Goal: Task Accomplishment & Management: Use online tool/utility

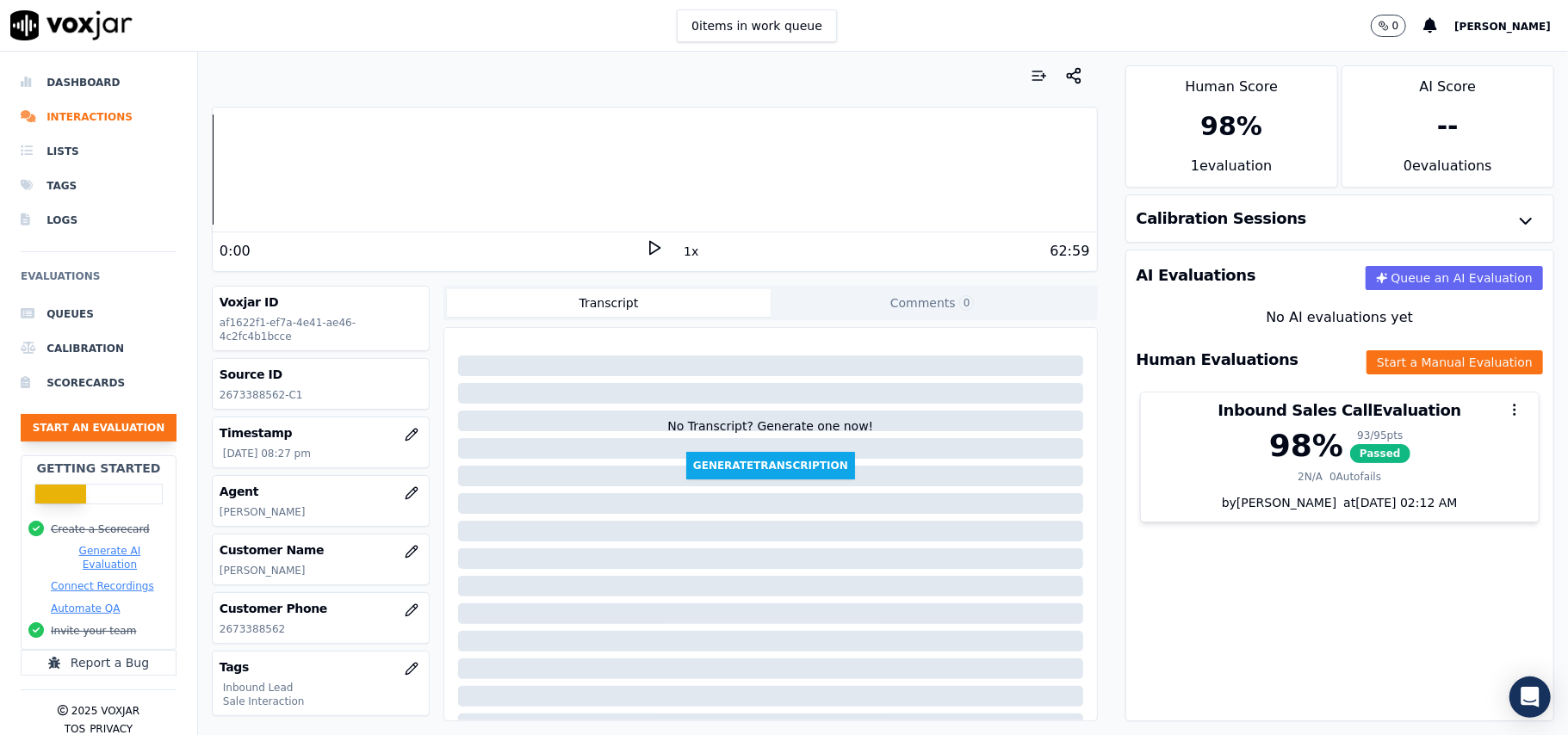
click at [127, 429] on button "Start an Evaluation" at bounding box center [99, 427] width 156 height 28
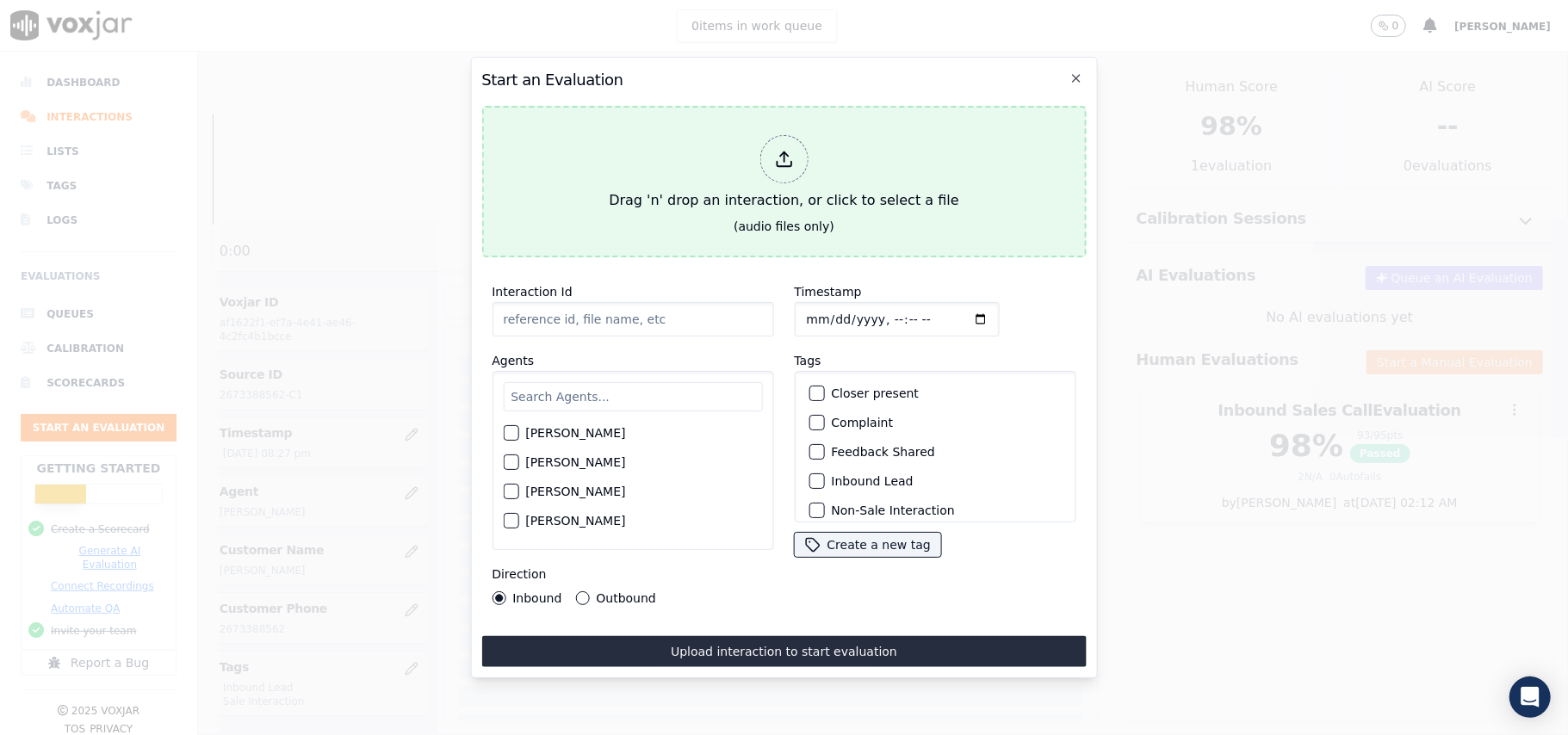
click at [791, 152] on icon at bounding box center [783, 159] width 19 height 19
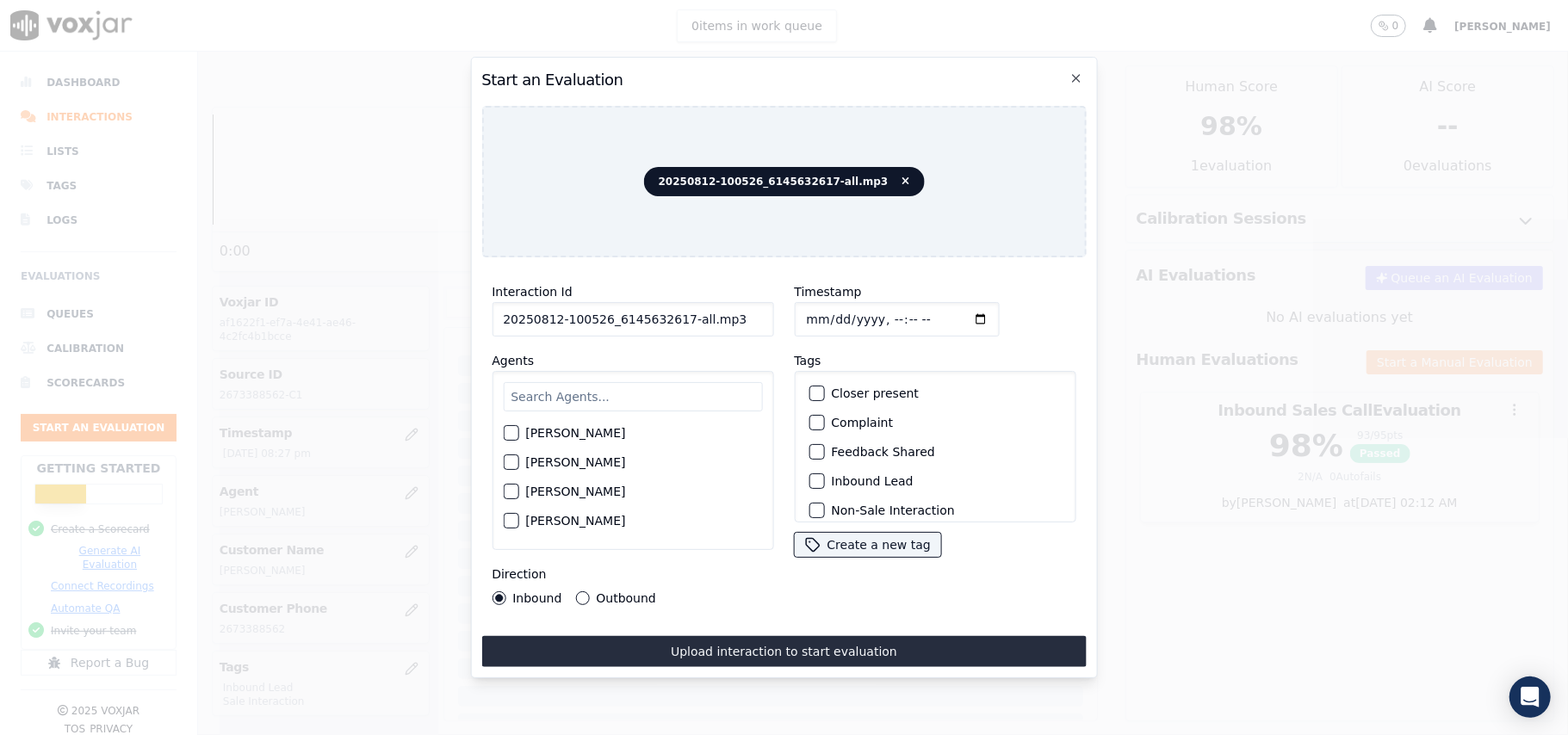
drag, startPoint x: 717, startPoint y: 314, endPoint x: 675, endPoint y: 310, distance: 42.2
click at [675, 310] on input "20250812-100526_6145632617-all.mp3" at bounding box center [633, 319] width 282 height 34
type input "20250812-100526_6145632617-C1"
click at [830, 318] on input "Timestamp" at bounding box center [896, 319] width 205 height 34
click at [828, 305] on input "Timestamp" at bounding box center [896, 319] width 205 height 34
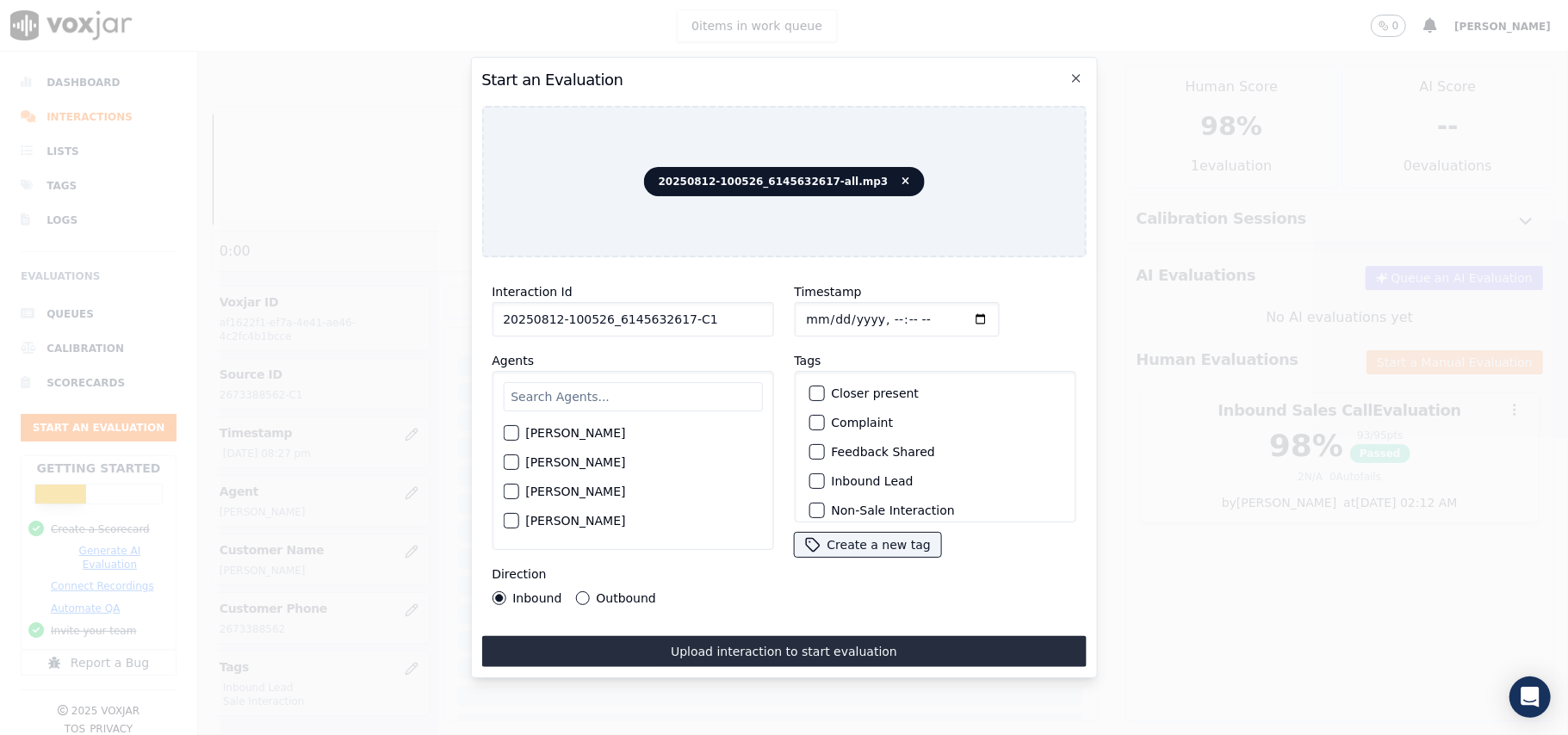
type input "[DATE]T21:41"
click at [613, 389] on input "text" at bounding box center [632, 397] width 259 height 30
type input "[PERSON_NAME]"
click at [513, 433] on div "button" at bounding box center [509, 438] width 12 height 12
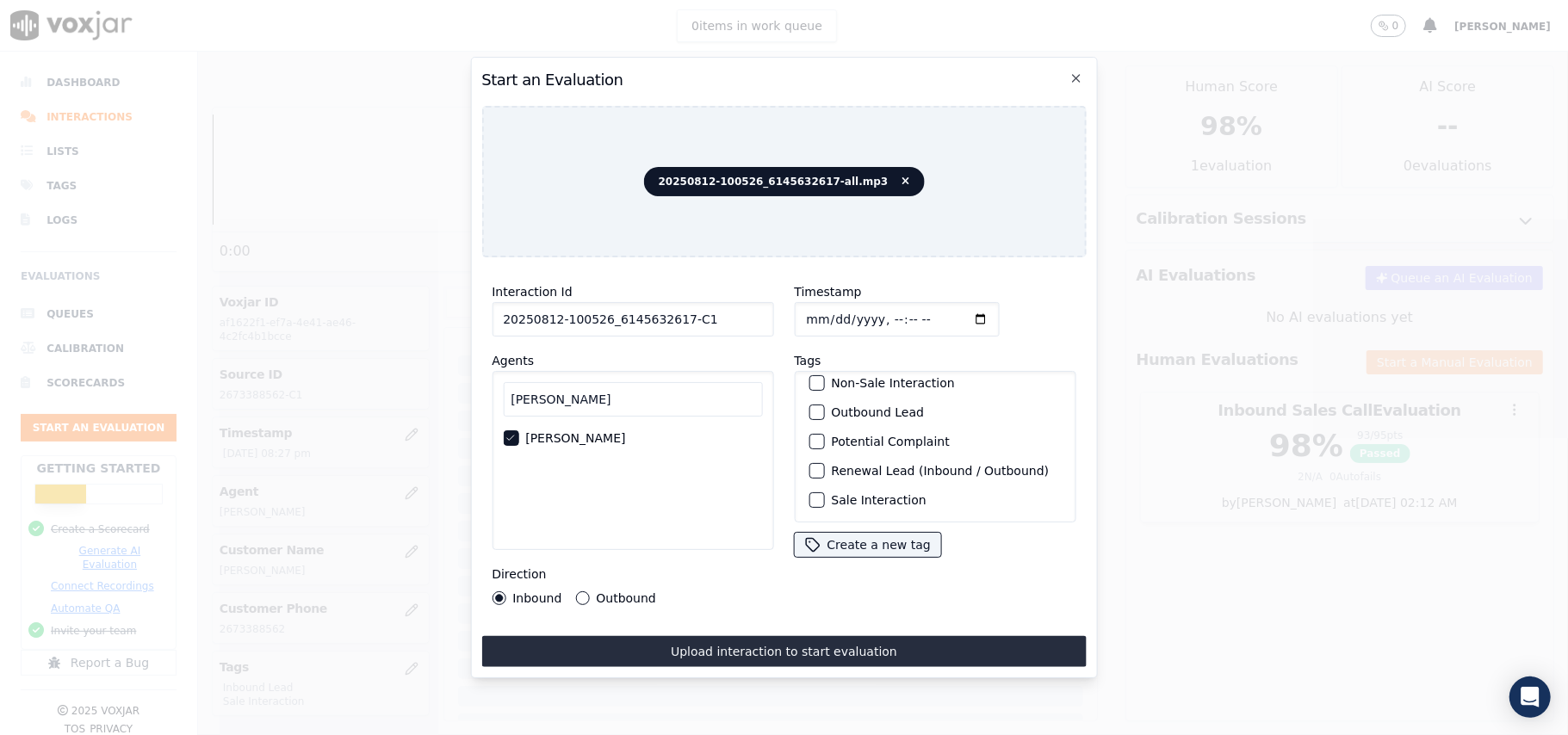
click at [810, 407] on div "button" at bounding box center [815, 412] width 12 height 12
click at [810, 469] on div "button" at bounding box center [815, 475] width 12 height 12
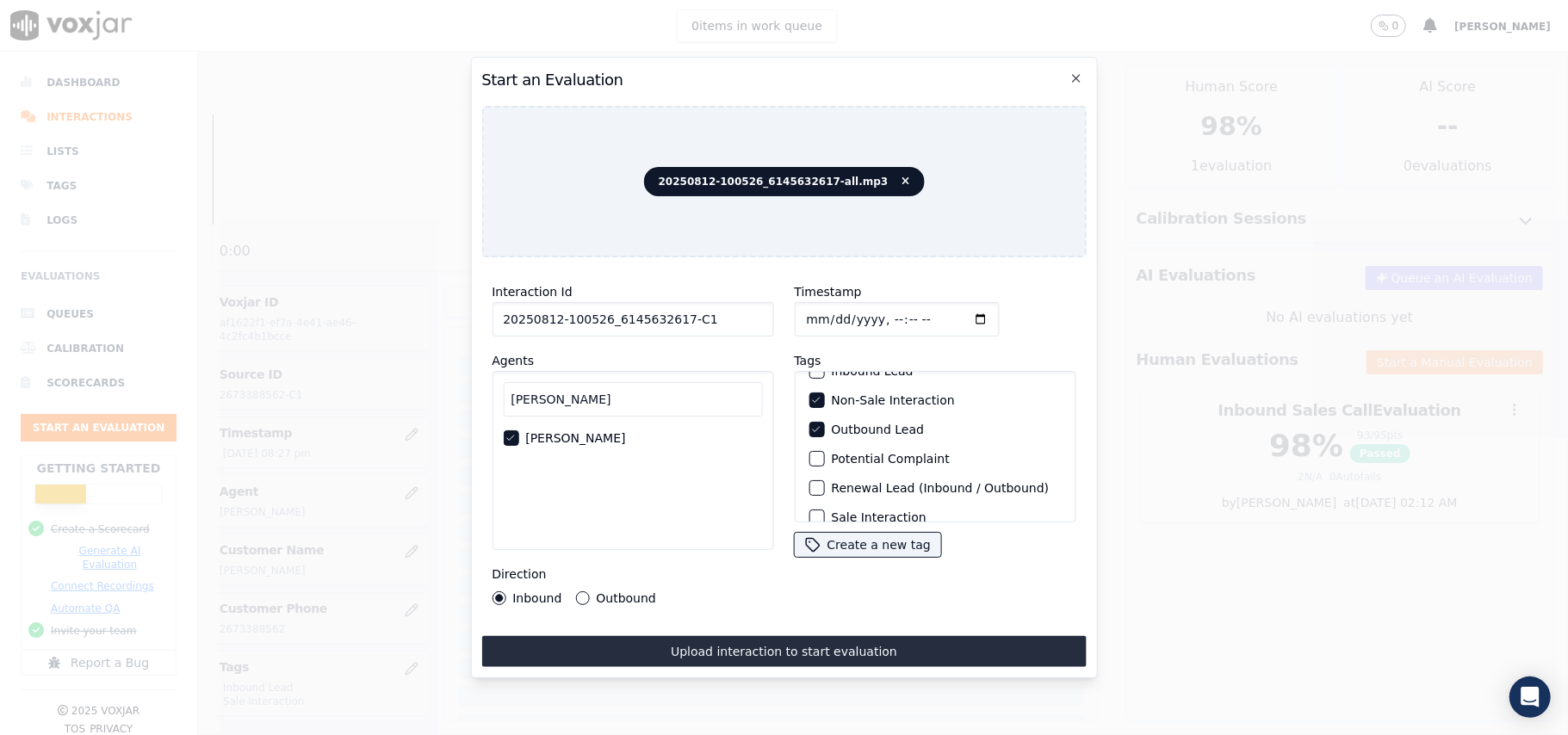
scroll to position [150, 0]
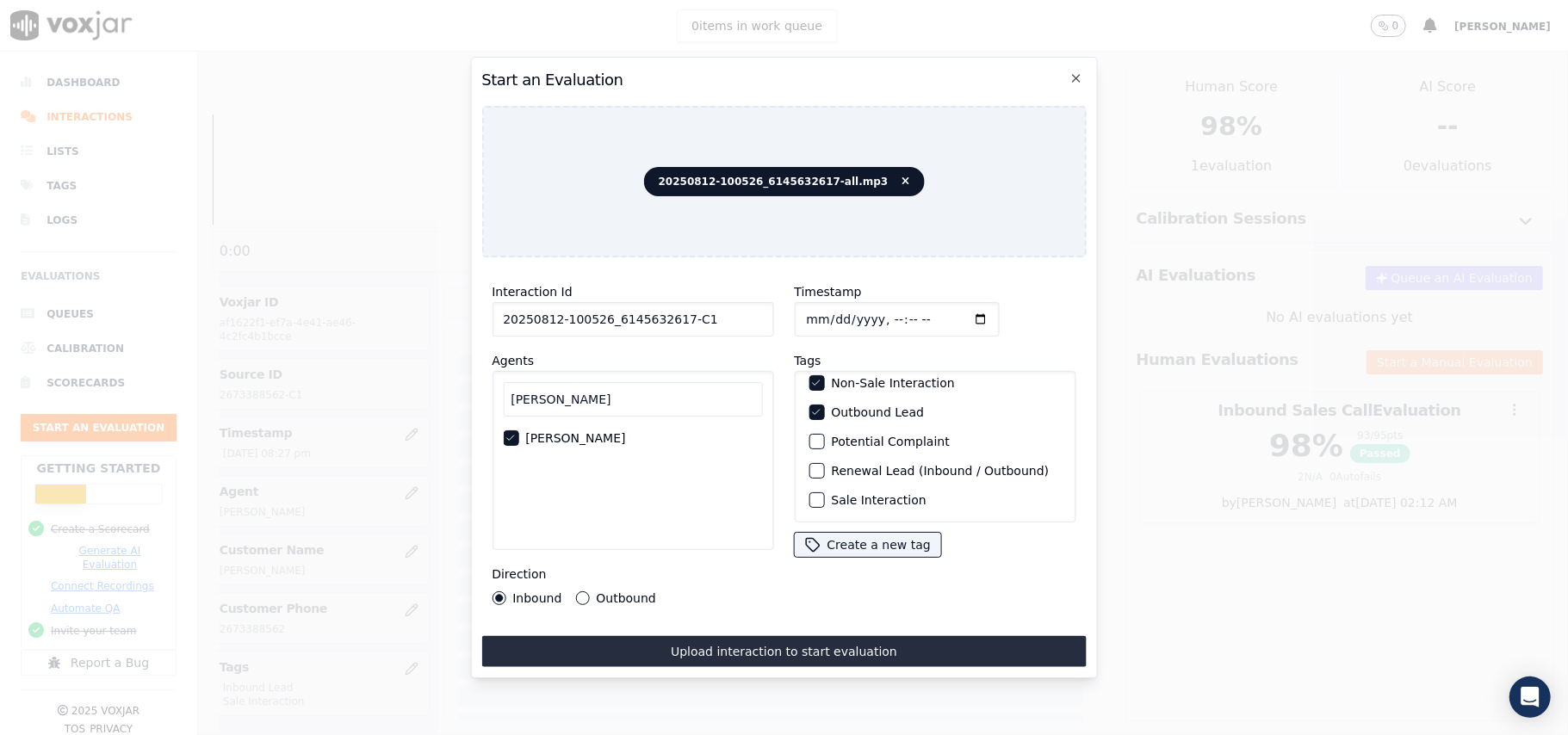
click at [577, 591] on button "Outbound" at bounding box center [582, 598] width 13 height 13
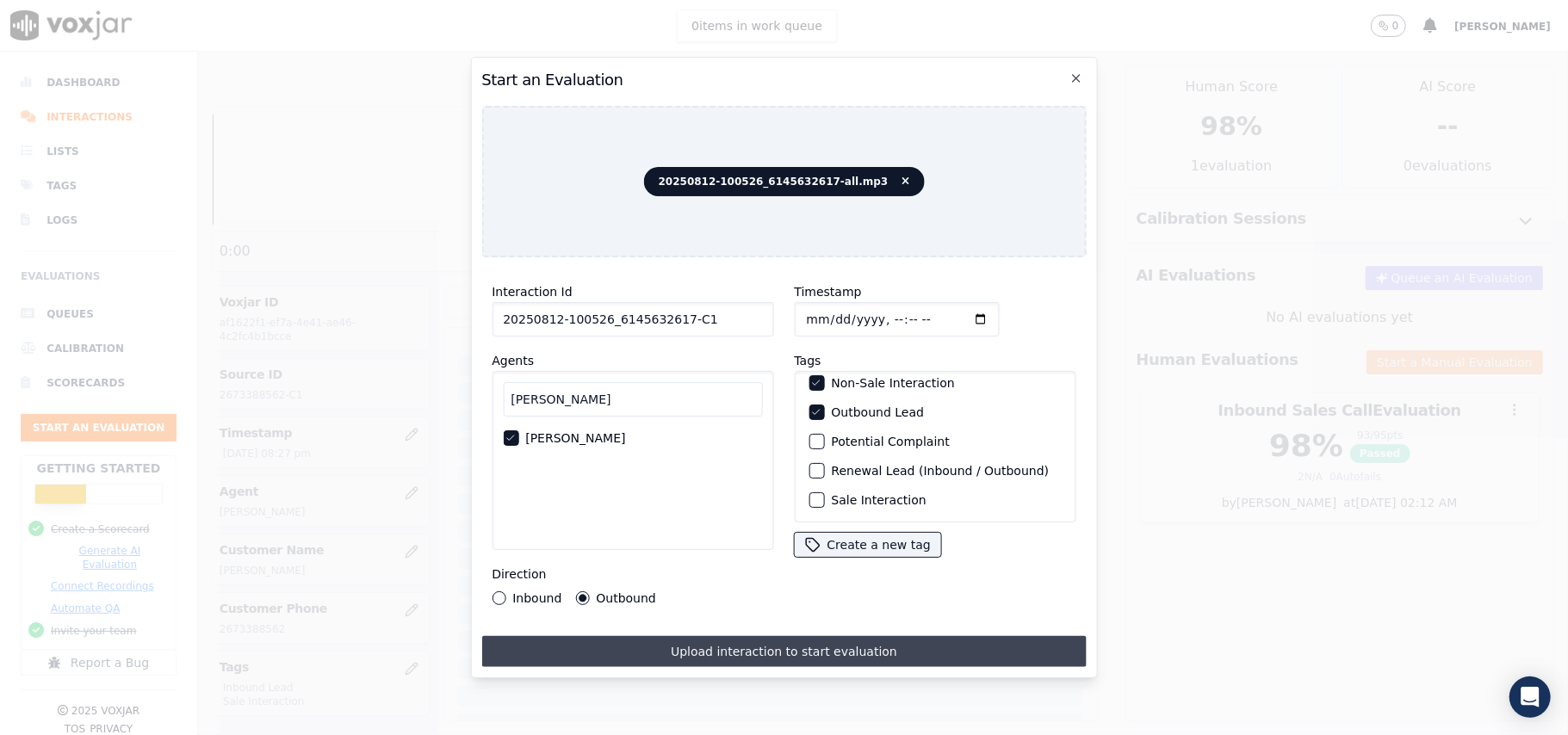
click at [714, 643] on button "Upload interaction to start evaluation" at bounding box center [783, 652] width 604 height 31
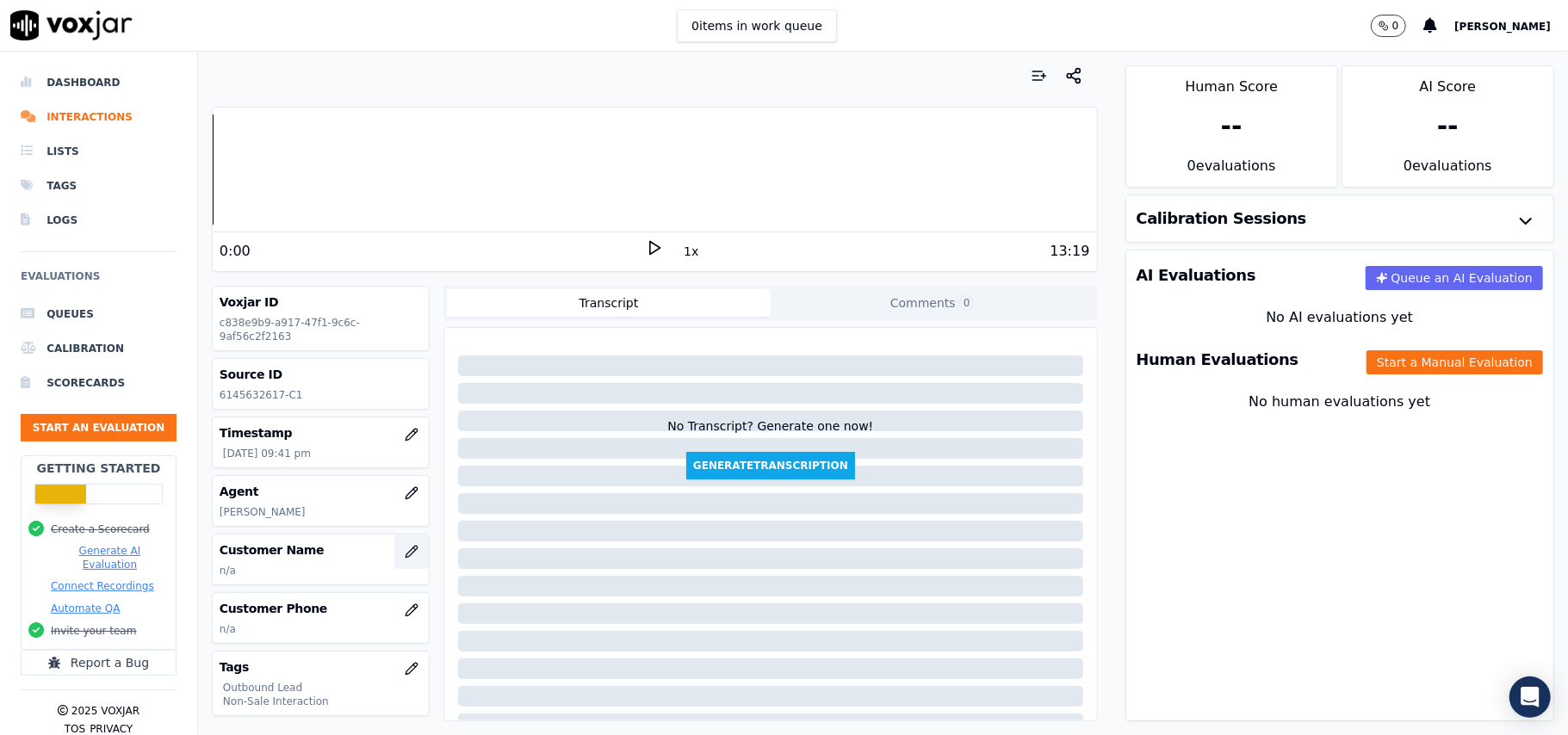
click at [405, 556] on icon "button" at bounding box center [411, 551] width 13 height 13
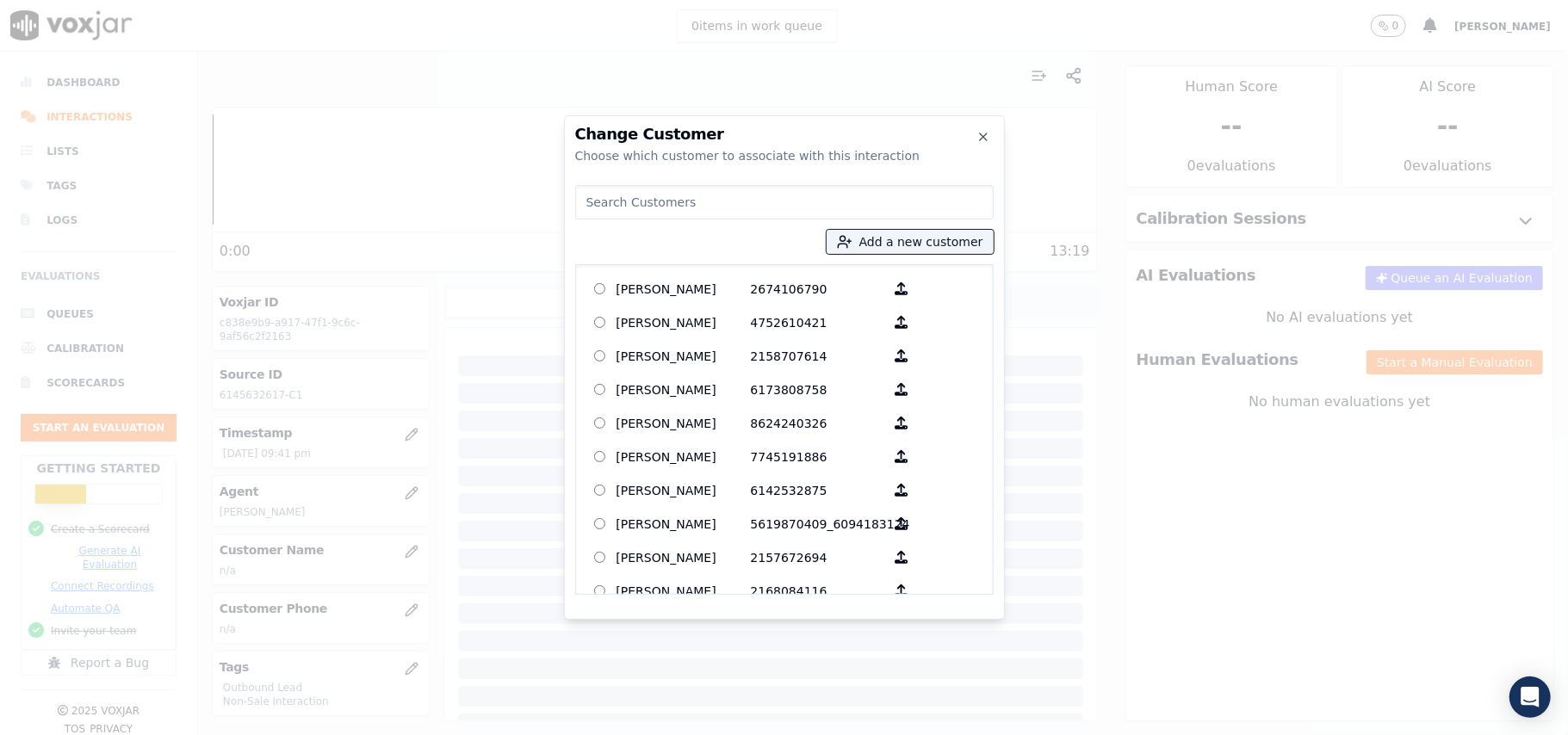
paste input "[PERSON_NAME]"
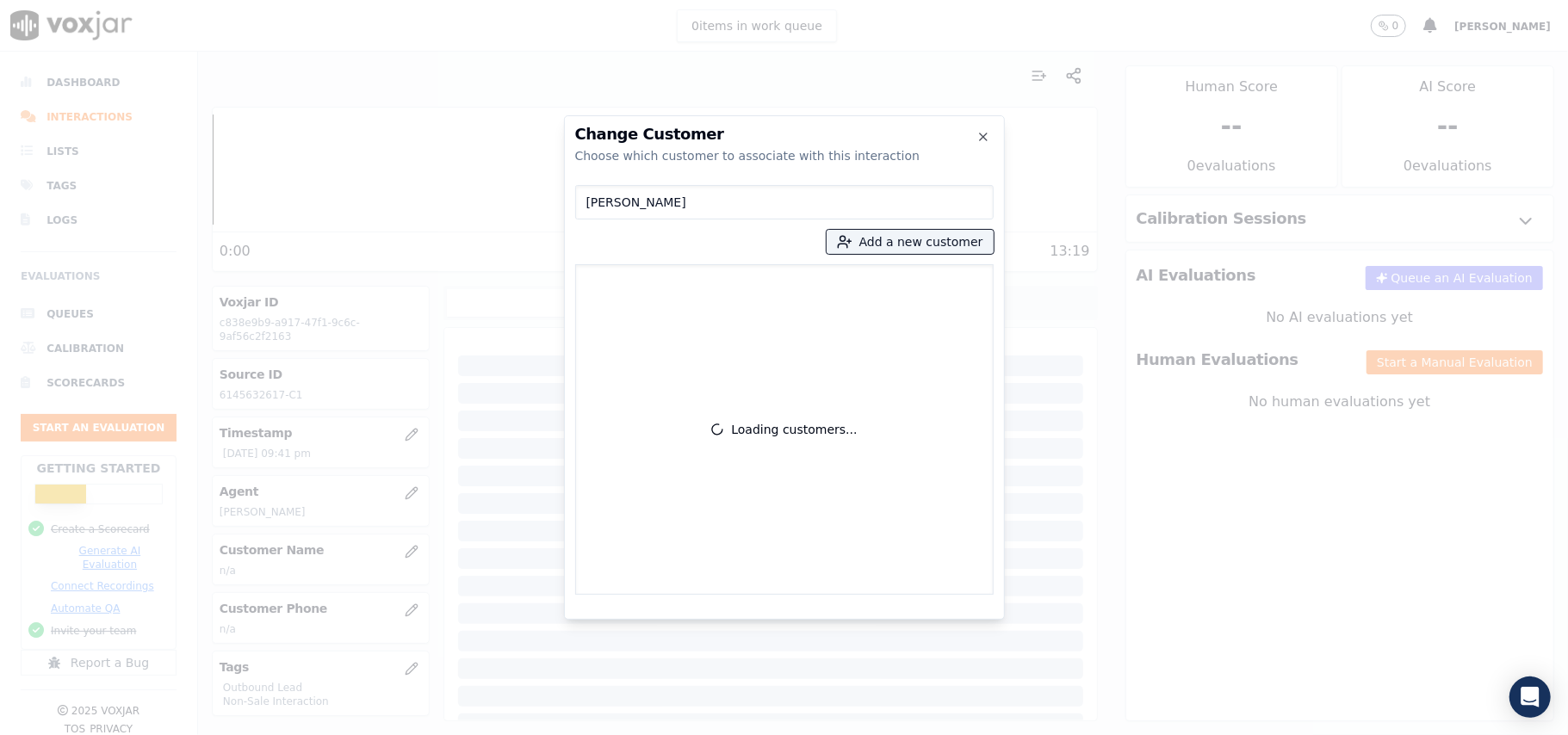
click at [592, 203] on input "[PERSON_NAME]" at bounding box center [784, 202] width 418 height 34
type input "[PERSON_NAME]"
click at [879, 242] on button "Add a new customer" at bounding box center [910, 241] width 167 height 24
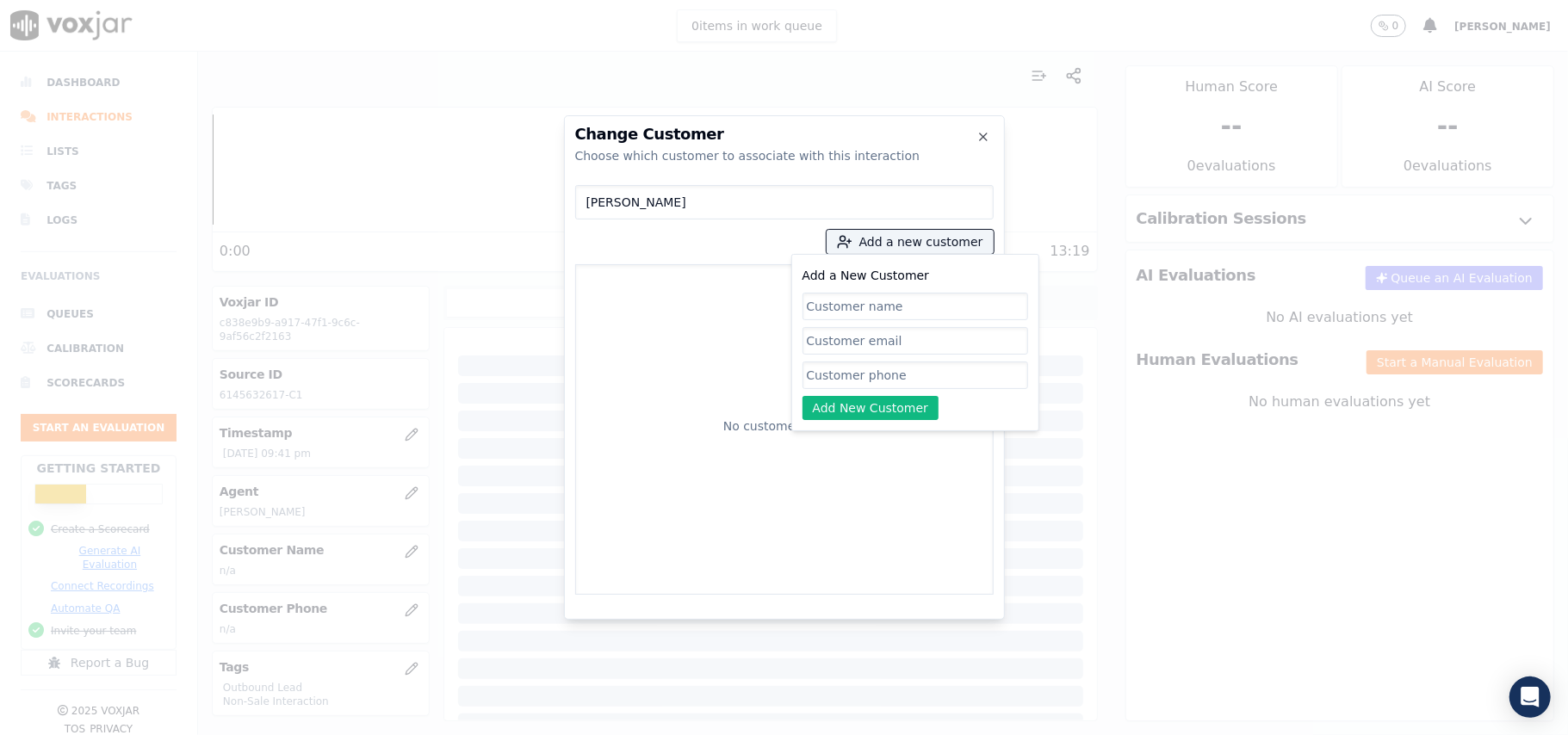
click at [886, 304] on input "Add a New Customer" at bounding box center [915, 306] width 225 height 28
click at [812, 302] on input "[PERSON_NAME]" at bounding box center [915, 306] width 225 height 28
type input "[PERSON_NAME]"
click at [849, 363] on input "Add a New Customer" at bounding box center [915, 375] width 225 height 28
paste input "6145632617"
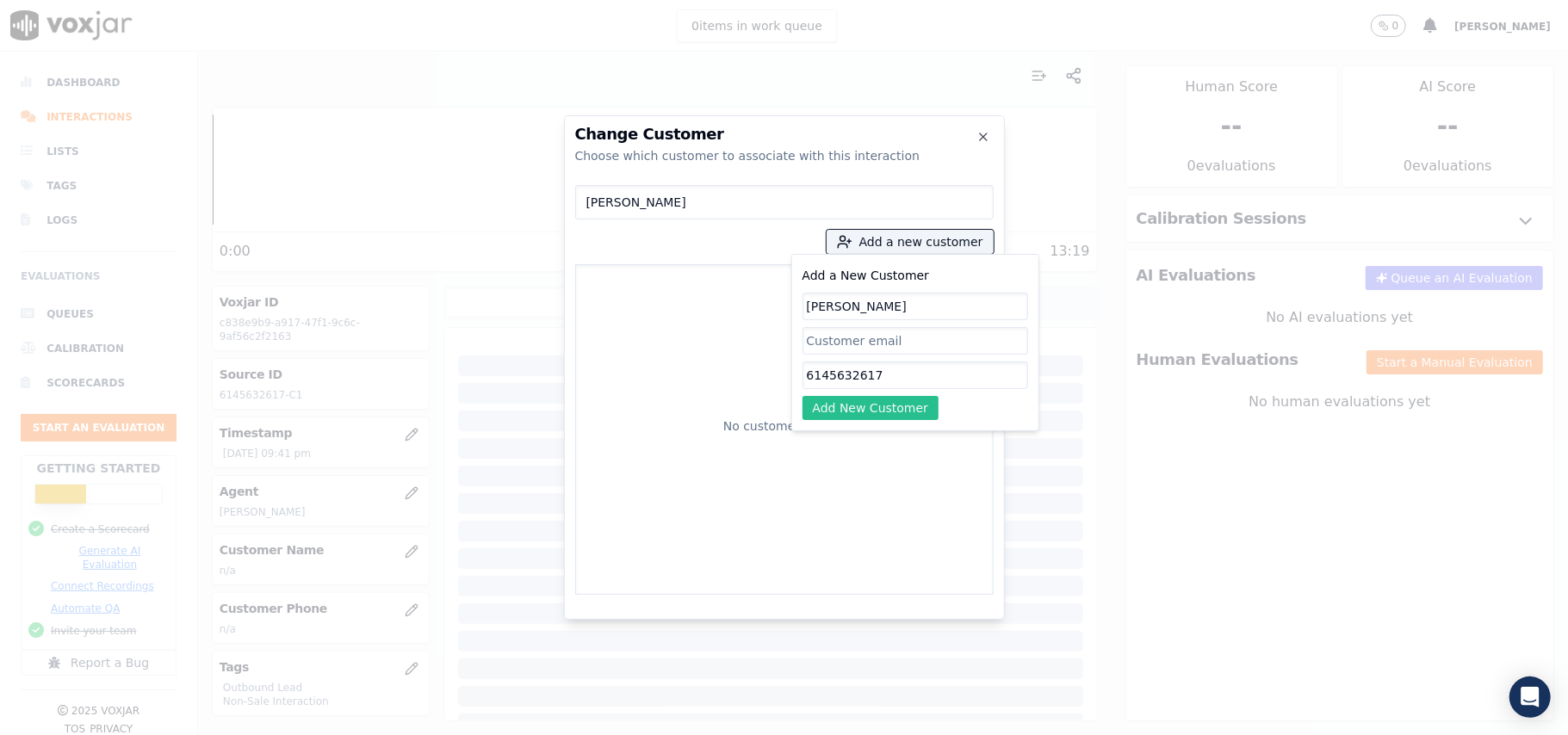
type input "6145632617"
click at [876, 404] on button "Add New Customer" at bounding box center [871, 407] width 137 height 24
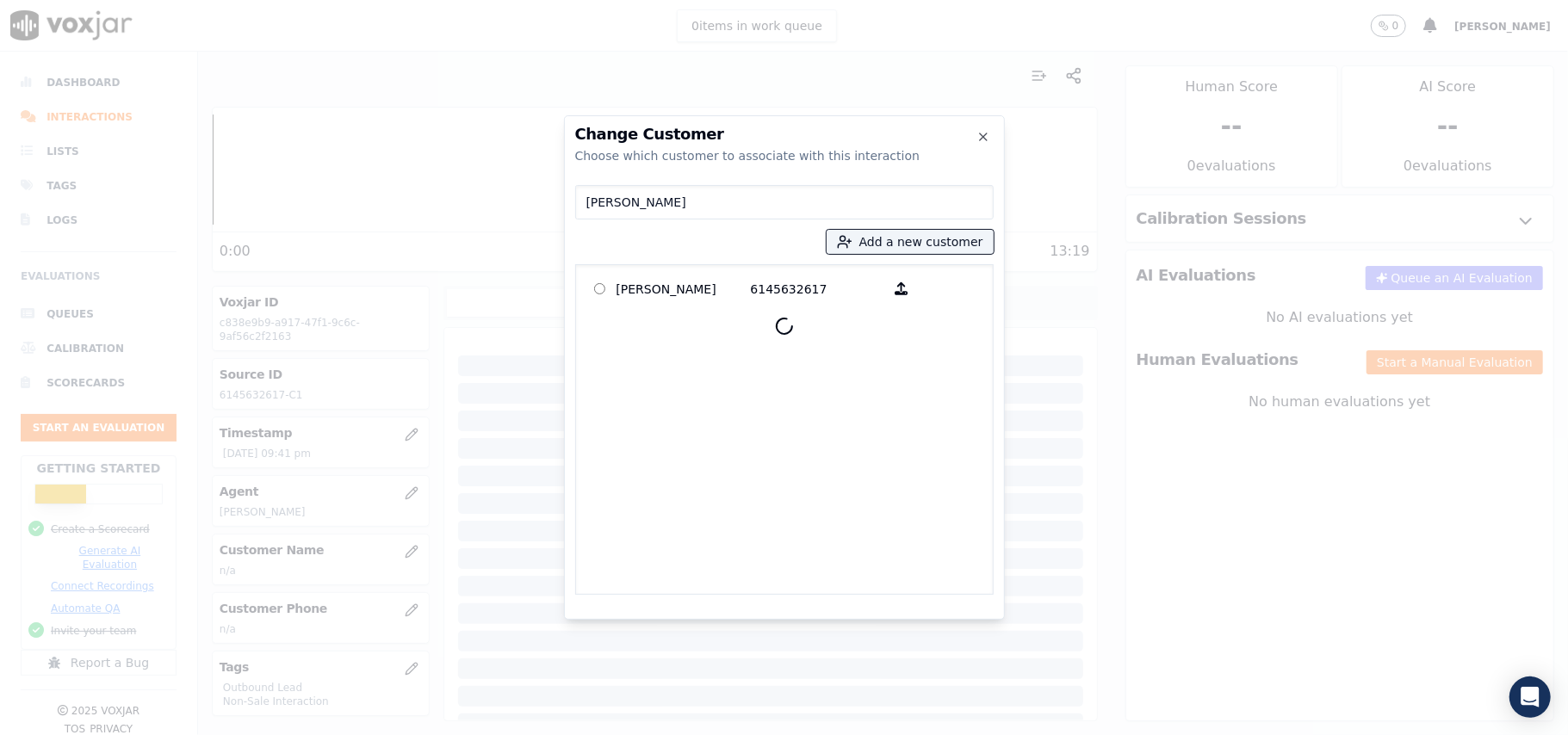
click at [673, 270] on div "[PERSON_NAME] 6145632617" at bounding box center [784, 429] width 418 height 330
click at [665, 293] on p "[PERSON_NAME]" at bounding box center [684, 289] width 135 height 27
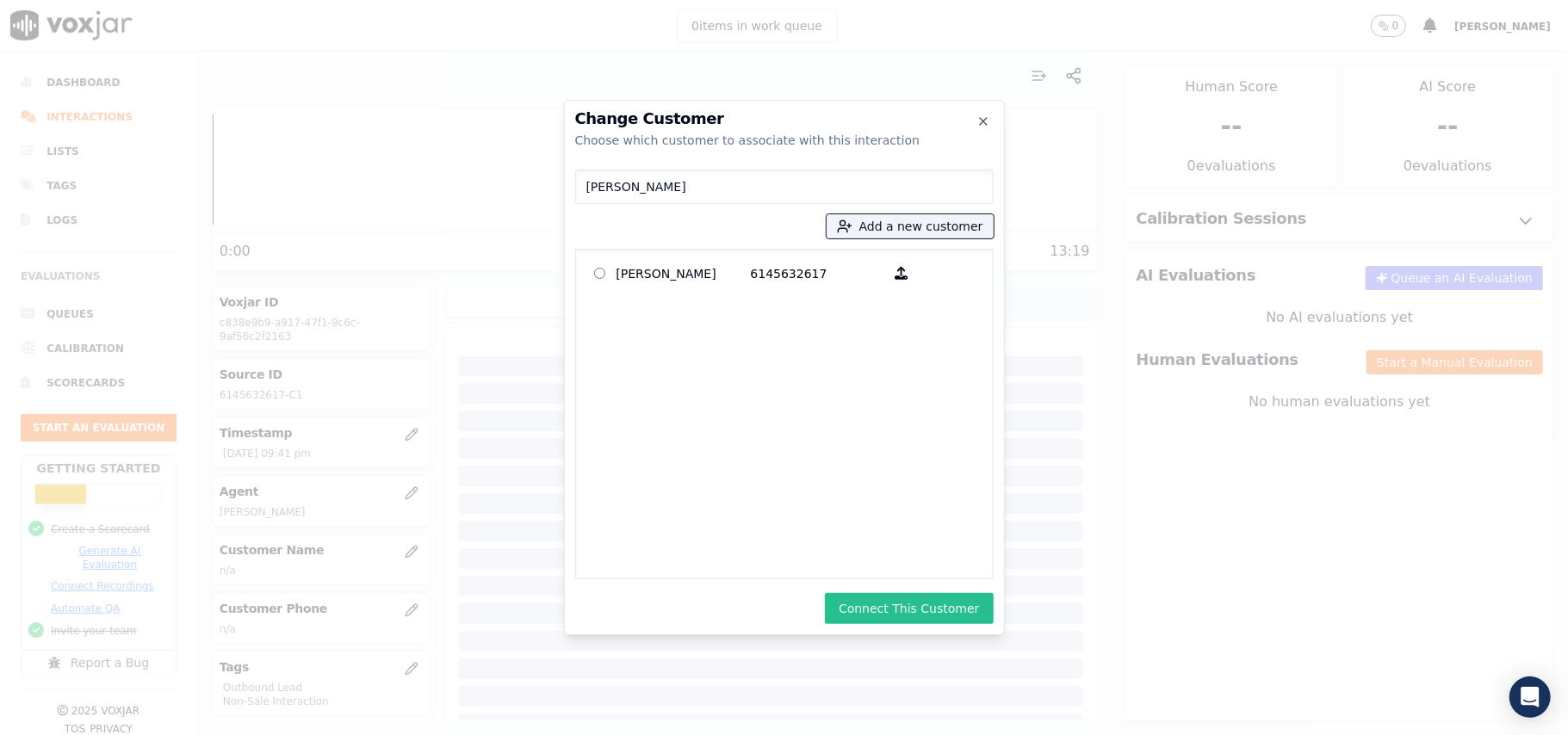
click at [931, 609] on button "Connect This Customer" at bounding box center [908, 608] width 168 height 31
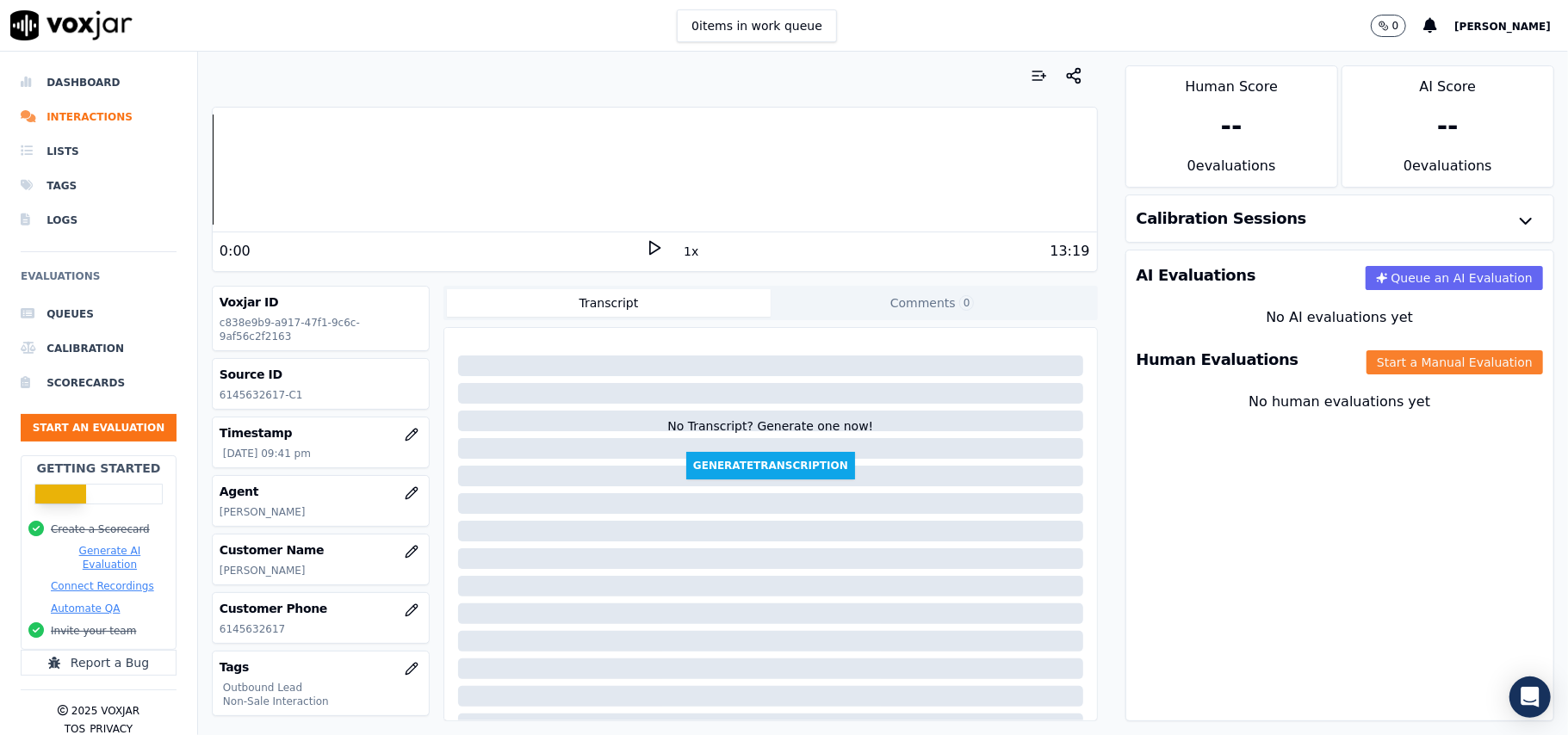
click at [1366, 369] on button "Start a Manual Evaluation" at bounding box center [1454, 362] width 177 height 24
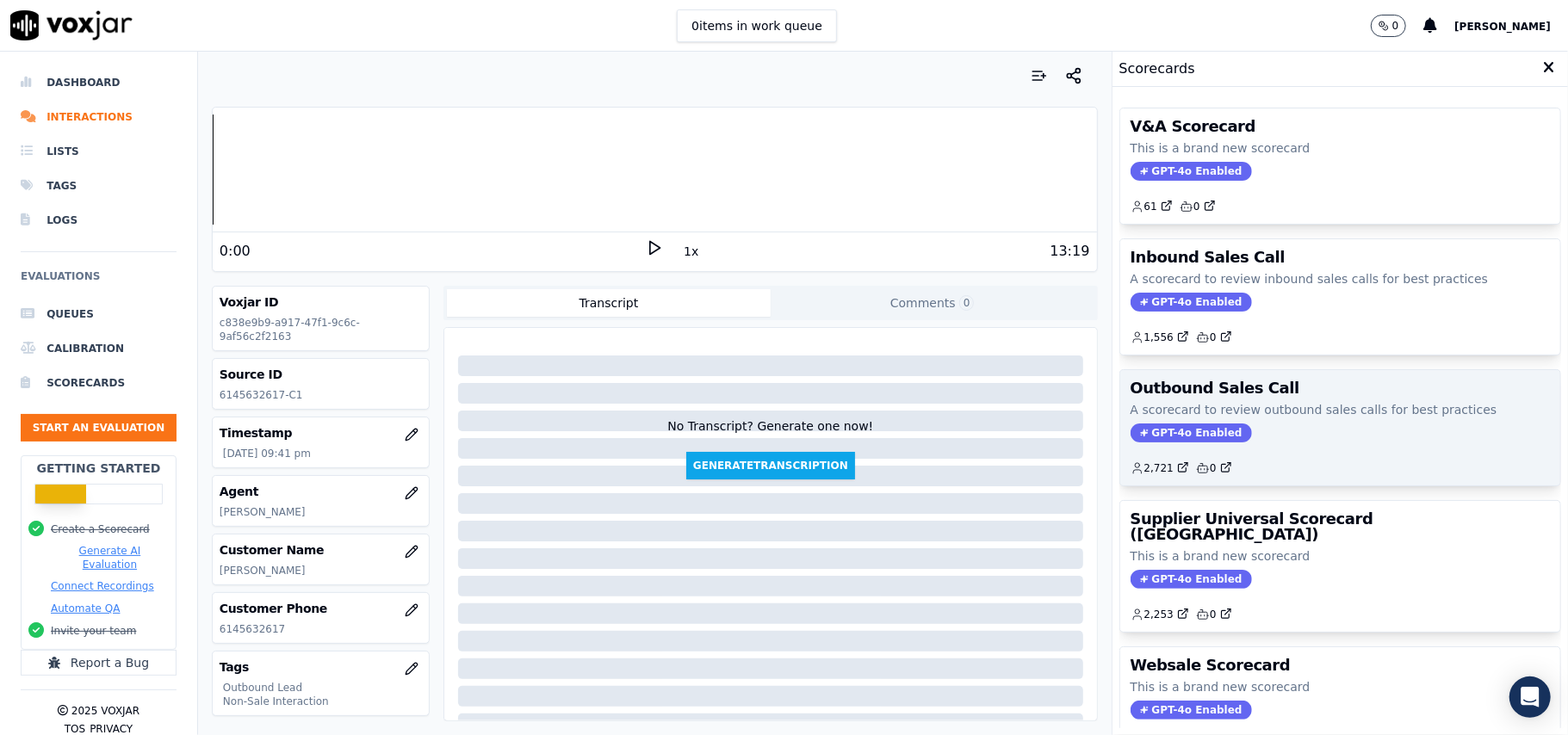
click at [1126, 424] on div "Outbound Sales Call A scorecard to review outbound sales calls for best practic…" at bounding box center [1340, 427] width 440 height 116
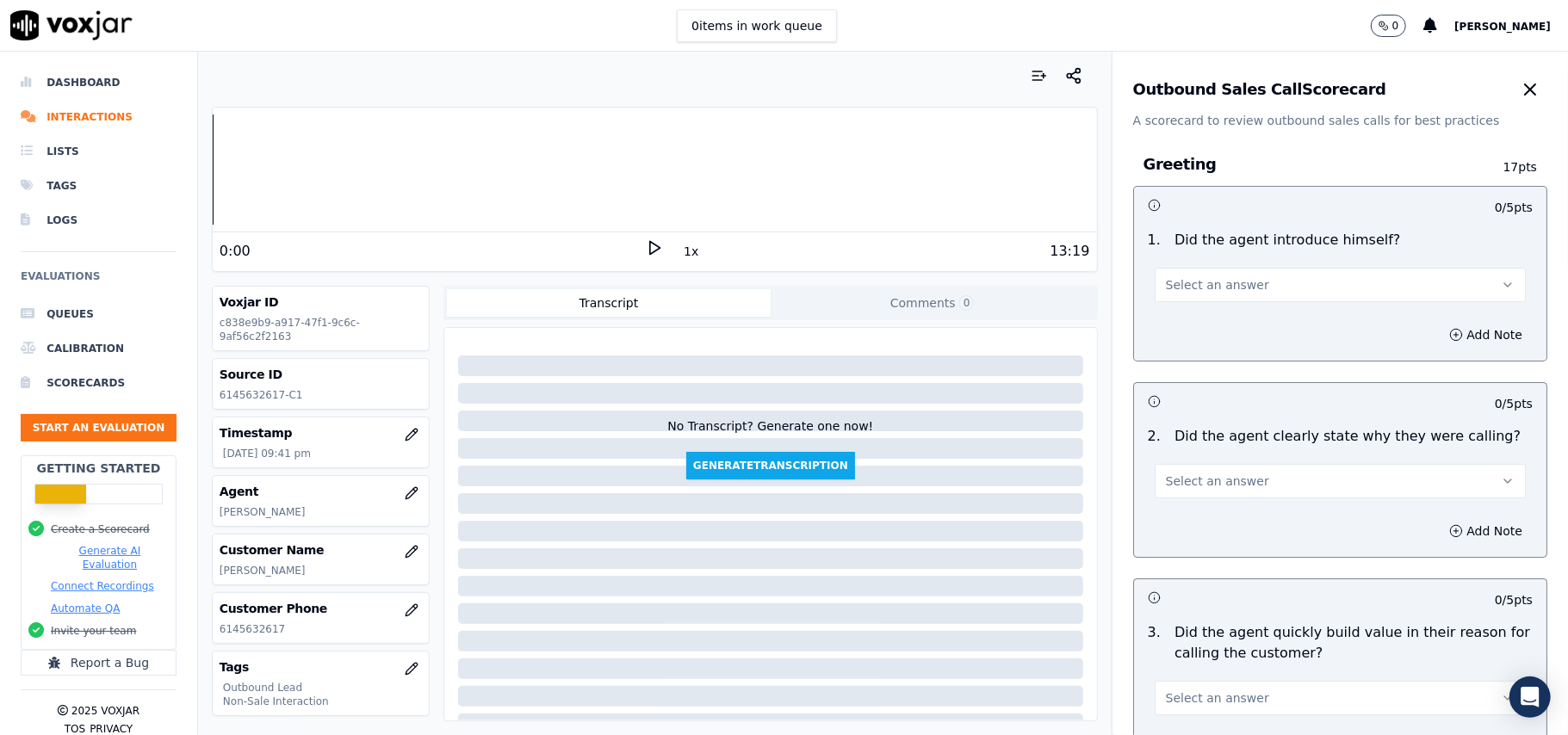
click at [1217, 284] on span "Select an answer" at bounding box center [1217, 284] width 103 height 17
click at [1198, 322] on div "Yes" at bounding box center [1302, 324] width 333 height 28
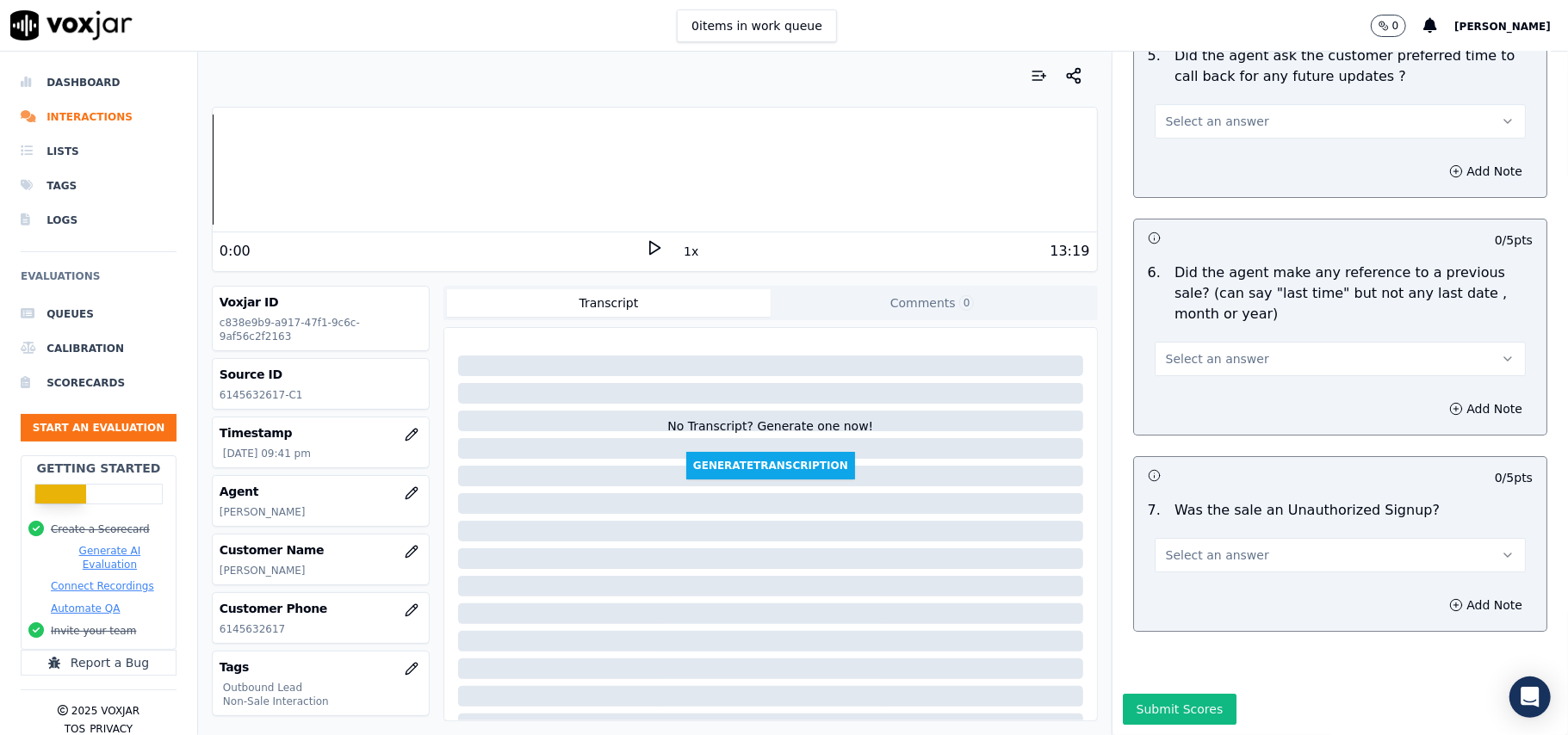
click at [1272, 538] on button "Select an answer" at bounding box center [1339, 555] width 371 height 34
click at [1213, 558] on div "No" at bounding box center [1302, 570] width 333 height 28
click at [1228, 538] on button "No" at bounding box center [1339, 555] width 371 height 34
click at [1213, 591] on div "N/A" at bounding box center [1302, 597] width 333 height 28
click at [1209, 342] on button "Select an answer" at bounding box center [1339, 359] width 371 height 34
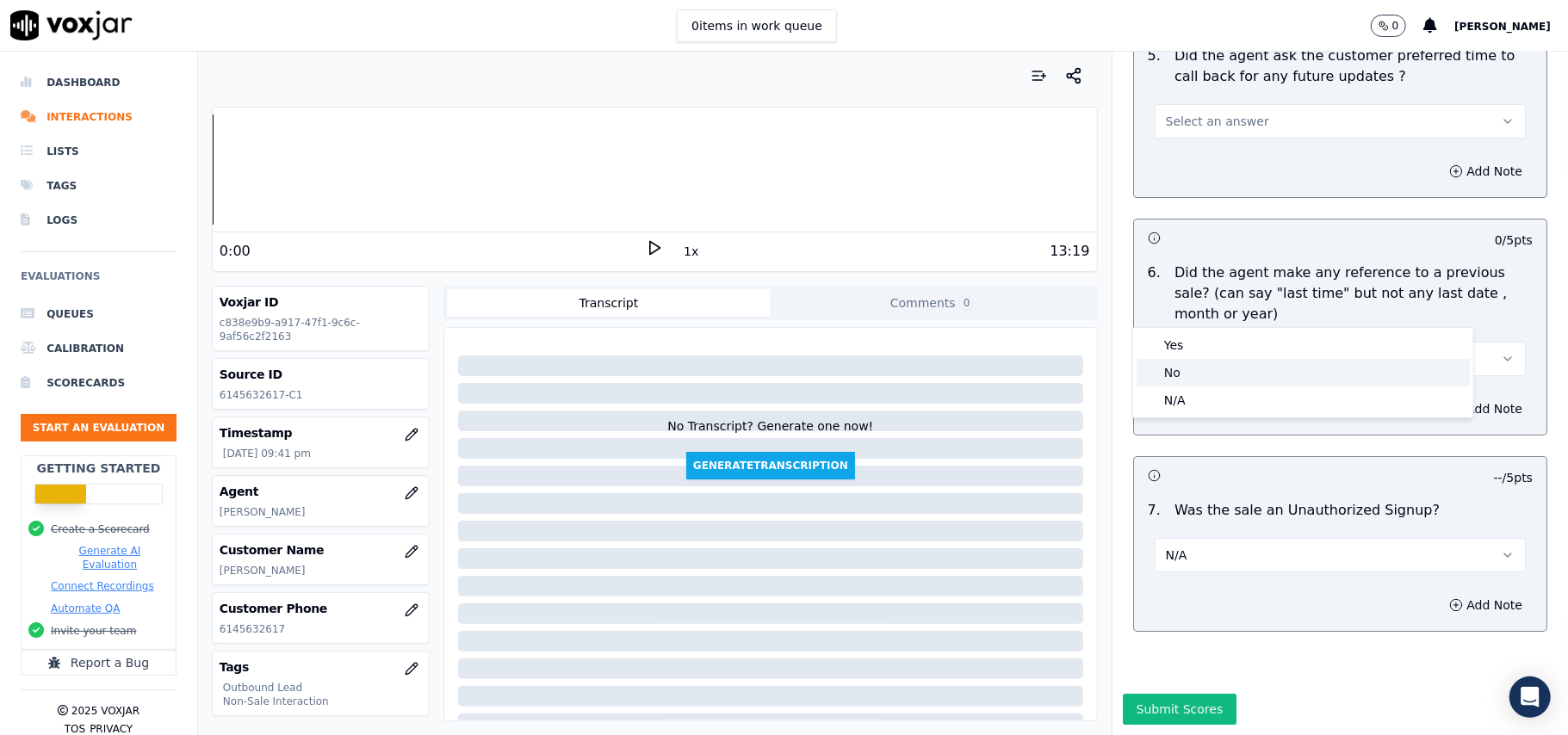
click at [1190, 359] on div "No" at bounding box center [1302, 372] width 333 height 28
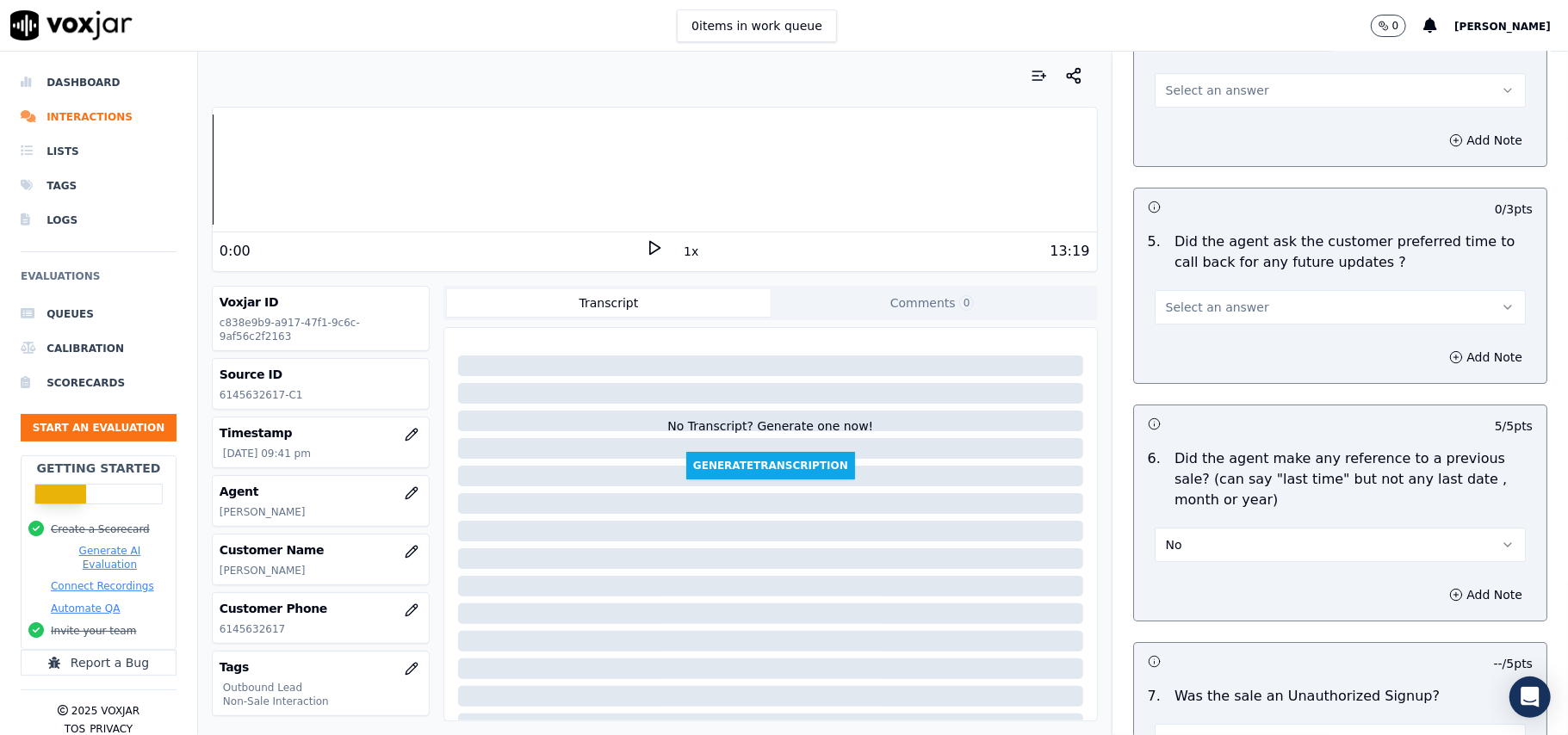
scroll to position [4064, 0]
click at [1228, 300] on span "Select an answer" at bounding box center [1217, 308] width 103 height 17
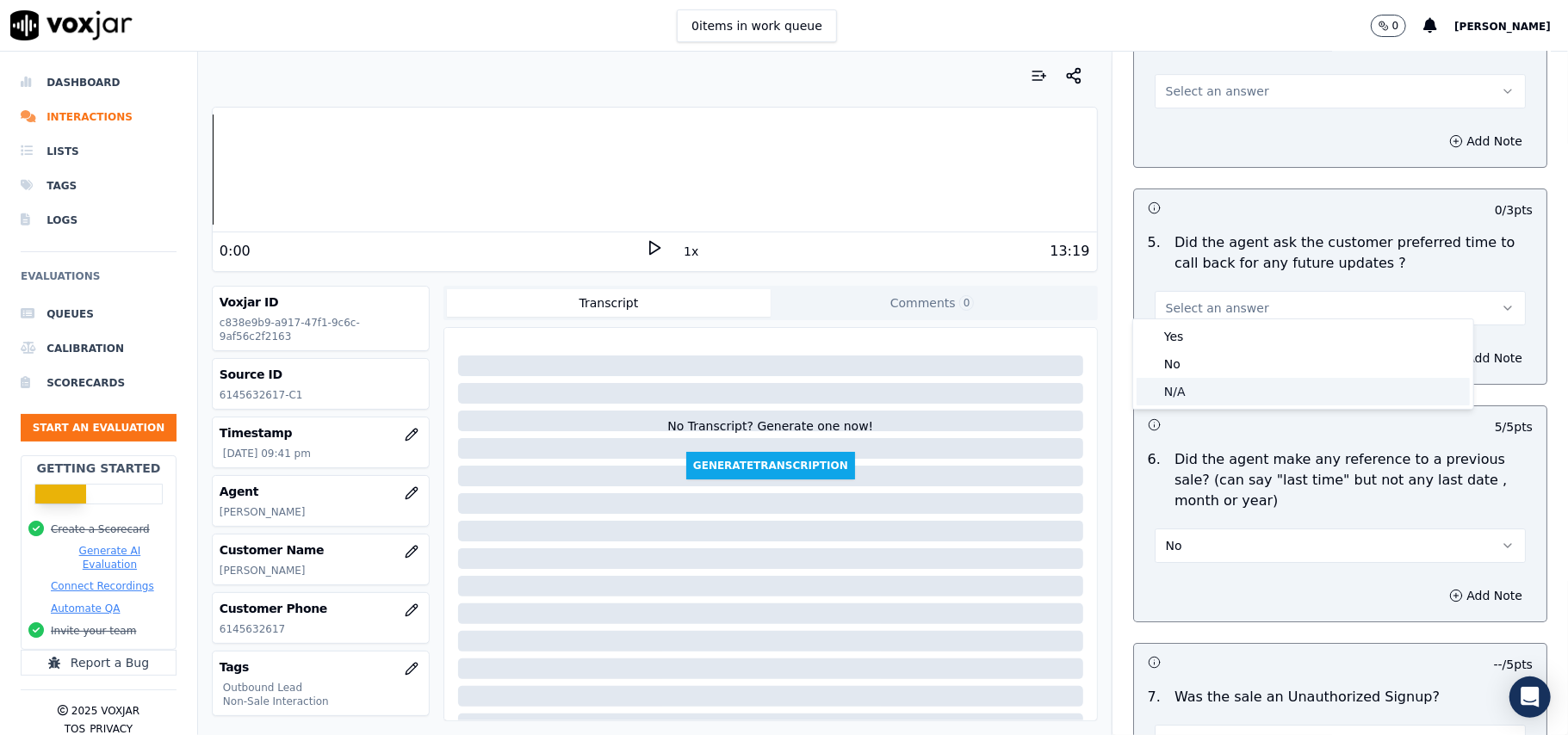
click at [1196, 390] on div "N/A" at bounding box center [1302, 391] width 333 height 28
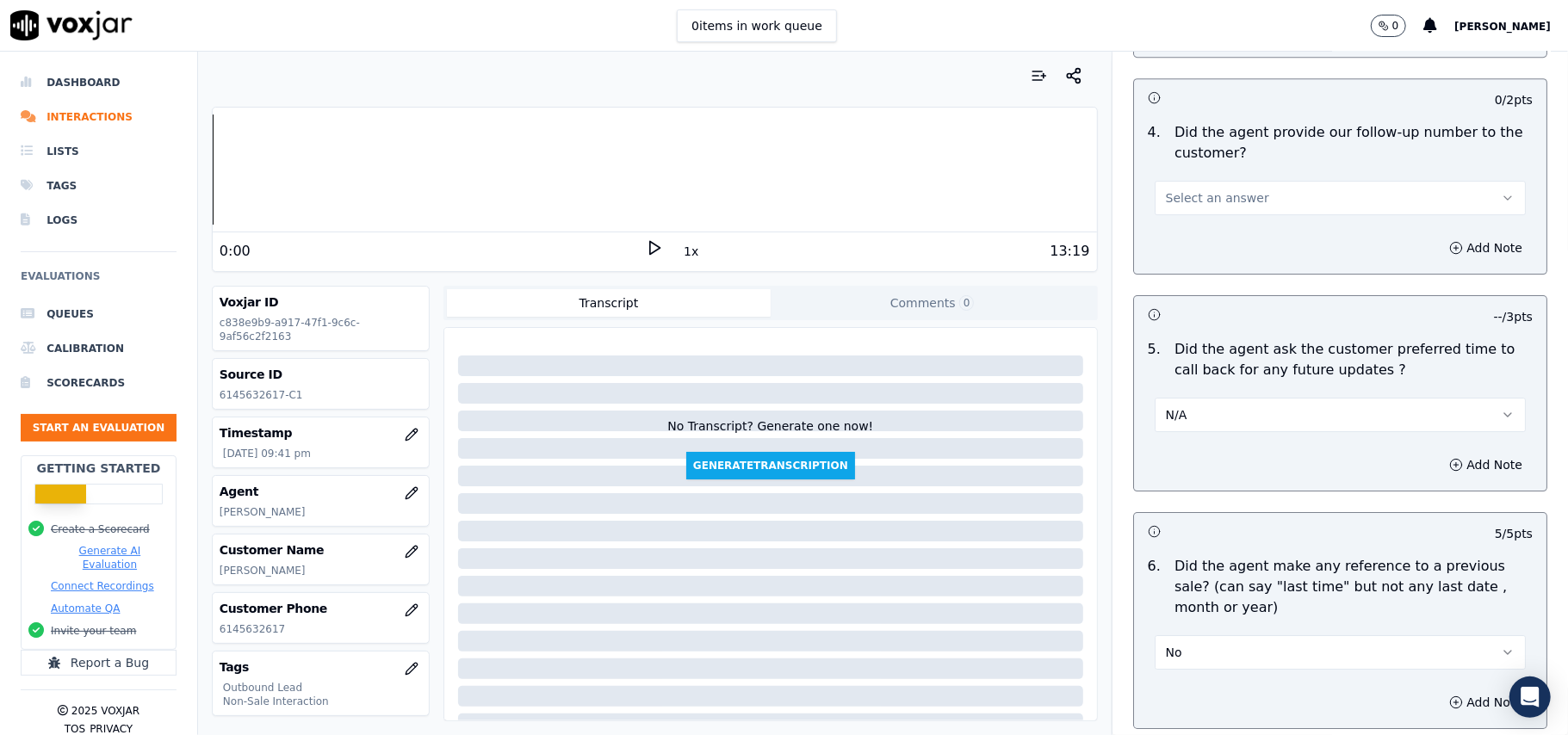
scroll to position [3834, 0]
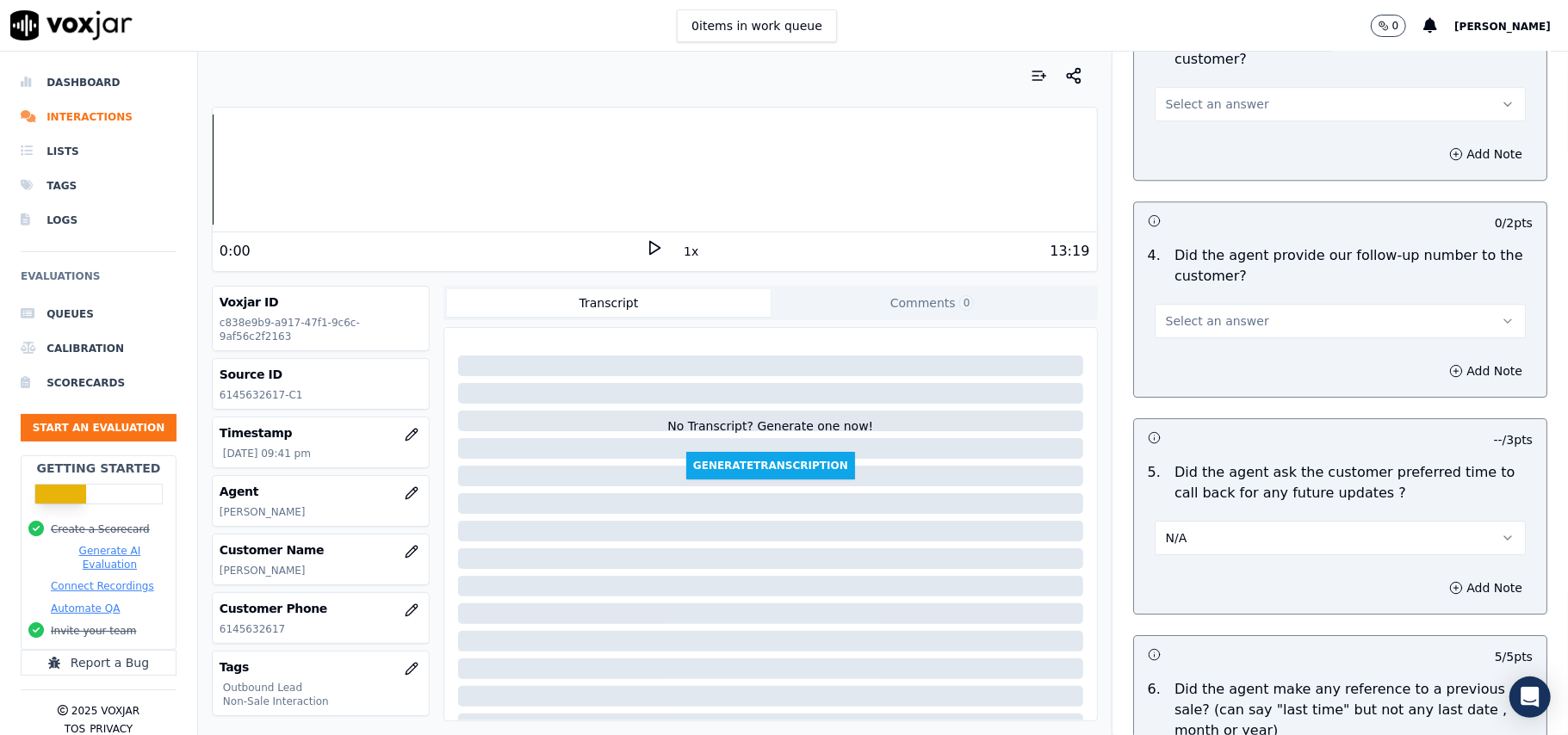
click at [1220, 312] on span "Select an answer" at bounding box center [1217, 320] width 103 height 17
click at [1211, 352] on div "Yes" at bounding box center [1302, 348] width 333 height 28
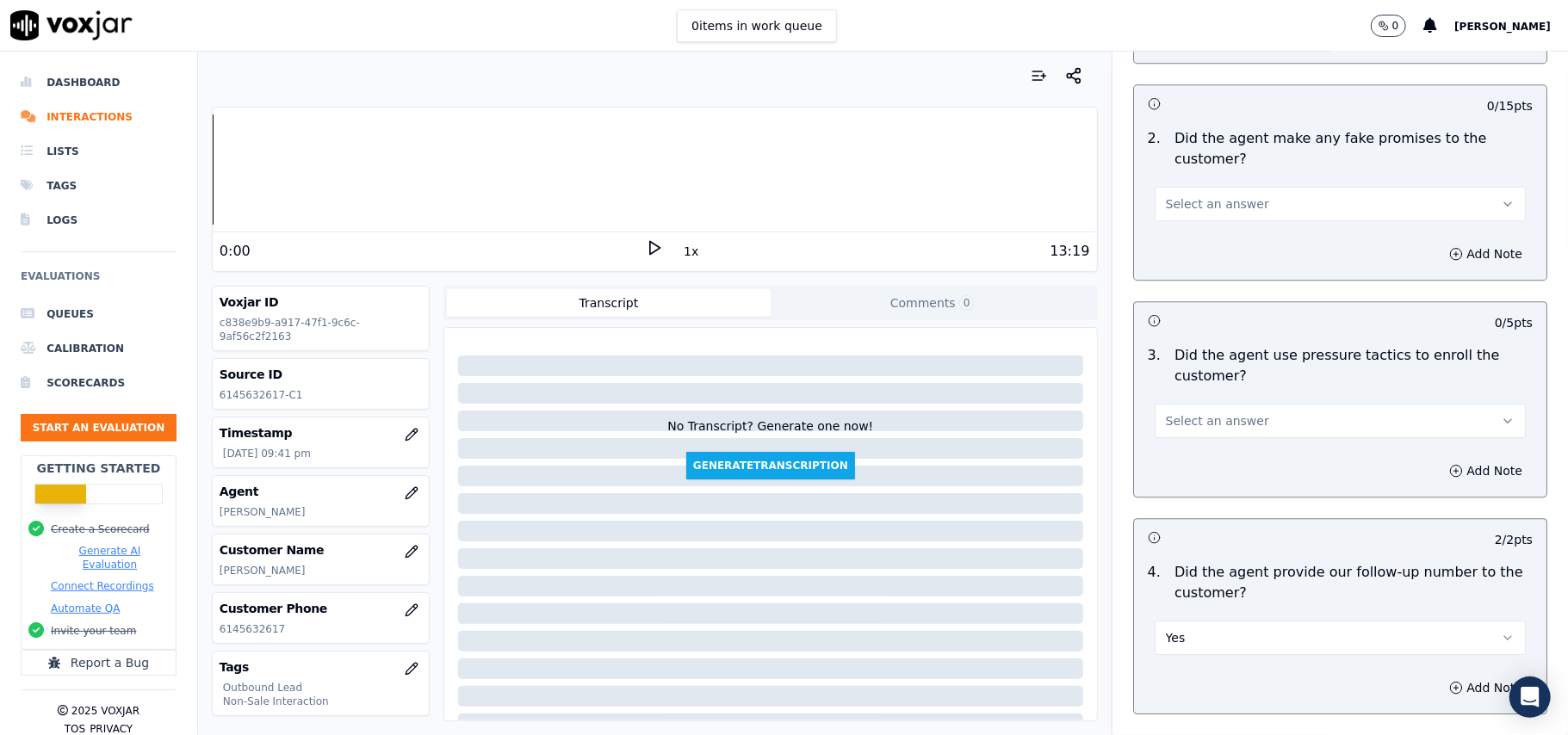
scroll to position [3490, 0]
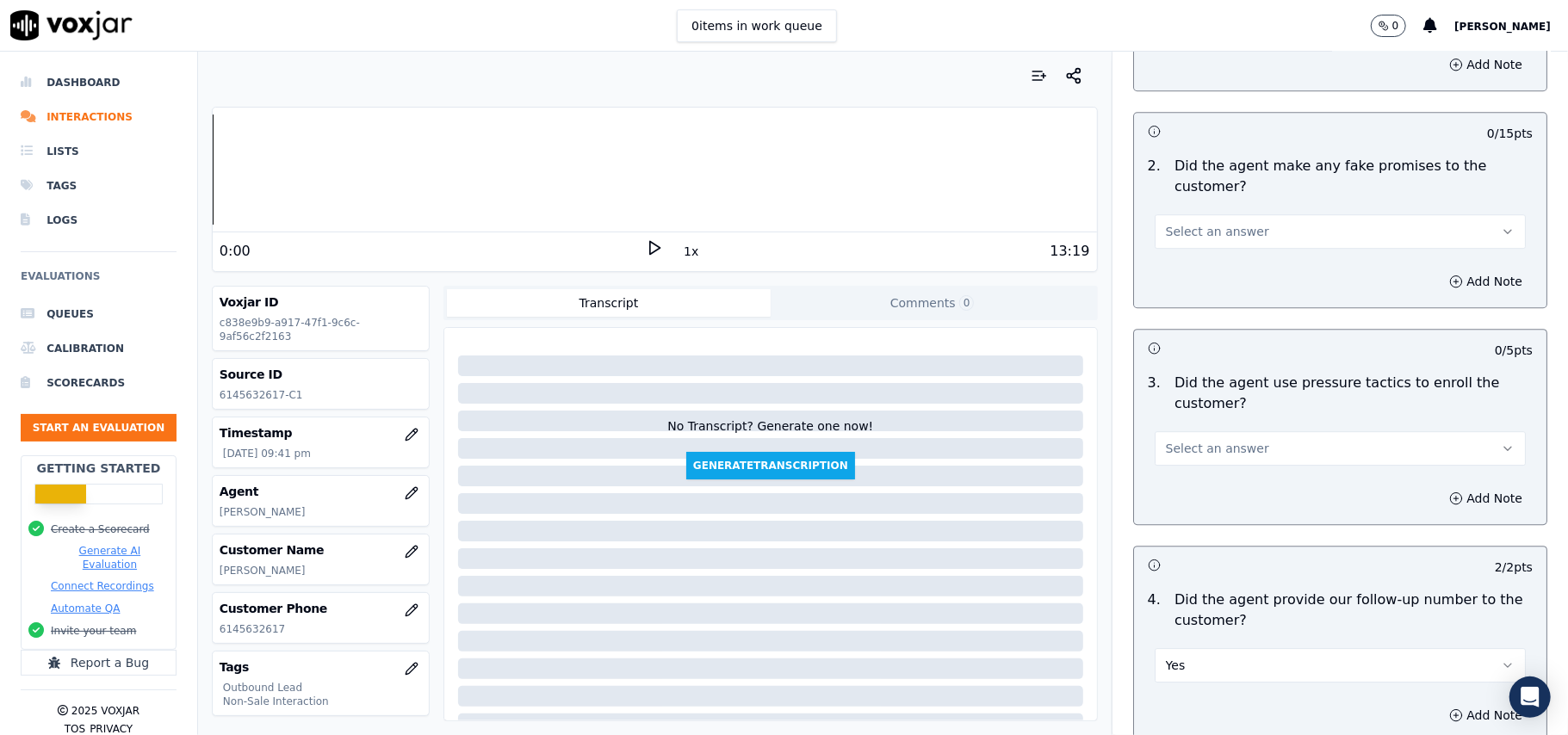
click at [1205, 440] on span "Select an answer" at bounding box center [1217, 448] width 103 height 17
click at [1189, 511] on div "No" at bounding box center [1302, 503] width 333 height 28
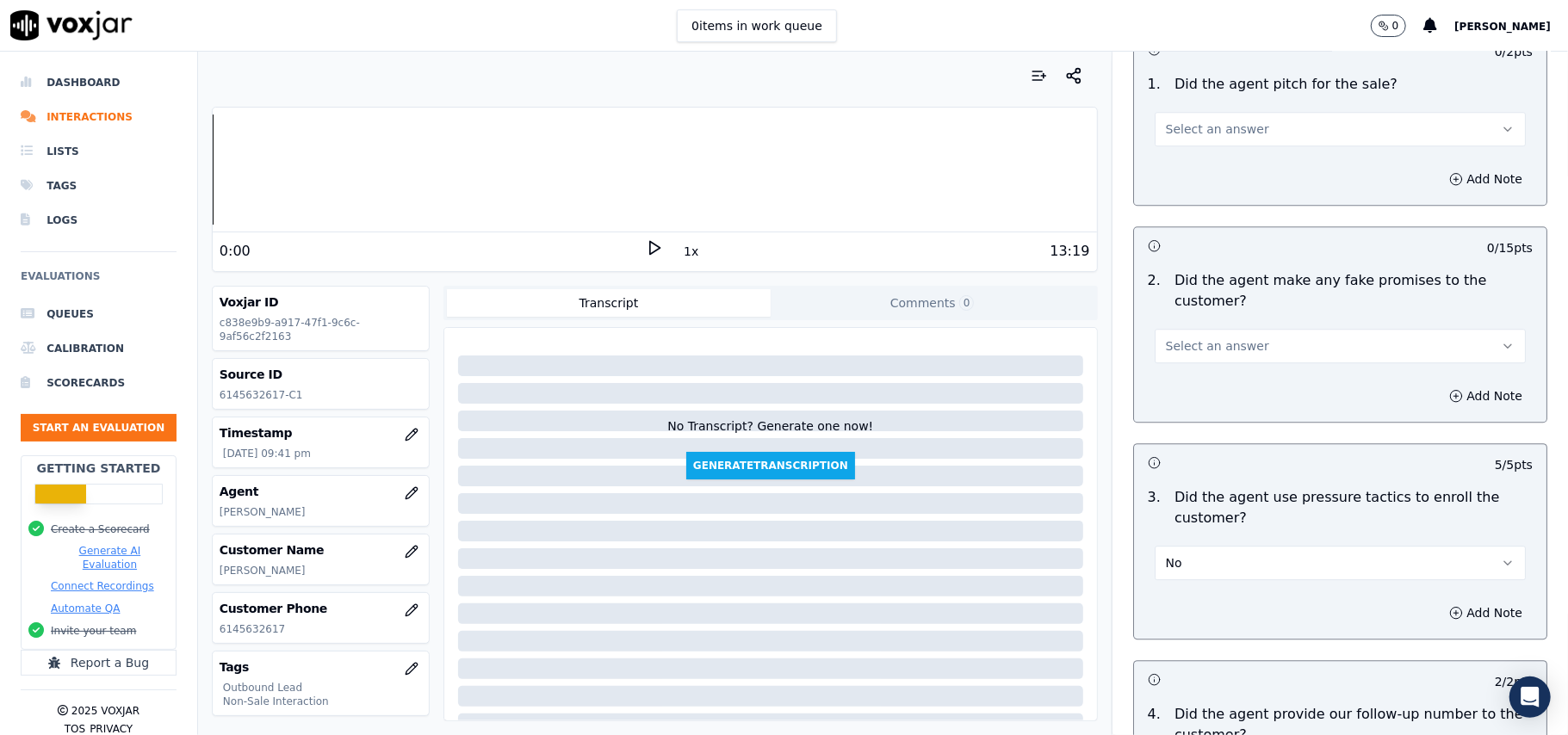
click at [1196, 338] on span "Select an answer" at bounding box center [1217, 346] width 103 height 17
click at [1189, 410] on div "No" at bounding box center [1302, 400] width 333 height 28
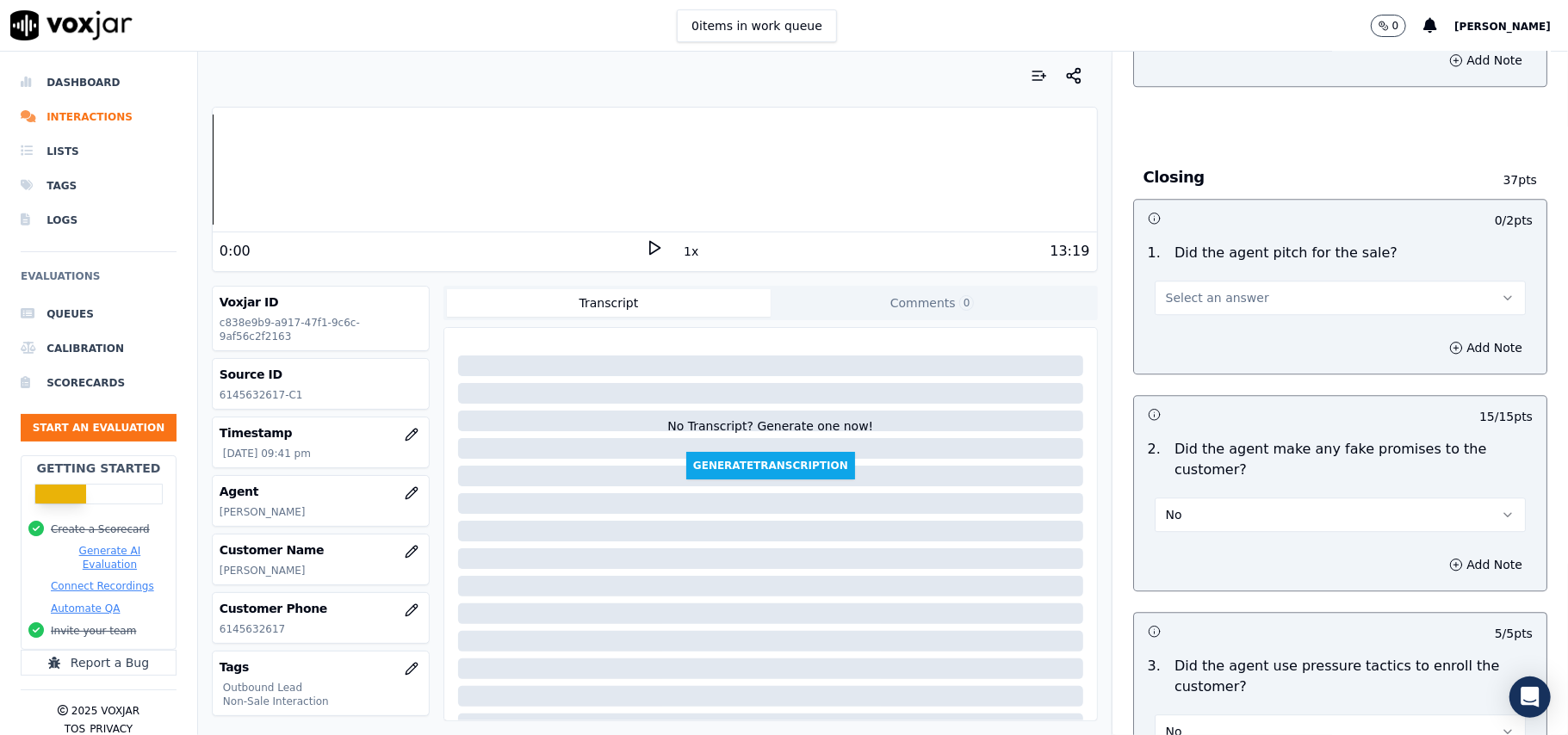
scroll to position [3031, 0]
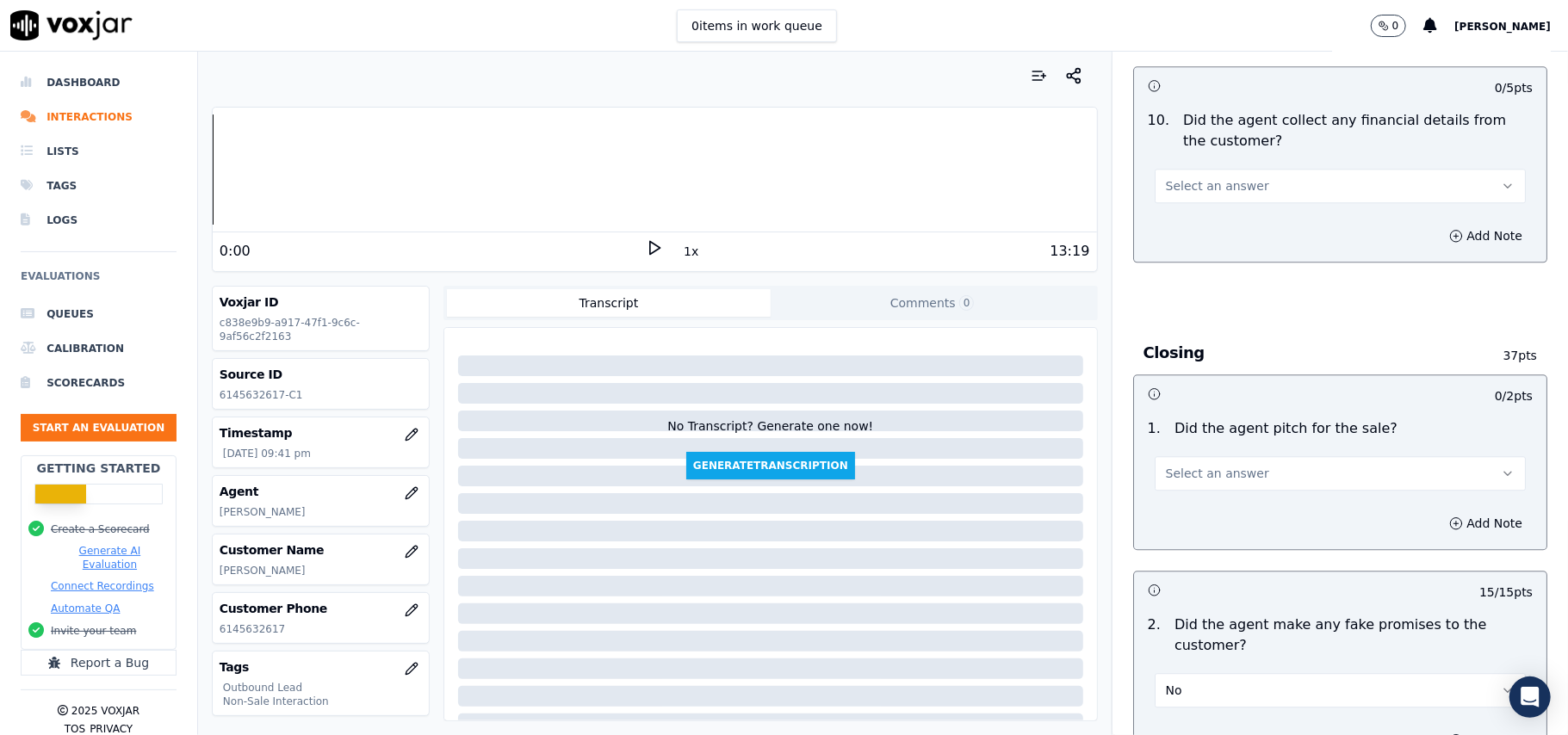
click at [1200, 468] on span "Select an answer" at bounding box center [1217, 473] width 103 height 17
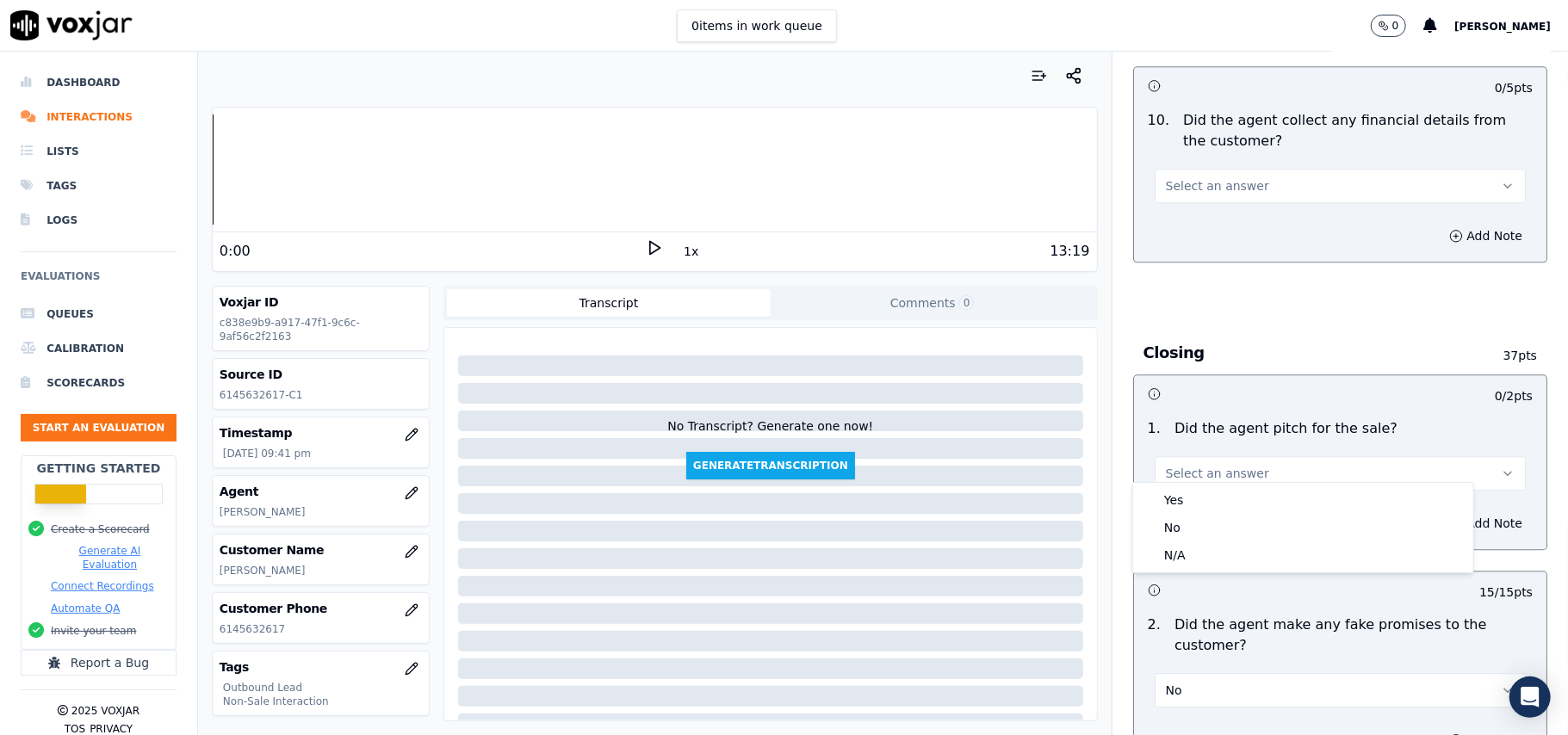
click at [1195, 482] on div "Yes No N/A" at bounding box center [1302, 528] width 342 height 92
click at [1192, 494] on div "Yes" at bounding box center [1302, 500] width 333 height 28
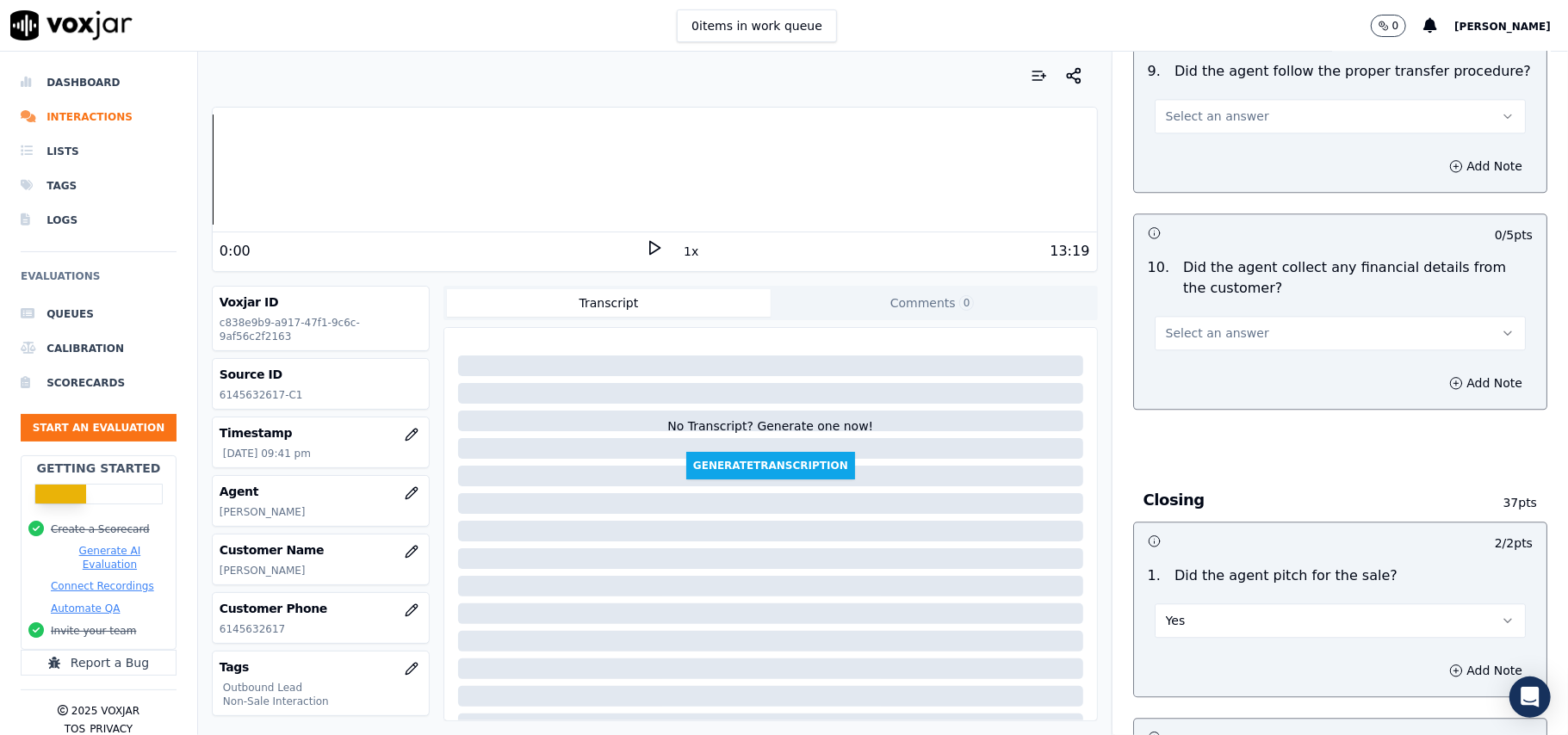
scroll to position [2801, 0]
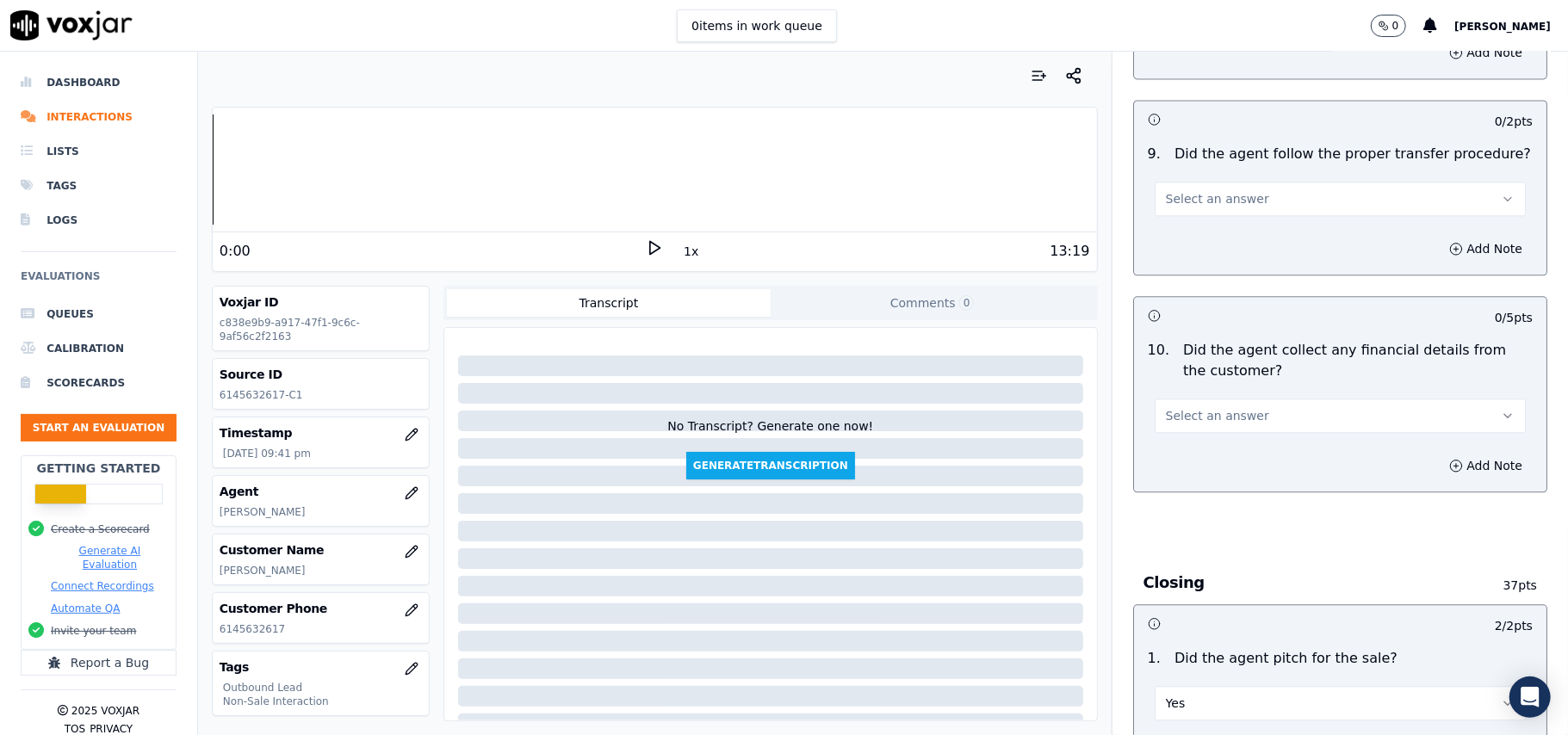
click at [1187, 407] on span "Select an answer" at bounding box center [1217, 416] width 103 height 17
click at [1186, 466] on div "No" at bounding box center [1302, 468] width 333 height 28
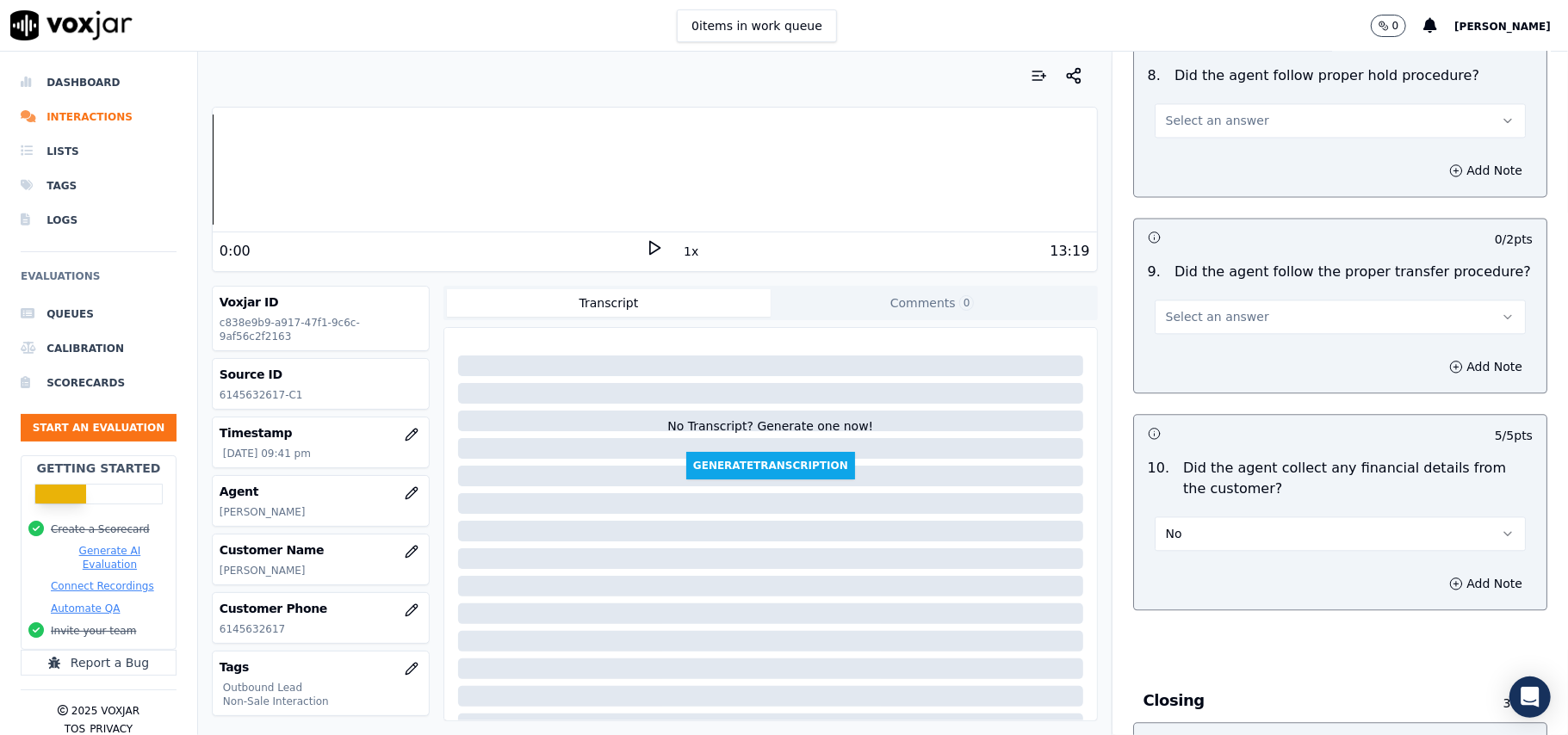
scroll to position [2572, 0]
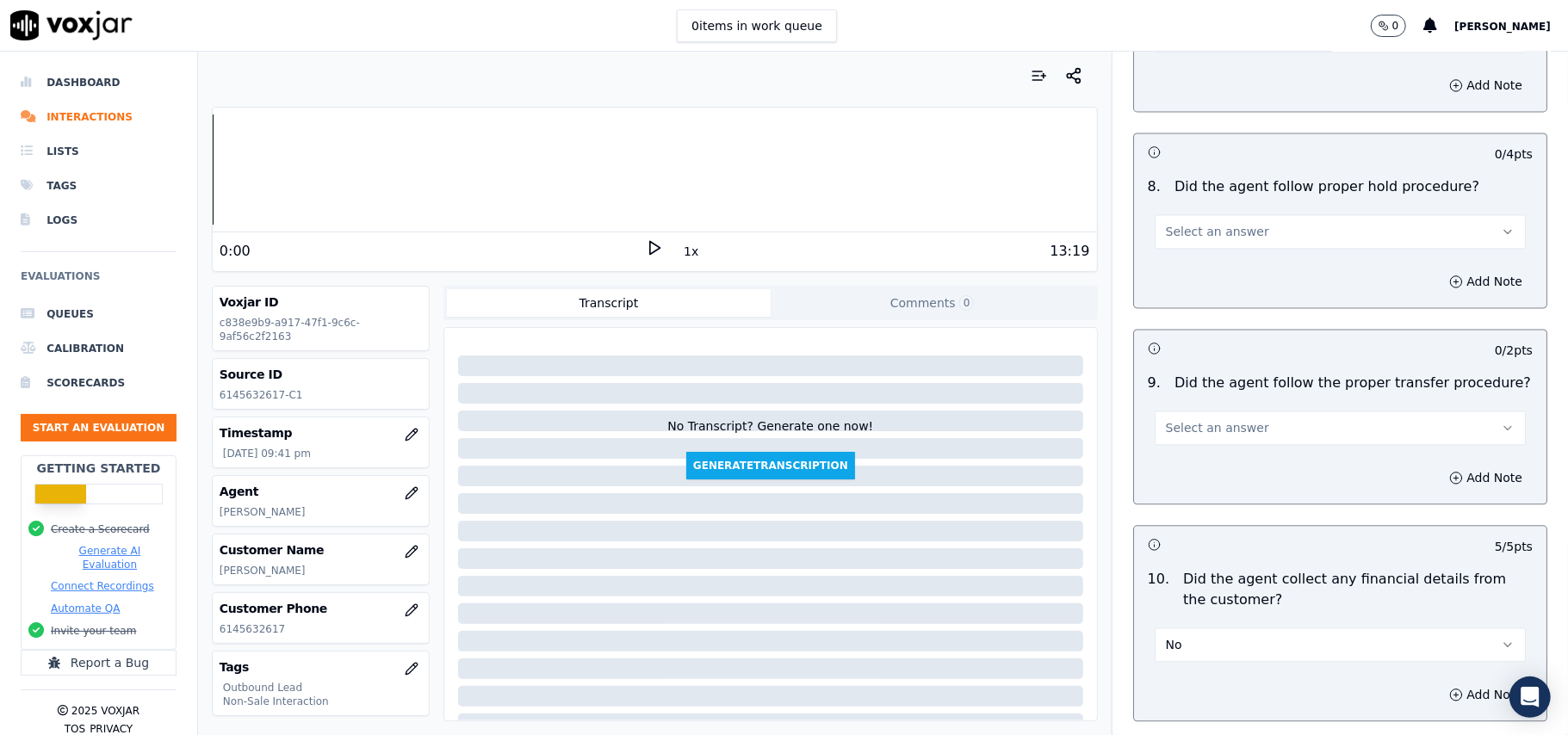
click at [1189, 419] on span "Select an answer" at bounding box center [1217, 427] width 103 height 17
click at [1179, 453] on div "Yes" at bounding box center [1302, 453] width 333 height 28
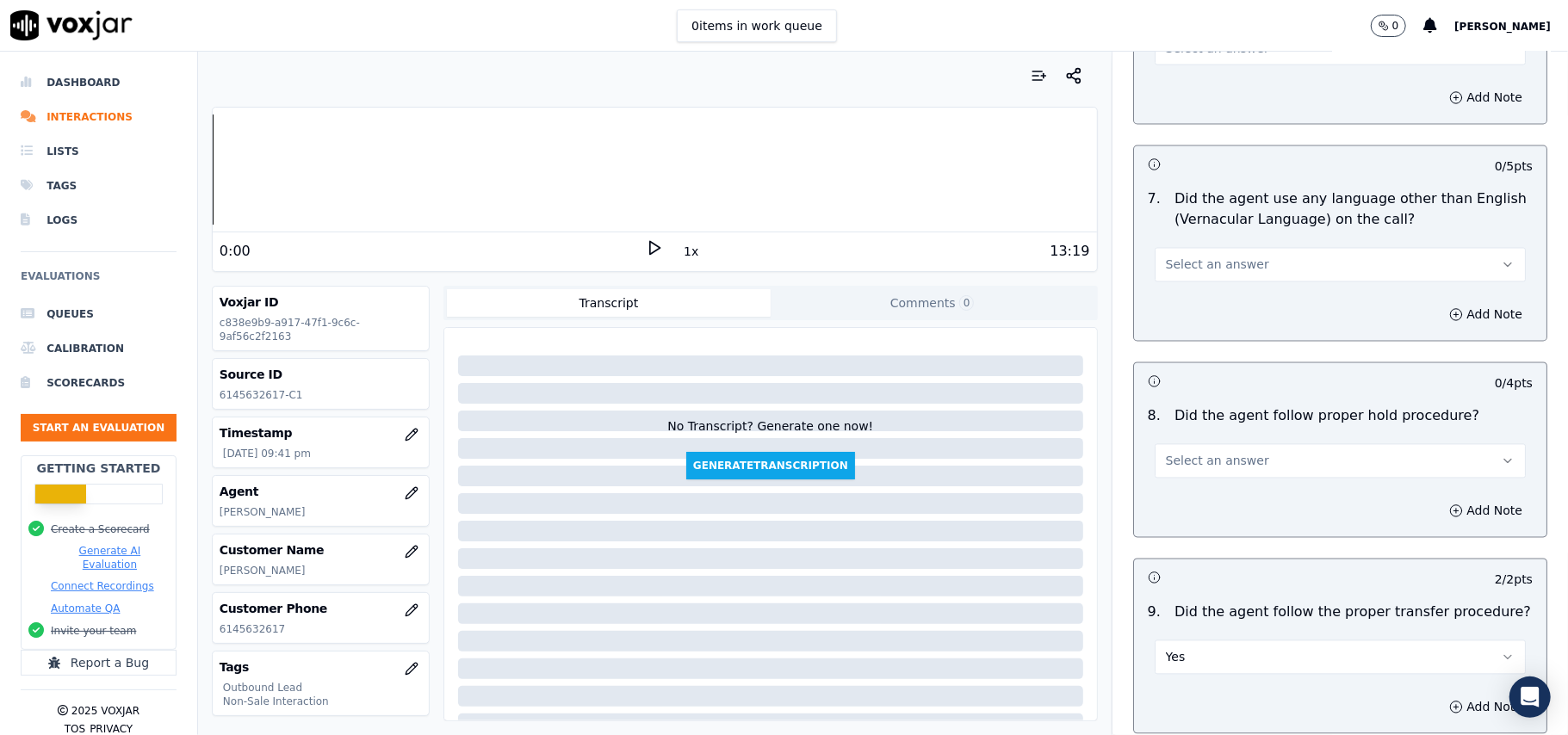
click at [1192, 453] on span "Select an answer" at bounding box center [1217, 461] width 103 height 17
click at [1189, 490] on div "Yes" at bounding box center [1302, 486] width 333 height 28
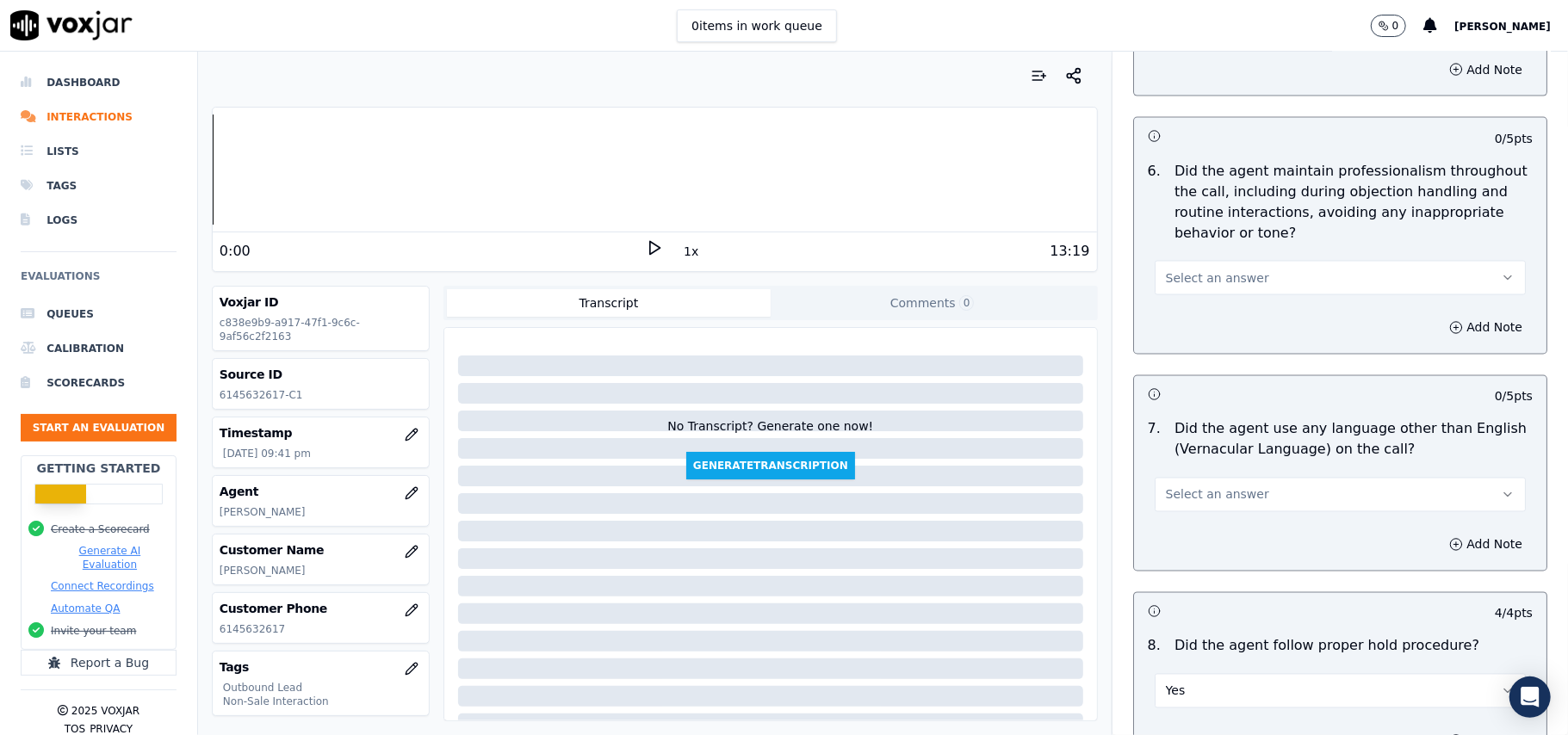
click at [1186, 477] on button "Select an answer" at bounding box center [1339, 494] width 371 height 34
click at [1172, 540] on div "No" at bounding box center [1302, 547] width 333 height 28
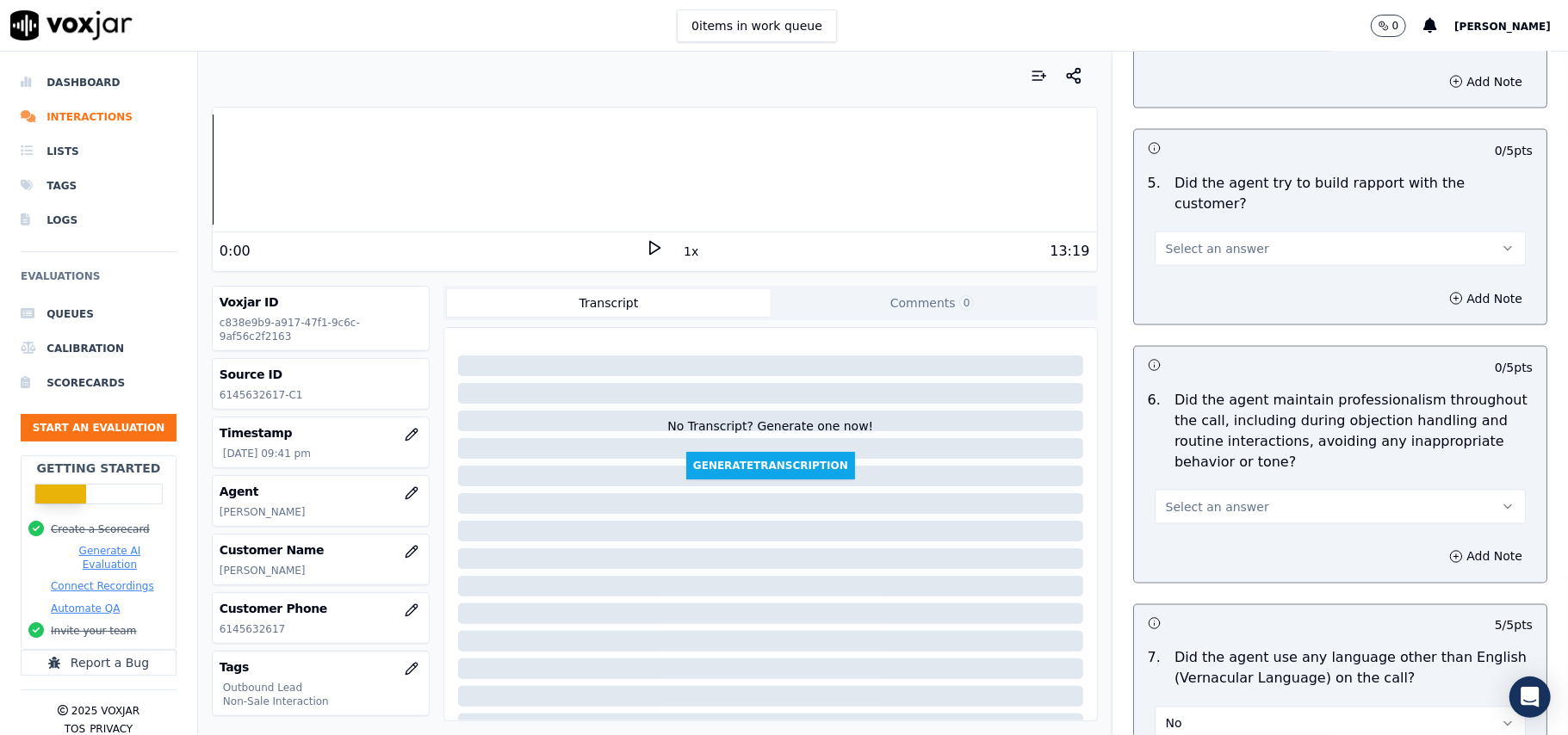
click at [1181, 498] on span "Select an answer" at bounding box center [1217, 506] width 103 height 17
click at [1178, 527] on div "Yes" at bounding box center [1302, 530] width 333 height 28
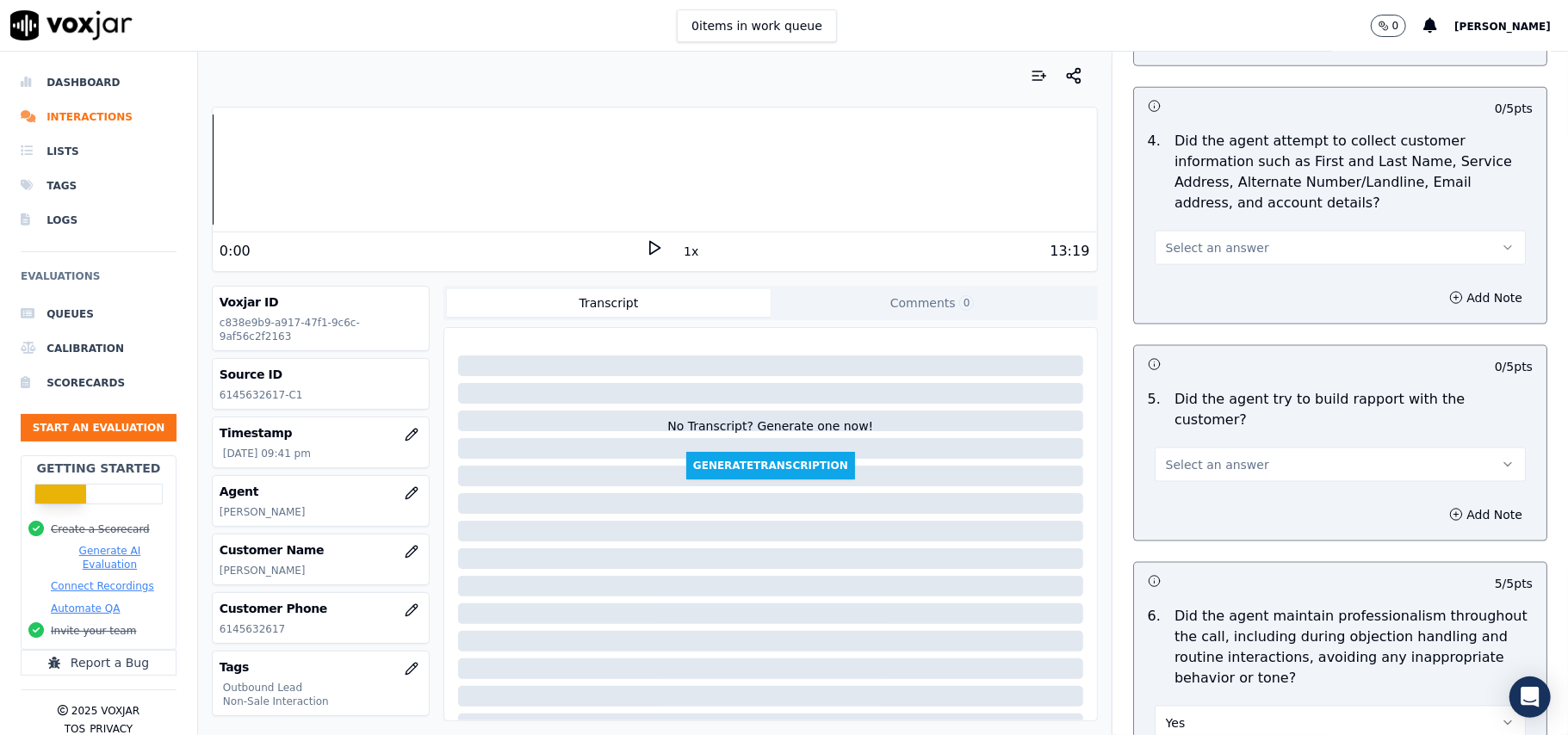
scroll to position [1654, 0]
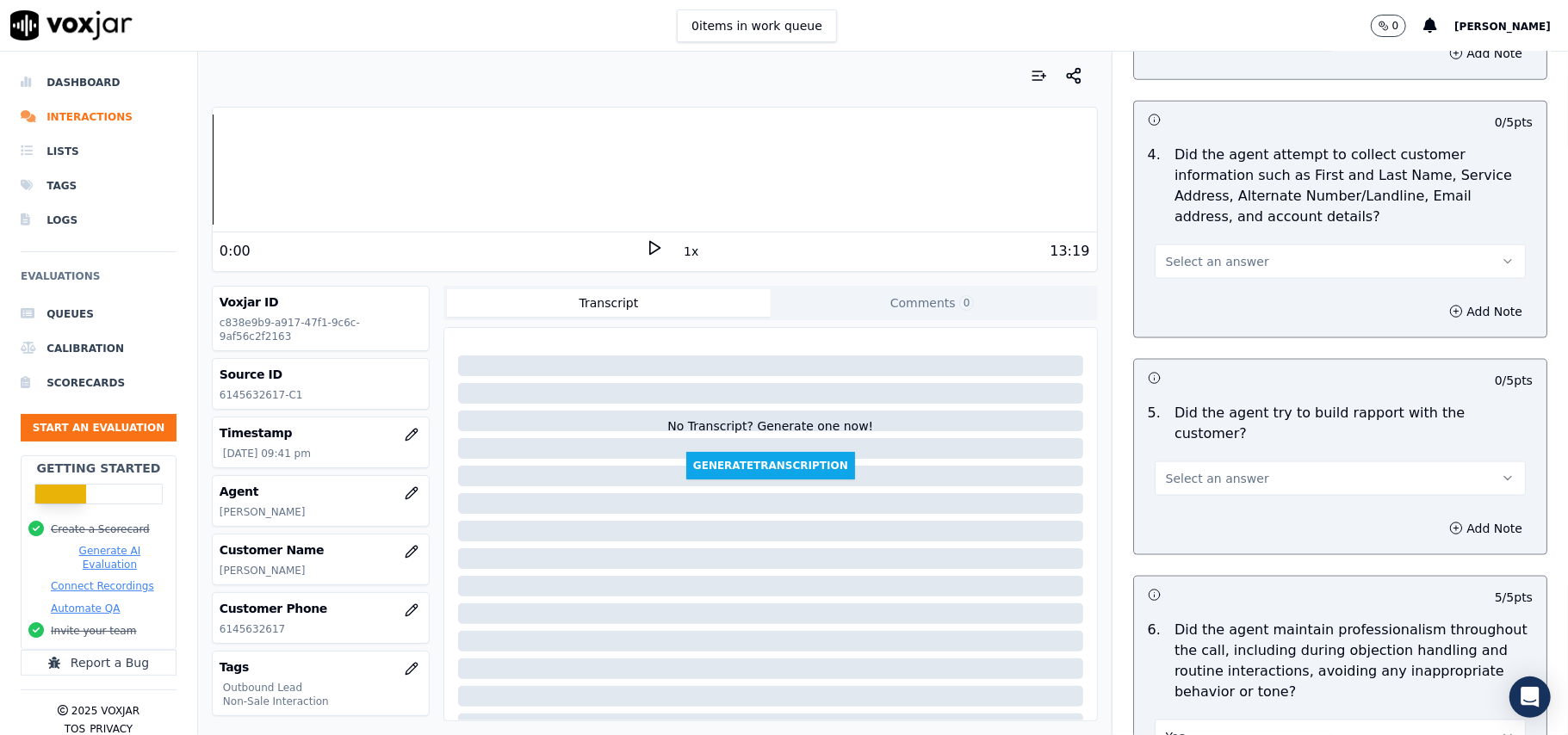
click at [1188, 470] on span "Select an answer" at bounding box center [1217, 478] width 103 height 17
click at [1188, 506] on div "Yes" at bounding box center [1302, 502] width 333 height 28
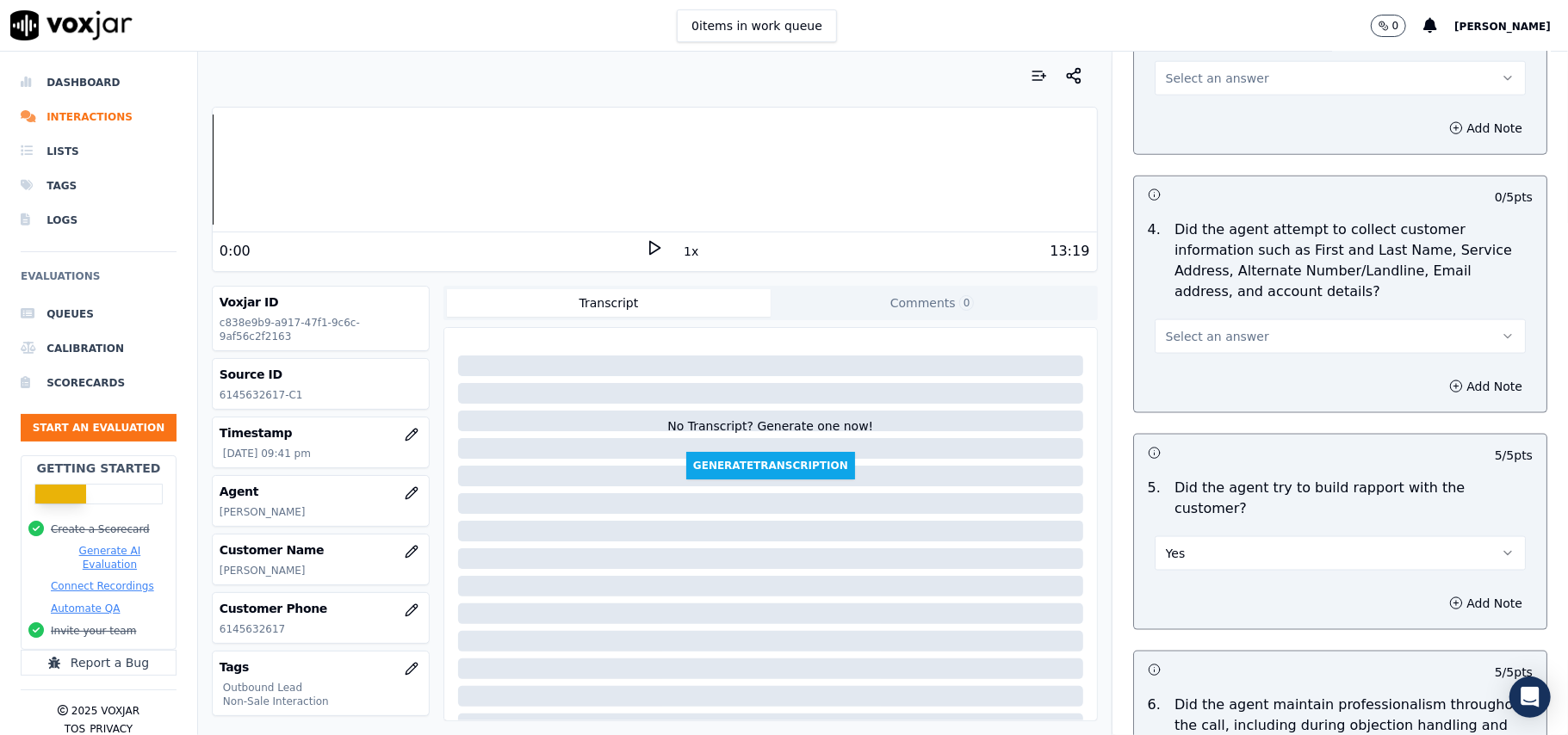
scroll to position [1539, 0]
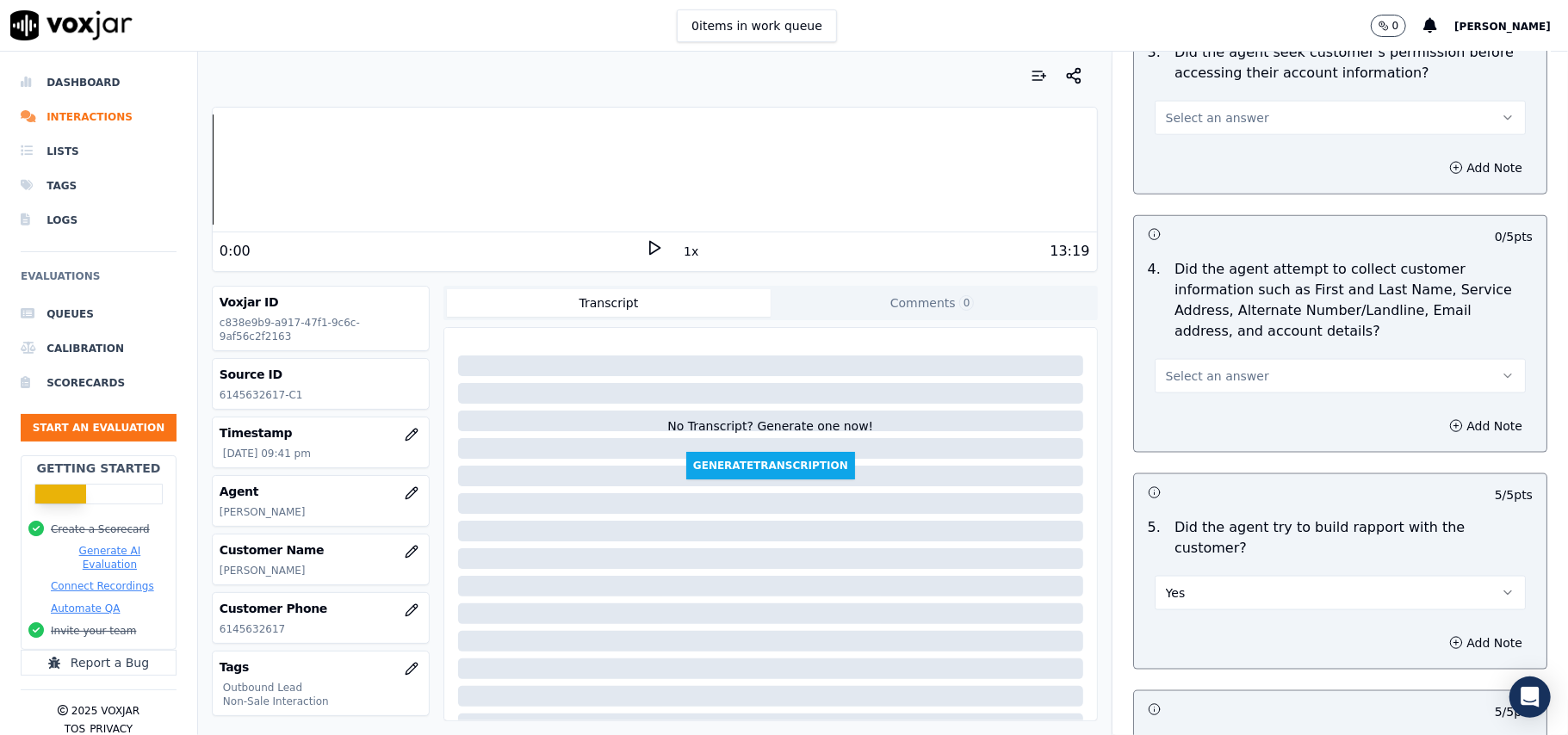
click at [1215, 369] on button "Select an answer" at bounding box center [1339, 376] width 371 height 34
click at [1186, 477] on div "N/A" at bounding box center [1302, 474] width 333 height 28
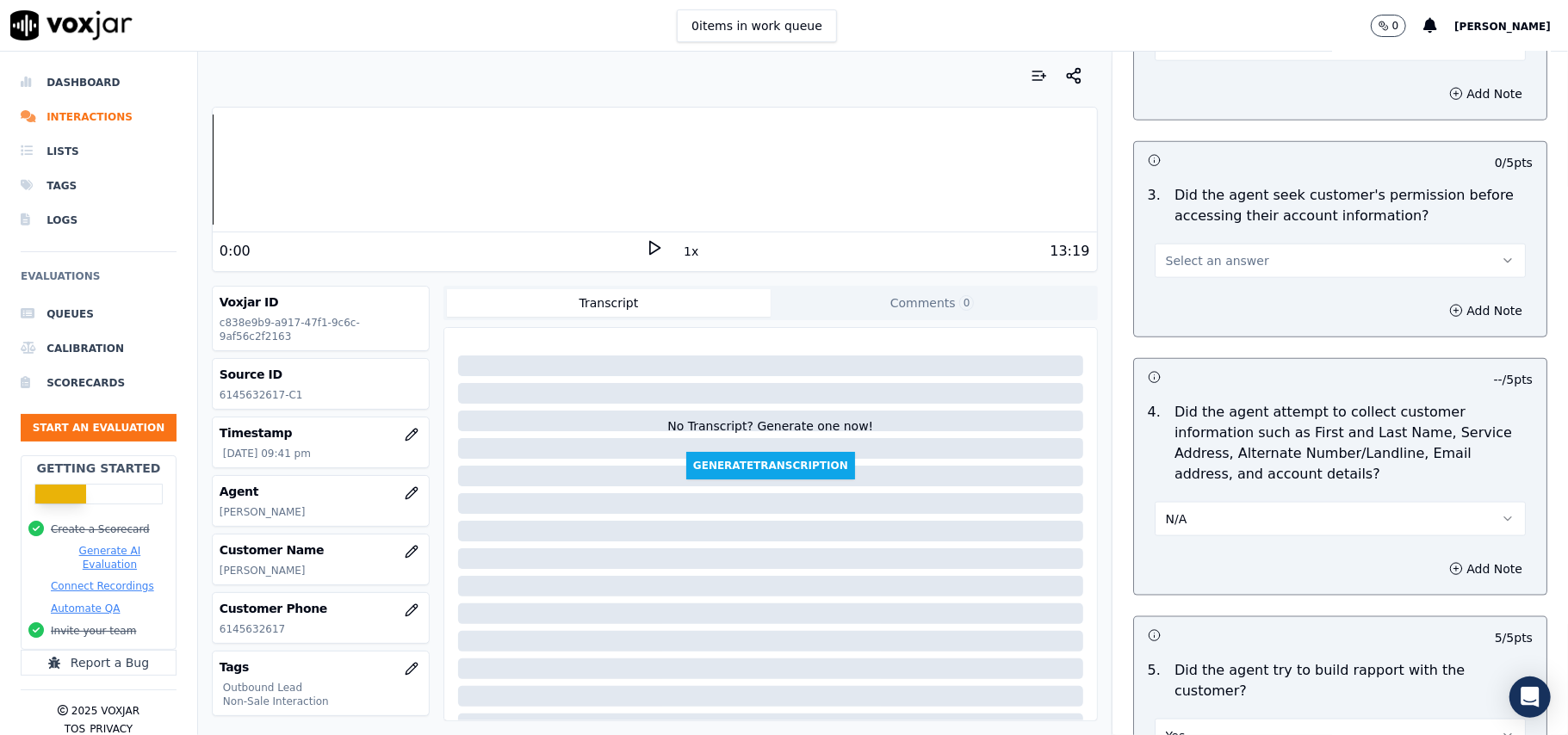
scroll to position [1194, 0]
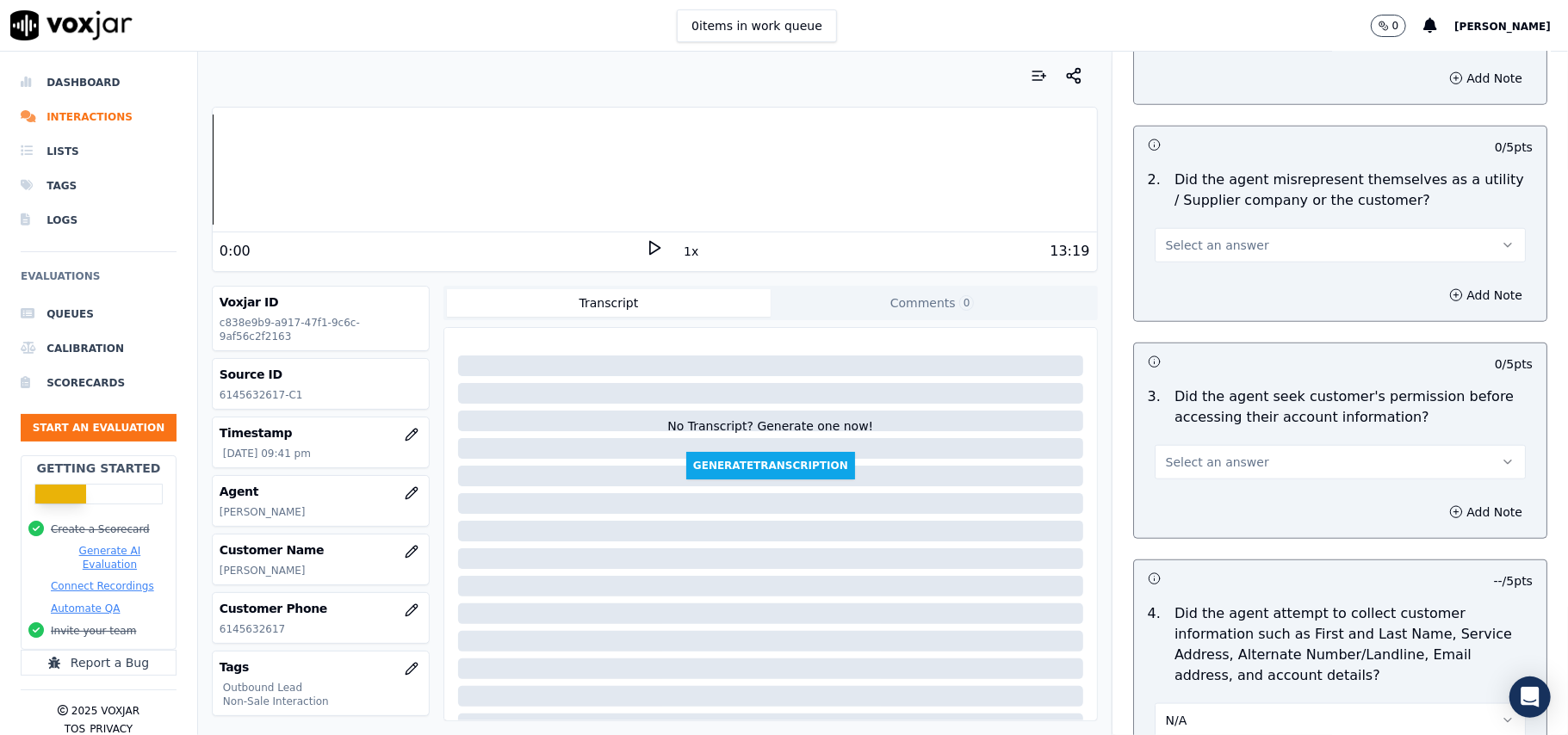
click at [1203, 465] on span "Select an answer" at bounding box center [1217, 461] width 103 height 17
click at [1195, 524] on div "No" at bounding box center [1302, 532] width 333 height 28
click at [1449, 515] on icon "button" at bounding box center [1455, 512] width 13 height 13
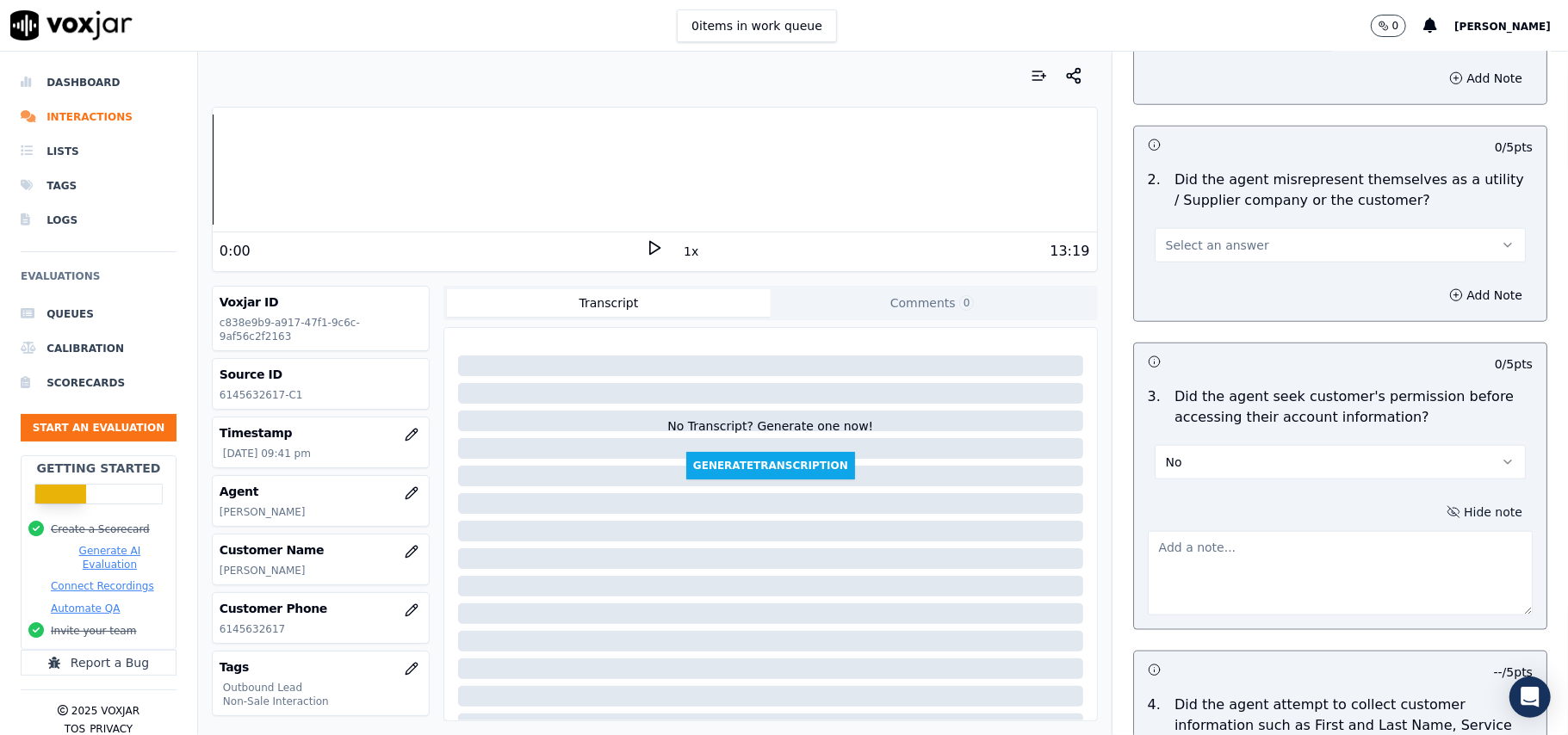
click at [1261, 602] on textarea at bounding box center [1340, 573] width 385 height 84
paste textarea "@04:35 – Did not take the permission from the customer before accessing her acc…"
drag, startPoint x: 1240, startPoint y: 570, endPoint x: 1219, endPoint y: 569, distance: 21.0
click at [1240, 570] on textarea "@04:35 – Did not take the permission from the customer before accessing her acc…" at bounding box center [1340, 573] width 385 height 84
click at [1148, 556] on textarea "@04:35 – Did not take the permission from the customer before accessing her acc…" at bounding box center [1340, 573] width 385 height 84
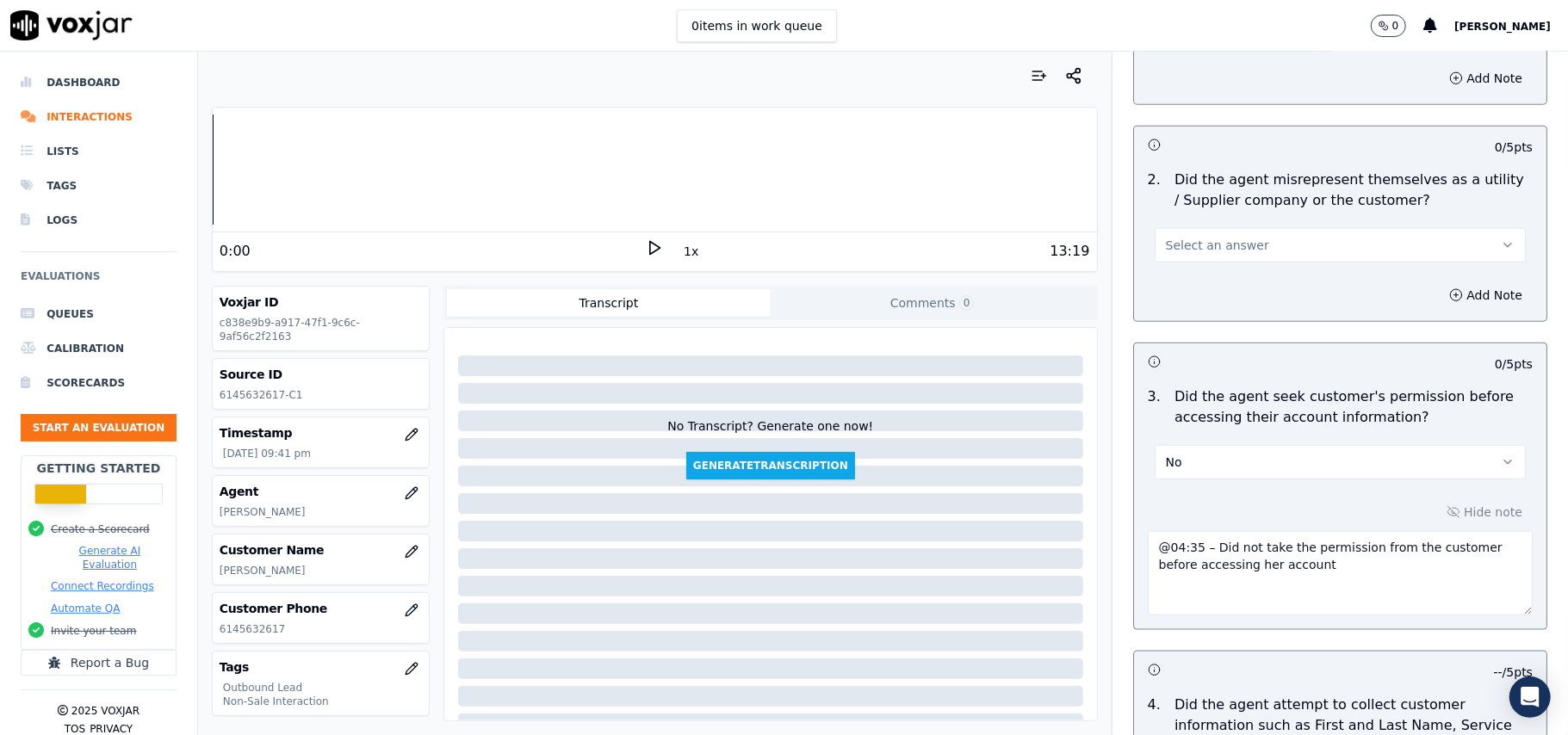
click at [1148, 541] on textarea "@04:35 – Did not take the permission from the customer before accessing her acc…" at bounding box center [1340, 573] width 385 height 84
paste textarea "Call ID: 100526"
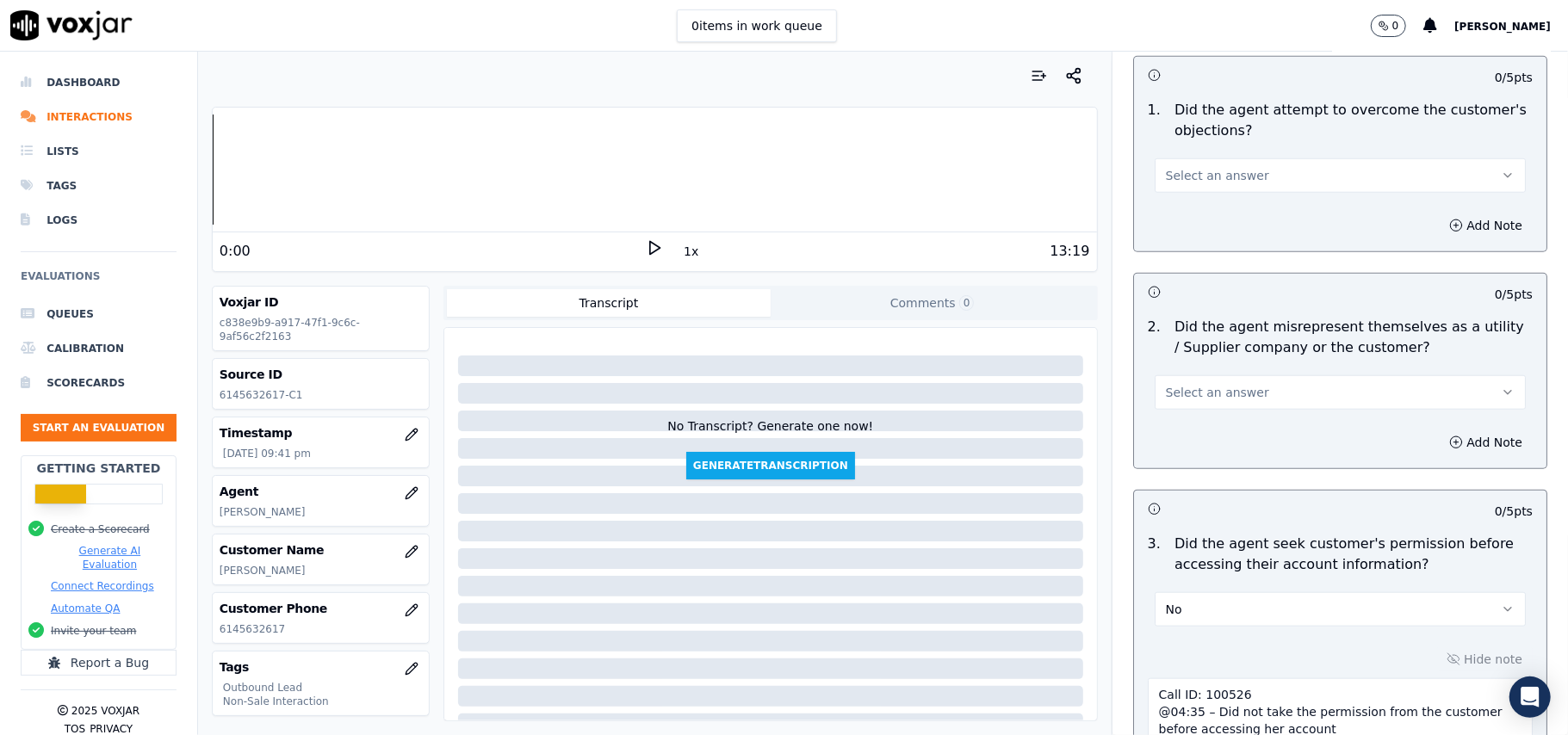
scroll to position [851, 0]
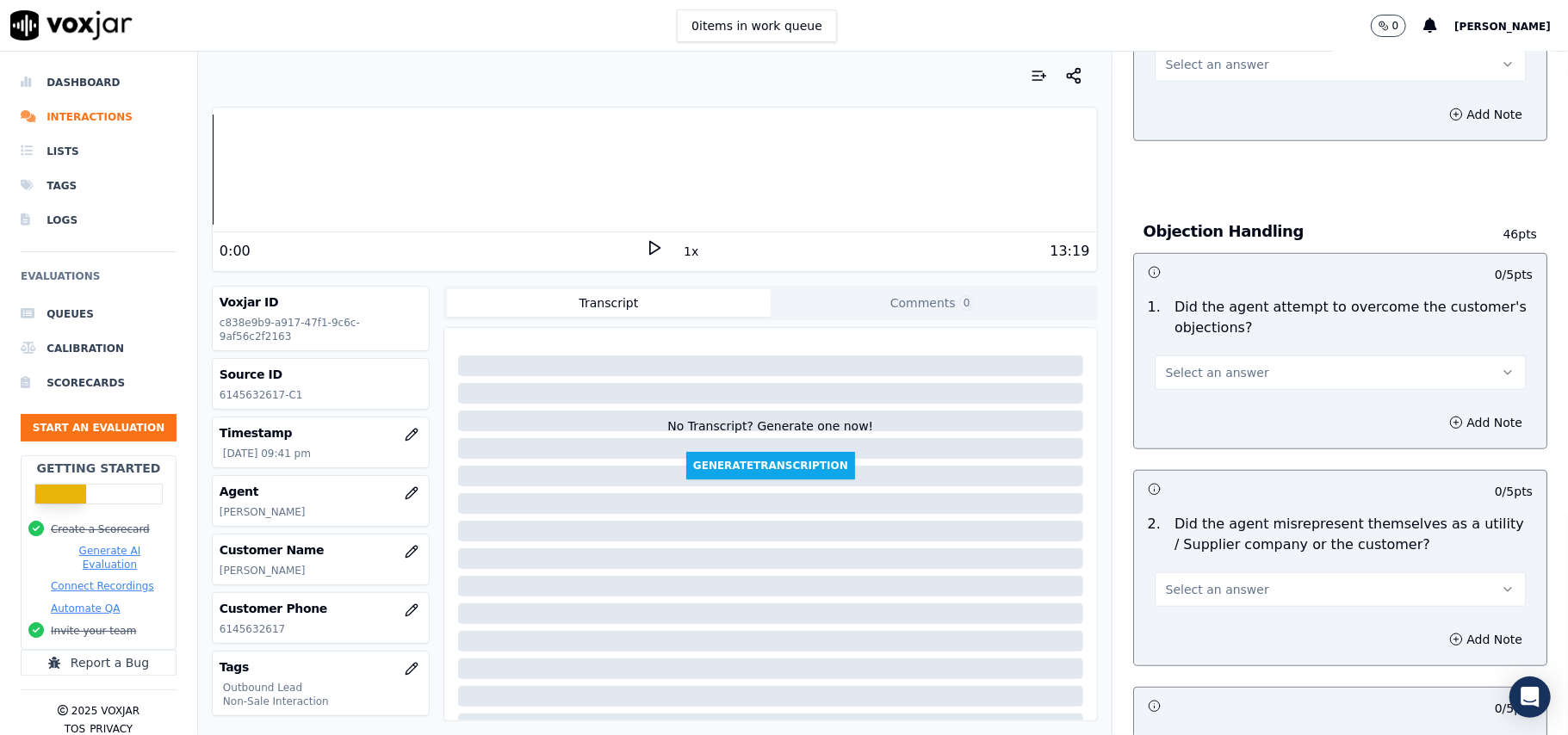
type textarea "Call ID: 100526 @04:35 – Did not take the permission from the customer before a…"
click at [1196, 577] on button "Select an answer" at bounding box center [1339, 590] width 371 height 34
click at [1186, 648] on div "No" at bounding box center [1302, 659] width 333 height 28
click at [1226, 377] on span "Select an answer" at bounding box center [1217, 372] width 103 height 17
click at [1220, 410] on div "Yes" at bounding box center [1302, 414] width 333 height 28
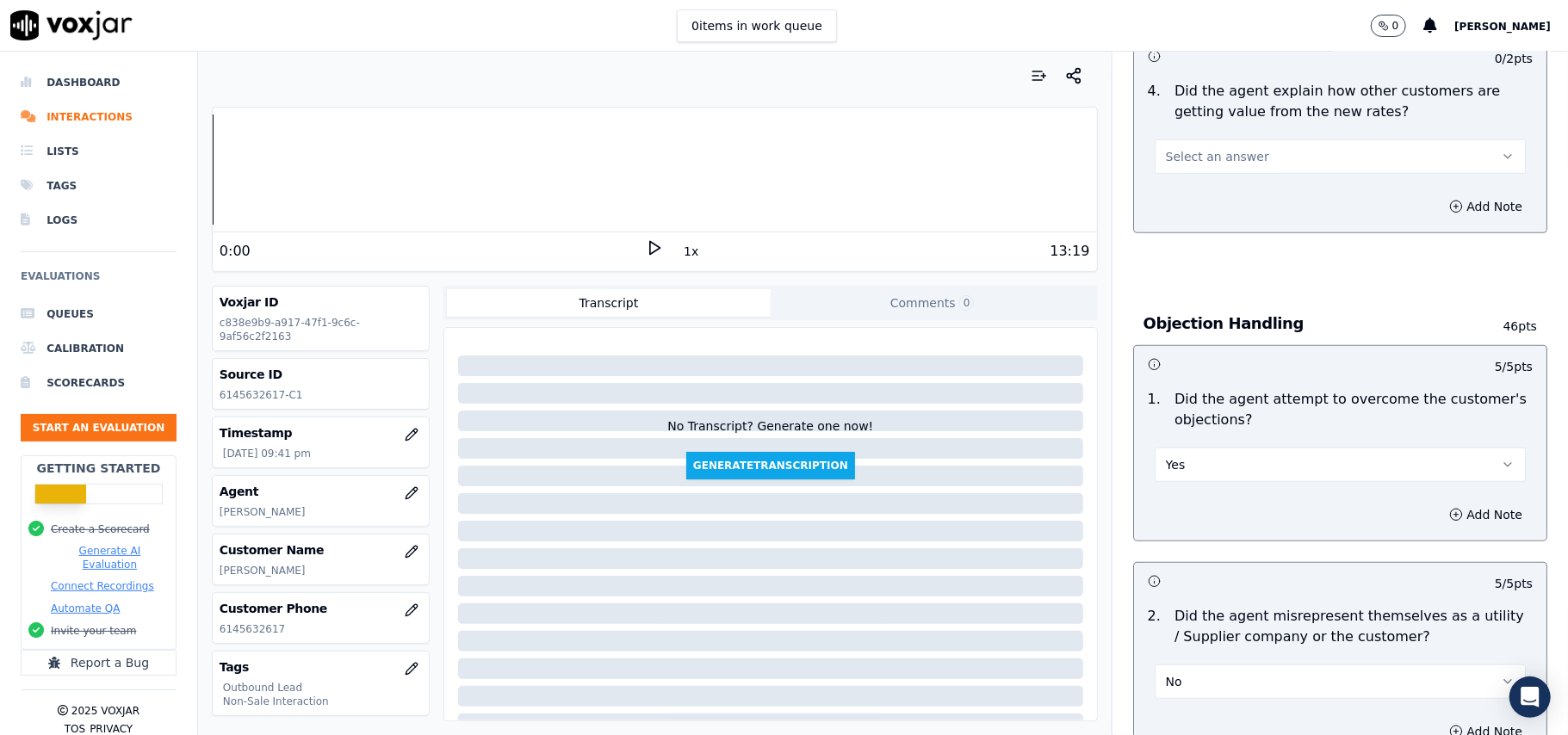
scroll to position [621, 0]
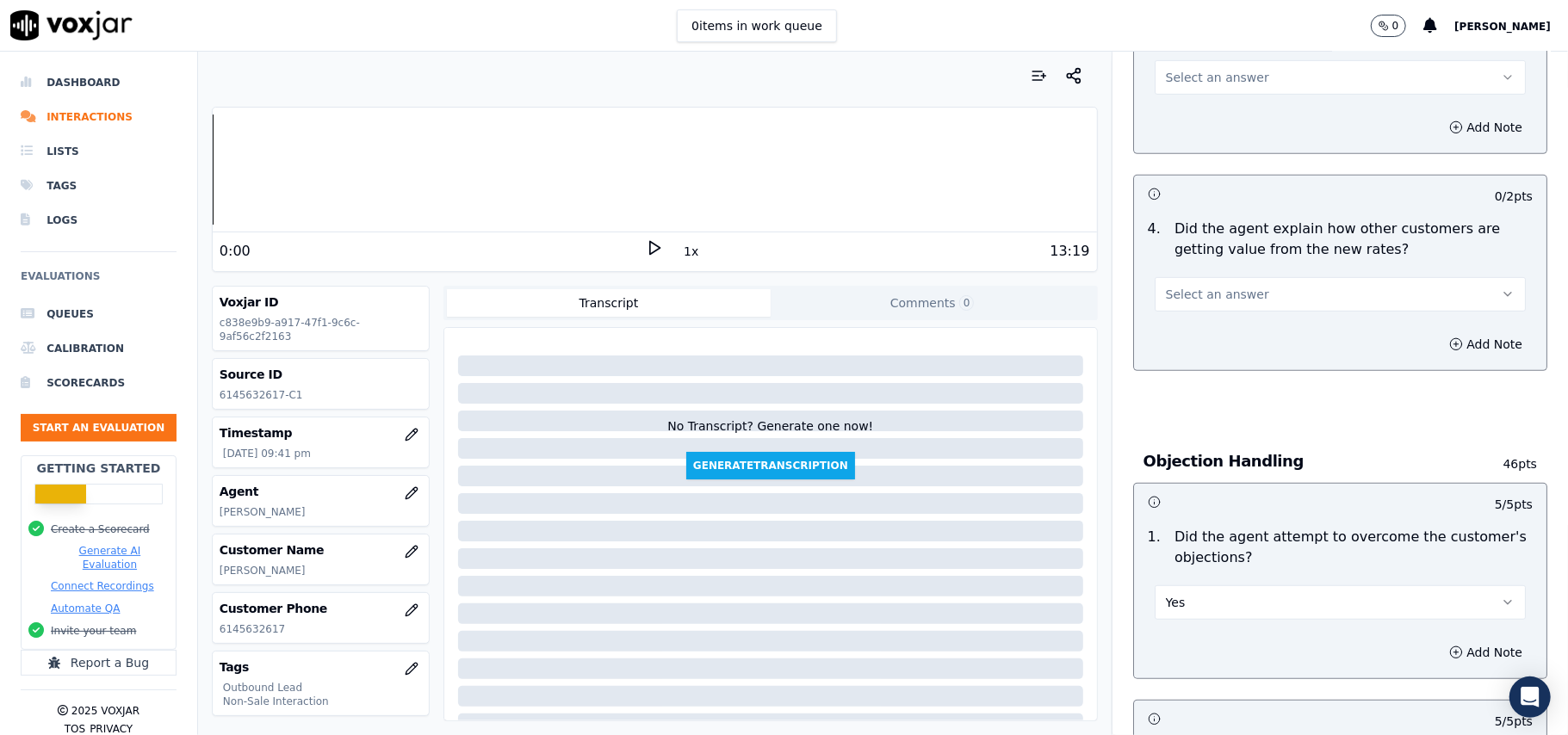
click at [1196, 301] on span "Select an answer" at bounding box center [1217, 293] width 103 height 17
click at [1192, 346] on div "Yes" at bounding box center [1302, 335] width 333 height 28
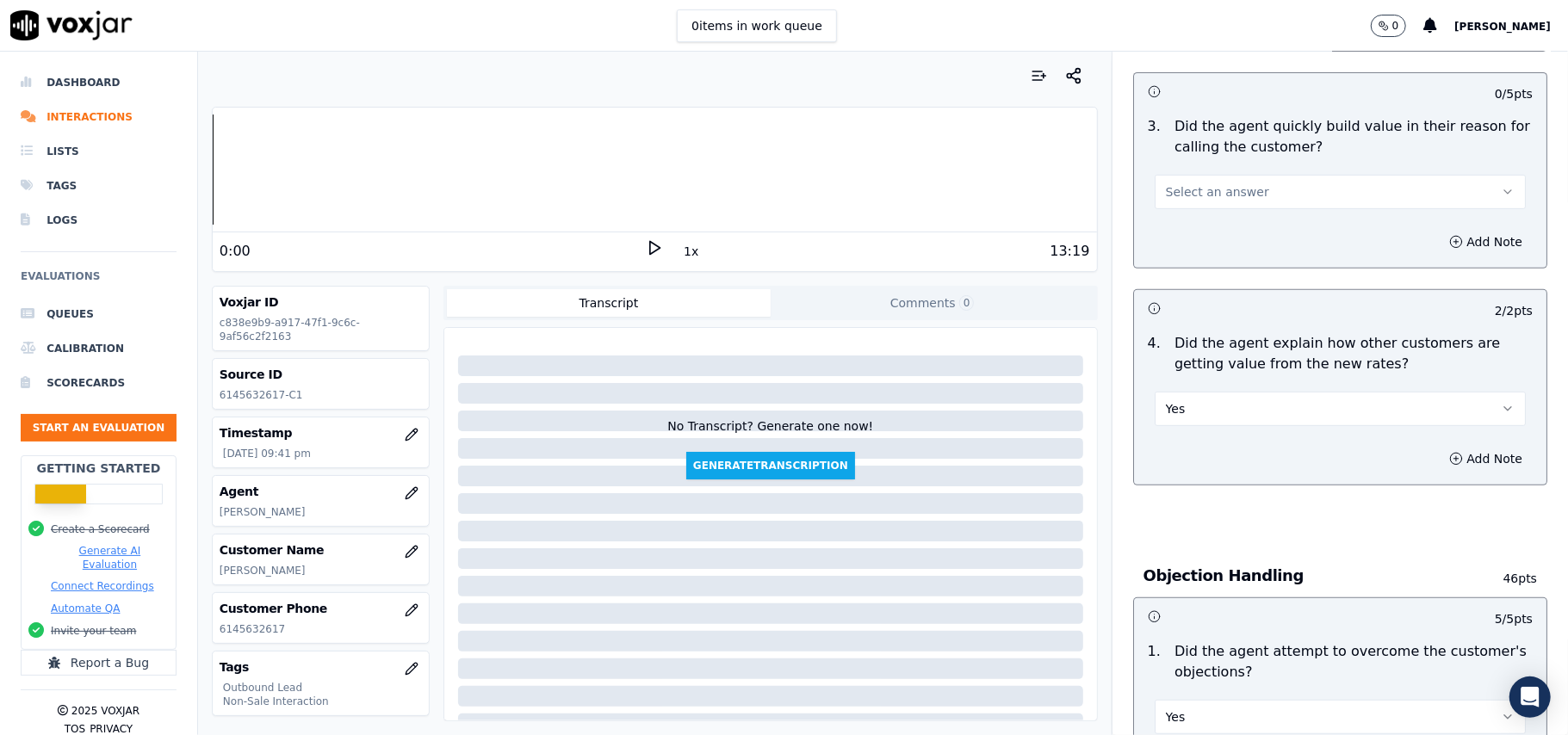
click at [1185, 179] on button "Select an answer" at bounding box center [1339, 192] width 371 height 34
click at [1175, 229] on div "Yes" at bounding box center [1302, 232] width 333 height 28
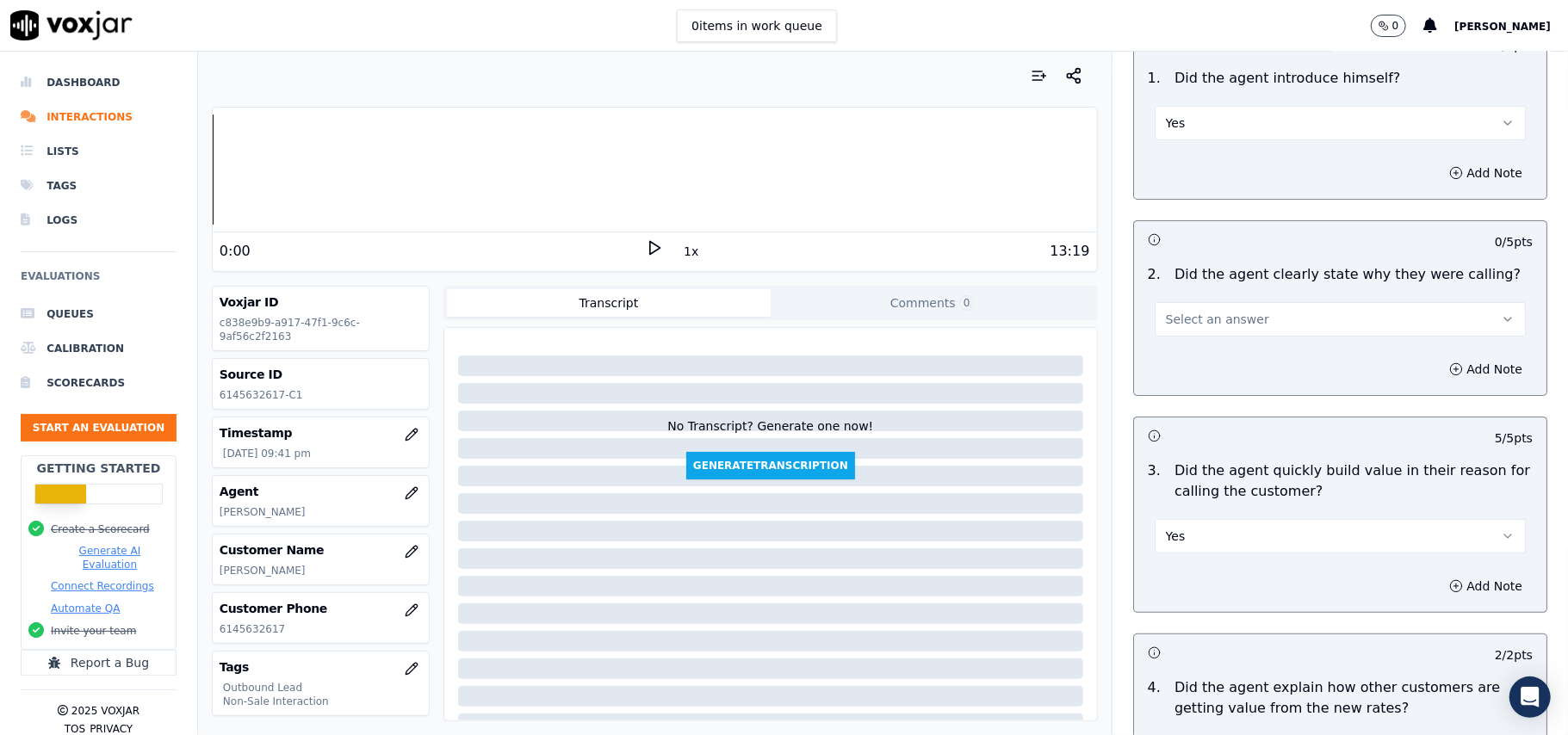
click at [1178, 326] on span "Select an answer" at bounding box center [1217, 319] width 103 height 17
click at [1174, 354] on div "Yes" at bounding box center [1302, 359] width 333 height 28
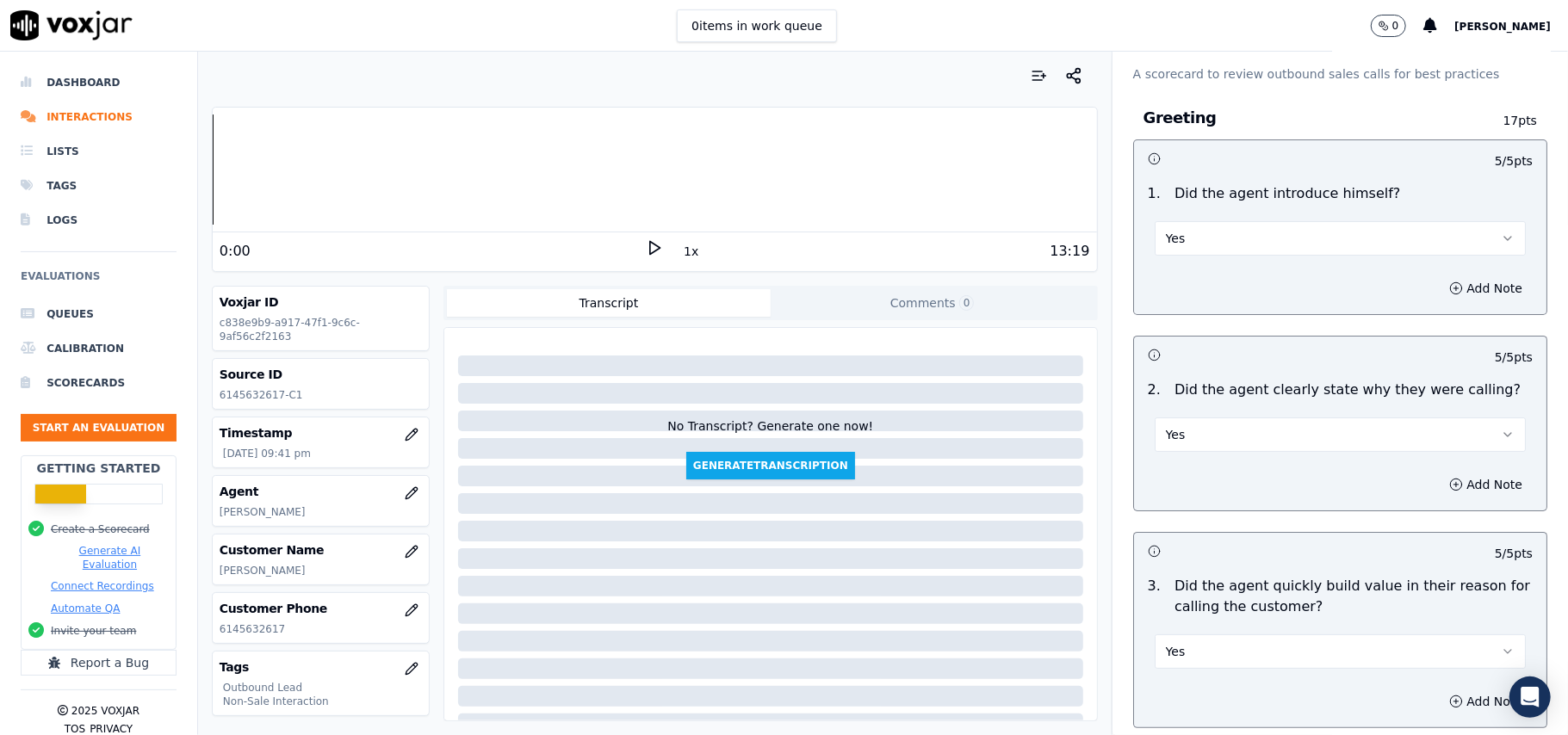
scroll to position [4385, 0]
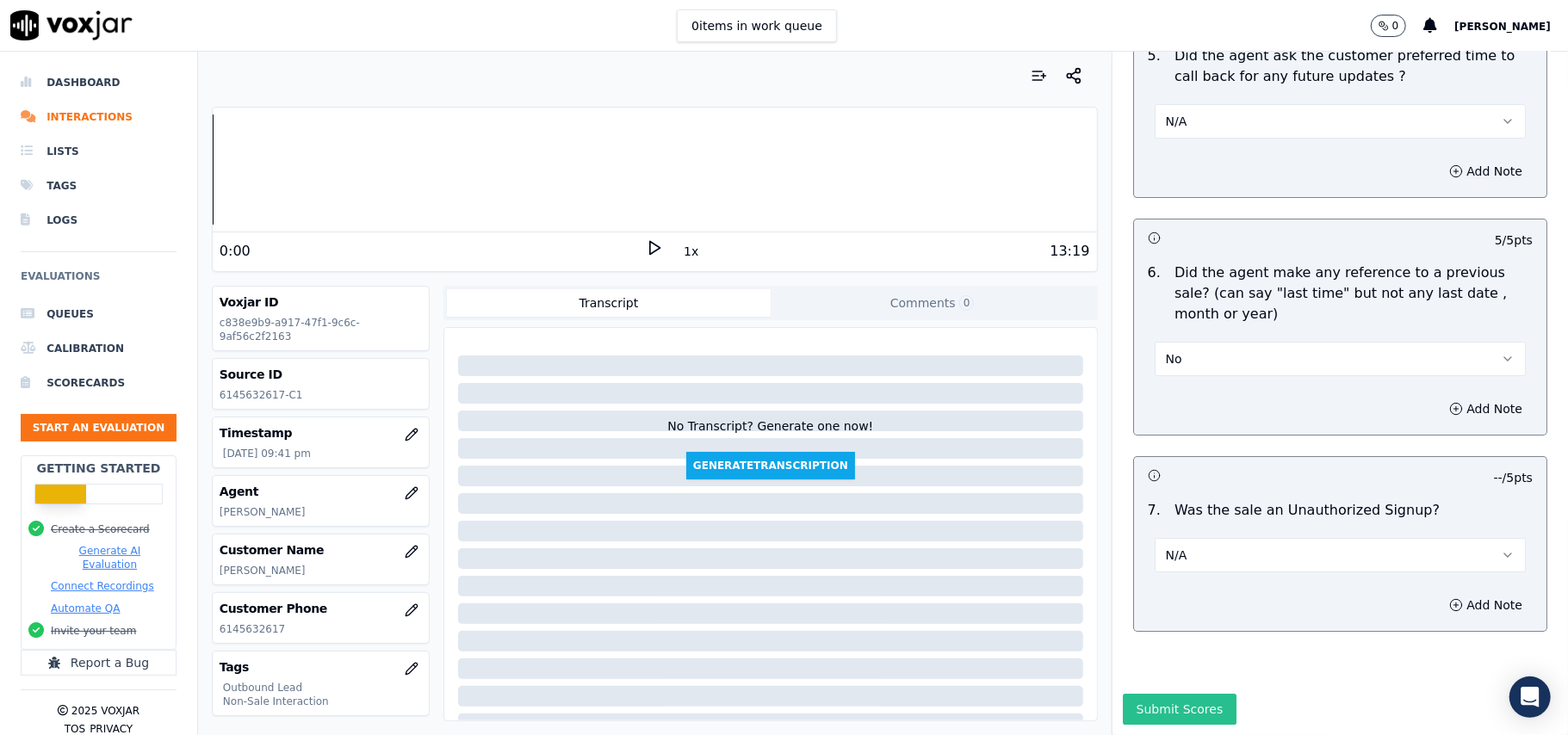
click at [1170, 694] on button "Submit Scores" at bounding box center [1180, 709] width 115 height 31
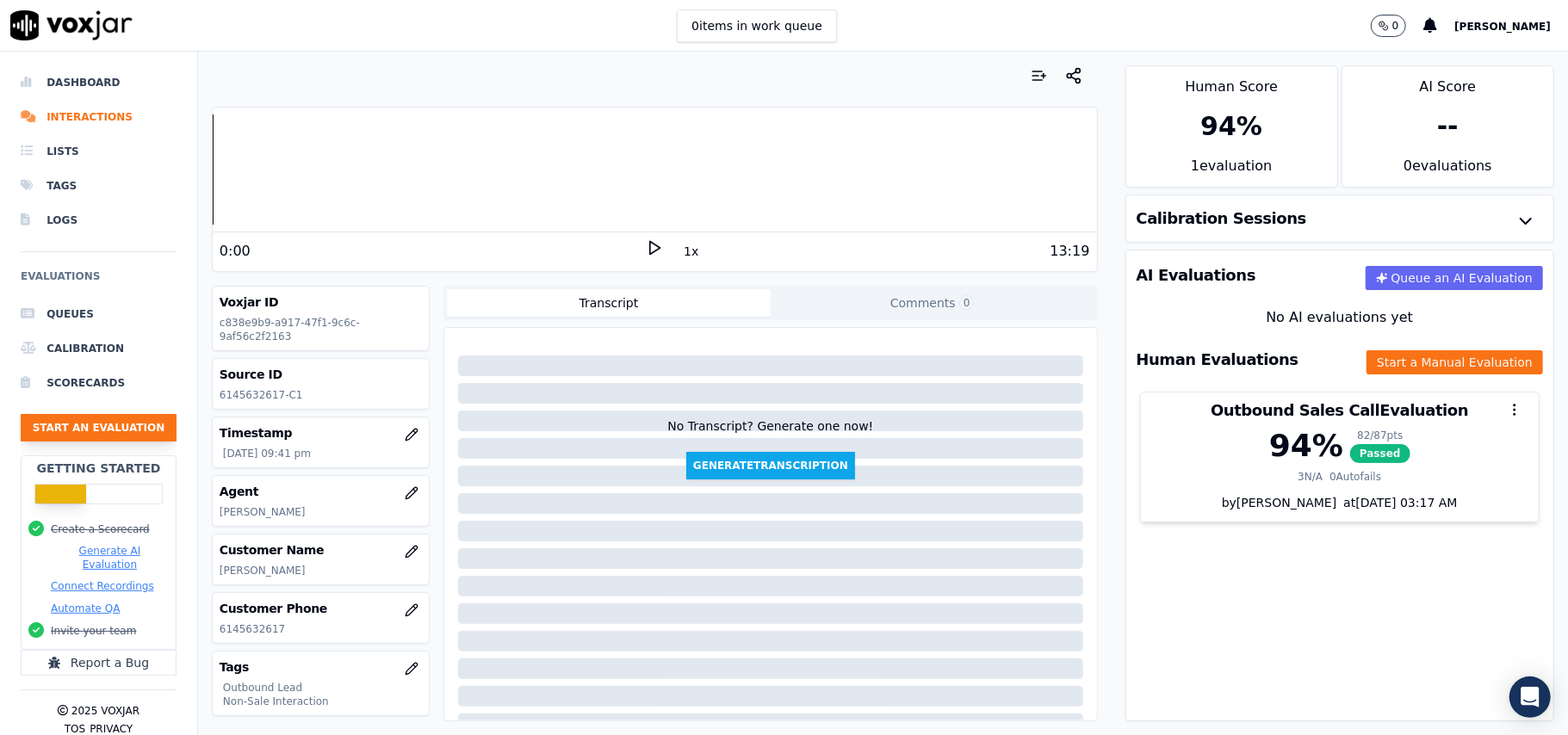
click at [41, 427] on button "Start an Evaluation" at bounding box center [99, 427] width 156 height 28
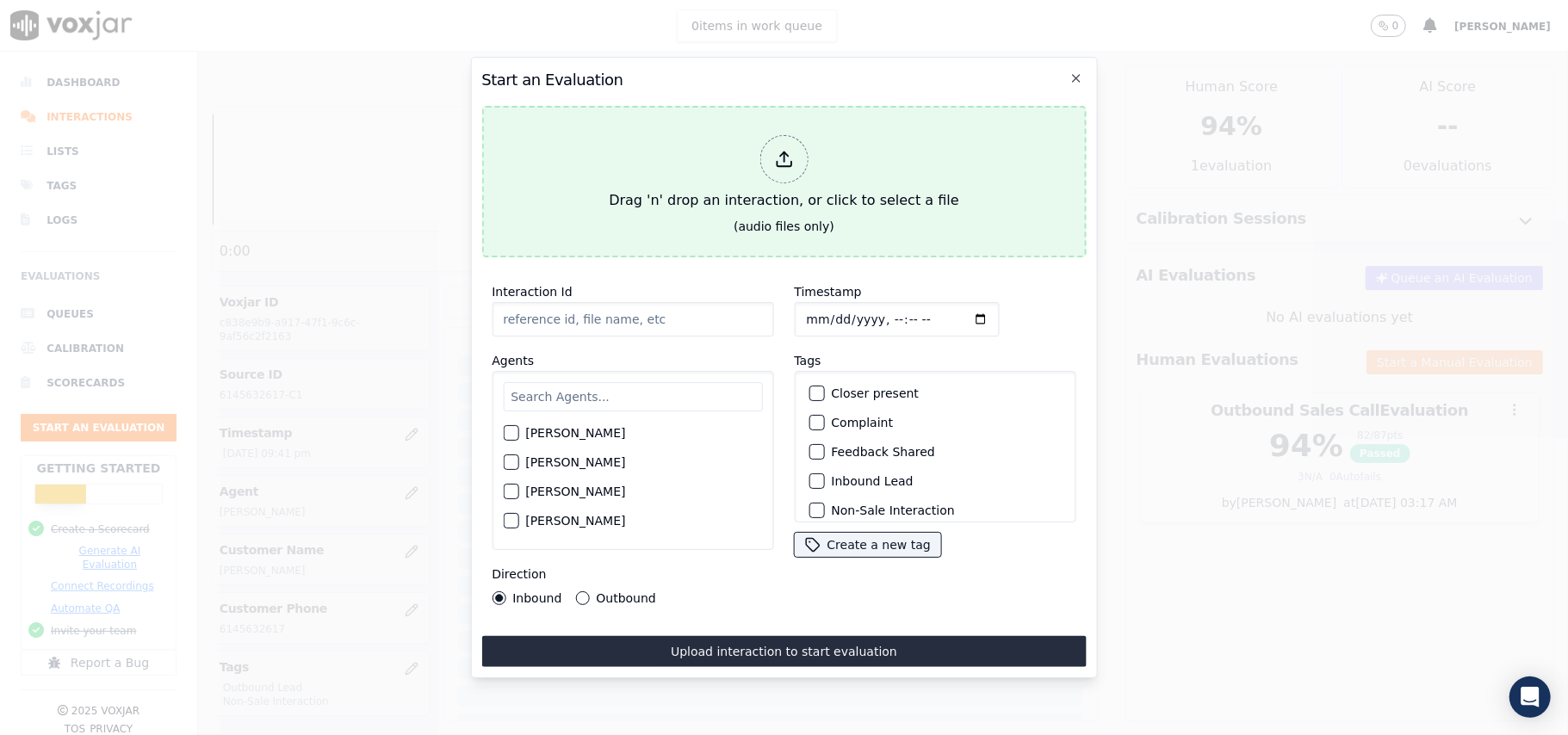
click at [765, 153] on div at bounding box center [784, 160] width 48 height 48
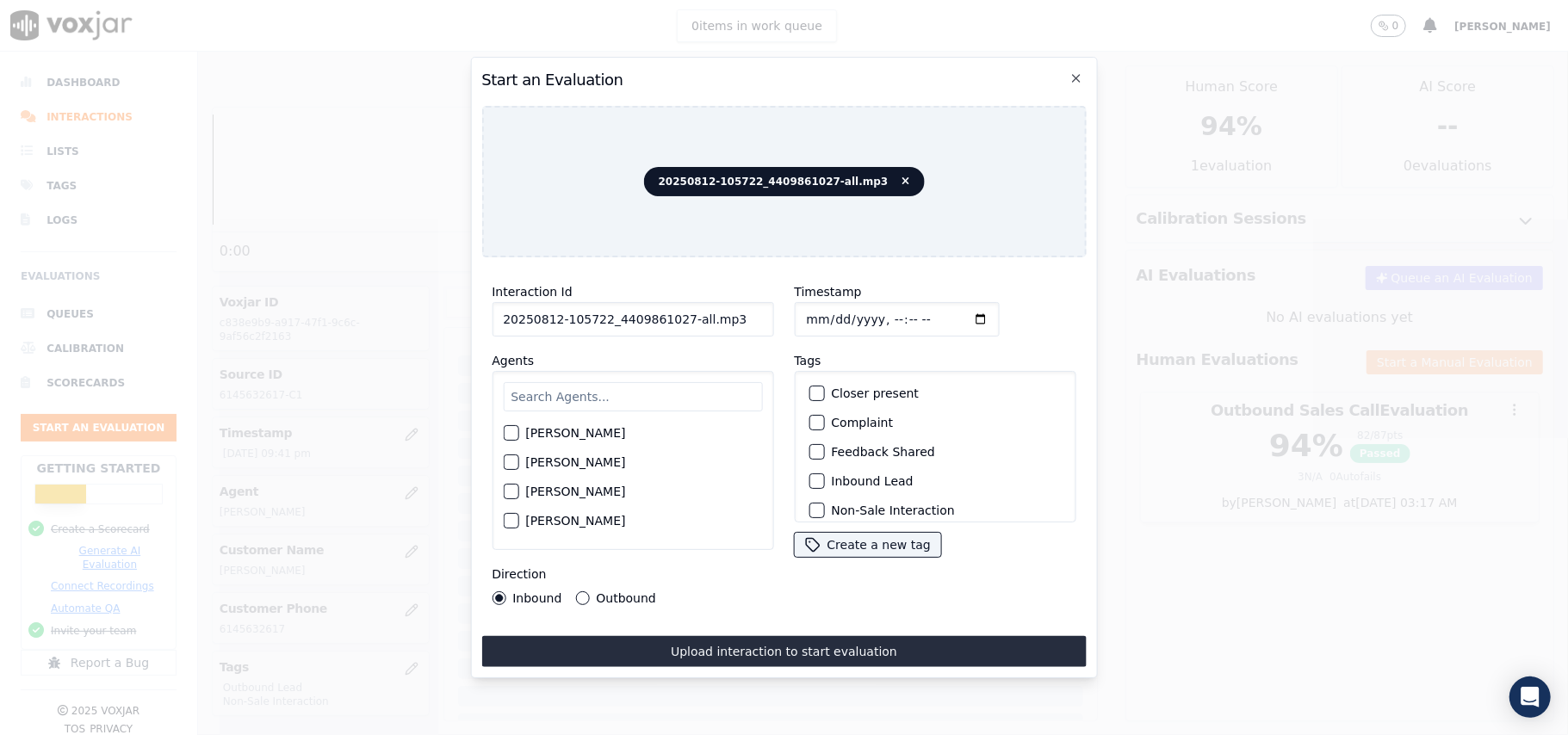
drag, startPoint x: 740, startPoint y: 318, endPoint x: 673, endPoint y: 317, distance: 67.0
click at [673, 317] on input "20250812-105722_4409861027-all.mp3" at bounding box center [633, 319] width 282 height 34
type input "20250812-105722_4409861027-C1"
click at [825, 311] on input "Timestamp" at bounding box center [896, 319] width 205 height 34
type input "[DATE]T21:49"
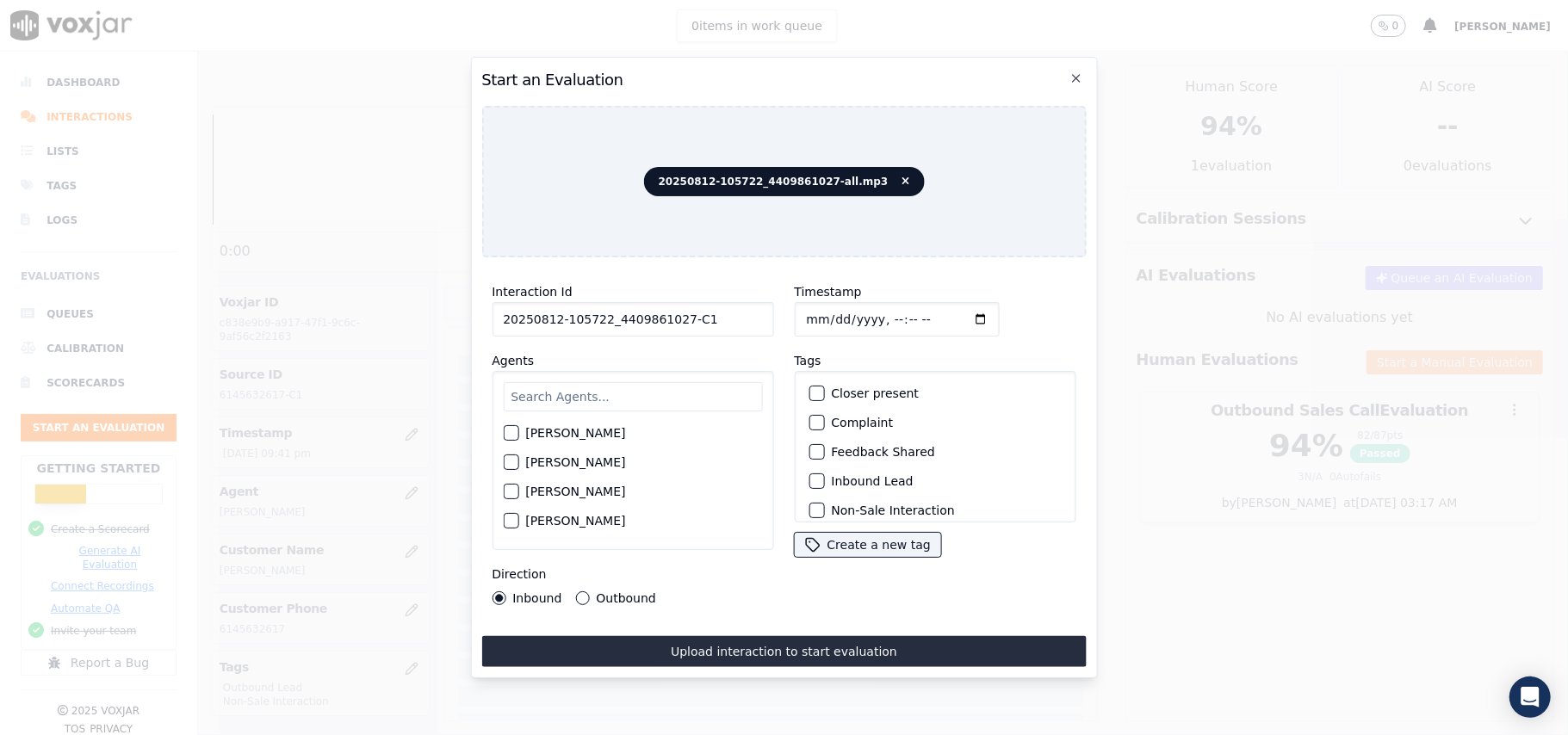
click at [627, 382] on input "text" at bounding box center [632, 397] width 259 height 30
type input "Vict"
click at [510, 433] on div "button" at bounding box center [509, 438] width 12 height 12
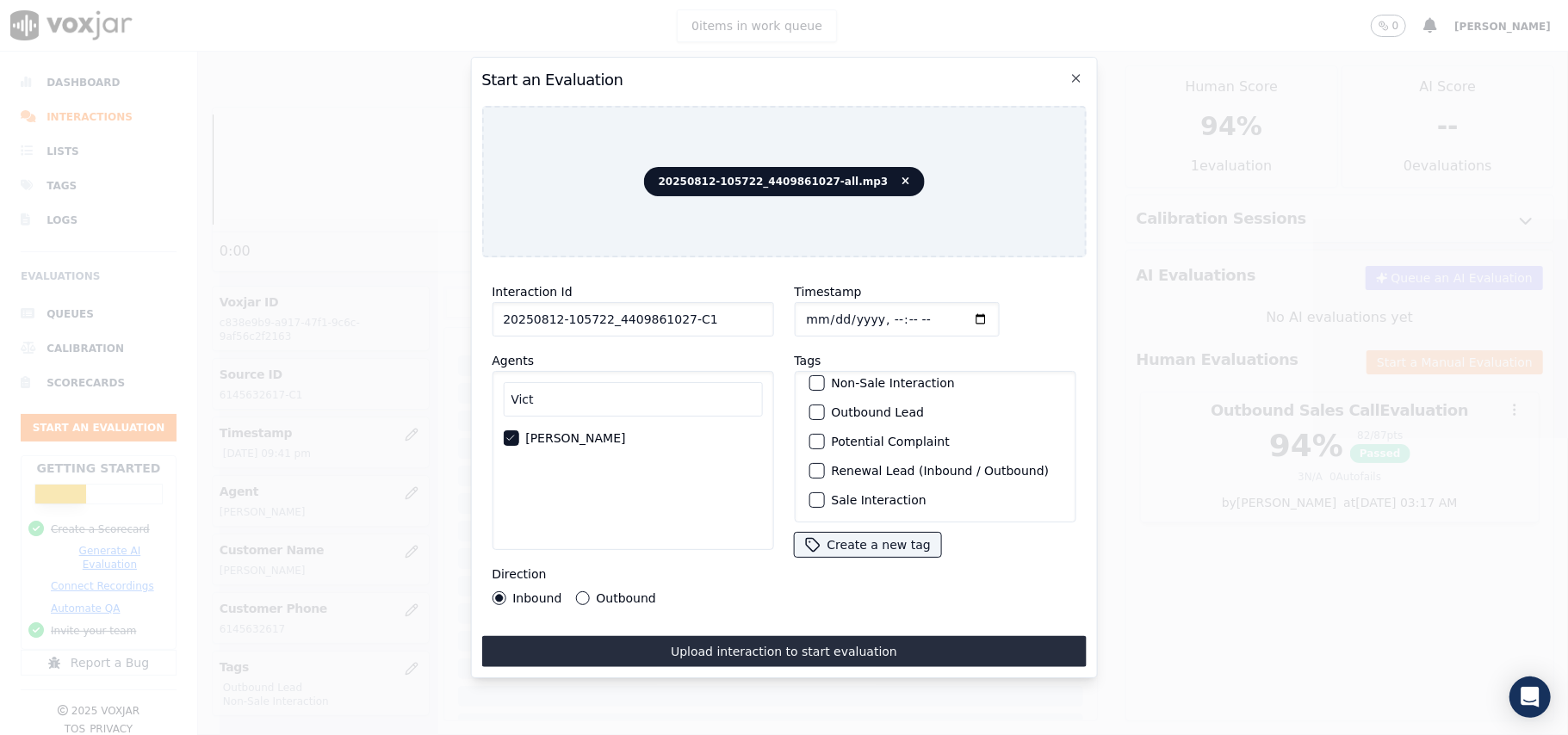
scroll to position [150, 0]
click at [810, 494] on div "button" at bounding box center [815, 500] width 12 height 12
click at [810, 495] on icon "button" at bounding box center [816, 501] width 11 height 11
click at [813, 405] on button "Outbound Lead" at bounding box center [816, 412] width 15 height 15
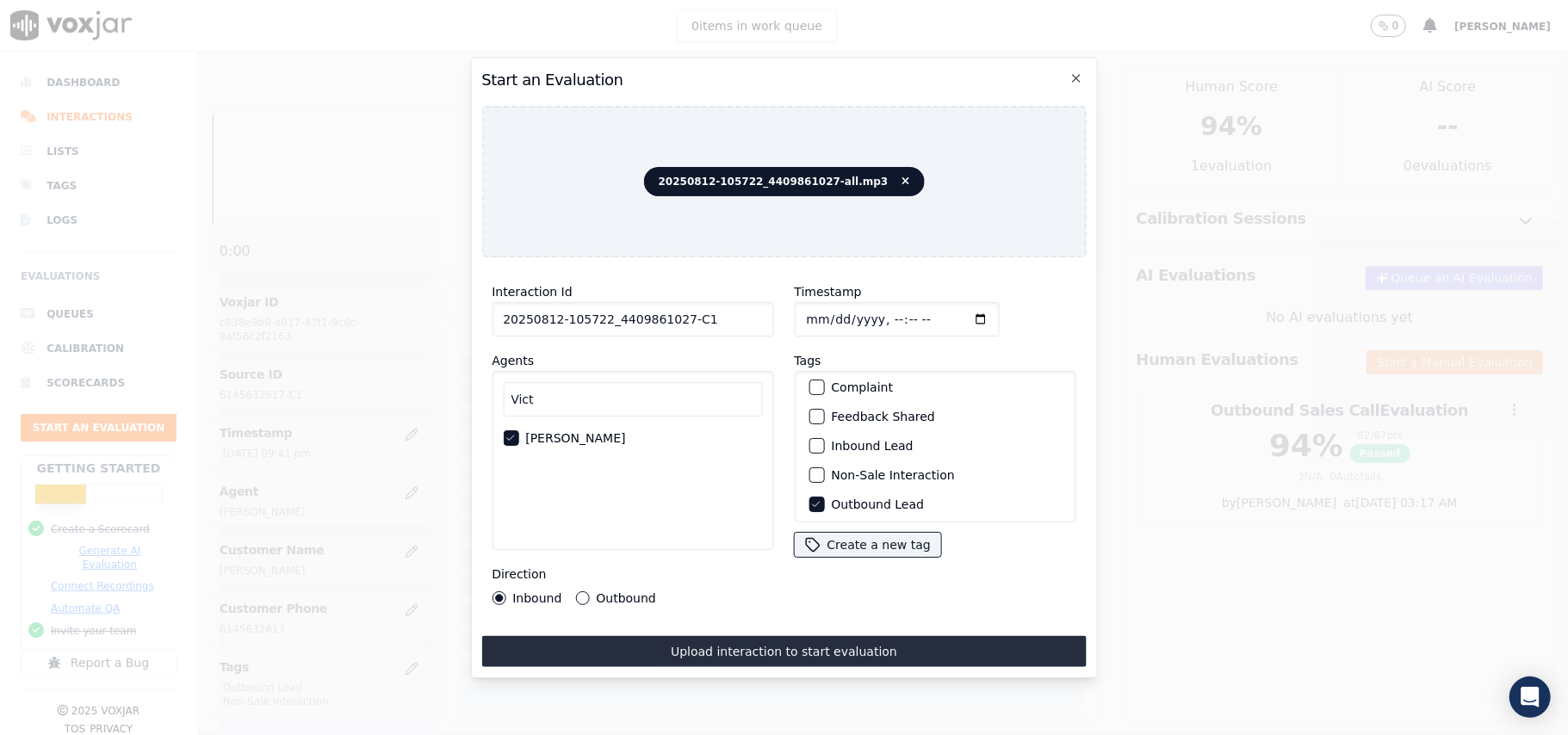
click at [810, 469] on div "button" at bounding box center [815, 475] width 12 height 12
click at [577, 591] on button "Outbound" at bounding box center [582, 598] width 13 height 13
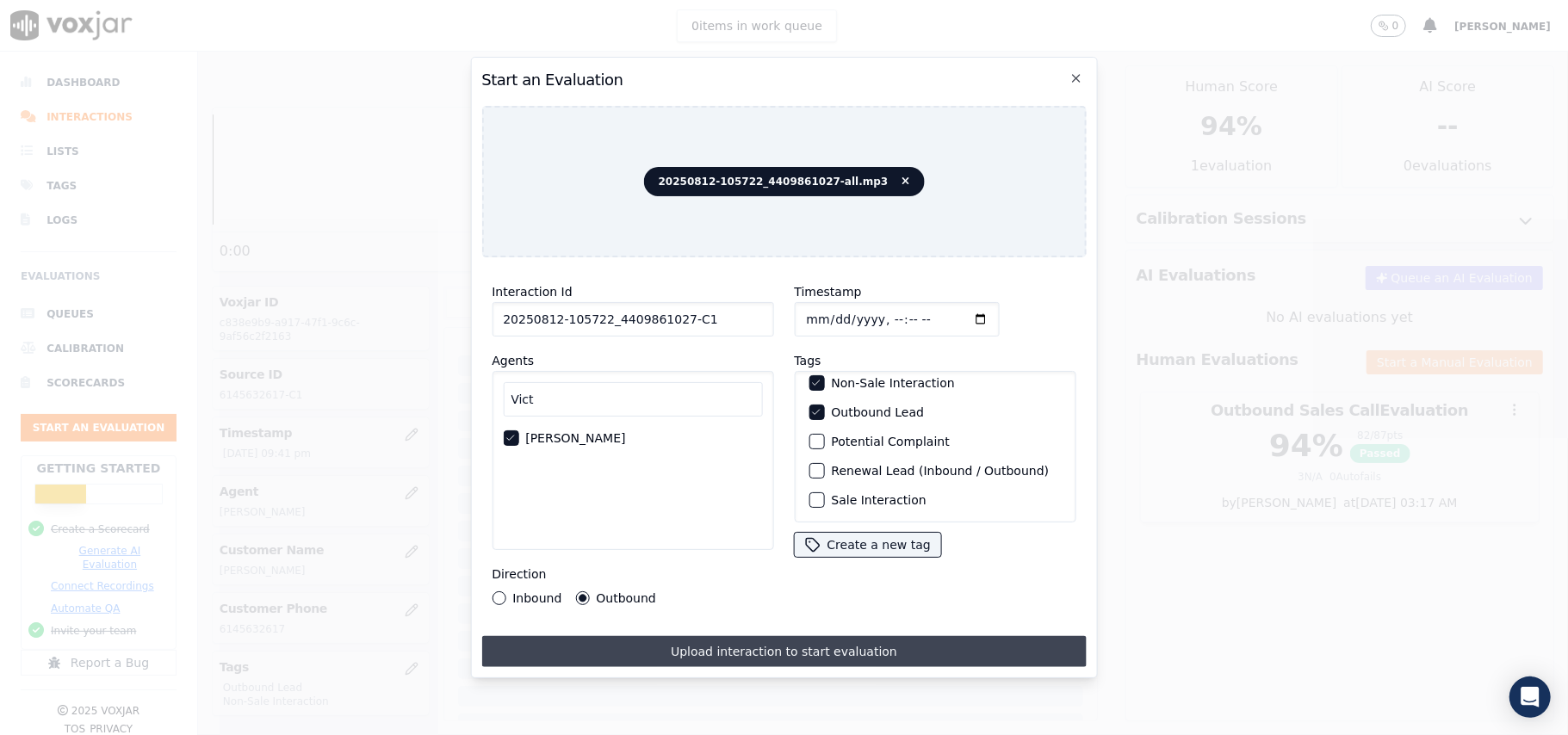
click at [692, 643] on button "Upload interaction to start evaluation" at bounding box center [783, 652] width 604 height 31
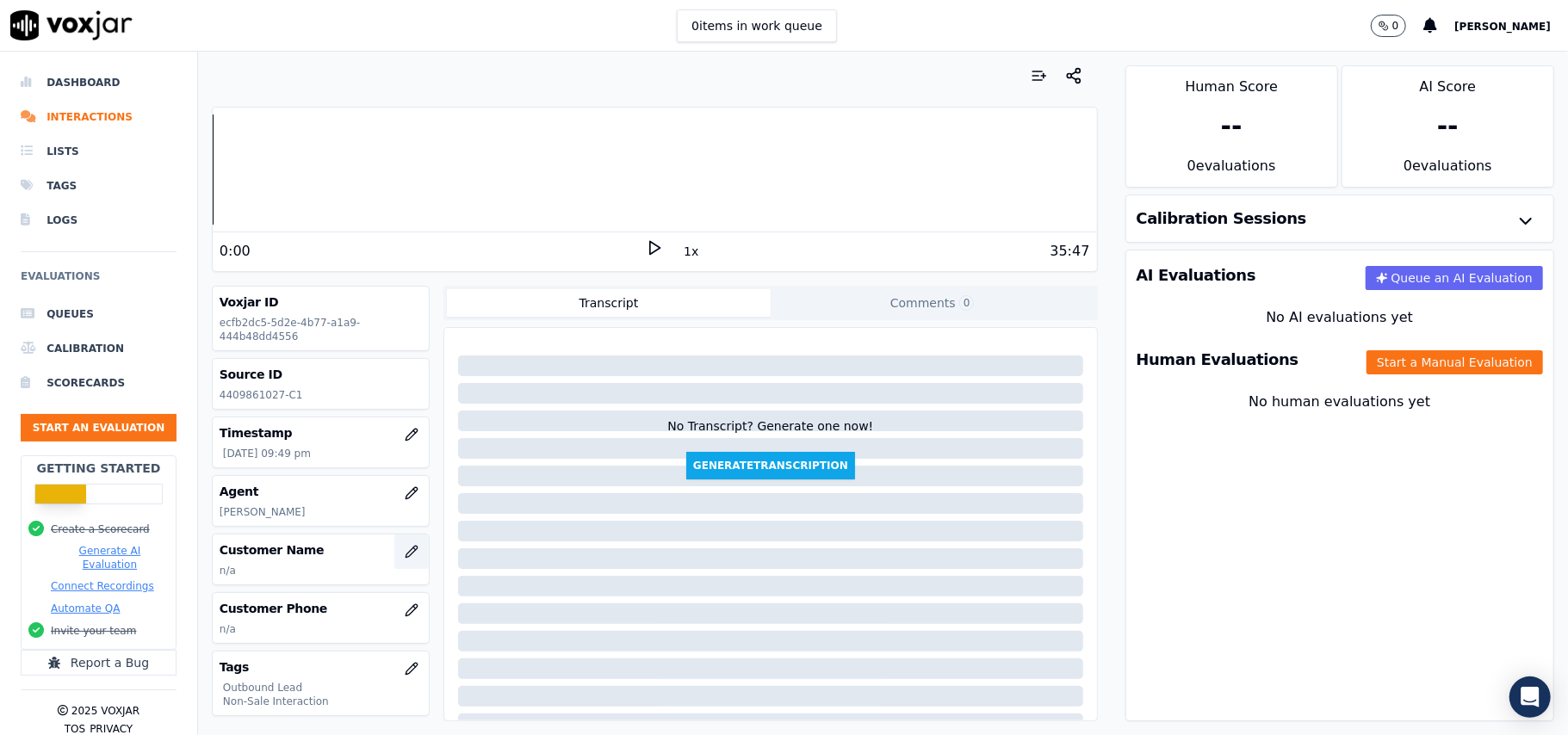
click at [394, 555] on button "button" at bounding box center [411, 552] width 34 height 34
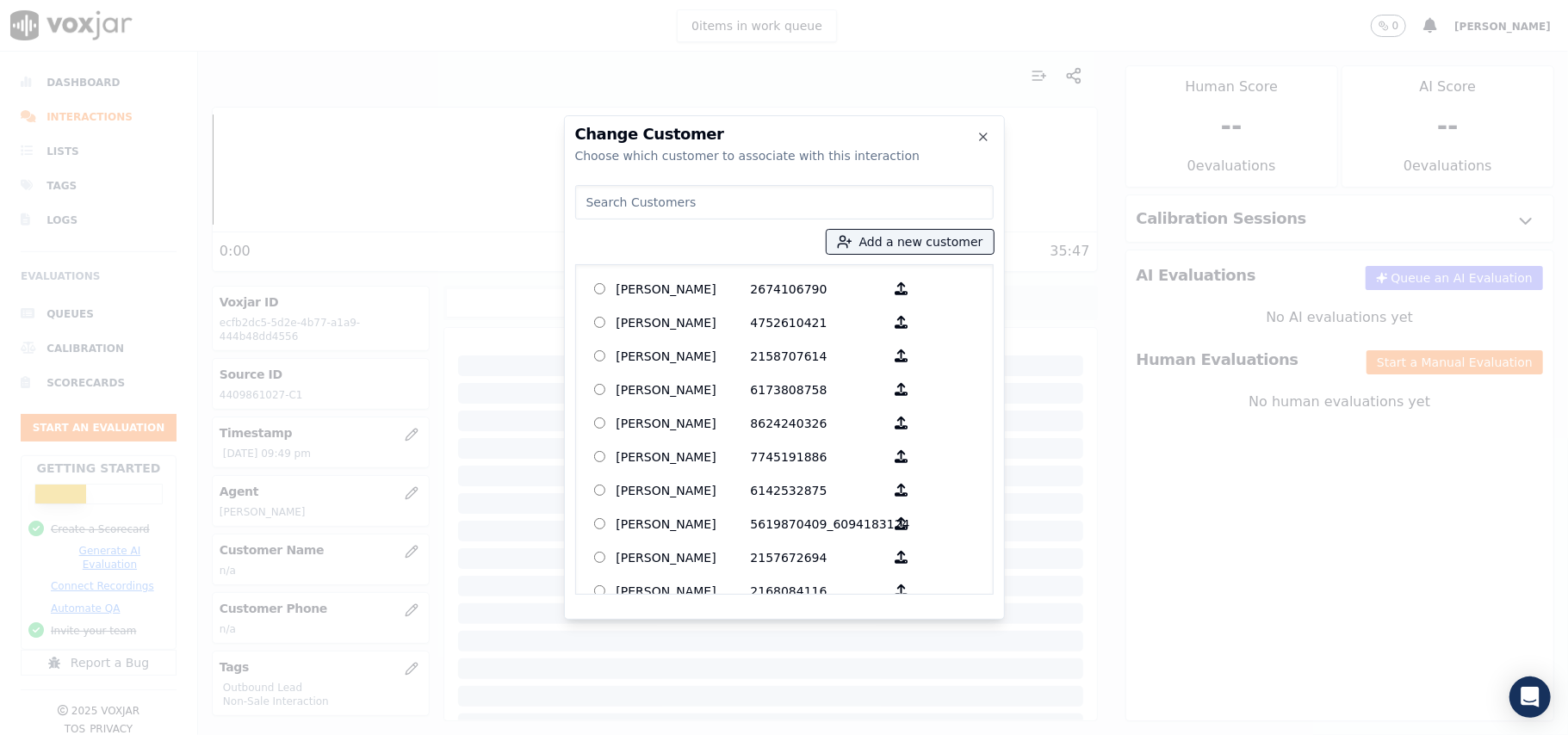
click at [634, 200] on input at bounding box center [784, 202] width 418 height 34
paste input "[PERSON_NAME]"
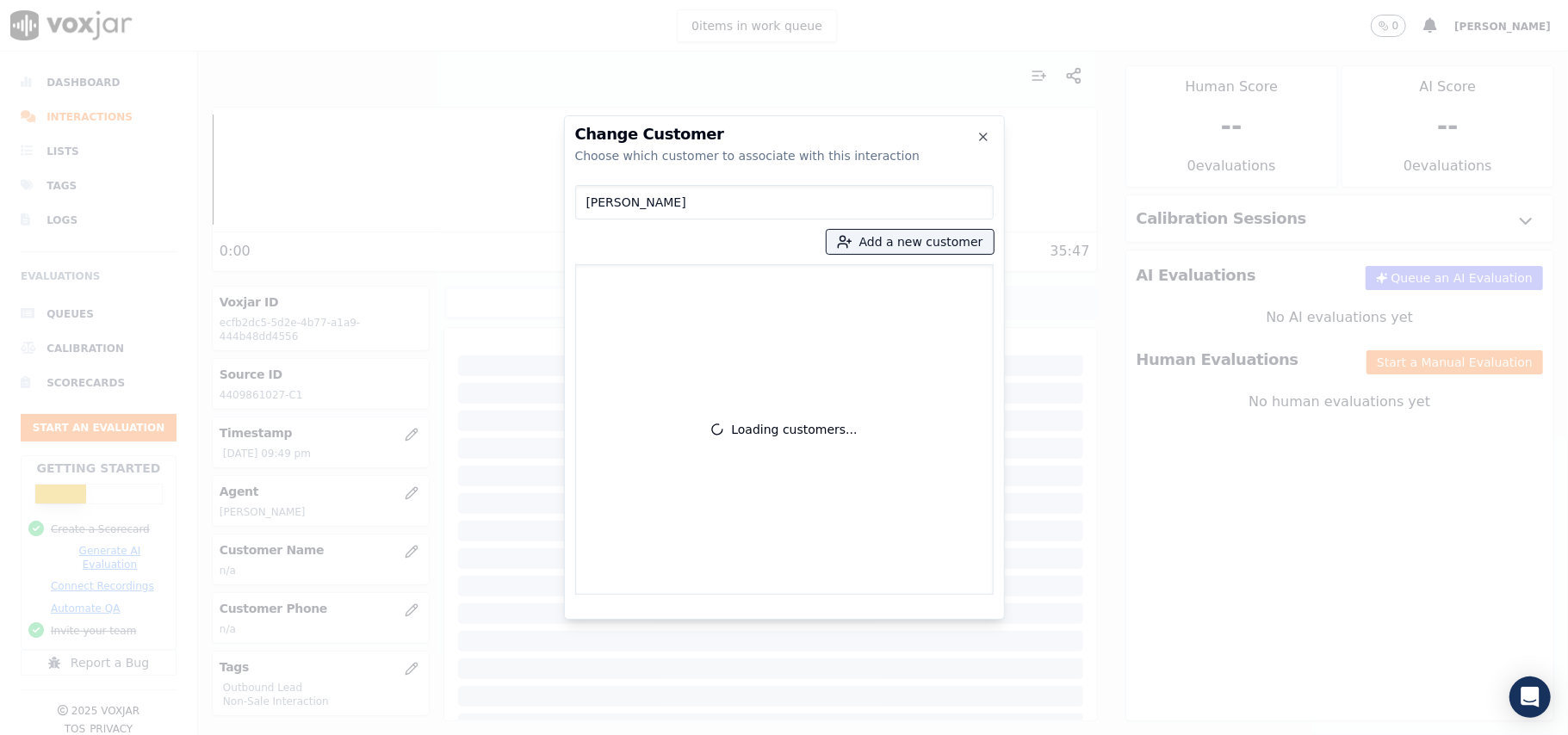
click at [594, 204] on input "[PERSON_NAME]" at bounding box center [784, 202] width 418 height 34
type input "[PERSON_NAME]"
click at [868, 239] on button "Add a new customer" at bounding box center [910, 241] width 167 height 24
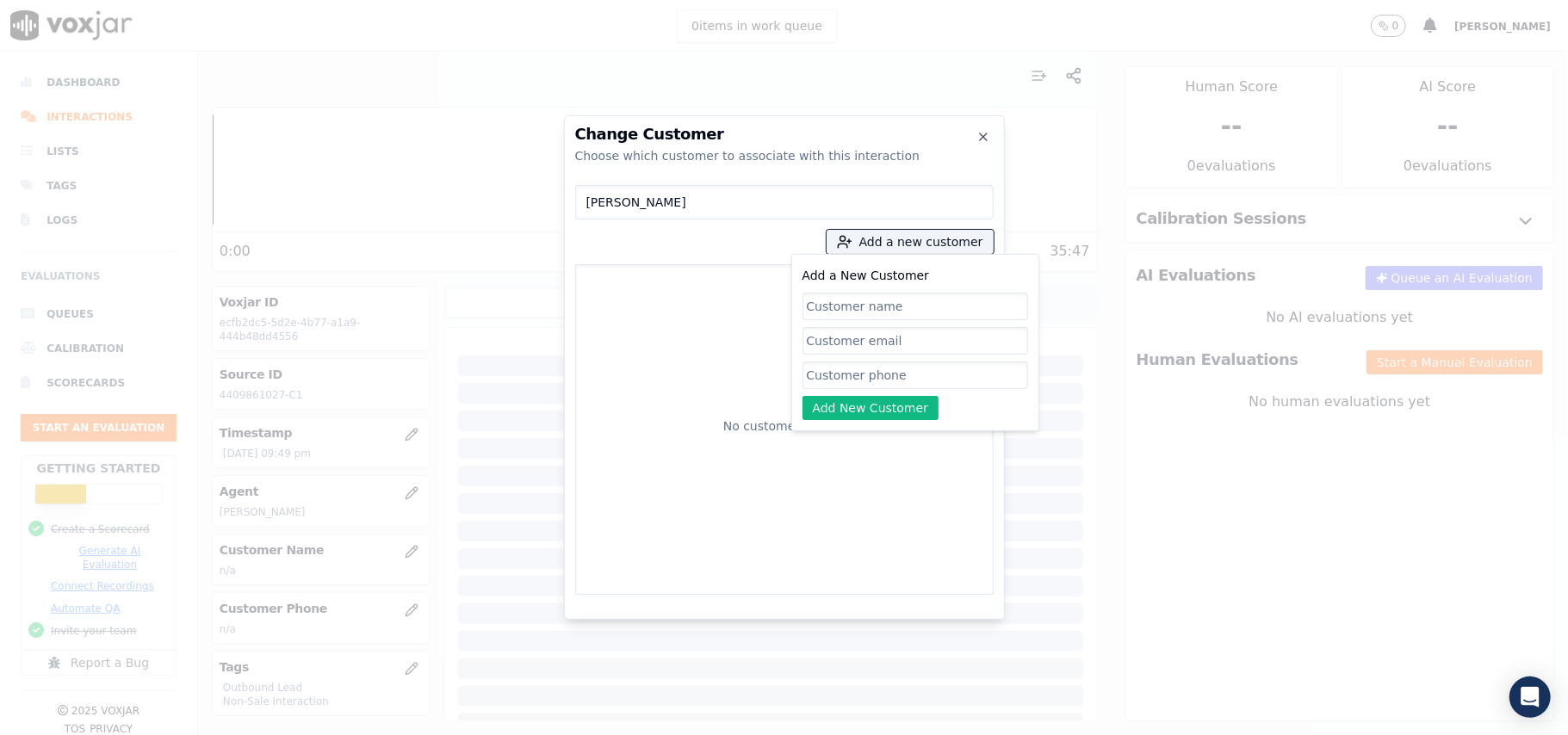
click at [857, 311] on input "Add a New Customer" at bounding box center [915, 306] width 225 height 28
click at [808, 311] on input "[PERSON_NAME]" at bounding box center [915, 306] width 225 height 28
click at [810, 301] on input "[PERSON_NAME]" at bounding box center [915, 306] width 225 height 28
type input "[PERSON_NAME]"
click at [831, 376] on input "Add a New Customer" at bounding box center [915, 375] width 225 height 28
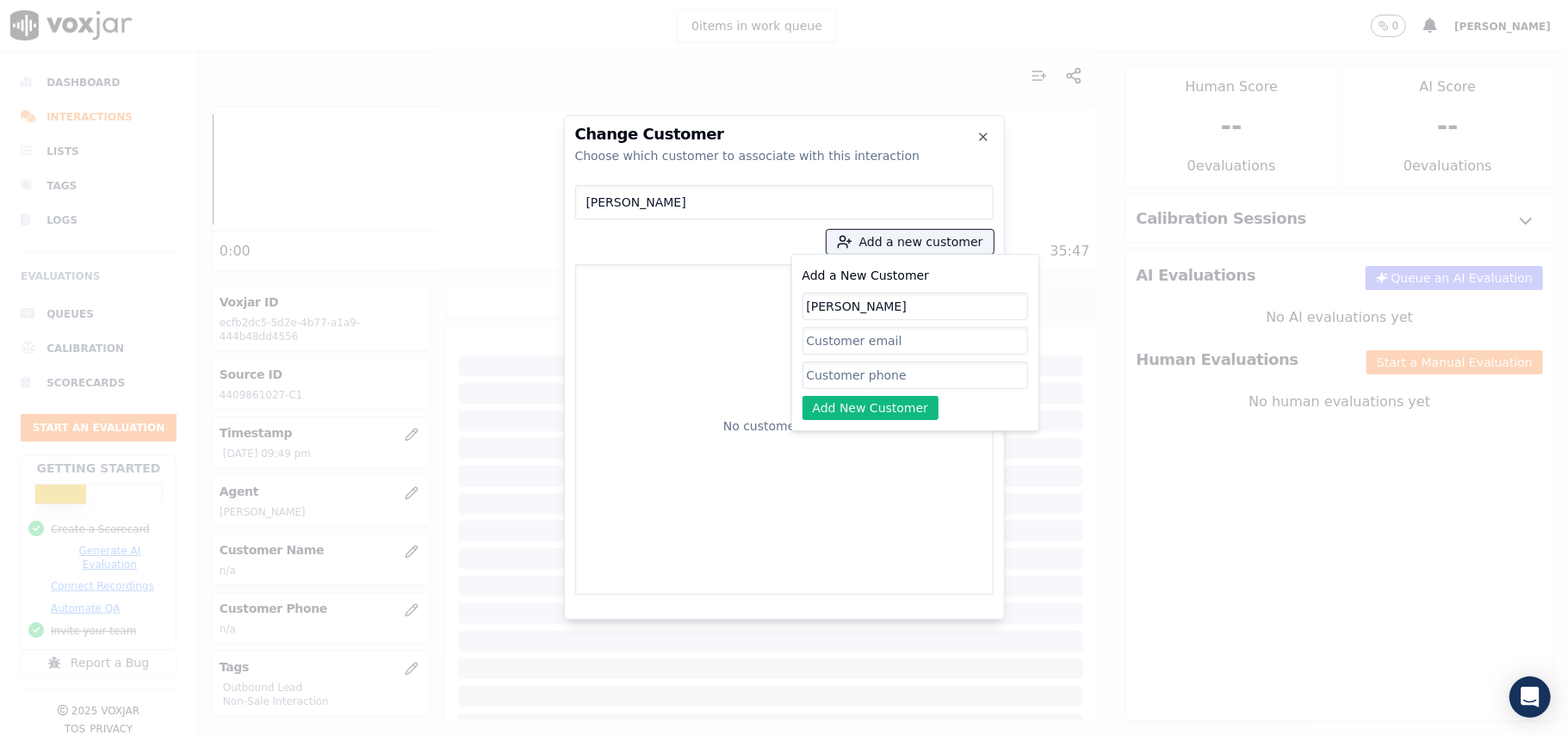
paste input "4409861027"
type input "4409861027"
click at [830, 411] on button "Add New Customer" at bounding box center [871, 407] width 137 height 24
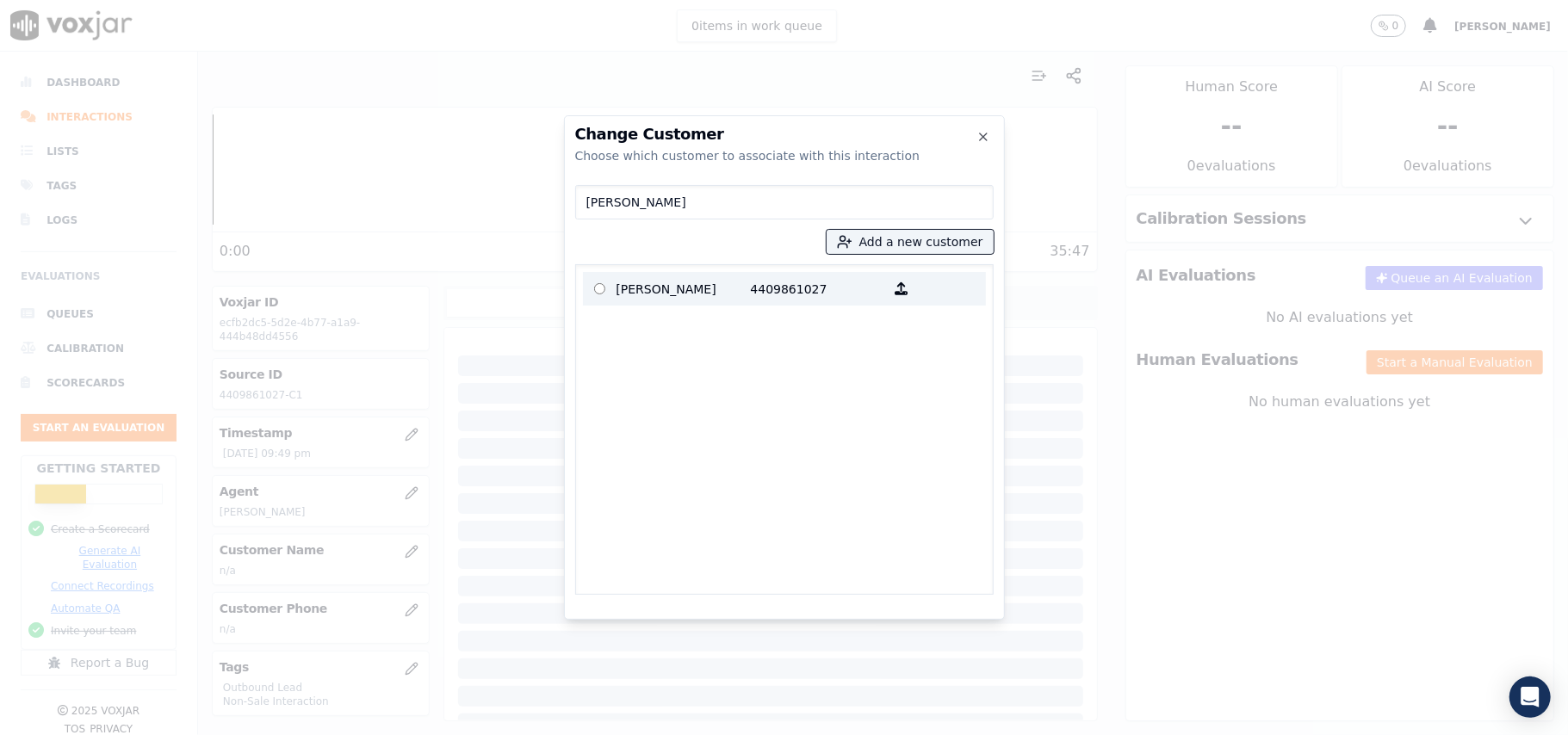
click at [779, 301] on p "4409861027" at bounding box center [818, 289] width 135 height 27
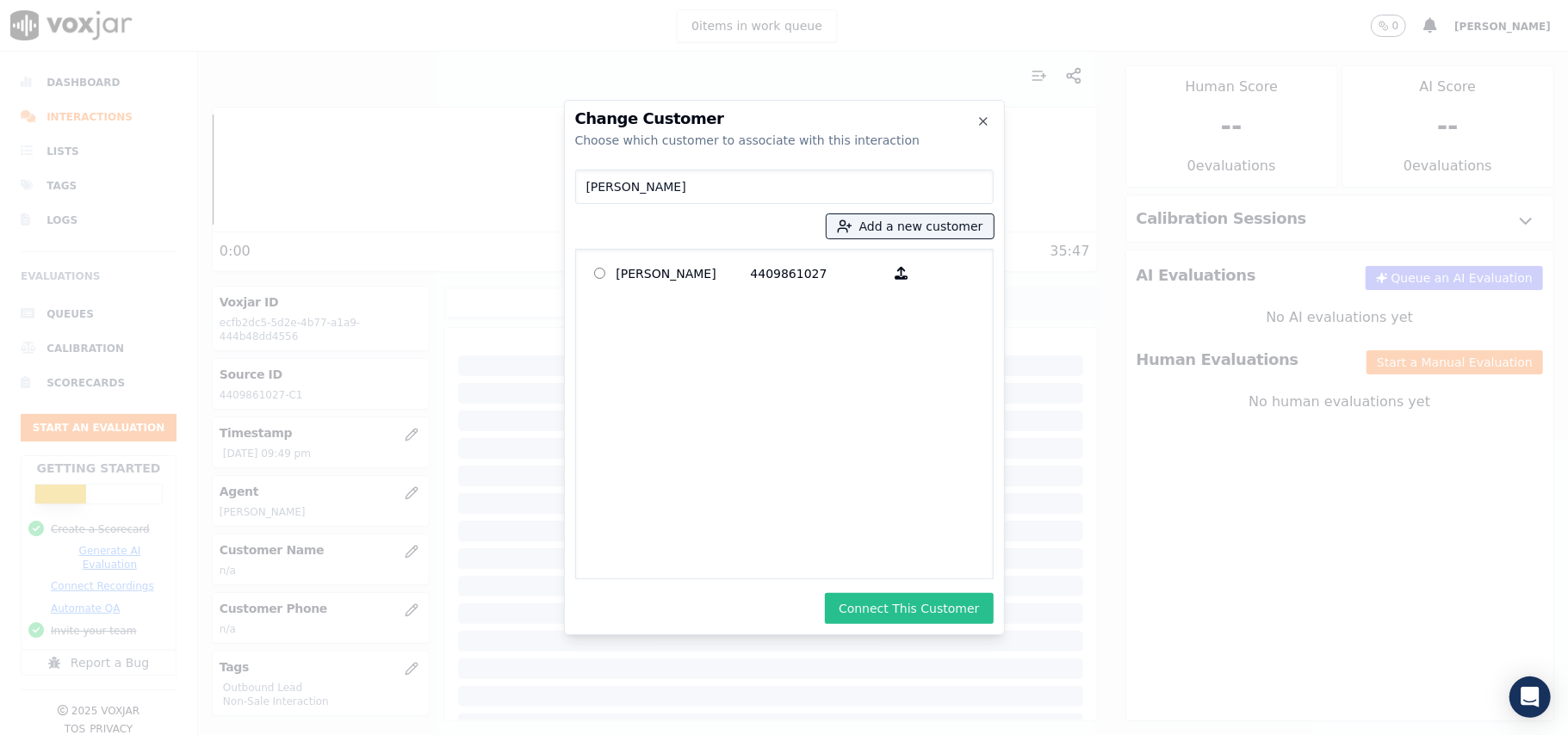
click at [906, 613] on button "Connect This Customer" at bounding box center [908, 608] width 168 height 31
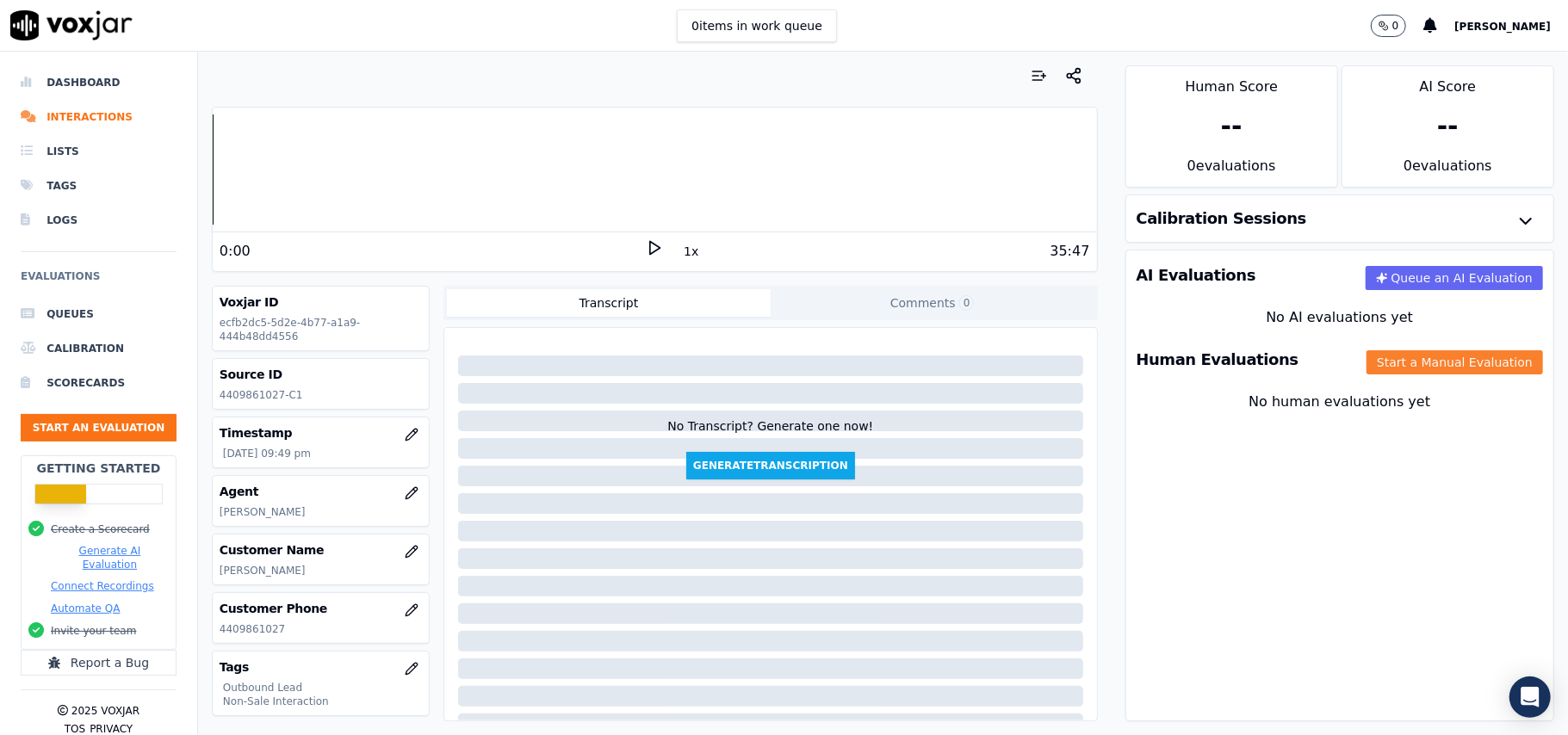
click at [1410, 373] on button "Start a Manual Evaluation" at bounding box center [1454, 362] width 177 height 24
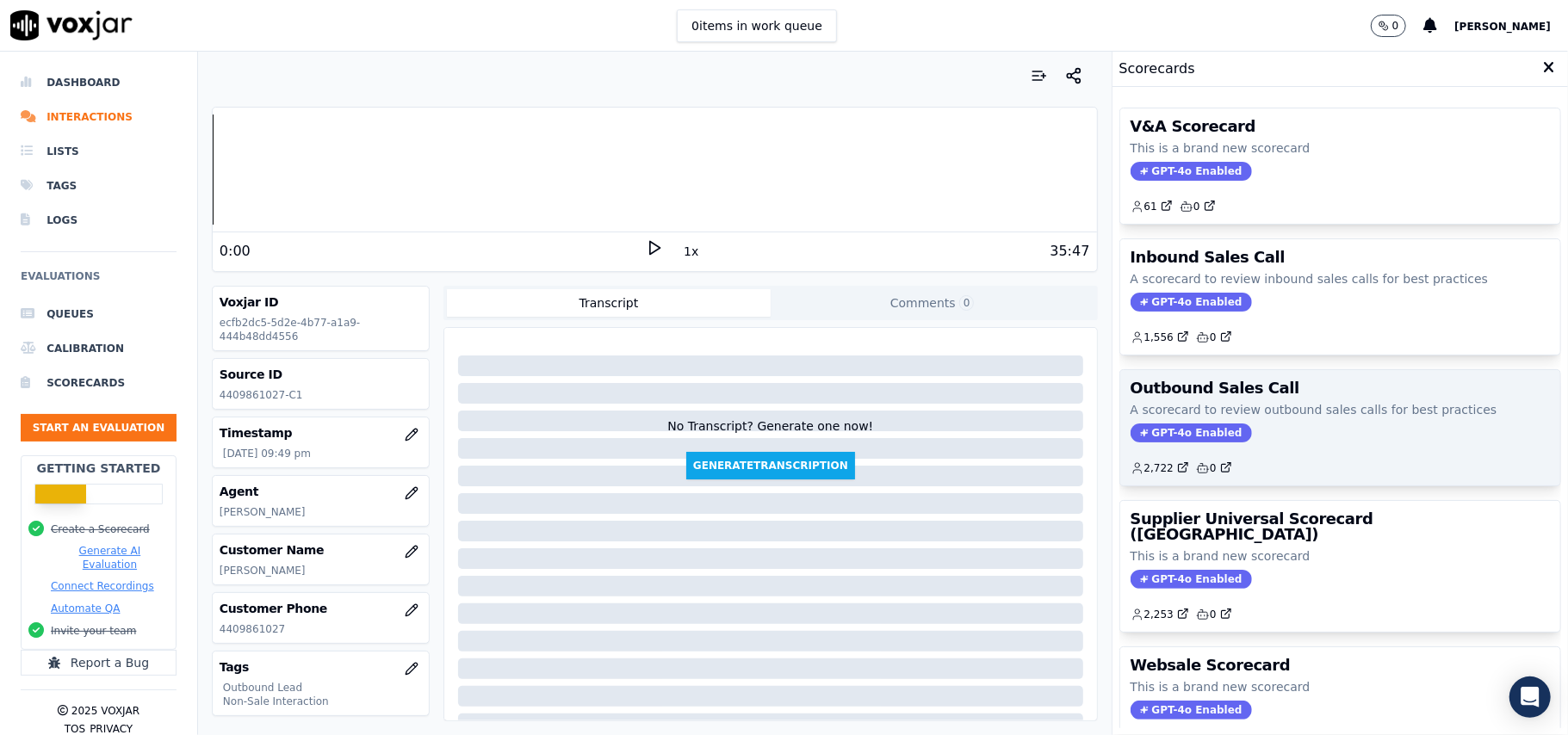
click at [1182, 438] on span "GPT-4o Enabled" at bounding box center [1190, 433] width 121 height 19
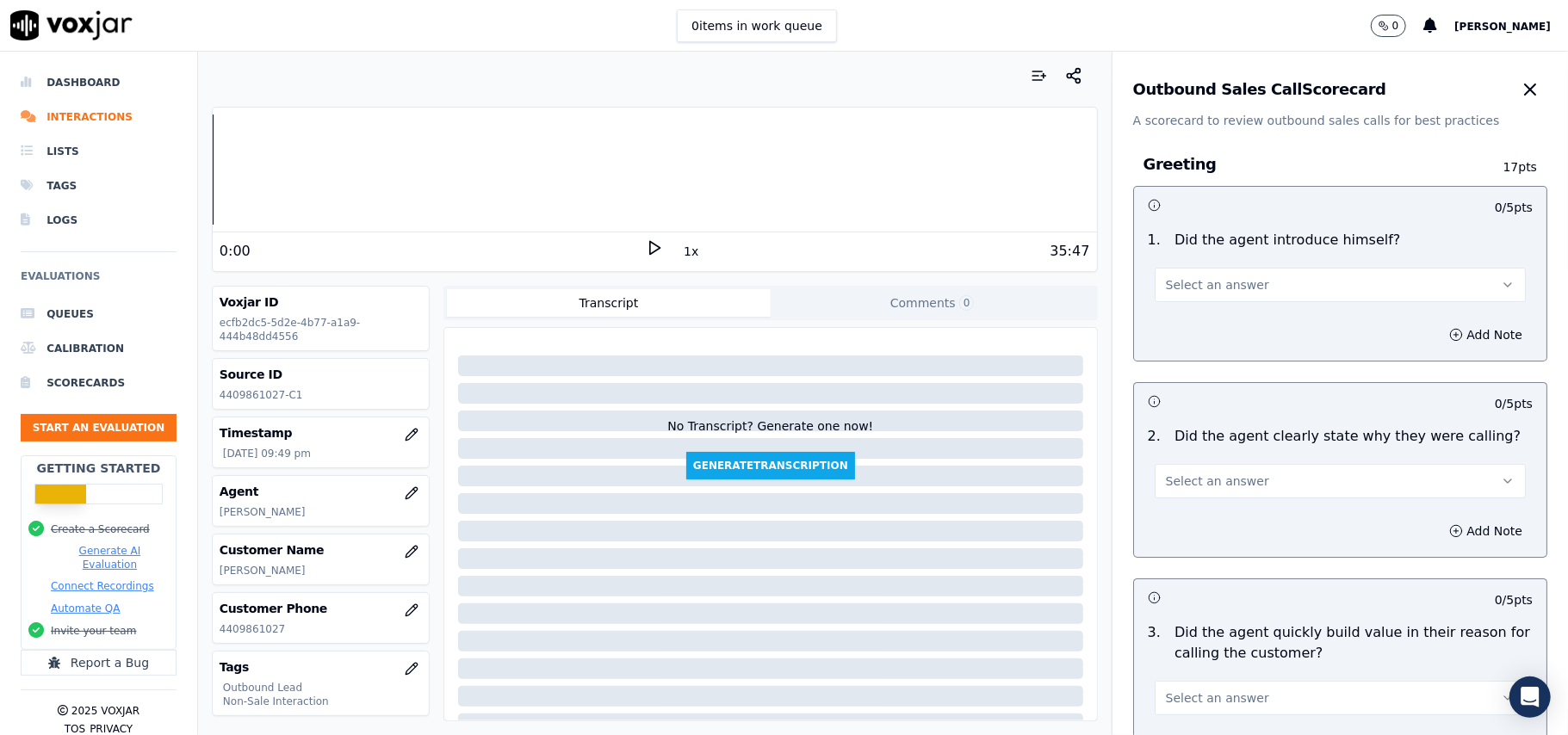
click at [1210, 289] on span "Select an answer" at bounding box center [1217, 284] width 103 height 17
click at [1210, 334] on div "Yes" at bounding box center [1302, 324] width 333 height 28
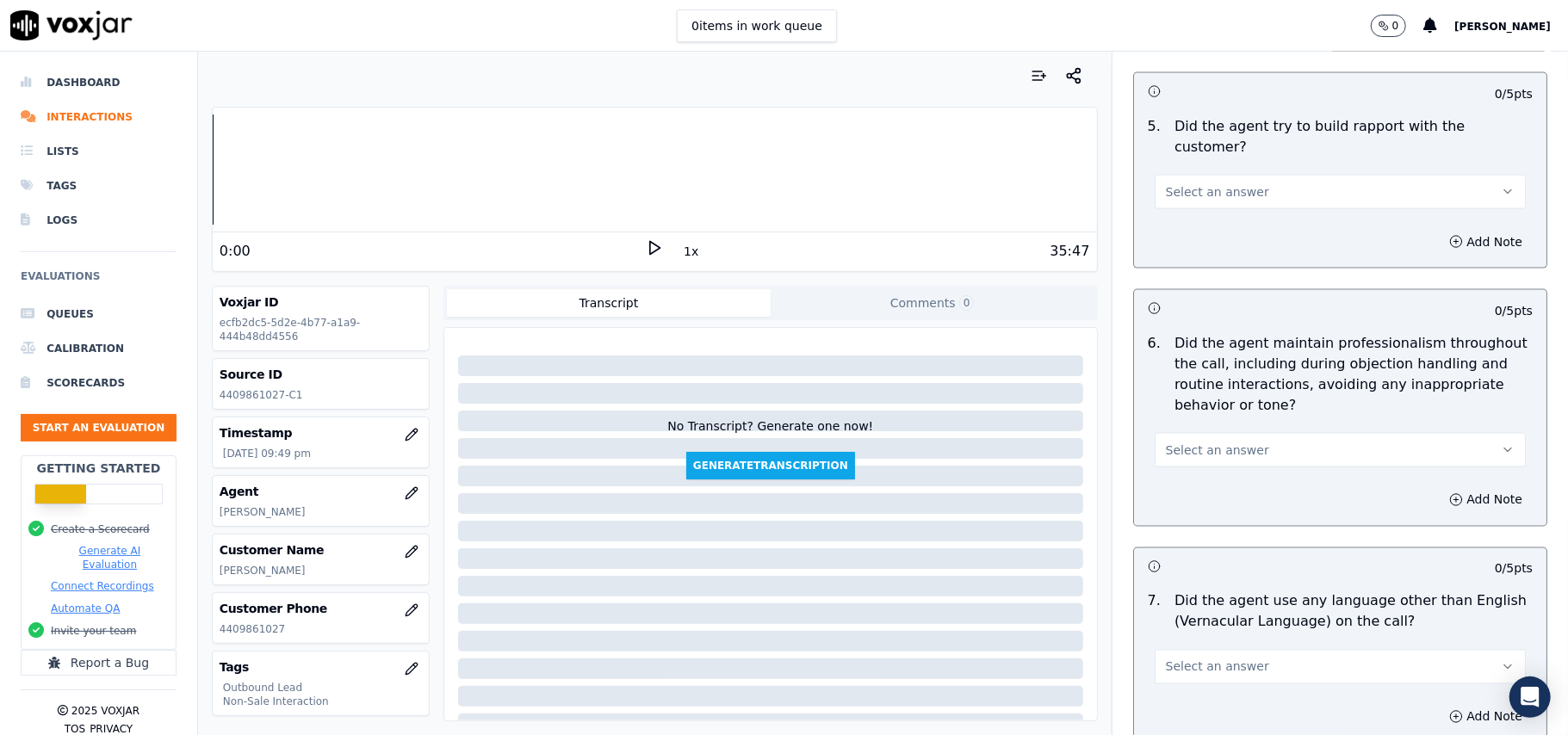
scroll to position [4293, 0]
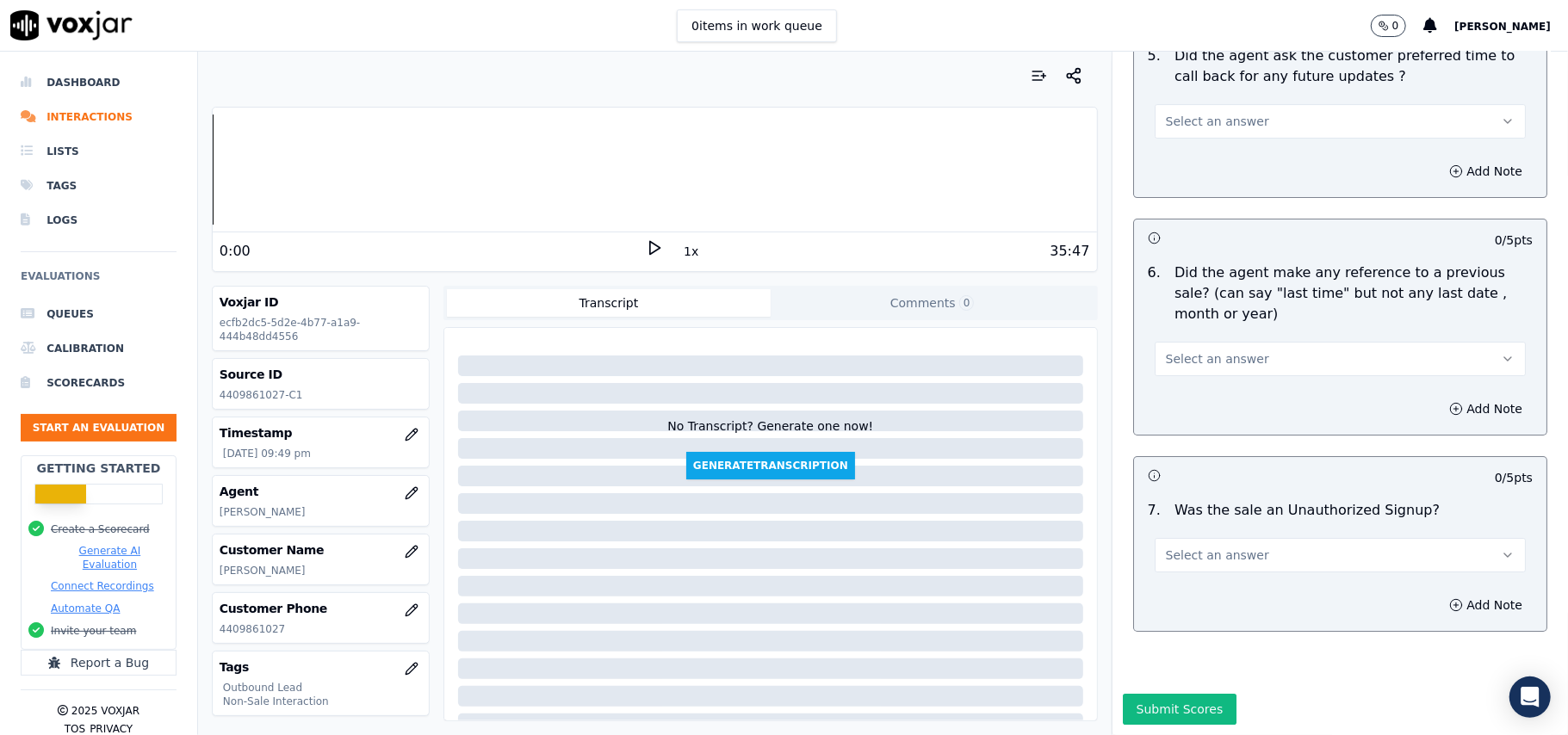
click at [1154, 538] on button "Select an answer" at bounding box center [1339, 555] width 371 height 34
click at [1171, 599] on div "N/A" at bounding box center [1302, 597] width 333 height 28
click at [1203, 342] on button "Select an answer" at bounding box center [1339, 359] width 371 height 34
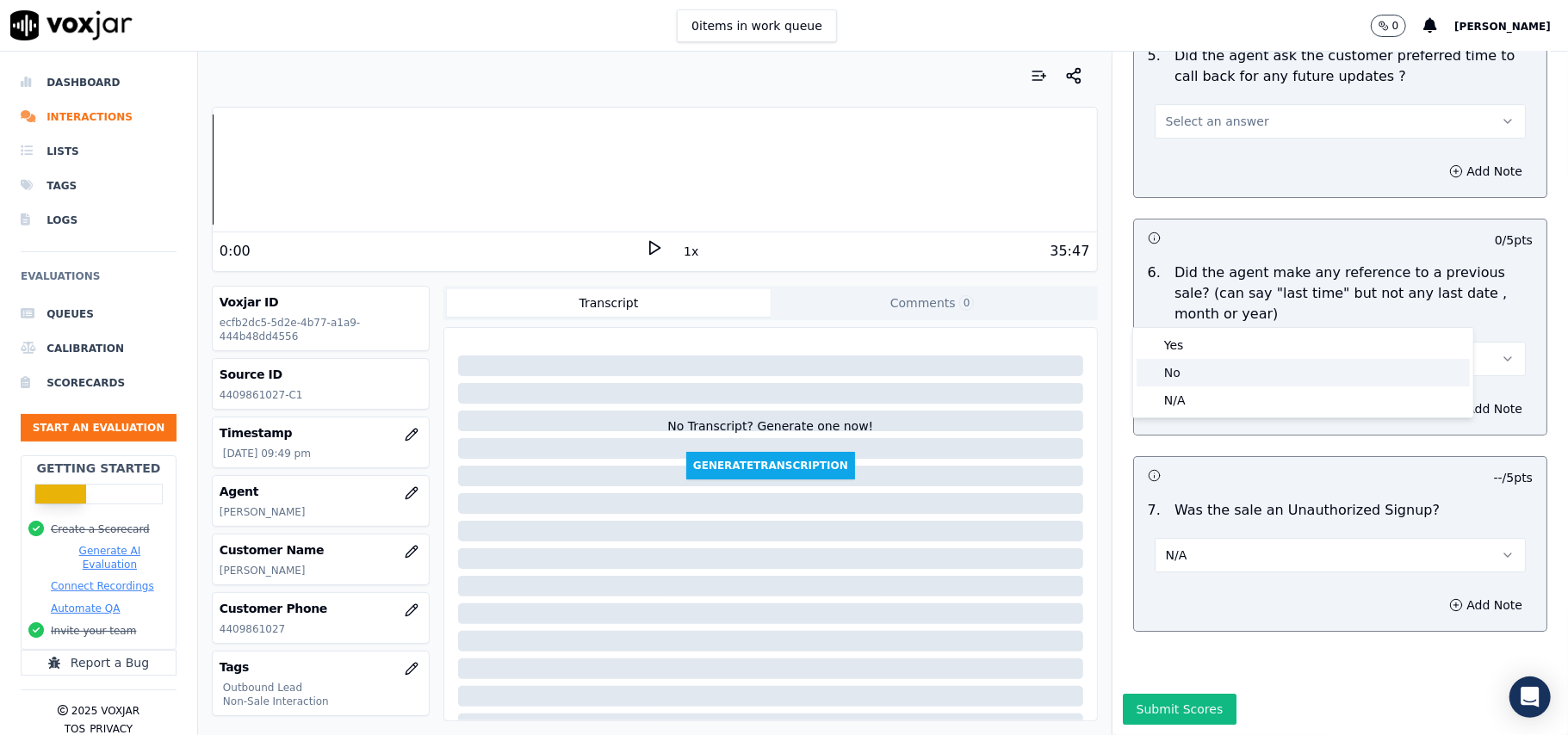
click at [1205, 367] on div "No" at bounding box center [1302, 372] width 333 height 28
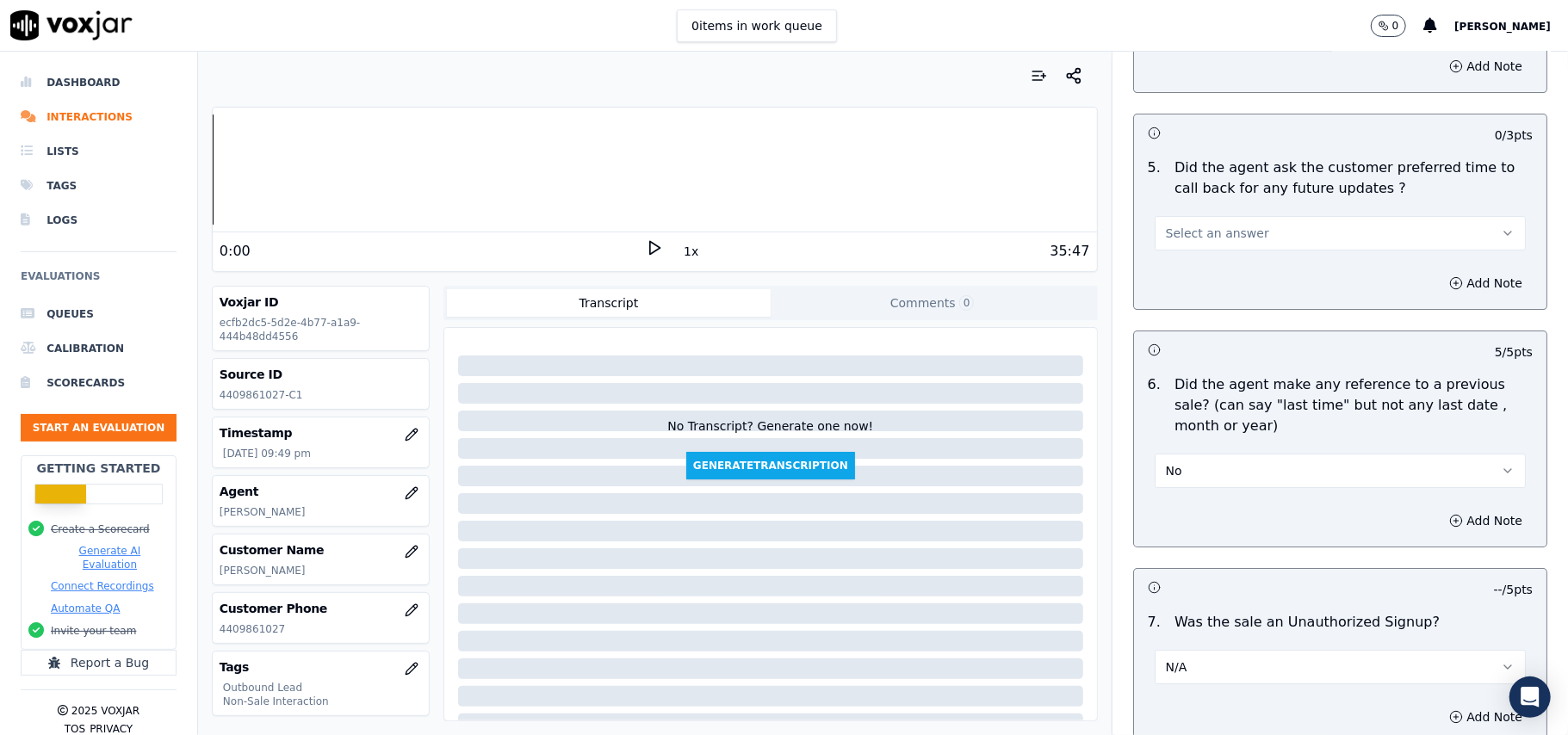
scroll to position [3950, 0]
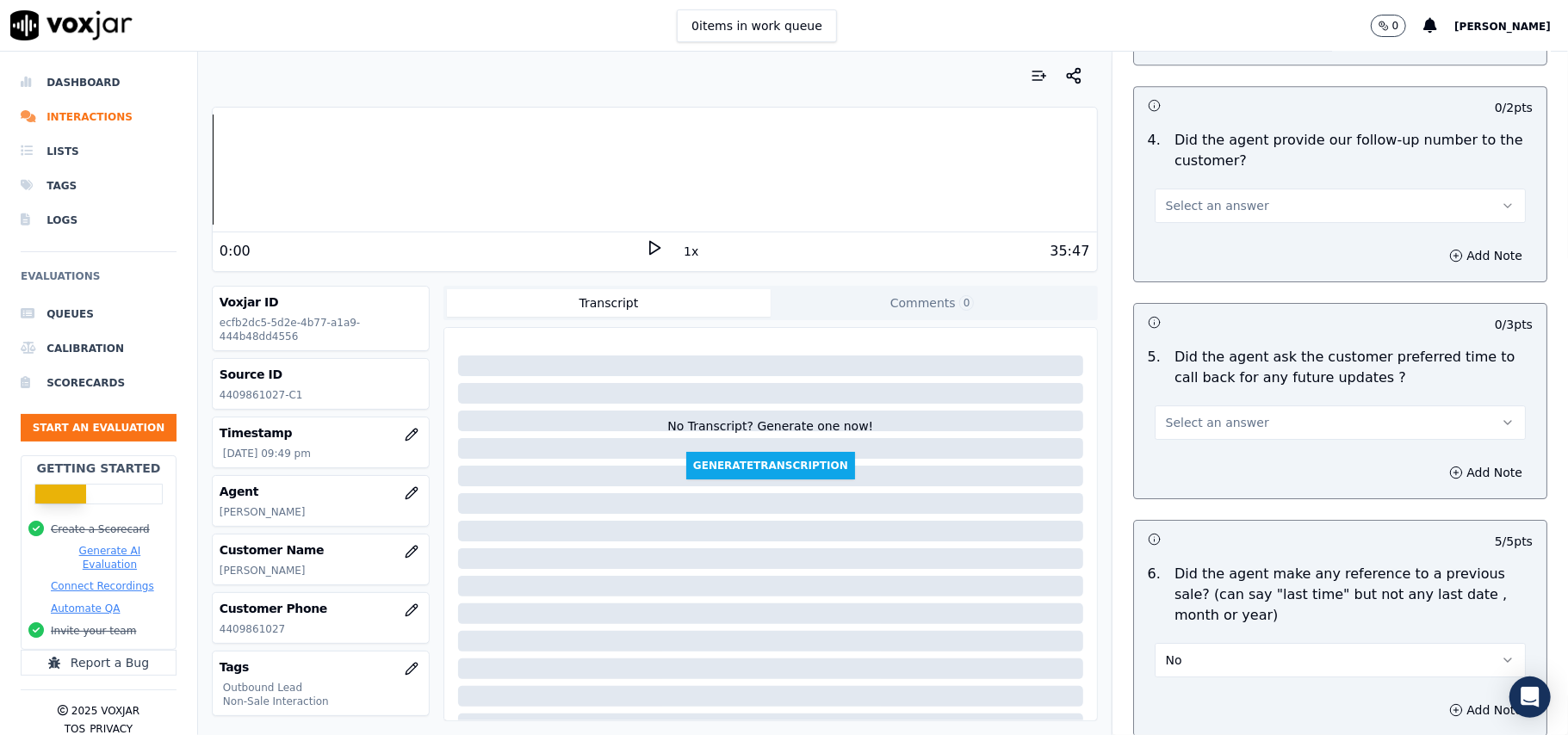
click at [1210, 414] on span "Select an answer" at bounding box center [1217, 422] width 103 height 17
click at [1199, 500] on div "N/A" at bounding box center [1302, 507] width 333 height 28
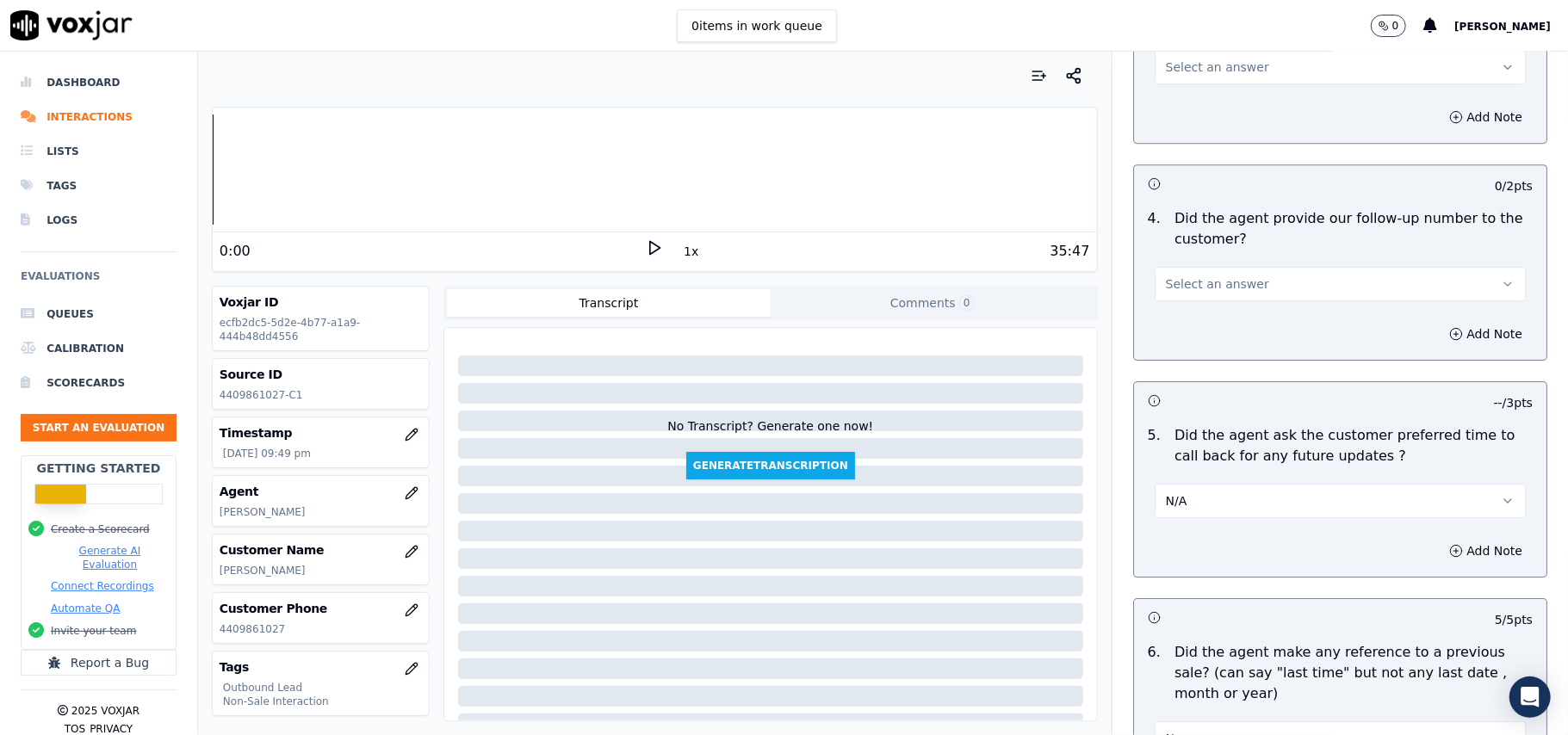
scroll to position [3834, 0]
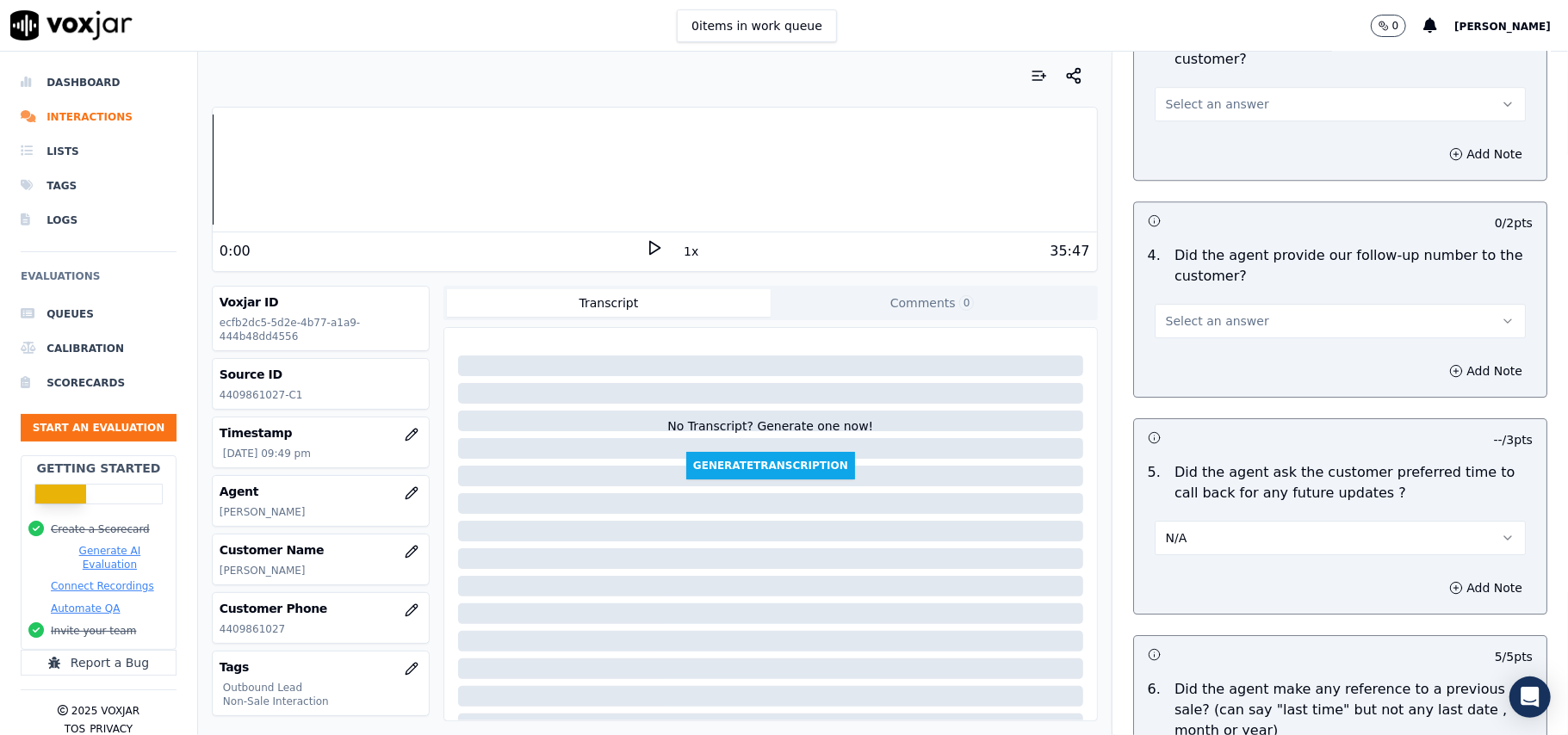
click at [1209, 521] on button "N/A" at bounding box center [1339, 538] width 371 height 34
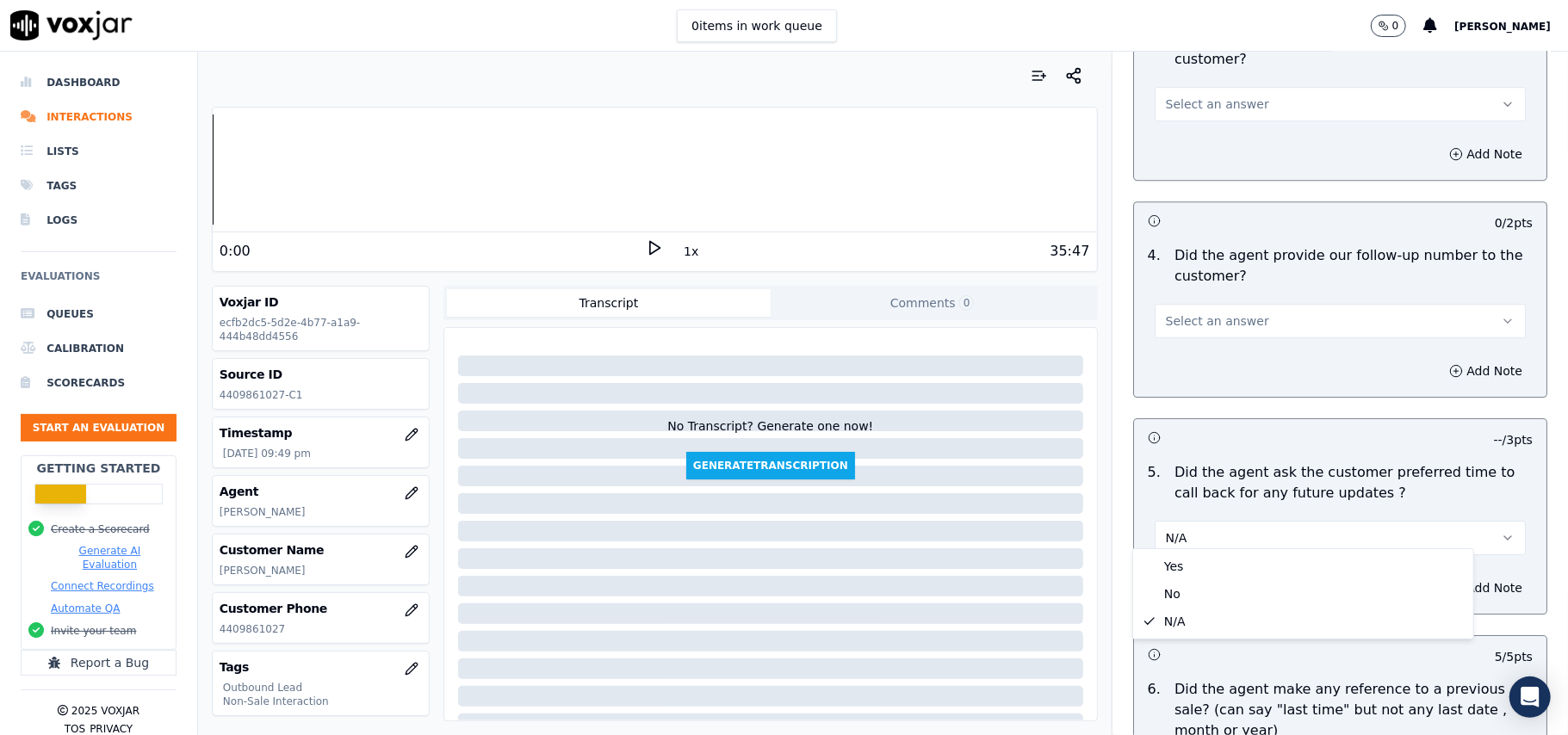
click at [1190, 312] on span "Select an answer" at bounding box center [1217, 320] width 103 height 17
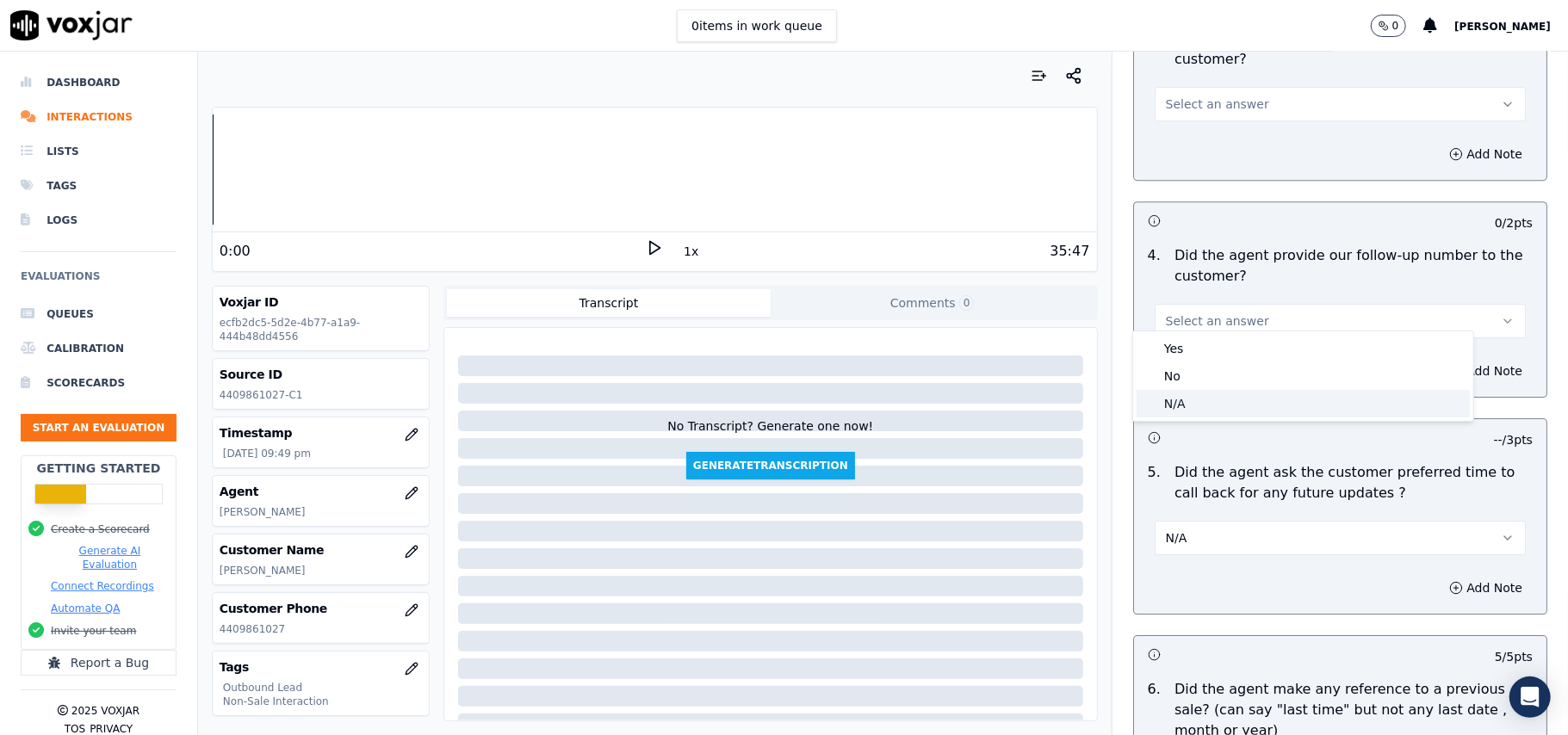
click at [1171, 396] on div "N/A" at bounding box center [1302, 404] width 333 height 28
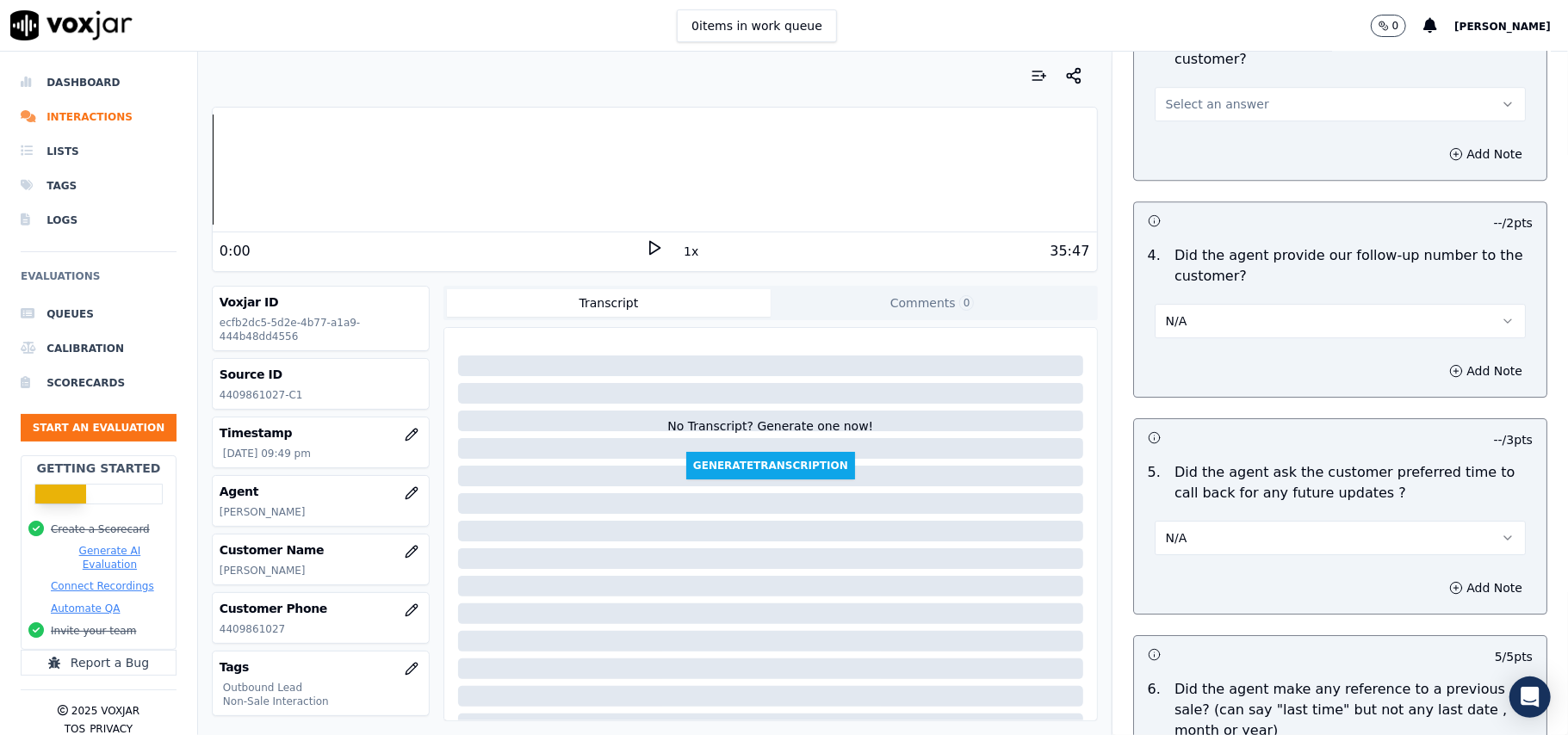
click at [1185, 307] on button "N/A" at bounding box center [1339, 321] width 371 height 34
click at [1178, 362] on div "Yes" at bounding box center [1302, 348] width 333 height 28
click at [1245, 307] on button "Yes" at bounding box center [1339, 321] width 371 height 34
click at [1183, 369] on div "No" at bounding box center [1302, 376] width 333 height 28
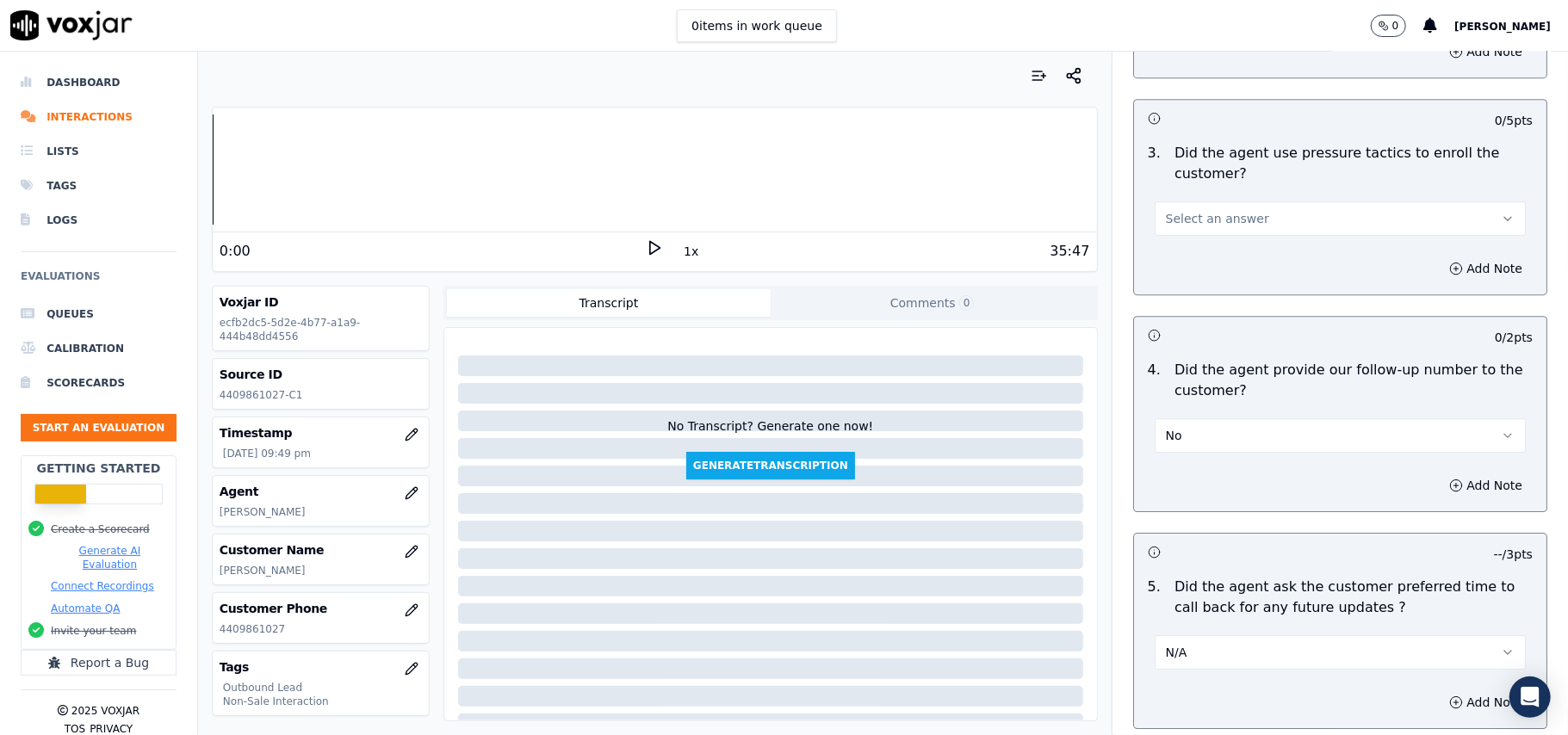
click at [1220, 184] on div "Select an answer" at bounding box center [1340, 210] width 399 height 52
click at [1200, 210] on span "Select an answer" at bounding box center [1217, 218] width 103 height 17
click at [1192, 274] on div "No" at bounding box center [1302, 274] width 333 height 28
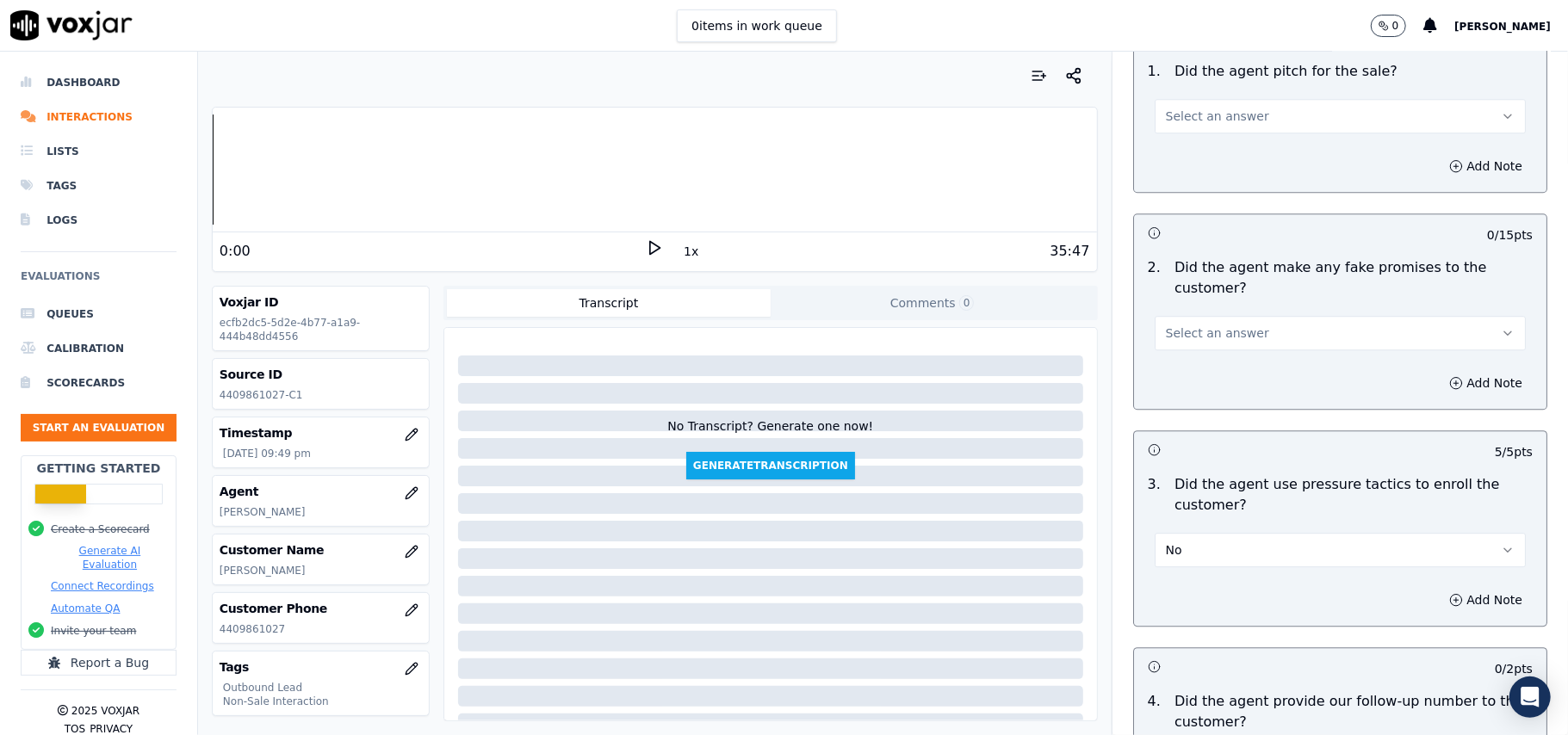
scroll to position [3375, 0]
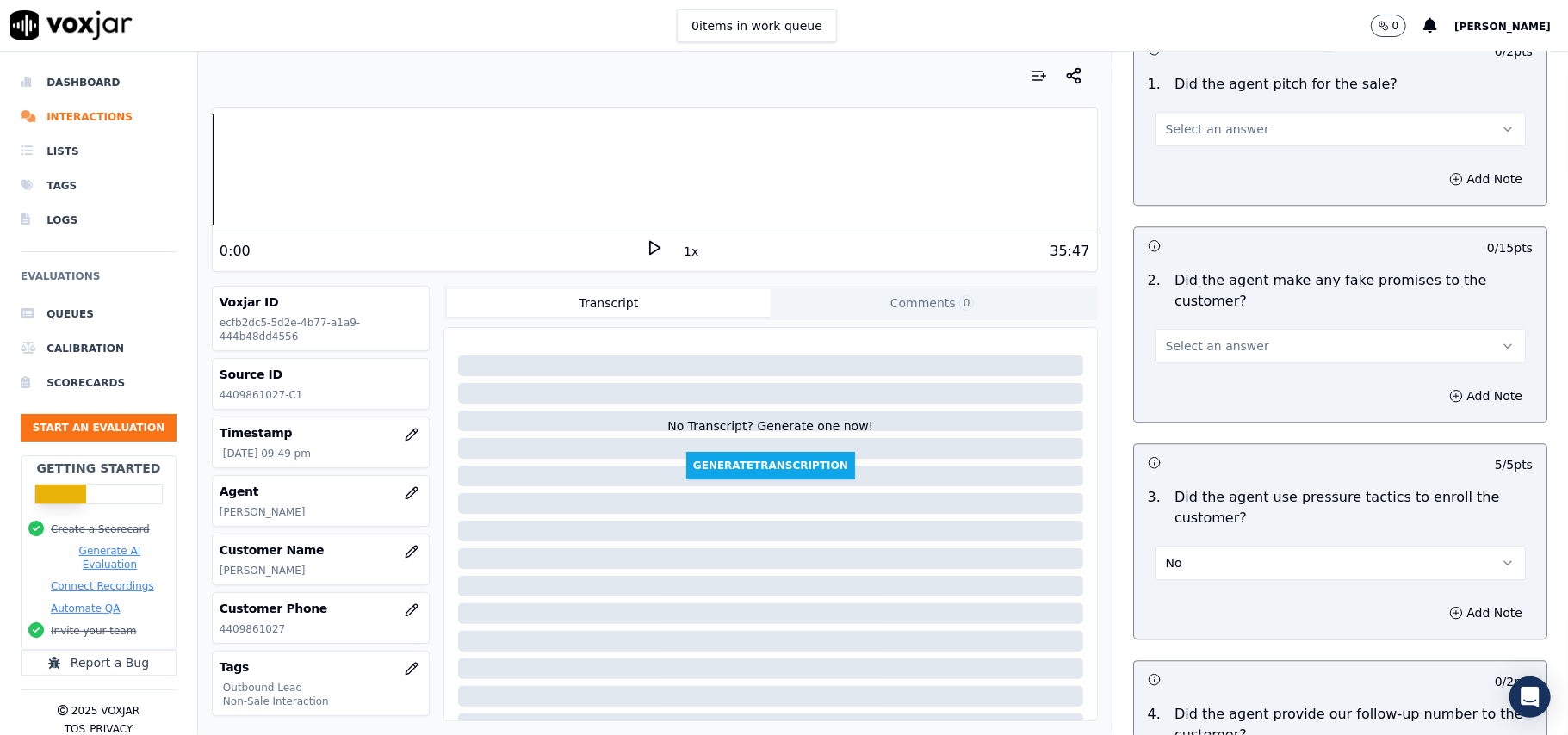
click at [1200, 337] on span "Select an answer" at bounding box center [1217, 346] width 103 height 17
click at [1195, 399] on div "No" at bounding box center [1302, 400] width 333 height 28
click at [1187, 120] on span "Select an answer" at bounding box center [1217, 128] width 103 height 17
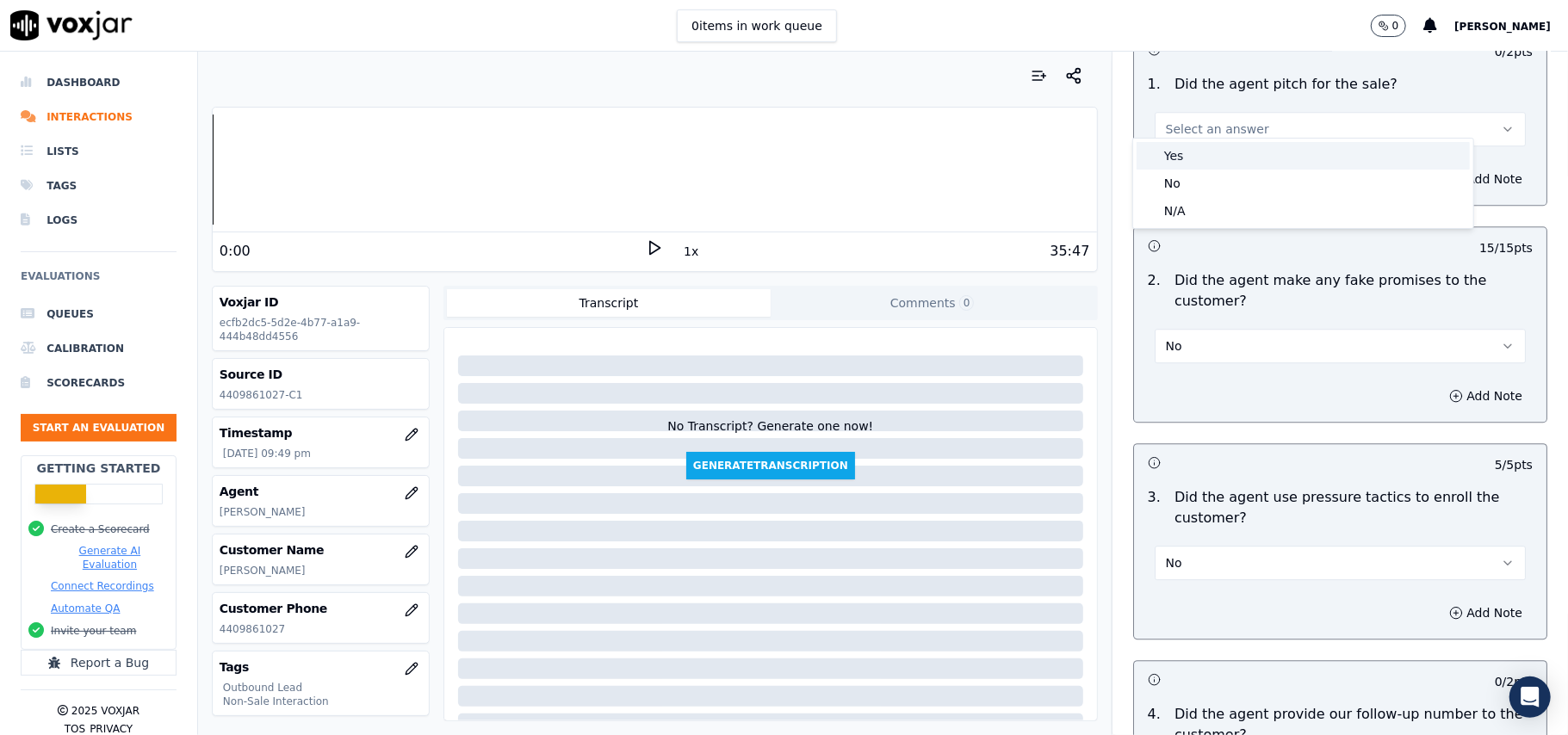
click at [1183, 155] on div "Yes" at bounding box center [1302, 155] width 333 height 28
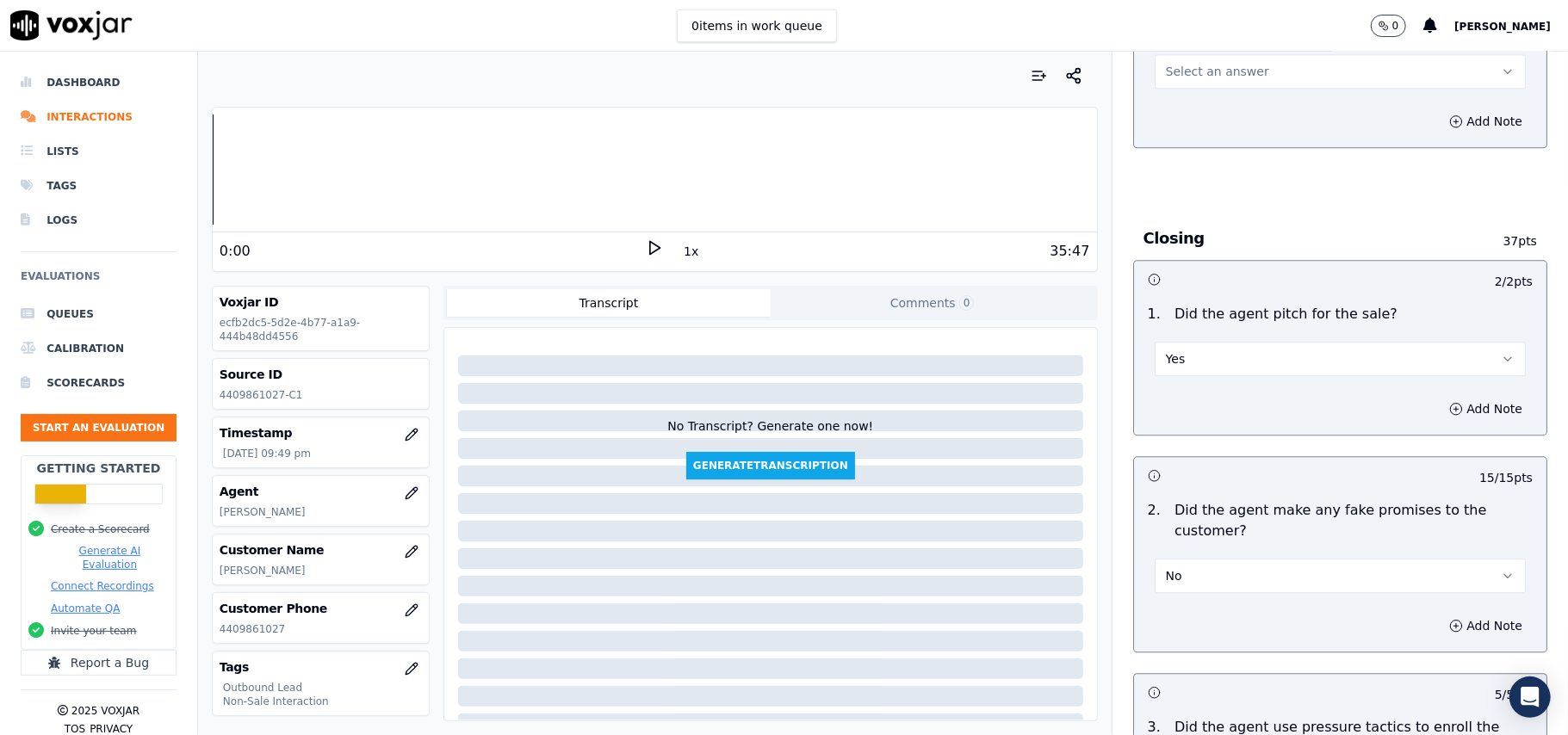
scroll to position [2917, 0]
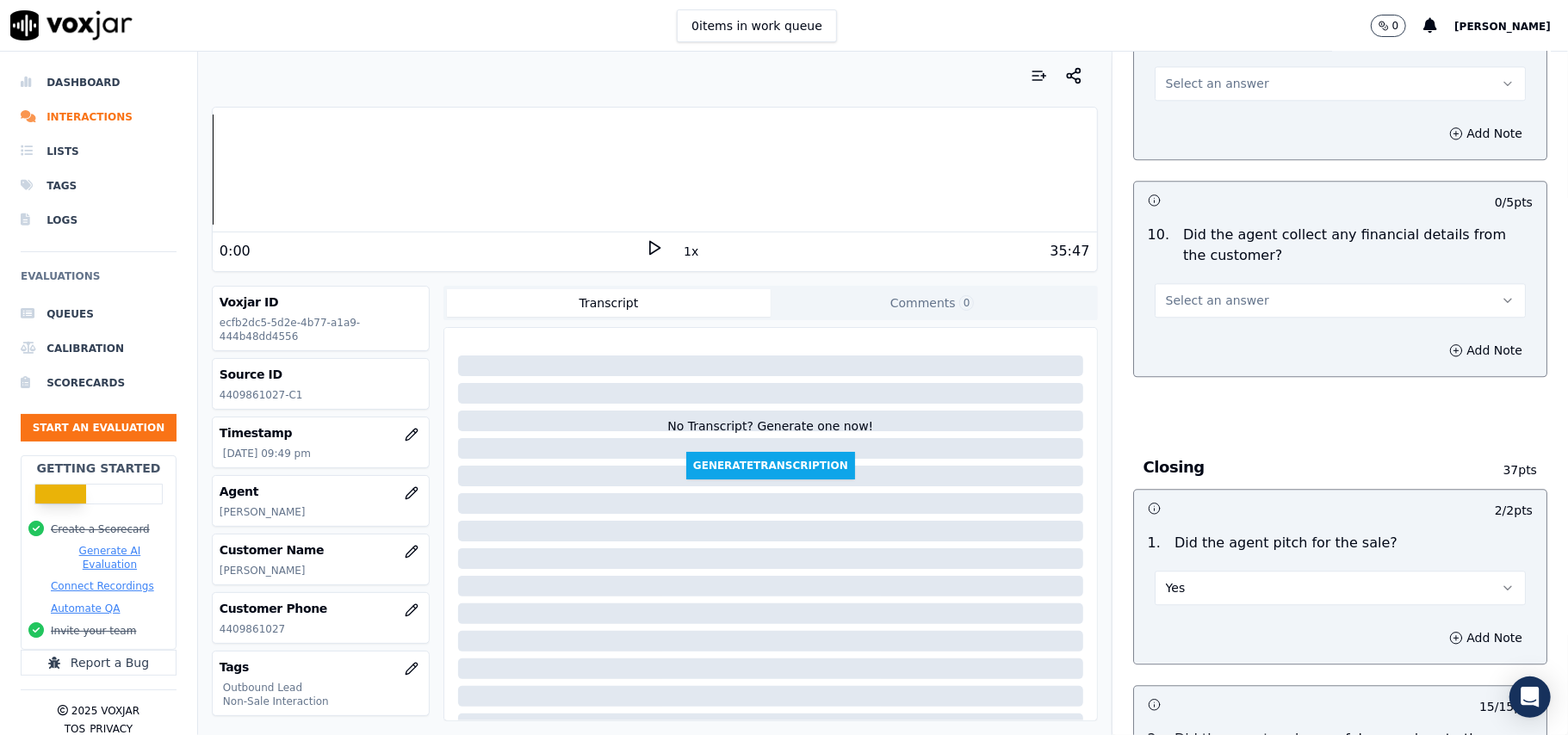
click at [1186, 292] on span "Select an answer" at bounding box center [1217, 300] width 103 height 17
click at [1169, 354] on div "No" at bounding box center [1302, 354] width 333 height 28
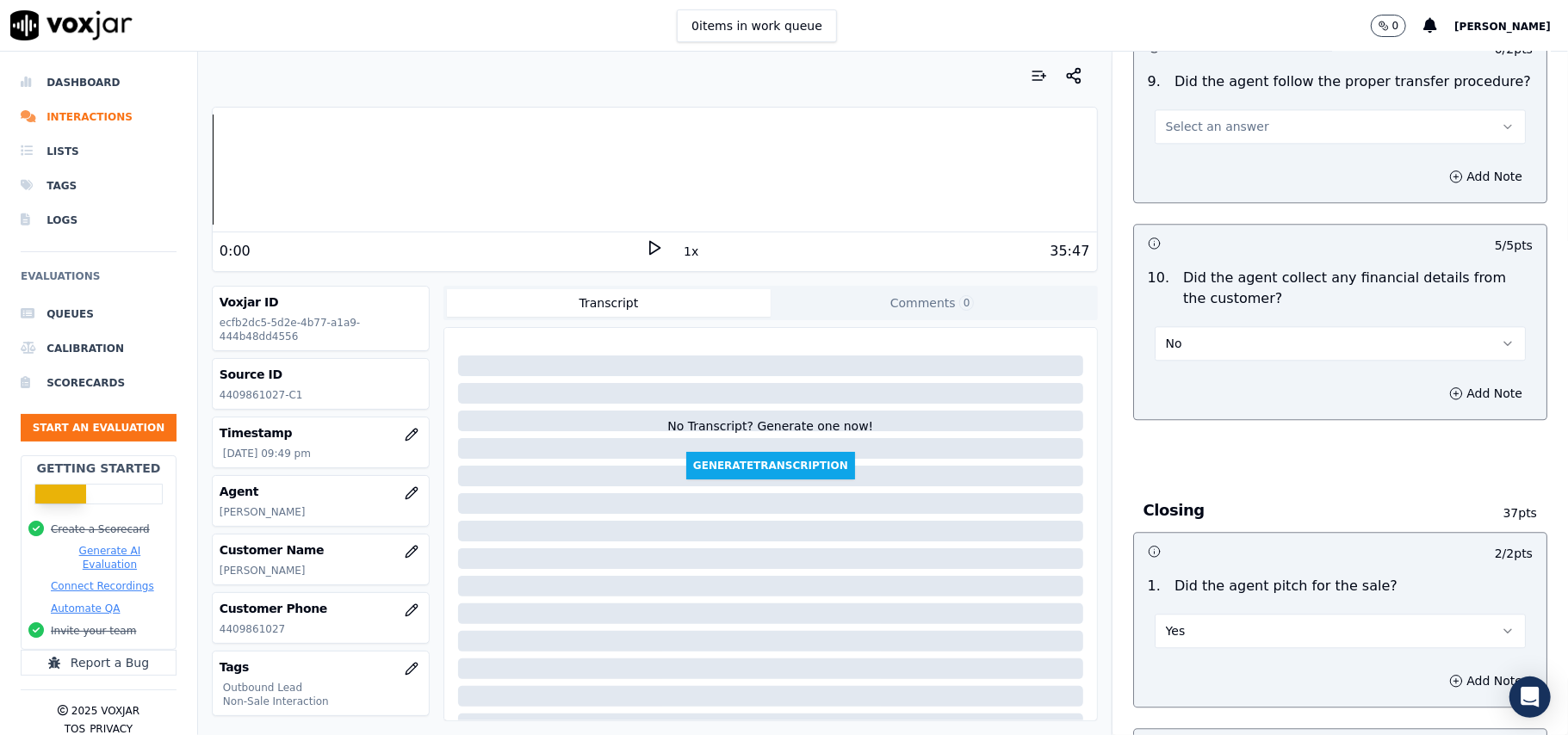
scroll to position [2801, 0]
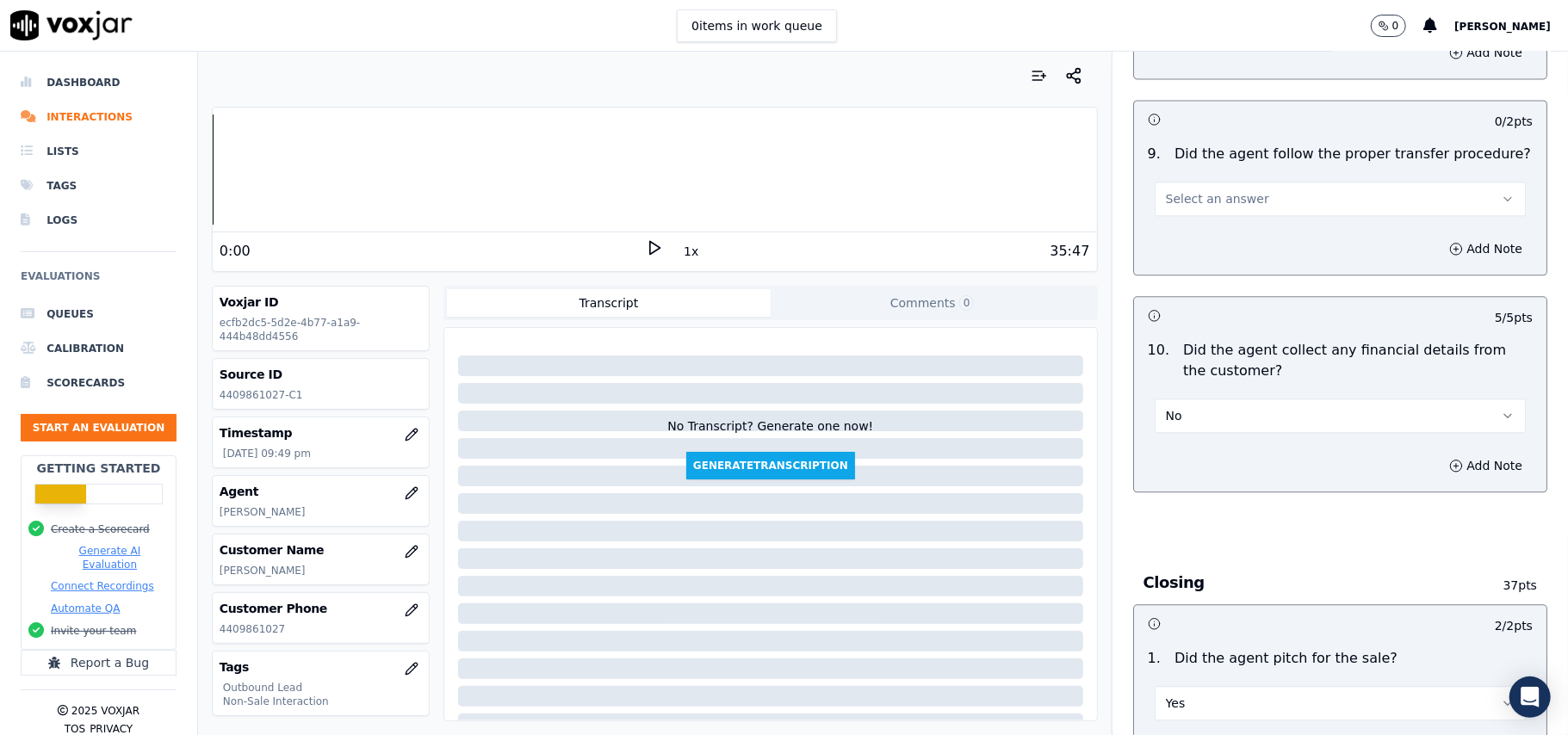
click at [1169, 190] on span "Select an answer" at bounding box center [1217, 198] width 103 height 17
click at [1175, 284] on div "N/A" at bounding box center [1302, 278] width 333 height 28
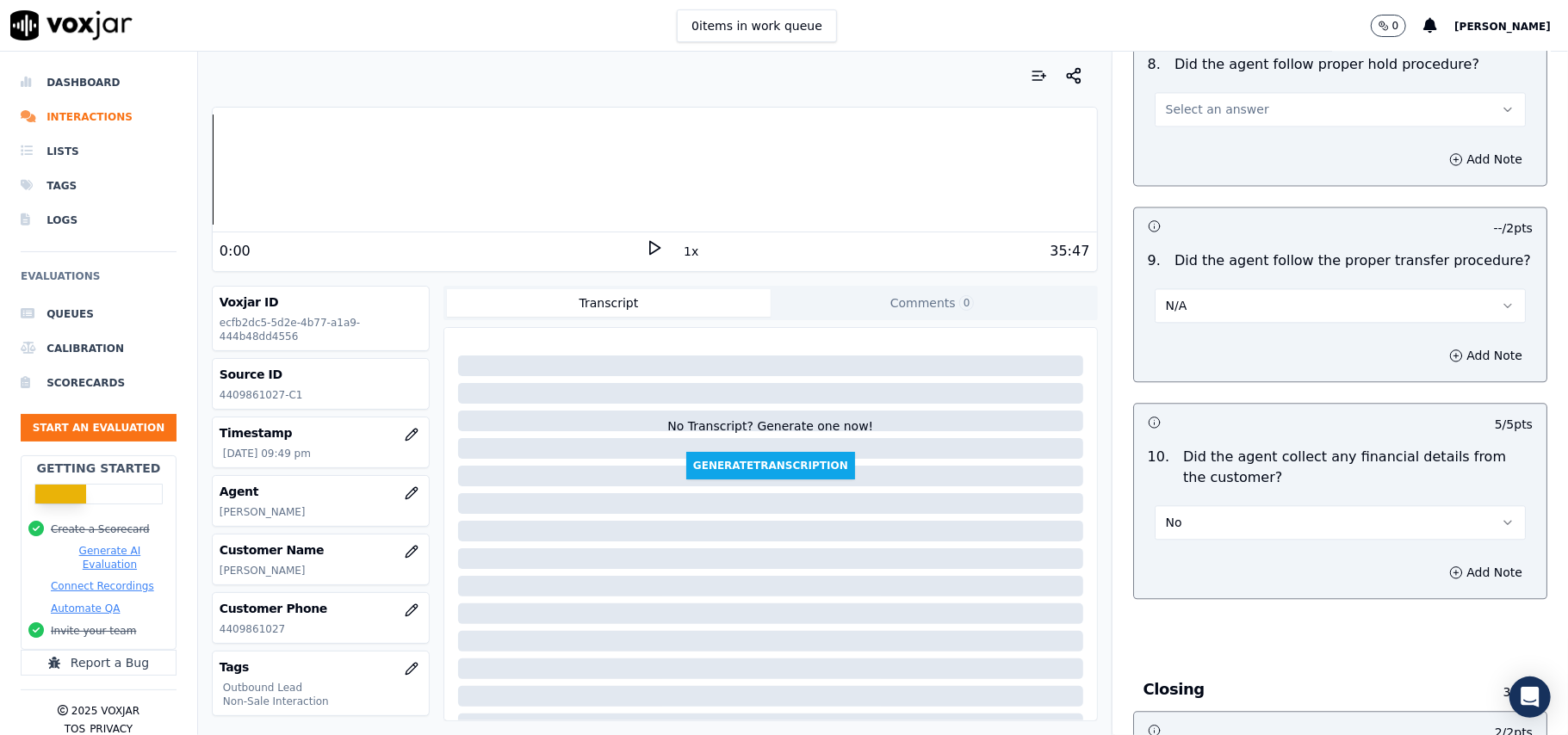
scroll to position [2572, 0]
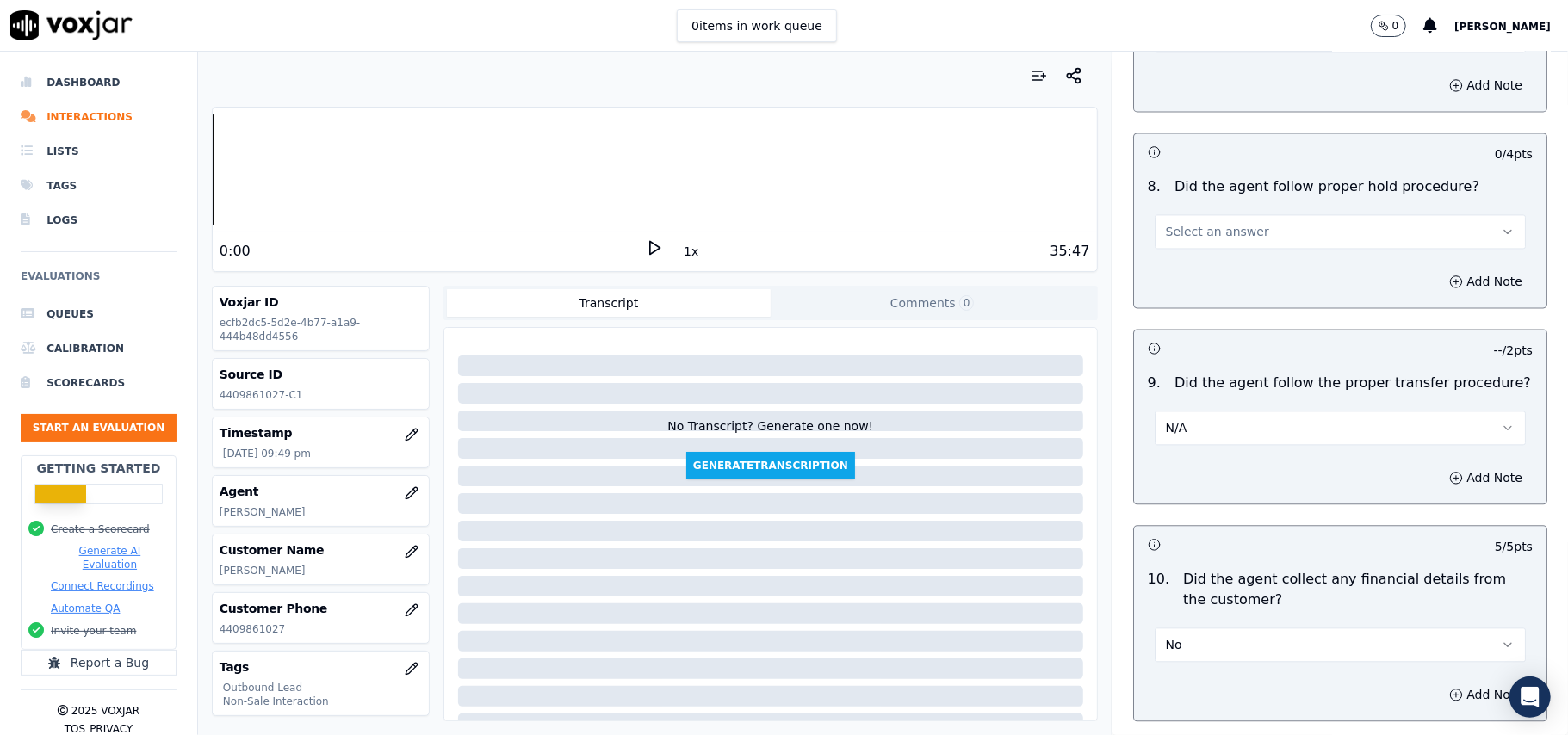
click at [1202, 232] on button "Select an answer" at bounding box center [1339, 232] width 371 height 34
click at [1183, 260] on div "Yes" at bounding box center [1302, 256] width 333 height 28
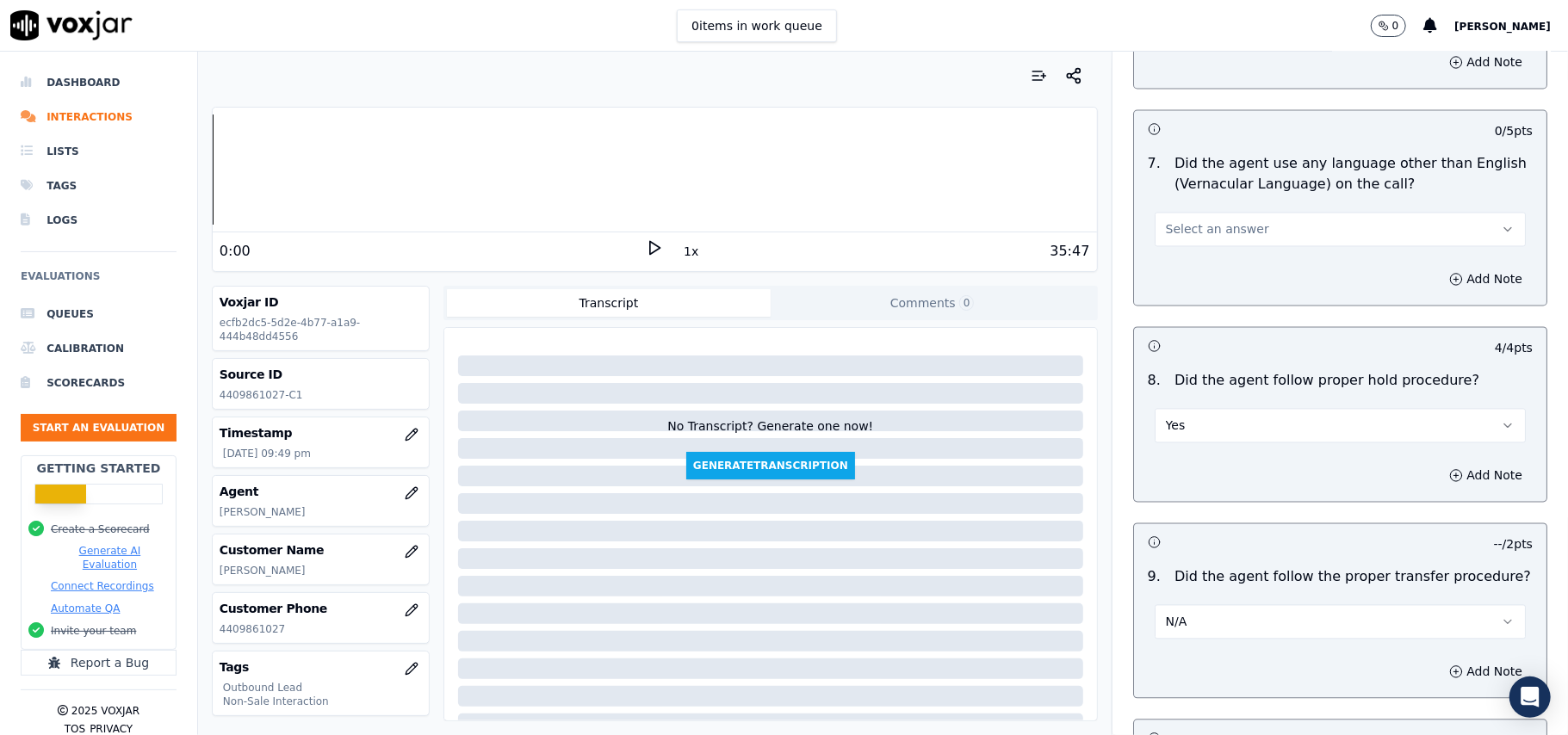
scroll to position [2342, 0]
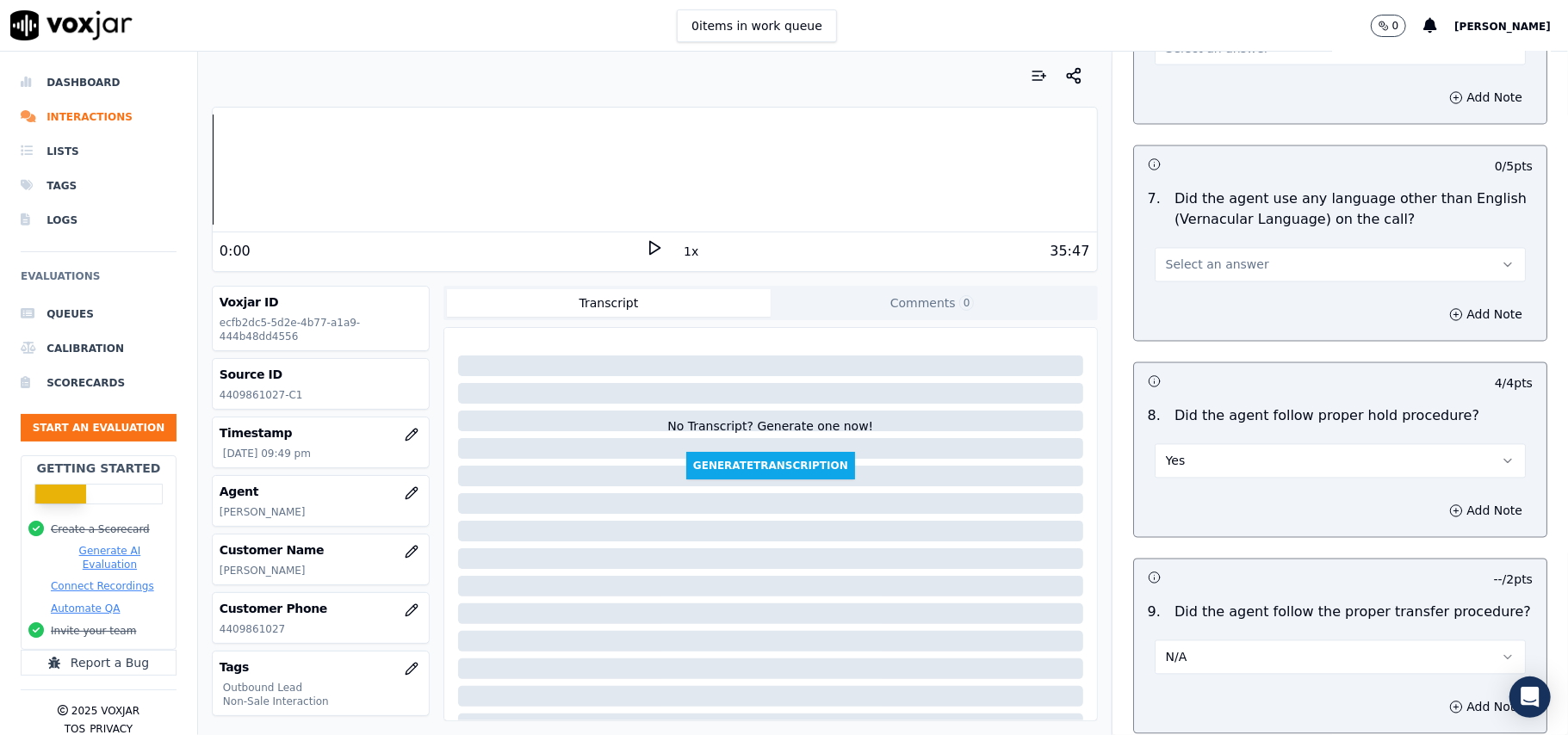
click at [1202, 248] on button "Select an answer" at bounding box center [1339, 265] width 371 height 34
click at [1164, 314] on div "No" at bounding box center [1302, 317] width 333 height 28
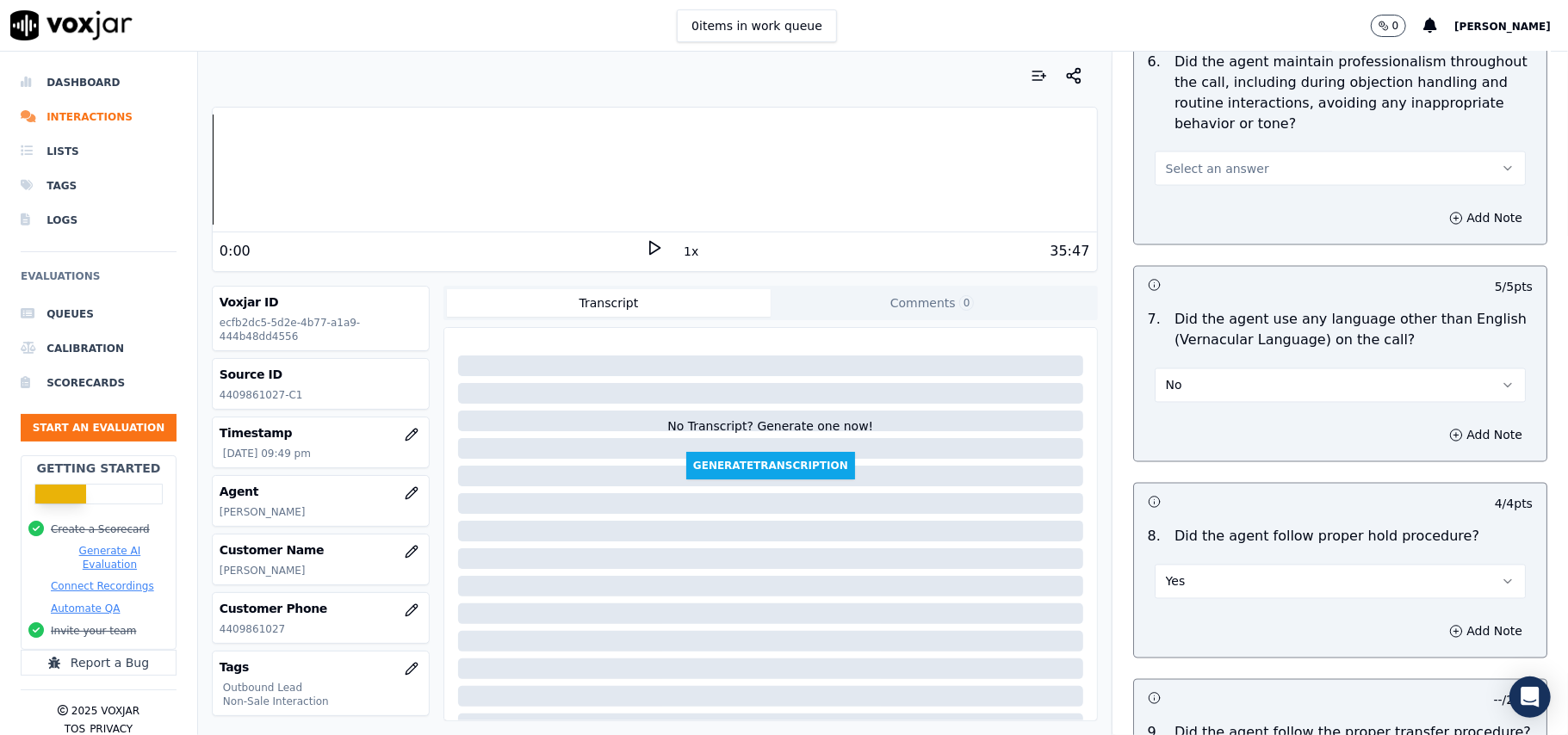
scroll to position [2113, 0]
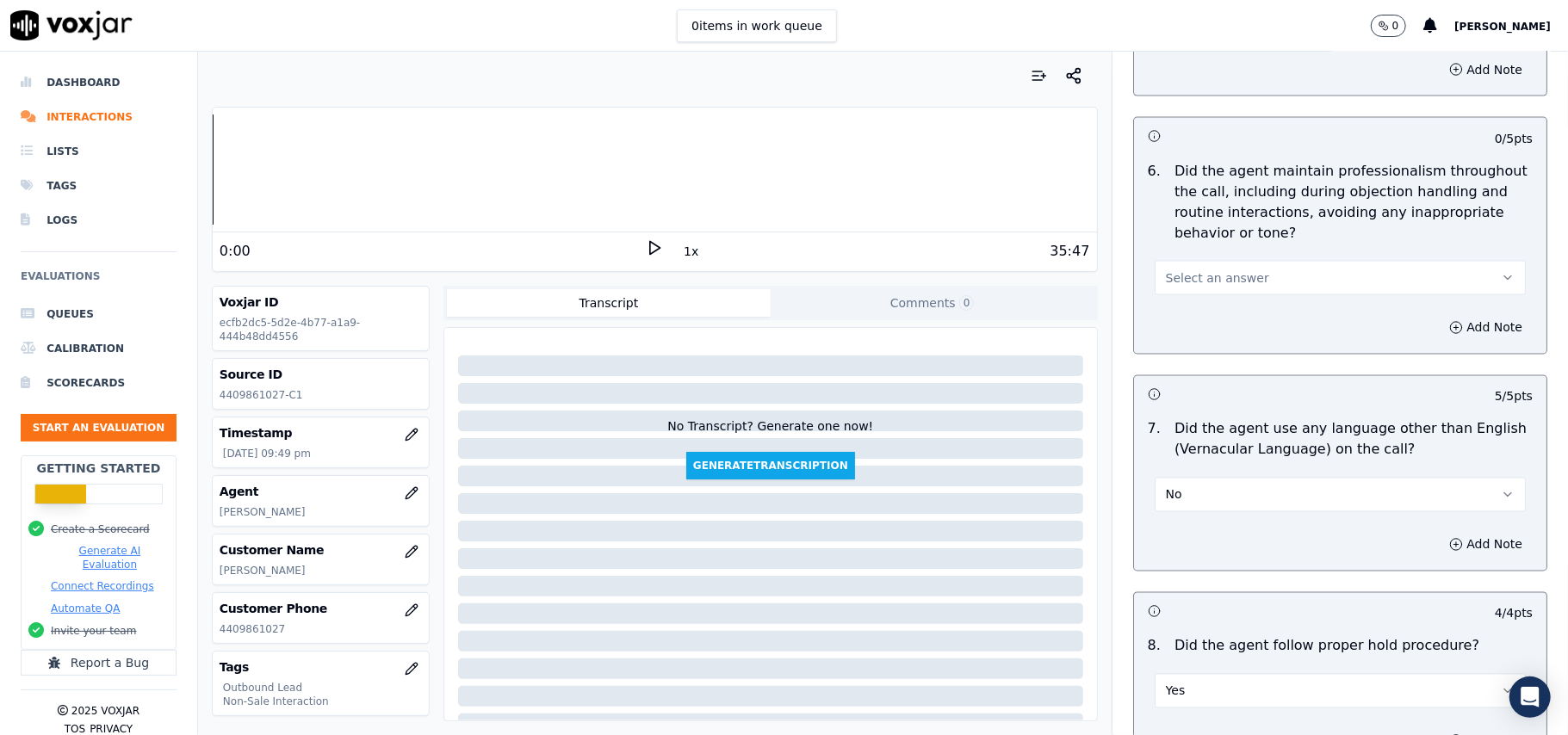
click at [1207, 269] on span "Select an answer" at bounding box center [1217, 277] width 103 height 17
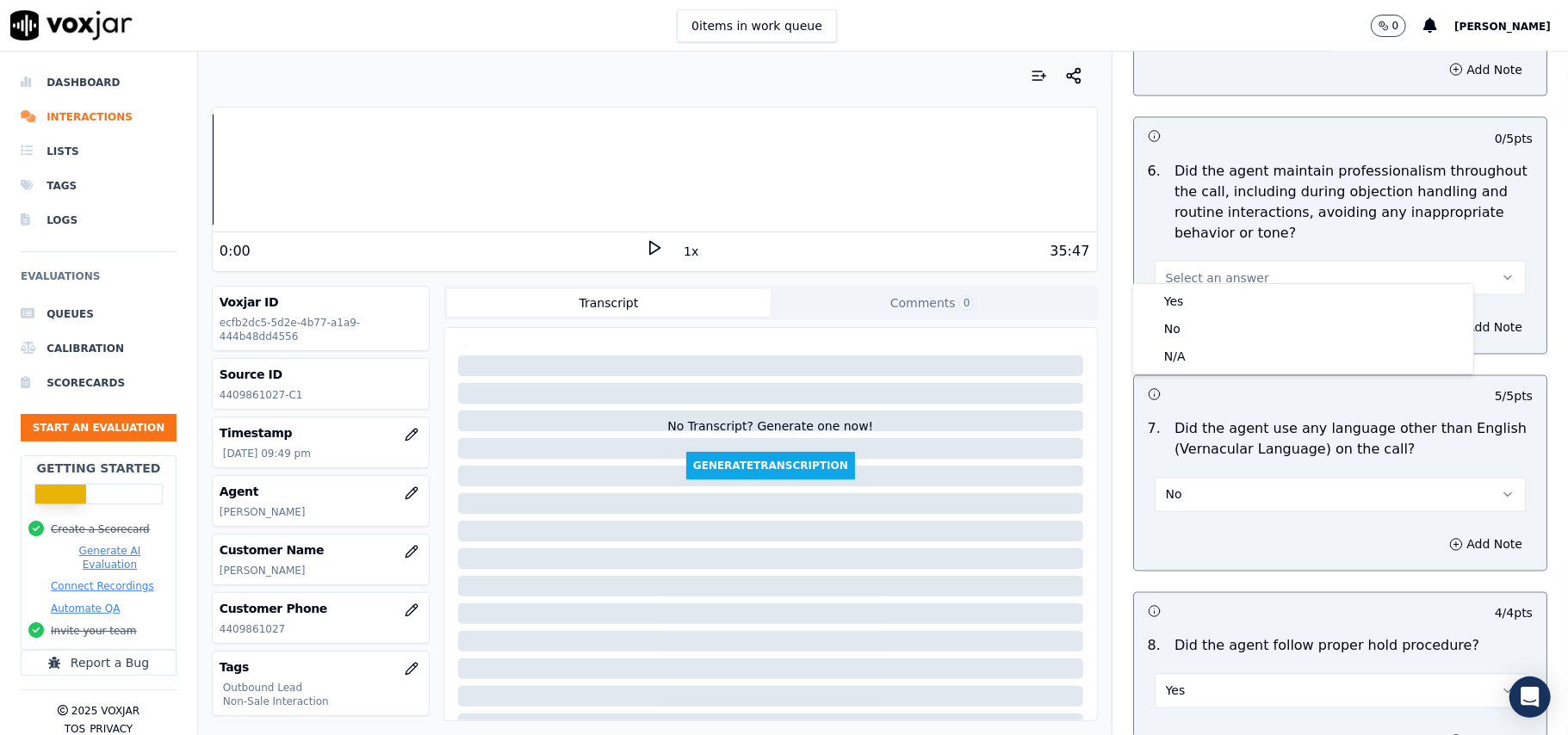
click at [1193, 284] on div "Yes No N/A" at bounding box center [1302, 329] width 340 height 90
click at [1187, 303] on div "Yes" at bounding box center [1302, 301] width 333 height 28
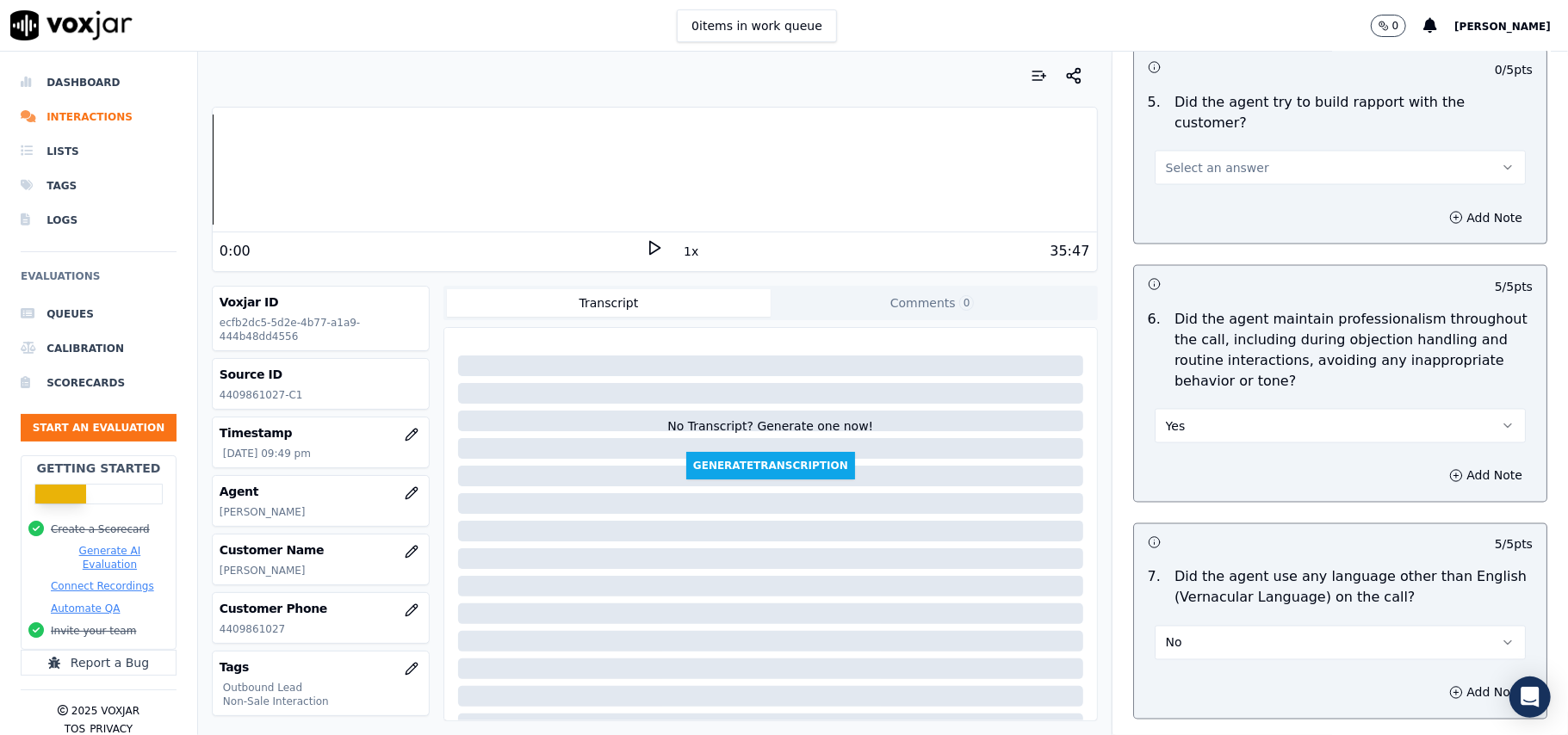
scroll to position [1768, 0]
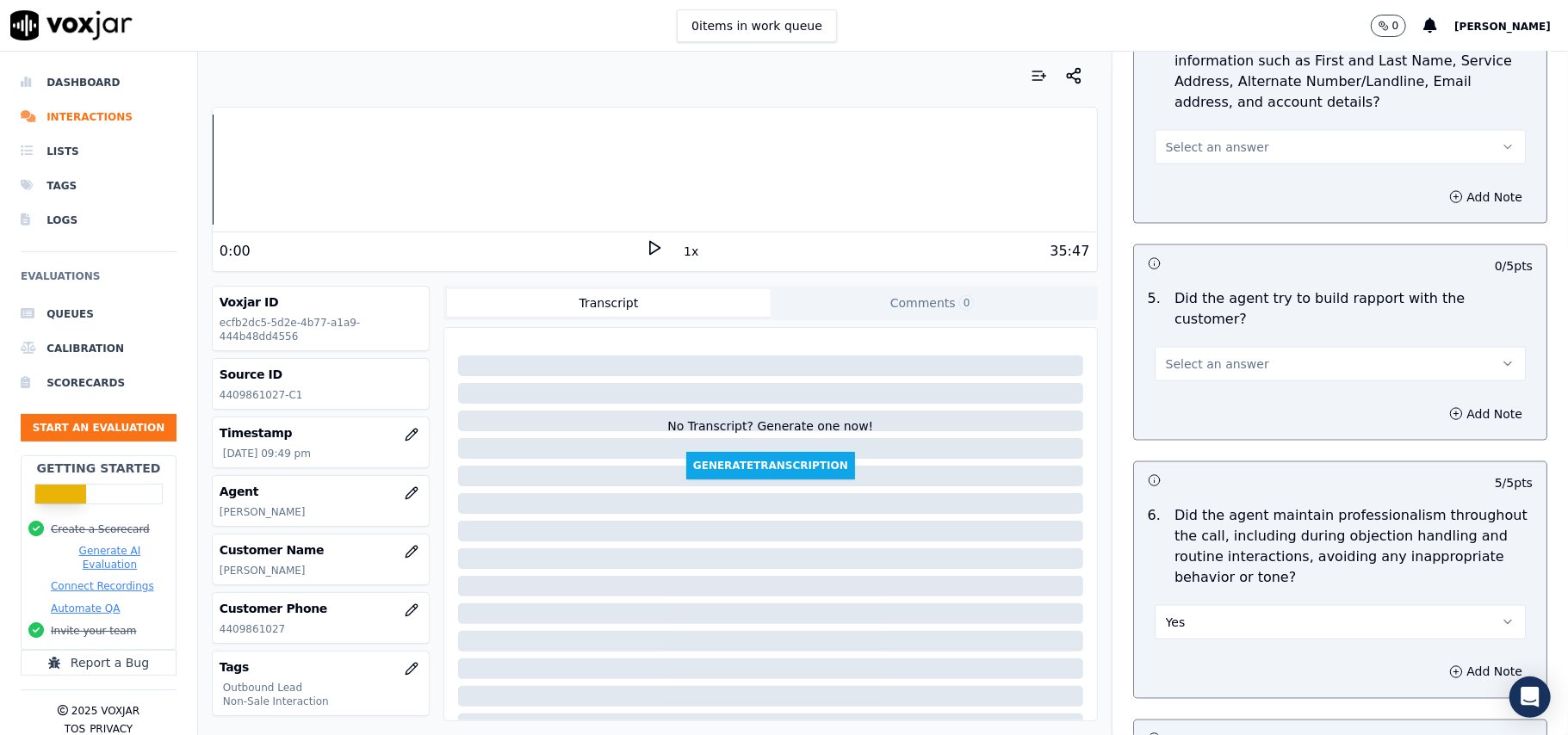
click at [1179, 347] on button "Select an answer" at bounding box center [1339, 364] width 371 height 34
click at [1172, 390] on div "Yes" at bounding box center [1302, 386] width 333 height 28
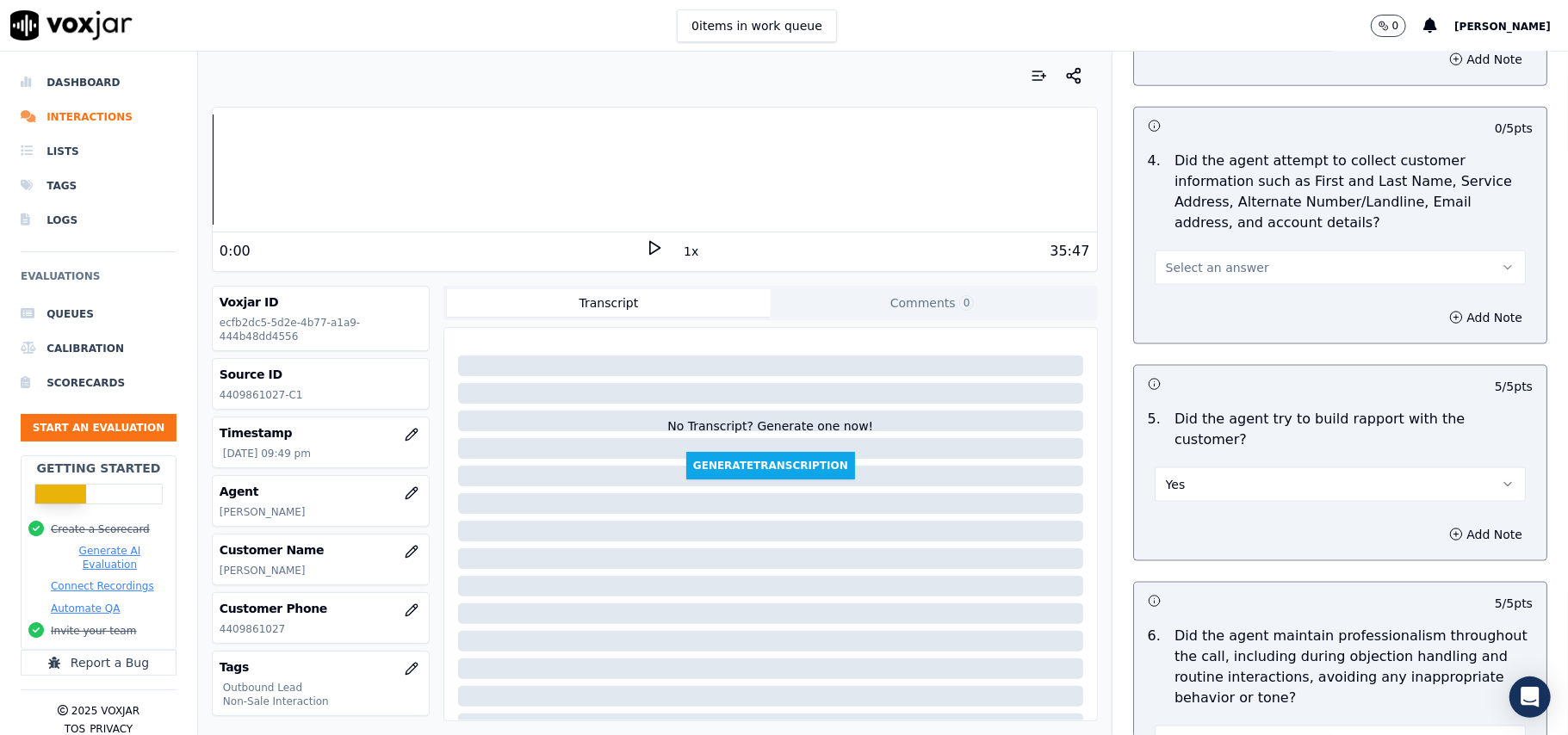
scroll to position [1539, 0]
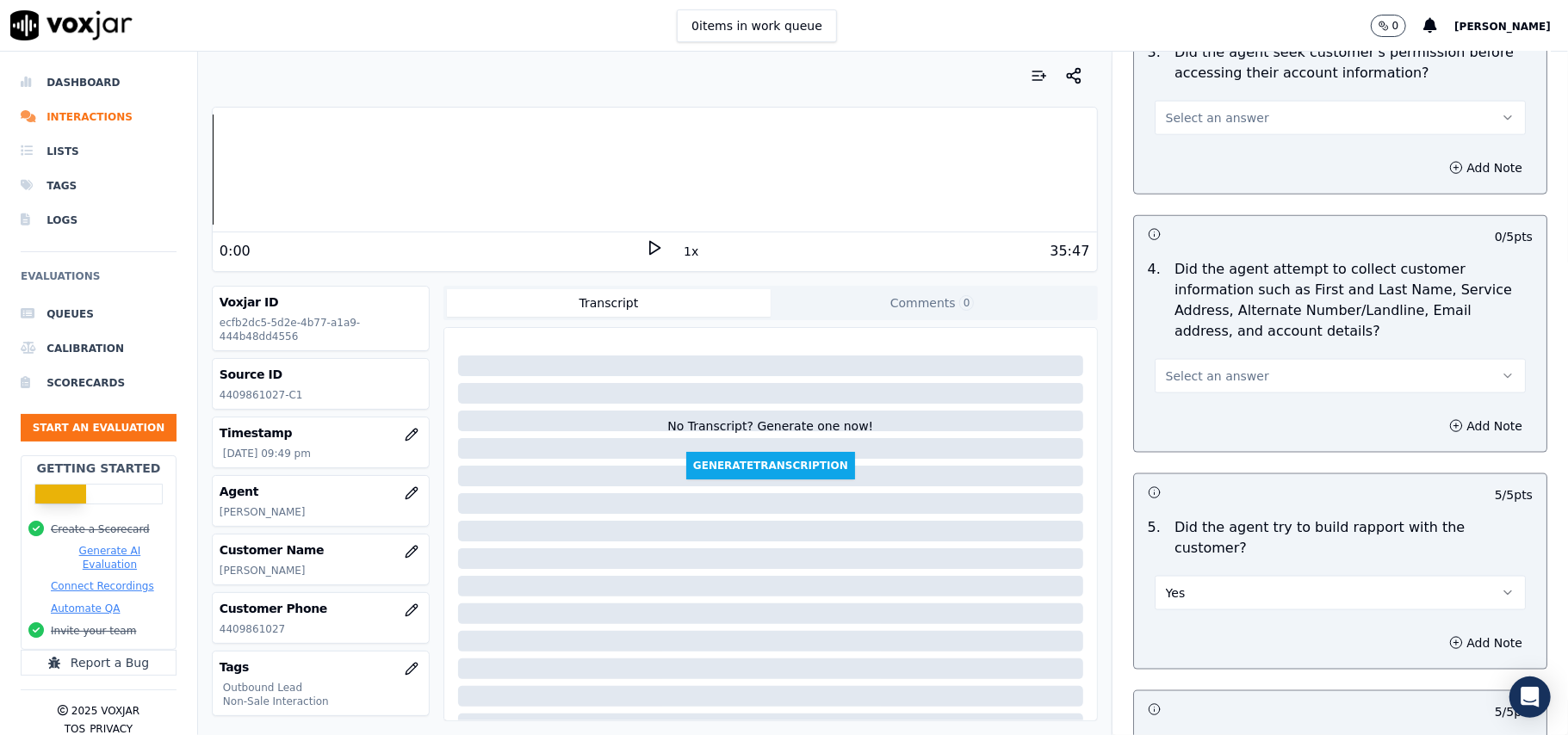
click at [1183, 377] on span "Select an answer" at bounding box center [1217, 376] width 103 height 17
click at [1169, 474] on div "N/A" at bounding box center [1302, 474] width 333 height 28
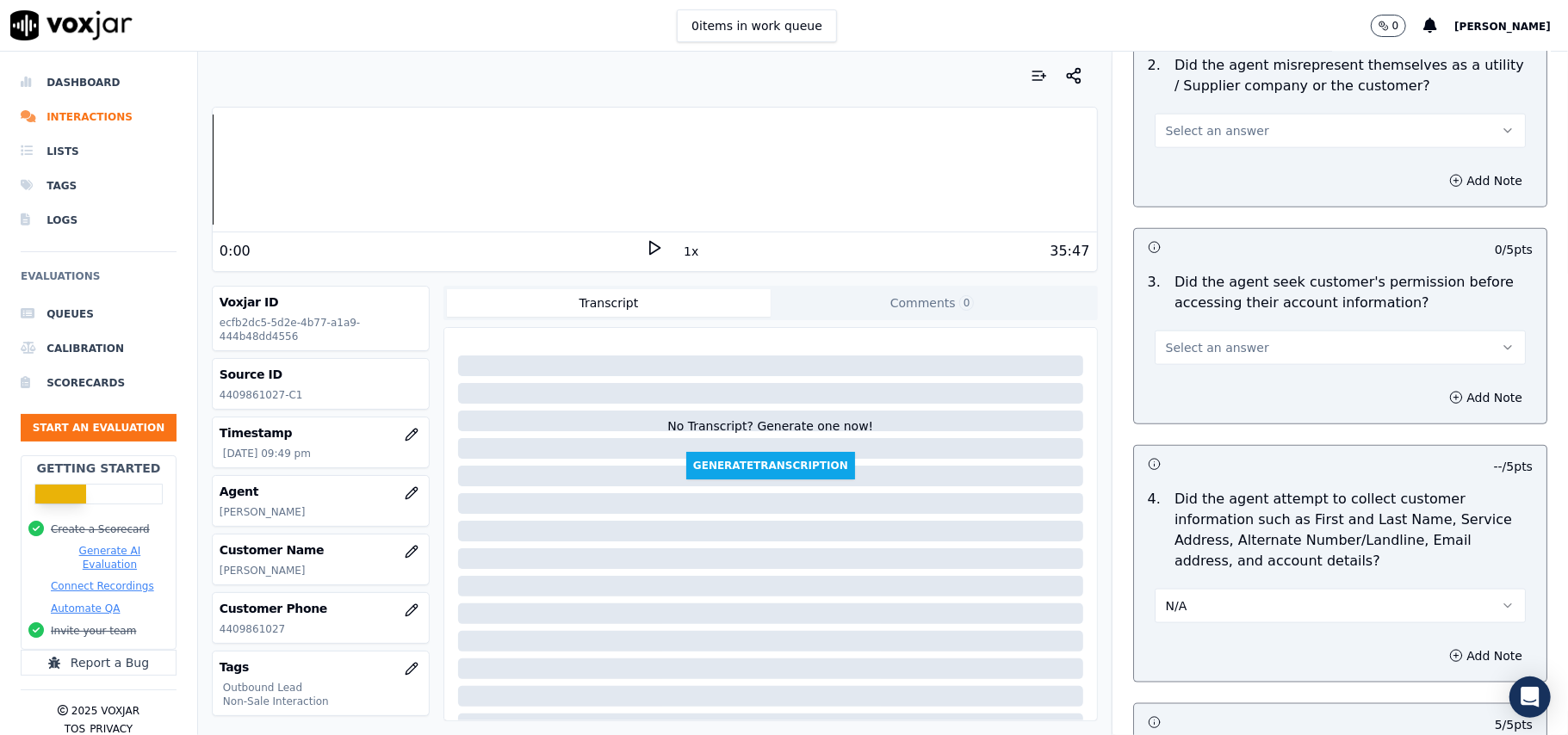
click at [1204, 356] on span "Select an answer" at bounding box center [1217, 347] width 103 height 17
click at [1202, 392] on div "Yes" at bounding box center [1302, 389] width 333 height 28
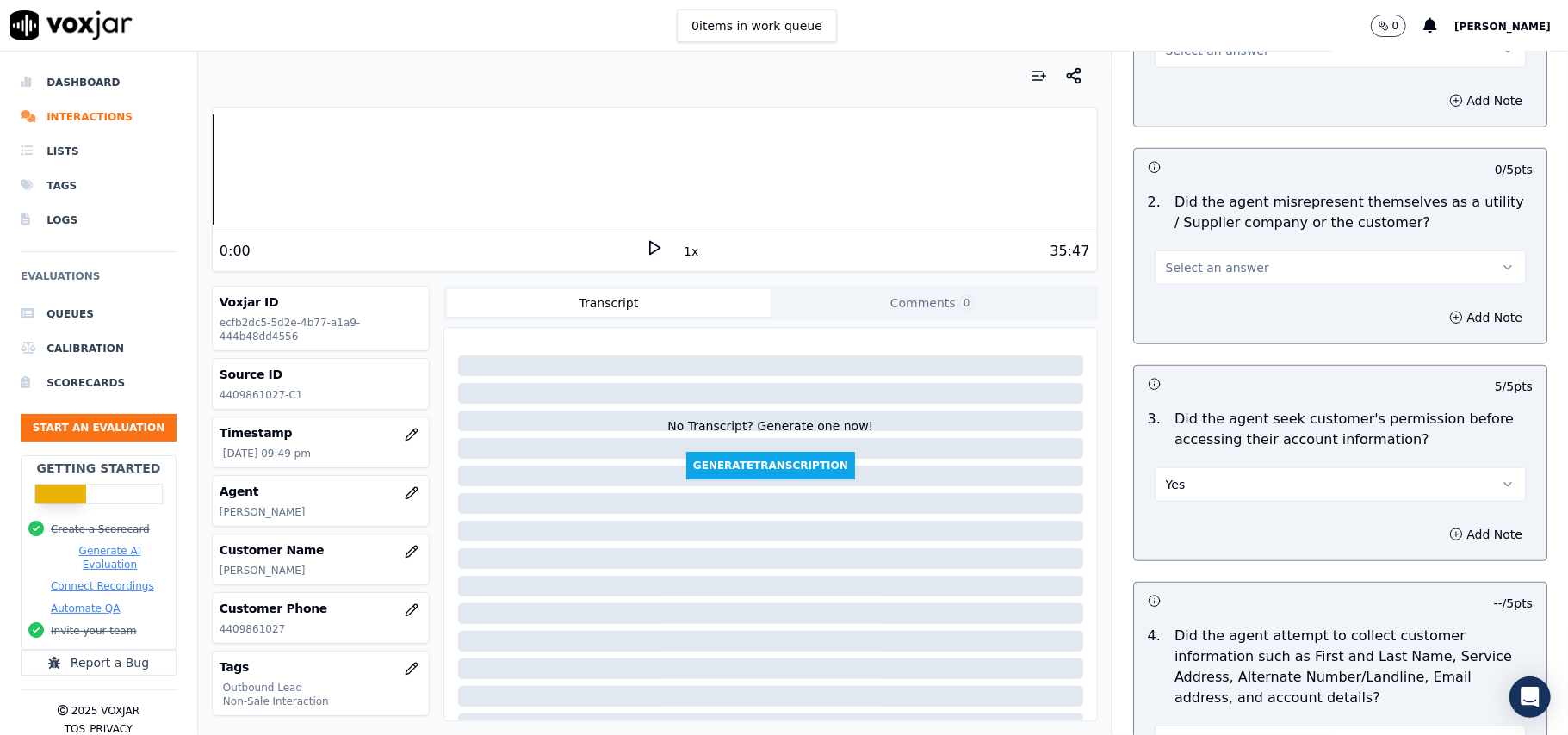
scroll to position [1080, 0]
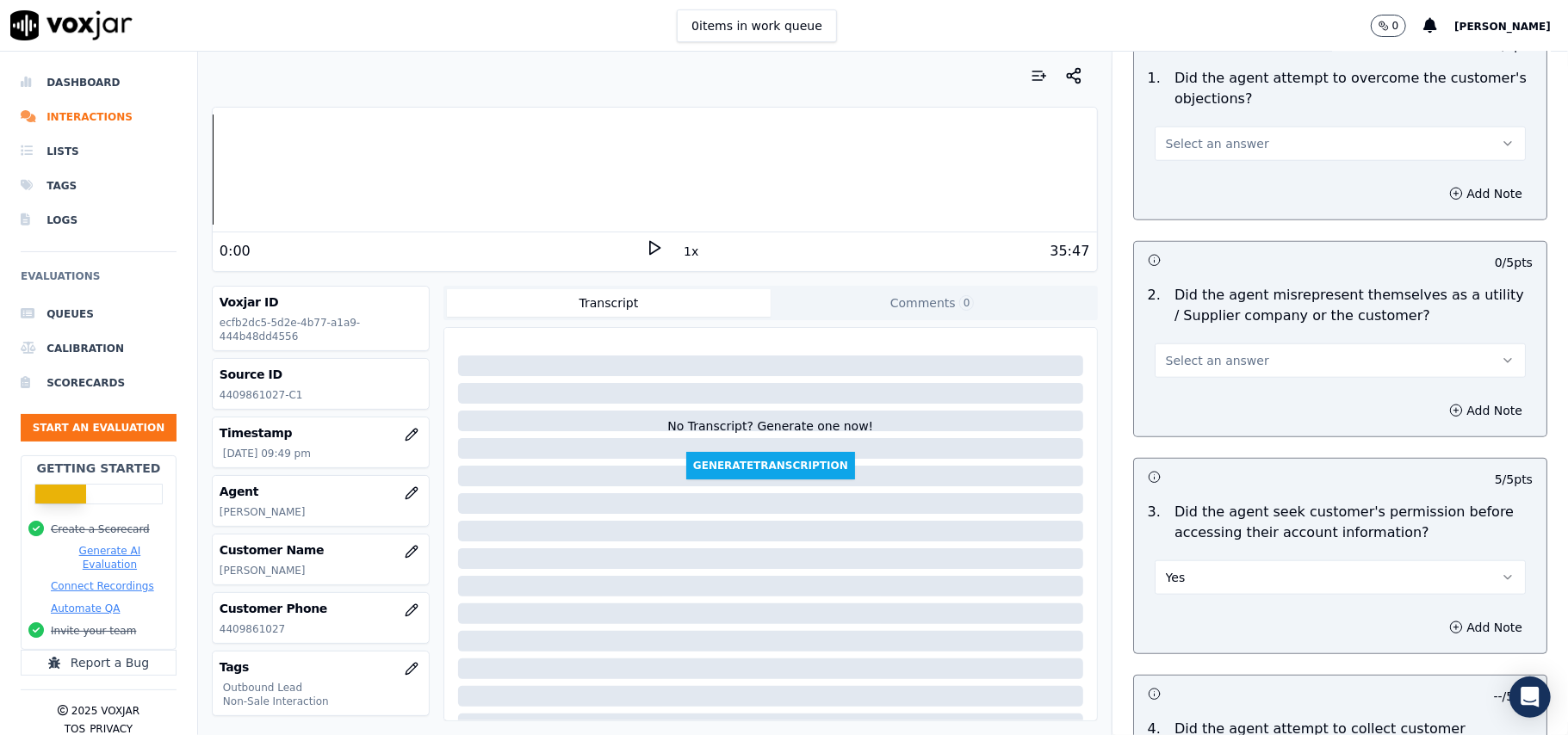
click at [1206, 359] on span "Select an answer" at bounding box center [1217, 360] width 103 height 17
click at [1193, 421] on div "No" at bounding box center [1302, 429] width 333 height 28
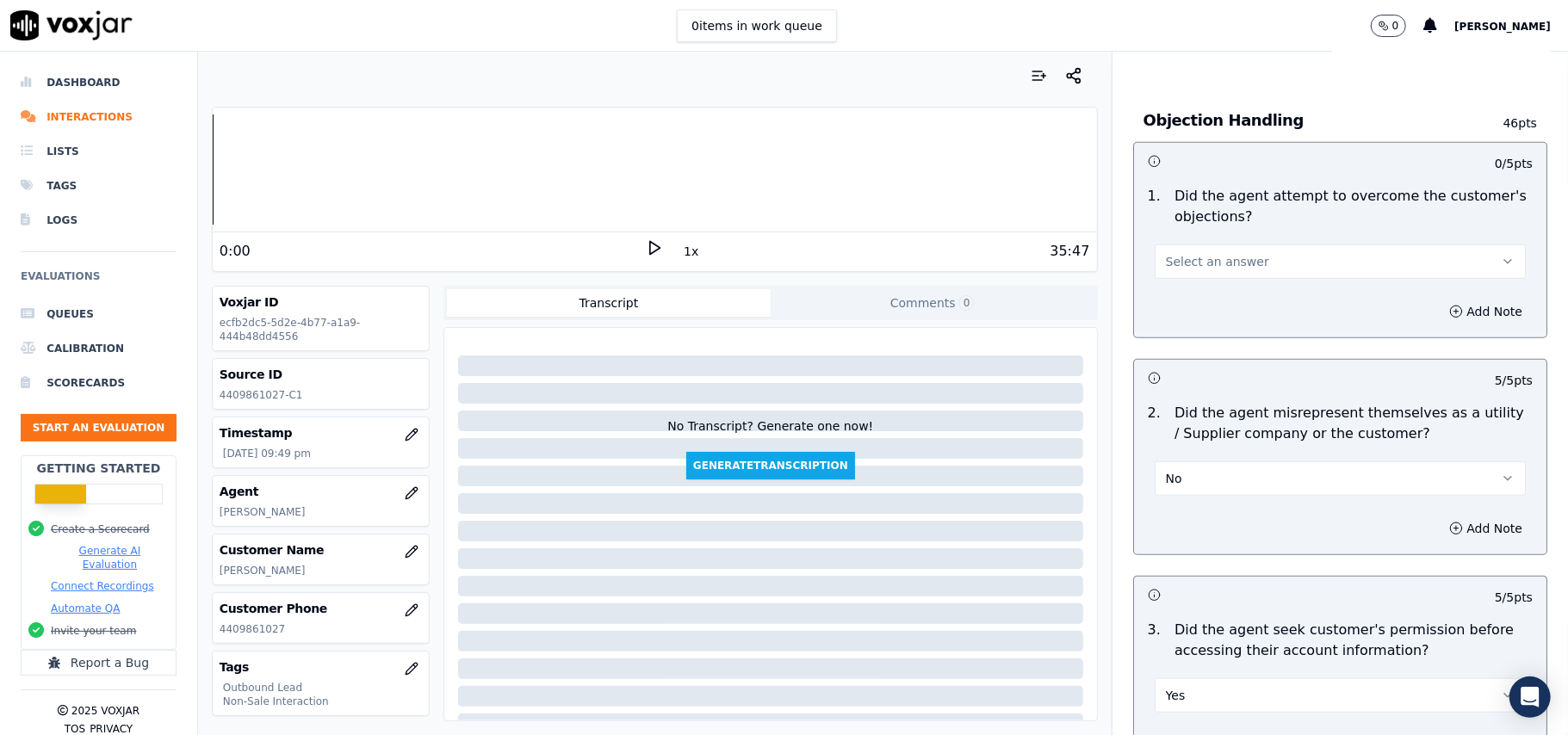
scroll to position [851, 0]
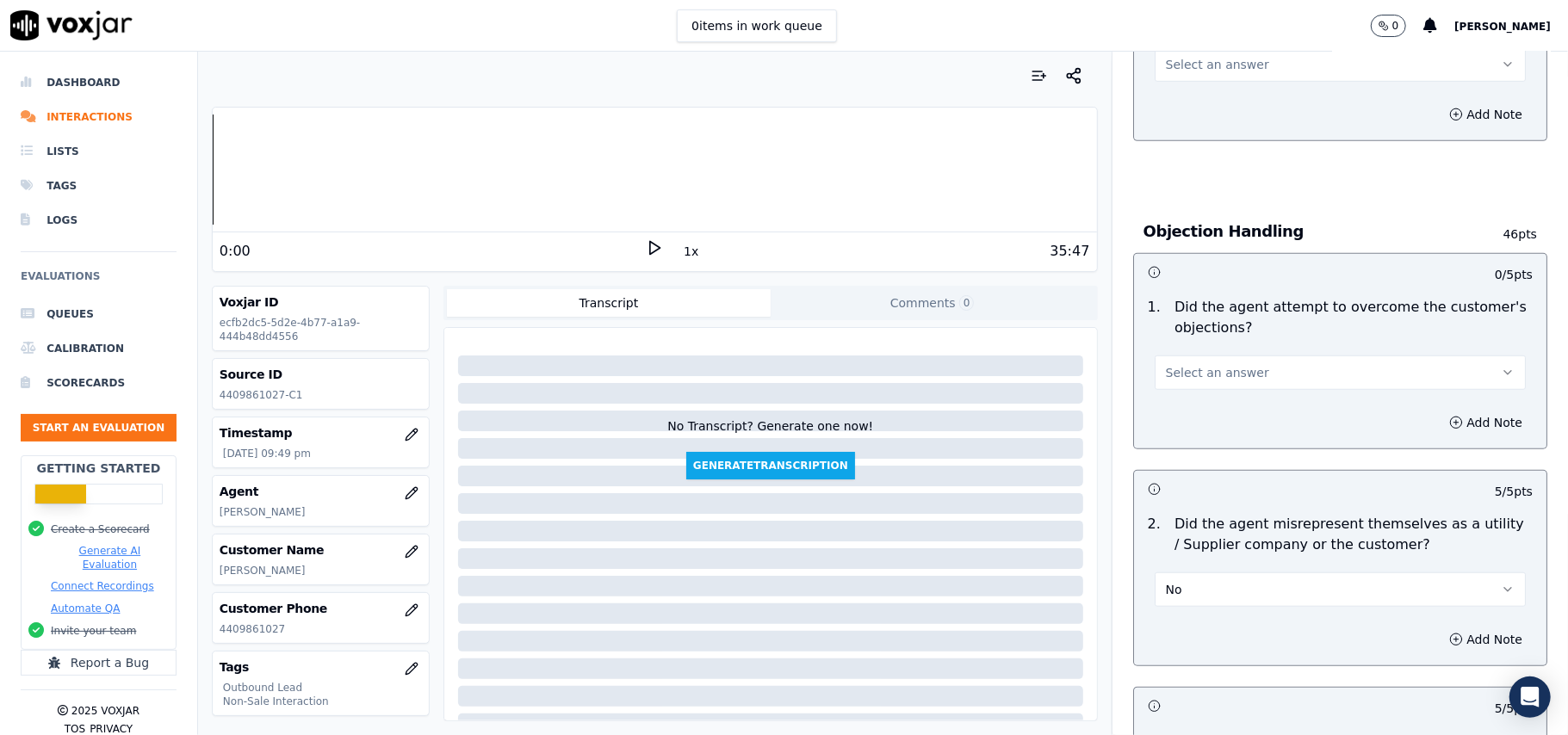
click at [1213, 372] on span "Select an answer" at bounding box center [1217, 372] width 103 height 17
click at [1207, 401] on div "Yes" at bounding box center [1302, 414] width 333 height 28
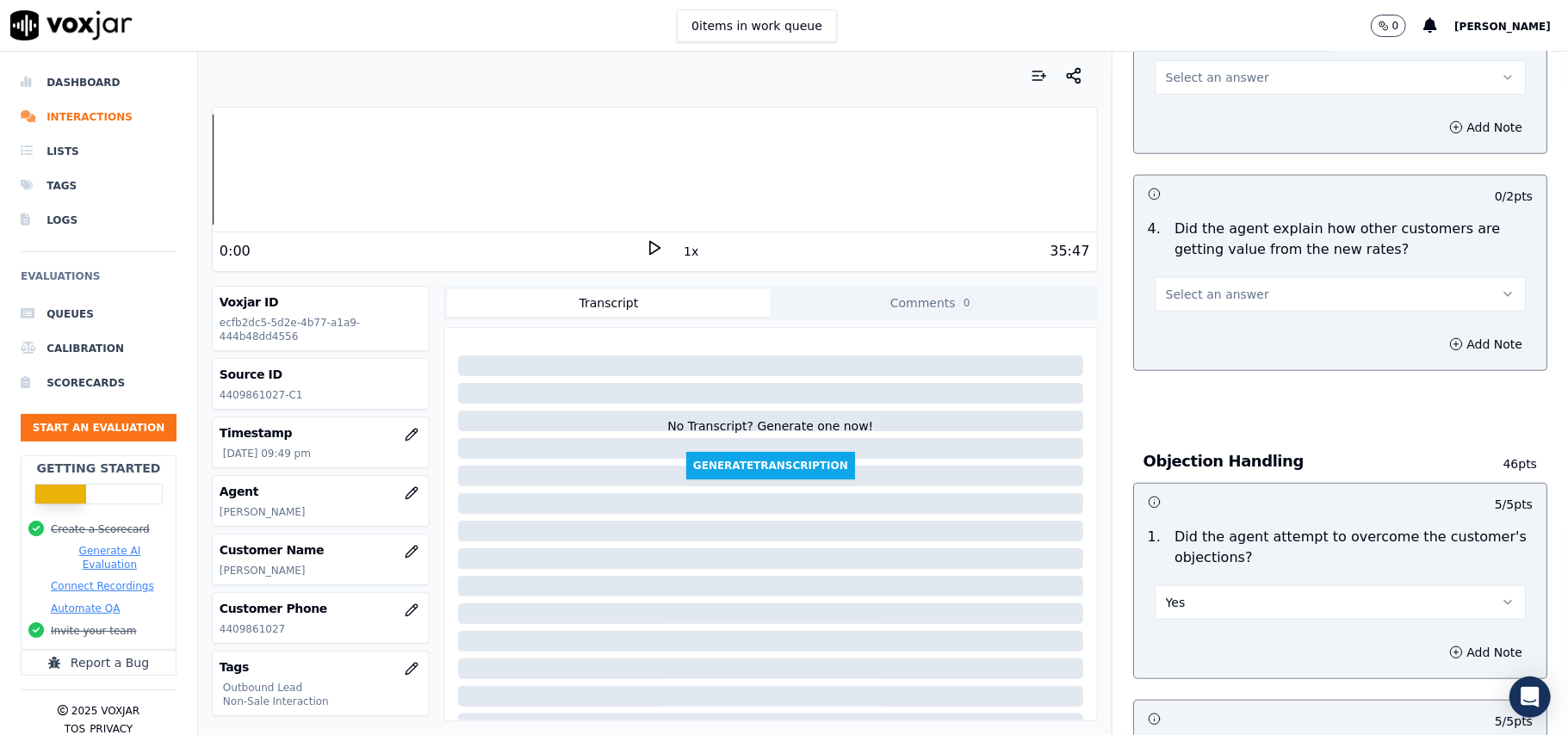
click at [1219, 307] on button "Select an answer" at bounding box center [1339, 294] width 371 height 34
click at [1200, 358] on div "No" at bounding box center [1302, 362] width 333 height 28
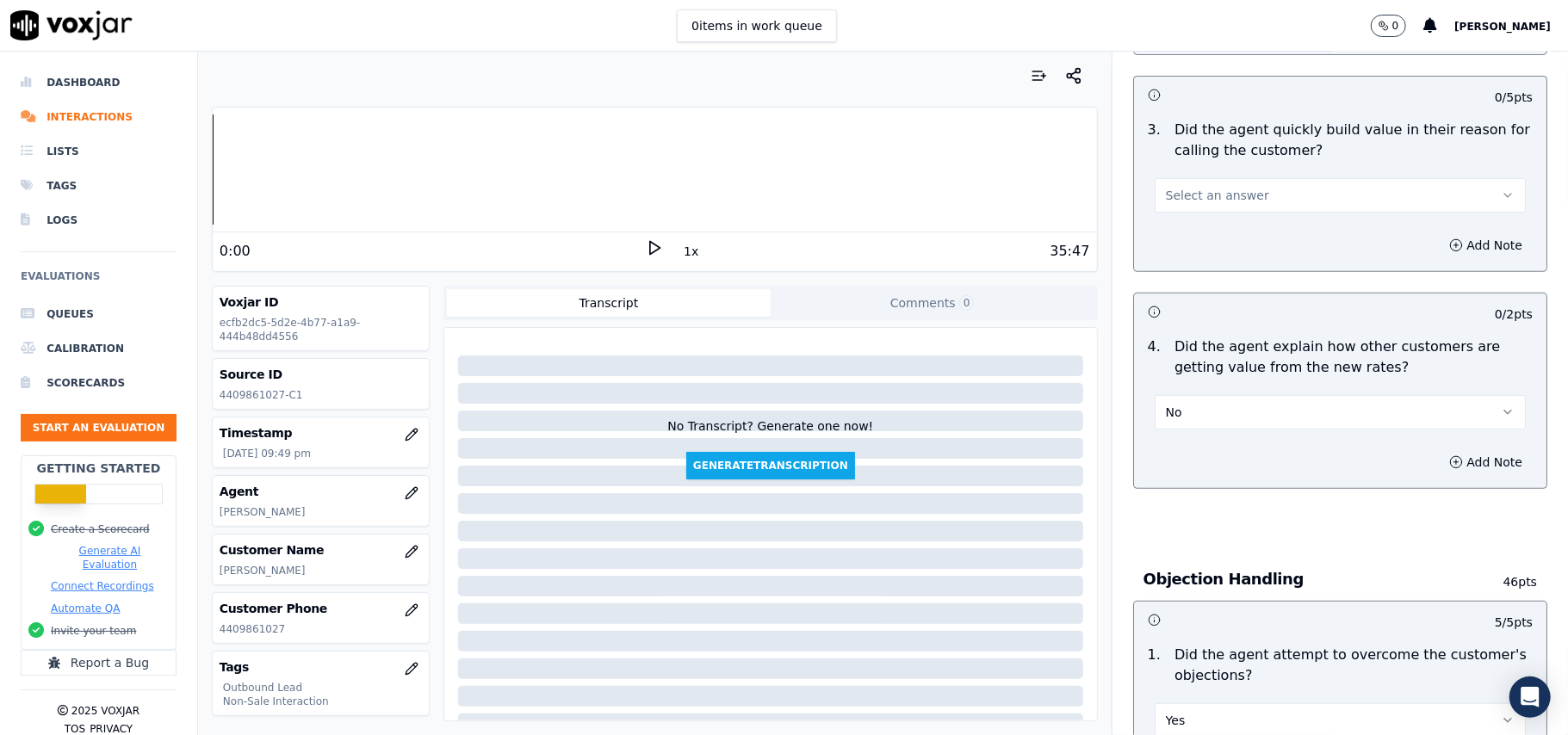
scroll to position [390, 0]
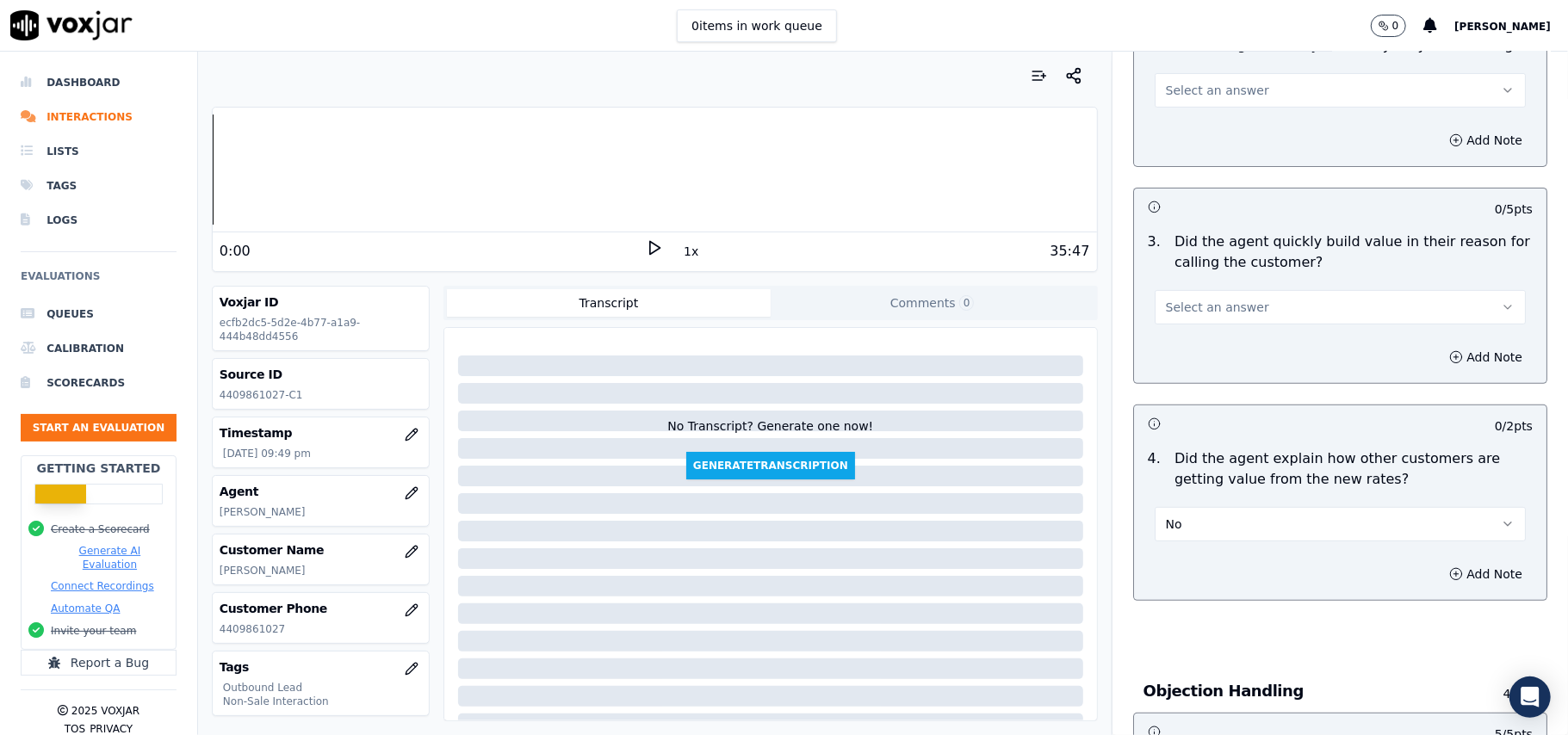
click at [1228, 525] on button "No" at bounding box center [1339, 524] width 371 height 34
click at [1202, 569] on div "Yes" at bounding box center [1302, 564] width 333 height 28
click at [1202, 324] on button "Select an answer" at bounding box center [1339, 307] width 371 height 34
click at [1190, 343] on div "Yes" at bounding box center [1302, 346] width 333 height 28
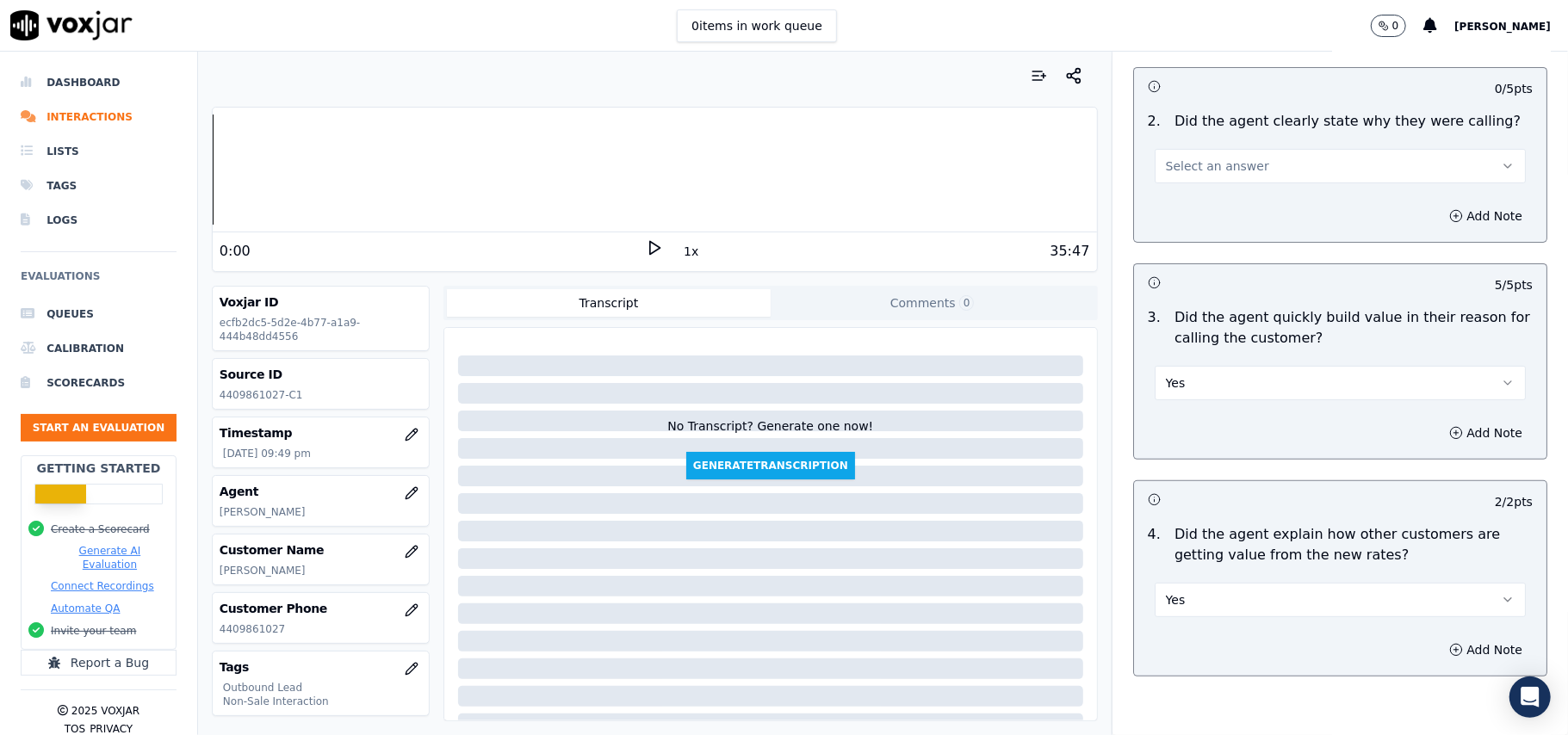
scroll to position [162, 0]
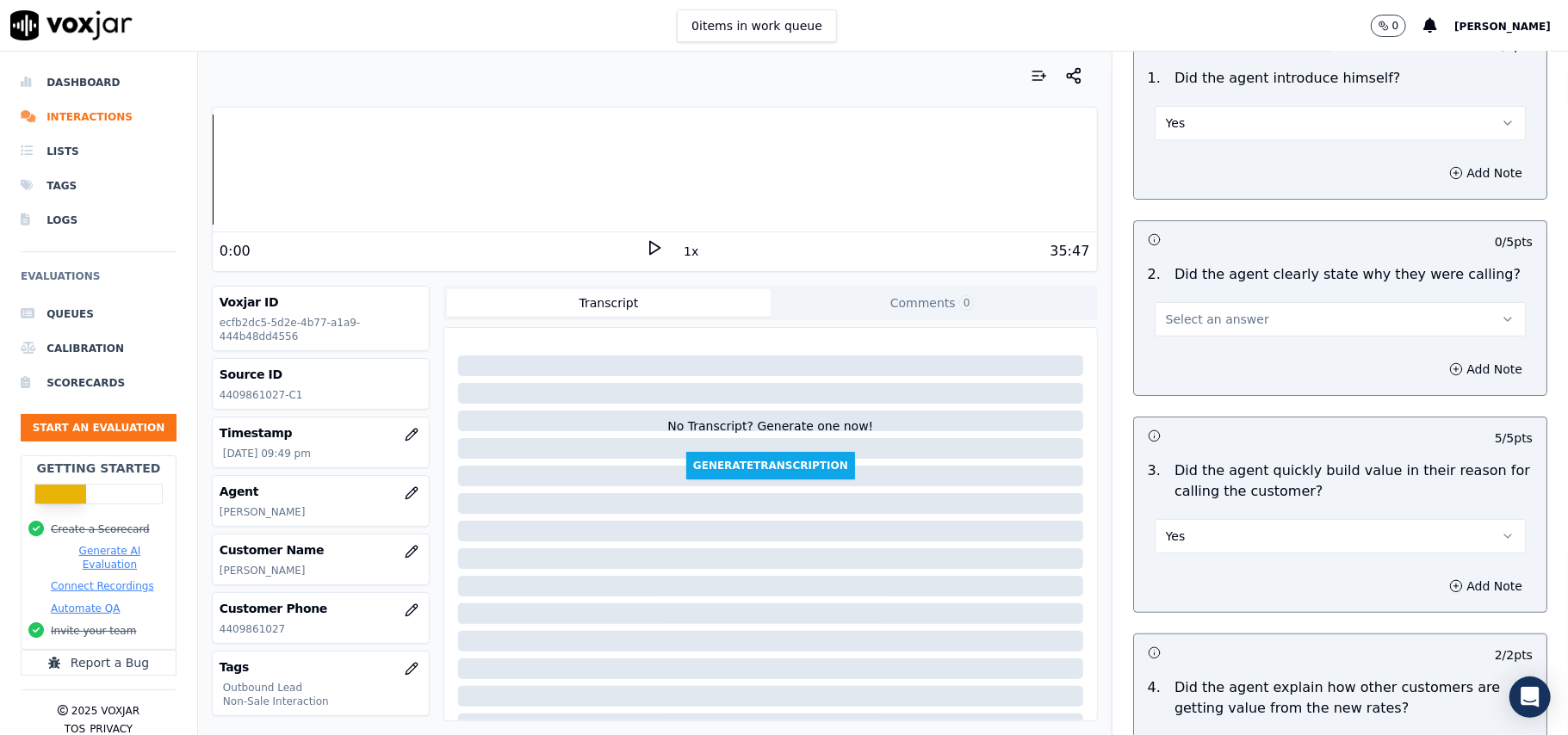
click at [1210, 330] on button "Select an answer" at bounding box center [1339, 319] width 371 height 34
click at [1195, 369] on div "Yes" at bounding box center [1302, 359] width 333 height 28
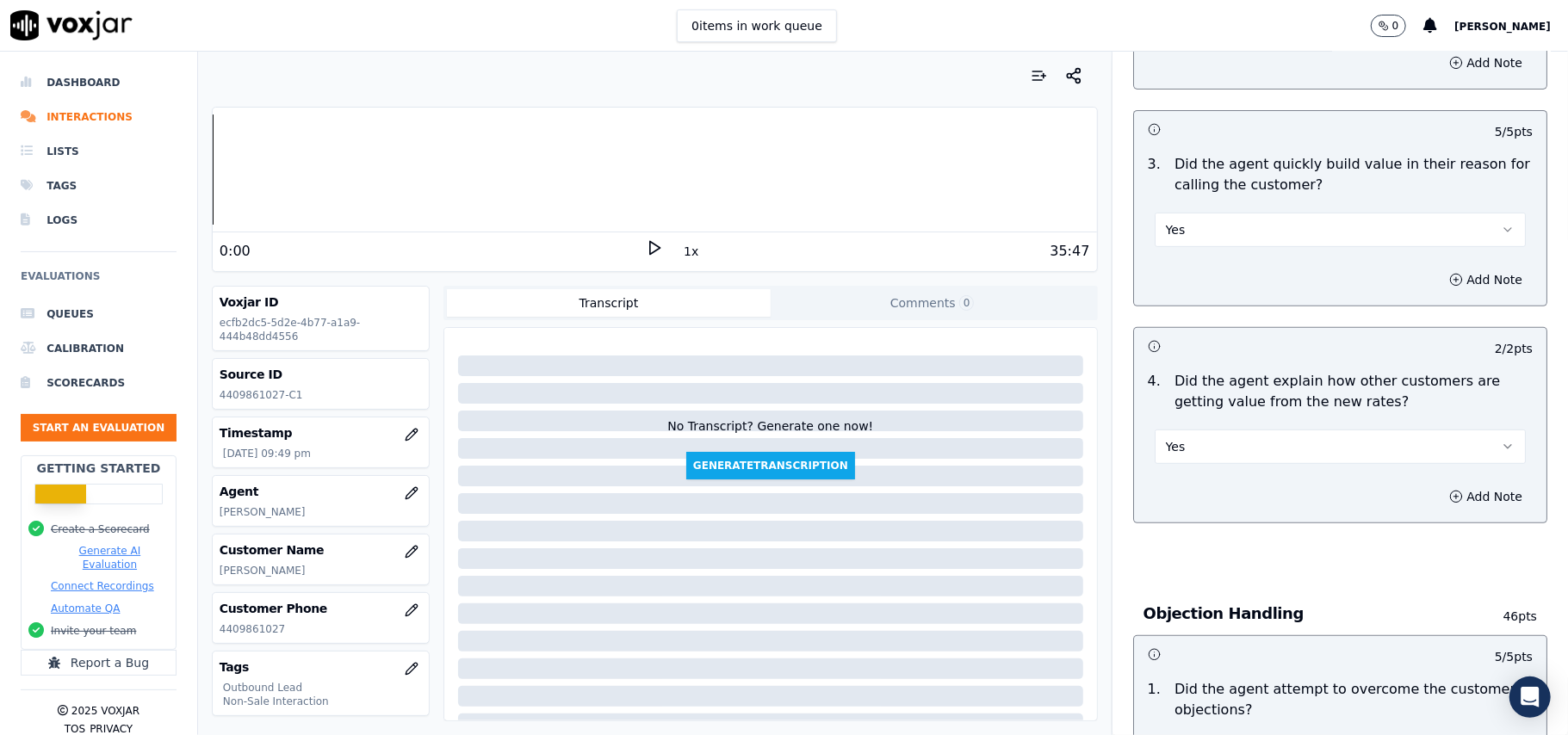
scroll to position [4293, 0]
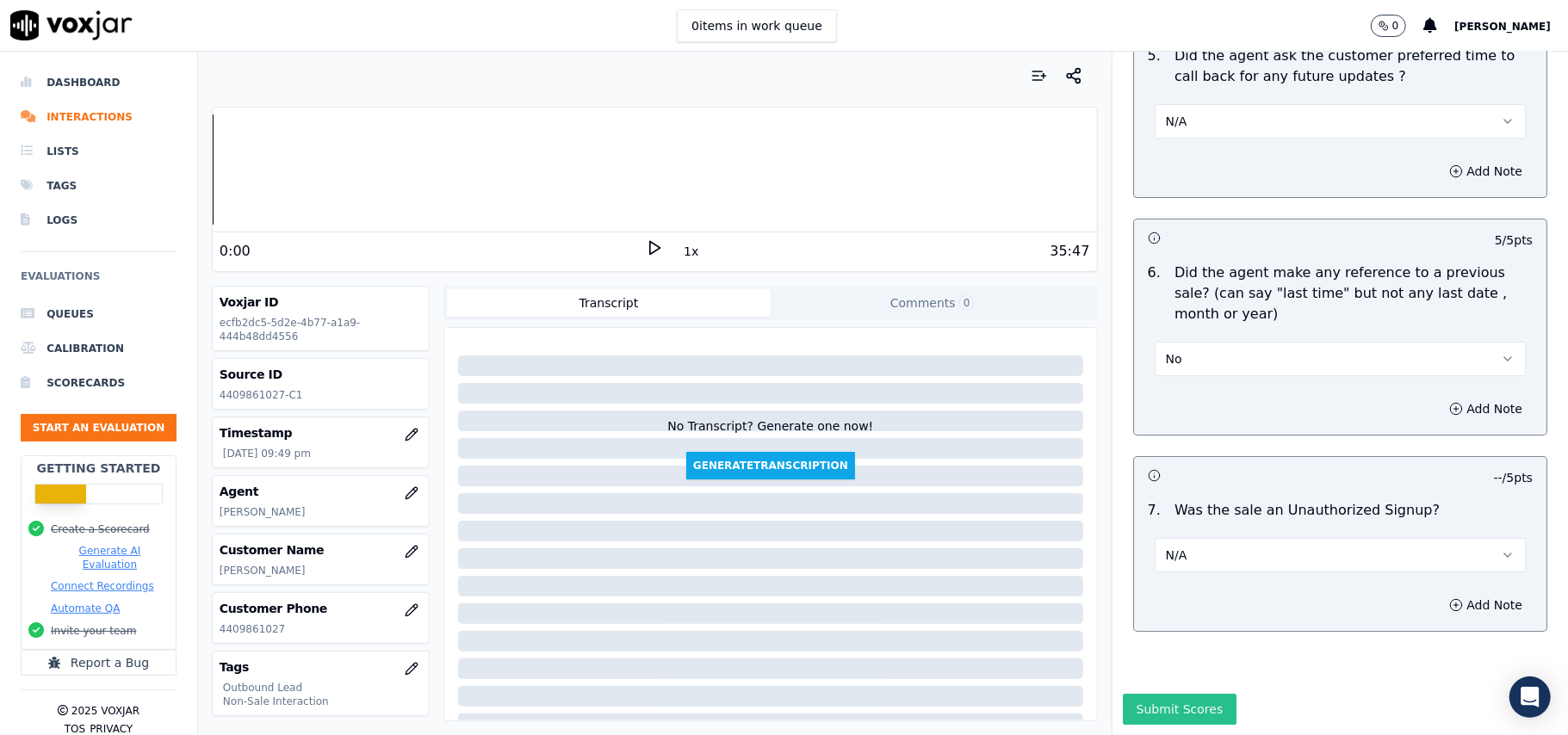
click at [1148, 694] on button "Submit Scores" at bounding box center [1180, 709] width 115 height 31
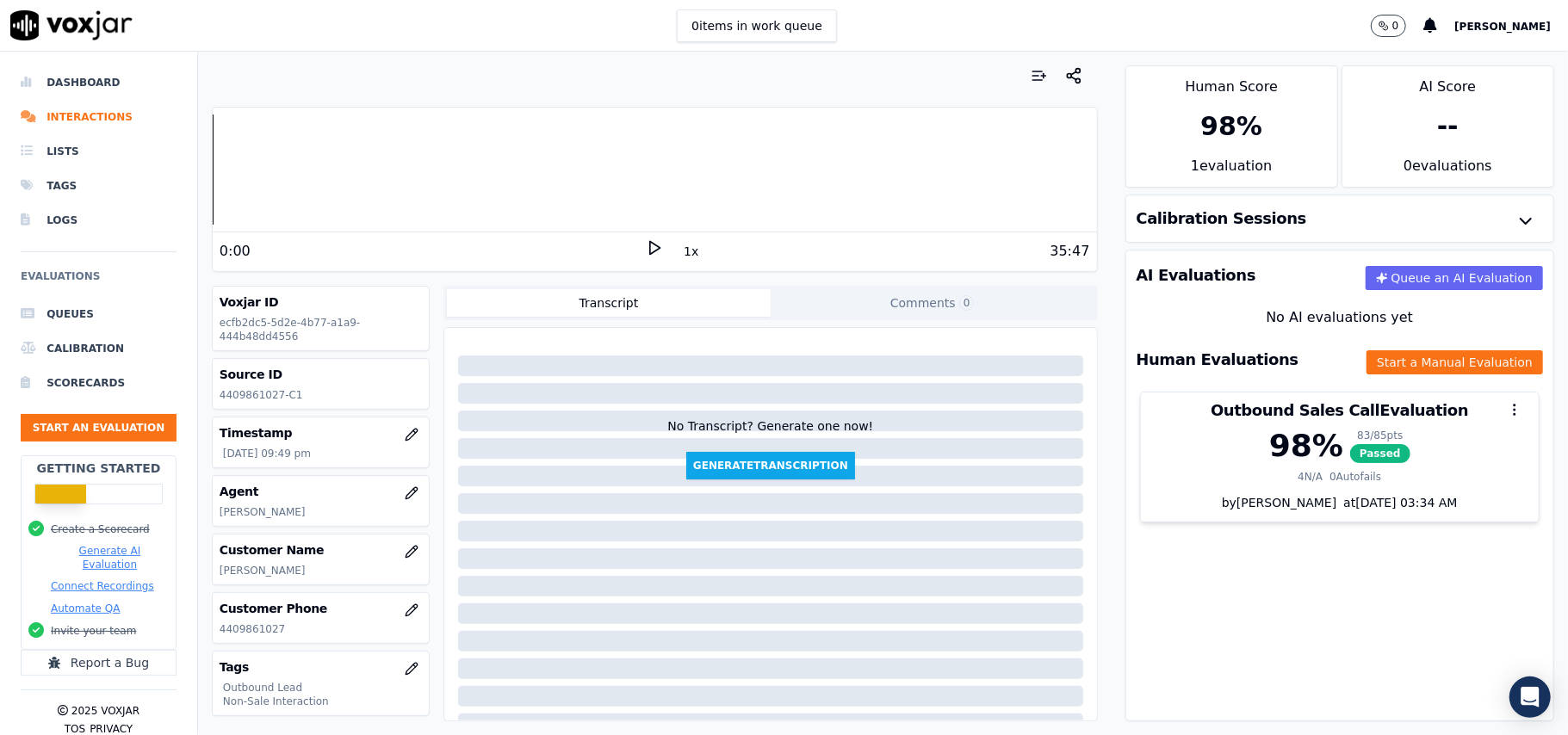
click at [1234, 590] on div "AI Evaluations Queue an AI Evaluation No AI evaluations yet Human Evaluations S…" at bounding box center [1340, 486] width 429 height 472
click at [76, 420] on button "Start an Evaluation" at bounding box center [99, 427] width 156 height 28
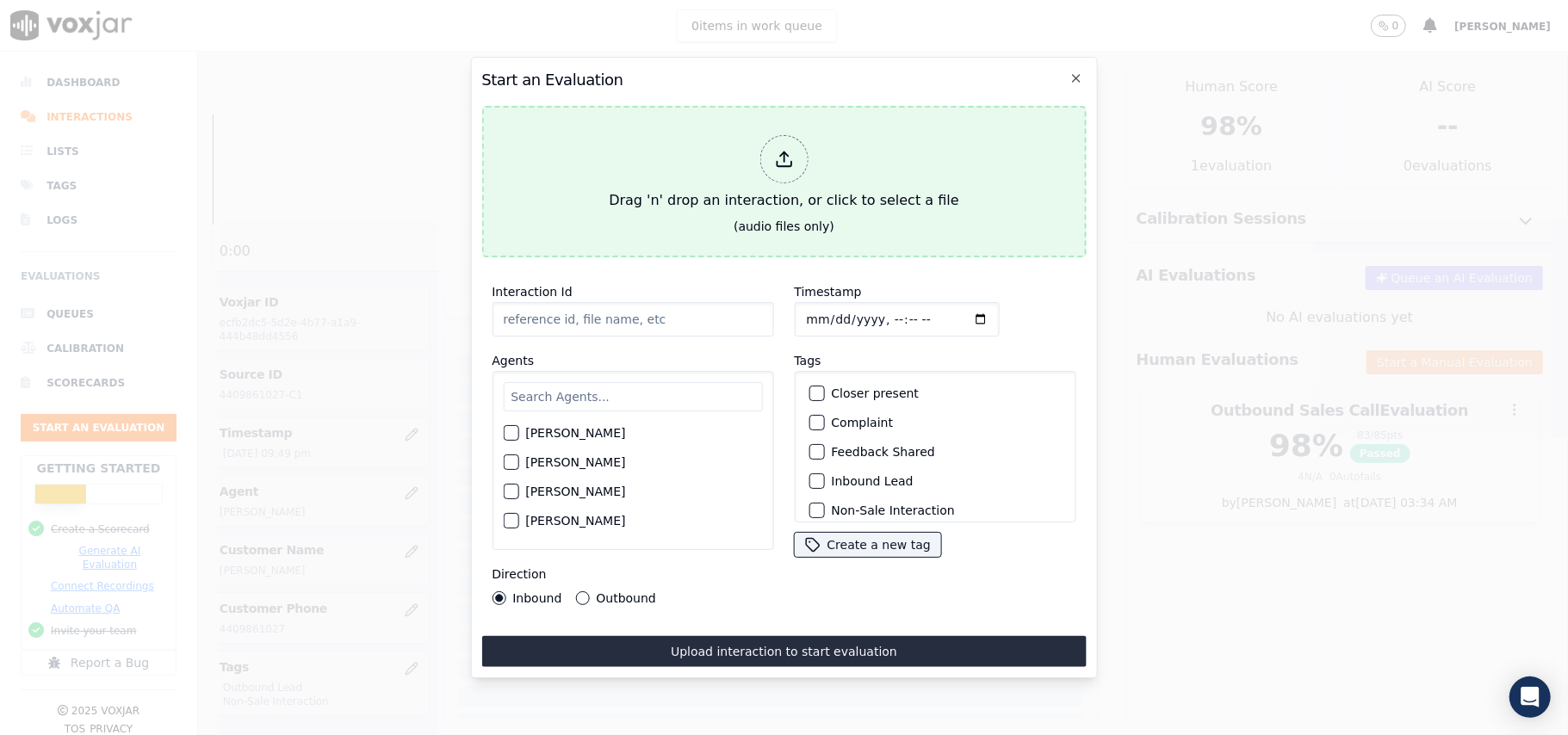
click at [783, 160] on div at bounding box center [784, 160] width 48 height 48
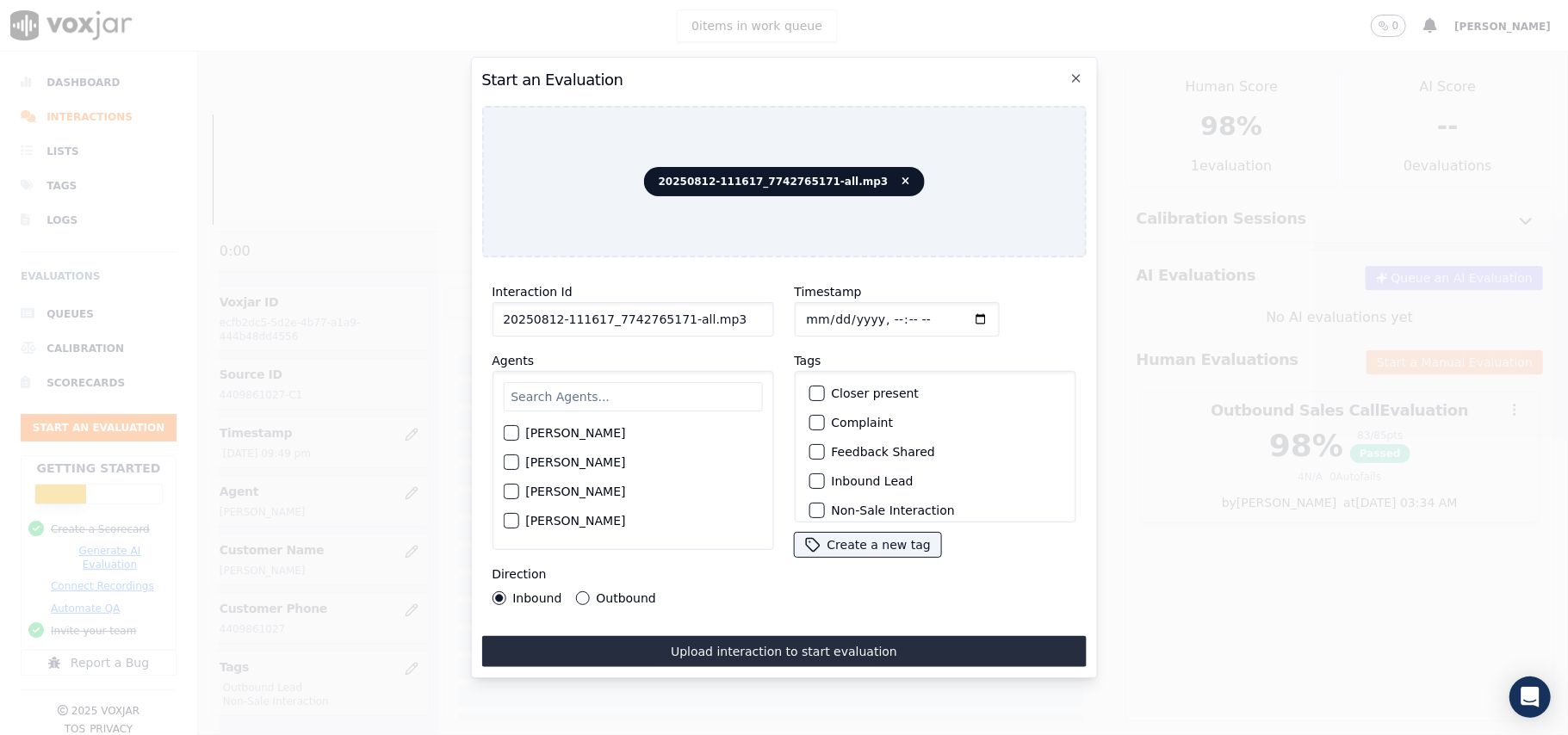
drag, startPoint x: 686, startPoint y: 305, endPoint x: 677, endPoint y: 304, distance: 9.1
click at [677, 304] on input "20250812-111617_7742765171-all.mp3" at bounding box center [633, 319] width 282 height 34
type input "20250812-111617_7742765171-C1"
click at [827, 306] on input "Timestamp" at bounding box center [896, 319] width 205 height 34
type input "[DATE]T22:04"
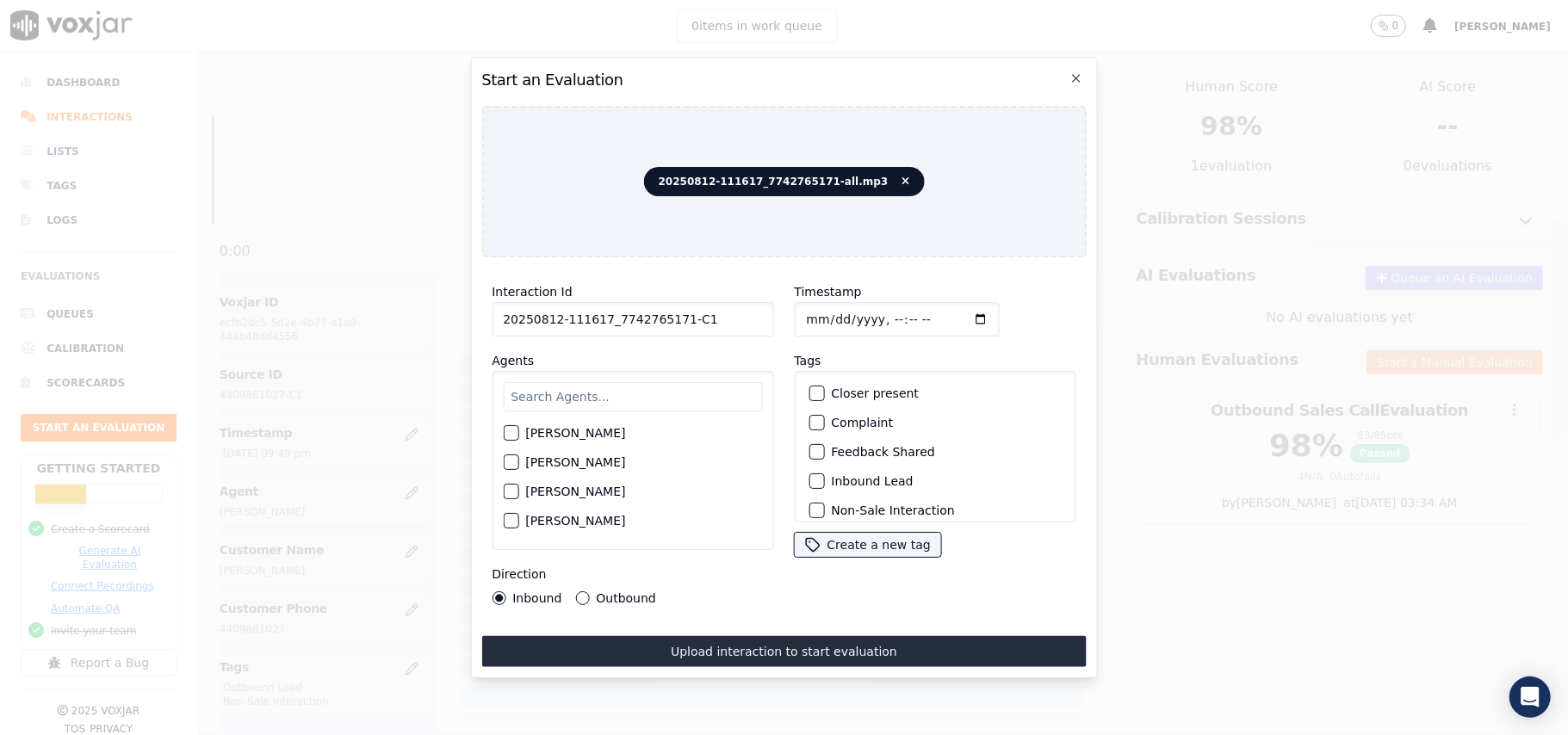
click at [580, 386] on input "text" at bounding box center [632, 397] width 259 height 30
type input "Car"
click at [513, 461] on div "button" at bounding box center [509, 467] width 12 height 12
click at [812, 475] on div "button" at bounding box center [815, 480] width 12 height 12
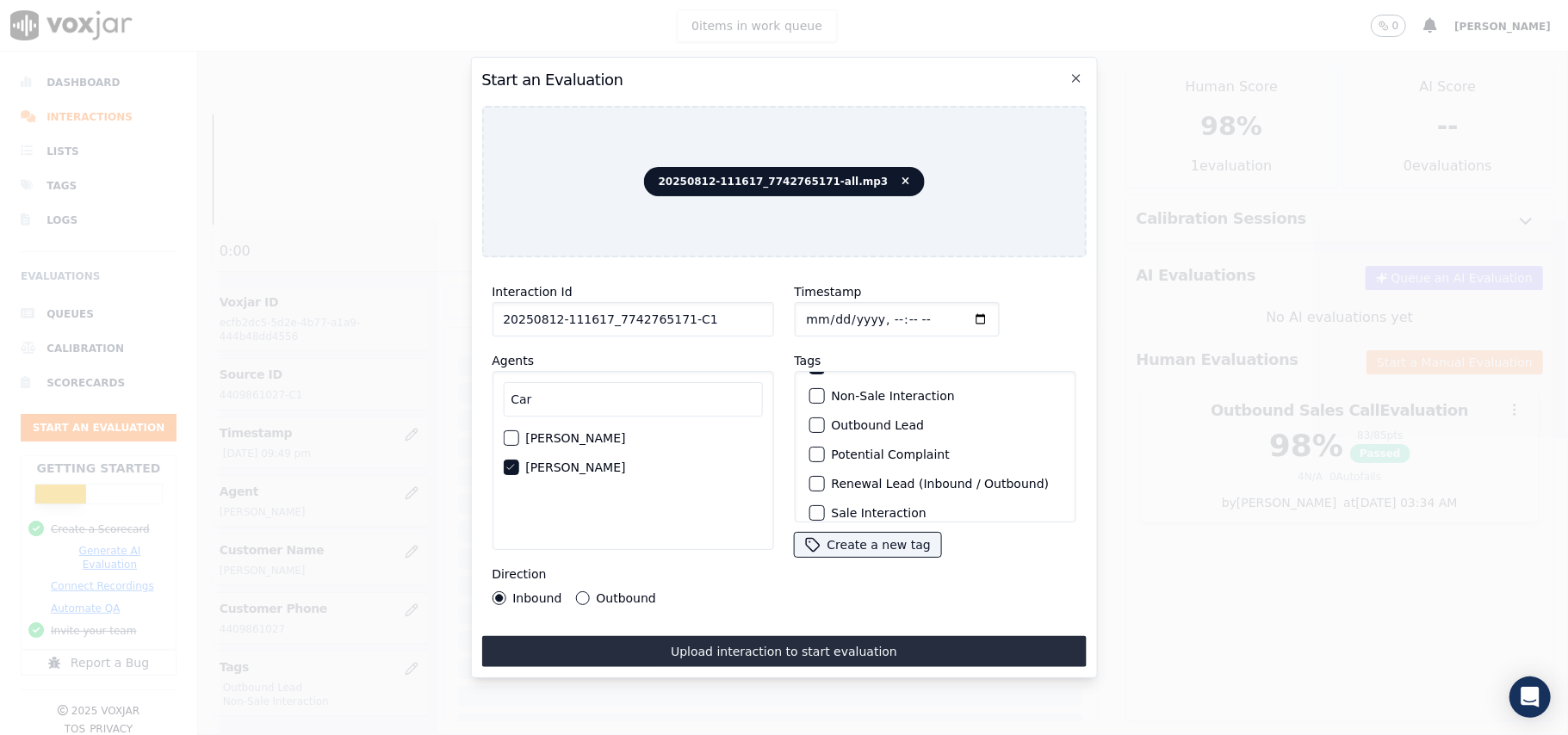
click at [810, 394] on div "button" at bounding box center [815, 396] width 12 height 12
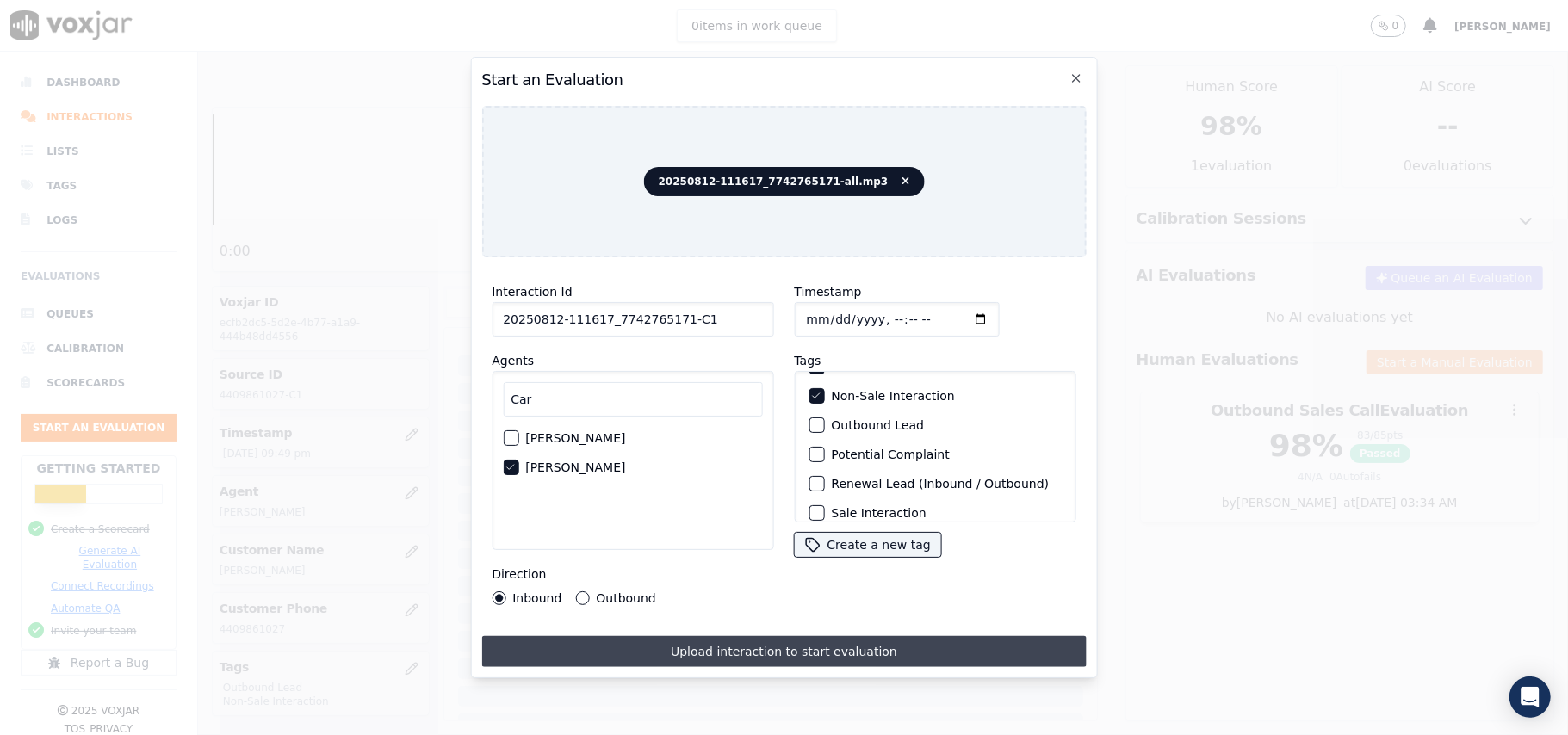
click at [680, 643] on button "Upload interaction to start evaluation" at bounding box center [783, 652] width 604 height 31
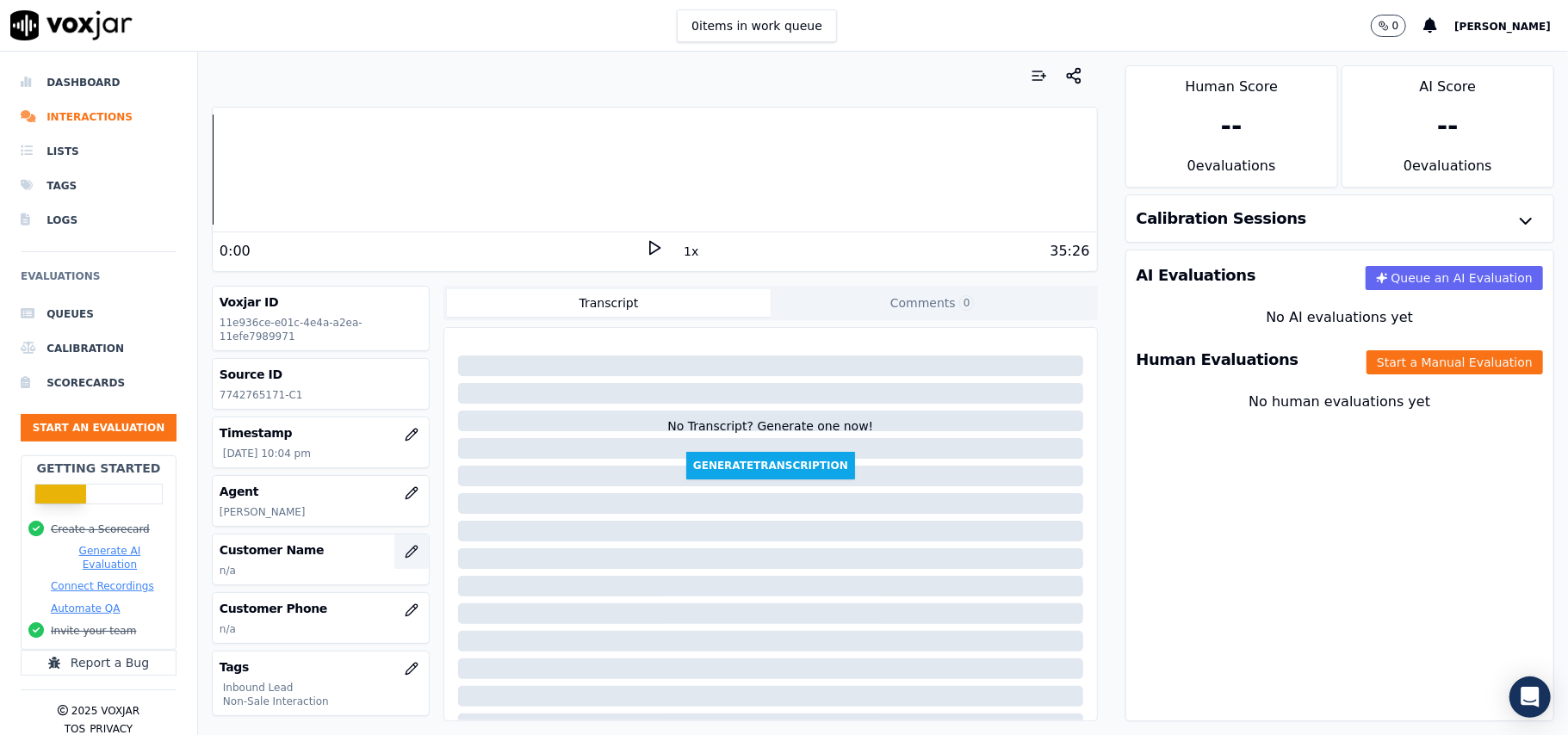
click at [405, 559] on icon "button" at bounding box center [411, 551] width 13 height 13
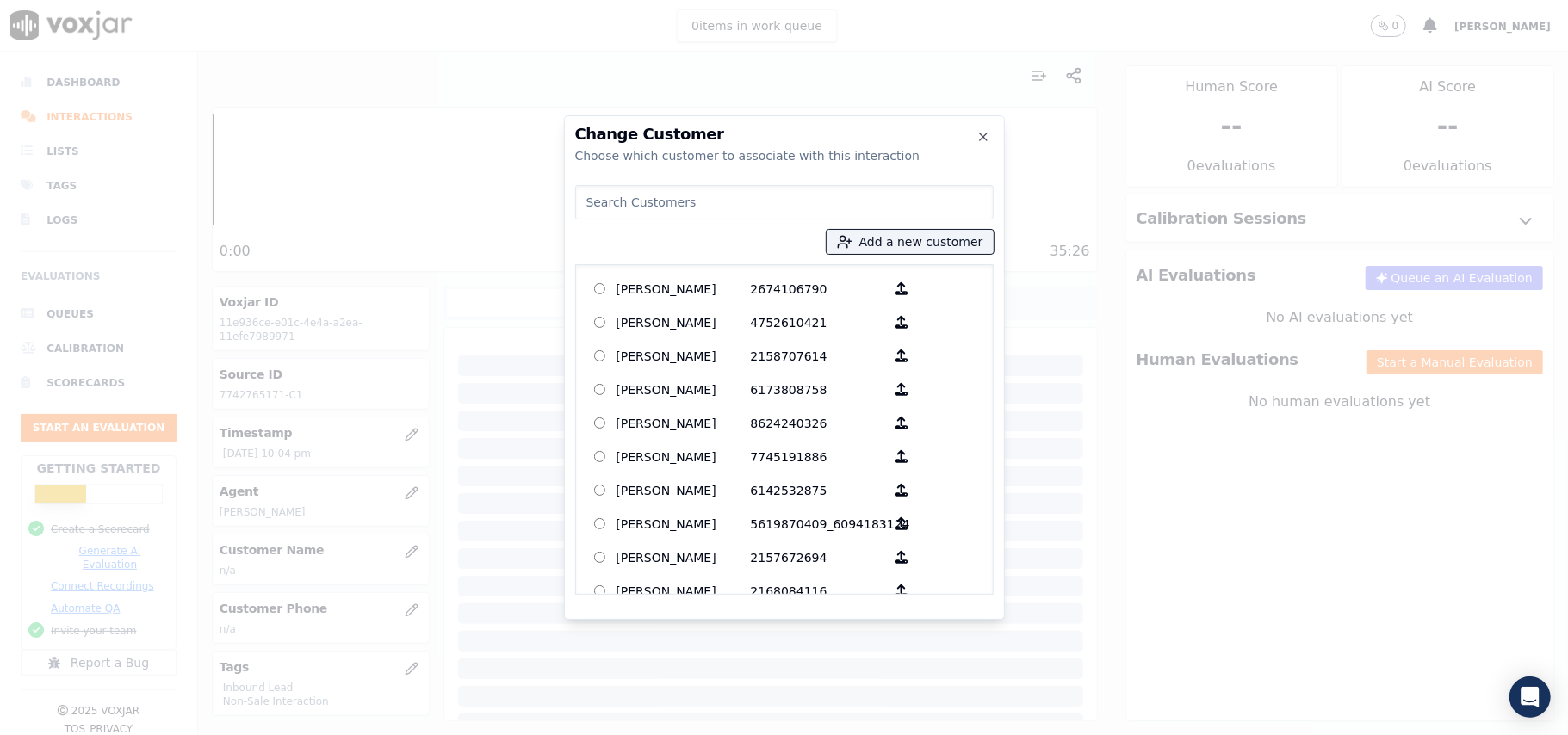
paste input "[PERSON_NAME]"
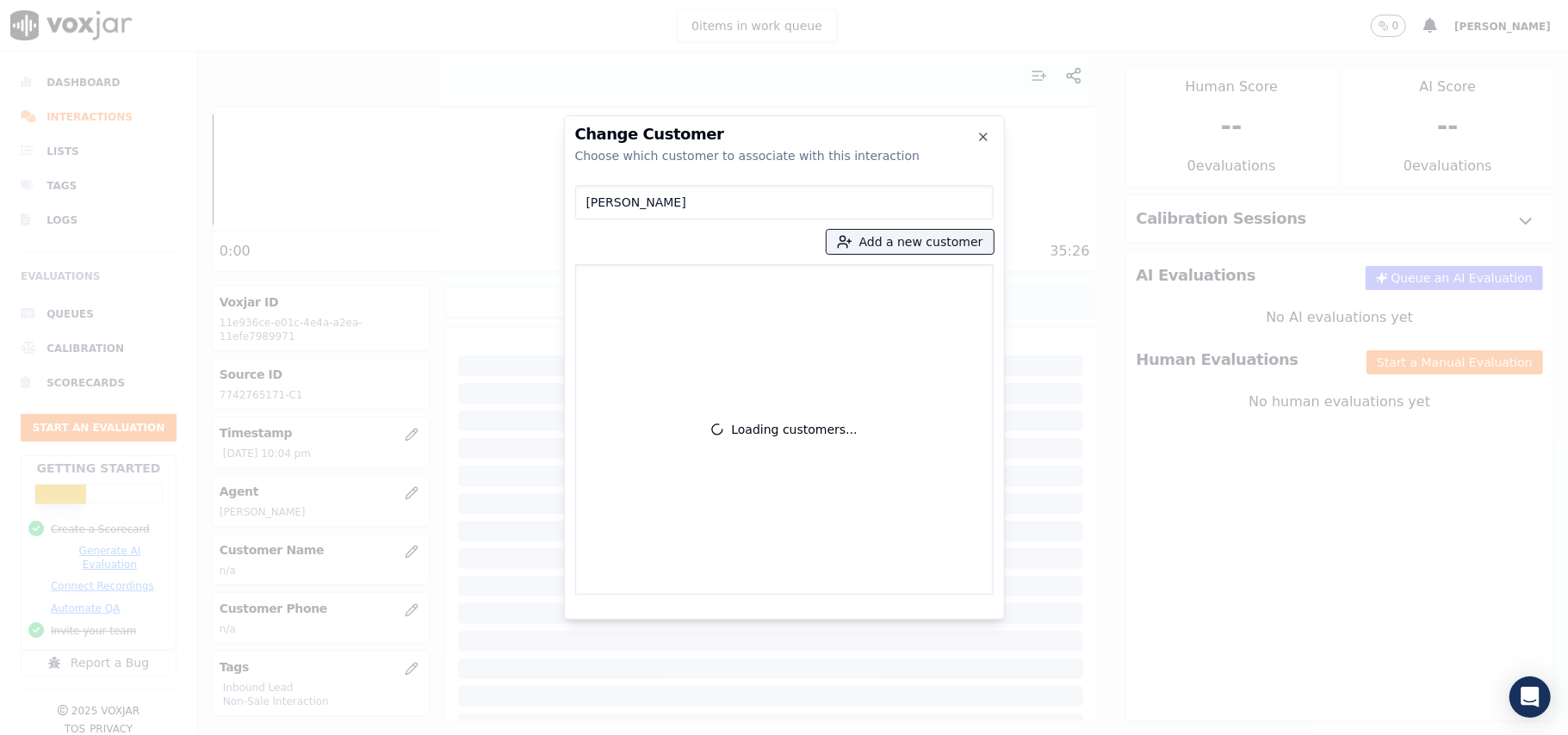
click at [583, 198] on input "[PERSON_NAME]" at bounding box center [784, 202] width 418 height 34
type input "[PERSON_NAME]"
click at [881, 240] on button "Add a new customer" at bounding box center [910, 241] width 167 height 24
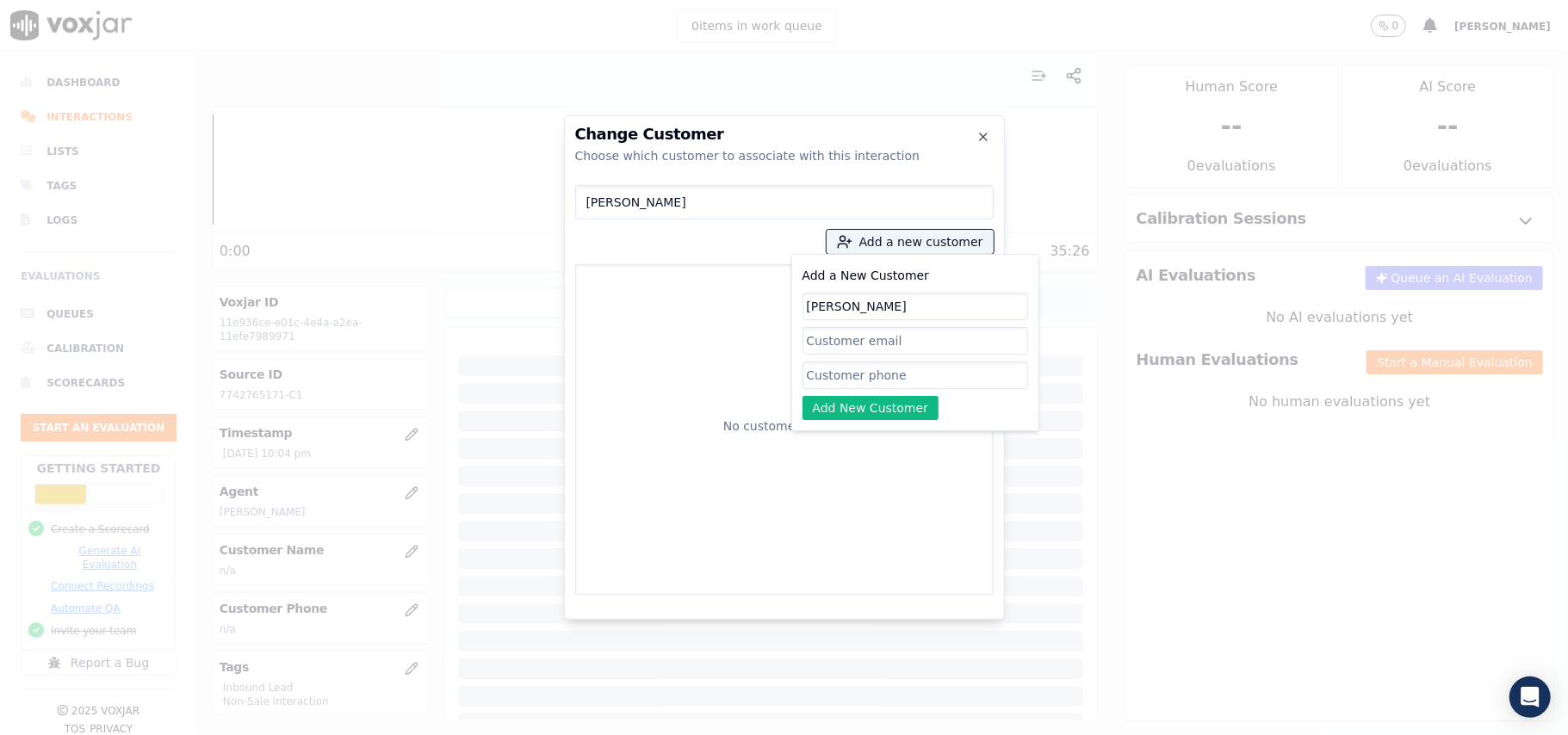
type input "[PERSON_NAME]"
click at [819, 375] on input "Add a New Customer" at bounding box center [915, 375] width 225 height 28
paste input "7742765171"
type input "7742765171"
click at [828, 403] on button "Add New Customer" at bounding box center [871, 407] width 137 height 24
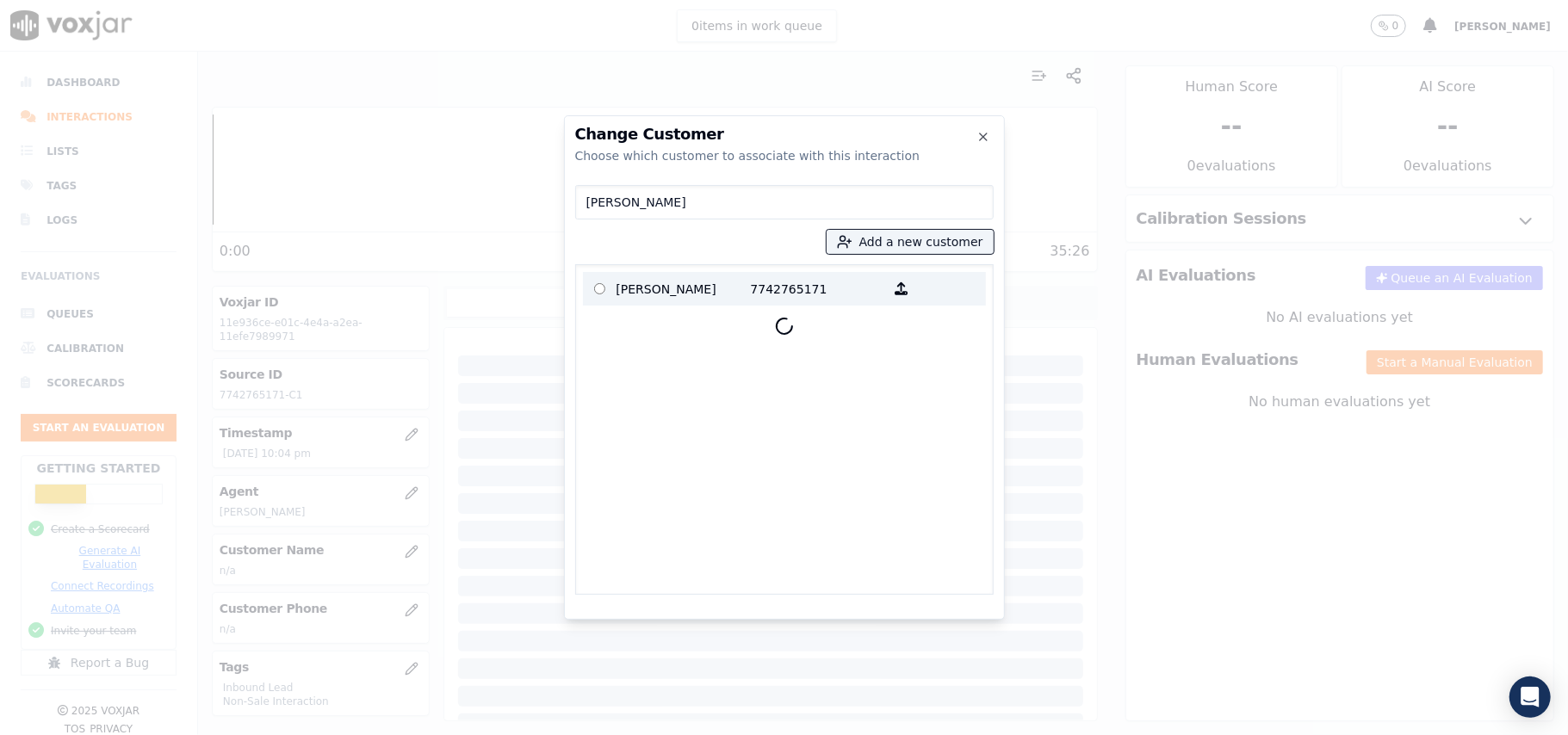
click at [661, 290] on p "[PERSON_NAME]" at bounding box center [684, 289] width 135 height 27
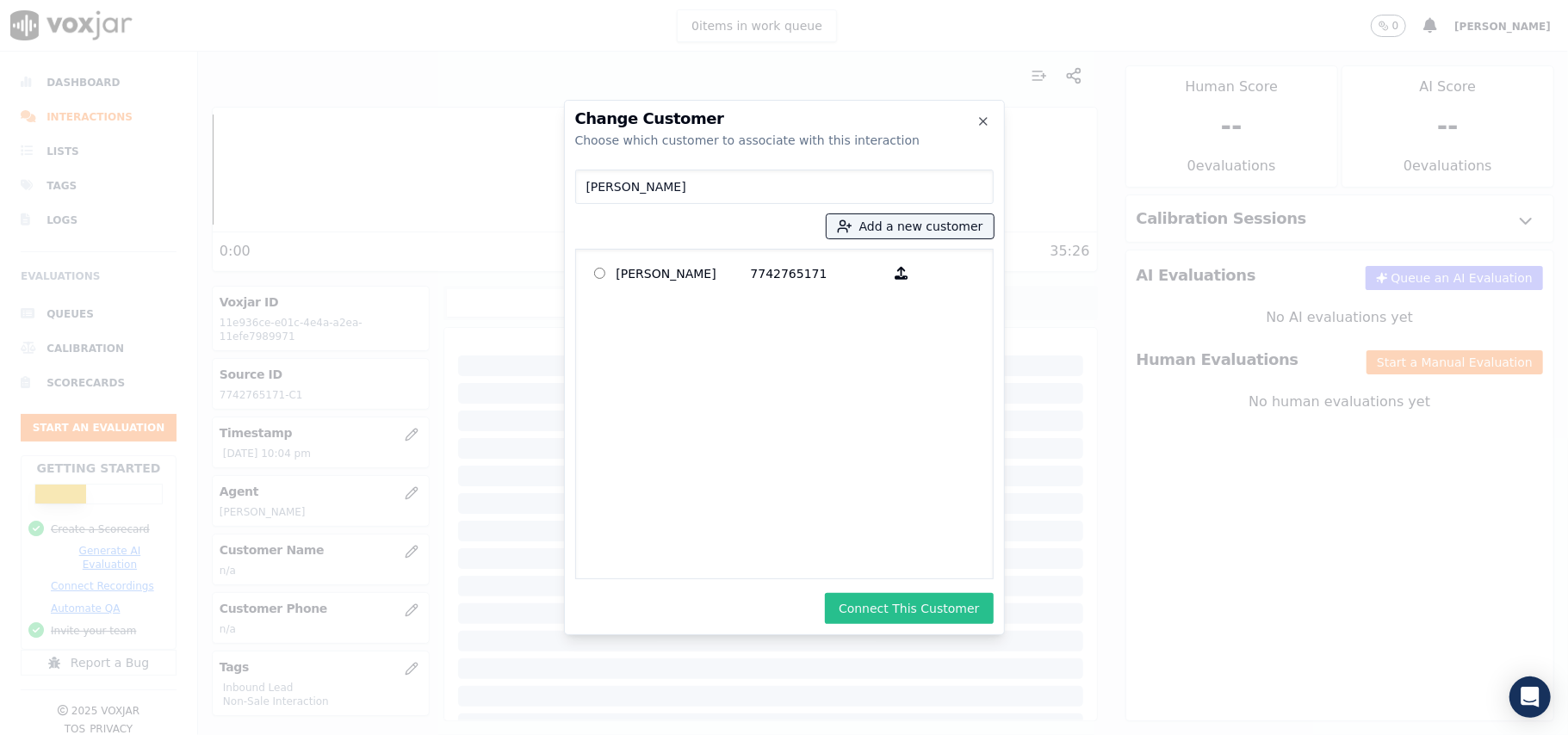
click at [938, 599] on button "Connect This Customer" at bounding box center [908, 608] width 168 height 31
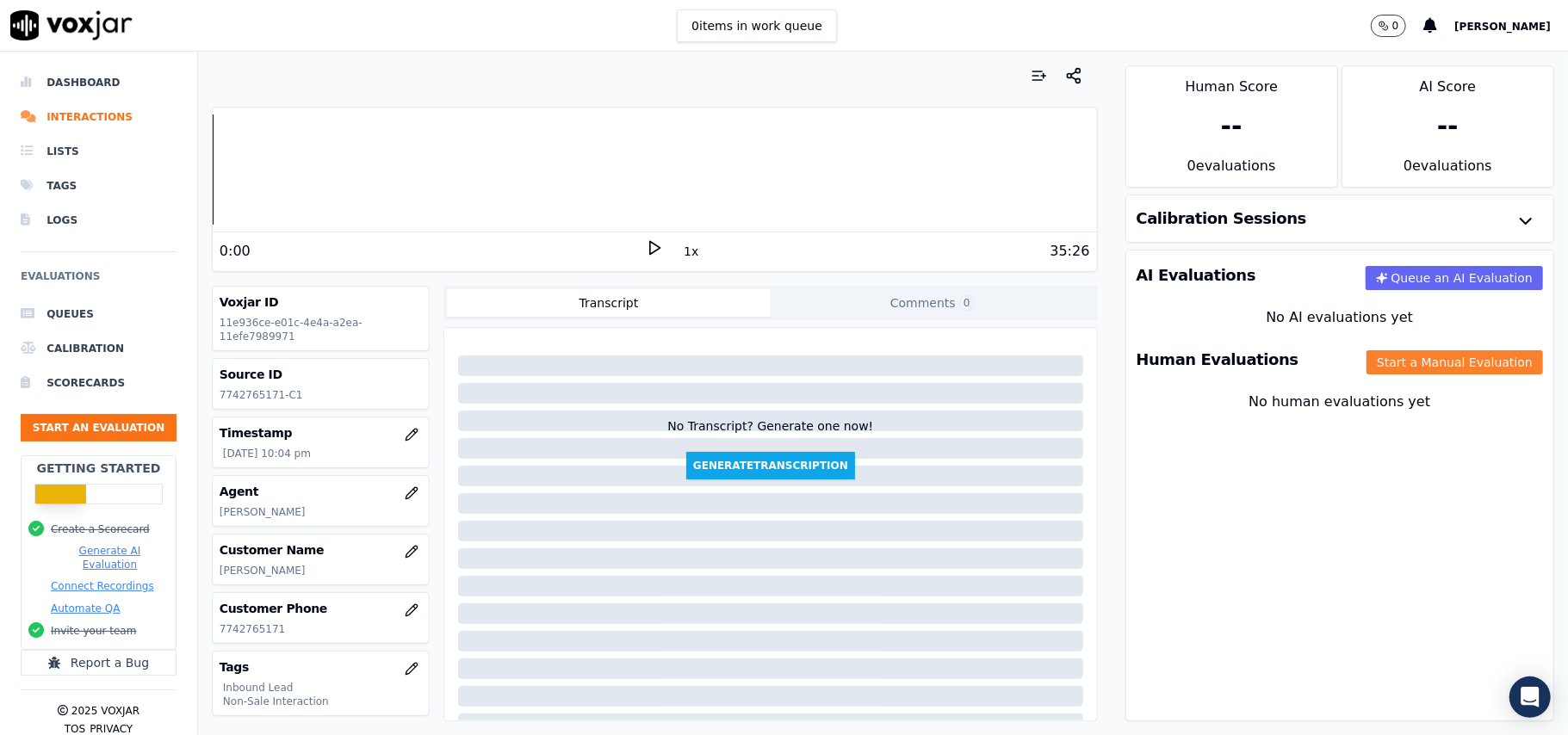
click at [1403, 363] on button "Start a Manual Evaluation" at bounding box center [1454, 362] width 177 height 24
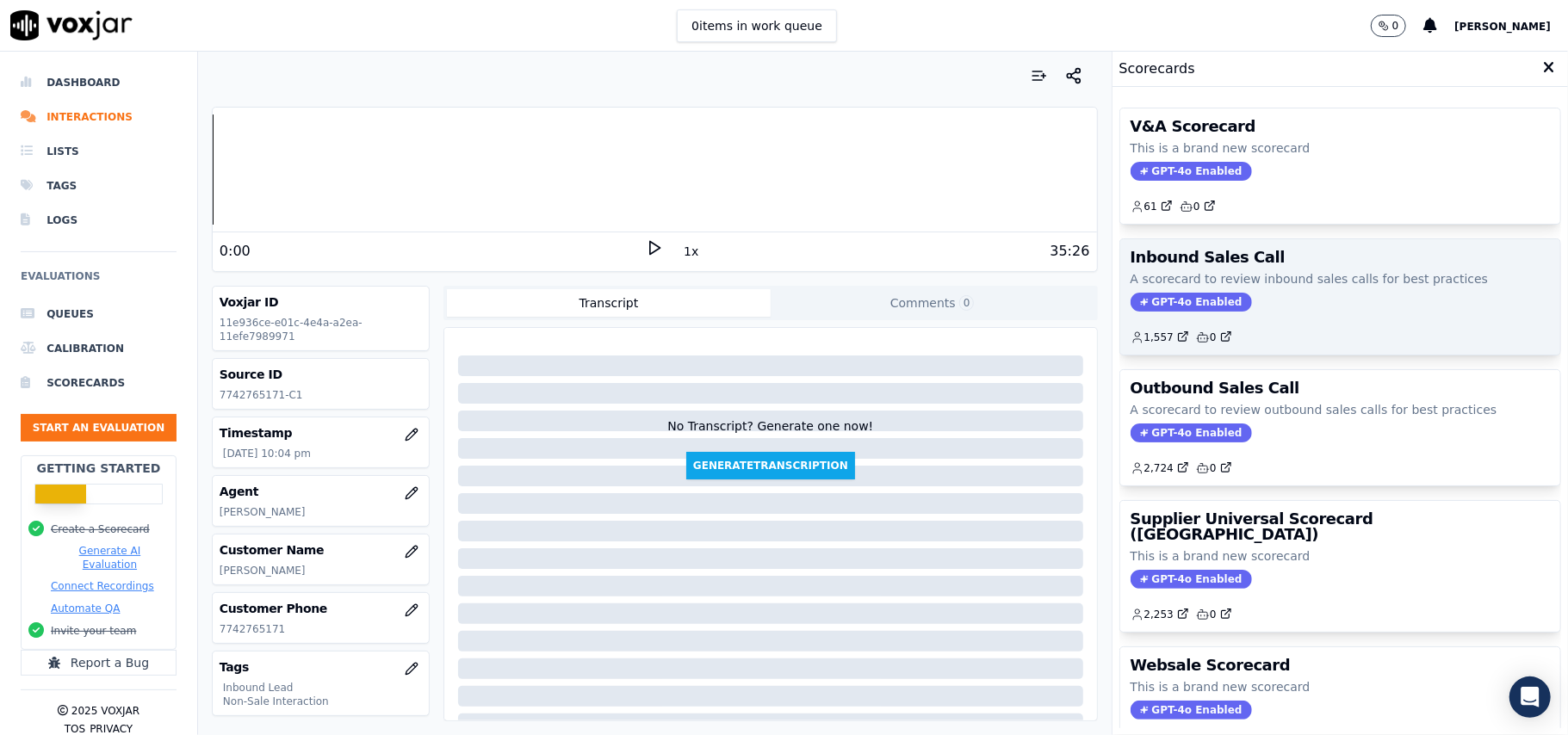
click at [1168, 301] on span "GPT-4o Enabled" at bounding box center [1190, 302] width 121 height 19
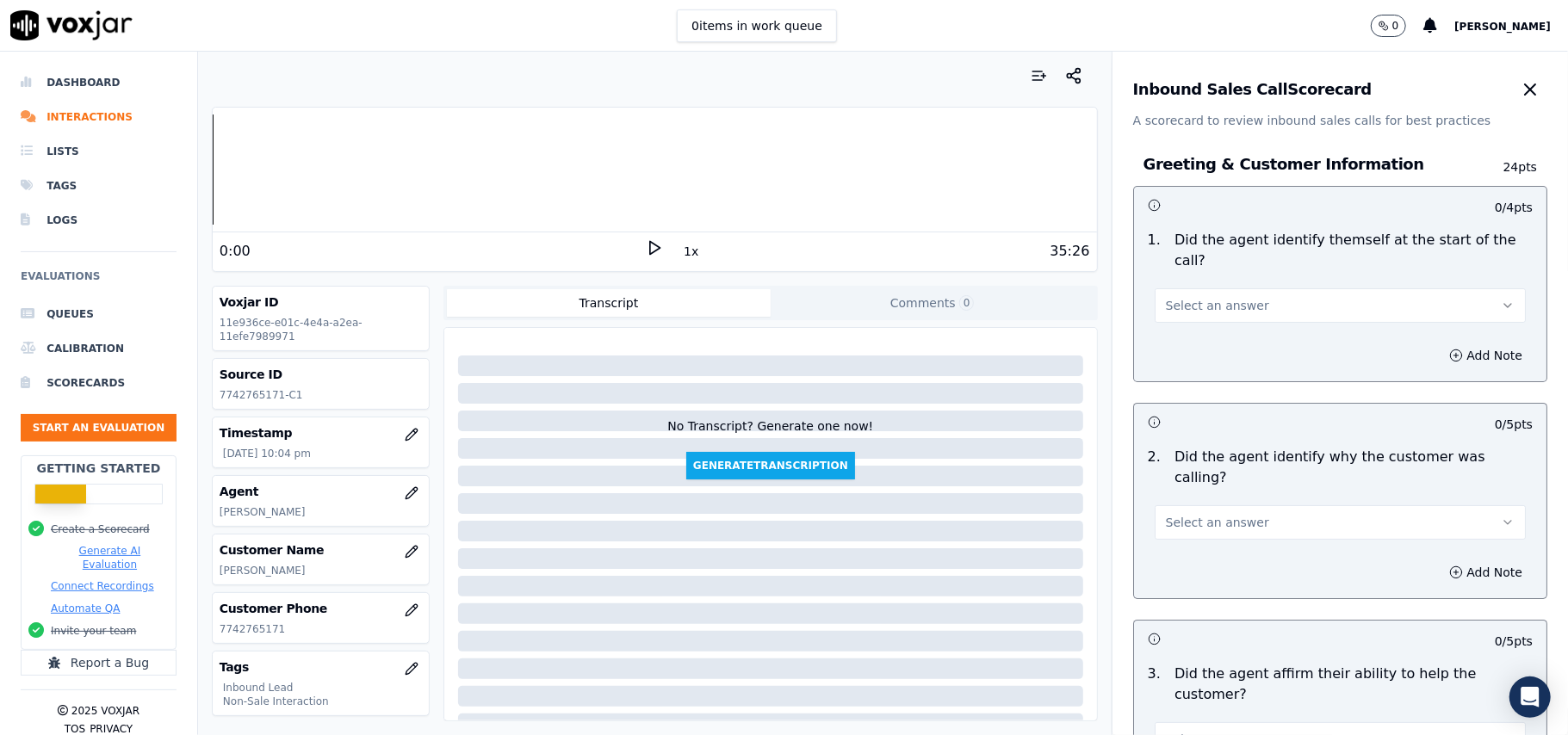
scroll to position [4818, 0]
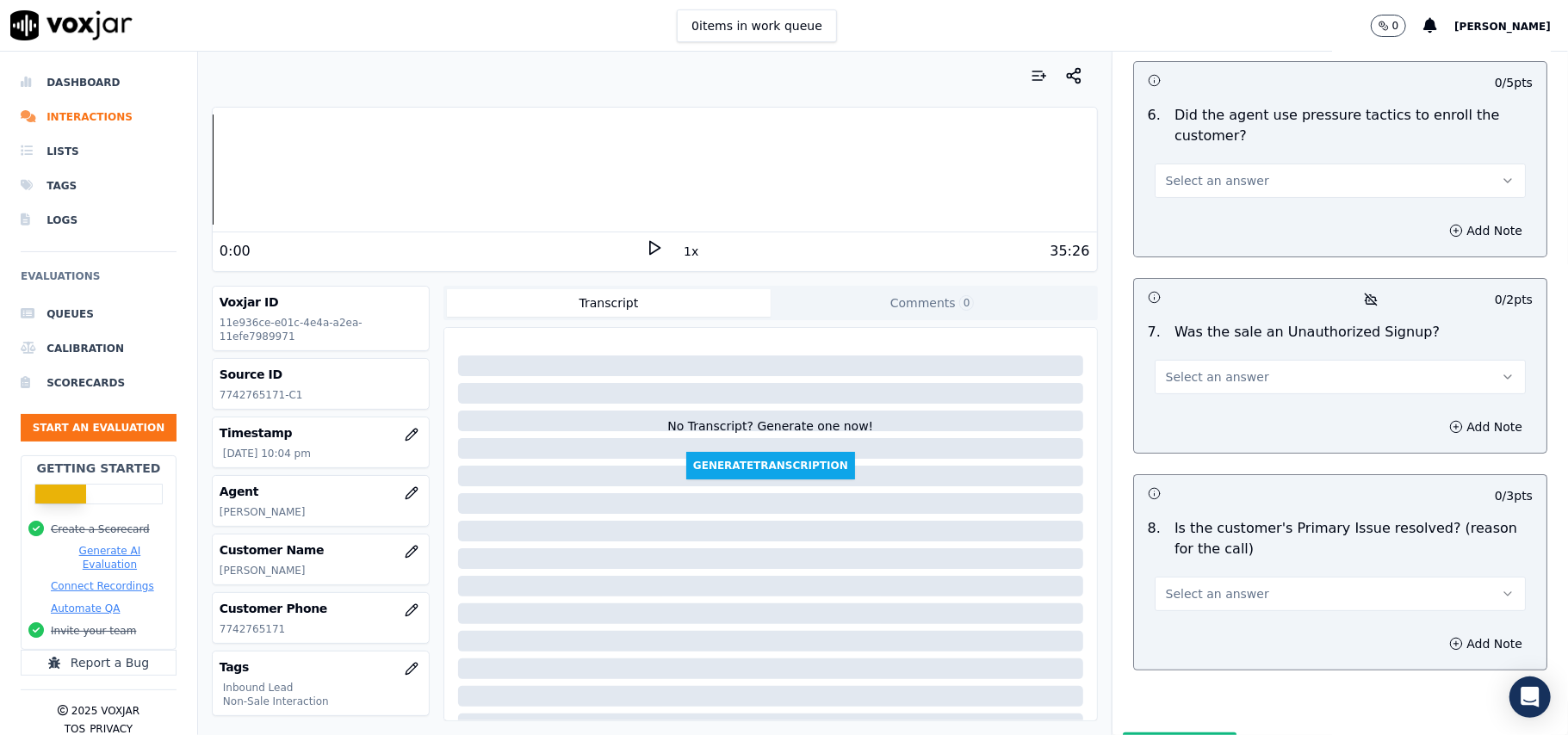
click at [1257, 577] on button "Select an answer" at bounding box center [1339, 594] width 371 height 34
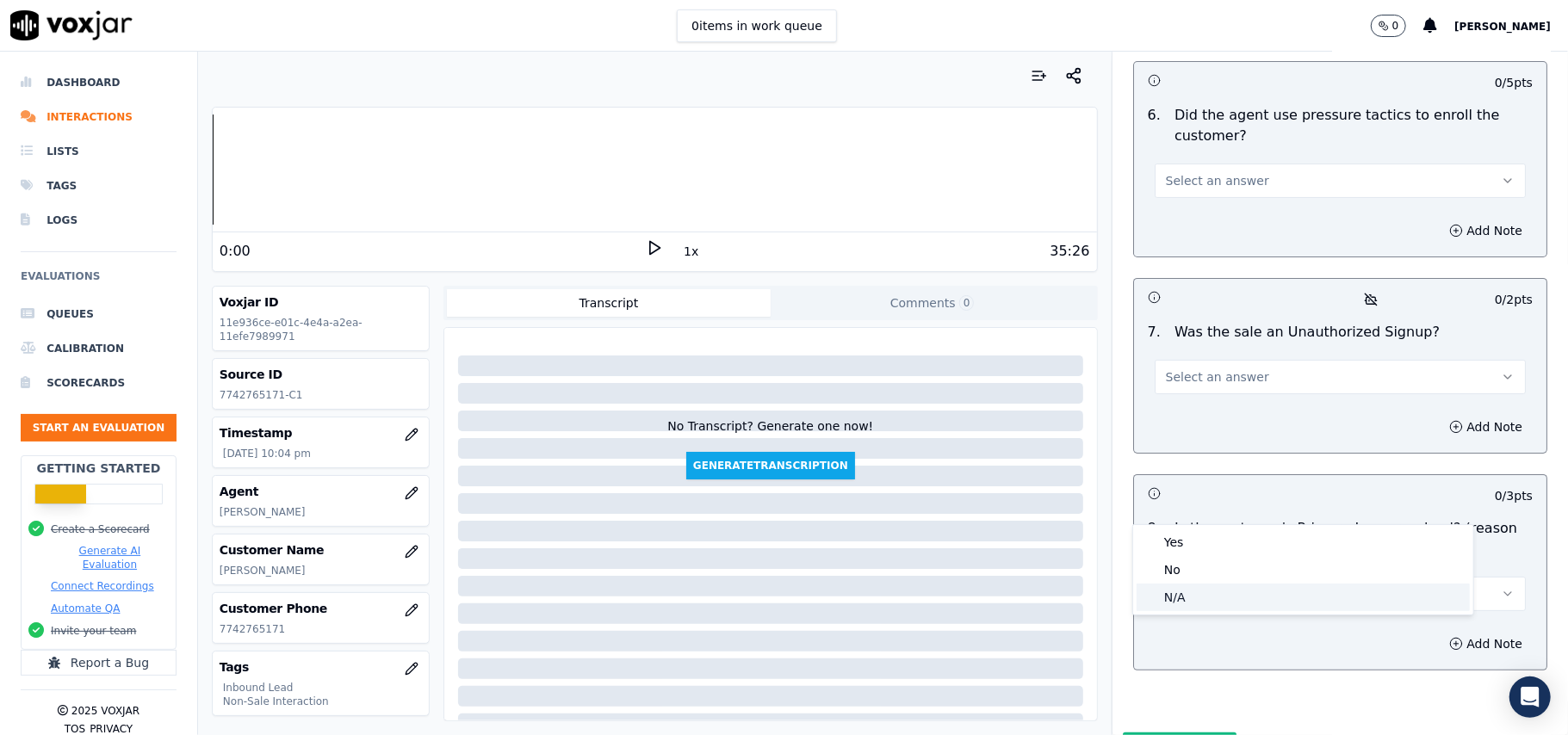
click at [1169, 593] on div "N/A" at bounding box center [1302, 597] width 333 height 28
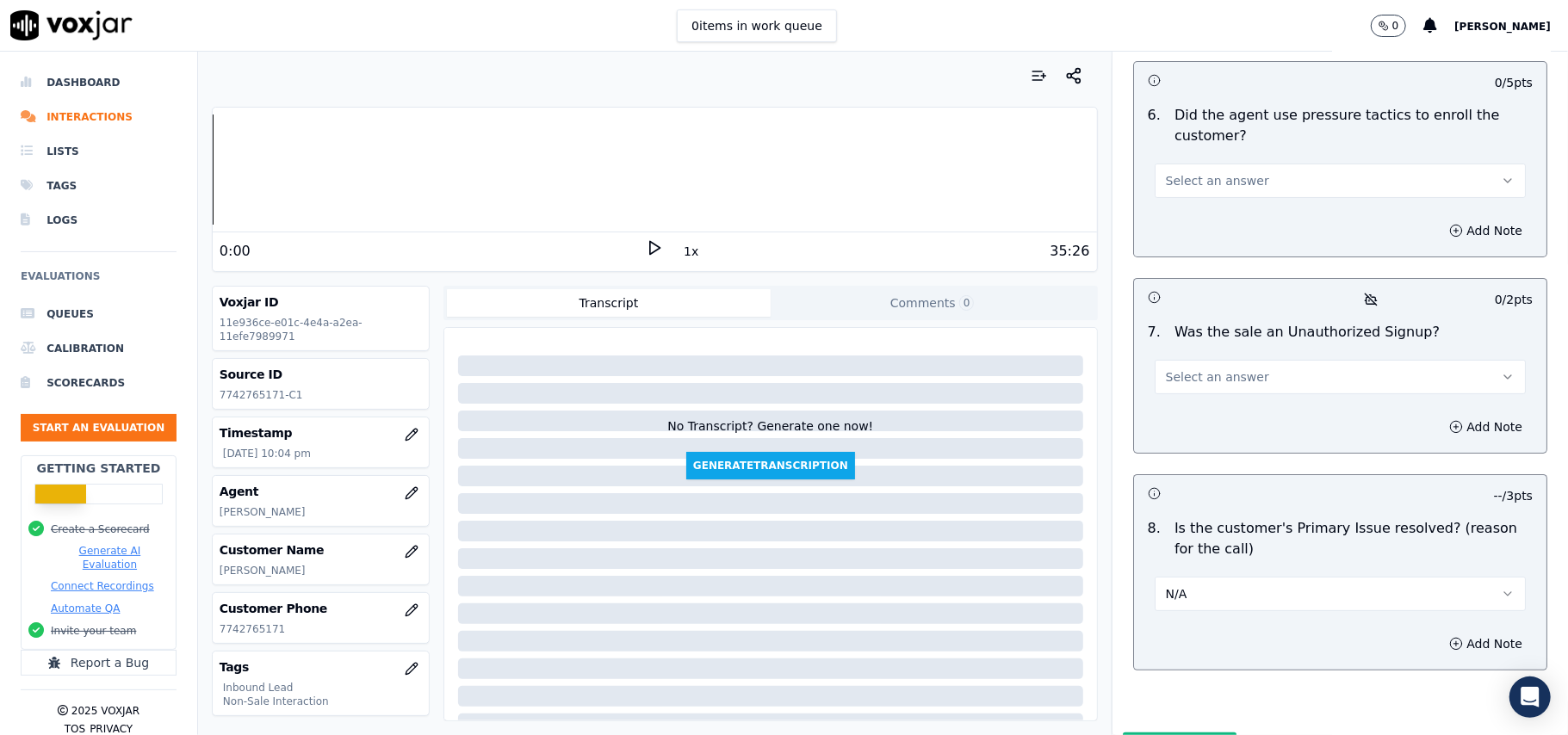
click at [1166, 577] on button "N/A" at bounding box center [1339, 594] width 371 height 34
click at [1171, 535] on div "Yes" at bounding box center [1302, 542] width 333 height 28
click at [1176, 369] on span "Select an answer" at bounding box center [1217, 377] width 103 height 17
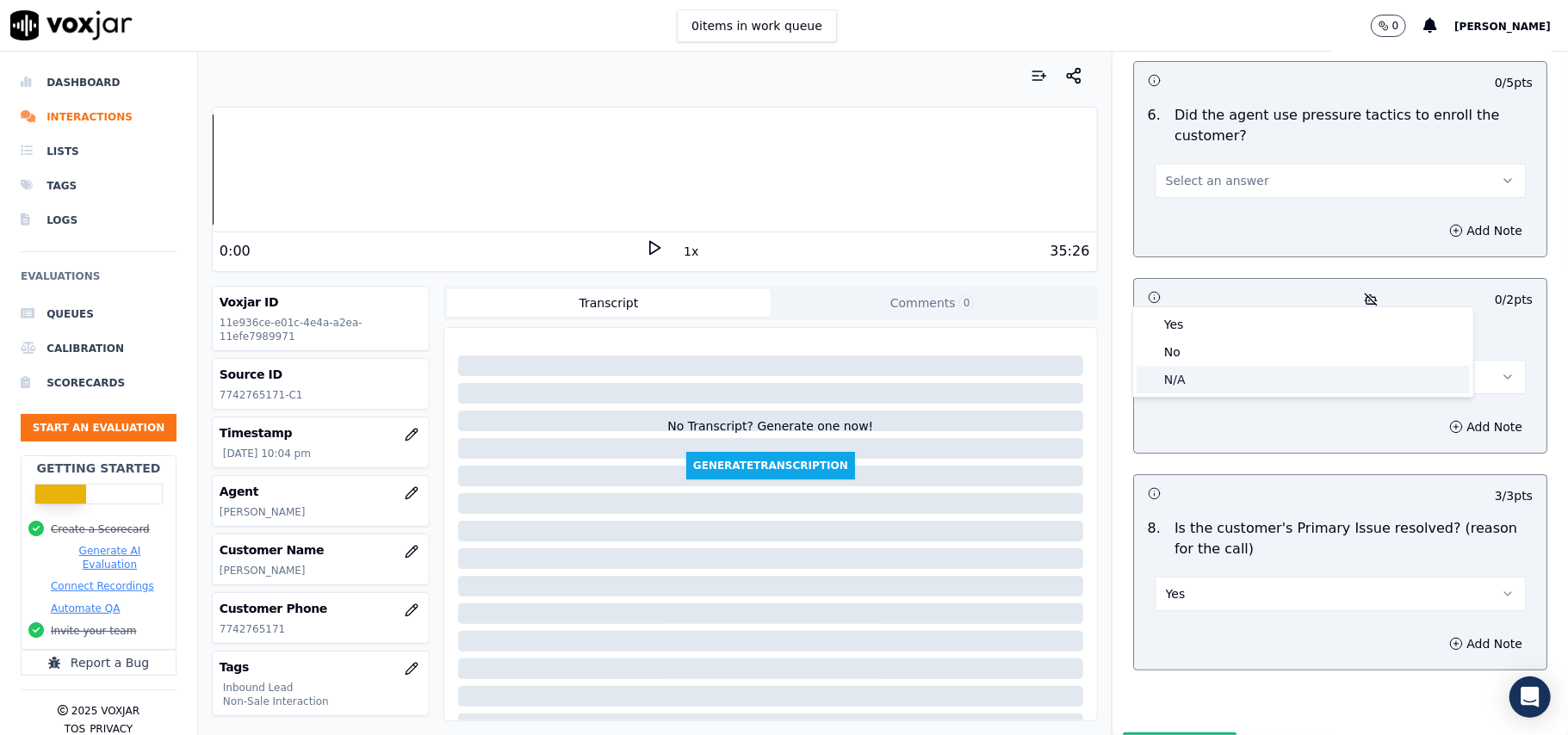
click at [1161, 386] on div "N/A" at bounding box center [1302, 380] width 333 height 28
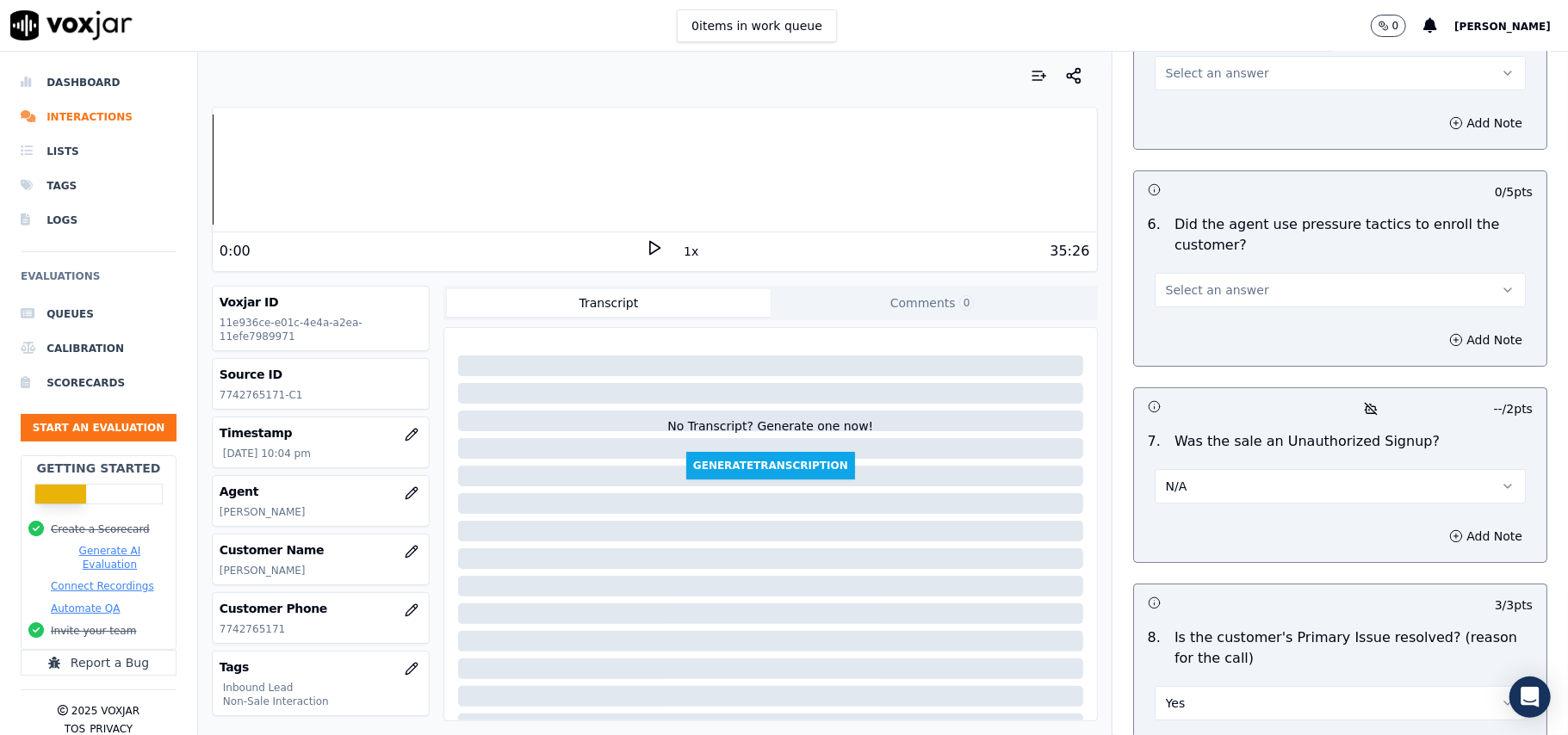
scroll to position [4588, 0]
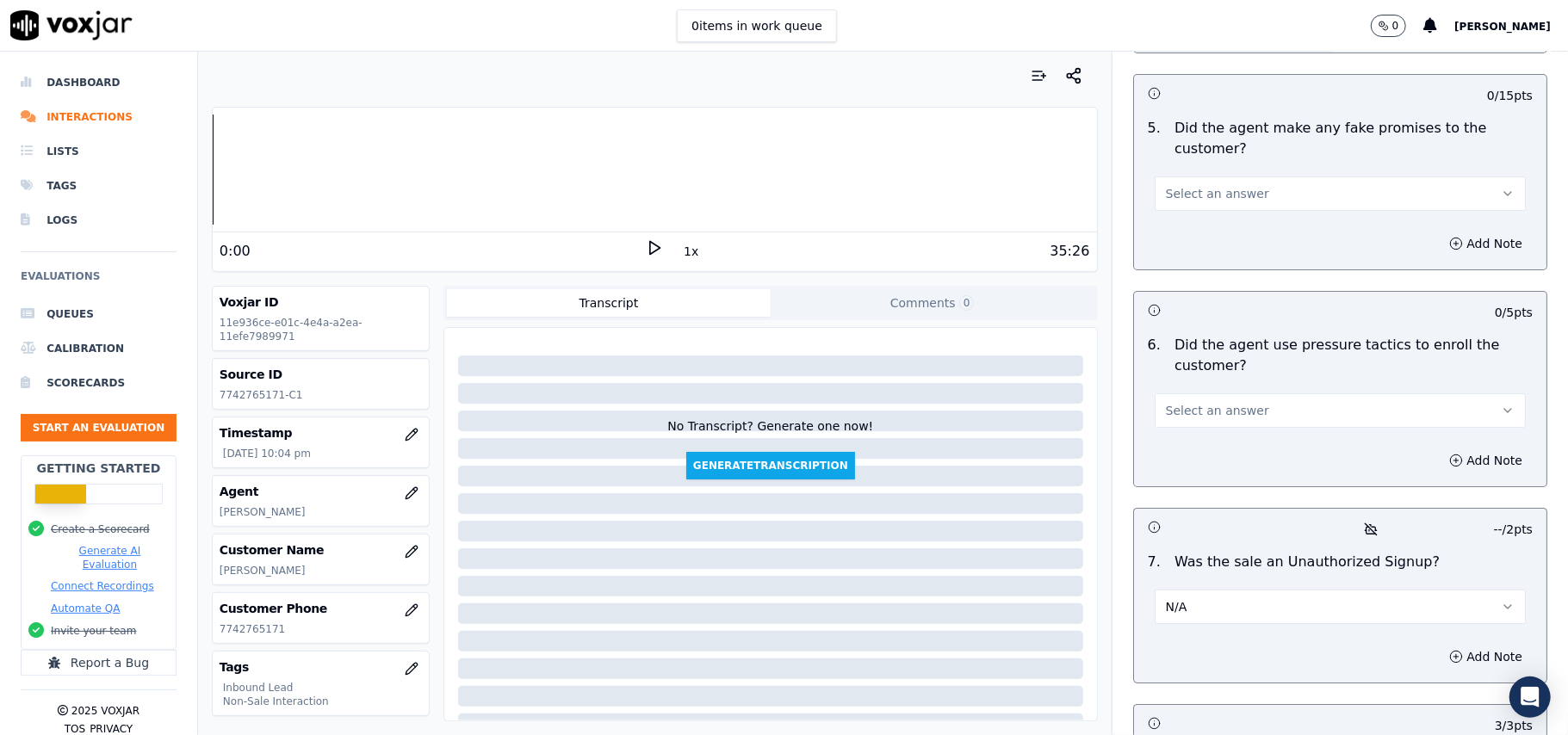
click at [1219, 402] on span "Select an answer" at bounding box center [1217, 410] width 103 height 17
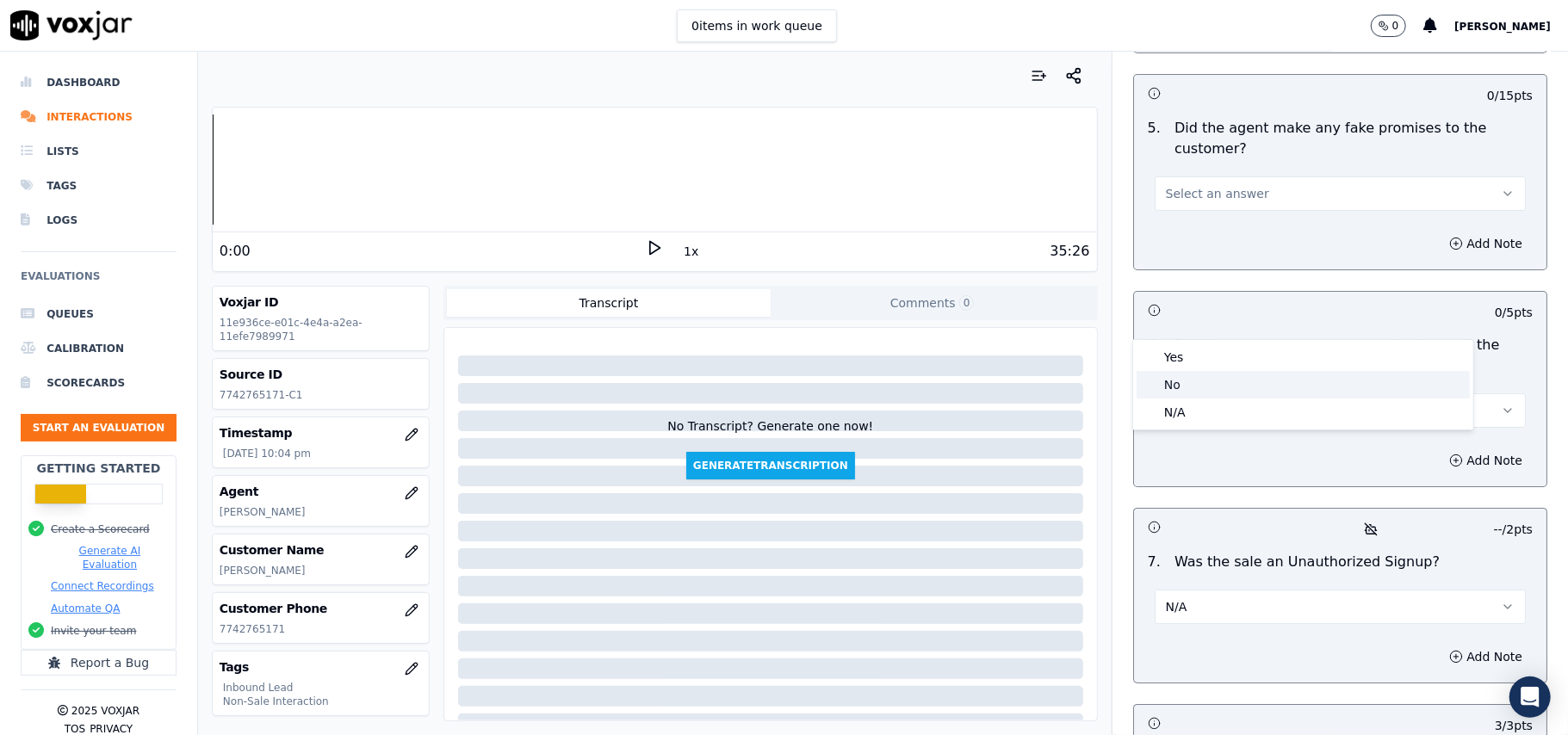
click at [1206, 382] on div "No" at bounding box center [1302, 384] width 333 height 28
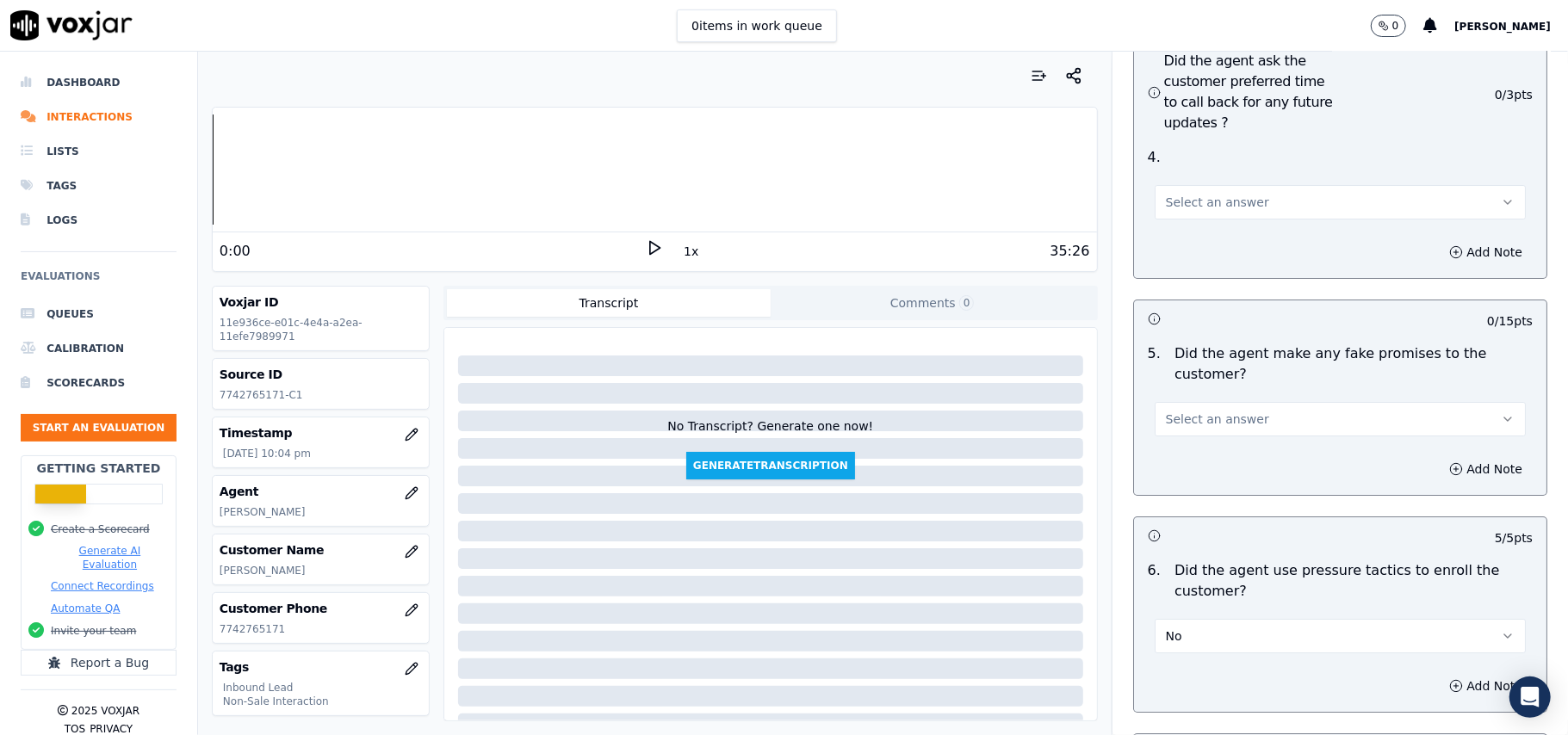
scroll to position [4359, 0]
click at [1228, 414] on span "Select an answer" at bounding box center [1217, 422] width 103 height 17
click at [1224, 386] on div "No" at bounding box center [1302, 397] width 333 height 28
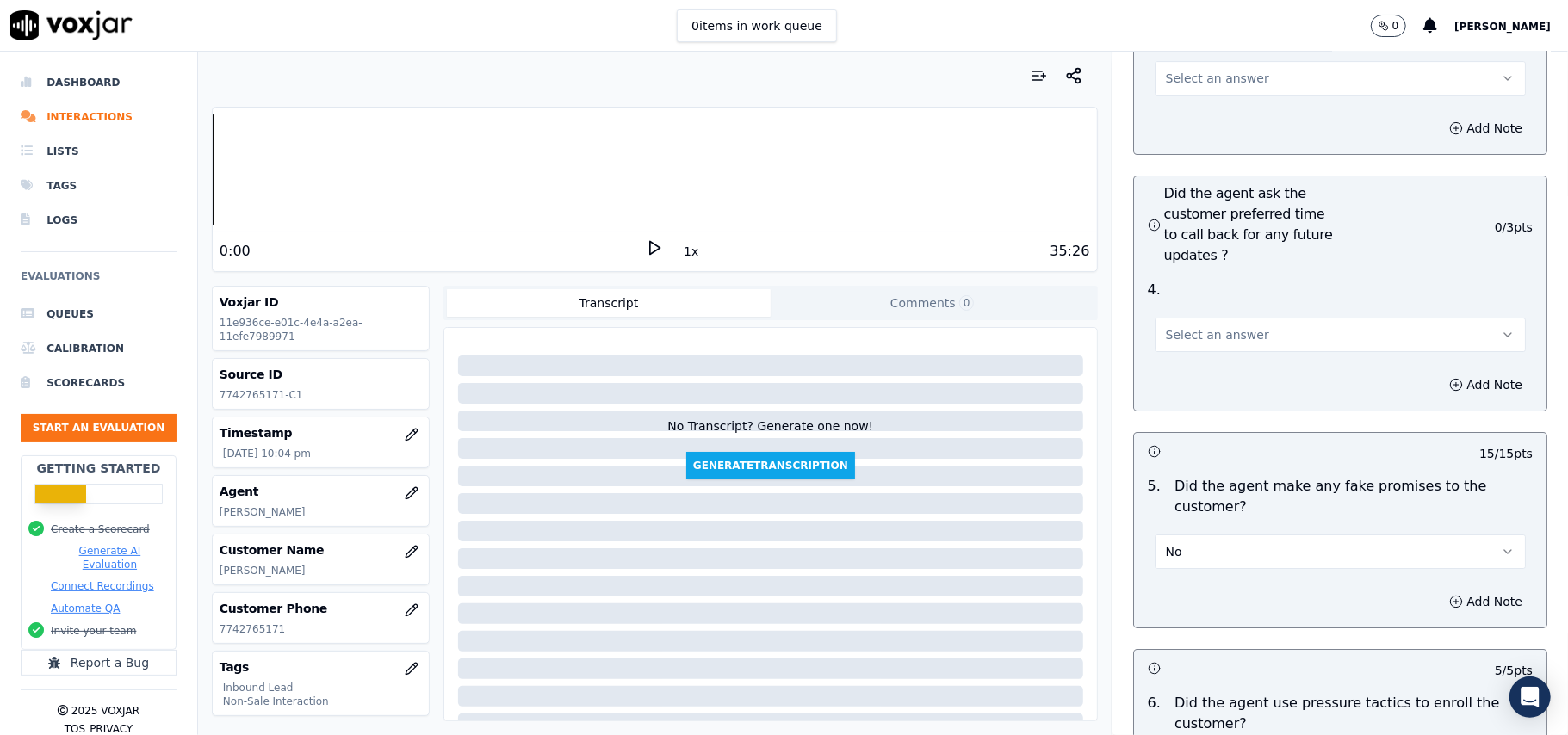
scroll to position [4015, 0]
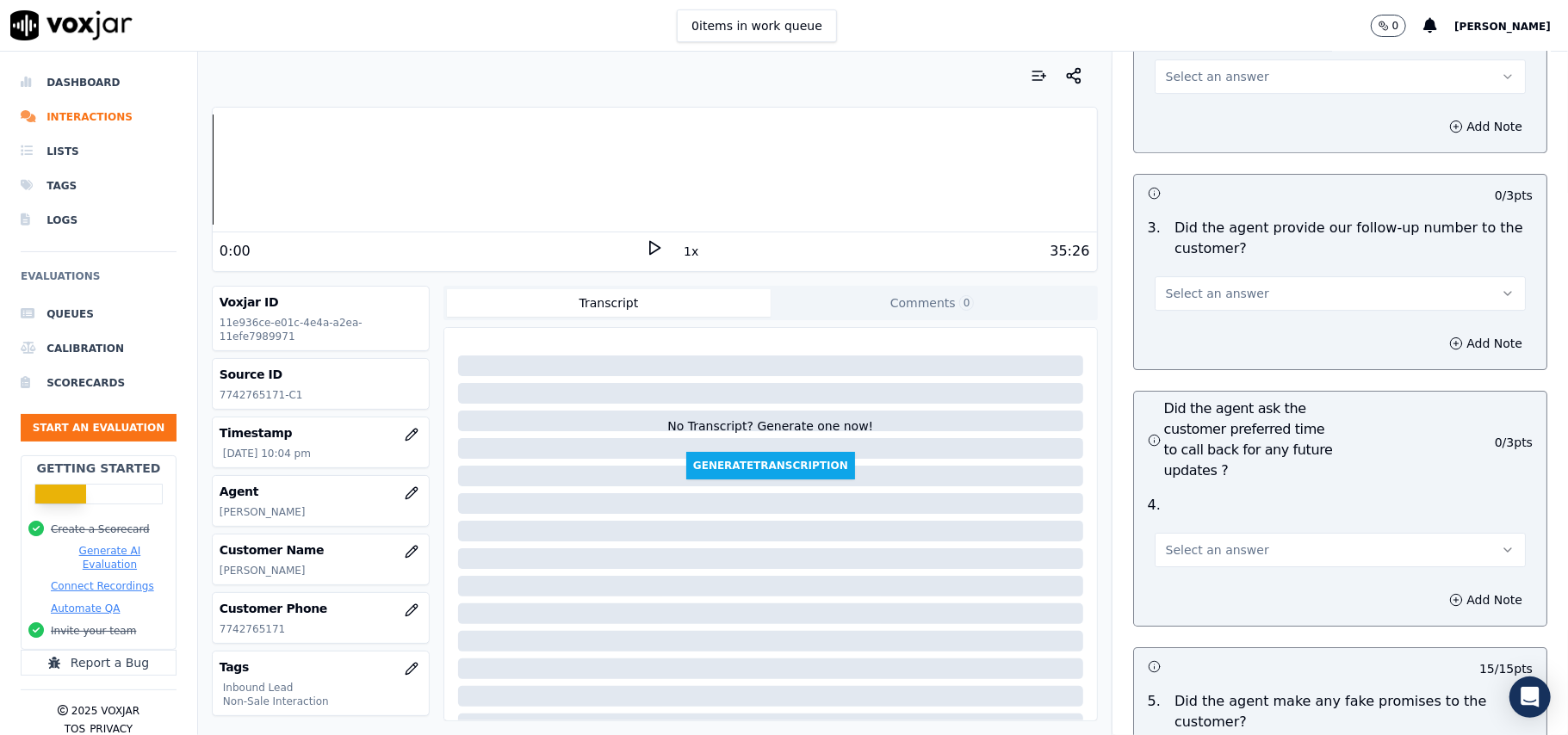
click at [1195, 533] on button "Select an answer" at bounding box center [1339, 550] width 371 height 34
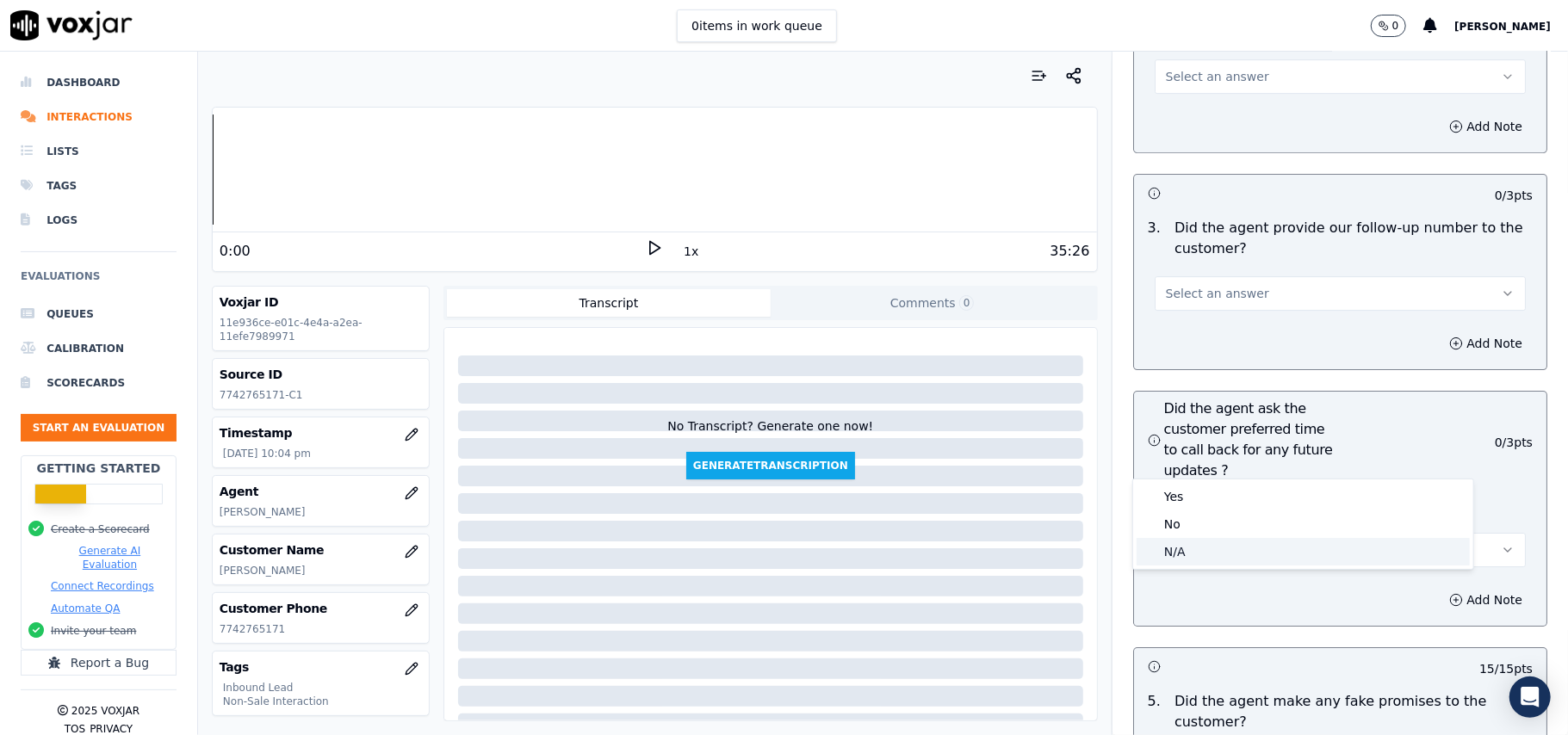
click at [1165, 546] on div "N/A" at bounding box center [1302, 551] width 333 height 28
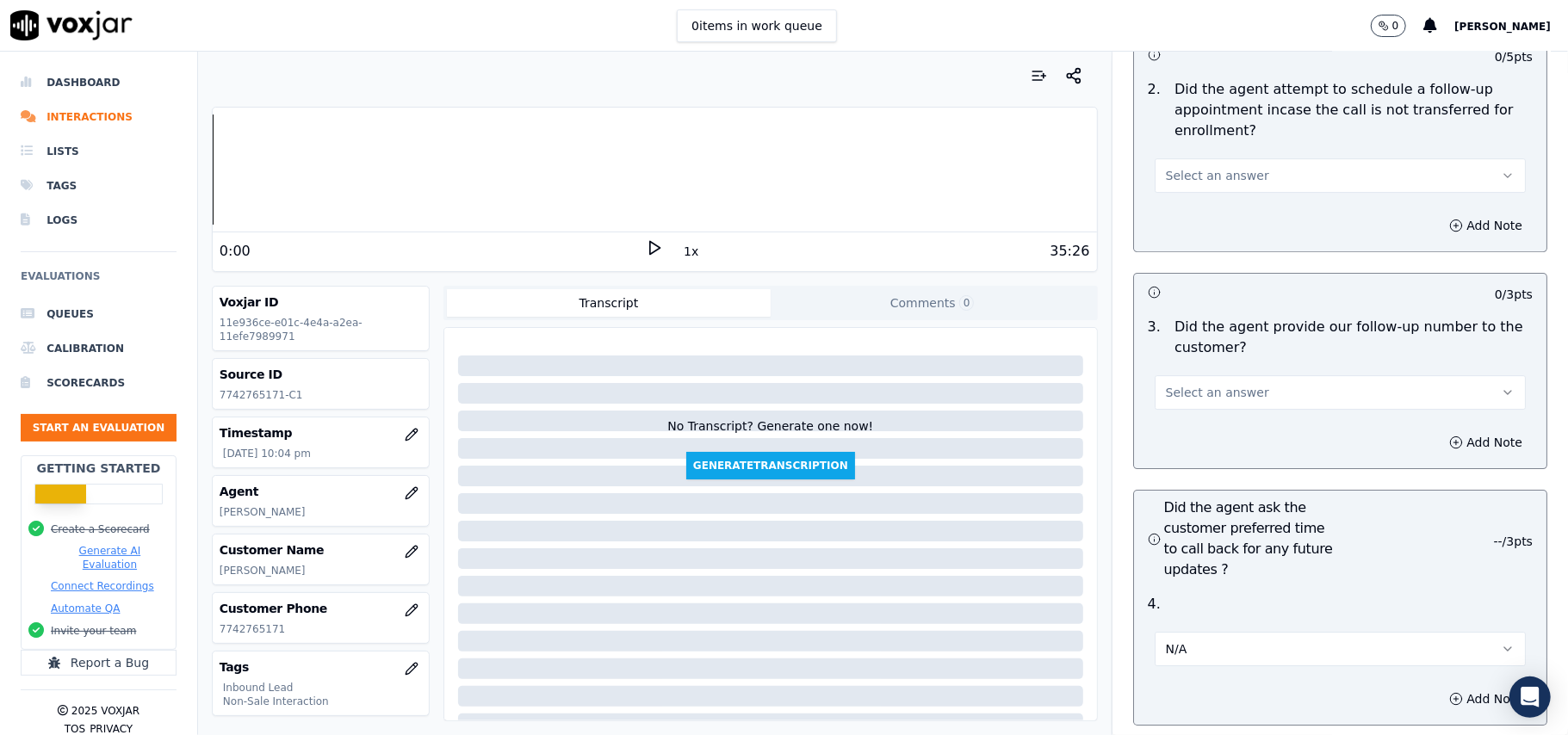
scroll to position [3785, 0]
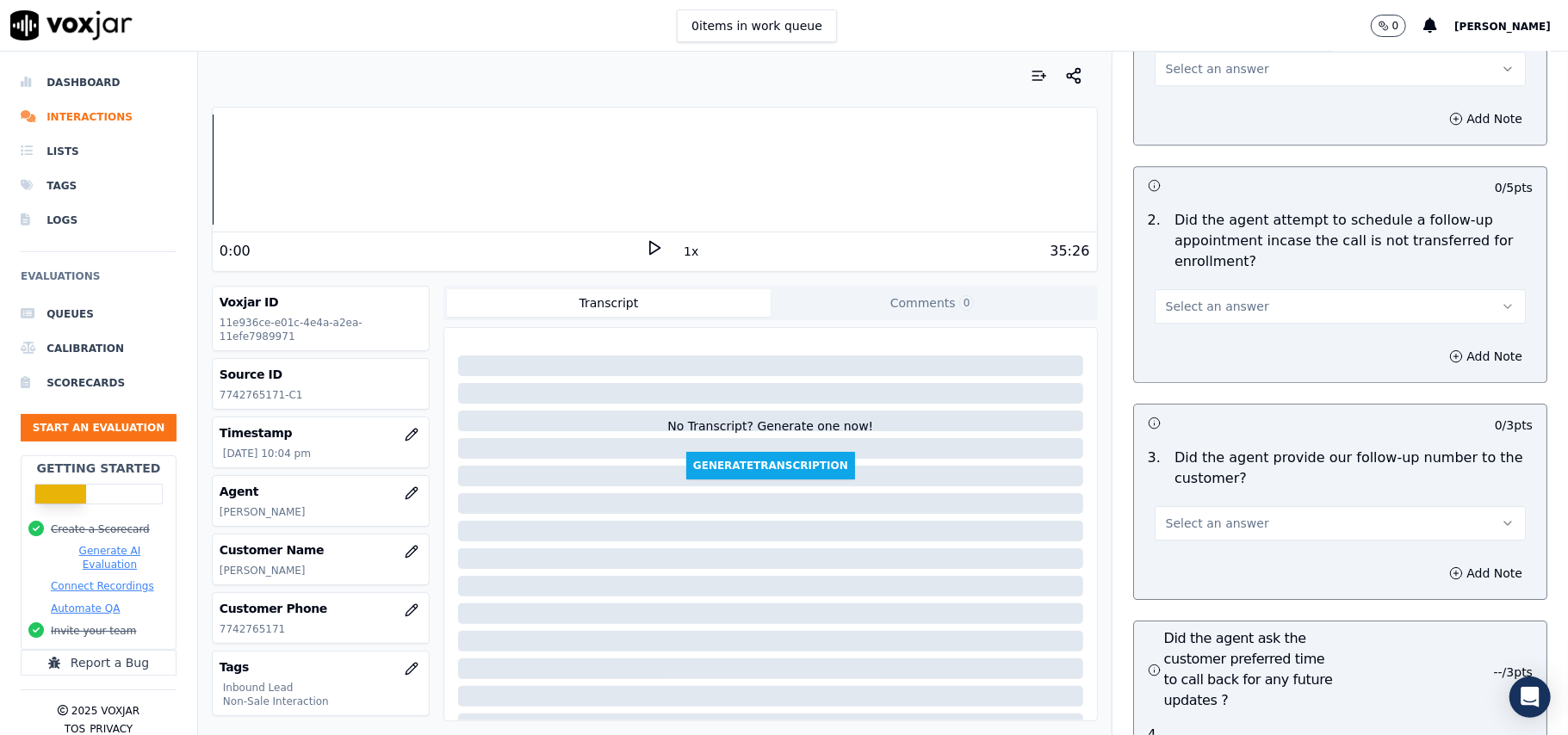
click at [1188, 506] on button "Select an answer" at bounding box center [1339, 523] width 371 height 34
click at [1185, 484] on div "No" at bounding box center [1302, 496] width 333 height 28
click at [1185, 506] on button "No" at bounding box center [1339, 523] width 371 height 34
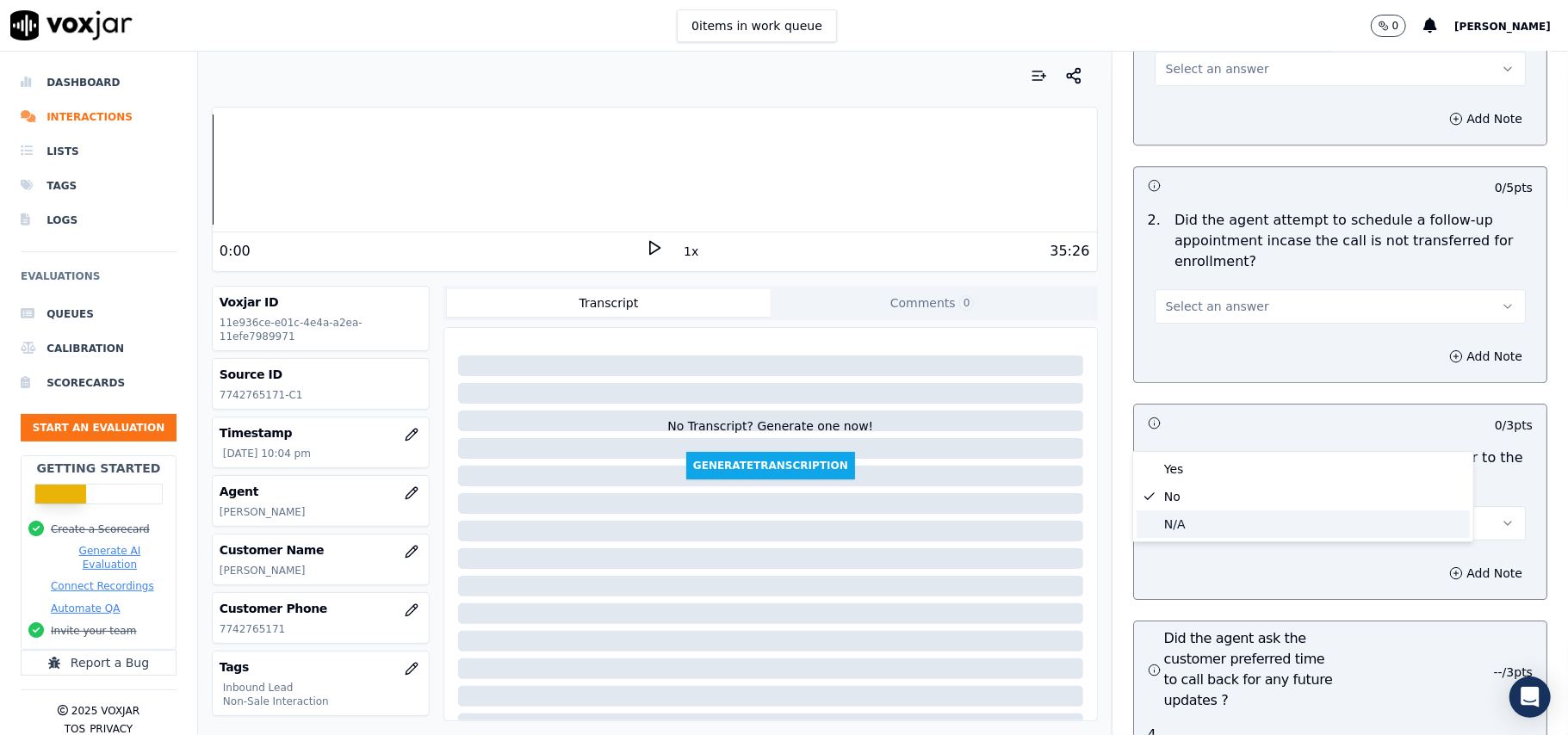
click at [1182, 525] on div "N/A" at bounding box center [1302, 524] width 333 height 28
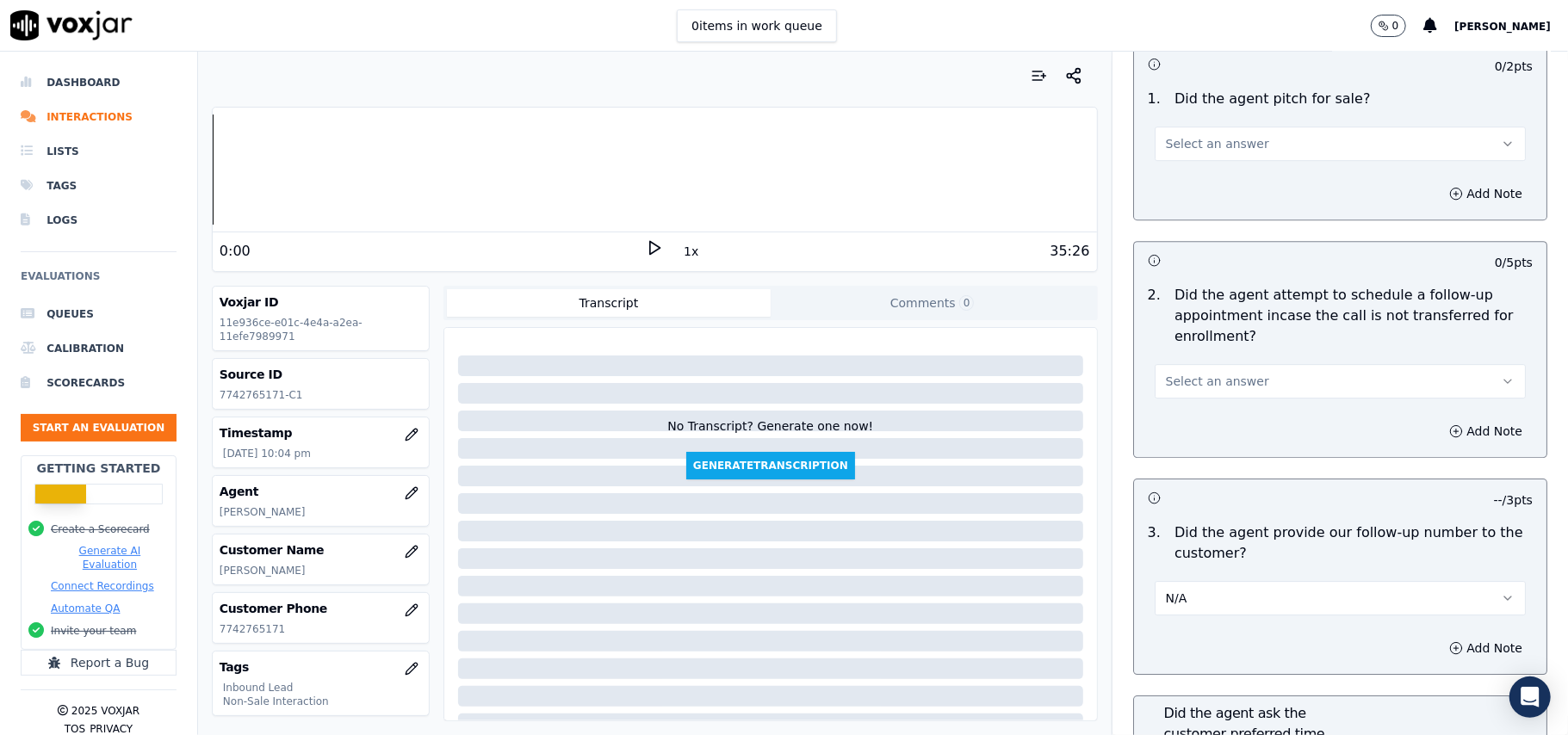
scroll to position [3671, 0]
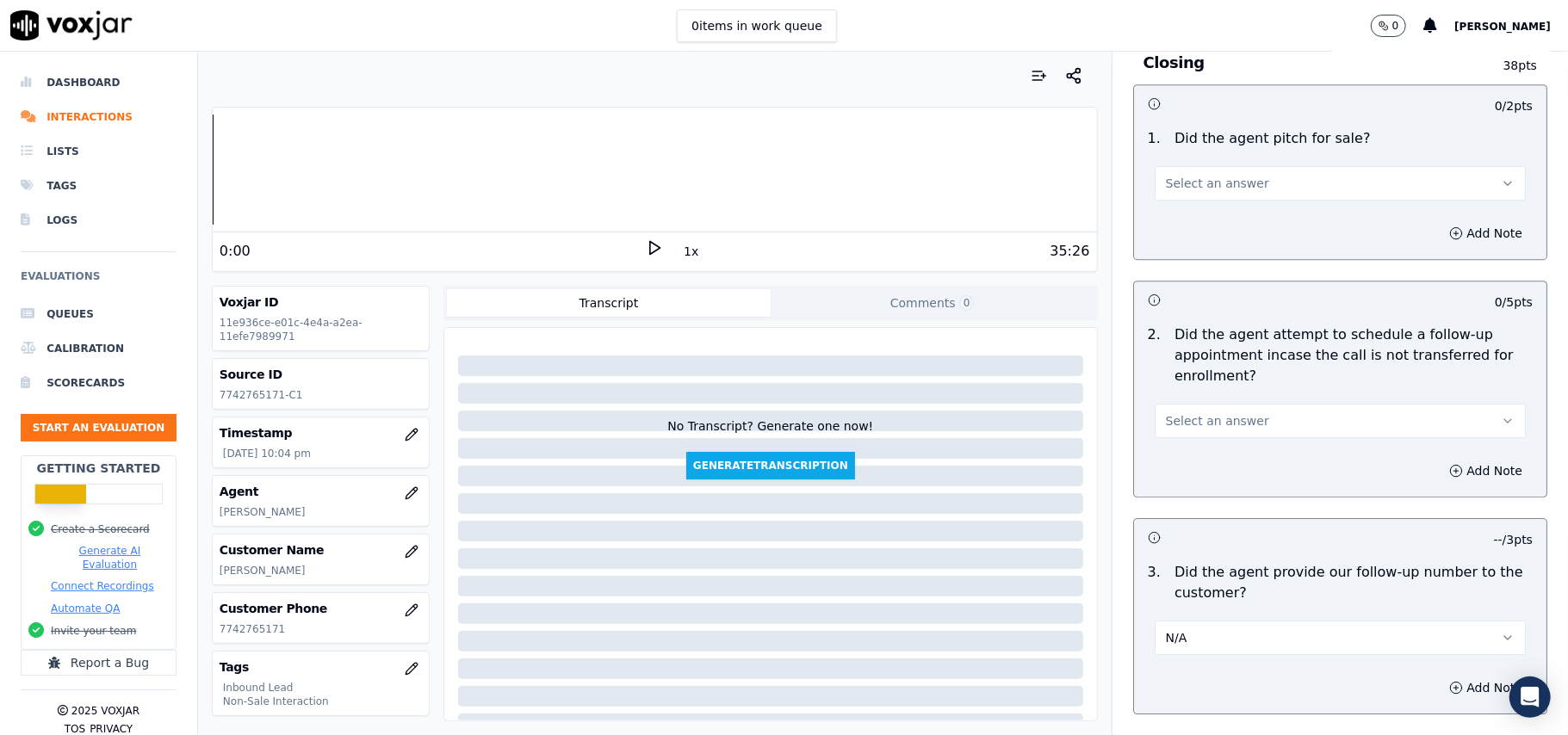
drag, startPoint x: 1203, startPoint y: 546, endPoint x: 1195, endPoint y: 556, distance: 12.8
click at [1203, 621] on button "N/A" at bounding box center [1339, 638] width 371 height 34
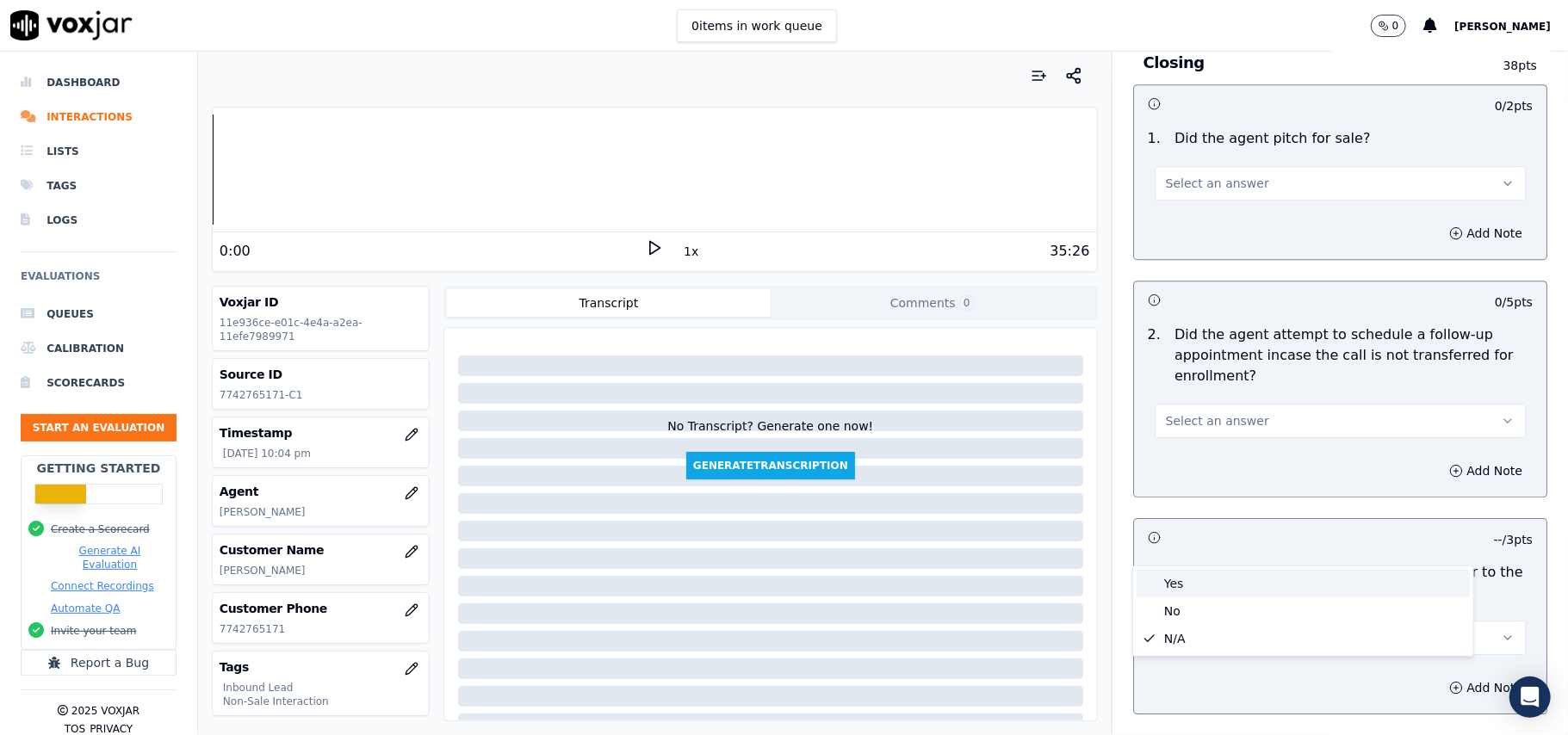
click at [1185, 573] on div "Yes" at bounding box center [1302, 583] width 333 height 28
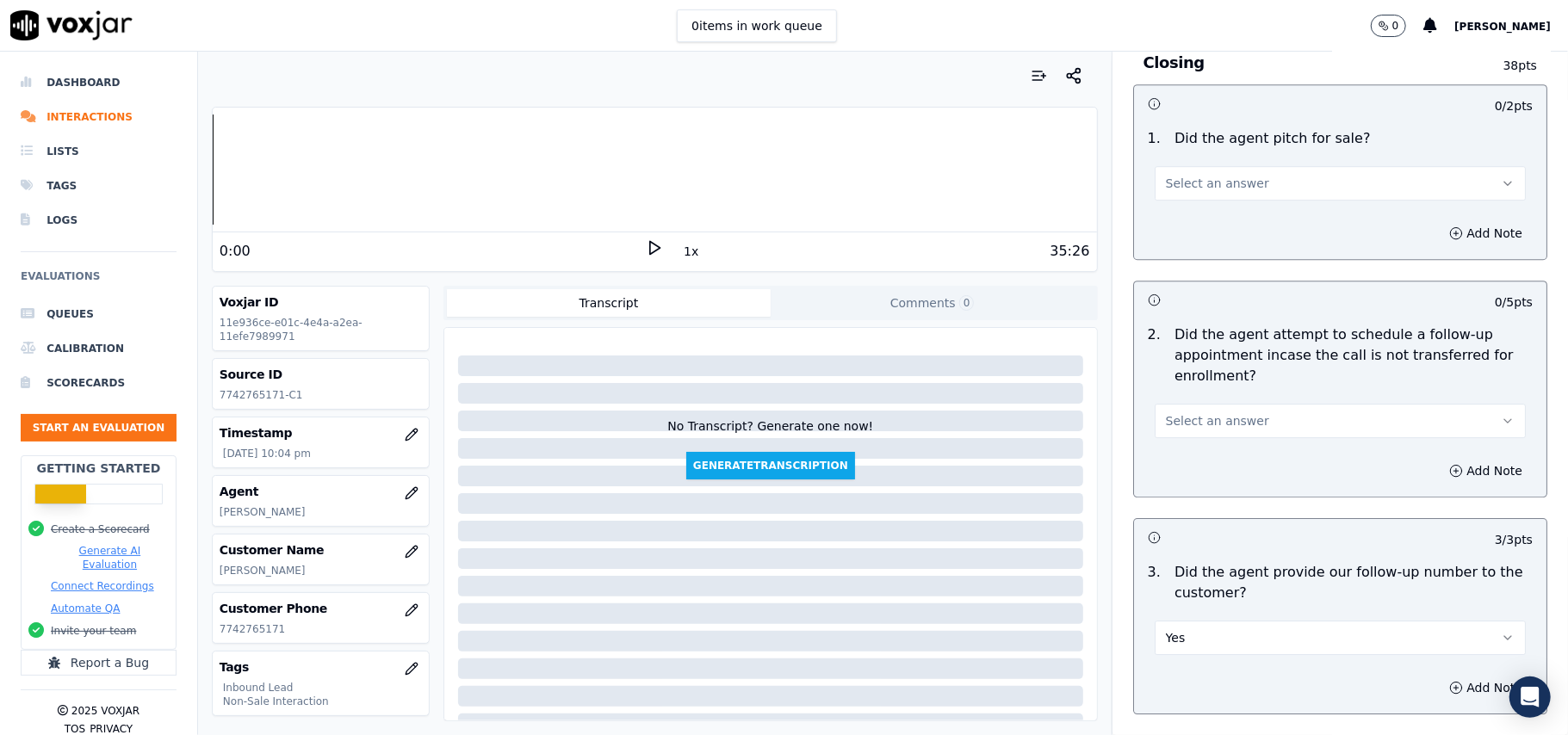
click at [1192, 412] on span "Select an answer" at bounding box center [1217, 420] width 103 height 17
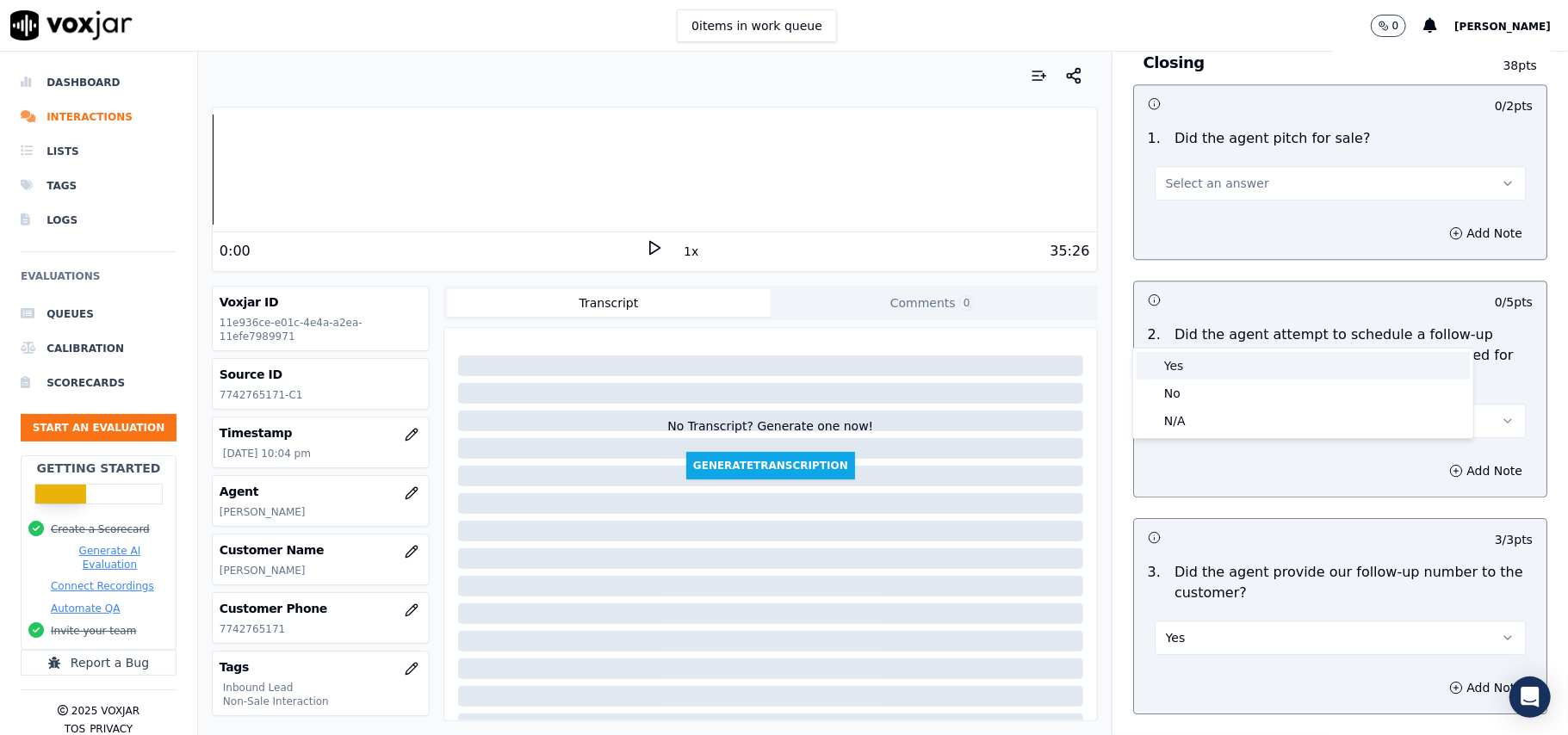
click at [1192, 362] on div "Yes" at bounding box center [1302, 365] width 333 height 28
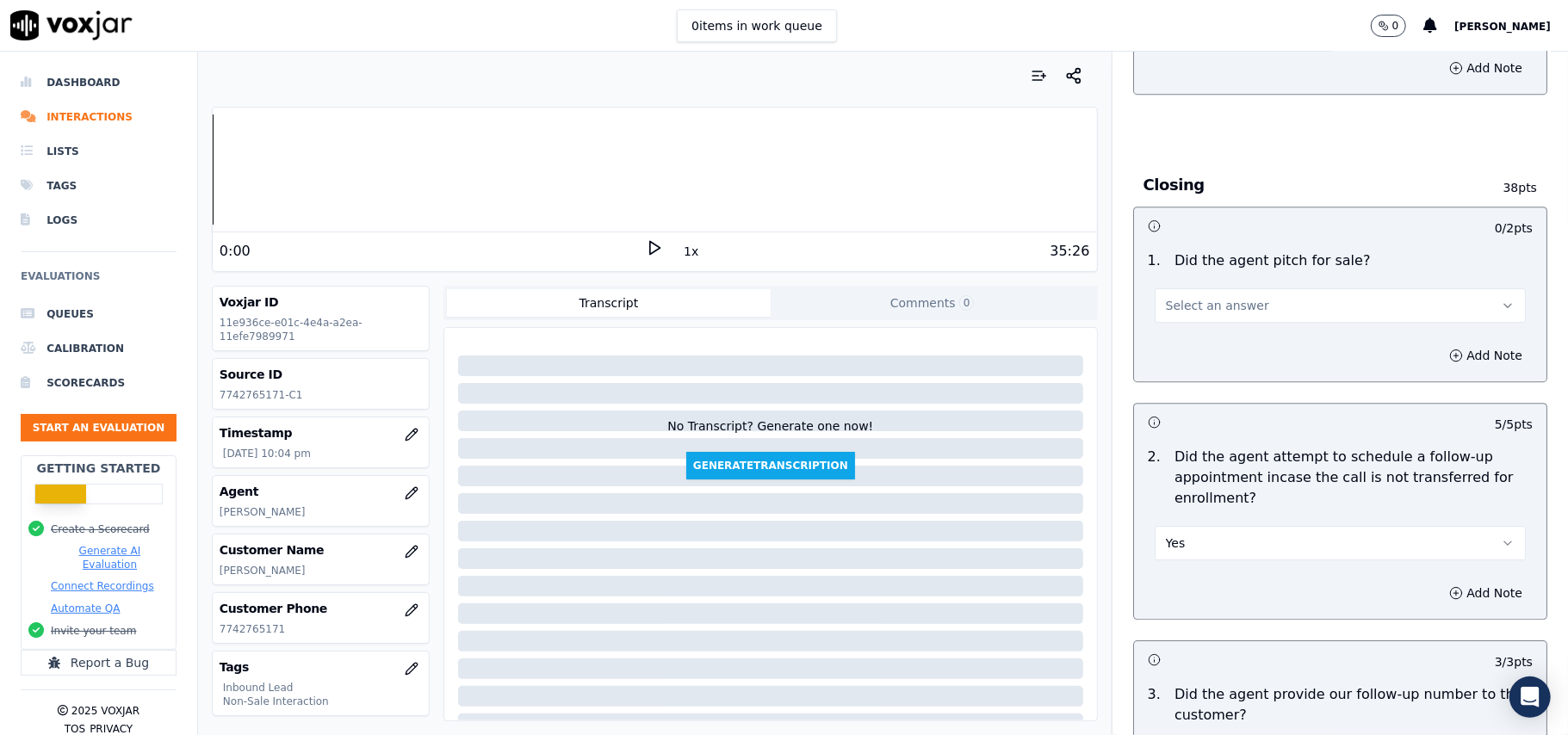
scroll to position [3441, 0]
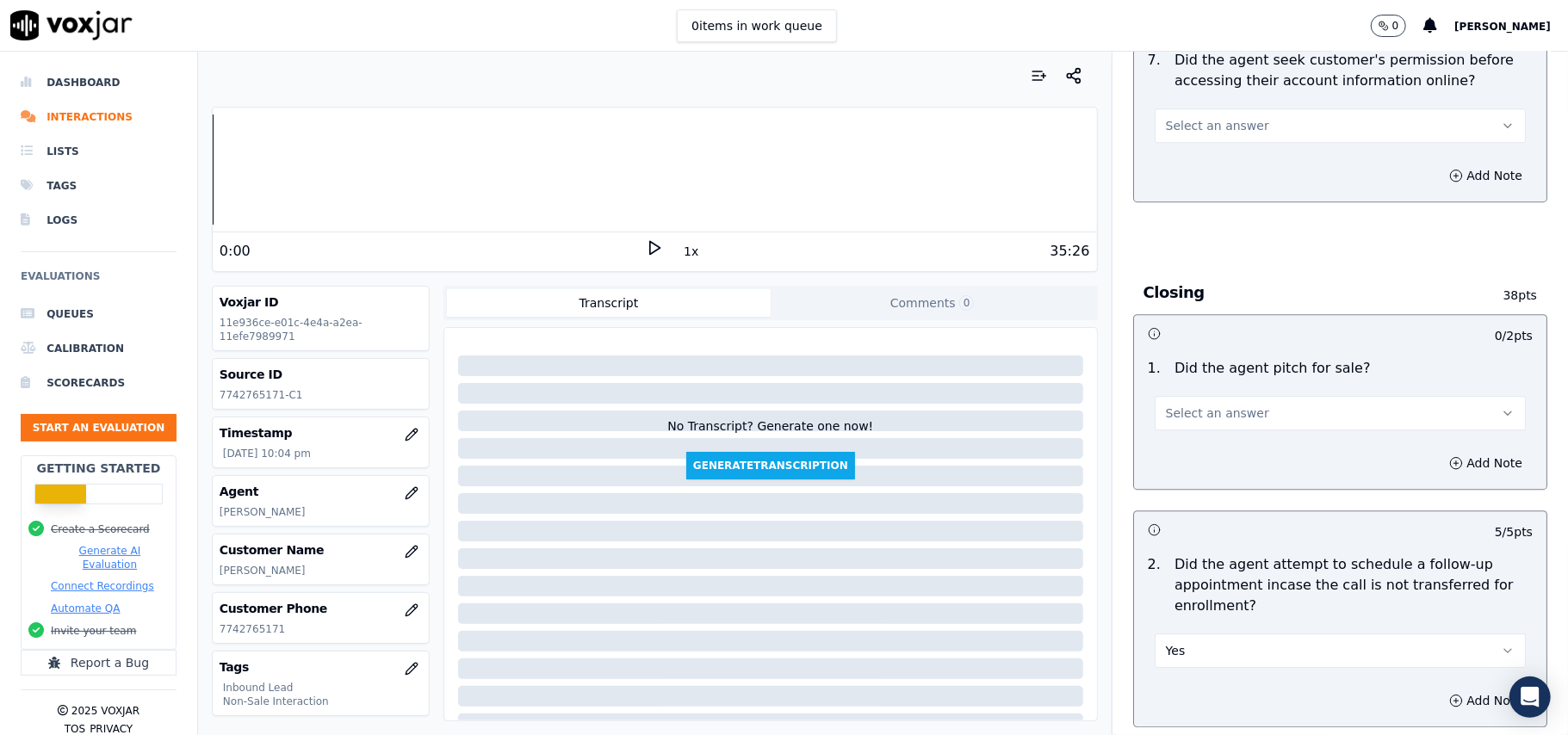
click at [1195, 405] on span "Select an answer" at bounding box center [1217, 413] width 103 height 17
click at [1186, 356] on div "Yes" at bounding box center [1302, 357] width 333 height 28
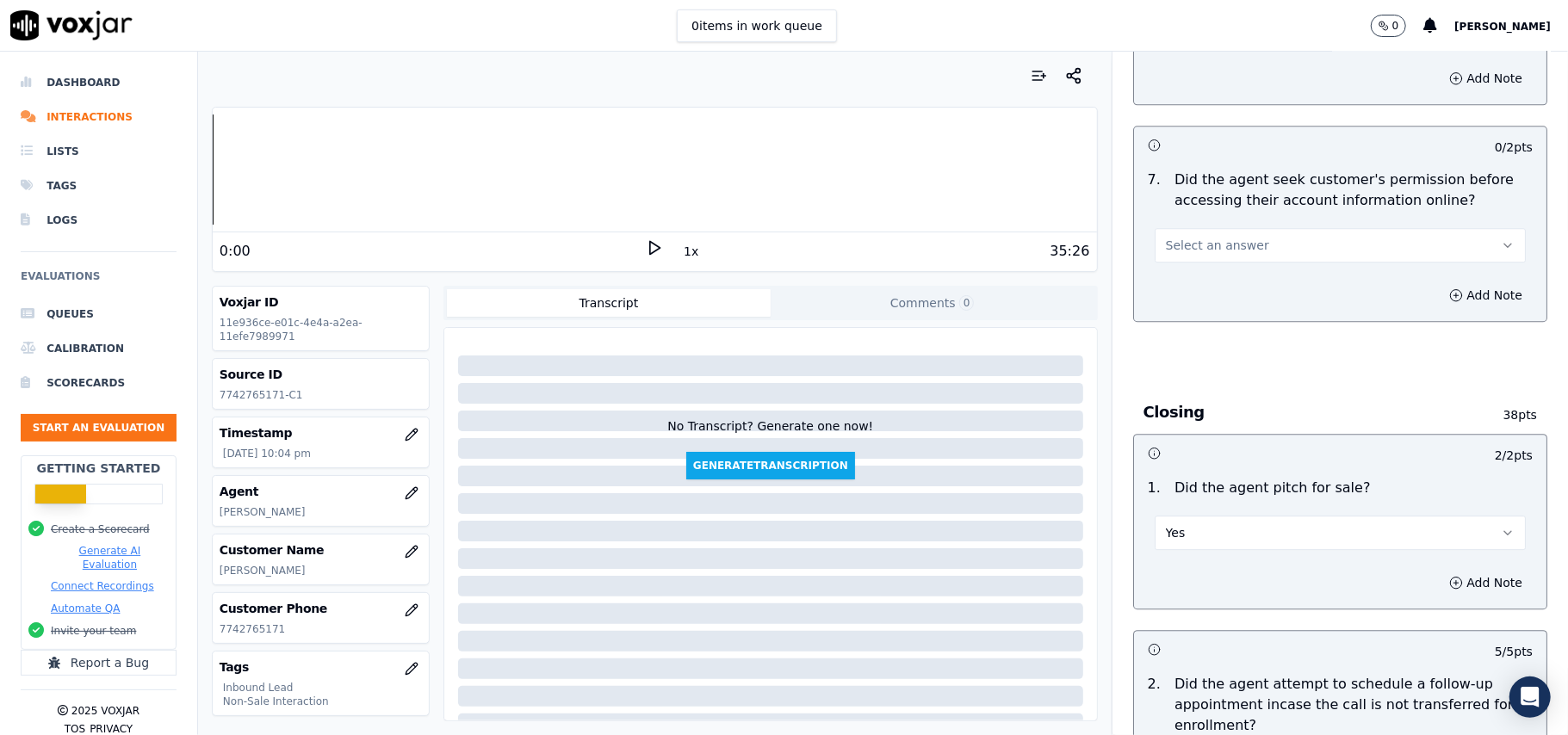
scroll to position [3211, 0]
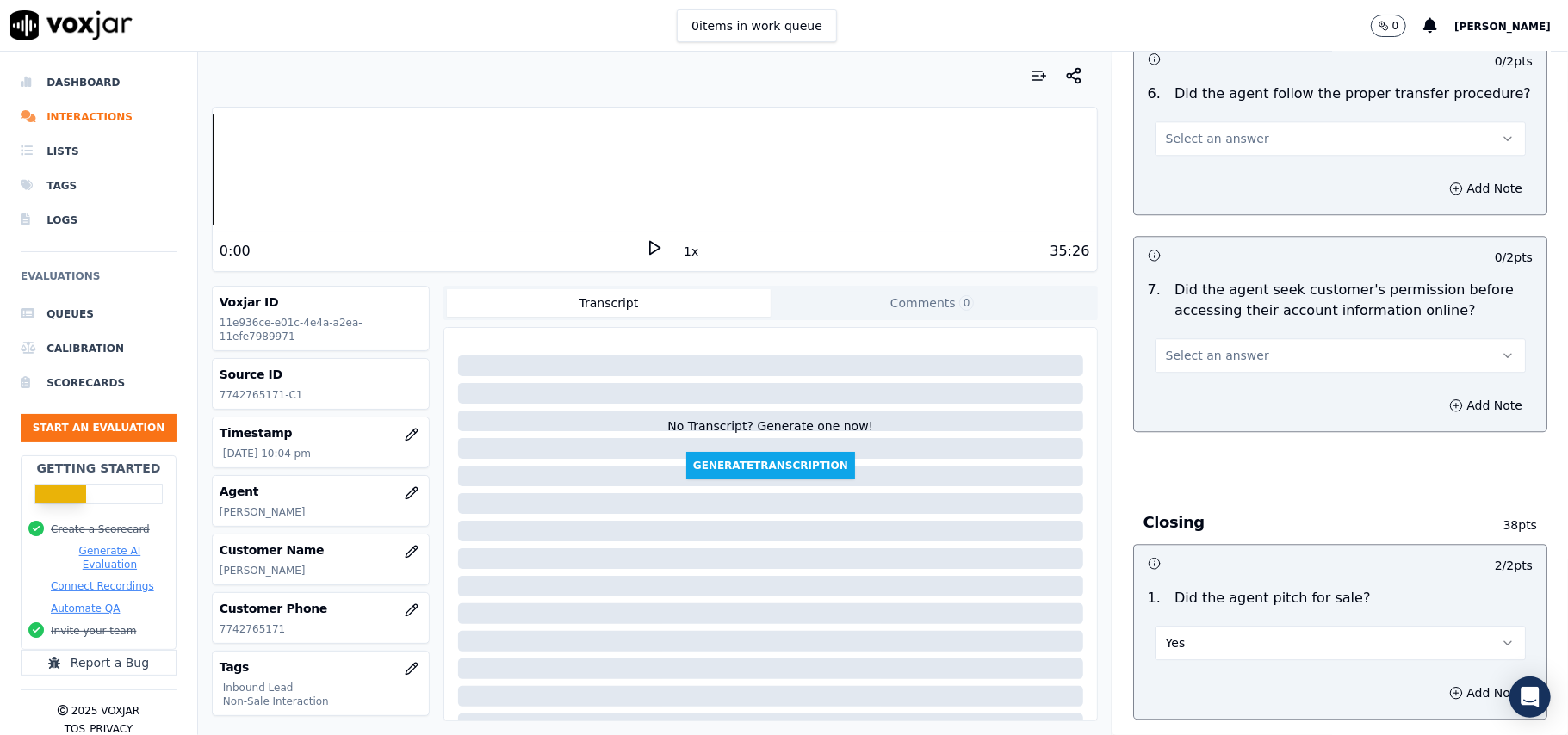
click at [1220, 347] on span "Select an answer" at bounding box center [1217, 355] width 103 height 17
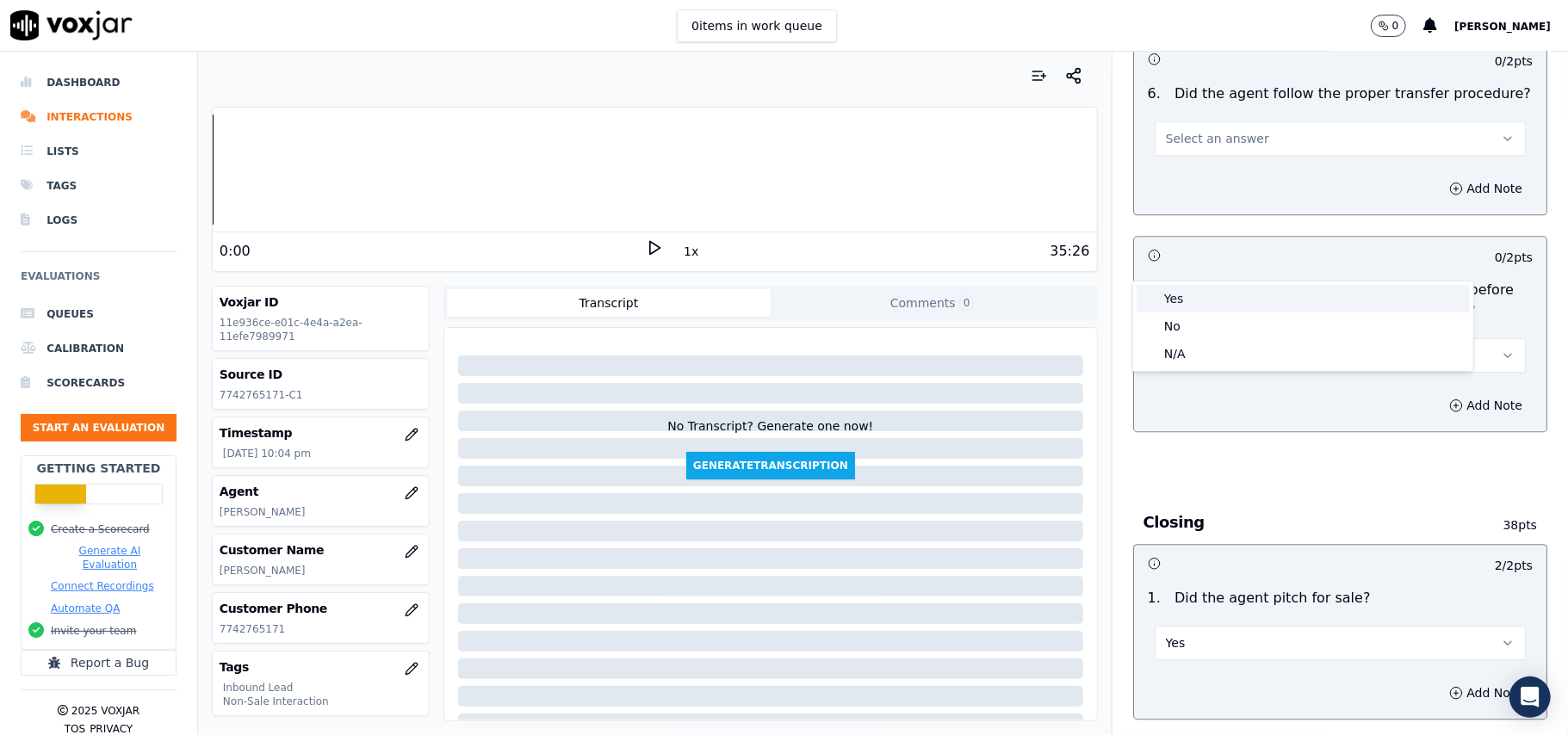
click at [1199, 293] on div "Yes" at bounding box center [1302, 298] width 333 height 28
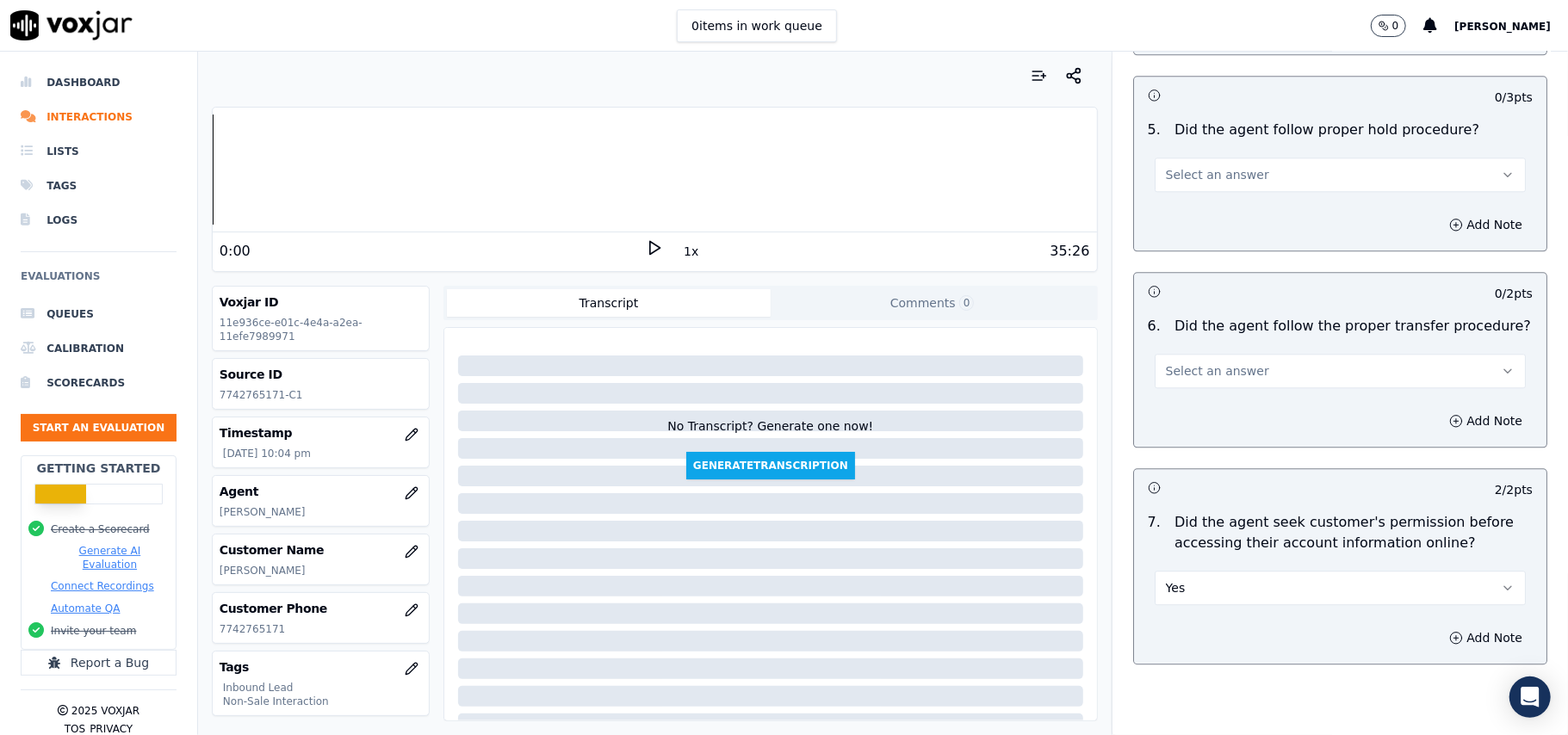
scroll to position [2866, 0]
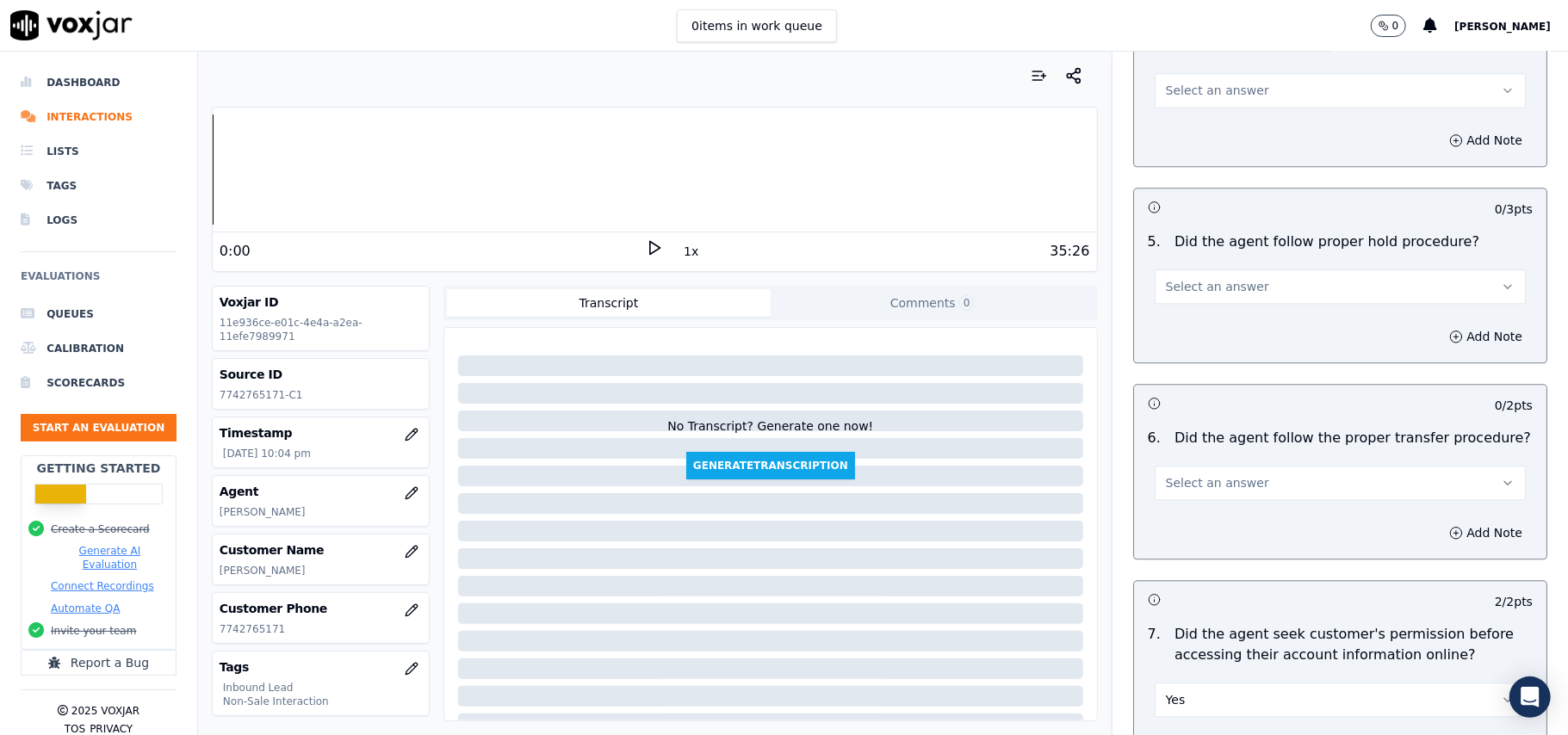
click at [1182, 475] on span "Select an answer" at bounding box center [1217, 483] width 103 height 17
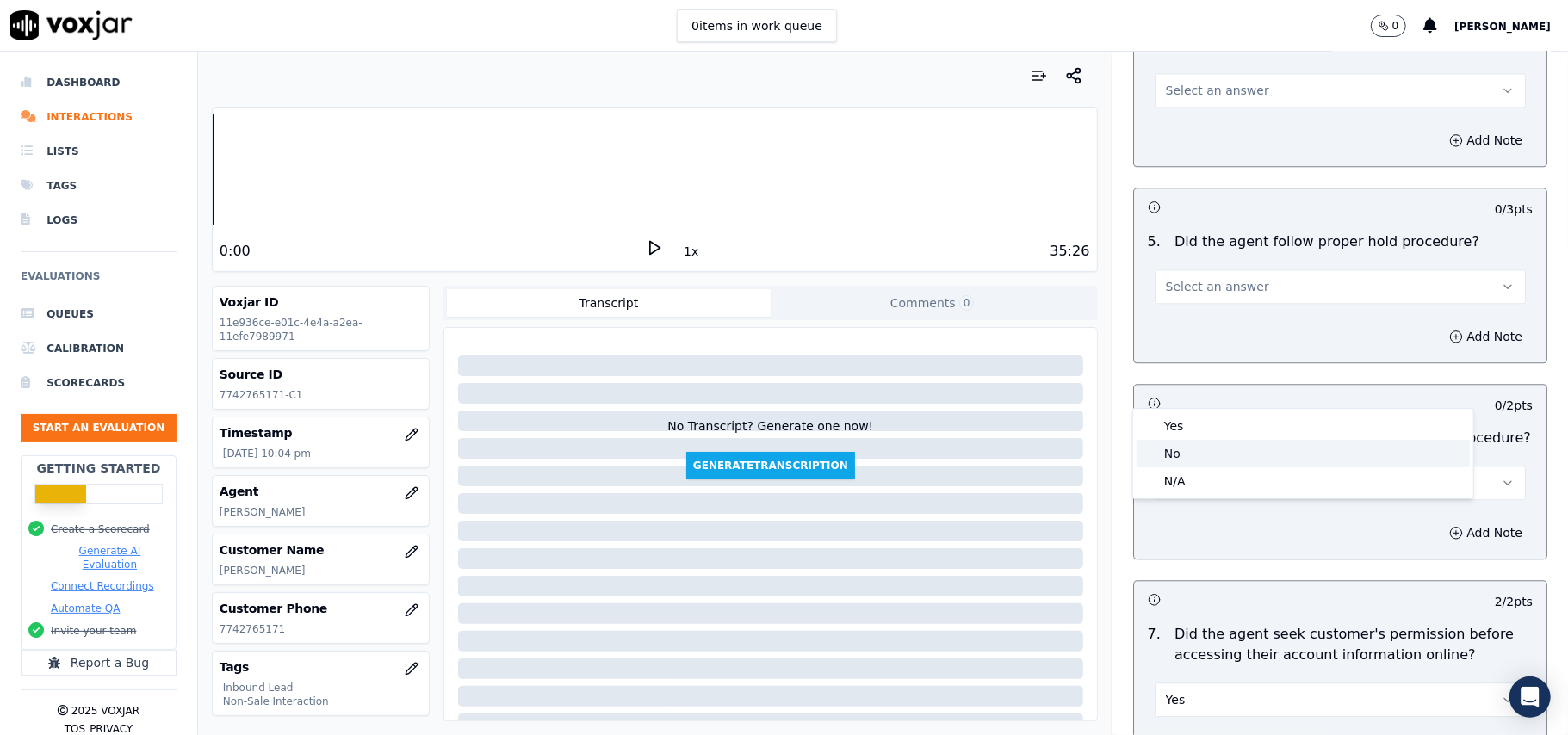
click at [1182, 453] on div "No" at bounding box center [1302, 453] width 333 height 28
click at [1196, 466] on button "No" at bounding box center [1339, 483] width 371 height 34
click at [1161, 425] on div "Yes" at bounding box center [1302, 425] width 333 height 28
click at [1196, 462] on div "Yes" at bounding box center [1339, 481] width 371 height 38
click at [1192, 466] on button "Yes" at bounding box center [1339, 483] width 371 height 34
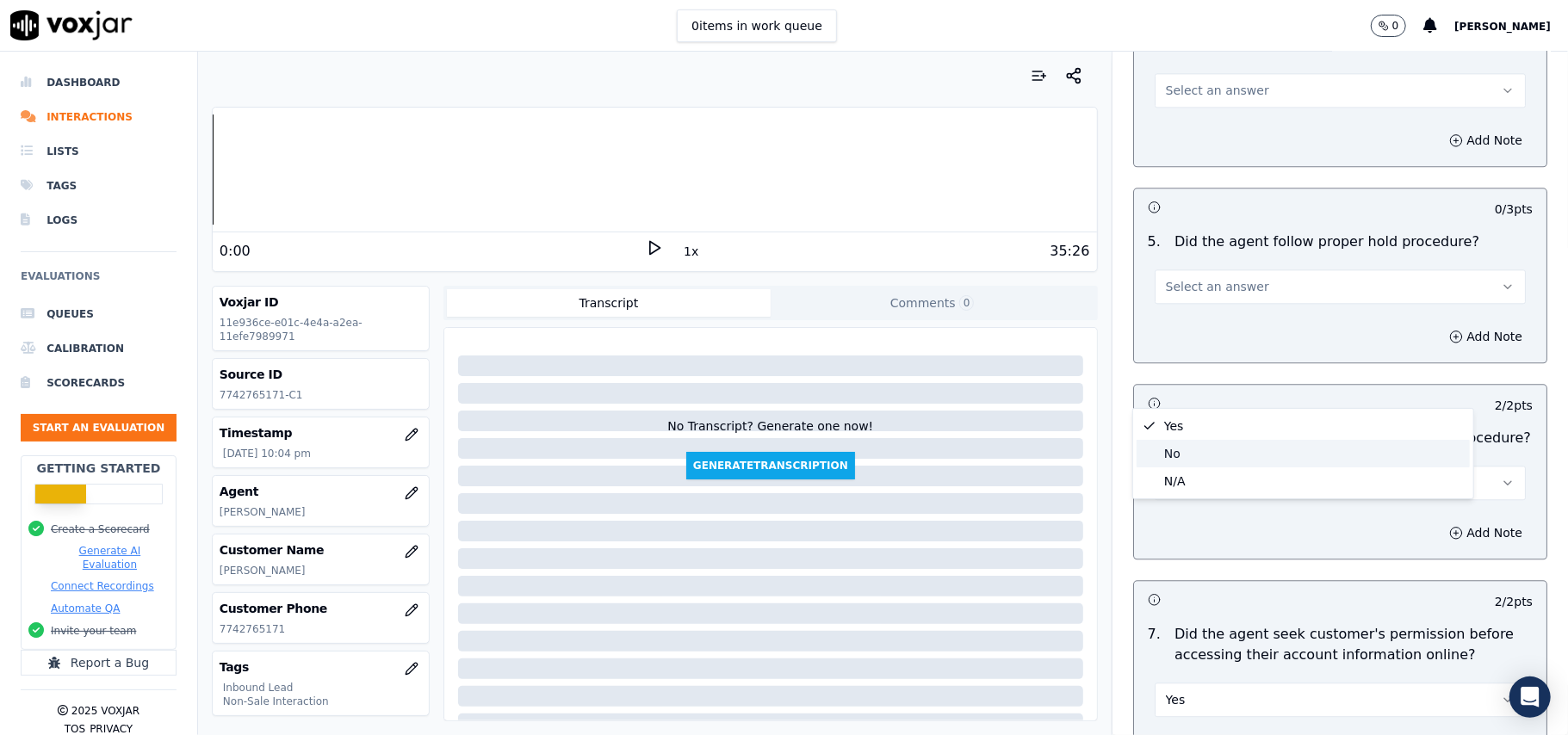
click at [1169, 451] on div "No" at bounding box center [1302, 453] width 333 height 28
click at [1444, 521] on button "Add Note" at bounding box center [1485, 532] width 94 height 24
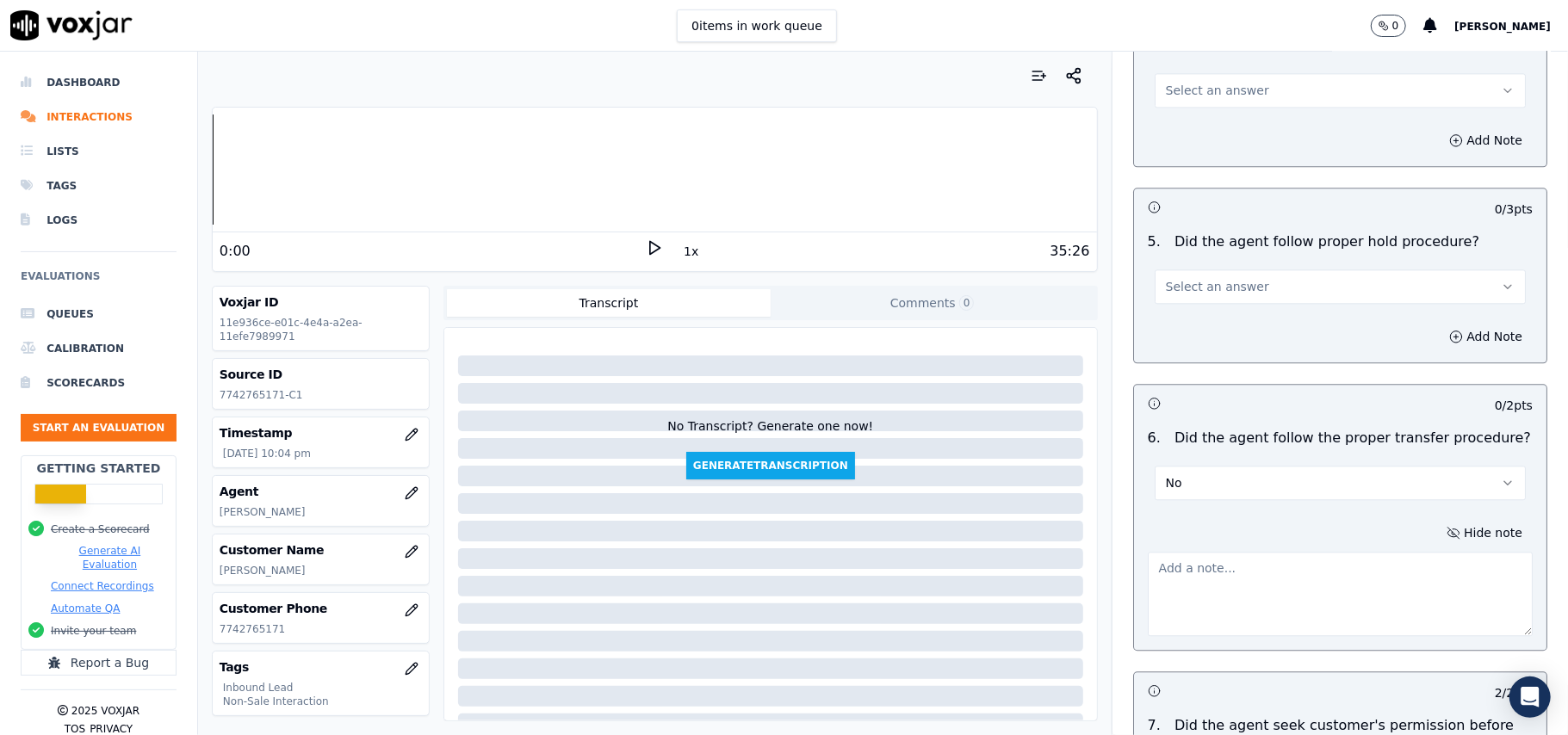
click at [1166, 278] on span "Select an answer" at bounding box center [1217, 286] width 103 height 17
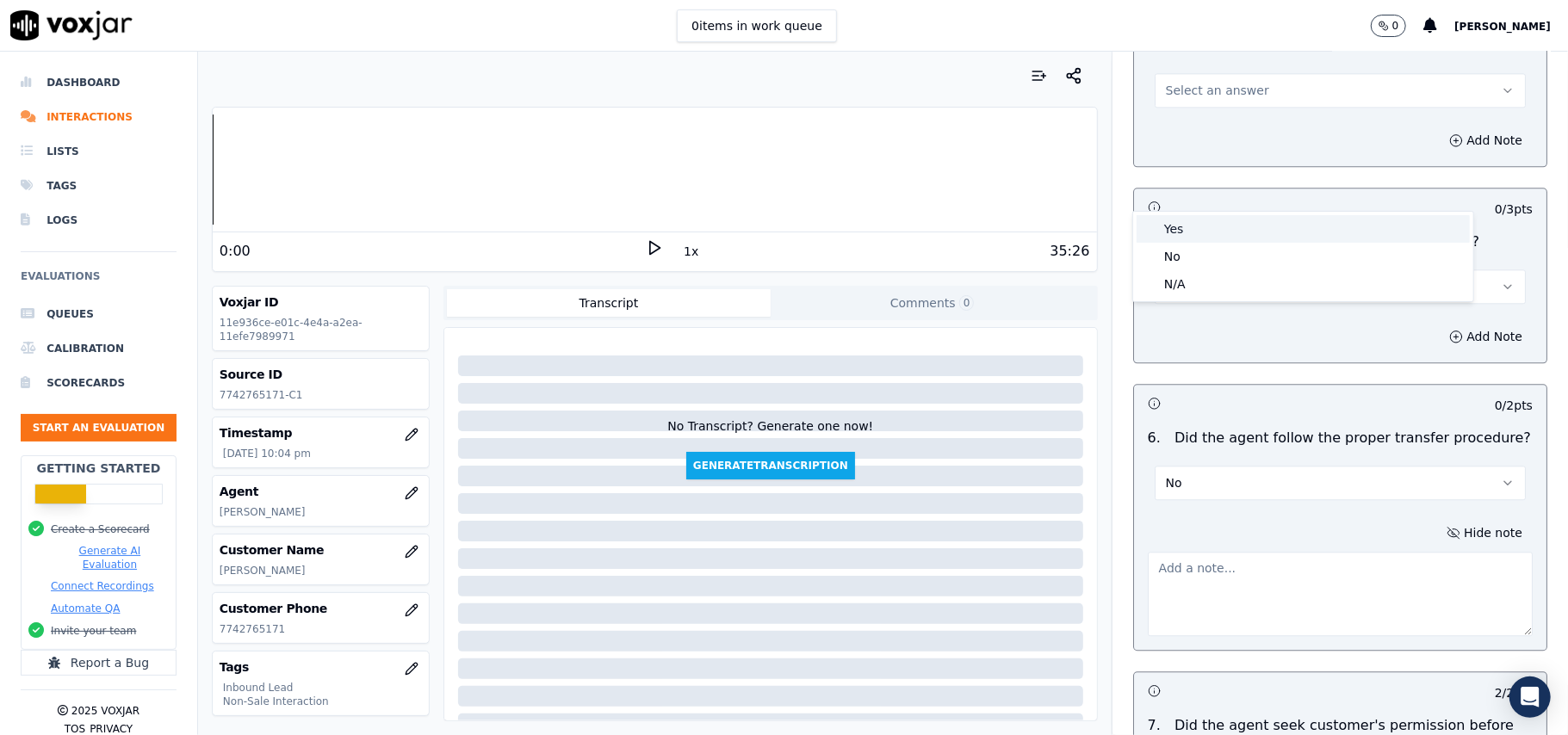
click at [1161, 223] on div "Yes" at bounding box center [1302, 229] width 333 height 28
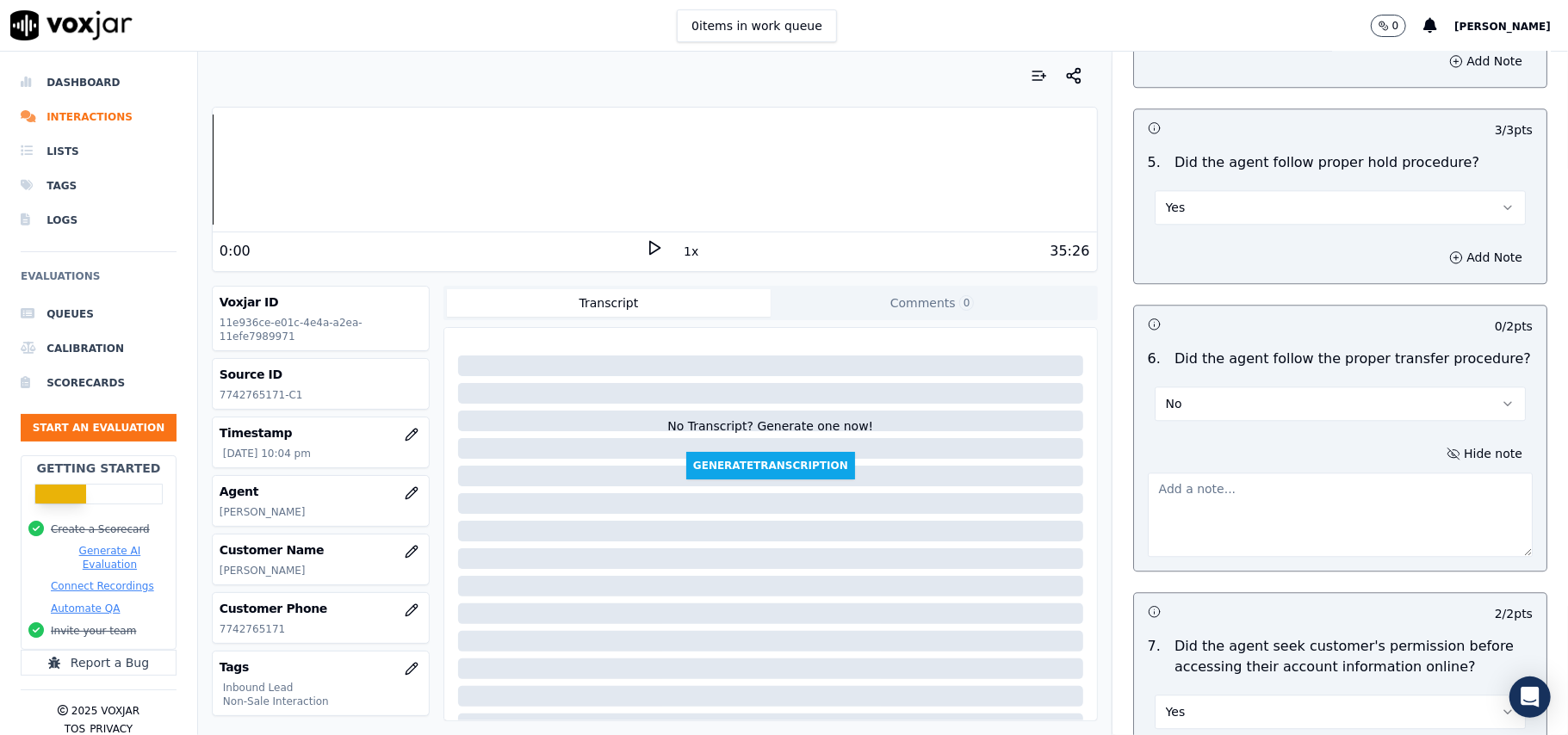
scroll to position [2982, 0]
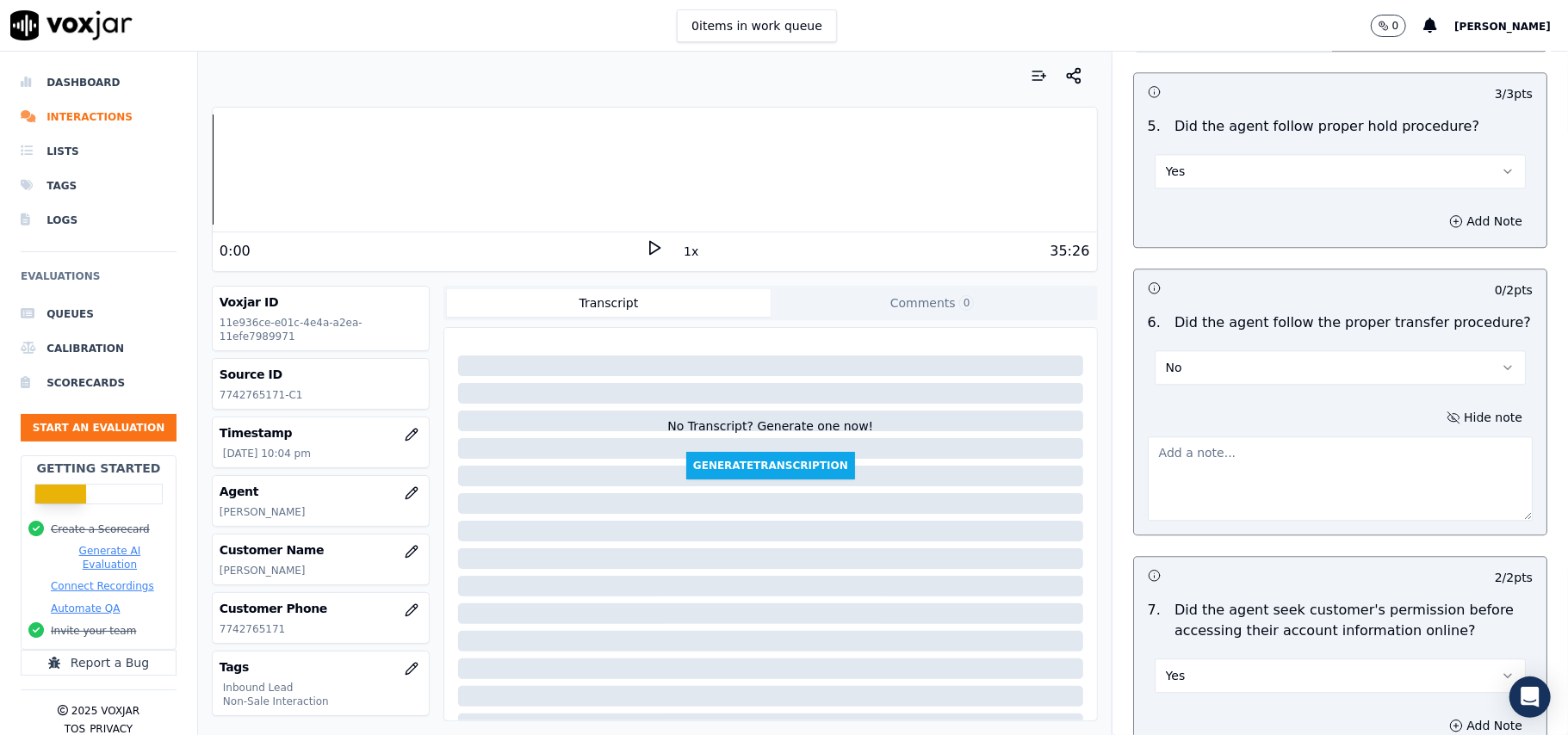
click at [1204, 436] on textarea at bounding box center [1340, 478] width 385 height 84
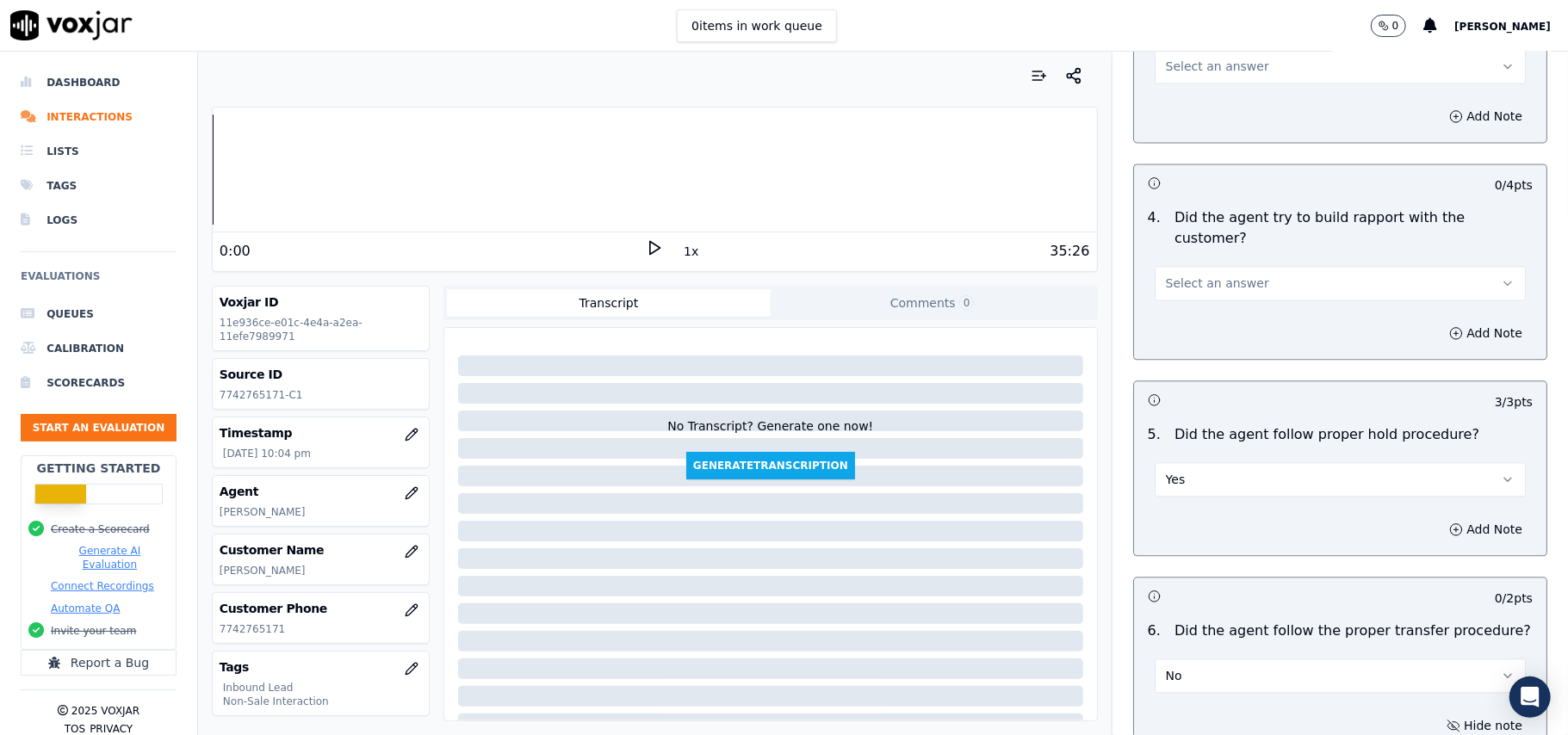
scroll to position [2638, 0]
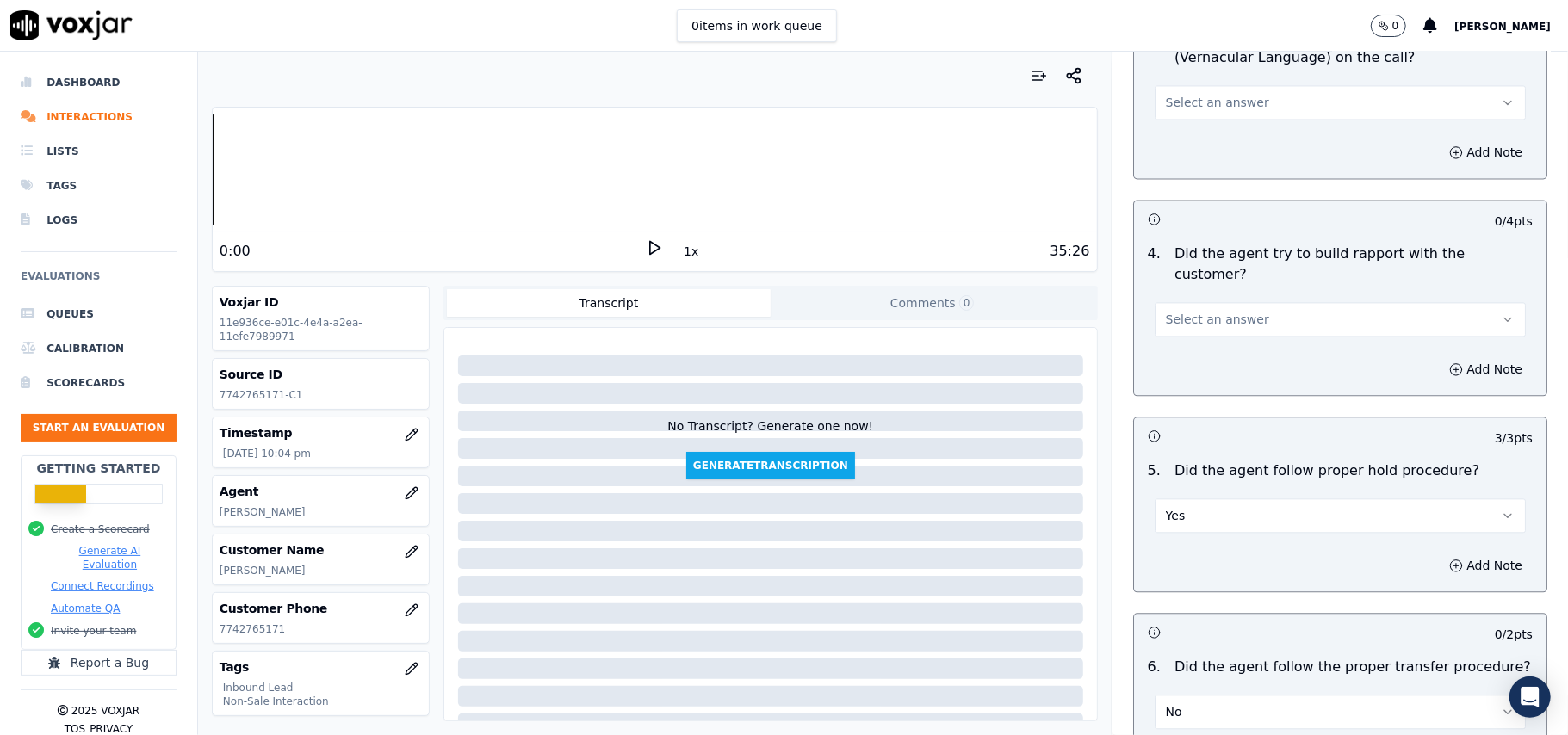
click at [1221, 302] on button "Select an answer" at bounding box center [1339, 319] width 371 height 34
click at [1216, 270] on div "Yes" at bounding box center [1302, 261] width 333 height 28
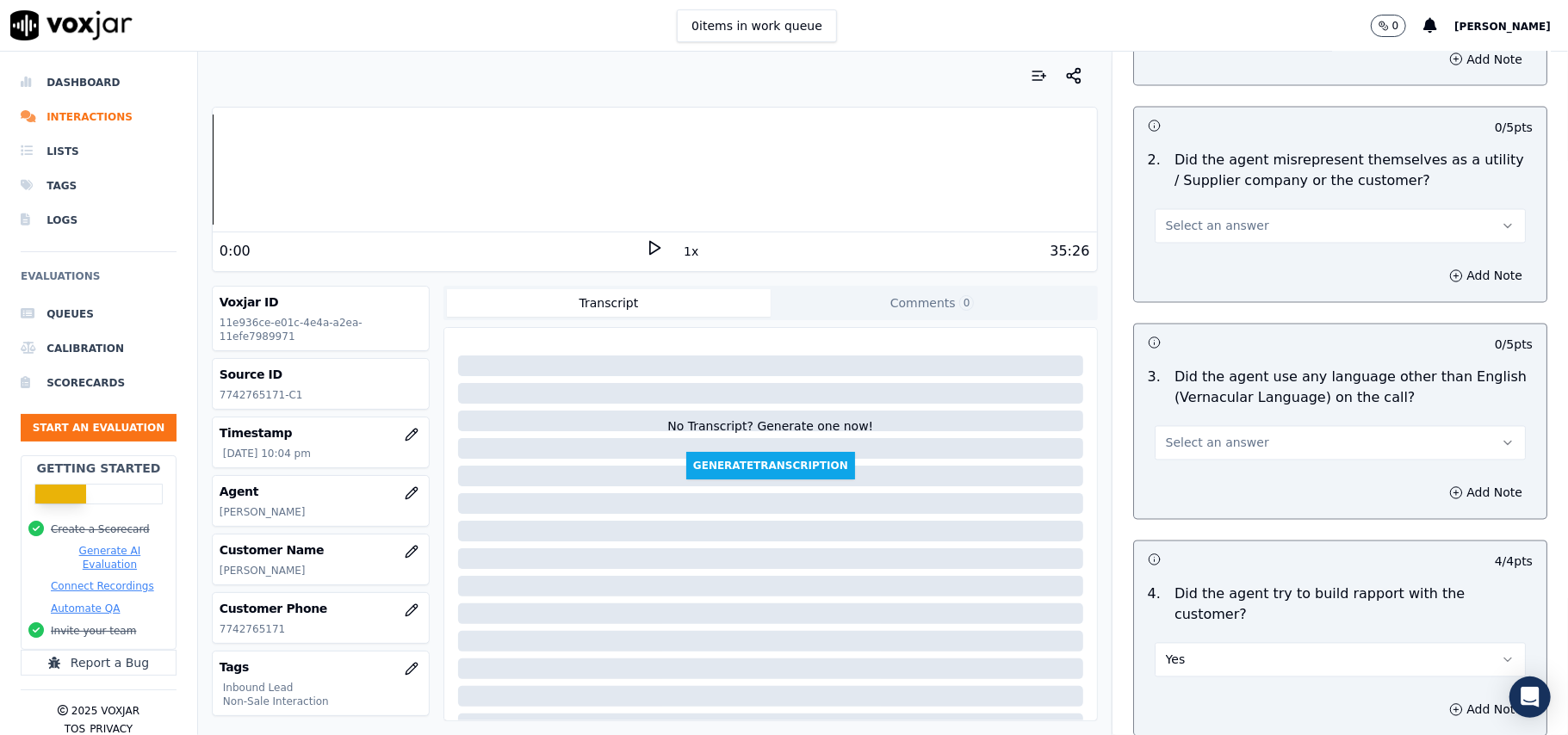
scroll to position [2293, 0]
click at [1228, 438] on span "Select an answer" at bounding box center [1217, 446] width 103 height 17
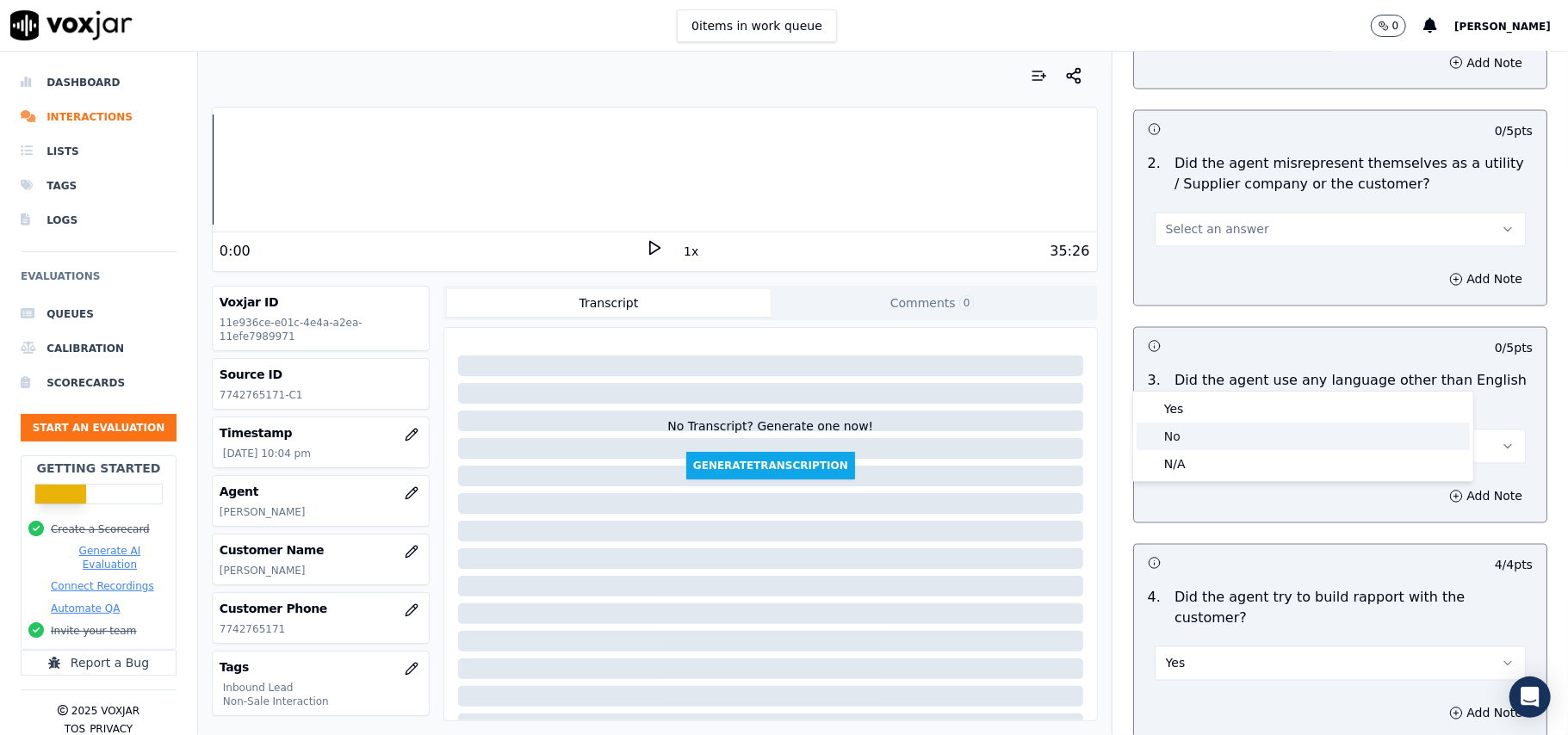
click at [1193, 435] on div "No" at bounding box center [1302, 436] width 333 height 28
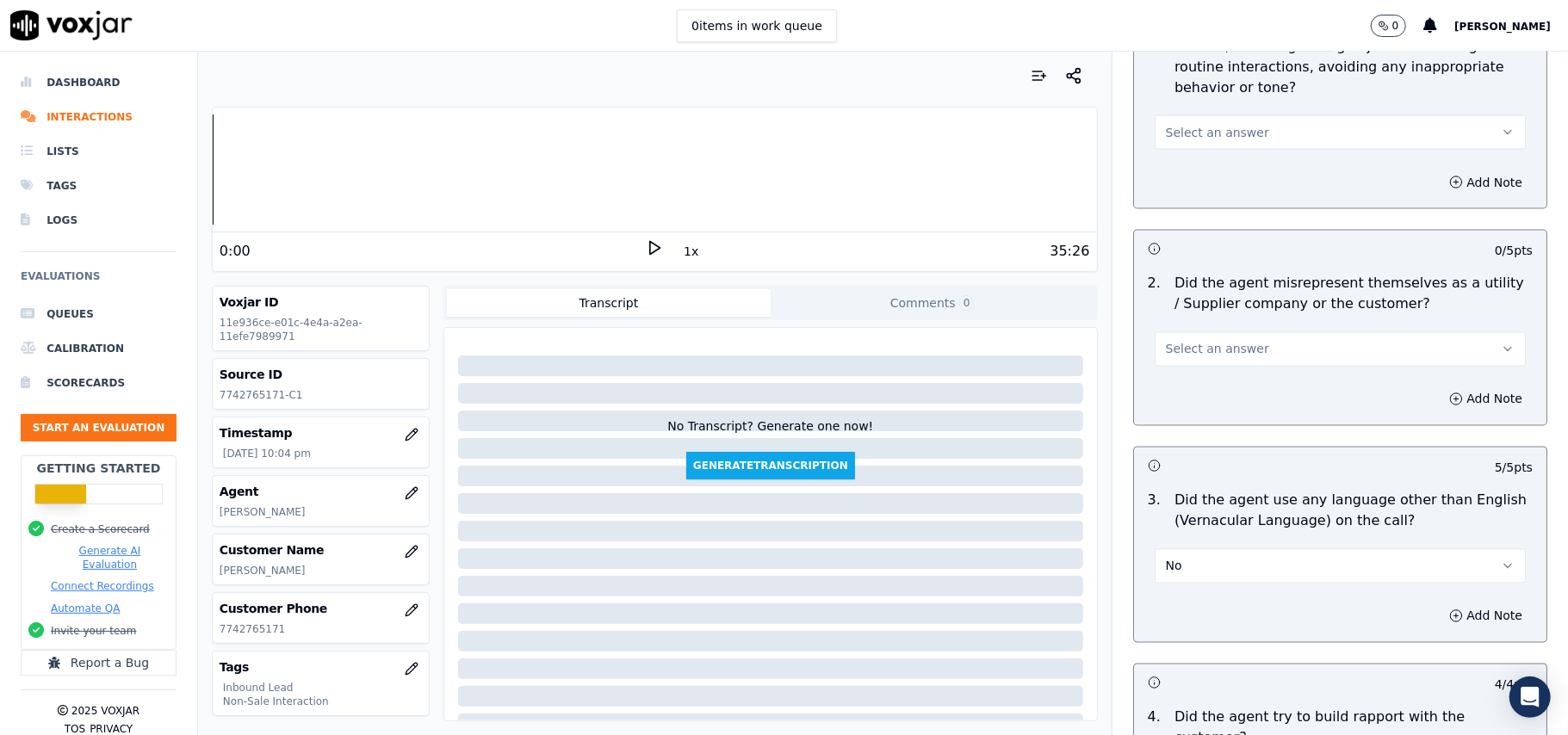
scroll to position [2063, 0]
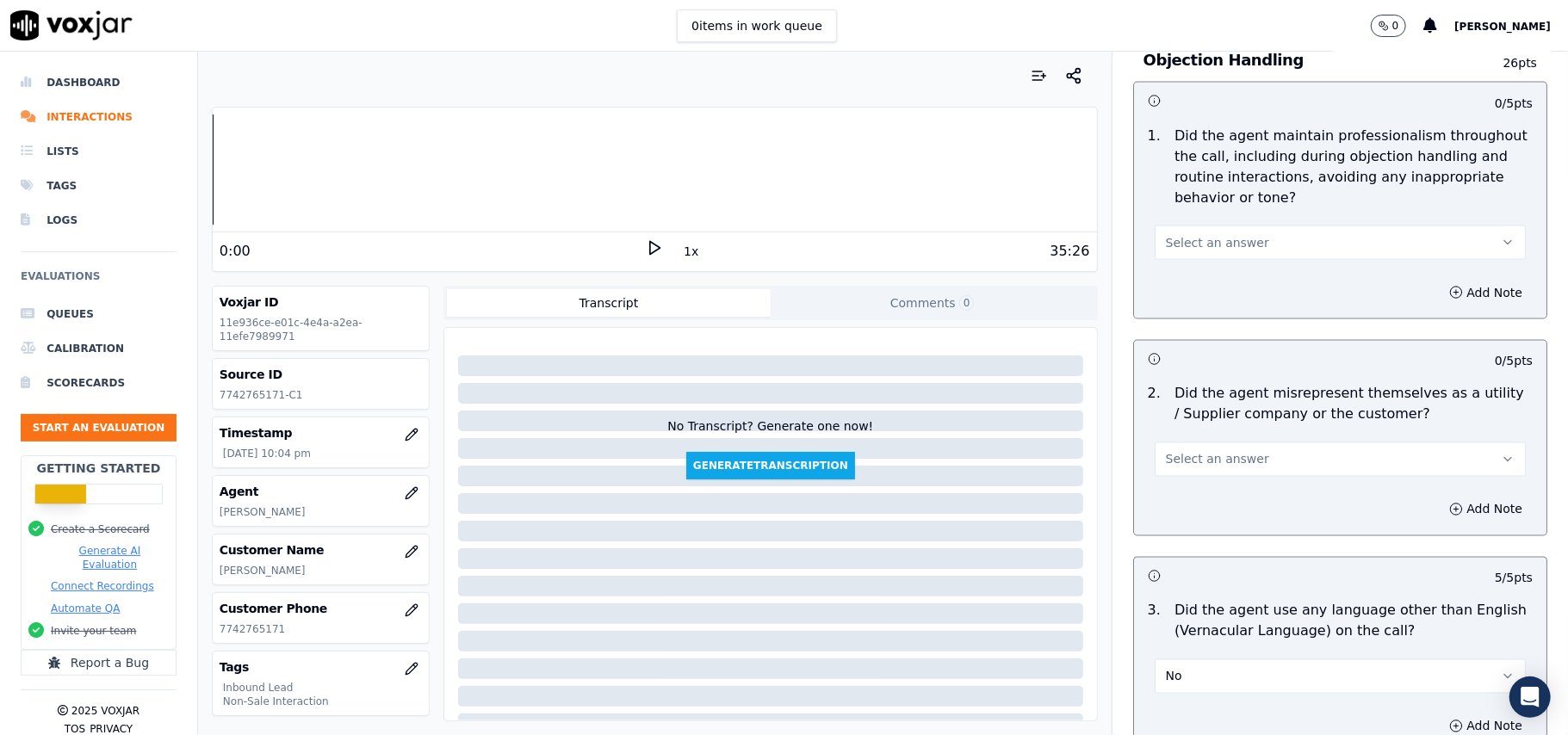
click at [1195, 451] on span "Select an answer" at bounding box center [1217, 459] width 103 height 17
click at [1196, 420] on div "Yes" at bounding box center [1302, 421] width 333 height 28
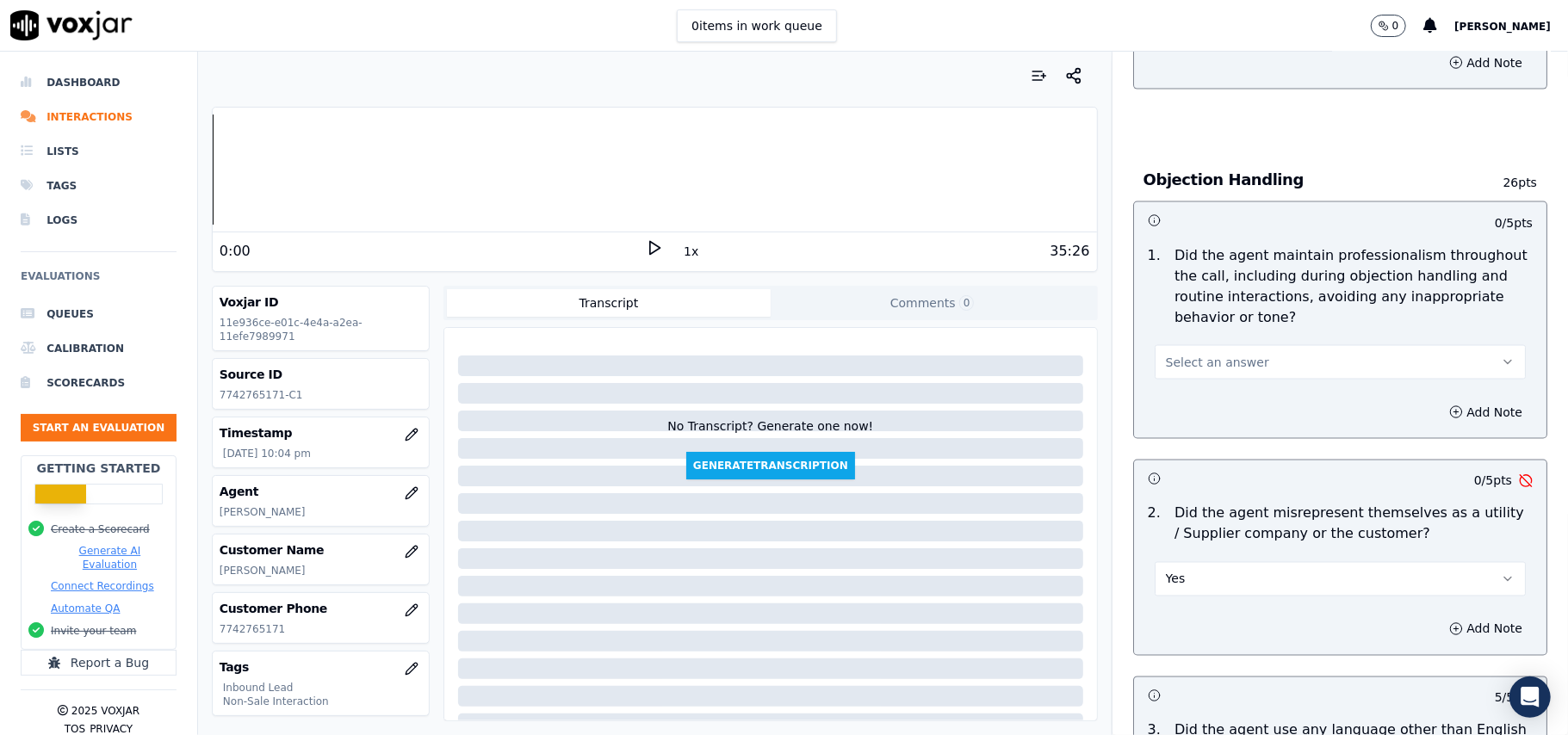
scroll to position [1833, 0]
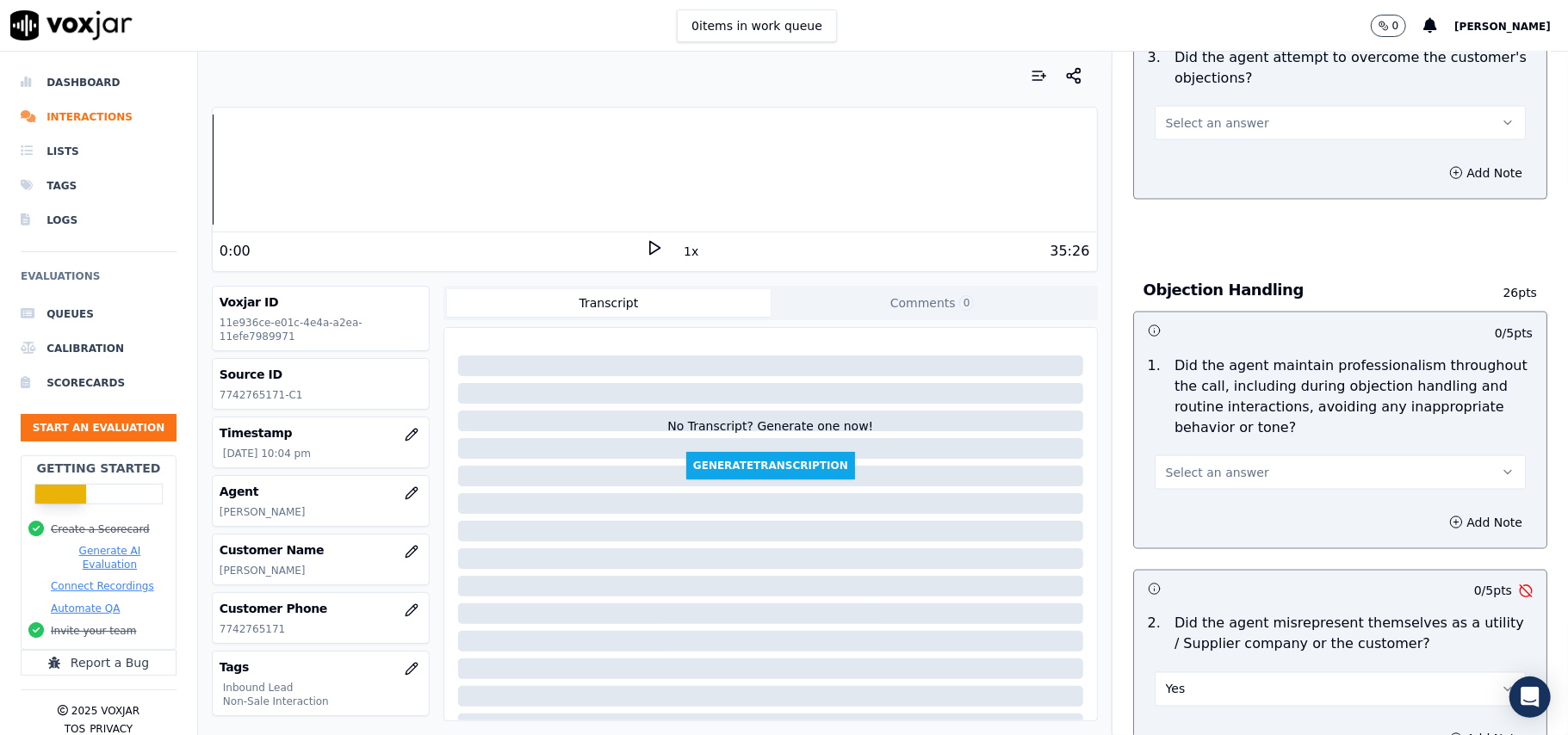
click at [1203, 672] on button "Yes" at bounding box center [1339, 689] width 371 height 34
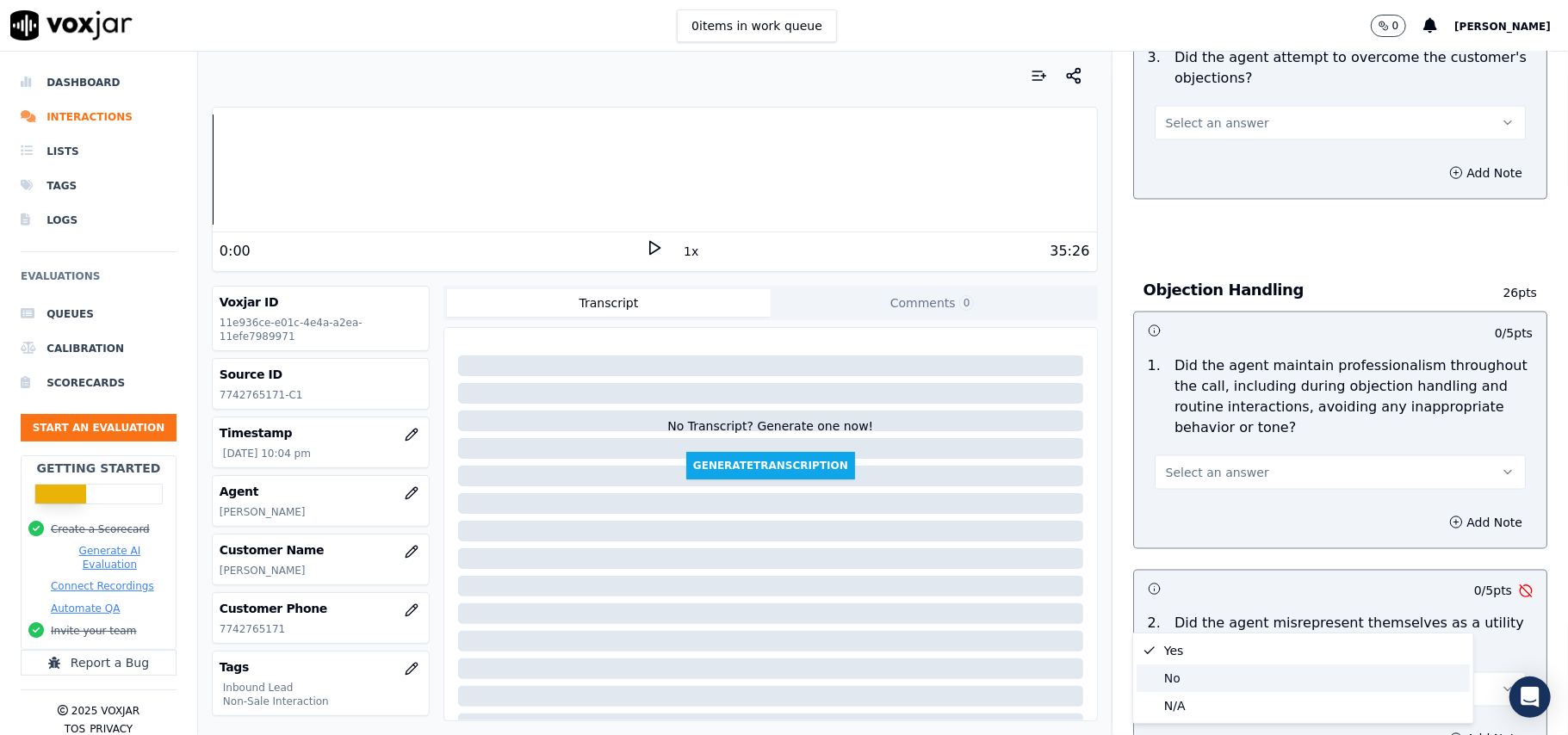
click at [1171, 669] on div "No" at bounding box center [1302, 678] width 333 height 28
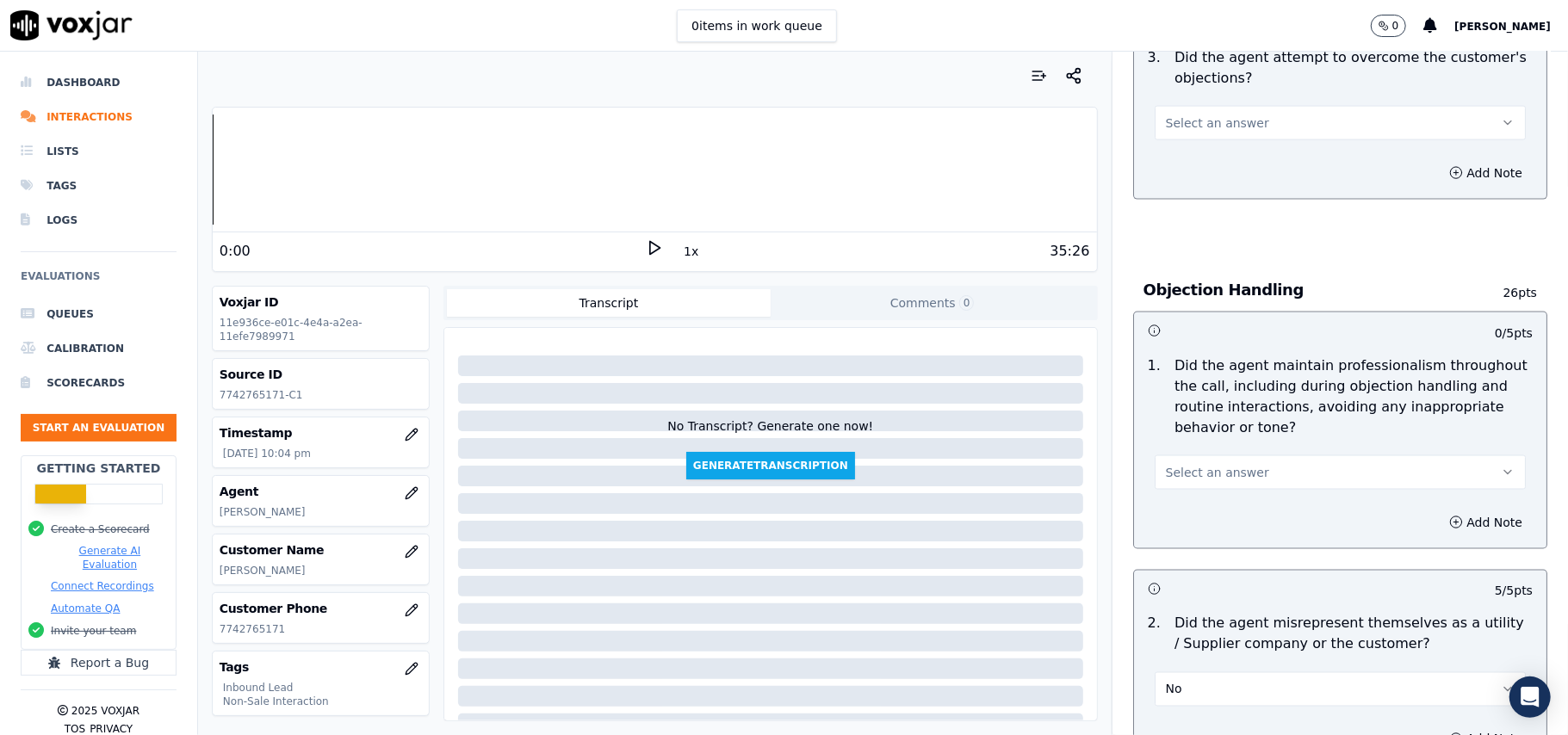
click at [1188, 455] on button "Select an answer" at bounding box center [1339, 472] width 371 height 34
click at [1185, 434] on div "Yes" at bounding box center [1302, 433] width 333 height 28
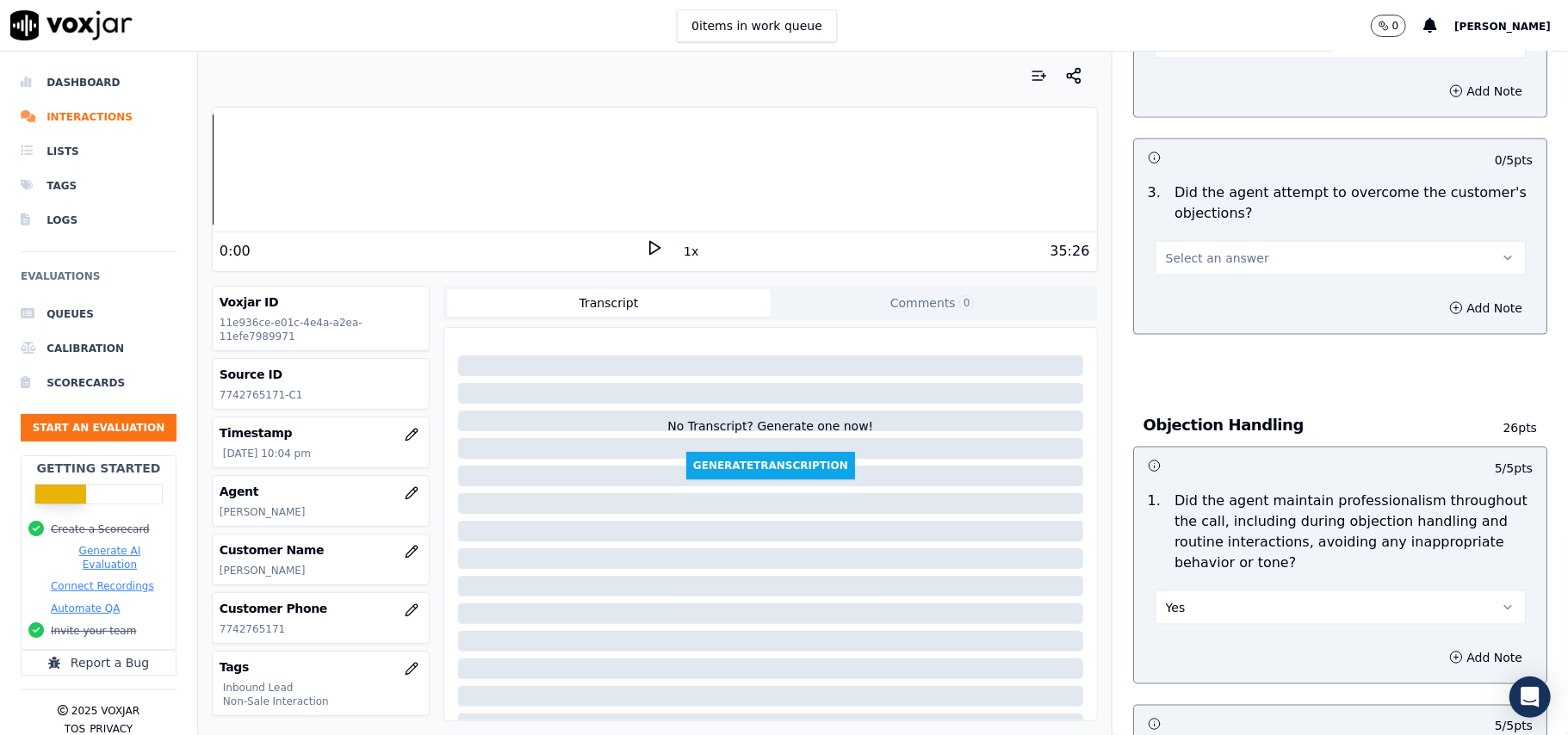
scroll to position [1489, 0]
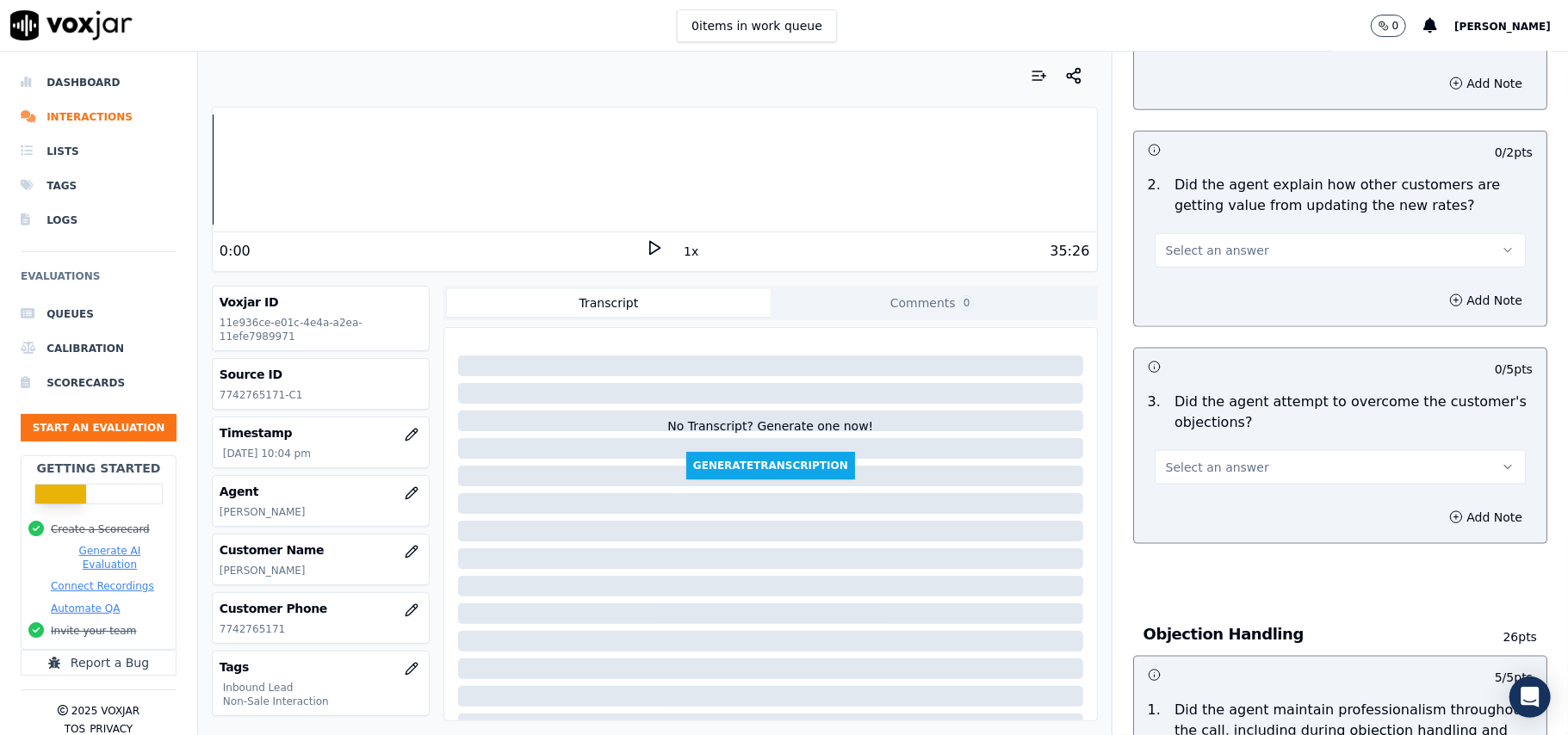
click at [1202, 451] on button "Select an answer" at bounding box center [1339, 468] width 371 height 34
click at [1199, 432] on div "Yes" at bounding box center [1302, 427] width 333 height 28
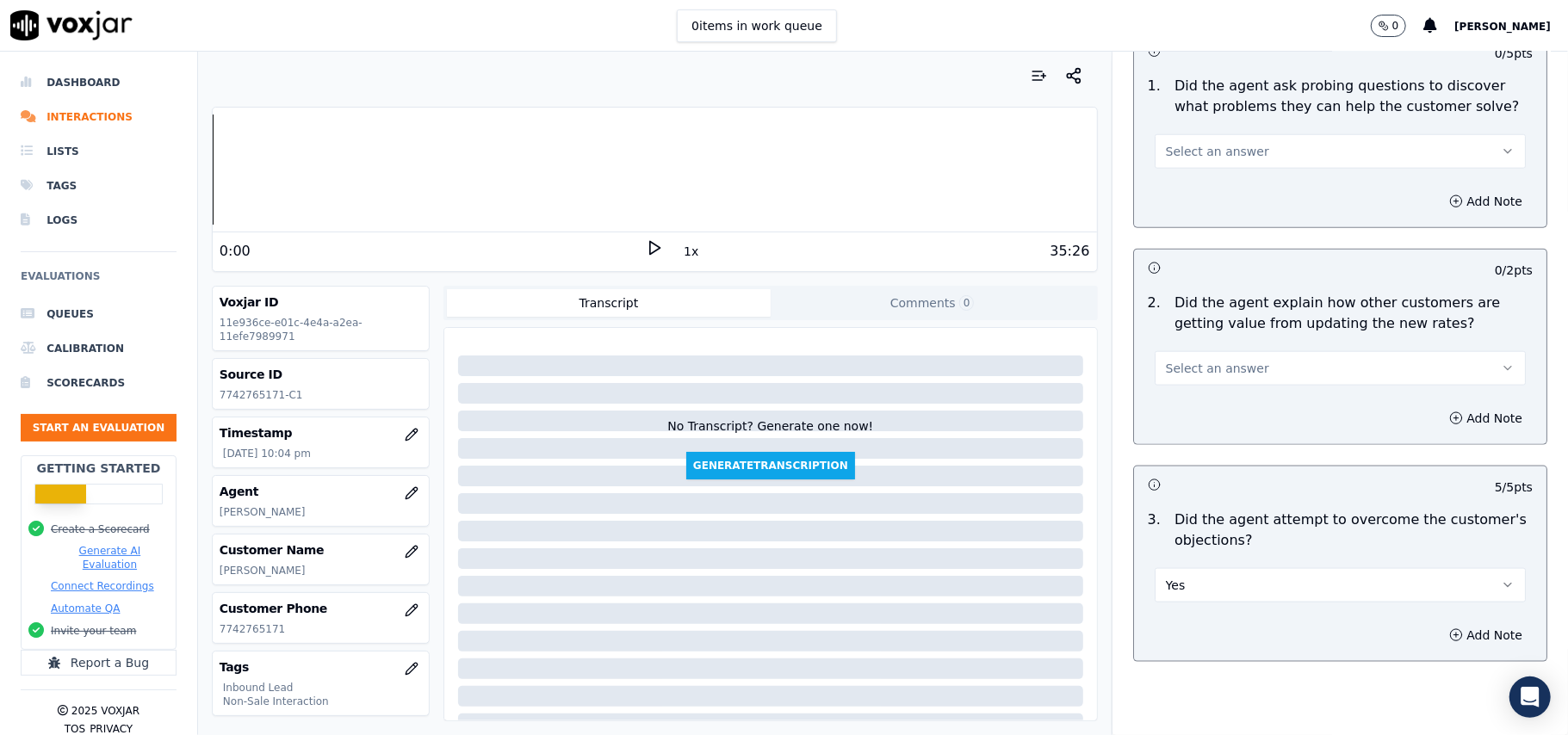
scroll to position [1260, 0]
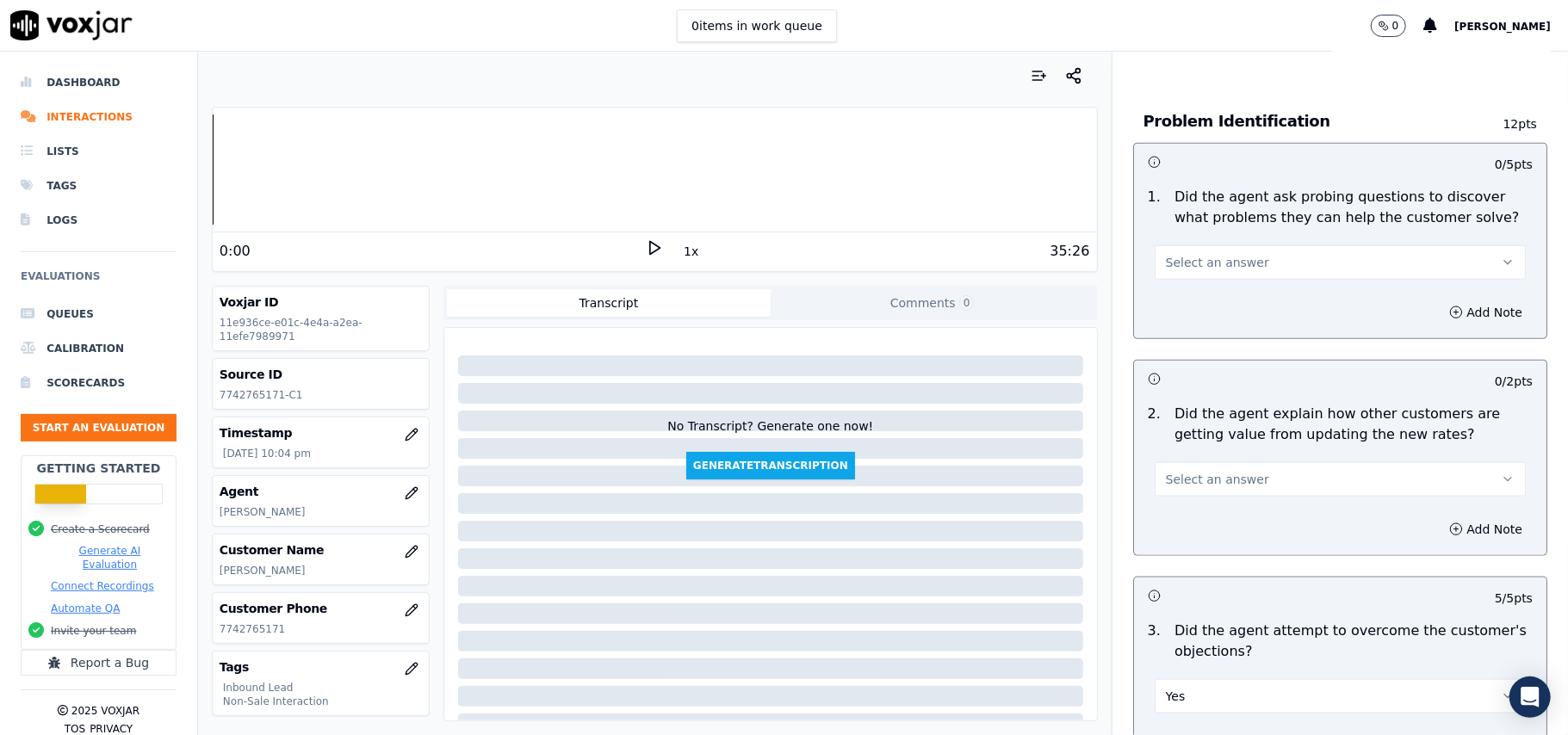
click at [1244, 462] on button "Select an answer" at bounding box center [1339, 479] width 371 height 34
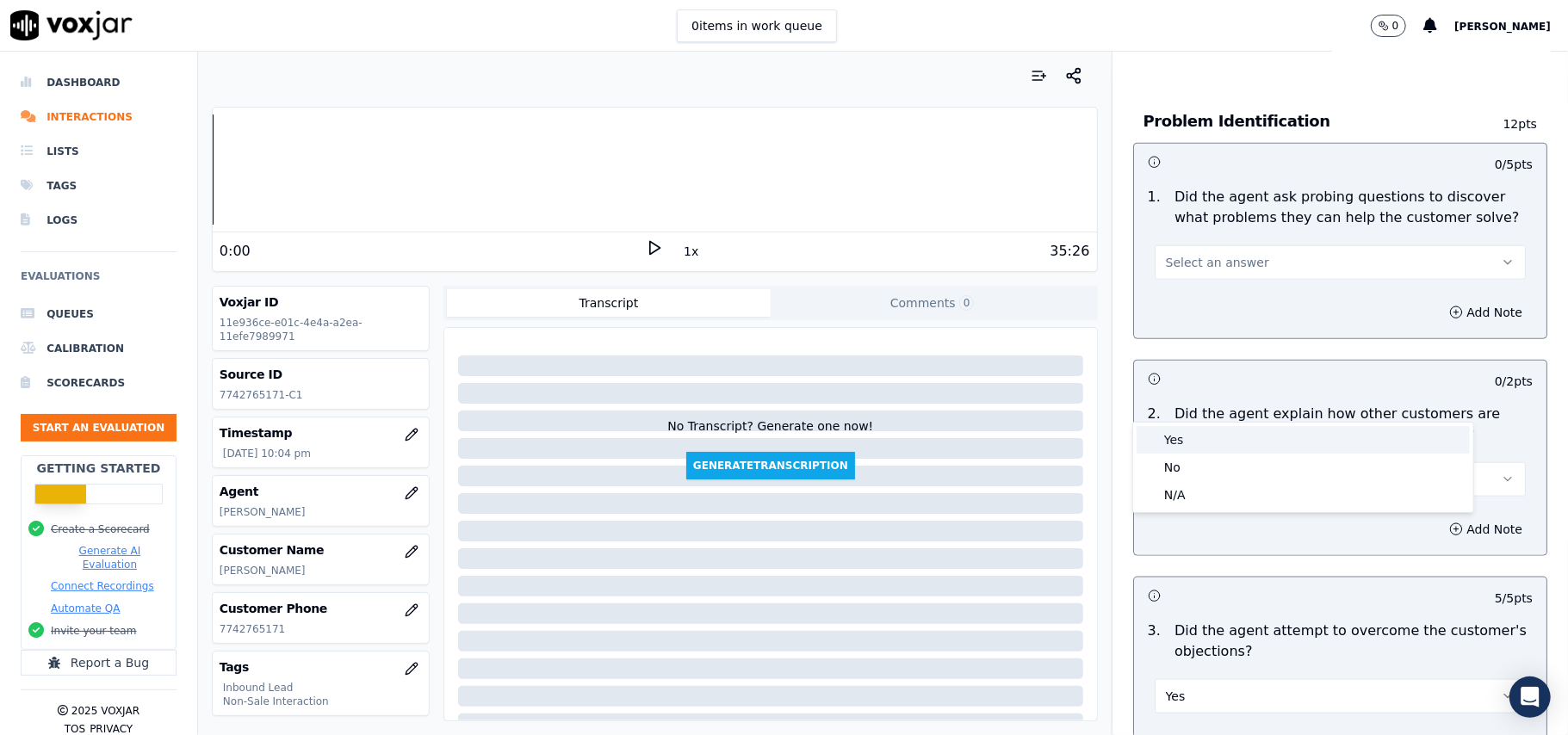
click at [1238, 439] on div "Yes" at bounding box center [1302, 440] width 333 height 28
click at [1255, 245] on button "Select an answer" at bounding box center [1339, 262] width 371 height 34
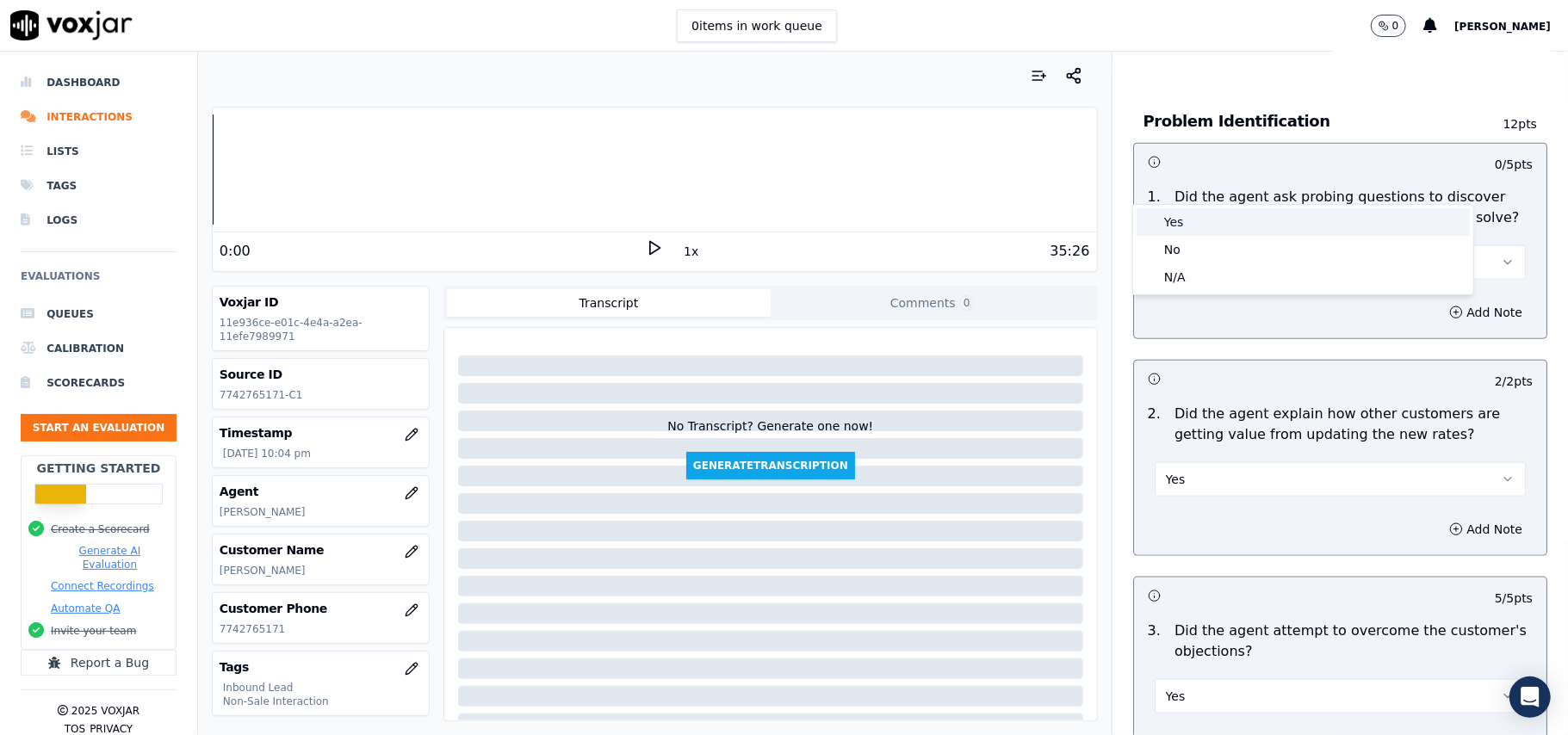
click at [1244, 212] on div "Yes" at bounding box center [1302, 222] width 333 height 28
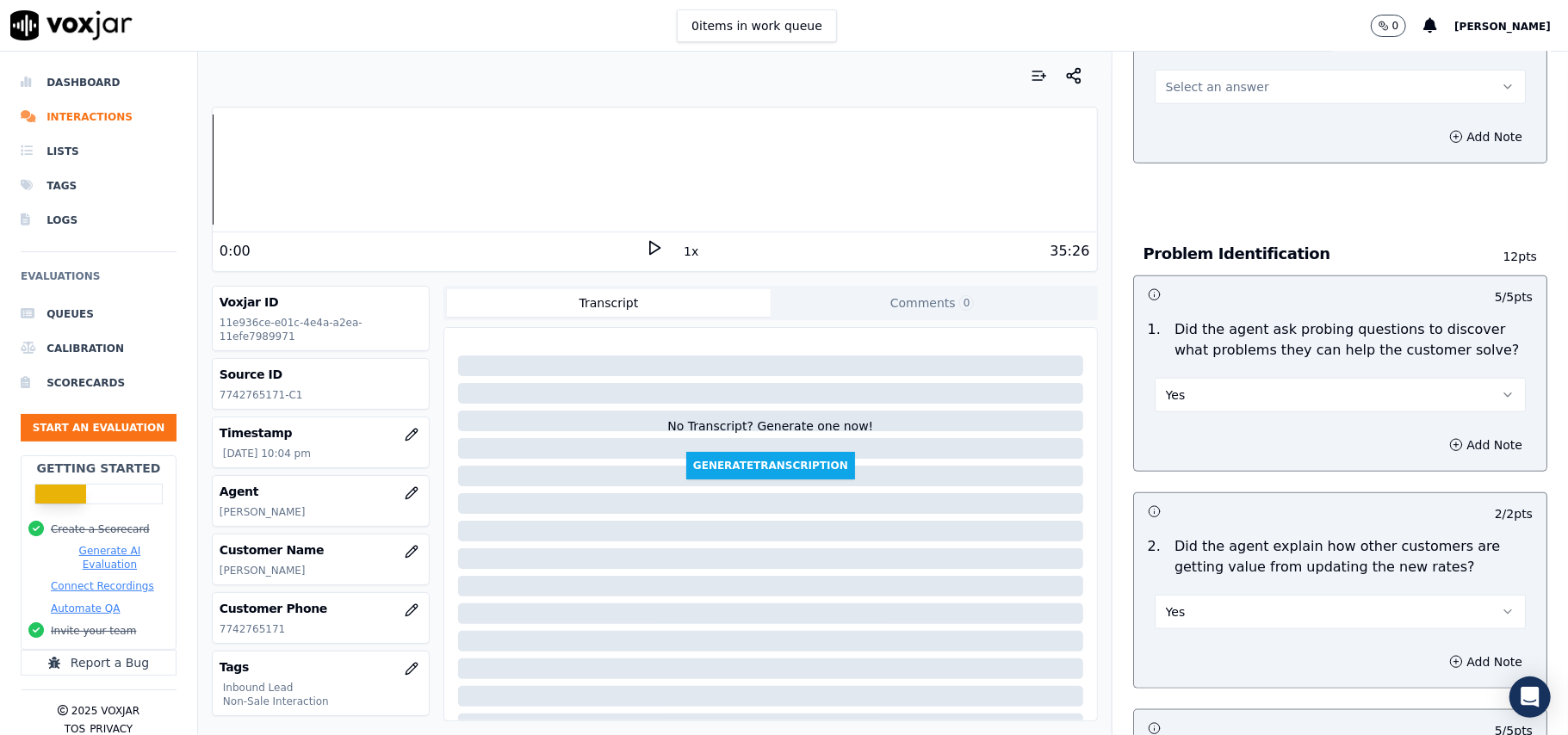
scroll to position [1030, 0]
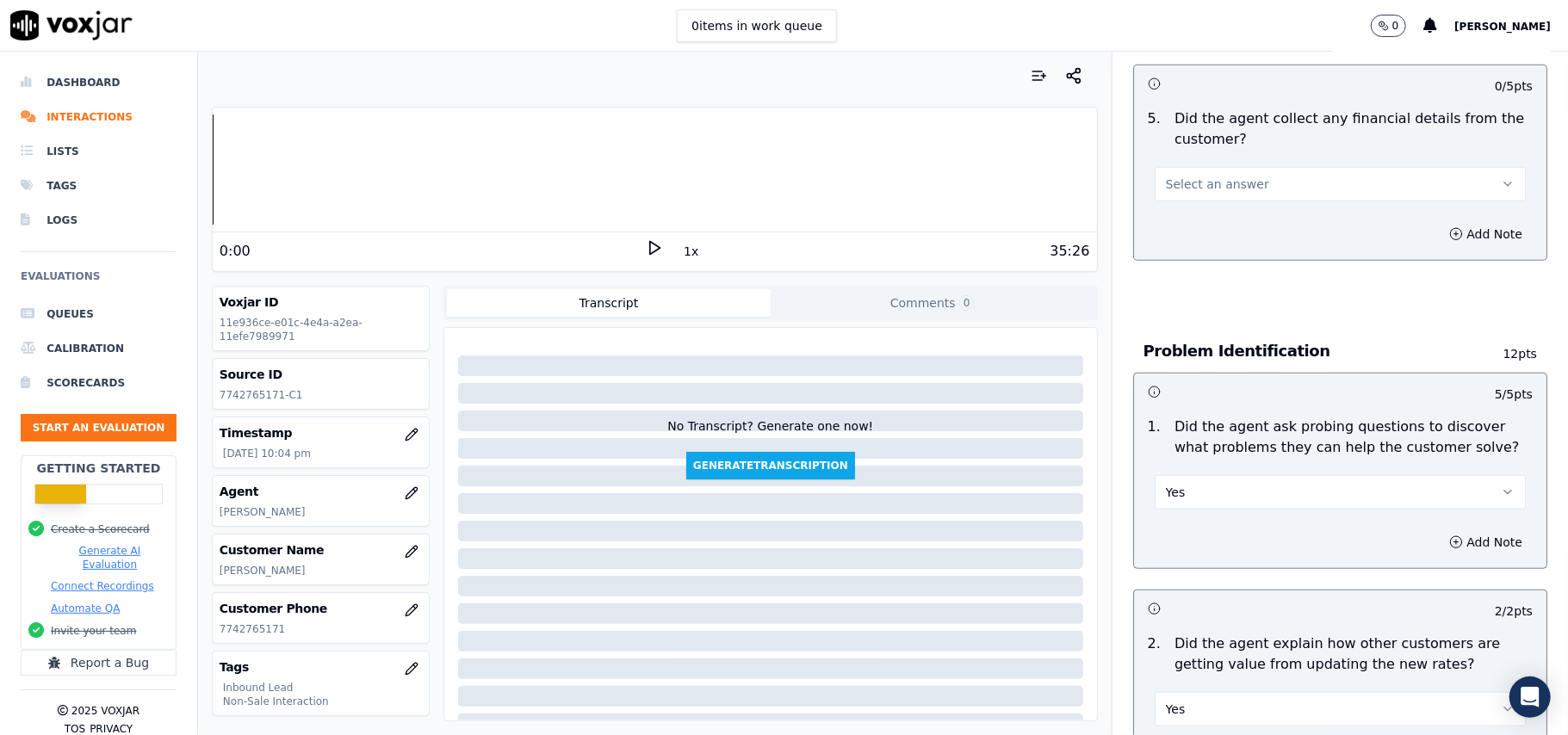
click at [1226, 176] on span "Select an answer" at bounding box center [1217, 184] width 103 height 17
click at [1220, 167] on div "No" at bounding box center [1302, 171] width 333 height 28
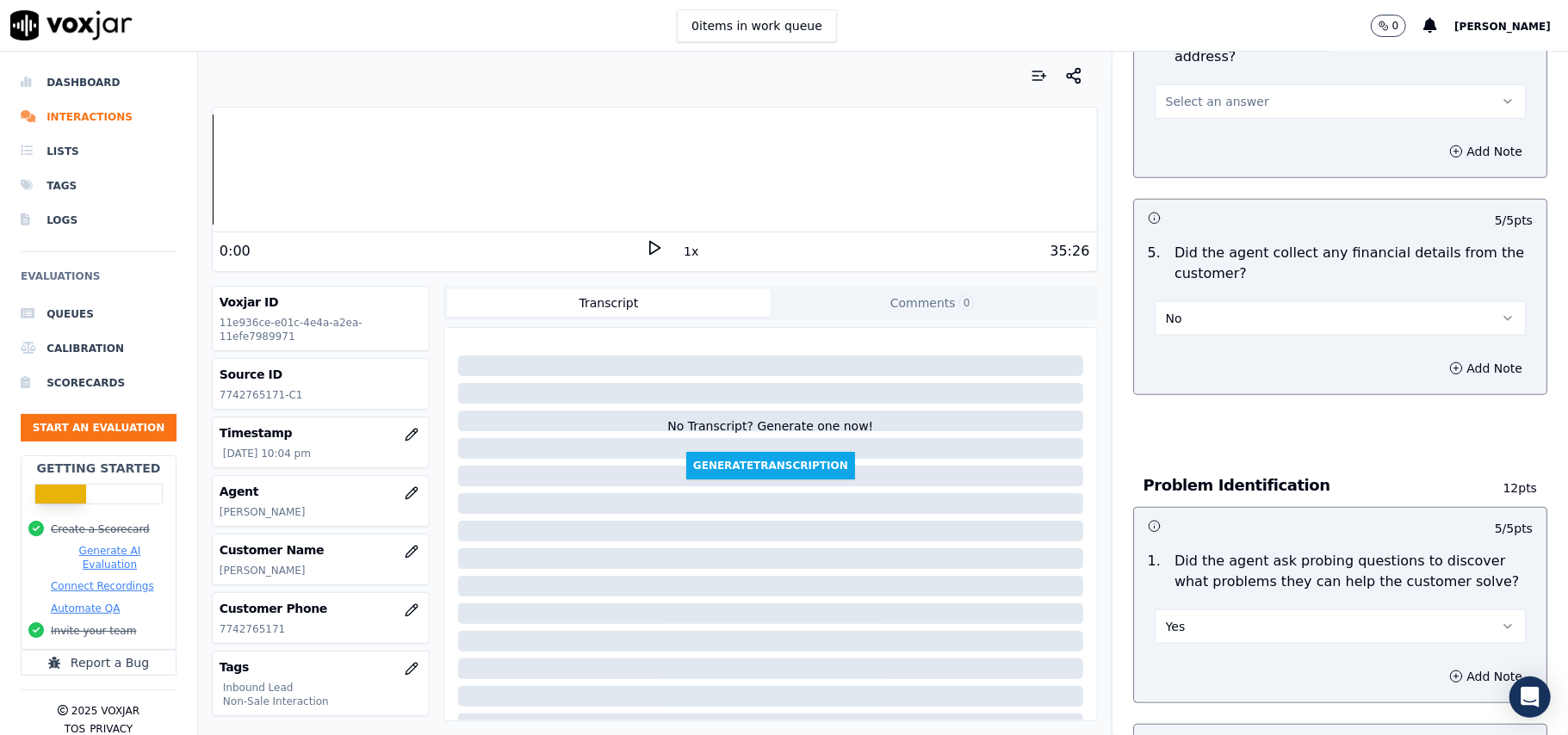
scroll to position [686, 0]
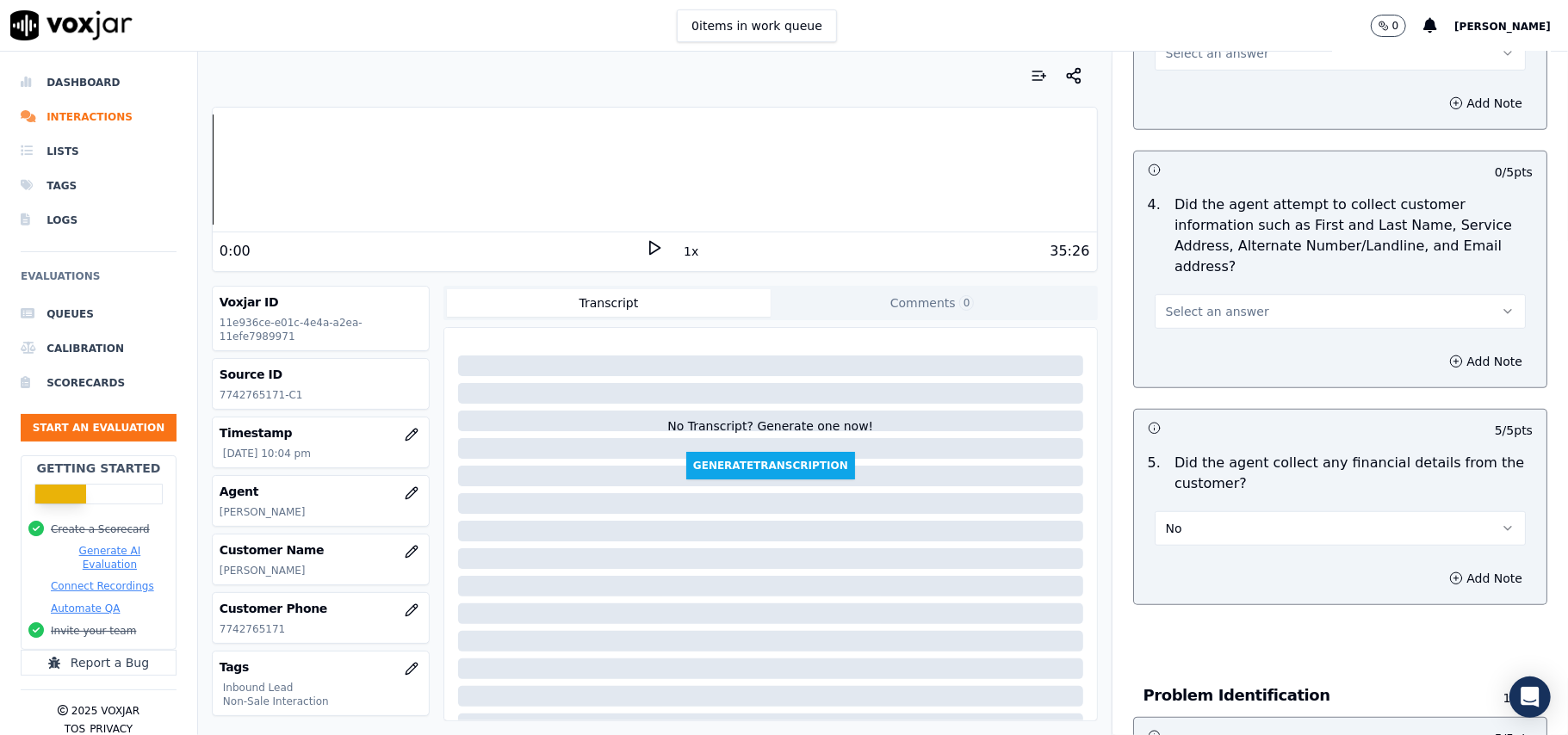
click at [1230, 303] on span "Select an answer" at bounding box center [1217, 311] width 103 height 17
click at [1213, 281] on div "Yes" at bounding box center [1302, 269] width 333 height 28
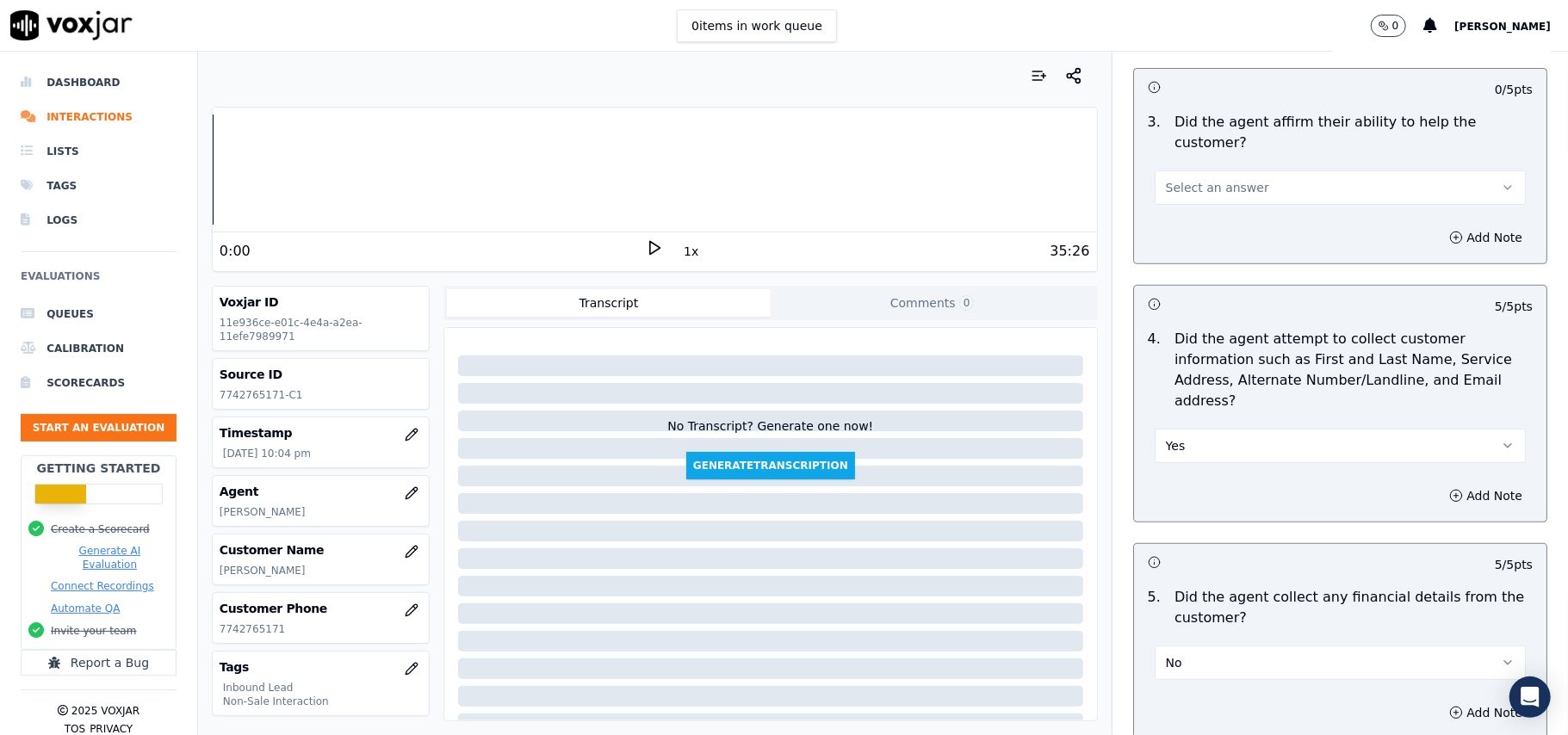
scroll to position [456, 0]
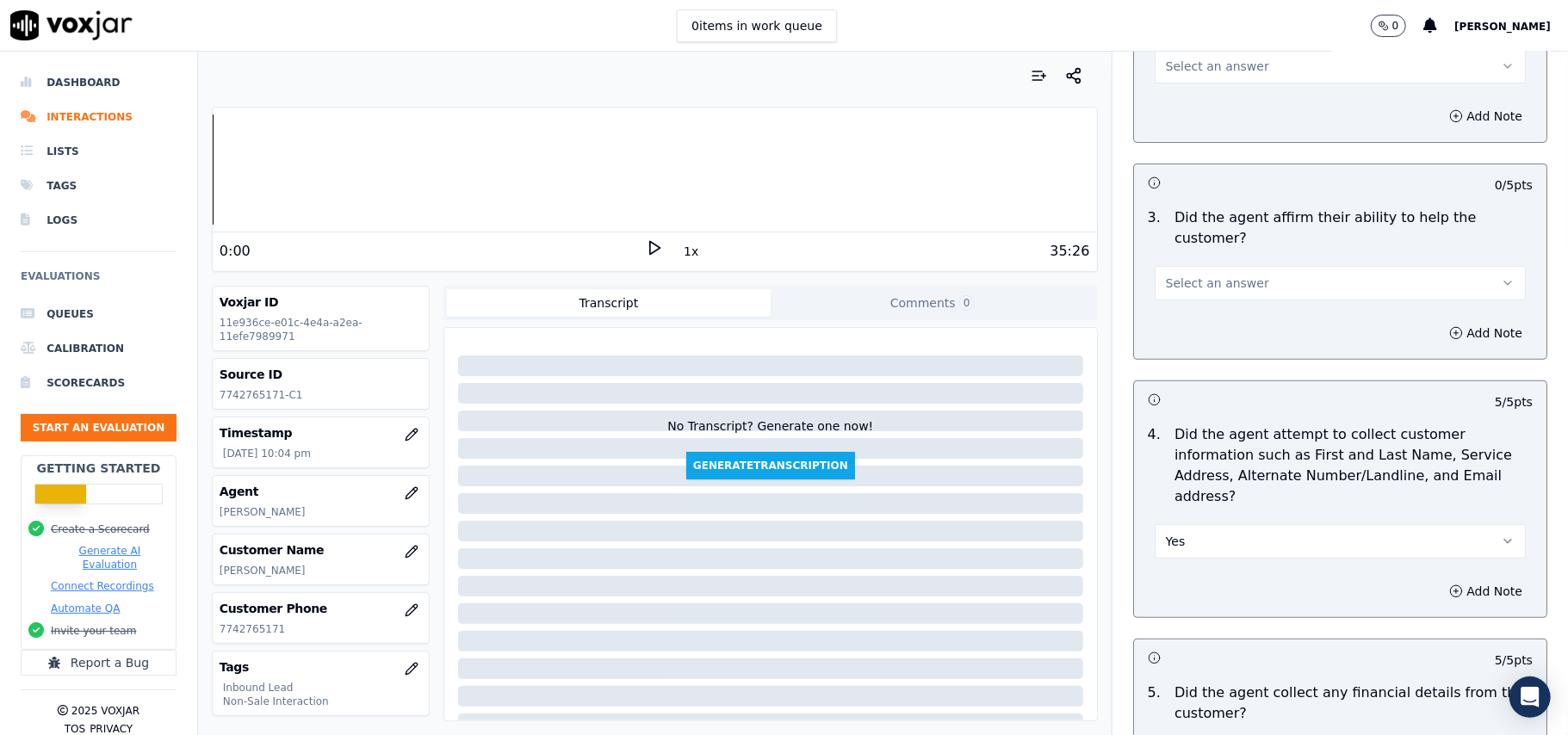
click at [1193, 275] on span "Select an answer" at bounding box center [1217, 283] width 103 height 17
click at [1200, 262] on div "Yes" at bounding box center [1302, 260] width 333 height 28
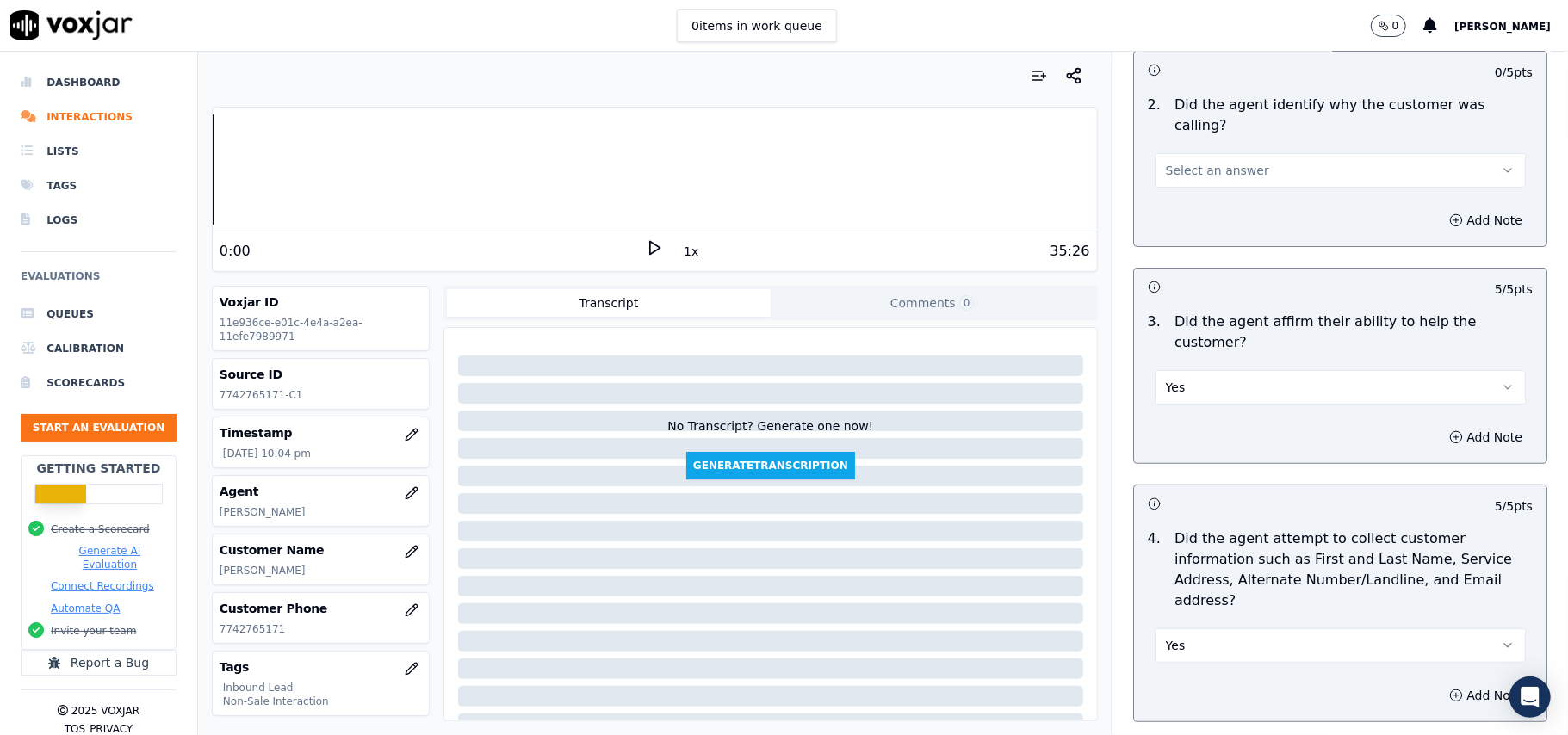
scroll to position [227, 0]
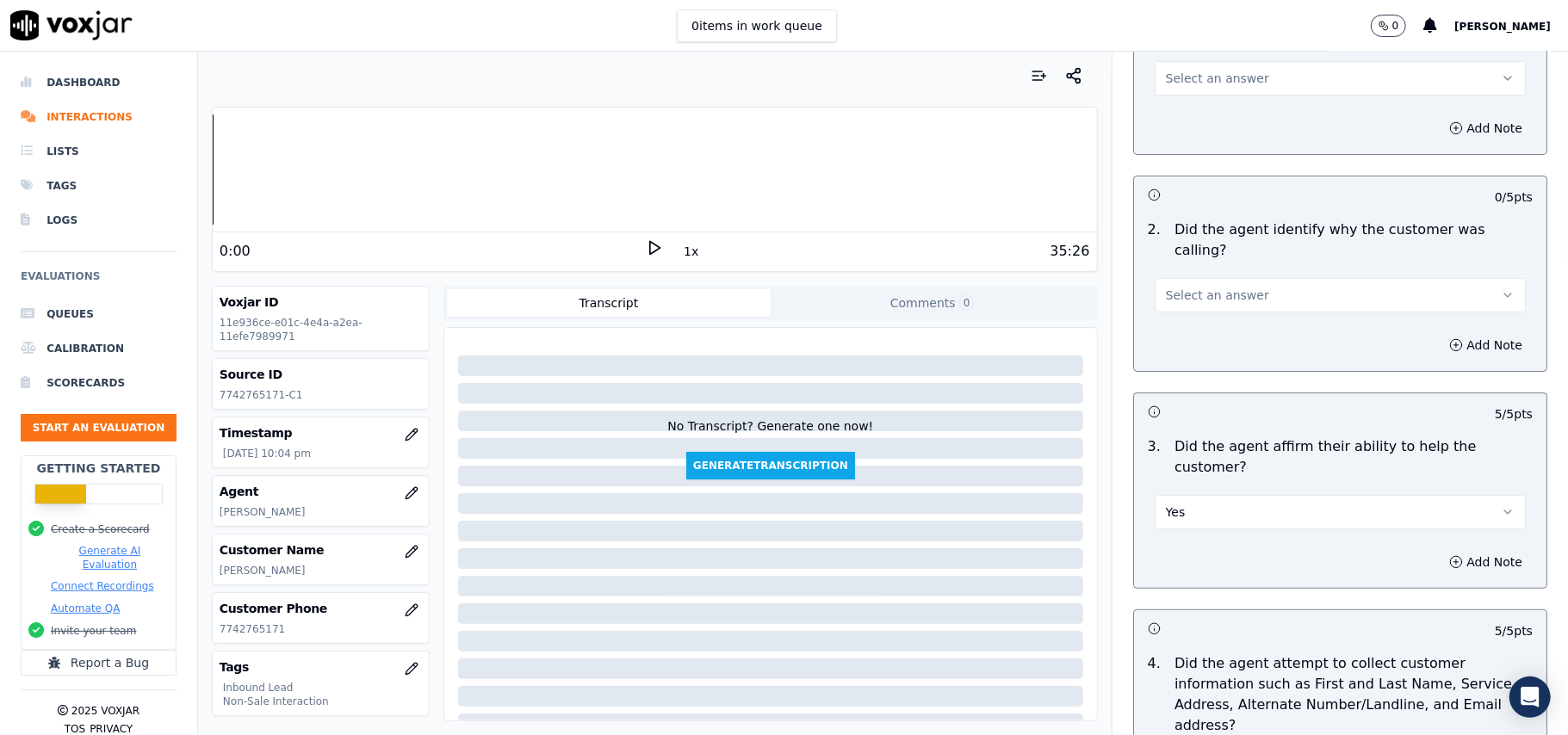
click at [1210, 286] on span "Select an answer" at bounding box center [1217, 294] width 103 height 17
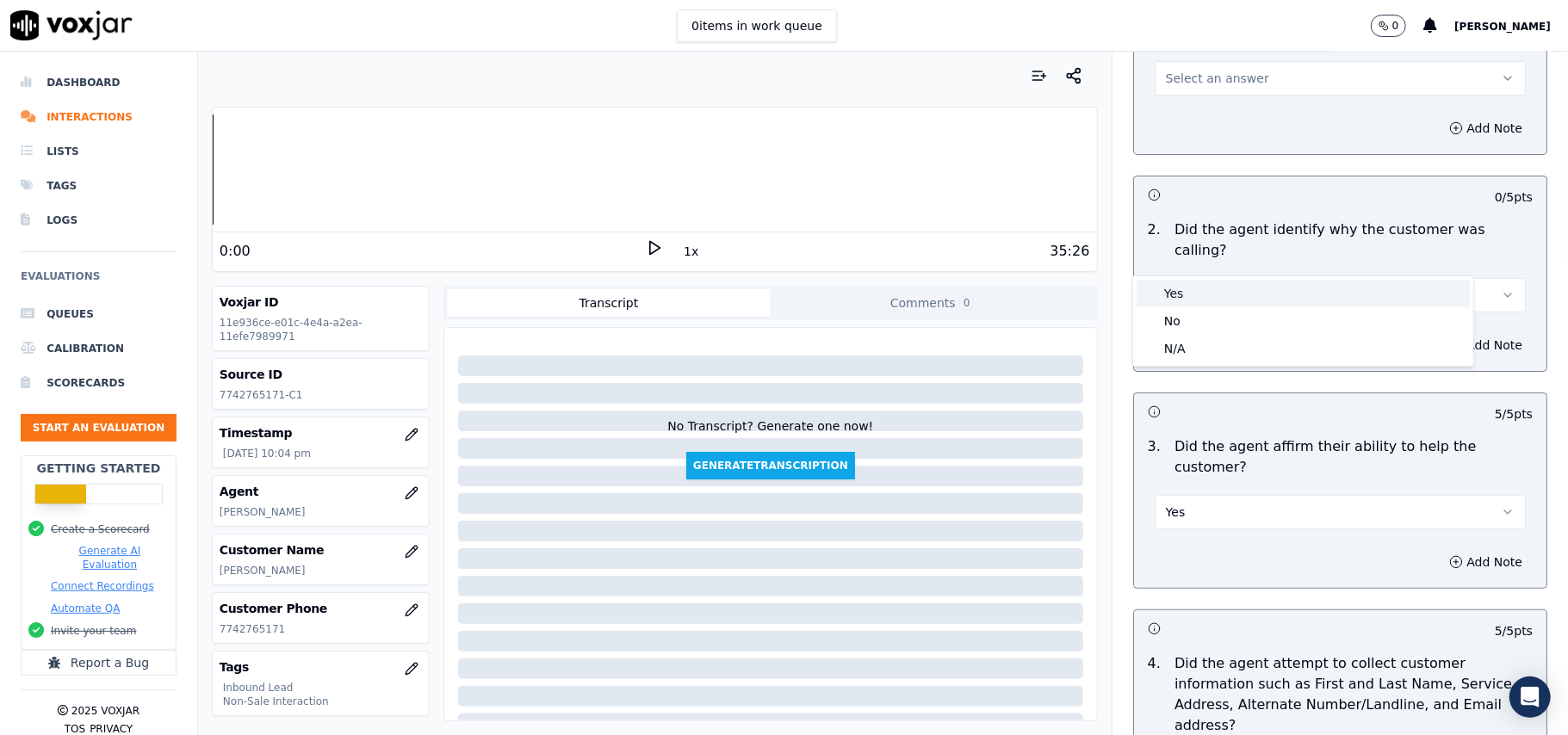
click at [1217, 286] on div "Yes" at bounding box center [1302, 293] width 333 height 28
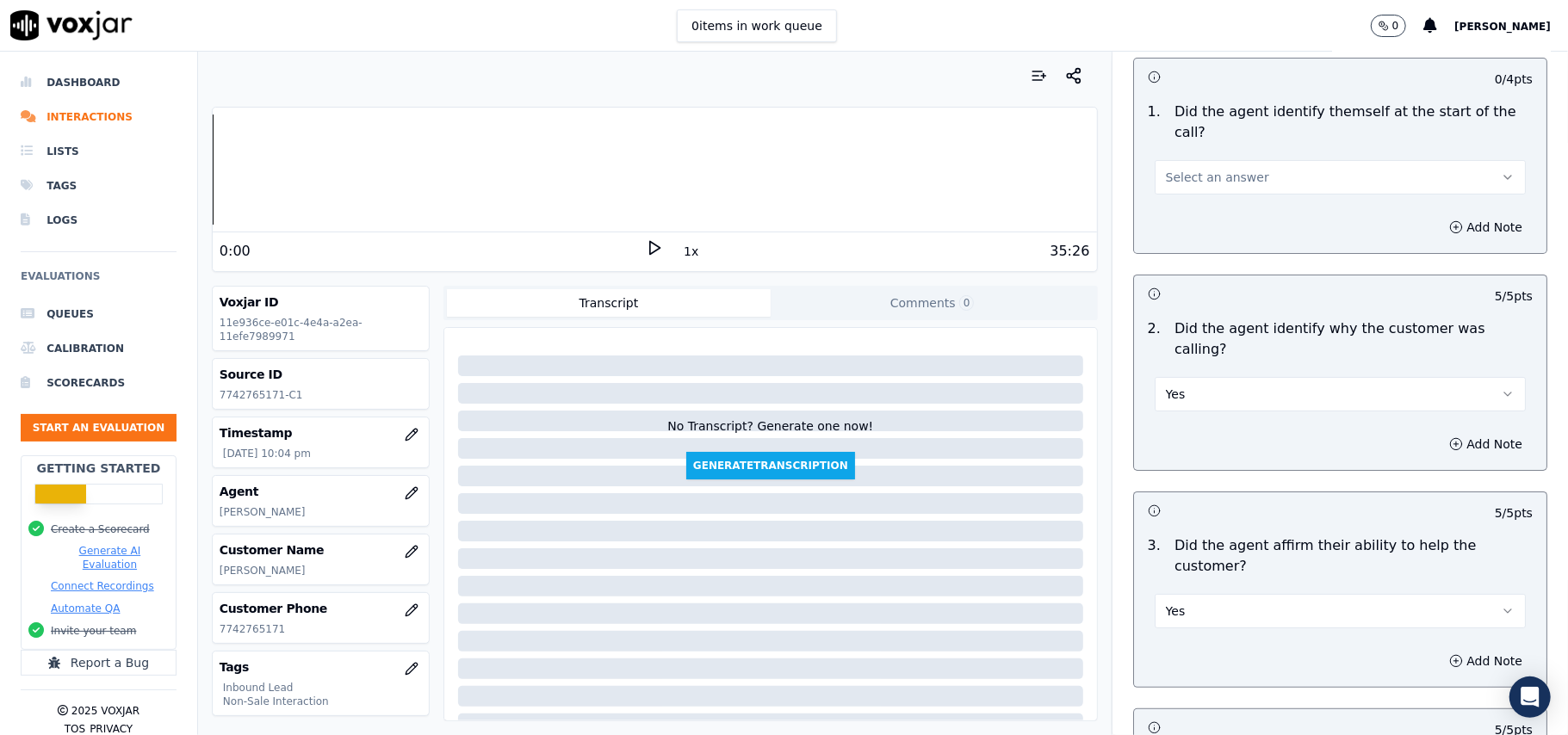
scroll to position [0, 0]
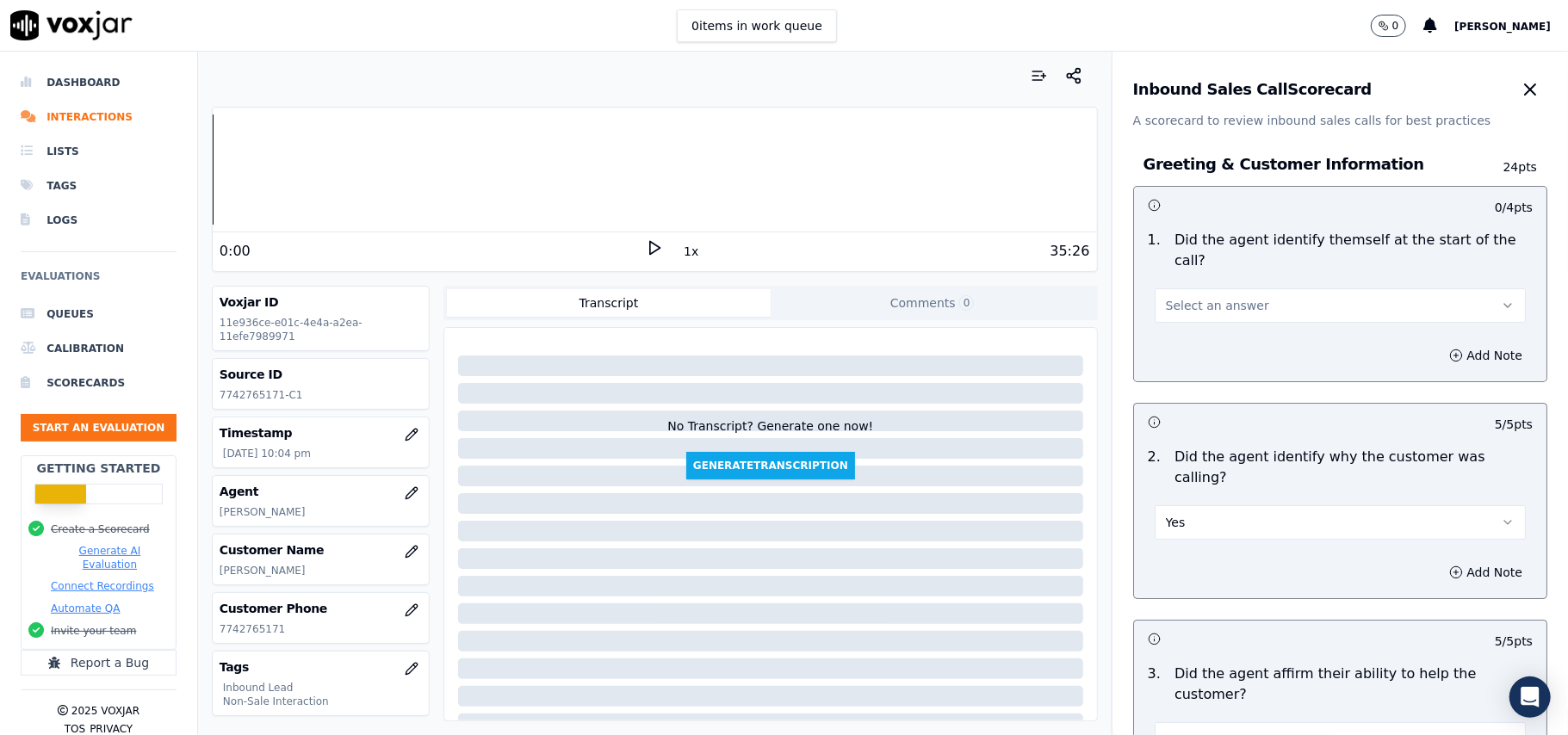
click at [1213, 288] on button "Select an answer" at bounding box center [1339, 305] width 371 height 34
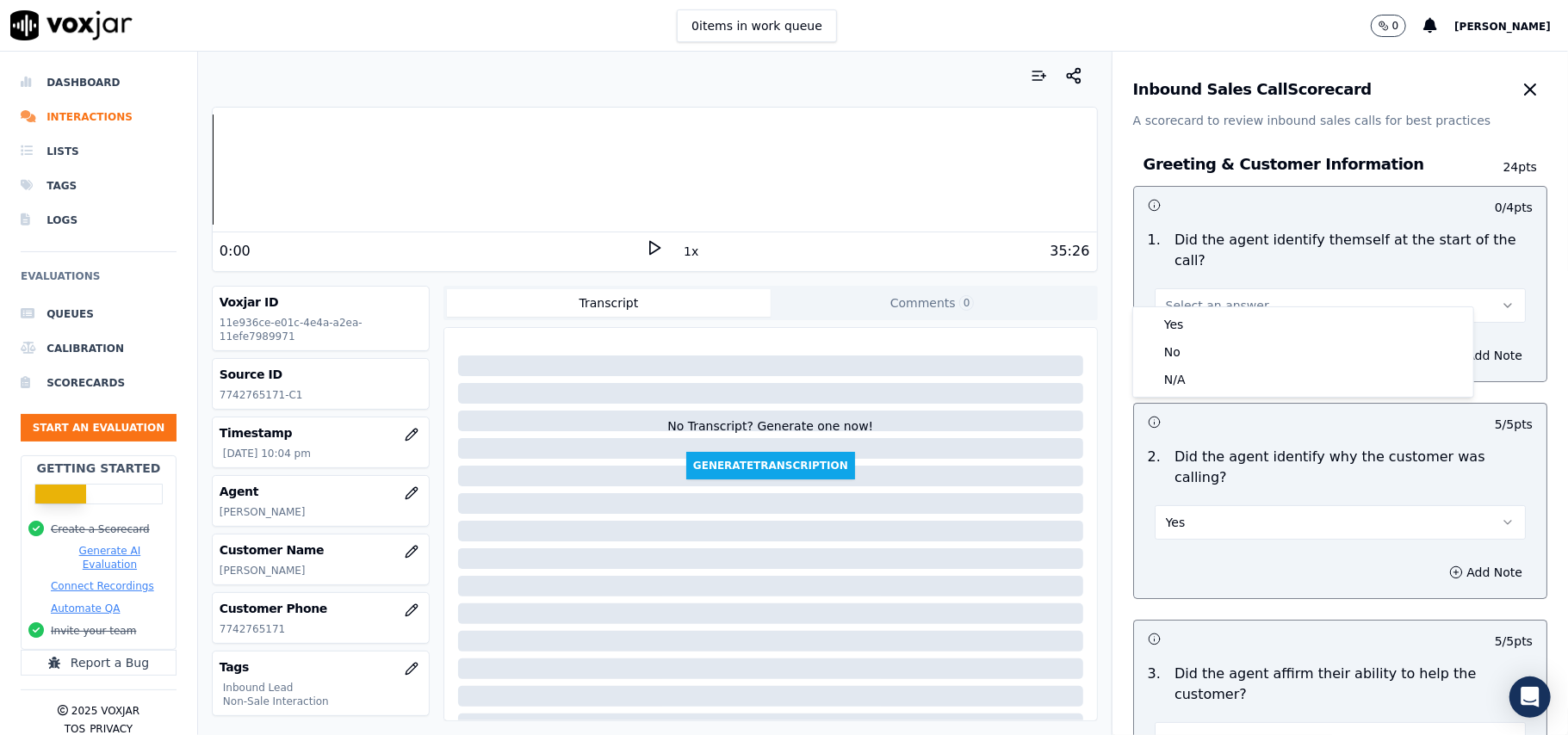
click at [1213, 305] on div "1 . Did the agent identify themself at the start of the call? Select an answer" at bounding box center [1339, 276] width 412 height 107
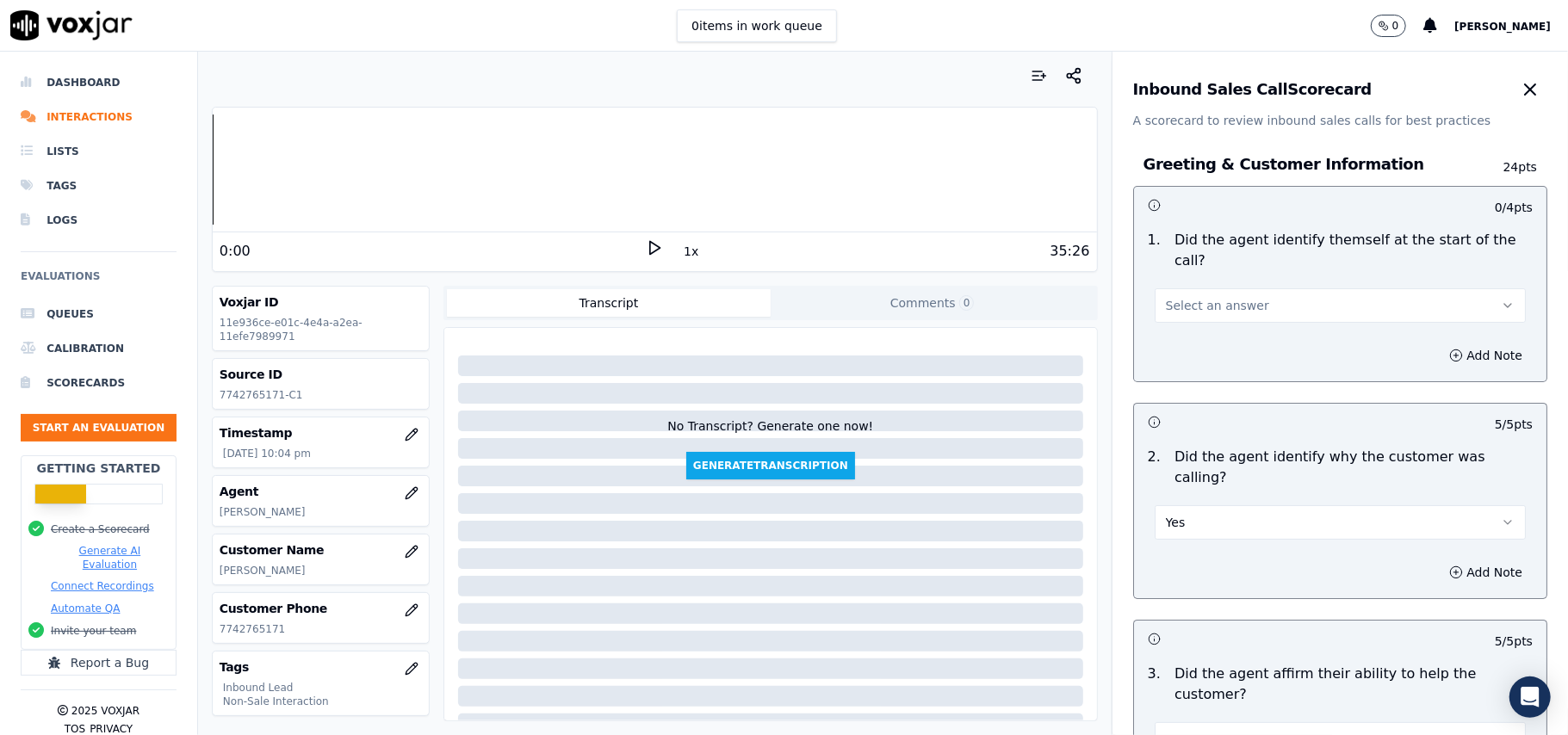
click at [1211, 297] on span "Select an answer" at bounding box center [1217, 305] width 103 height 17
click at [1200, 327] on div "Yes" at bounding box center [1302, 324] width 333 height 28
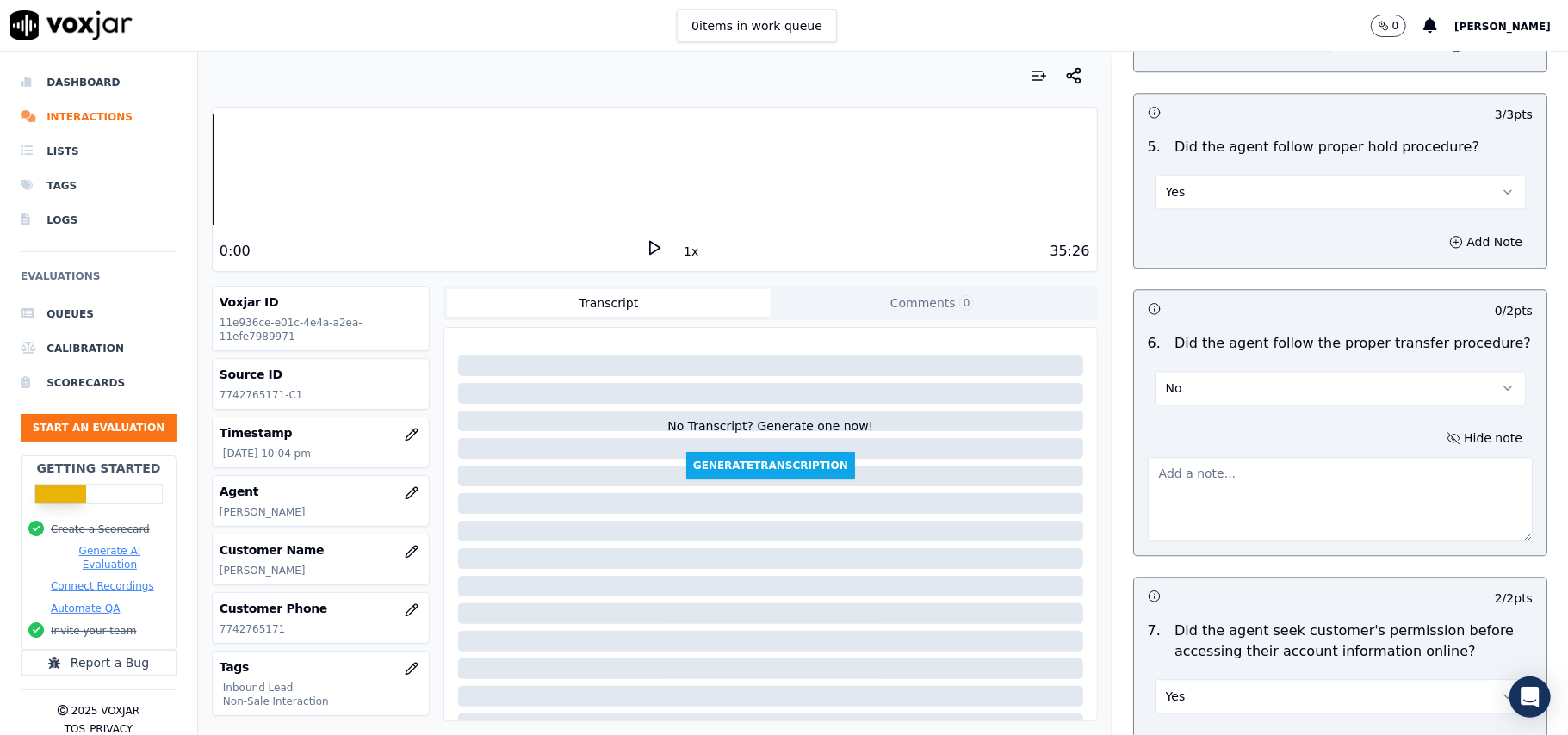
scroll to position [2984, 0]
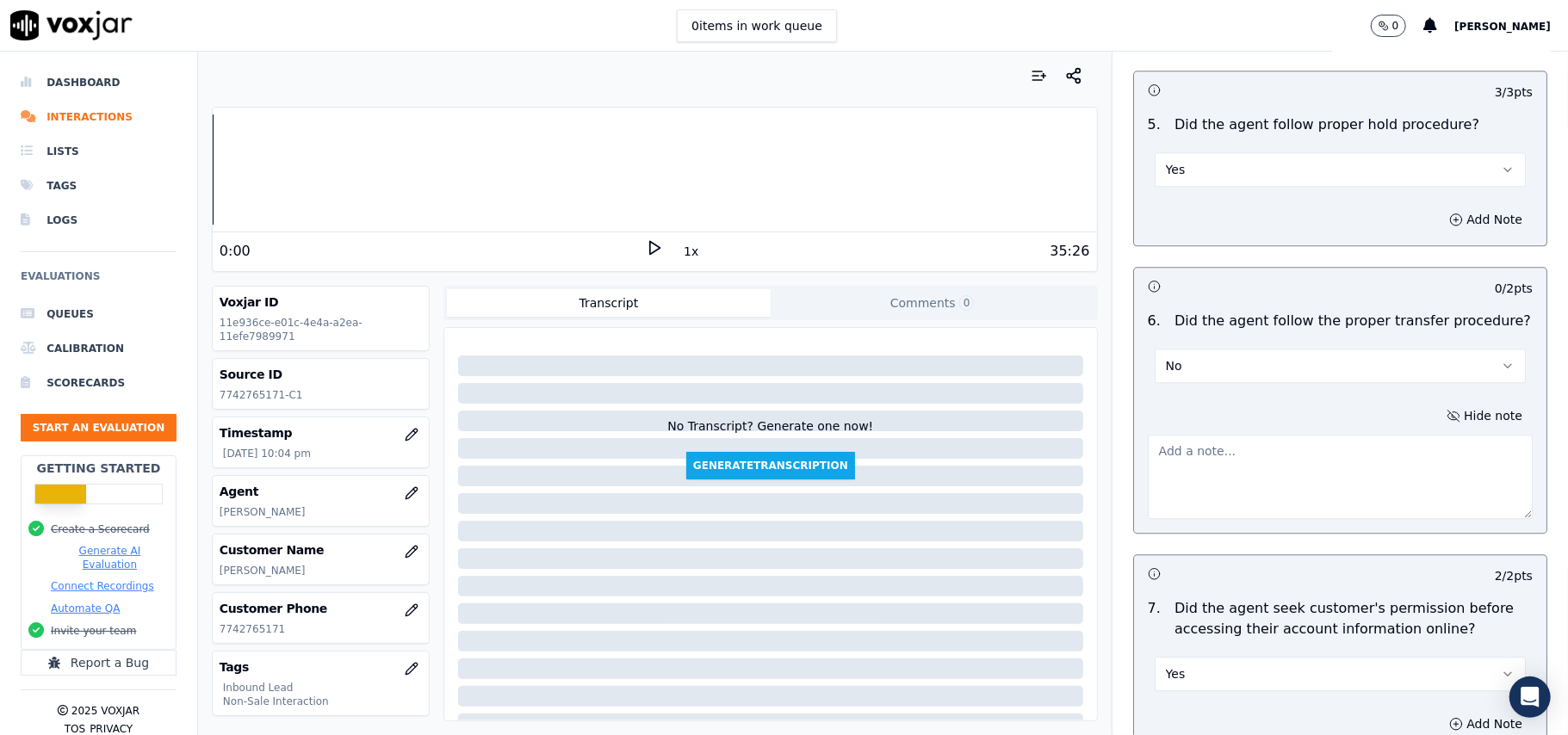
click at [1204, 434] on textarea at bounding box center [1340, 477] width 385 height 84
click at [1324, 434] on textarea at bounding box center [1340, 477] width 385 height 84
paste textarea "@11:52 – Call got transferred to Agent [PERSON_NAME] without informing the cust…"
click at [1288, 434] on textarea "@11:52 – Call got transferred to Agent [PERSON_NAME] without informing the cust…" at bounding box center [1340, 477] width 385 height 84
click at [1148, 434] on textarea "@11:52 – Call got transferred to Agent [PERSON_NAME] without informing the cust…" at bounding box center [1340, 477] width 385 height 84
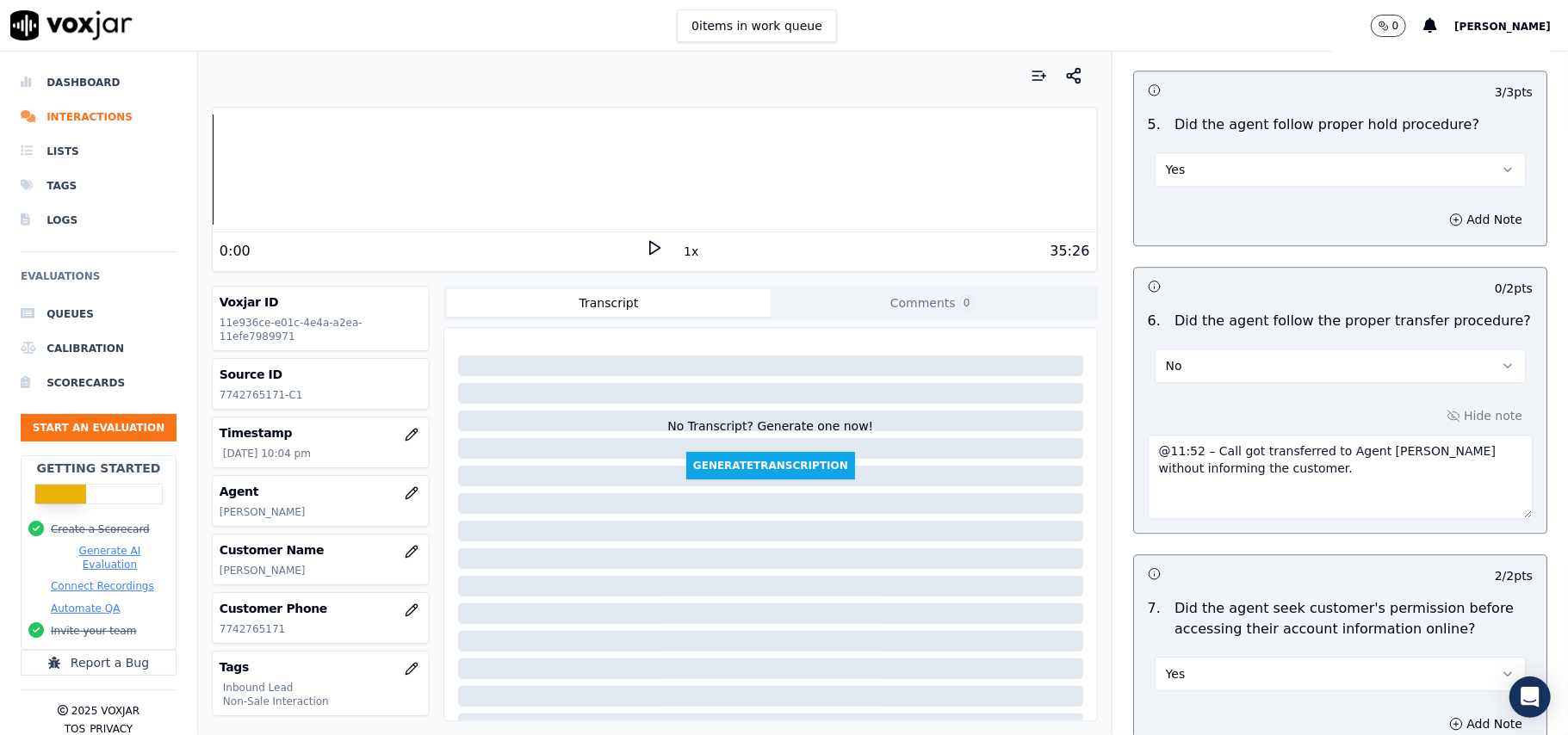
click at [1186, 434] on textarea "@11:52 – Call got transferred to Agent [PERSON_NAME] without informing the cust…" at bounding box center [1340, 477] width 385 height 84
paste textarea "Call ID: 111617"
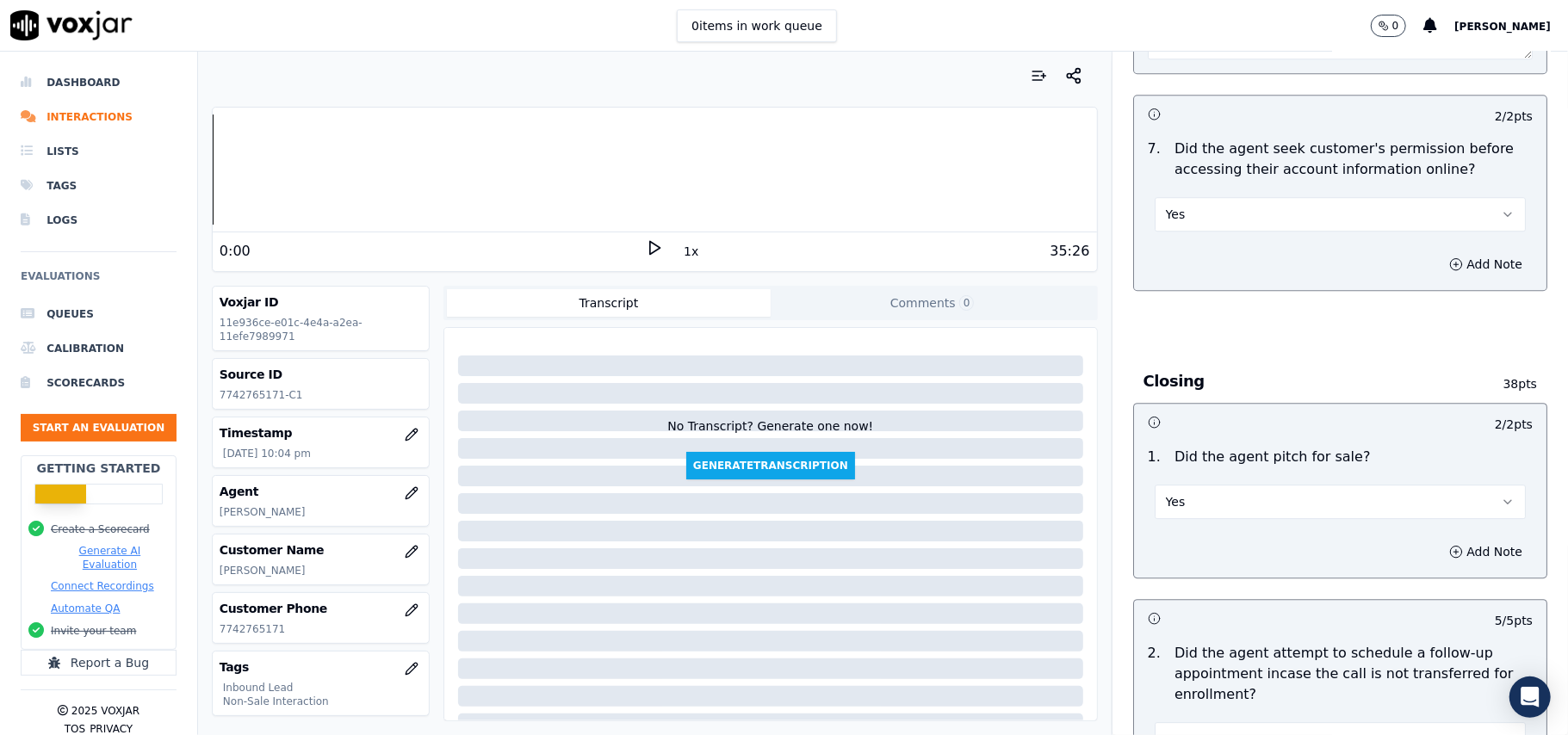
scroll to position [4910, 0]
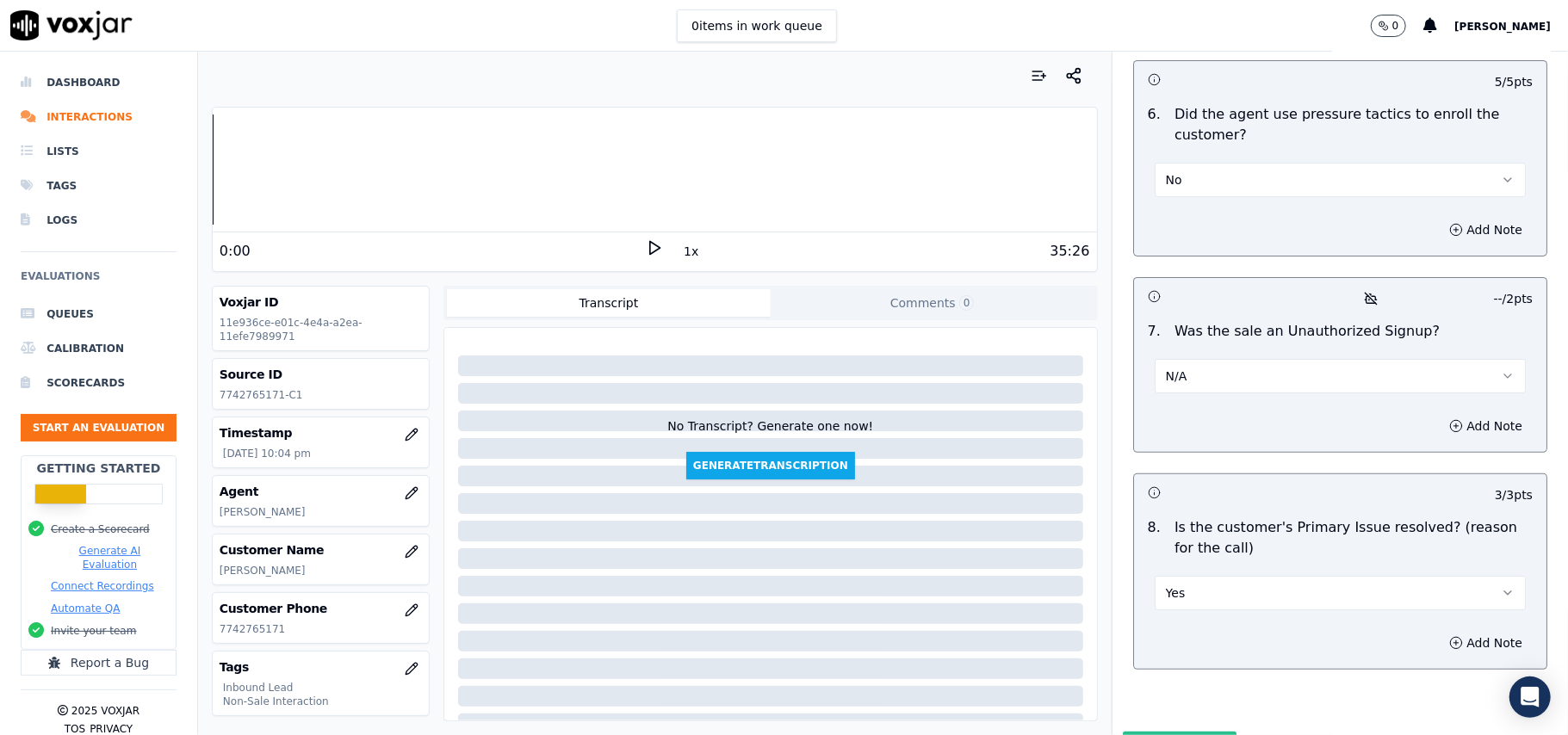
type textarea "Call ID: 111617 @11:52 – Call got transferred to Agent [PERSON_NAME] without in…"
click at [1168, 731] on button "Submit Scores" at bounding box center [1180, 747] width 115 height 31
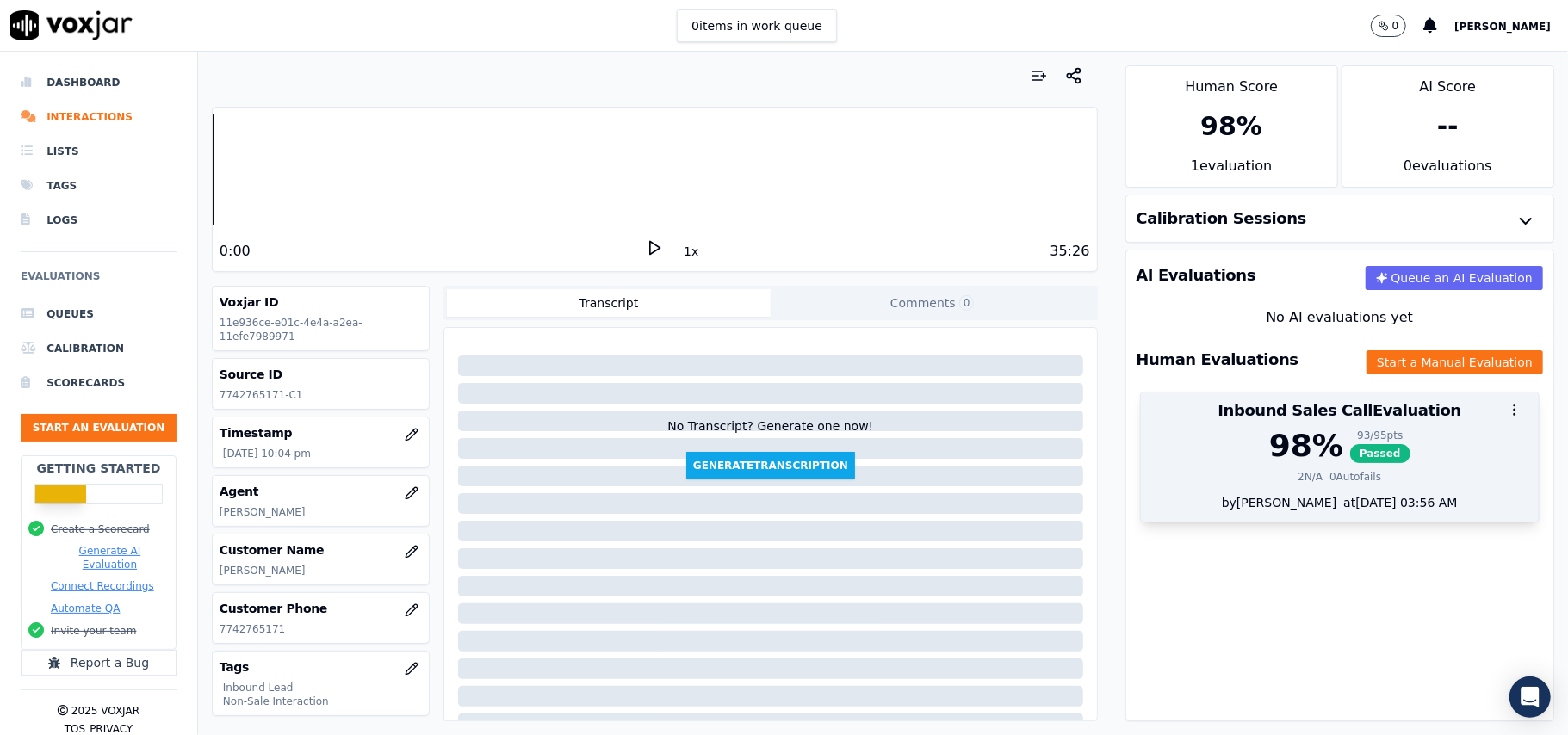
click at [1350, 450] on span "Passed" at bounding box center [1380, 453] width 60 height 19
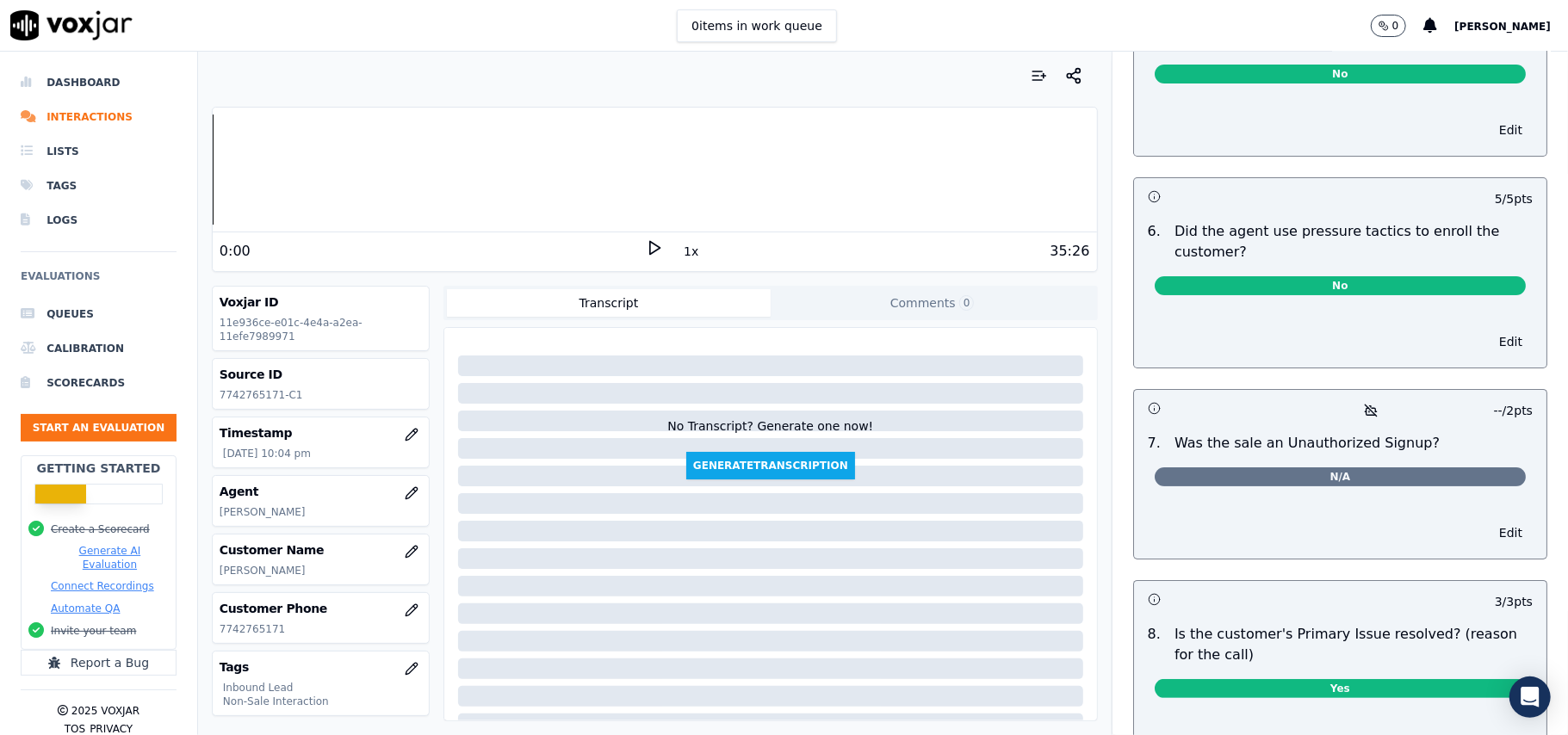
scroll to position [4763, 0]
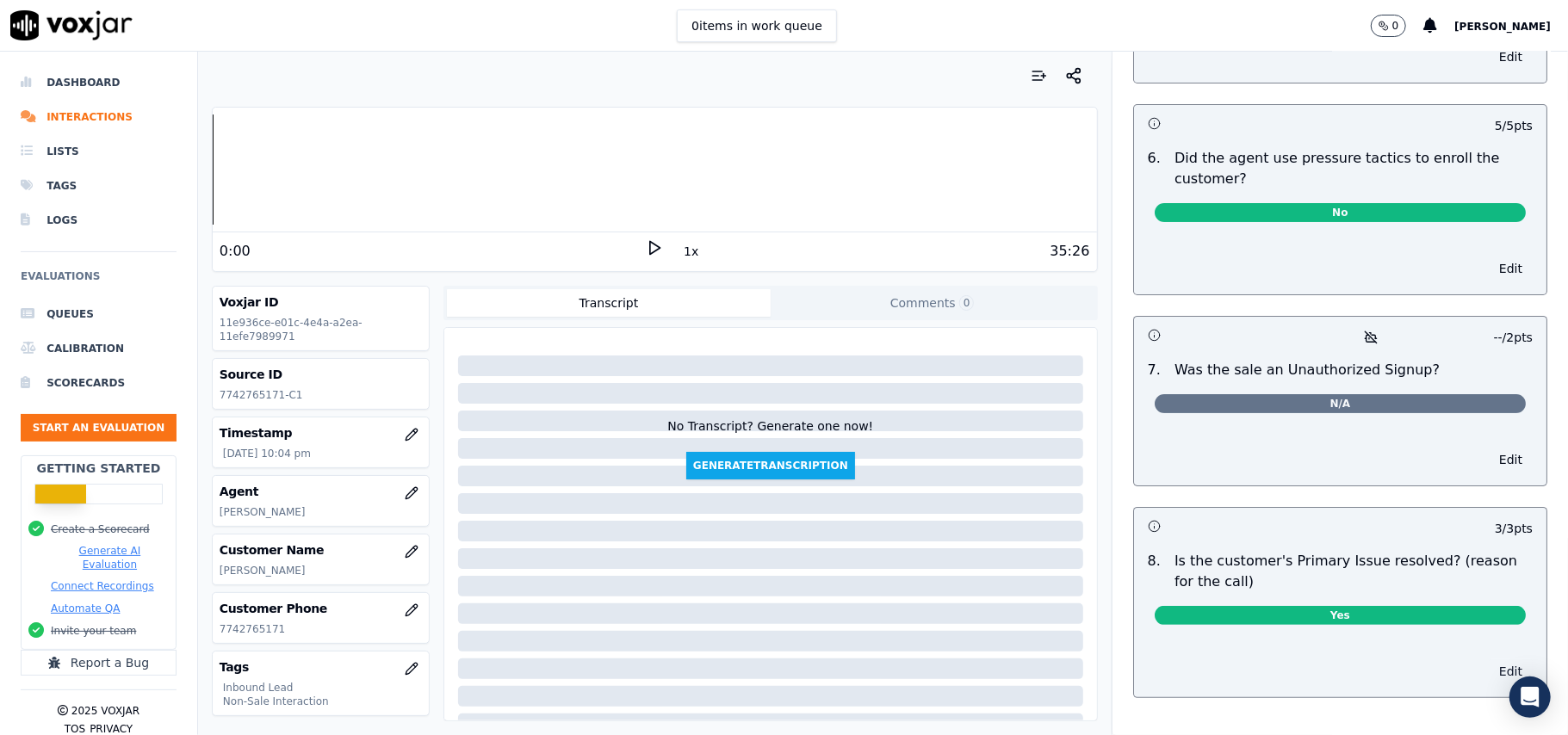
click at [1488, 660] on button "Edit" at bounding box center [1510, 671] width 44 height 24
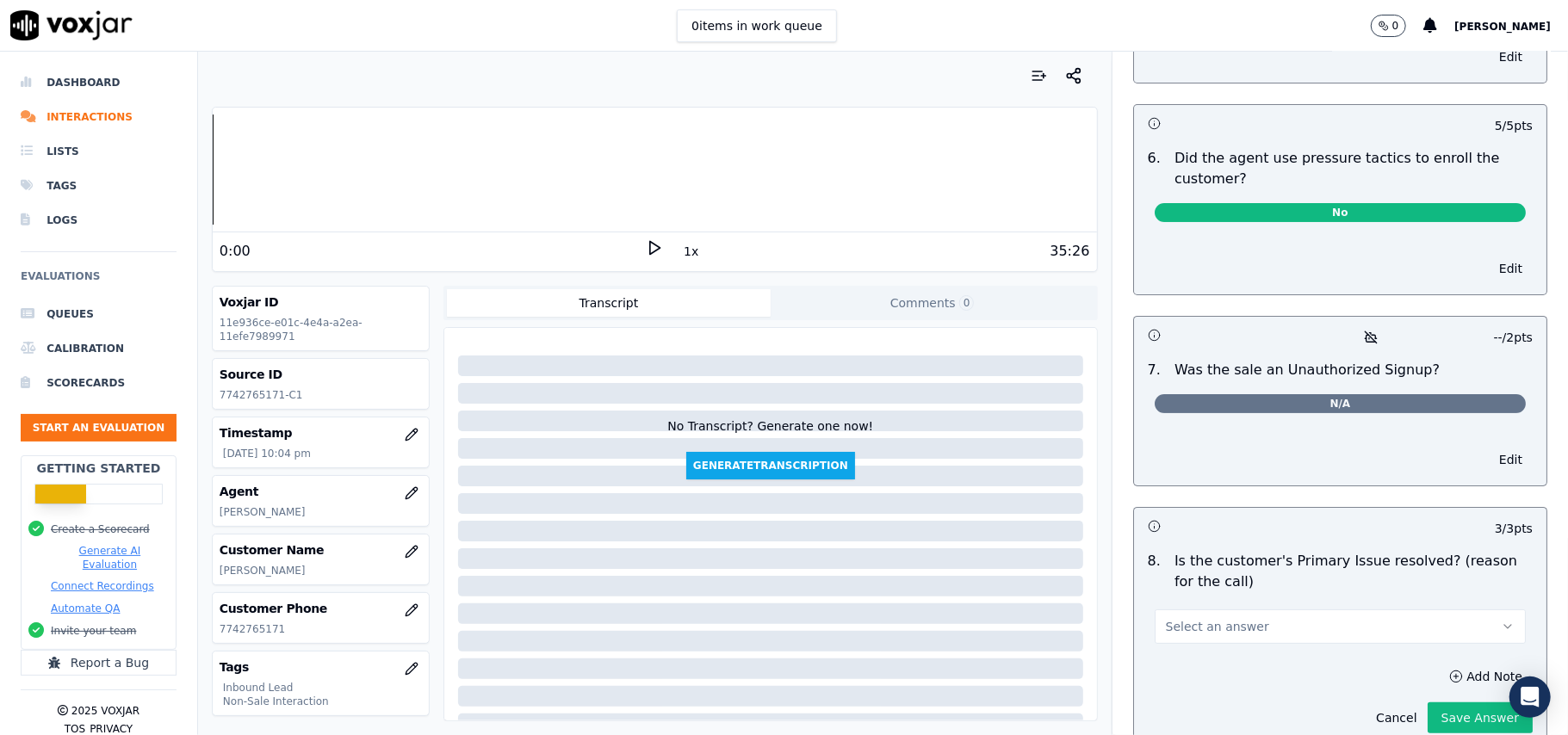
click at [1205, 618] on span "Select an answer" at bounding box center [1217, 626] width 103 height 17
click at [1186, 618] on div "No" at bounding box center [1302, 615] width 333 height 28
click at [1439, 664] on button "Add Note" at bounding box center [1485, 676] width 94 height 24
click at [1207, 696] on textarea at bounding box center [1340, 738] width 385 height 84
click at [1196, 696] on textarea at bounding box center [1340, 738] width 385 height 84
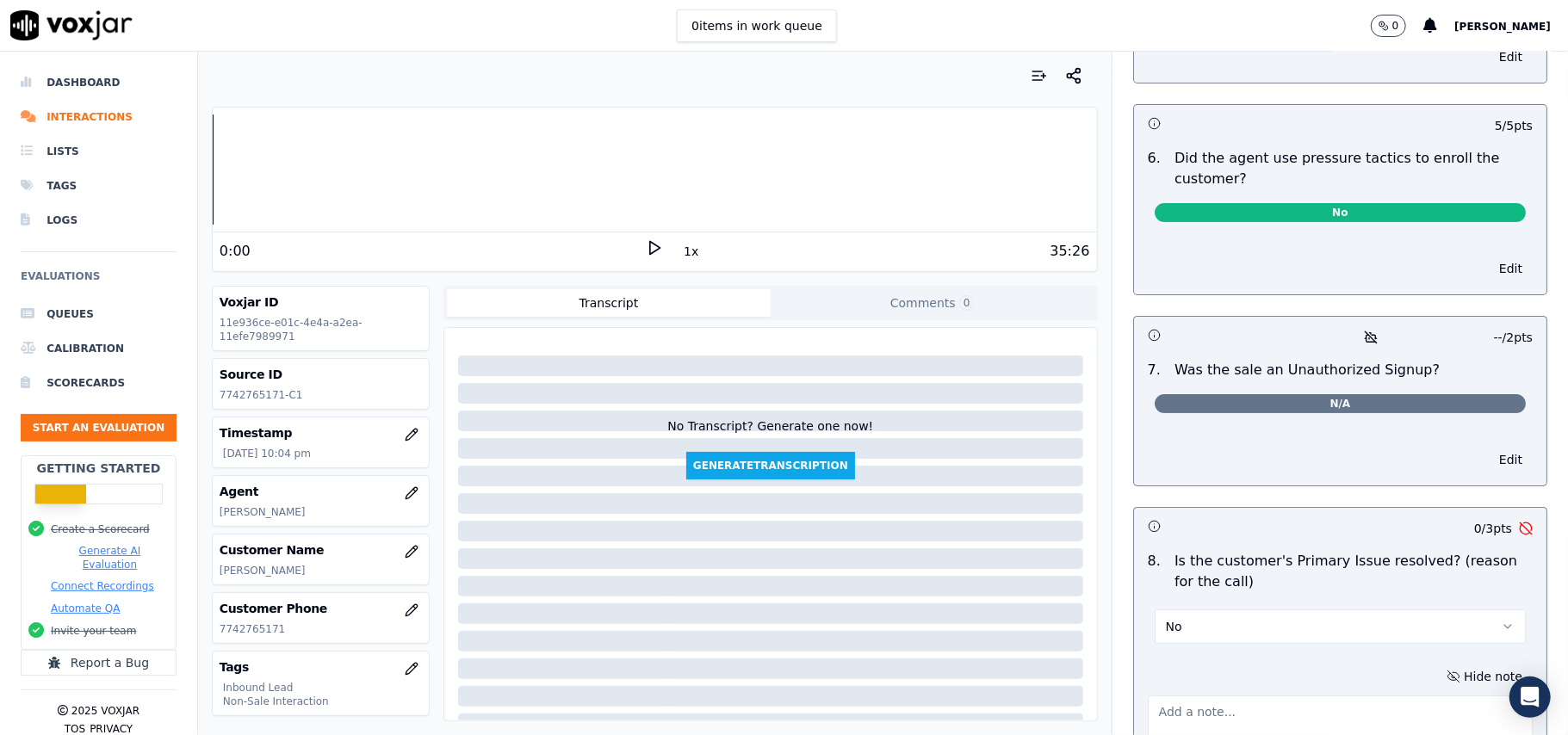
paste textarea "@34:20 – When the CTS verification was going on, the customer asked, “Are you g…"
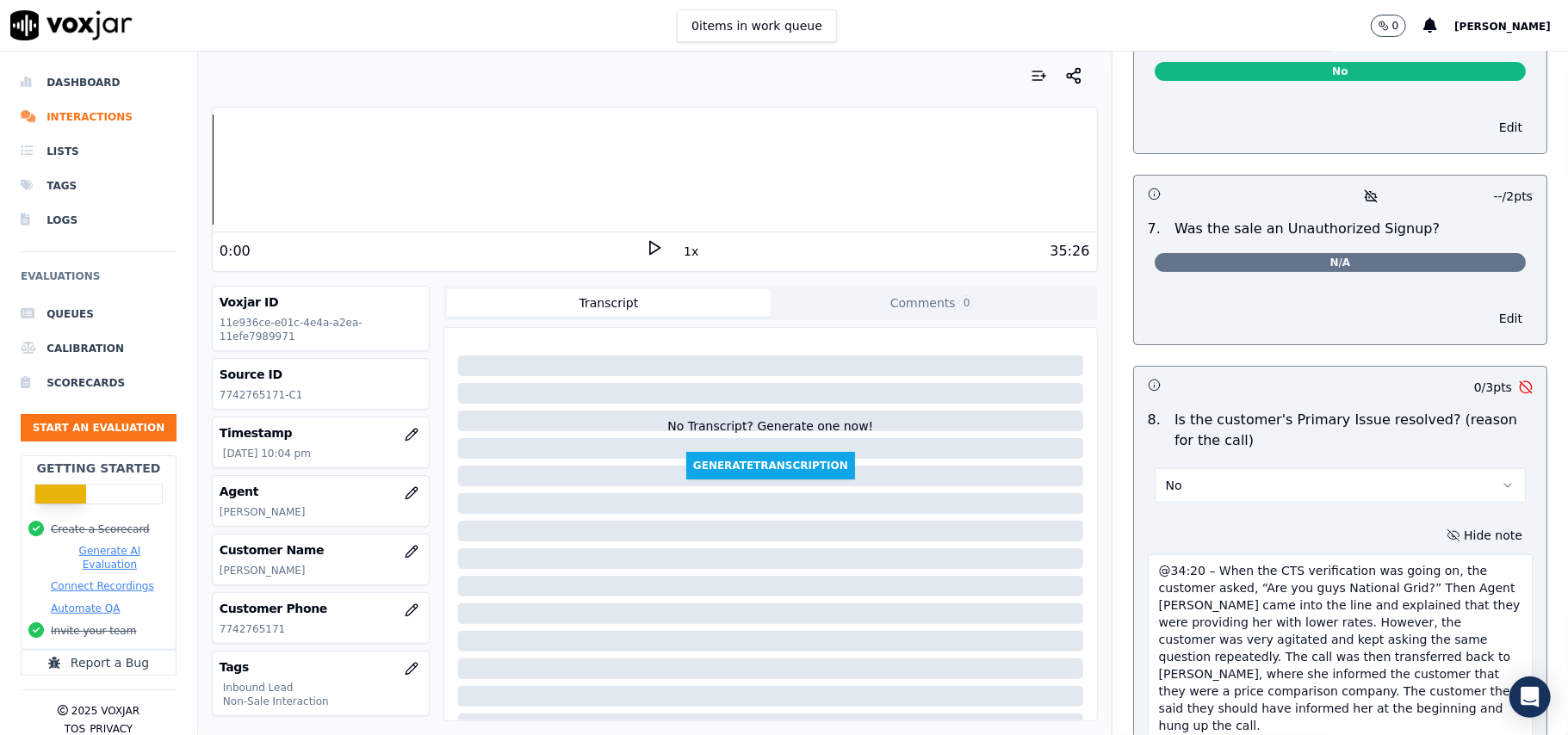
scroll to position [0, 0]
drag, startPoint x: 1472, startPoint y: 552, endPoint x: 1506, endPoint y: 752, distance: 202.9
click at [1506, 732] on html "0 items in work queue 0 [PERSON_NAME] Dashboard Interactions Lists Tags Logs Ev…" at bounding box center [784, 367] width 1568 height 735
drag, startPoint x: 1183, startPoint y: 494, endPoint x: 1143, endPoint y: 494, distance: 40.0
click at [1149, 555] on textarea "@34:20 – When the CTS verification was going on, the customer asked, “Are you g…" at bounding box center [1340, 697] width 385 height 285
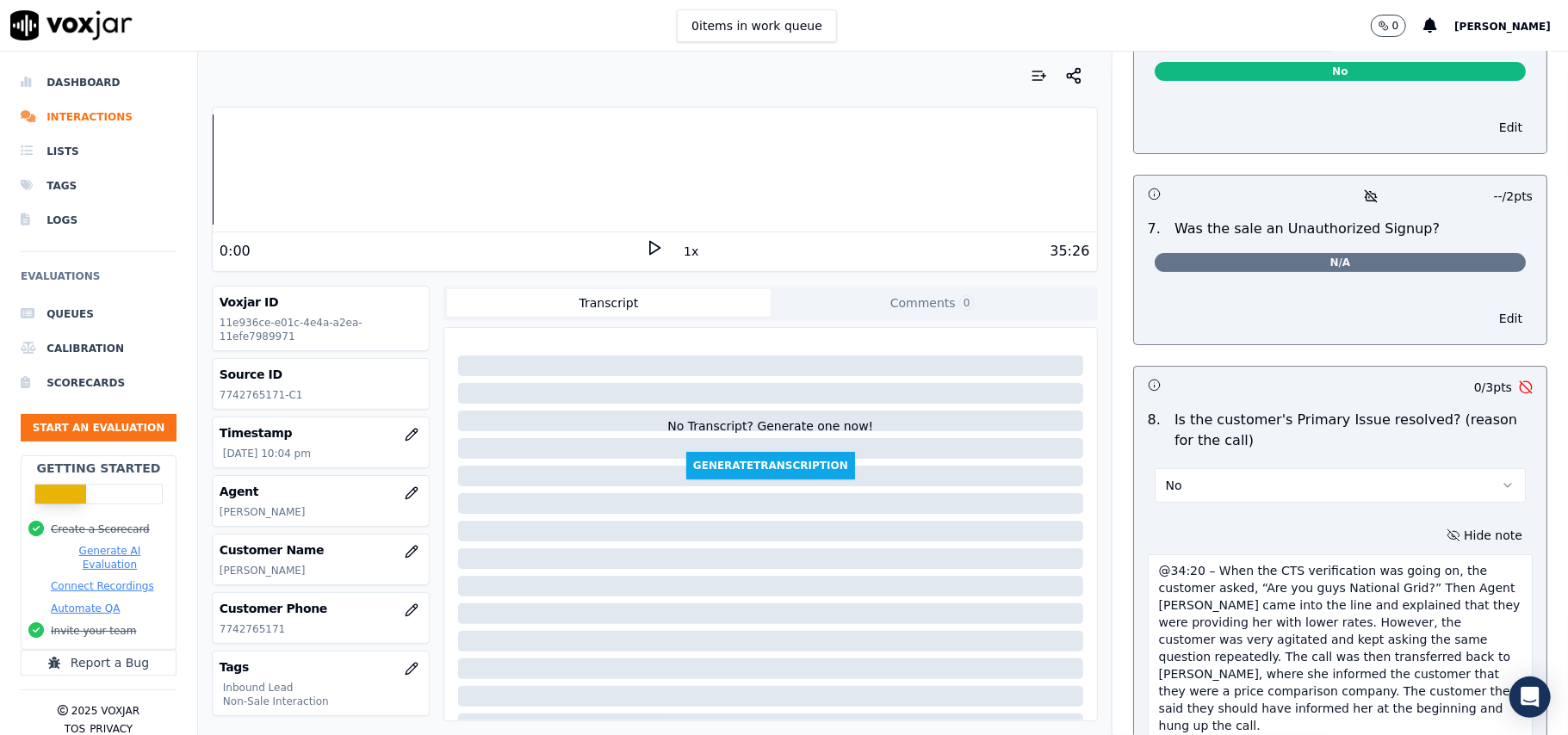
click at [1148, 555] on textarea "@34:20 – When the CTS verification was going on, the customer asked, “Are you g…" at bounding box center [1340, 697] width 385 height 285
click at [1153, 555] on textarea "@34:20 – When the CTS verification was going on, the customer asked, “Are you g…" at bounding box center [1340, 697] width 385 height 285
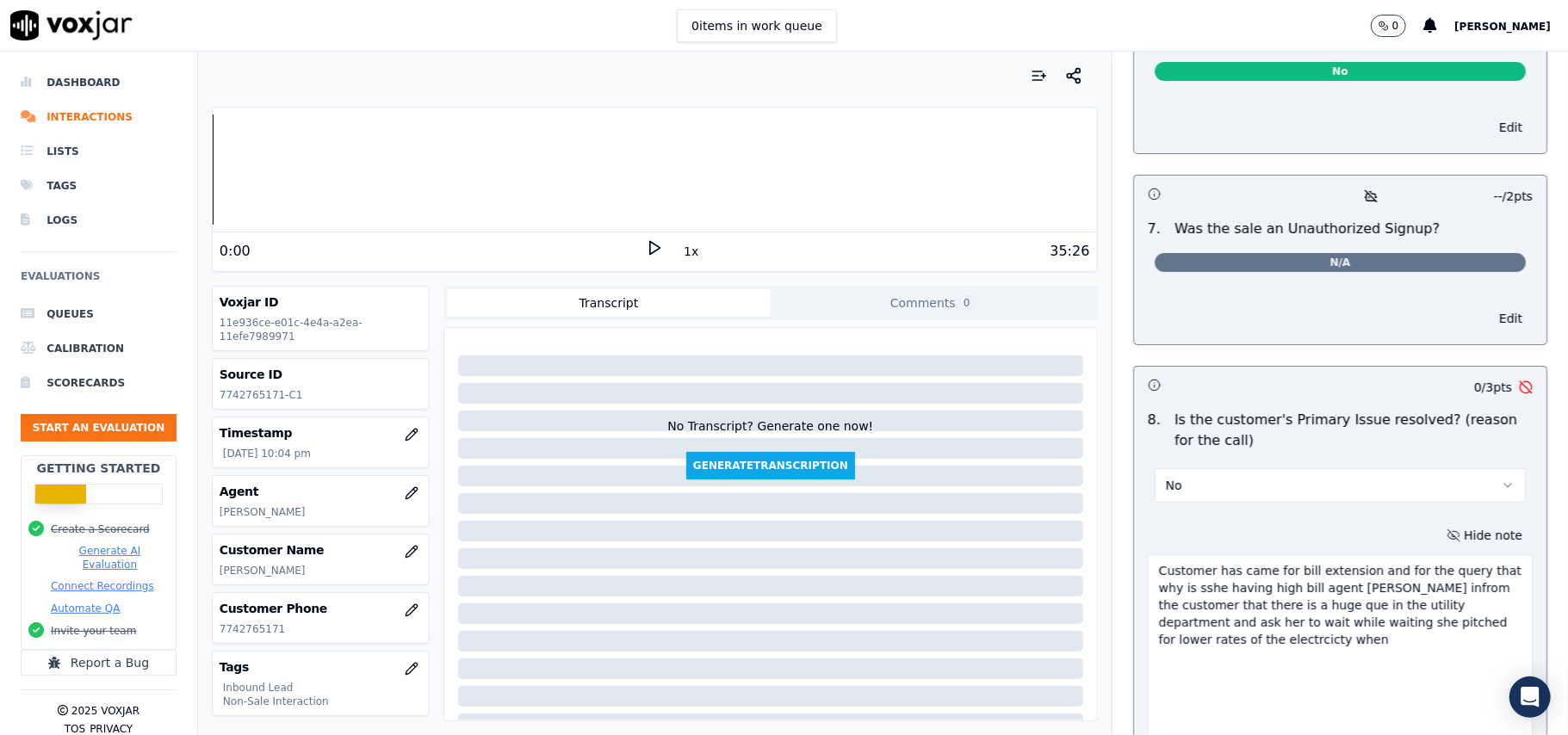
click at [1206, 624] on textarea "Customer has came for bill extension and for the query that why is sshe having …" at bounding box center [1340, 697] width 385 height 285
click at [1148, 632] on textarea "Customer has came for bill extension and for the query that why is sshe having …" at bounding box center [1340, 697] width 385 height 285
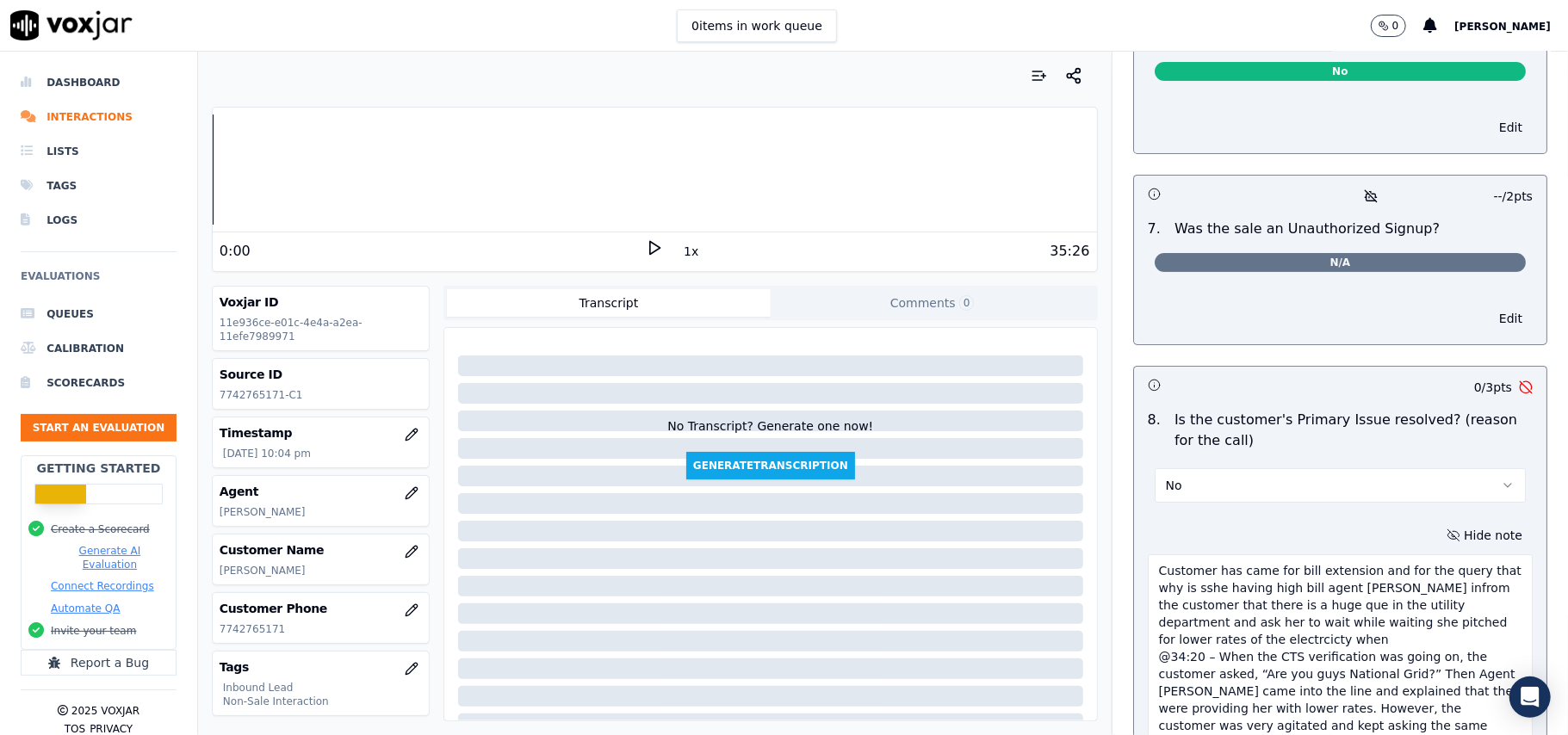
drag, startPoint x: 1137, startPoint y: 486, endPoint x: 1149, endPoint y: 504, distance: 21.6
click at [1149, 555] on textarea "Customer has came for bill extension and for the query that why is sshe having …" at bounding box center [1340, 697] width 385 height 285
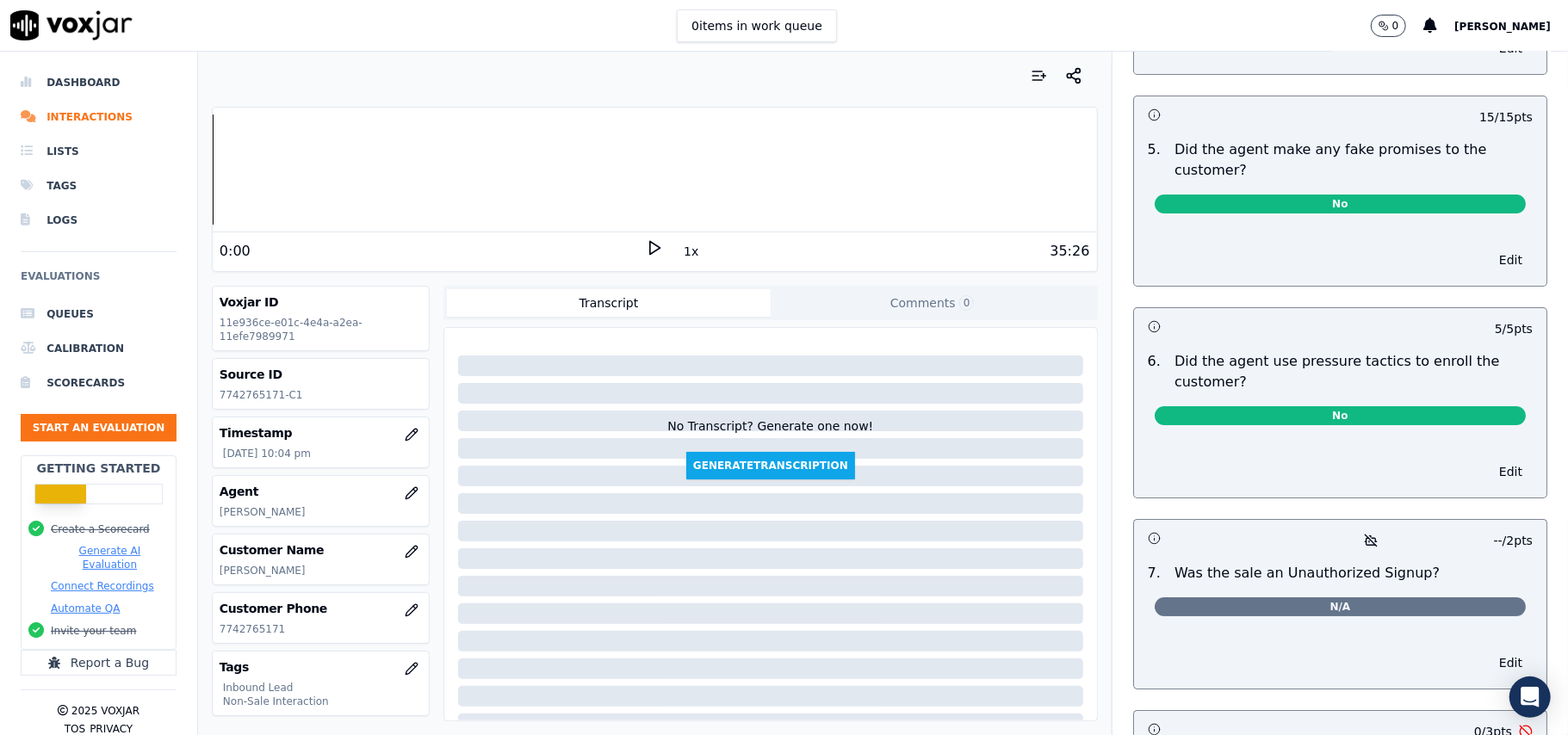
scroll to position [5105, 0]
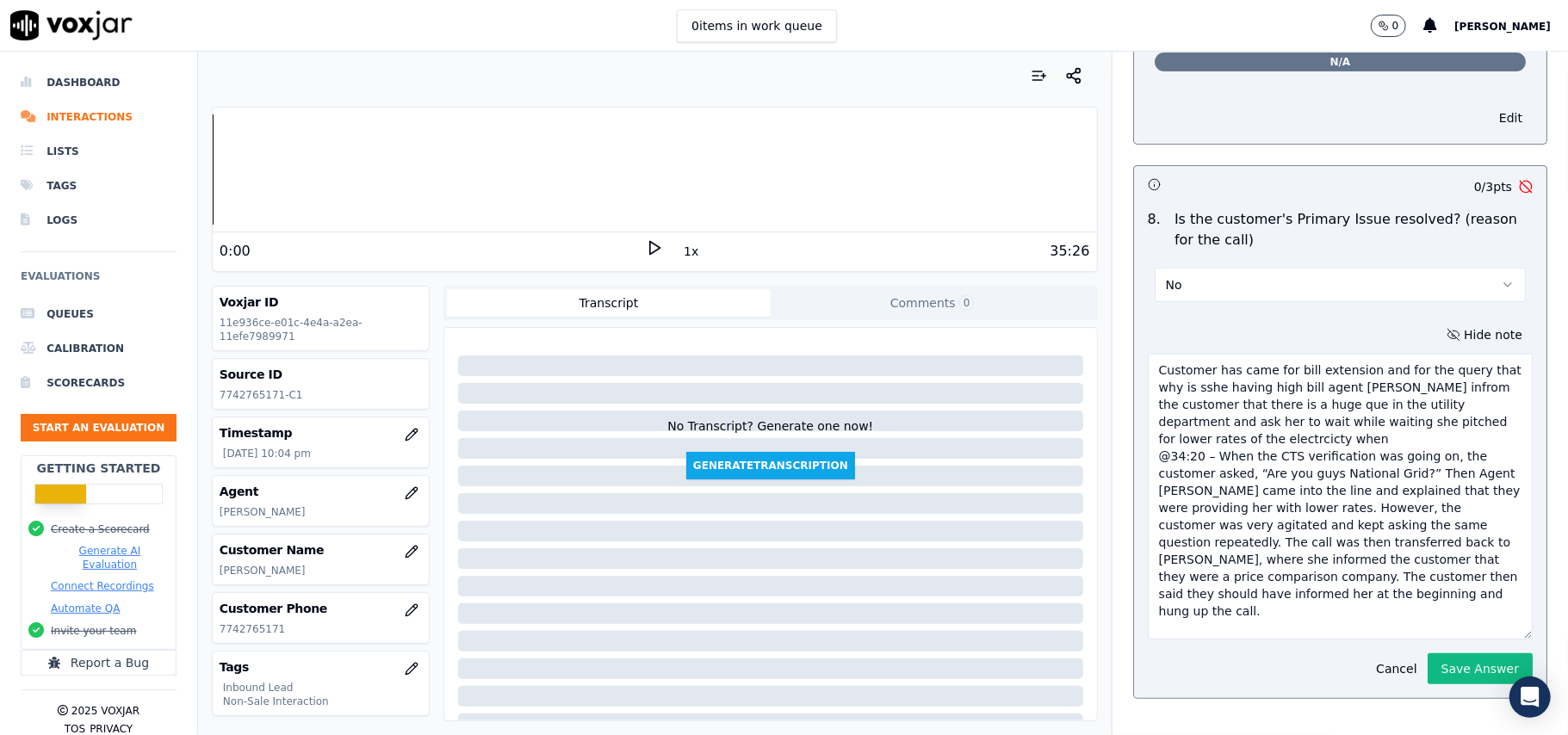
click at [1148, 354] on textarea "Customer has came for bill extension and for the query that why is sshe having …" at bounding box center [1340, 496] width 385 height 285
drag, startPoint x: 1136, startPoint y: 293, endPoint x: 1391, endPoint y: 534, distance: 350.9
click at [1391, 534] on textarea "Customer has came for bill extension and for the query that why is sshe having …" at bounding box center [1340, 496] width 385 height 285
paste textarea "came for a bill extension and to inquire why she was receiving a high bill. Age…"
type textarea "Customer came for a bill extension and to inquire why she was receiving a high …"
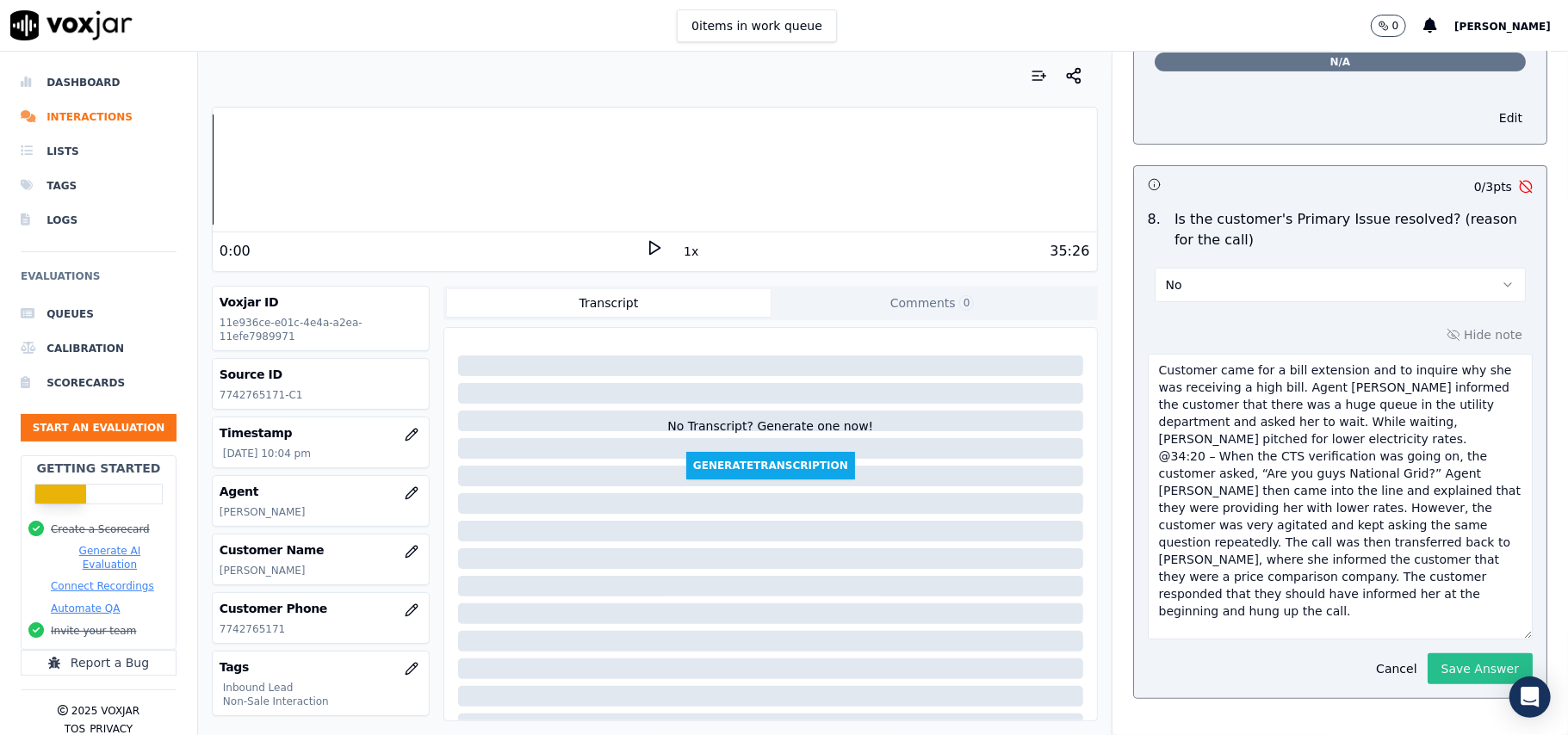
click at [1427, 653] on button "Save Answer" at bounding box center [1479, 669] width 105 height 31
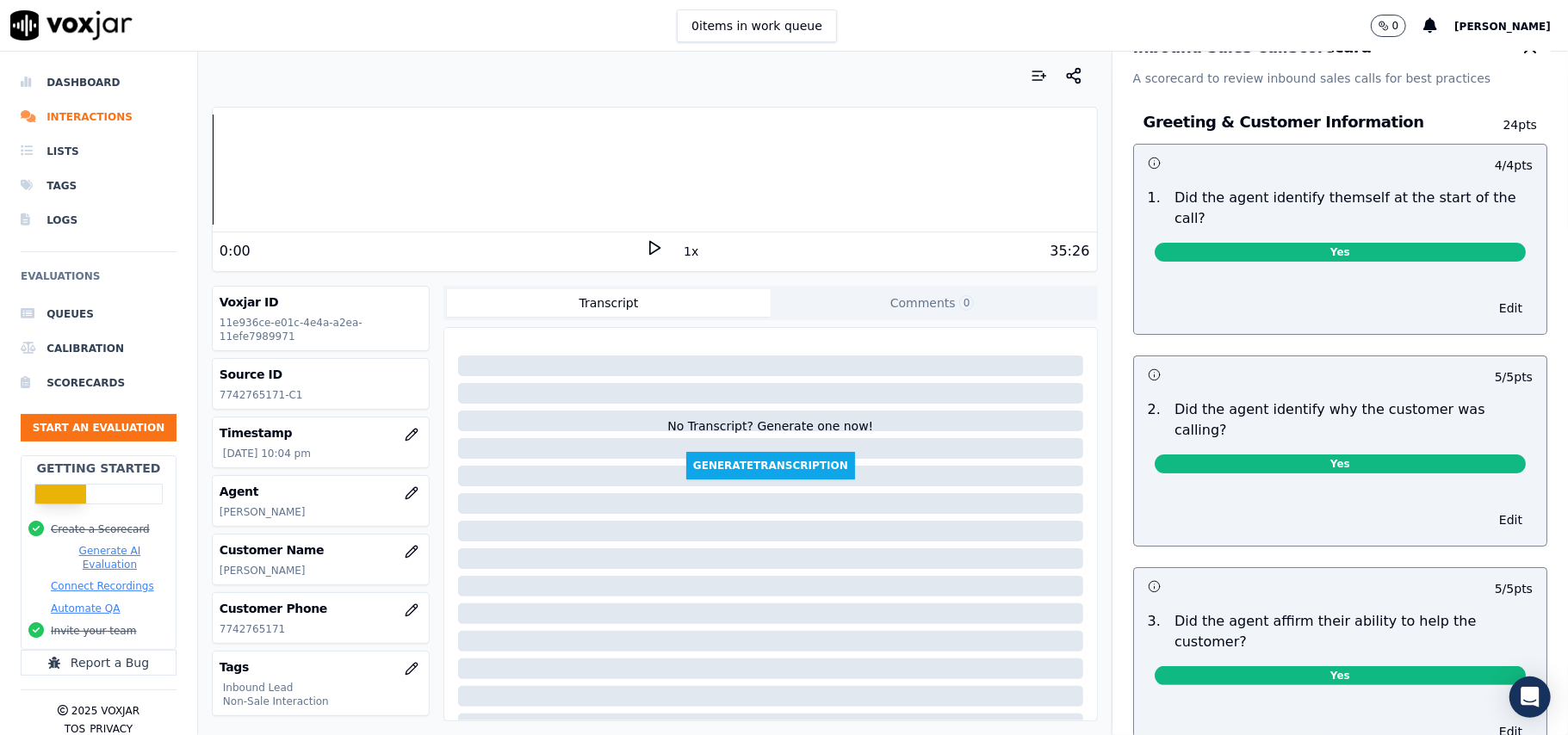
scroll to position [0, 0]
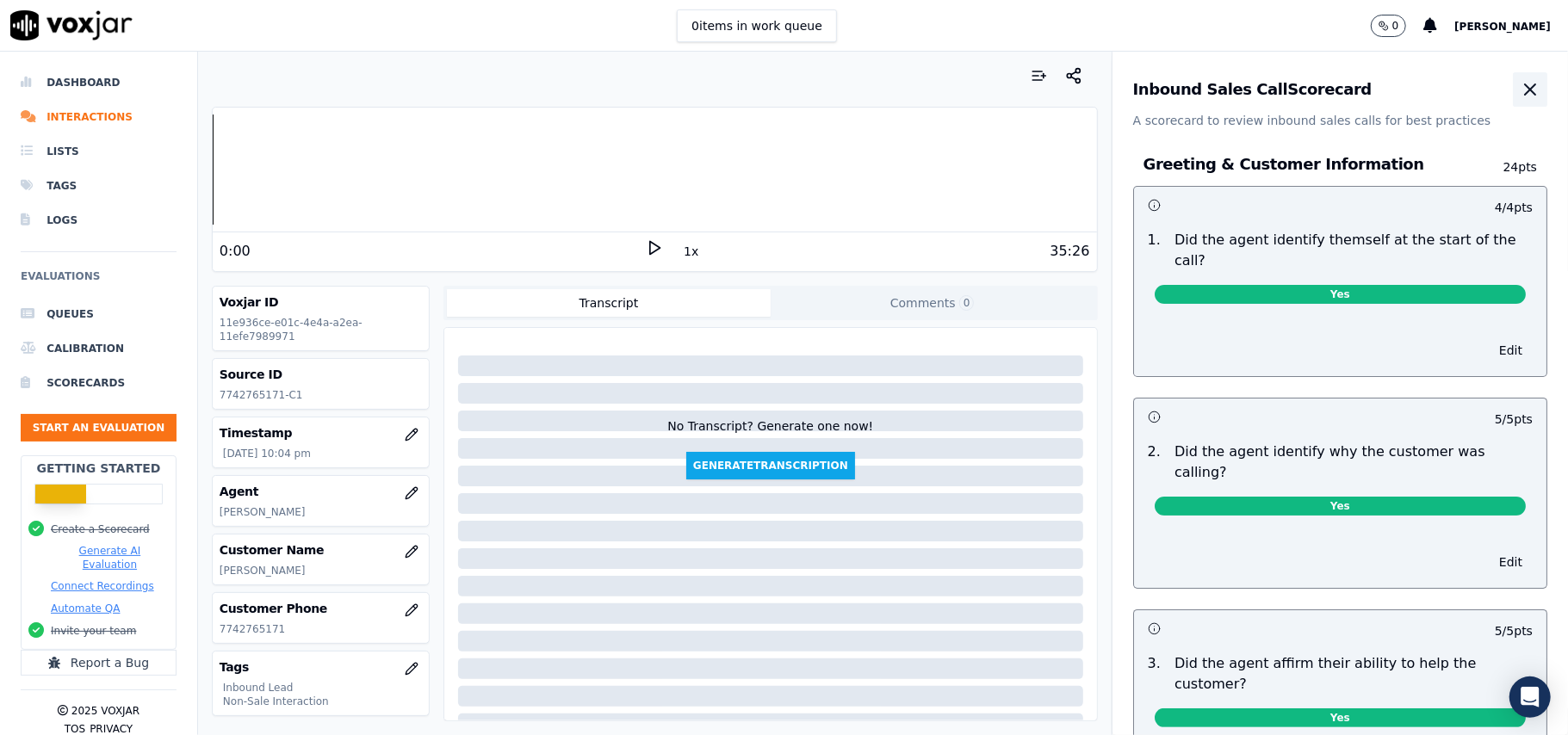
click at [1520, 96] on icon "button" at bounding box center [1529, 89] width 21 height 21
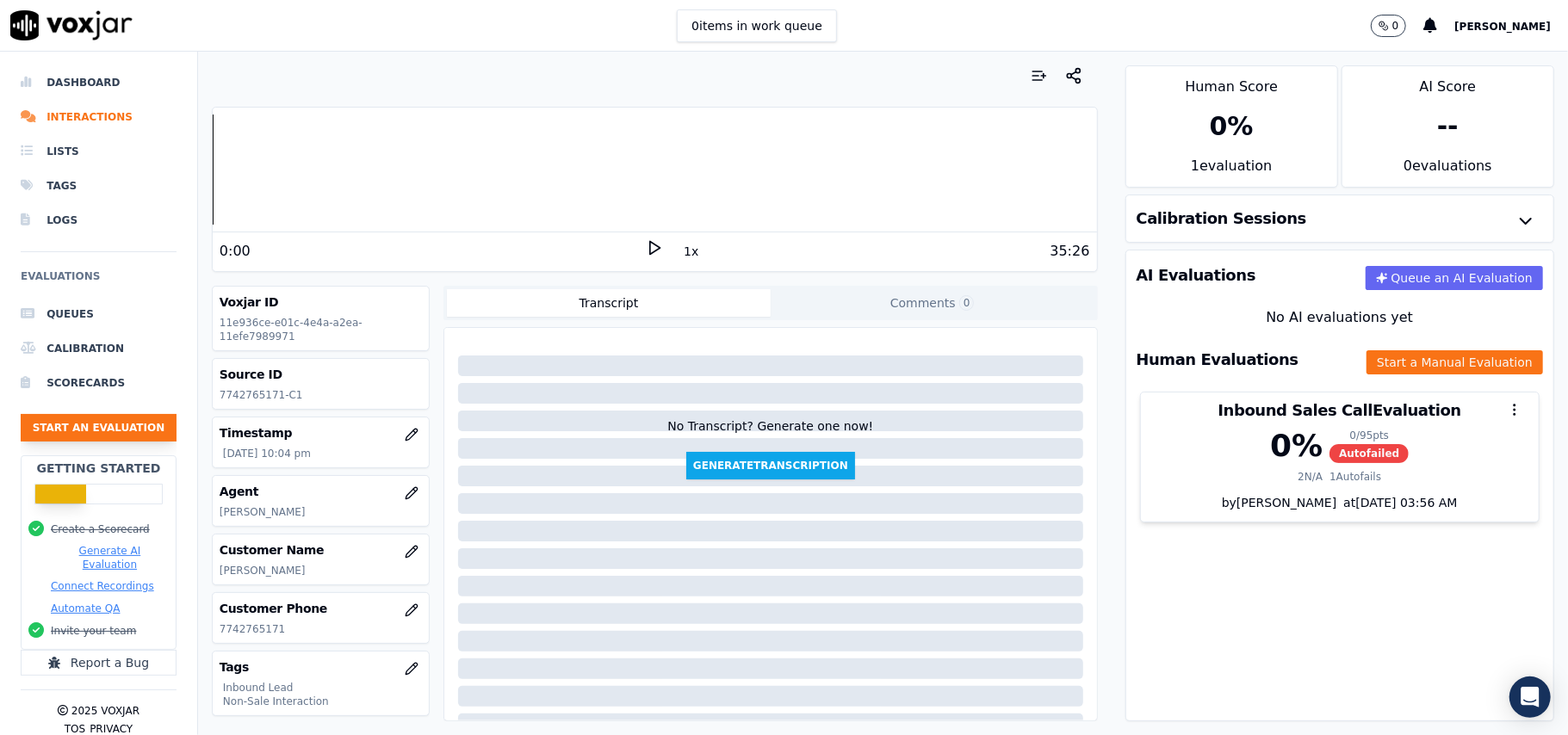
click at [87, 424] on button "Start an Evaluation" at bounding box center [99, 427] width 156 height 28
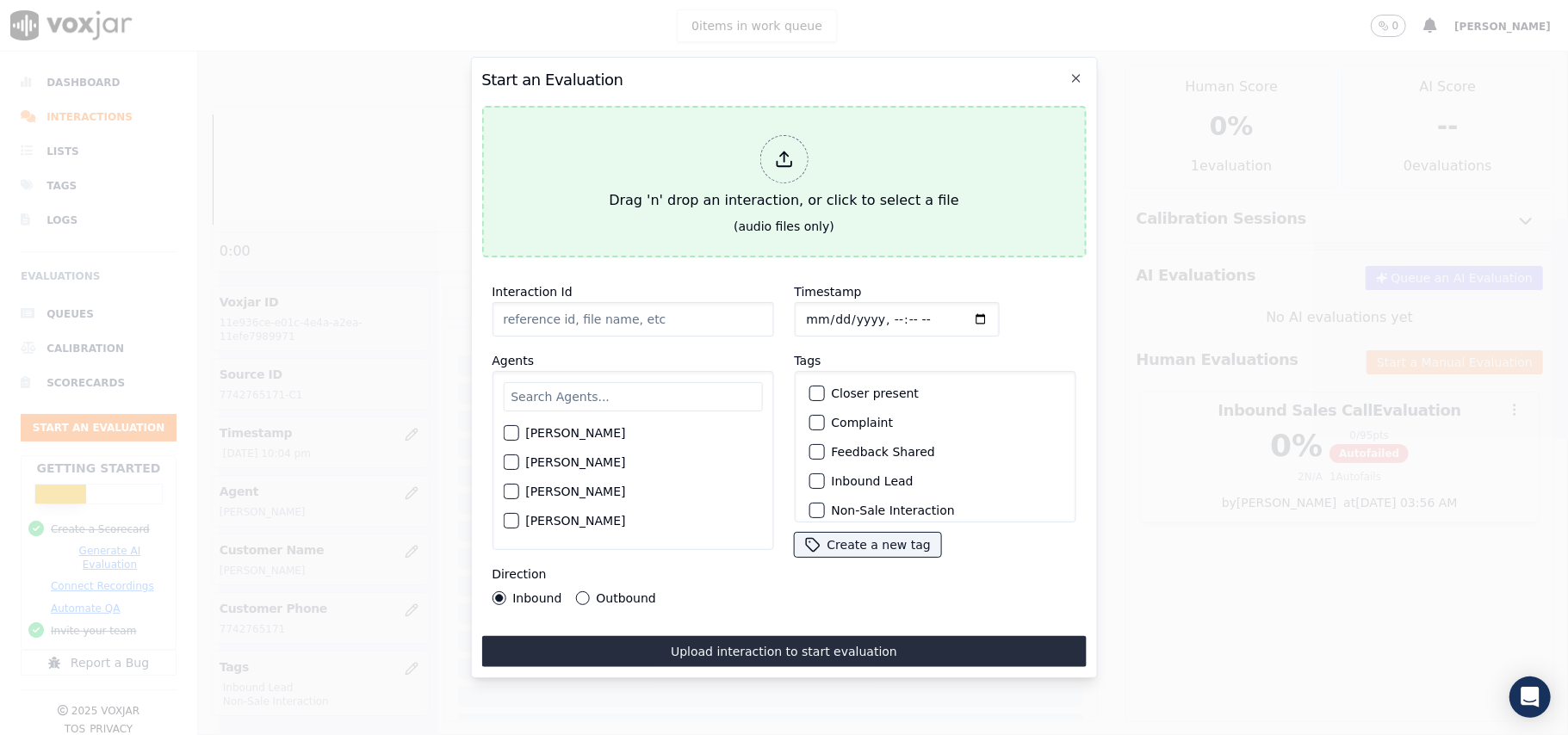
click at [787, 160] on div at bounding box center [784, 160] width 48 height 48
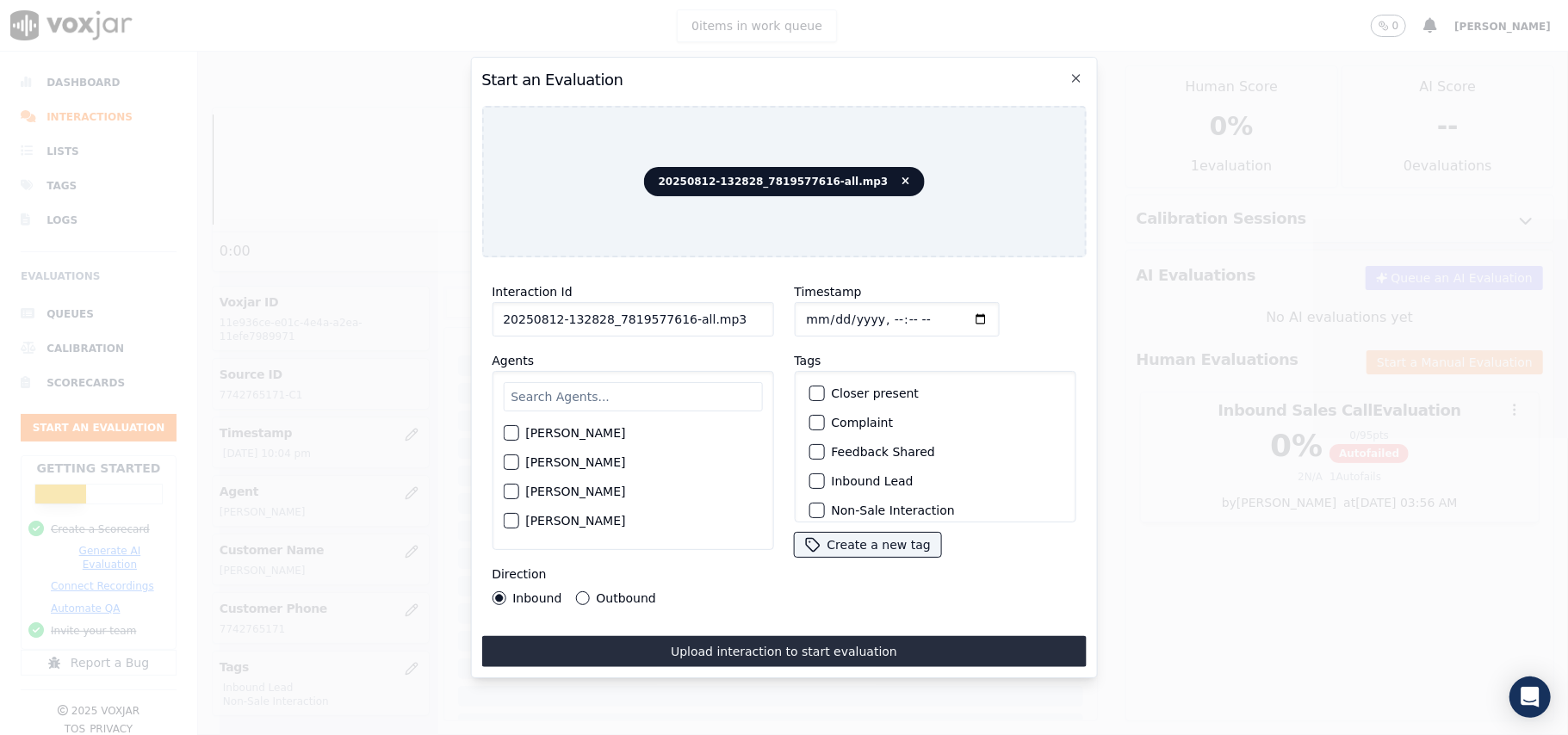
drag, startPoint x: 738, startPoint y: 315, endPoint x: 676, endPoint y: 311, distance: 62.1
click at [676, 311] on input "20250812-132828_7819577616-all.mp3" at bounding box center [633, 319] width 282 height 34
type input "20250812-132828_7819577616-C1"
click at [827, 306] on input "Timestamp" at bounding box center [896, 319] width 205 height 34
type input "[DATE]T22:32"
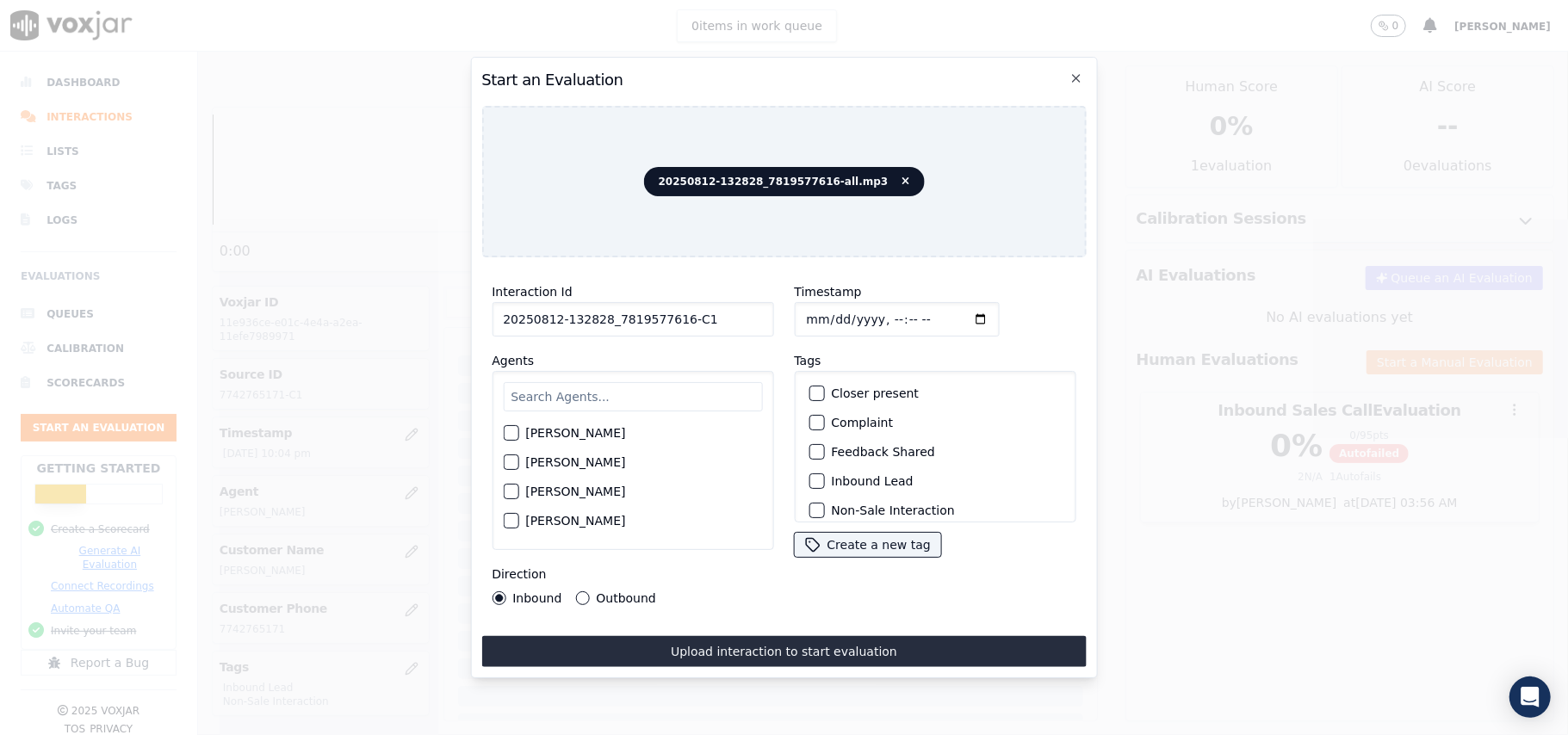
click at [575, 403] on input "text" at bounding box center [632, 397] width 259 height 30
type input "jenat"
drag, startPoint x: 547, startPoint y: 398, endPoint x: 520, endPoint y: 393, distance: 27.5
click at [500, 393] on div "jenat" at bounding box center [633, 460] width 282 height 179
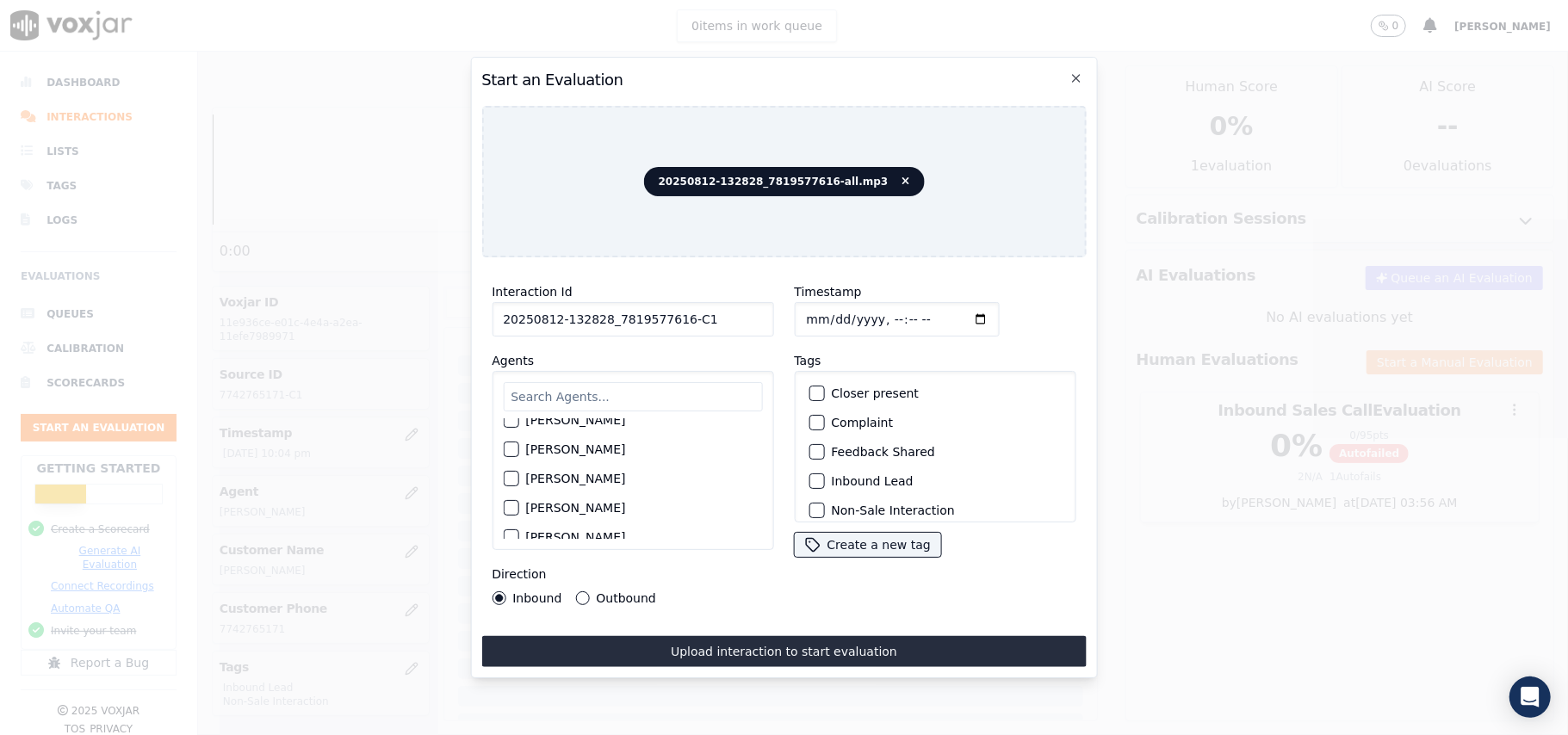
click at [583, 485] on label "[PERSON_NAME]" at bounding box center [574, 478] width 100 height 12
click at [518, 486] on button "[PERSON_NAME]" at bounding box center [510, 478] width 15 height 15
click at [814, 474] on button "Inbound Lead" at bounding box center [816, 481] width 15 height 15
click at [810, 469] on div "button" at bounding box center [815, 475] width 12 height 12
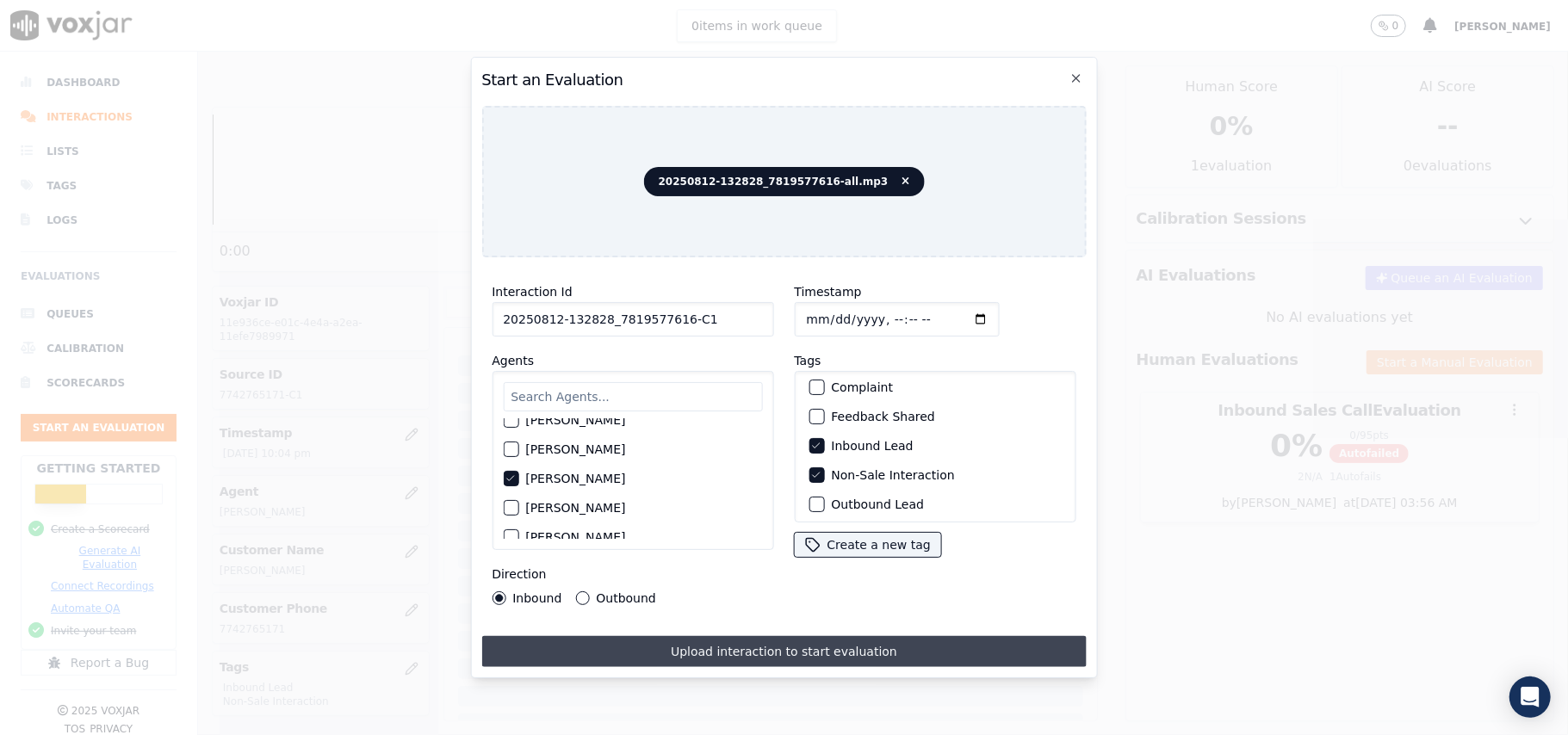
click at [635, 636] on button "Upload interaction to start evaluation" at bounding box center [783, 652] width 604 height 31
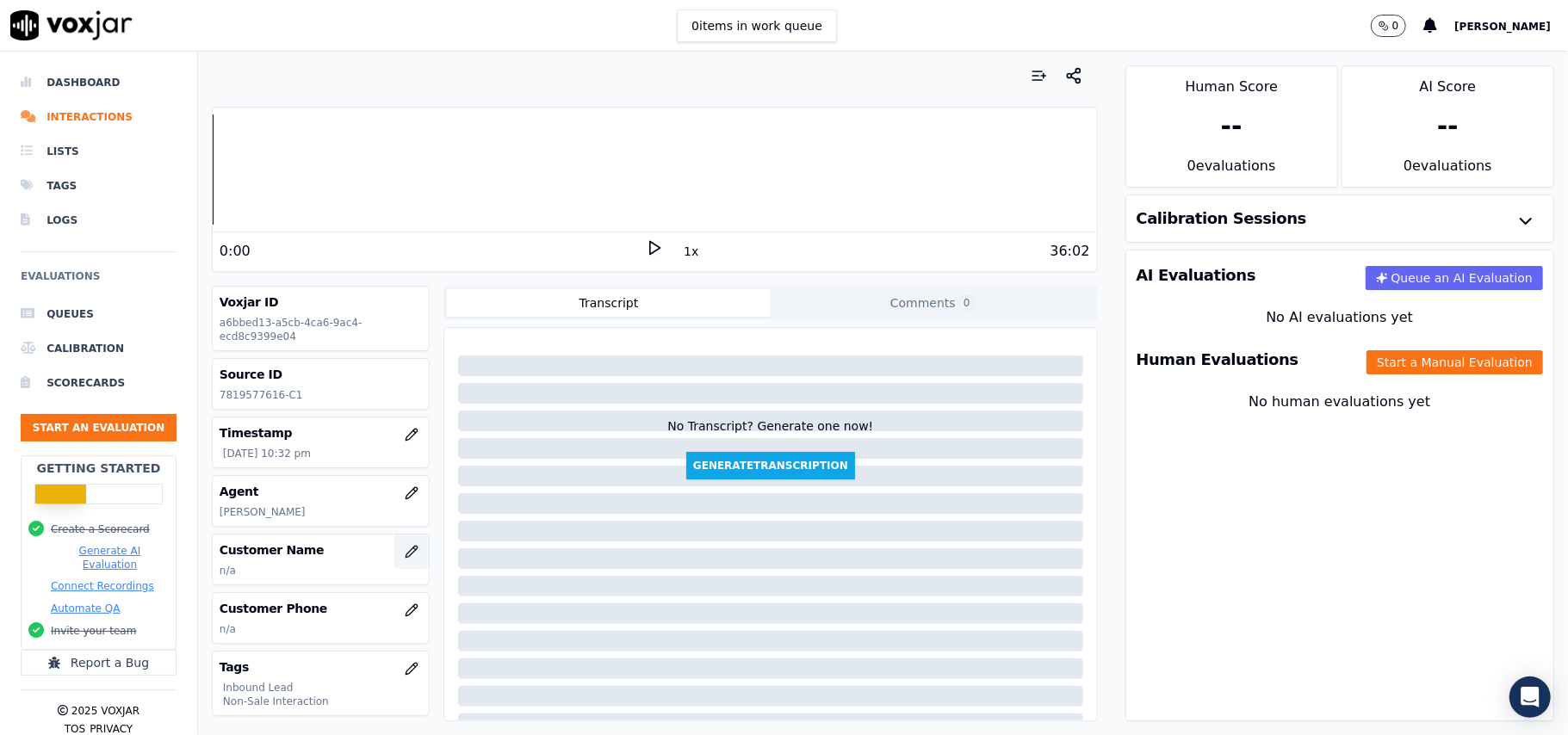
click at [405, 556] on icon "button" at bounding box center [411, 551] width 13 height 13
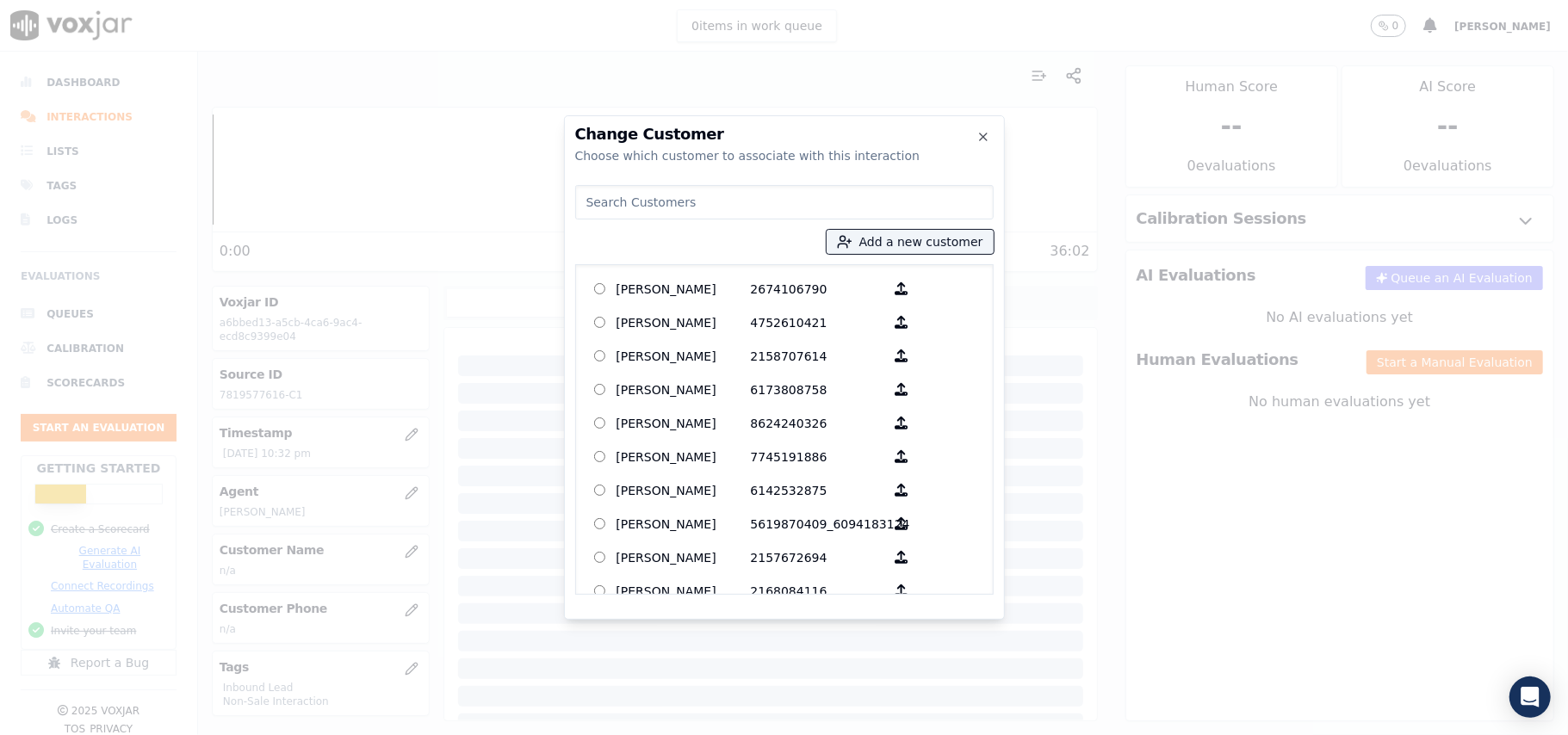
paste input "[PERSON_NAME]"
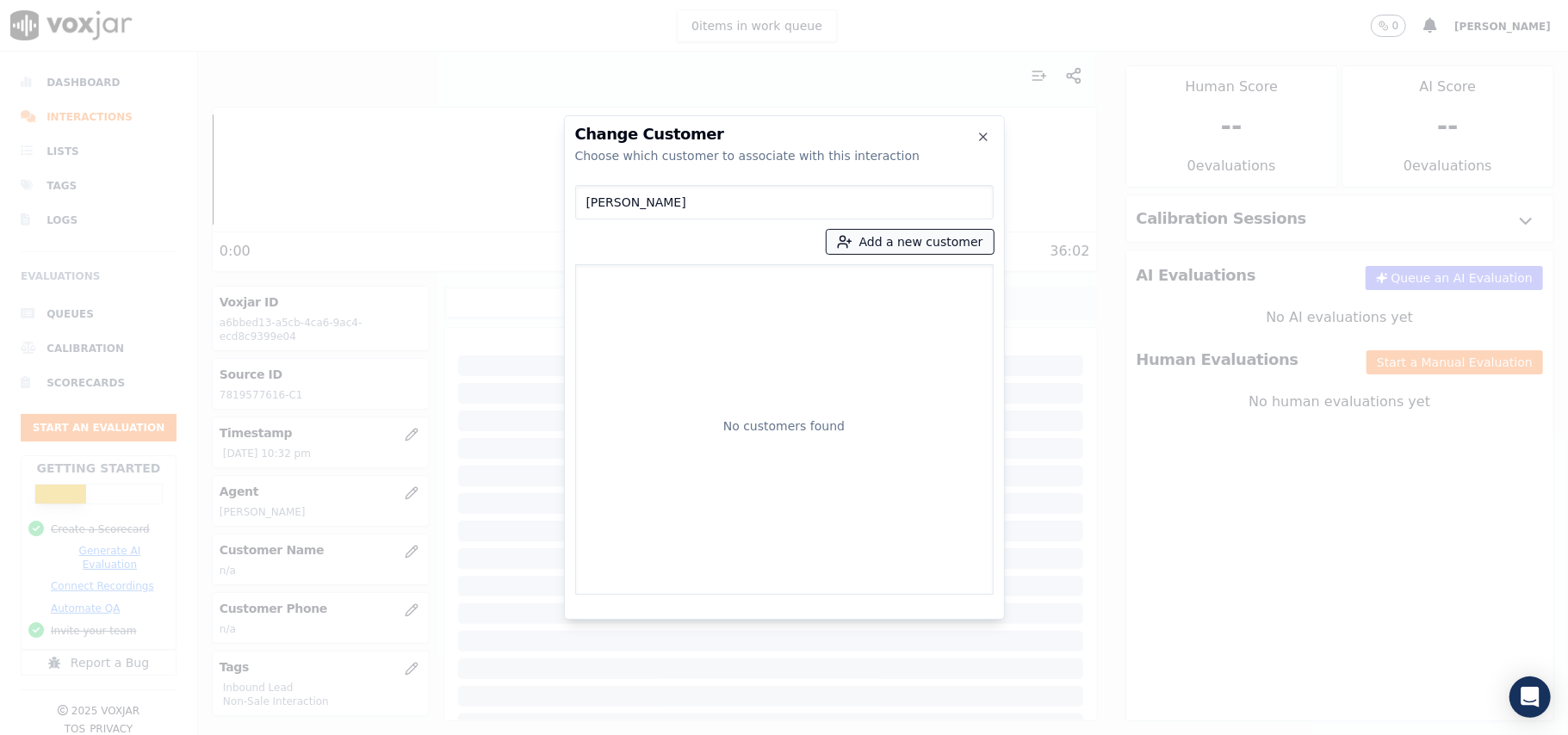
type input "[PERSON_NAME]"
click at [893, 249] on button "Add a new customer" at bounding box center [910, 241] width 167 height 24
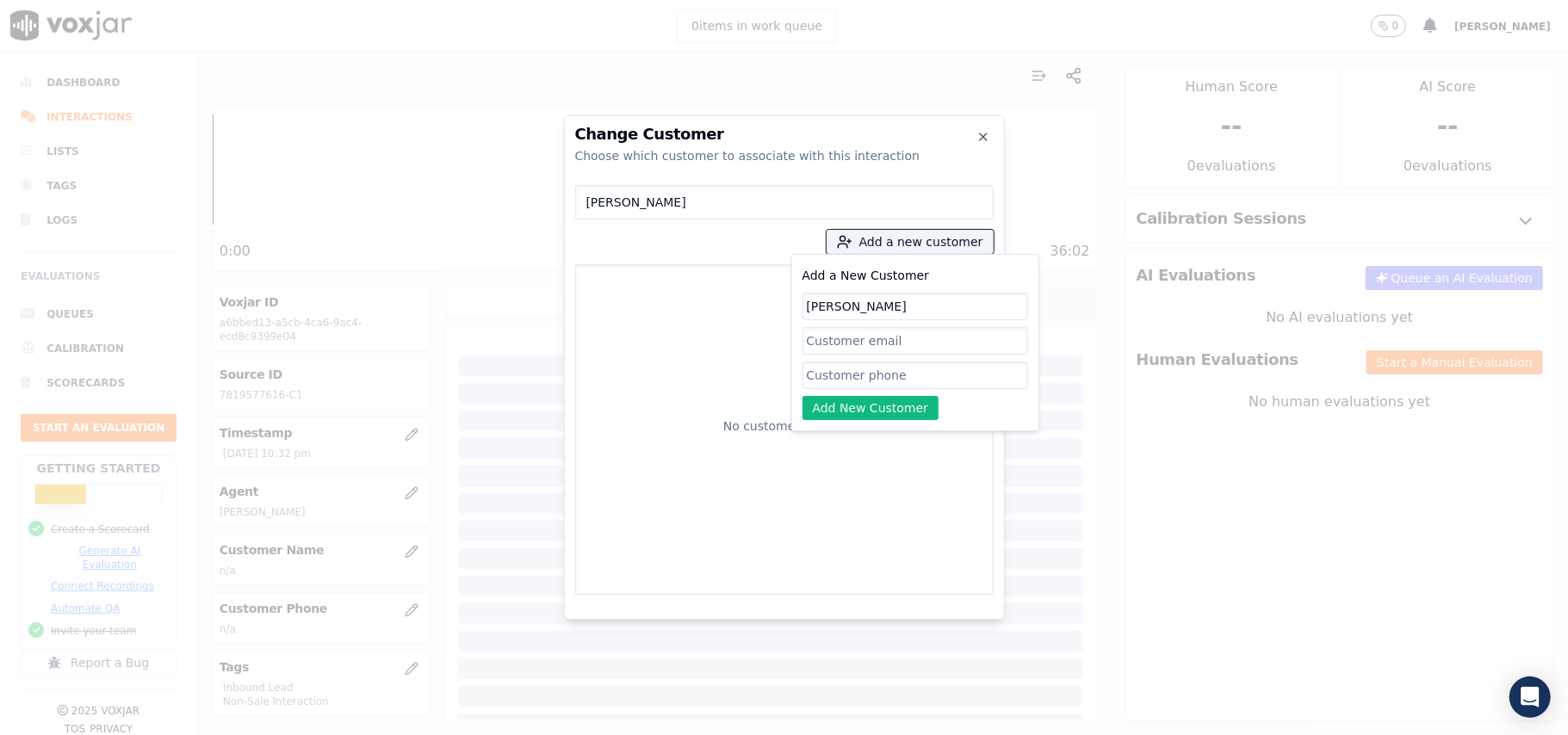
type input "[PERSON_NAME]"
click at [821, 370] on input "Add a New Customer" at bounding box center [915, 375] width 225 height 28
paste input "7819577616"
type input "7819577616"
click at [835, 407] on button "Add New Customer" at bounding box center [871, 407] width 137 height 24
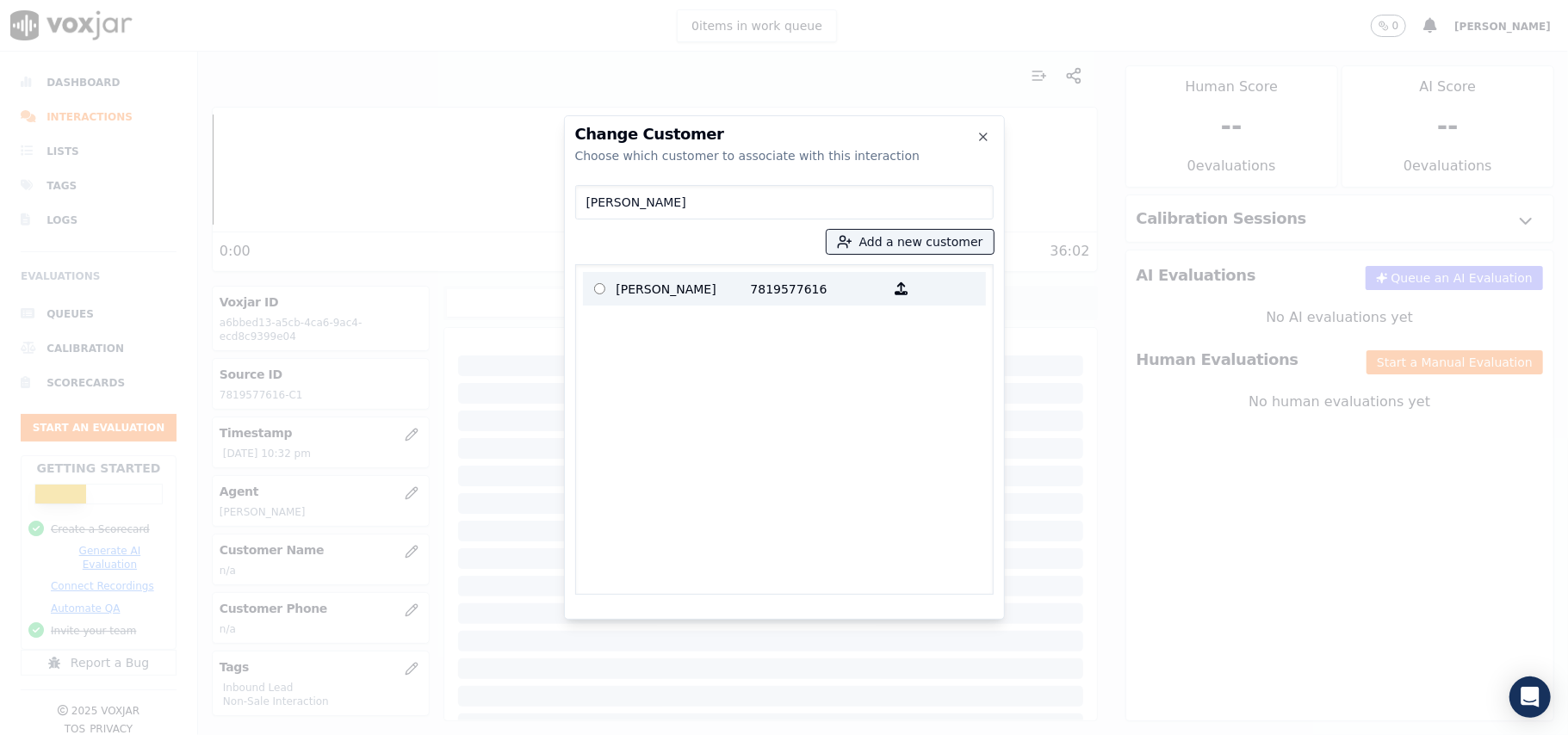
click at [692, 298] on p "[PERSON_NAME]" at bounding box center [684, 289] width 135 height 27
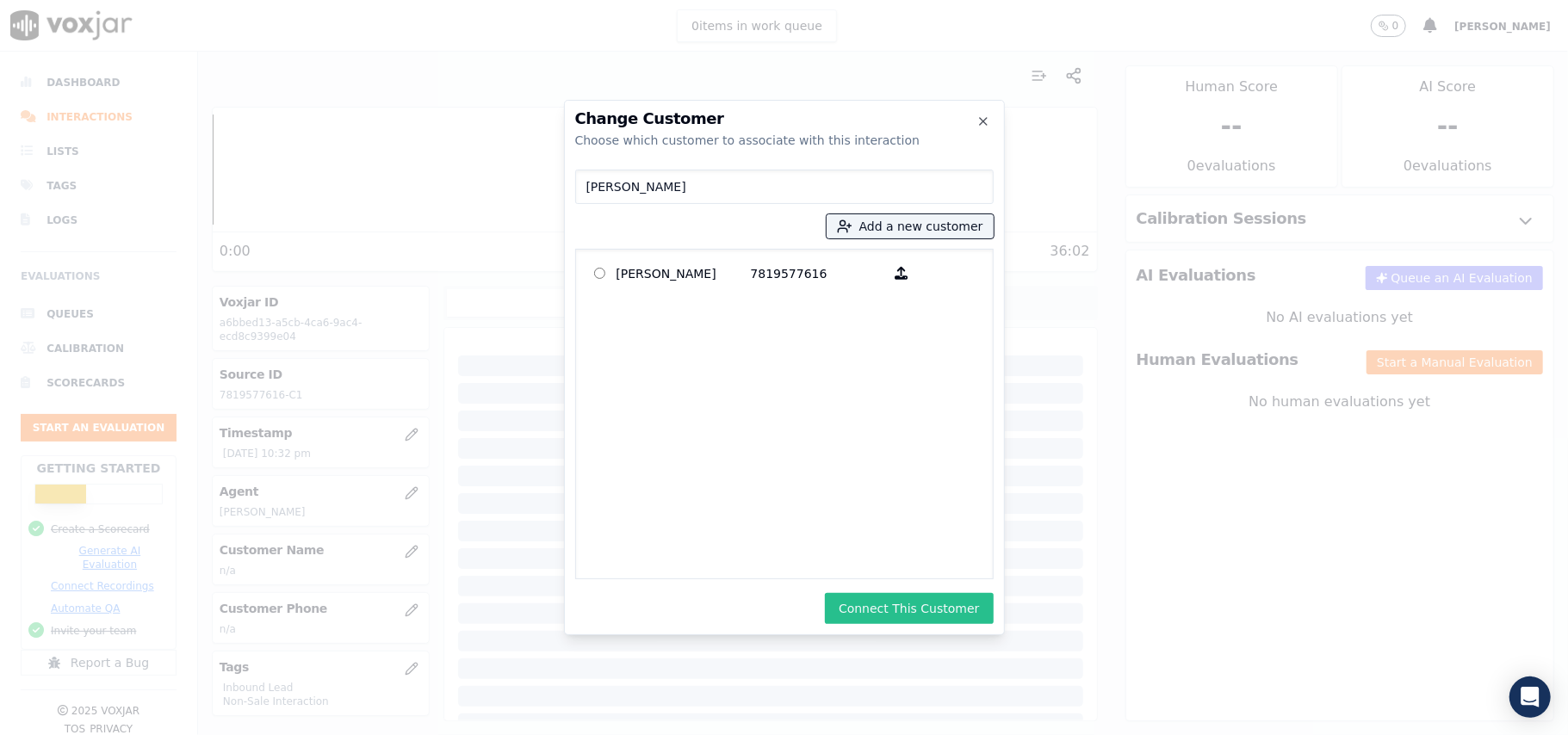
click at [862, 604] on button "Connect This Customer" at bounding box center [908, 608] width 168 height 31
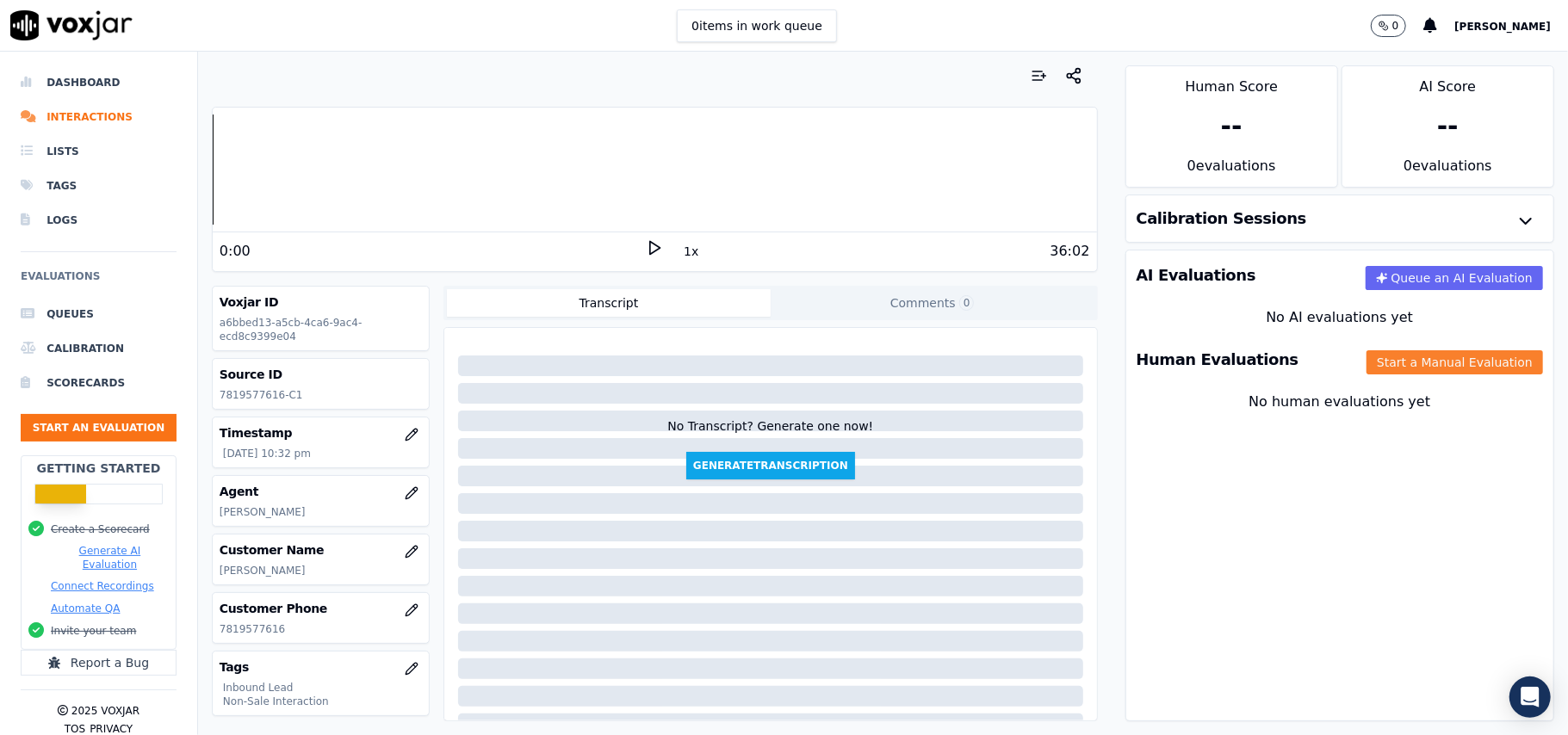
click at [1366, 363] on button "Start a Manual Evaluation" at bounding box center [1454, 362] width 177 height 24
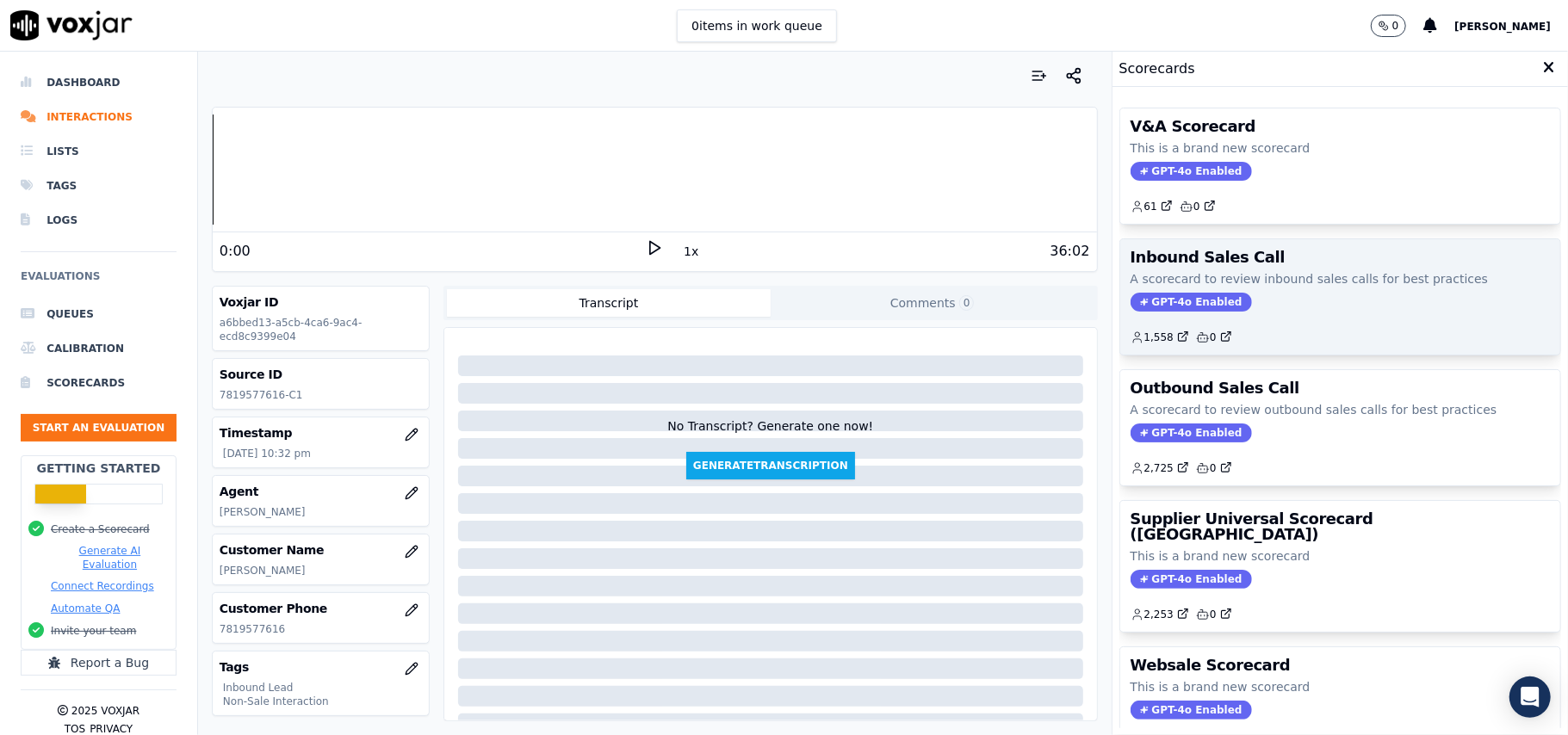
click at [1148, 294] on span "GPT-4o Enabled" at bounding box center [1190, 302] width 121 height 19
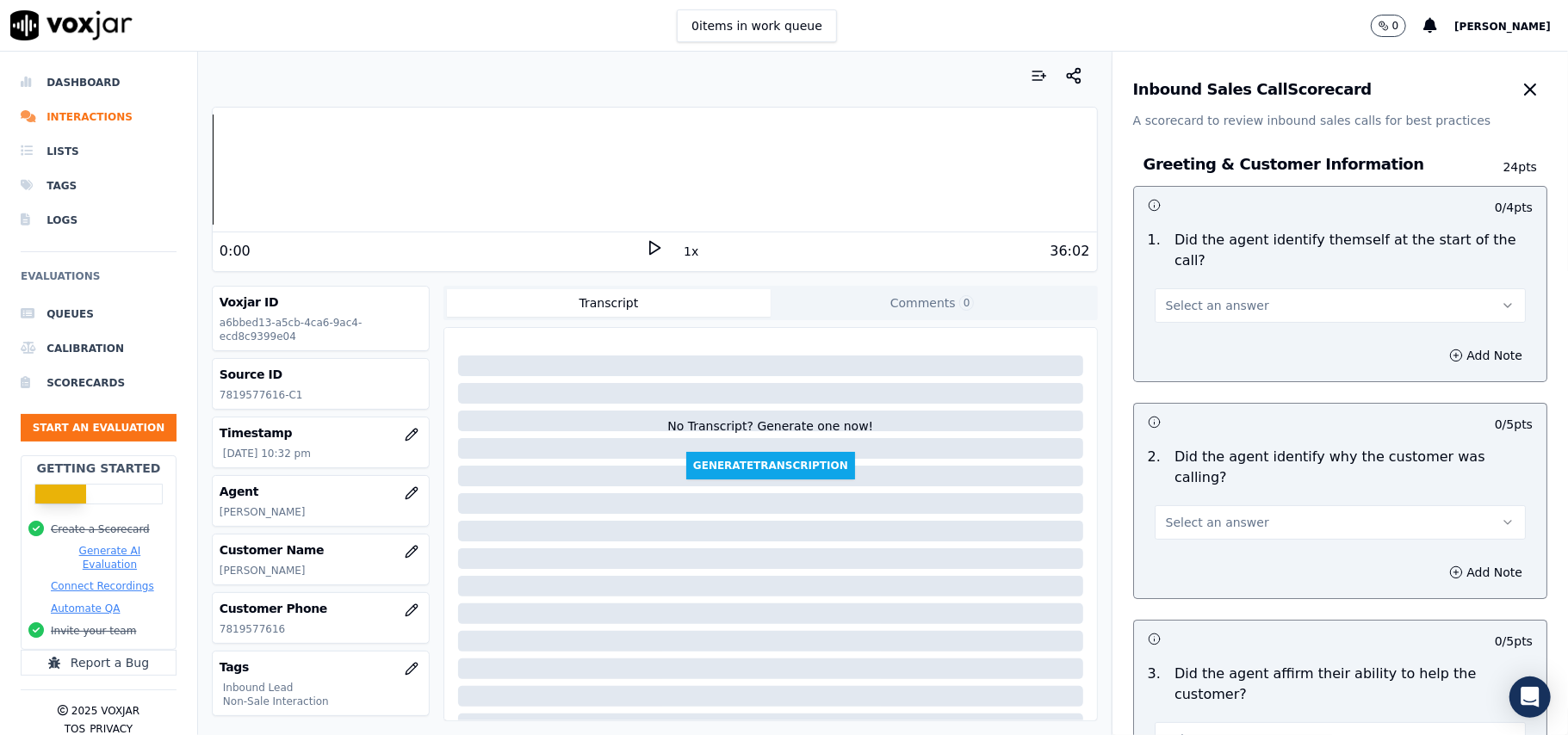
click at [1240, 288] on button "Select an answer" at bounding box center [1339, 305] width 371 height 34
click at [1219, 326] on div "Yes" at bounding box center [1302, 324] width 333 height 28
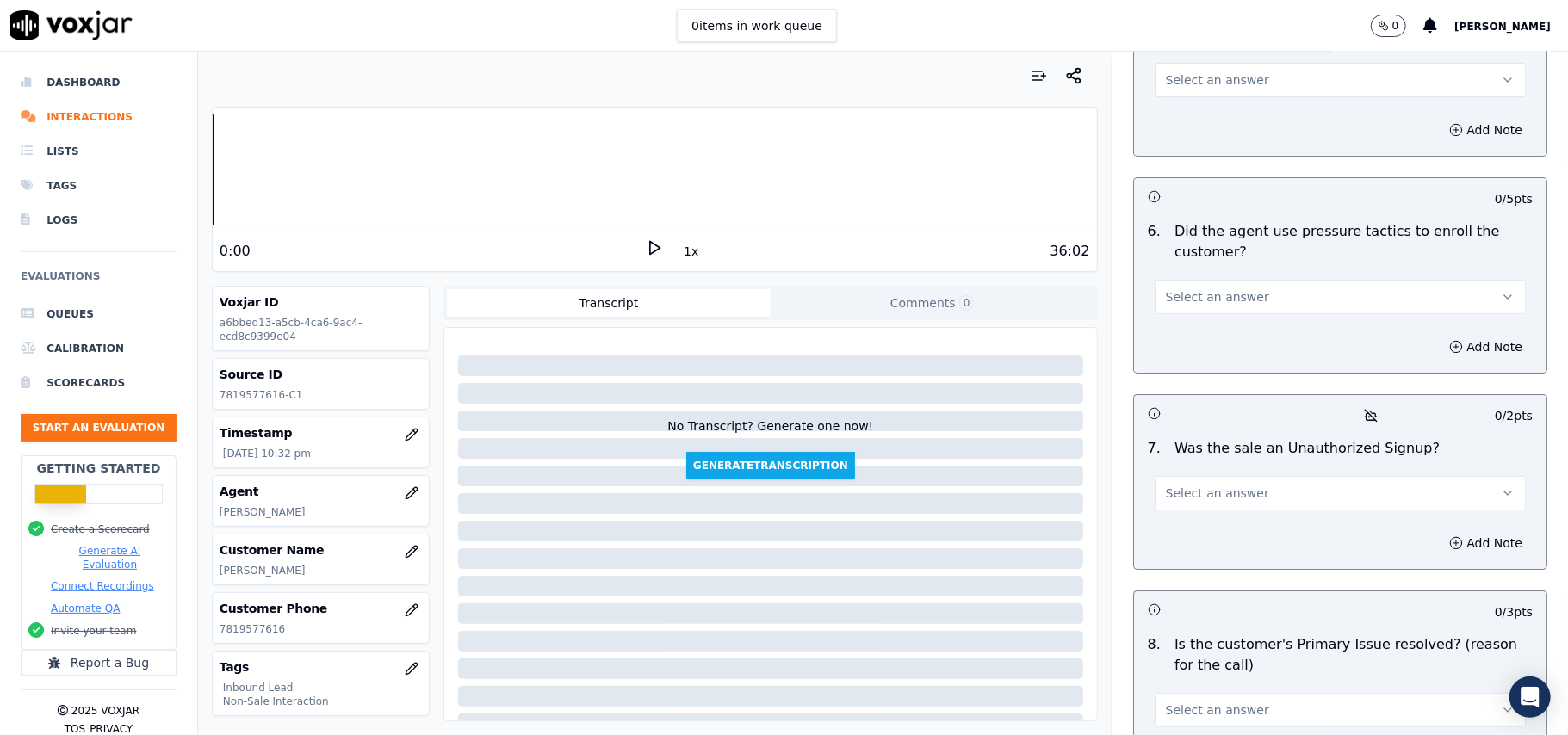
scroll to position [4818, 0]
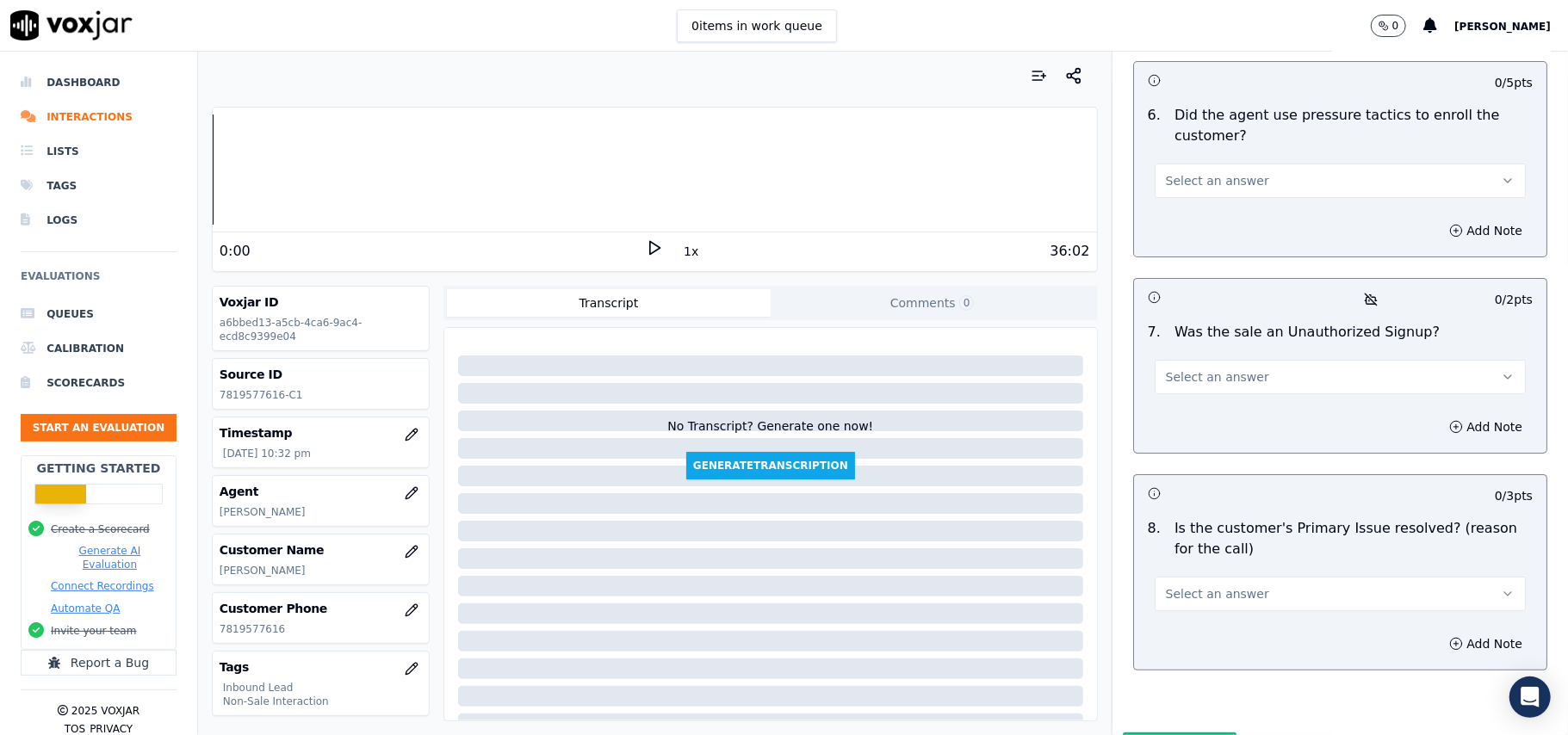
click at [1261, 577] on button "Select an answer" at bounding box center [1339, 594] width 371 height 34
click at [1190, 573] on div "No" at bounding box center [1302, 570] width 333 height 28
click at [1213, 577] on button "No" at bounding box center [1339, 594] width 371 height 34
click at [1168, 538] on div "Yes" at bounding box center [1302, 542] width 333 height 28
click at [1181, 577] on button "Yes" at bounding box center [1339, 594] width 371 height 34
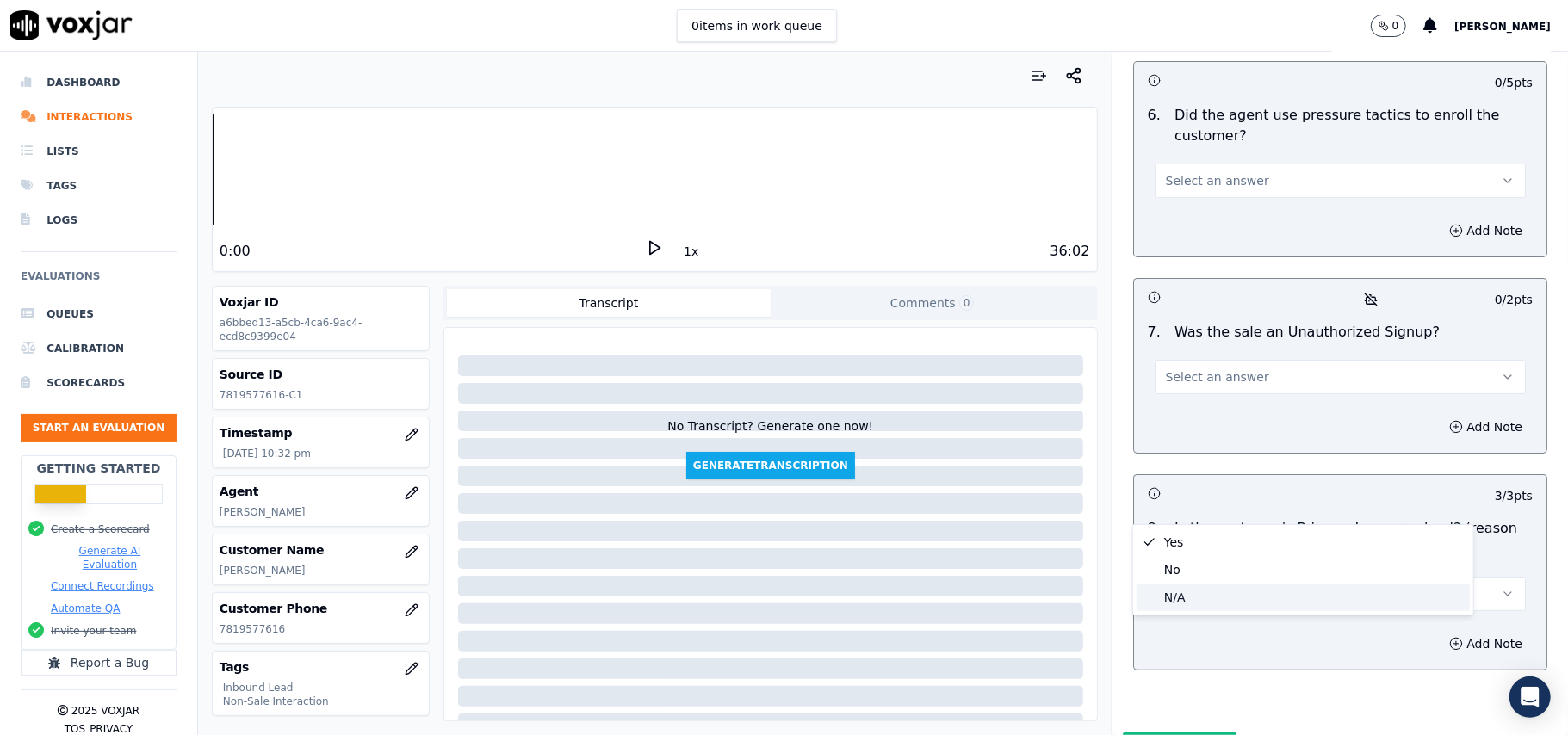
click at [1185, 597] on div "N/A" at bounding box center [1302, 597] width 333 height 28
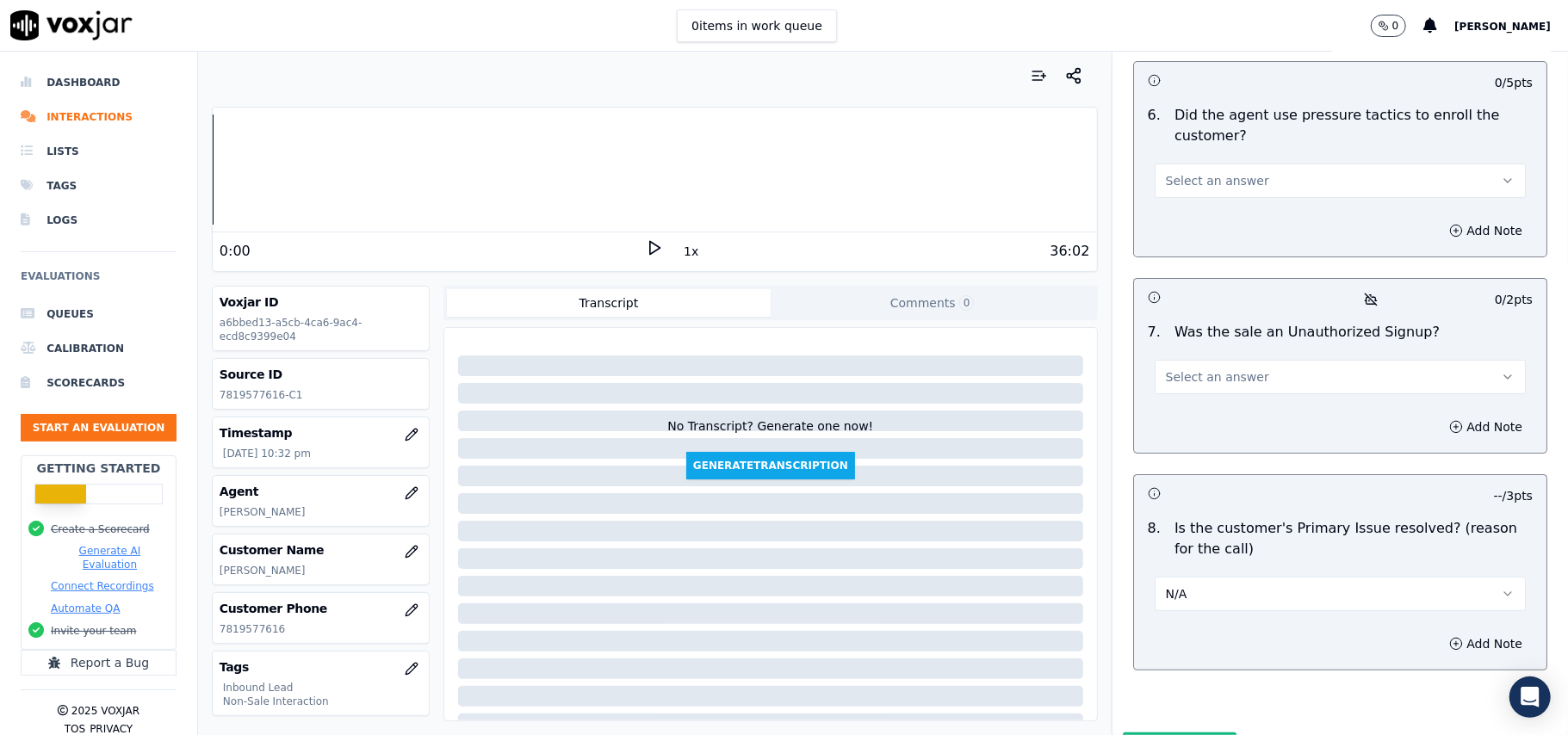
click at [1213, 360] on button "Select an answer" at bounding box center [1339, 377] width 371 height 34
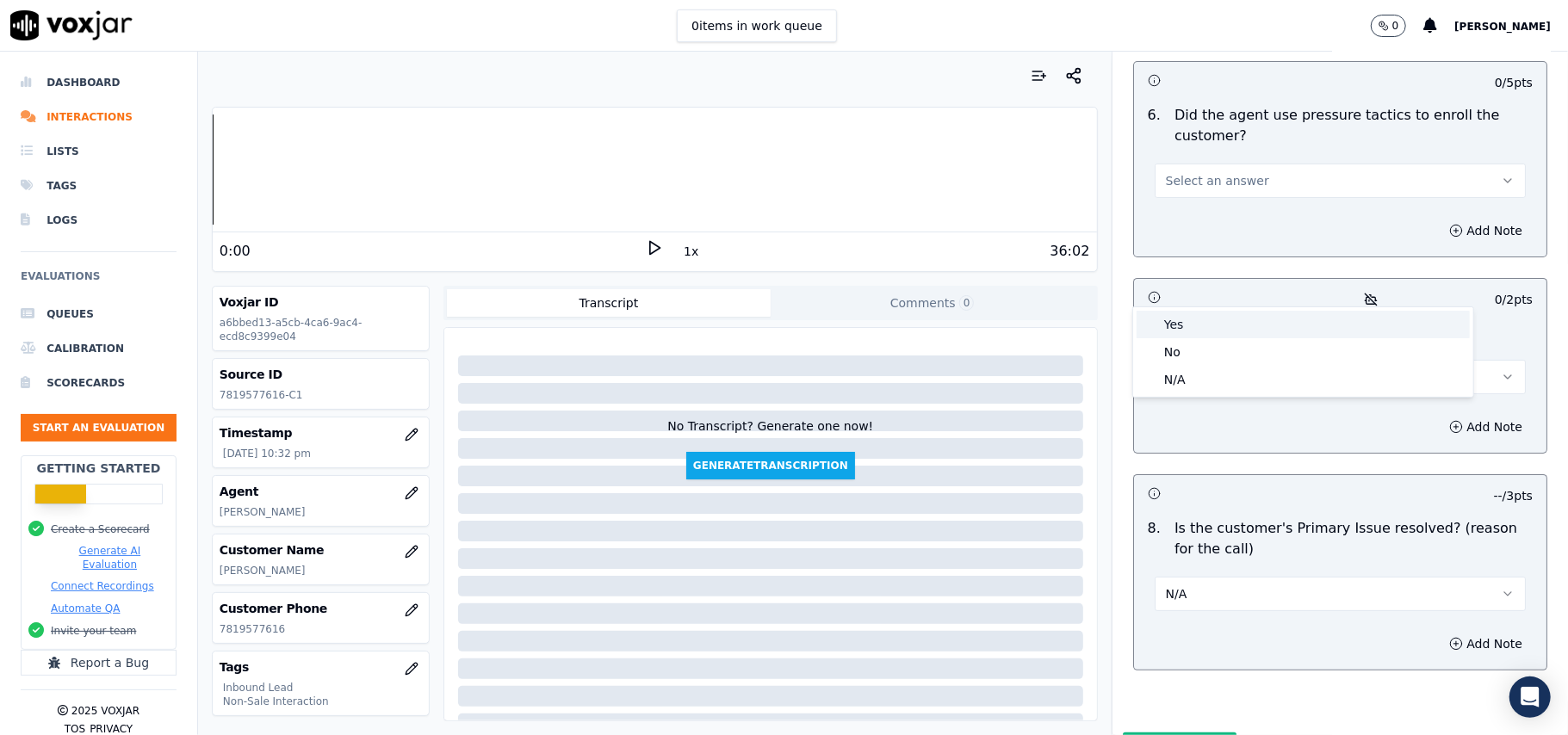
click at [1198, 317] on div "Yes" at bounding box center [1302, 324] width 333 height 28
click at [1198, 360] on button "Yes" at bounding box center [1339, 377] width 371 height 34
click at [1182, 348] on div "No" at bounding box center [1302, 352] width 333 height 28
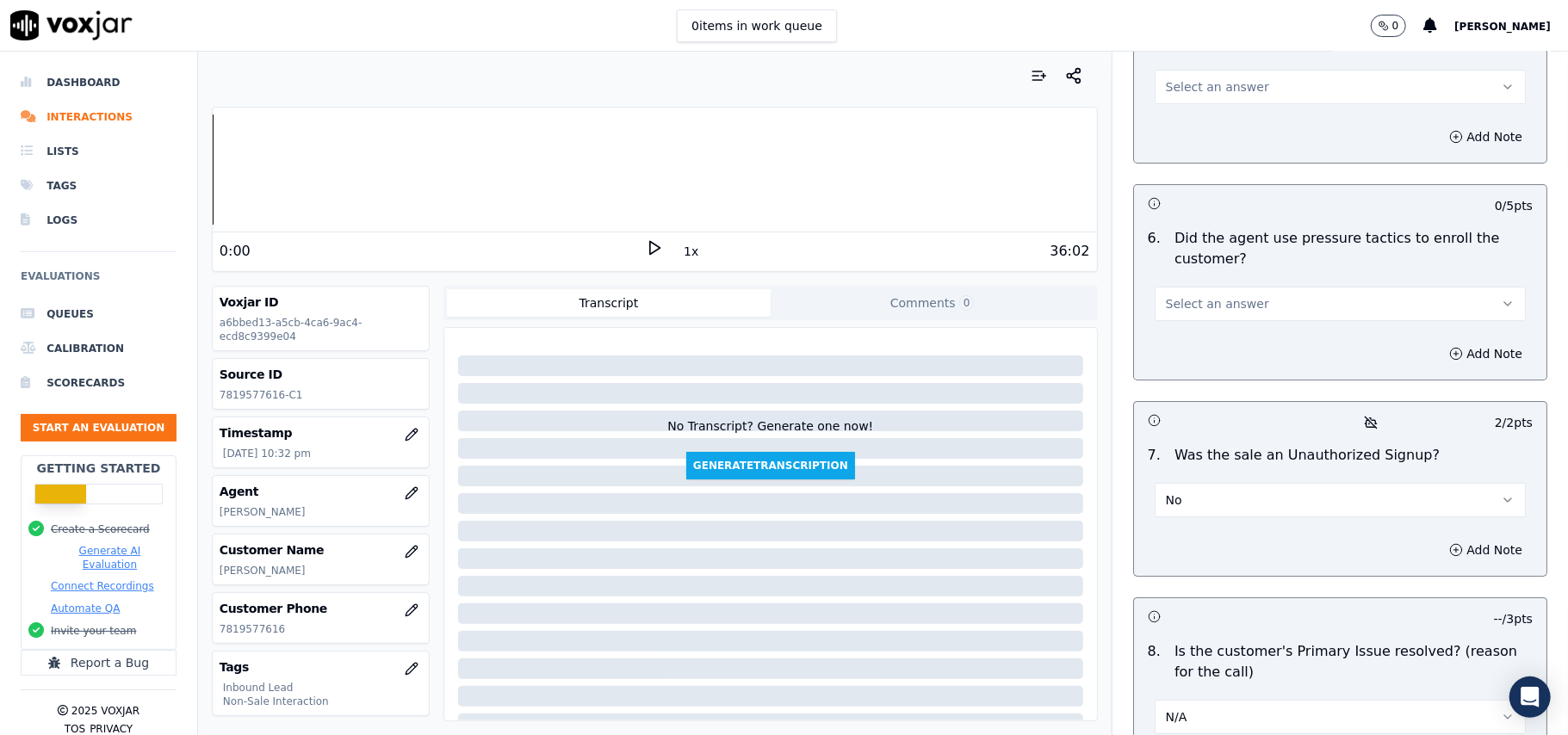
scroll to position [4588, 0]
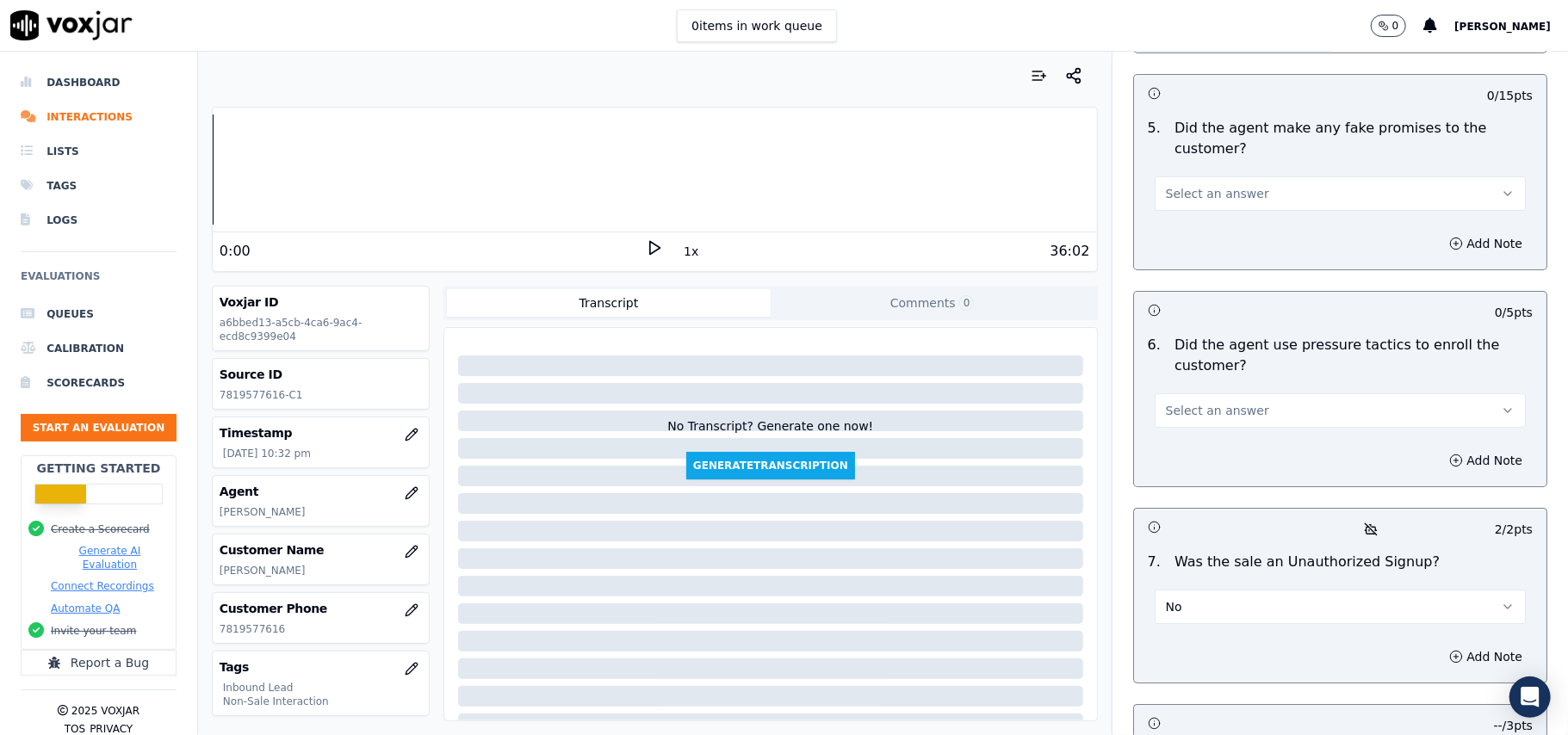
click at [1193, 590] on button "No" at bounding box center [1339, 607] width 371 height 34
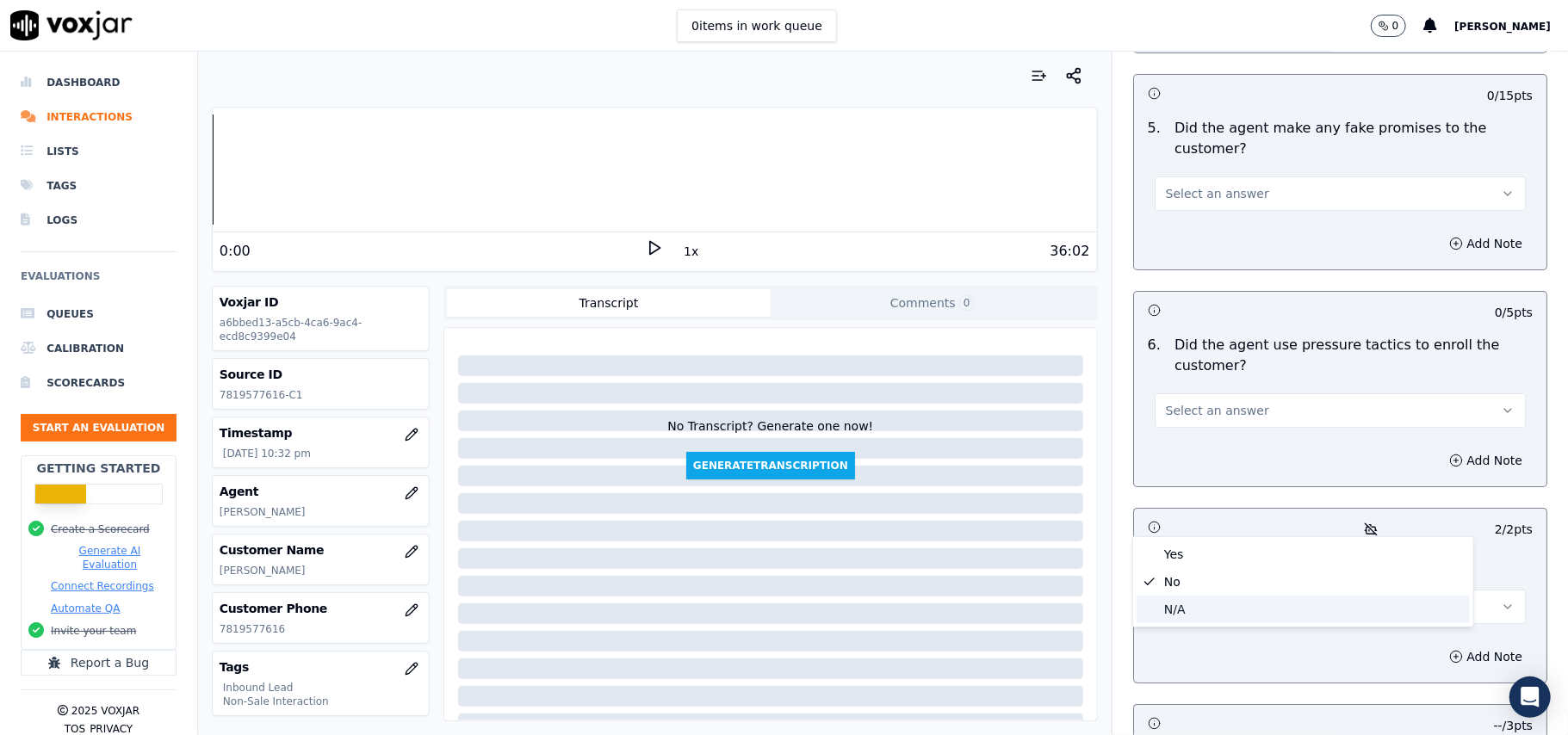
click at [1178, 599] on div "N/A" at bounding box center [1302, 609] width 333 height 28
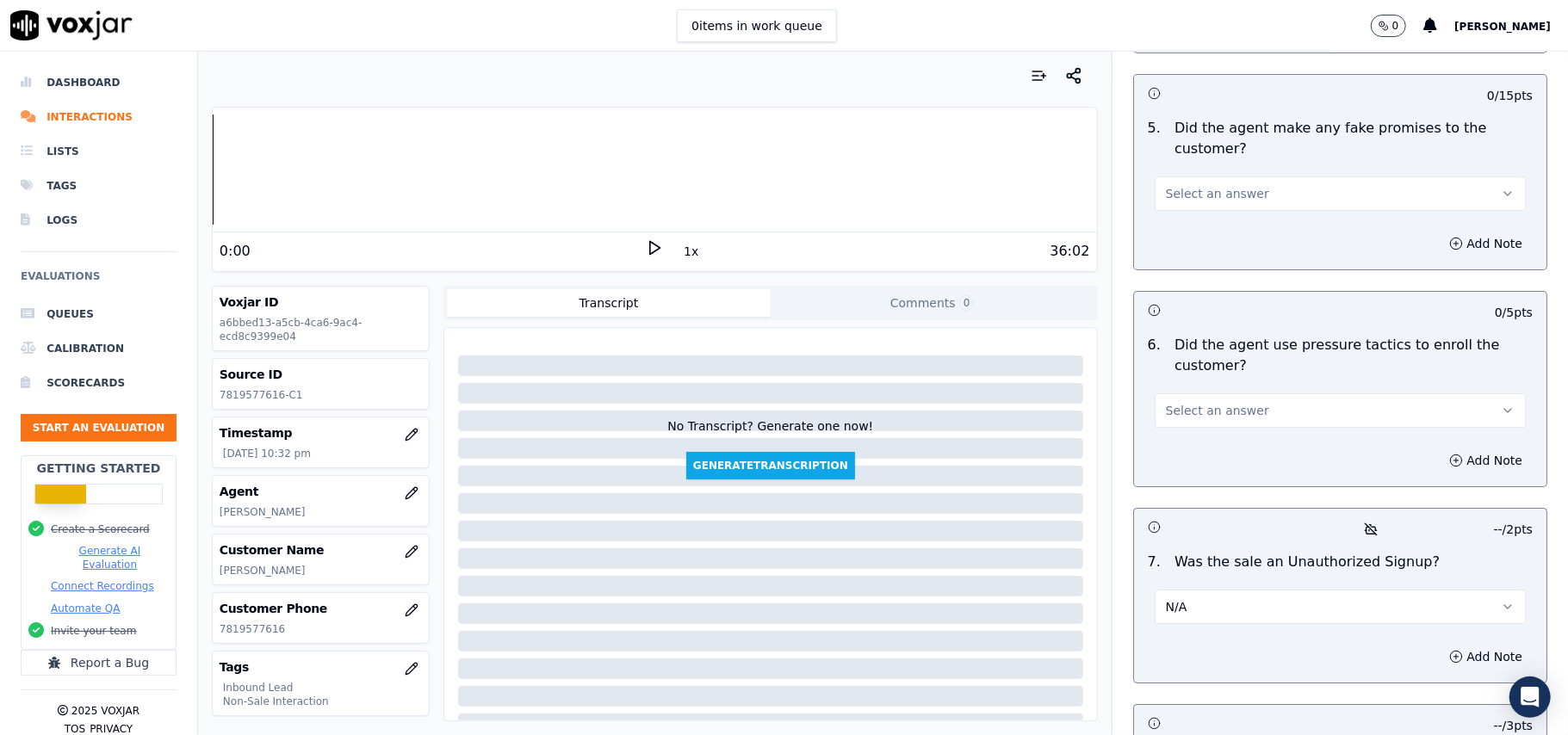
click at [1189, 402] on span "Select an answer" at bounding box center [1217, 410] width 103 height 17
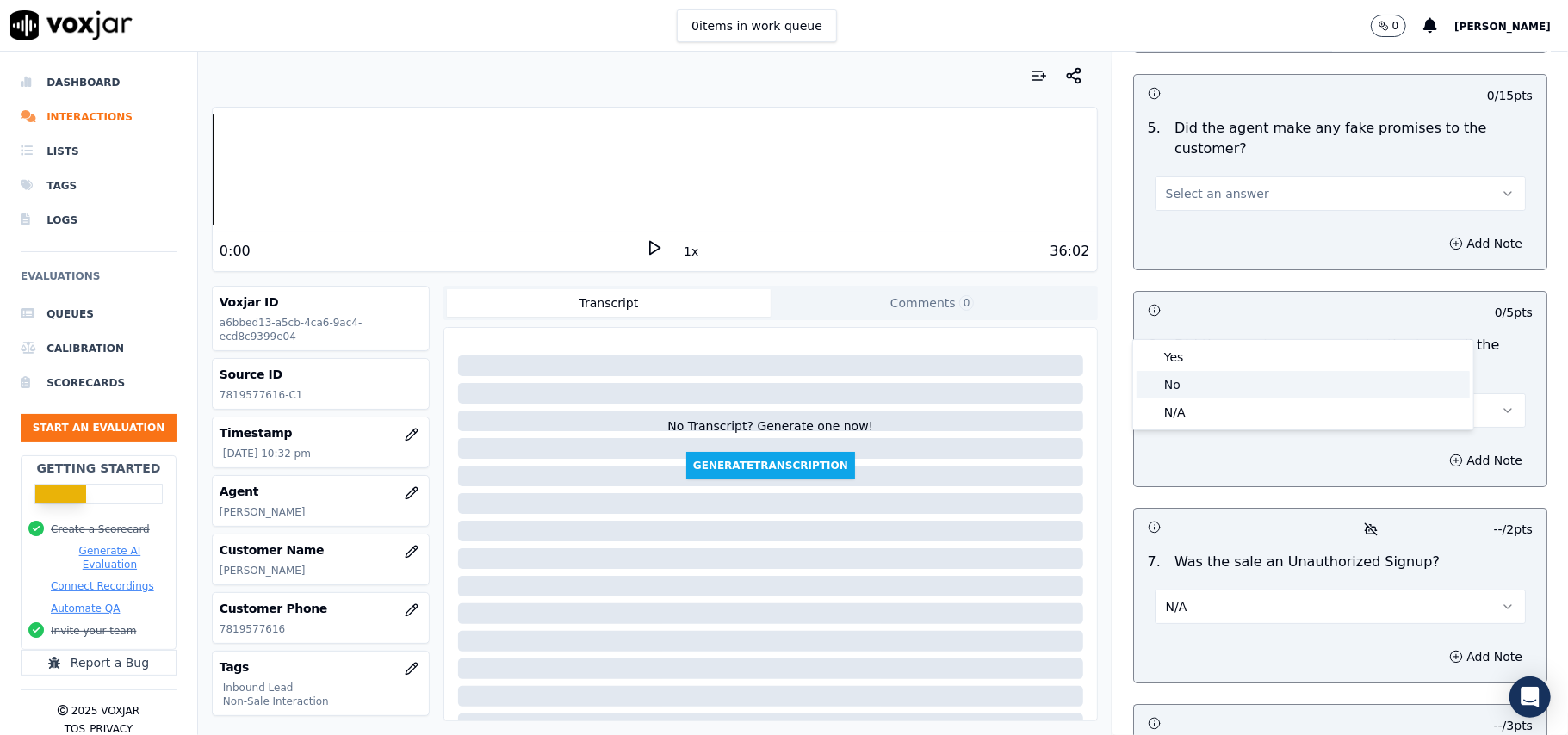
click at [1179, 383] on div "No" at bounding box center [1302, 384] width 333 height 28
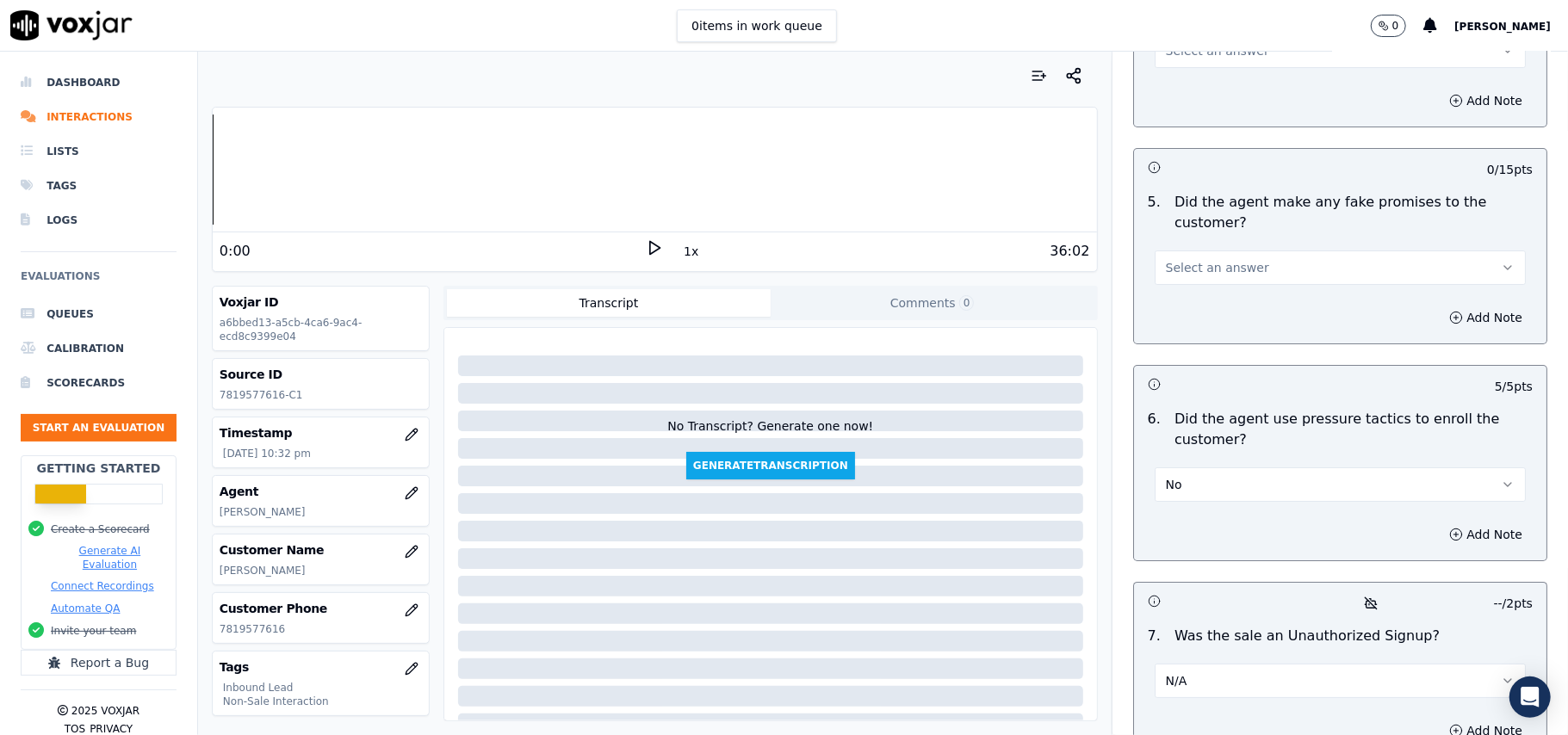
scroll to position [4359, 0]
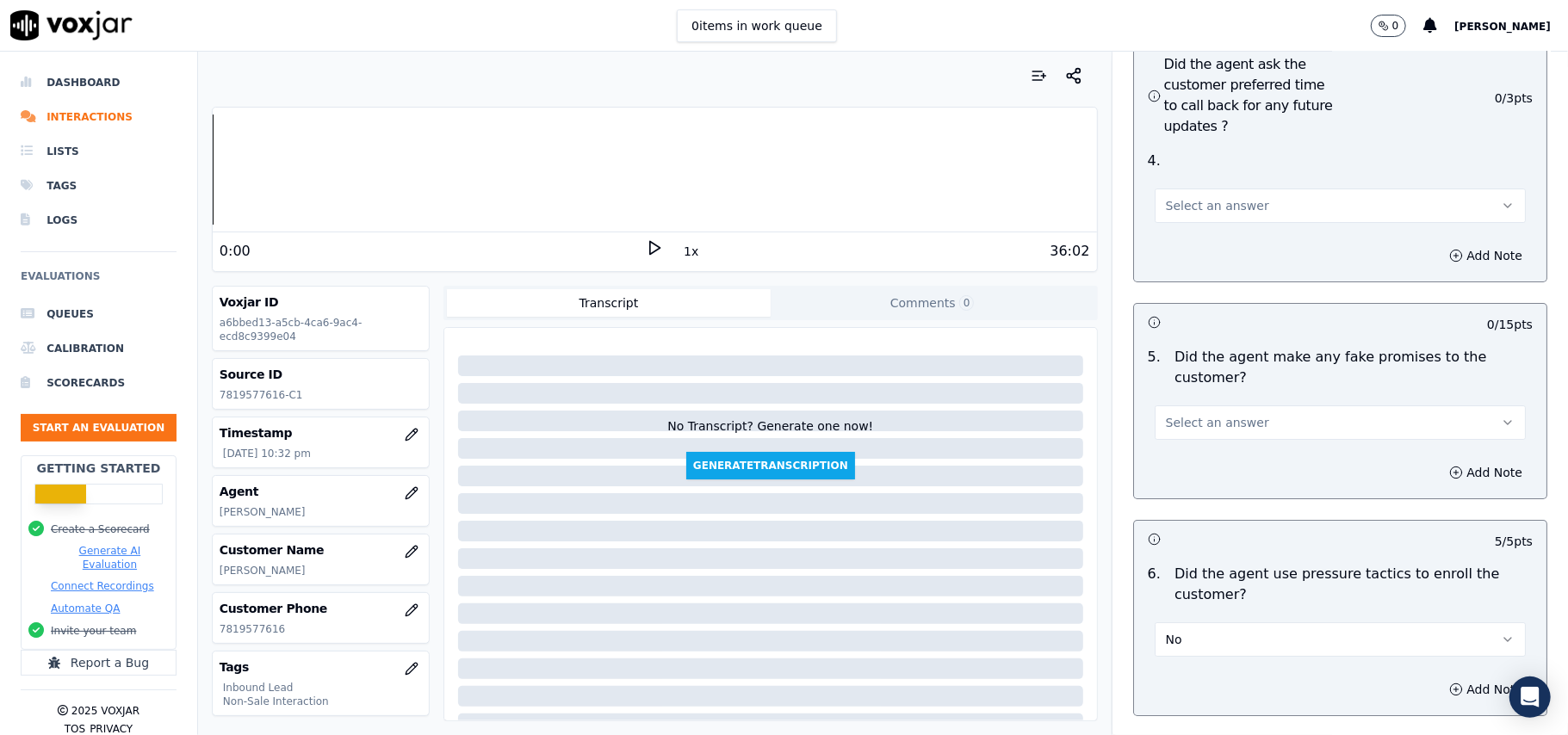
click at [1210, 406] on button "Select an answer" at bounding box center [1339, 423] width 371 height 34
click at [1196, 386] on div "No" at bounding box center [1302, 397] width 333 height 28
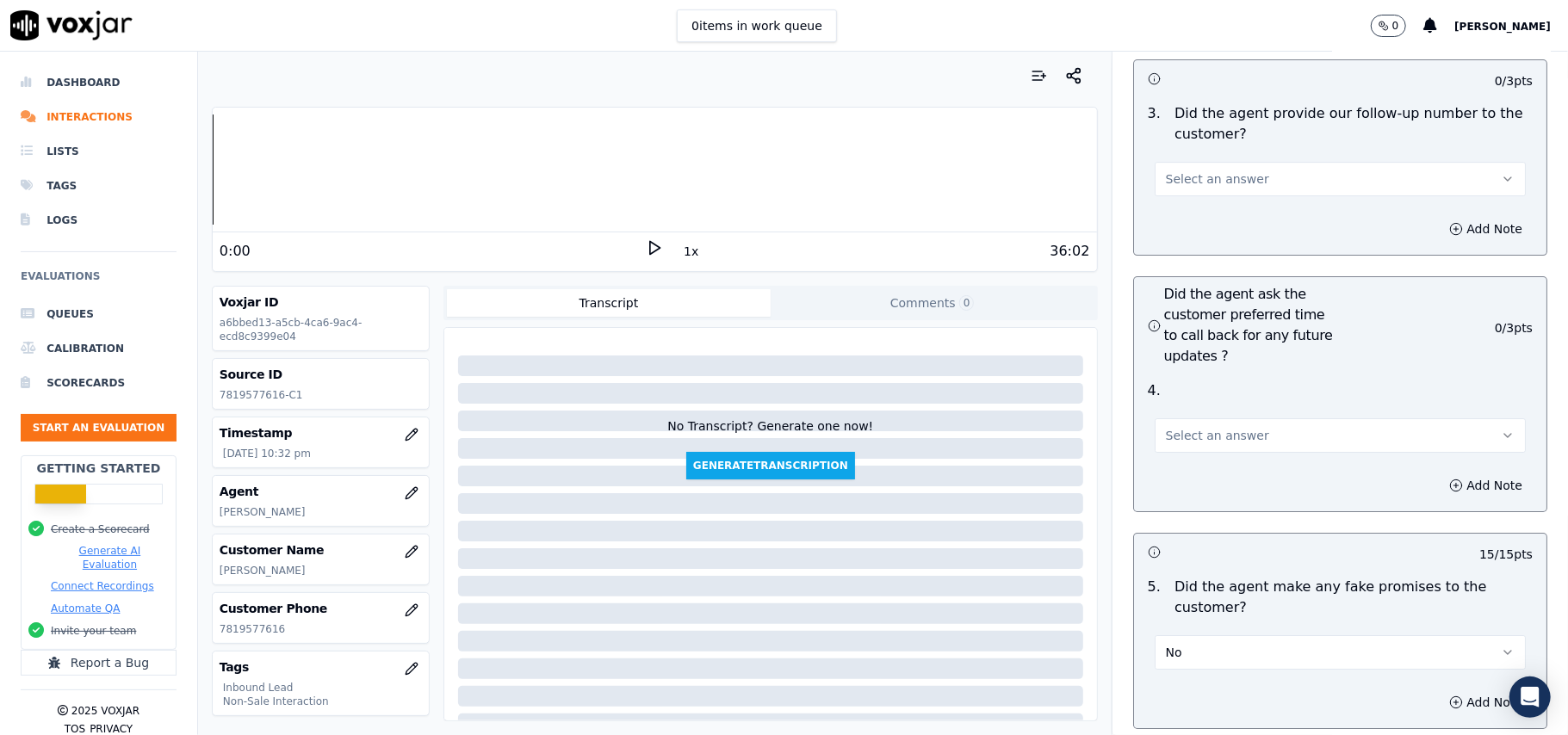
click at [1200, 418] on button "Select an answer" at bounding box center [1339, 435] width 371 height 34
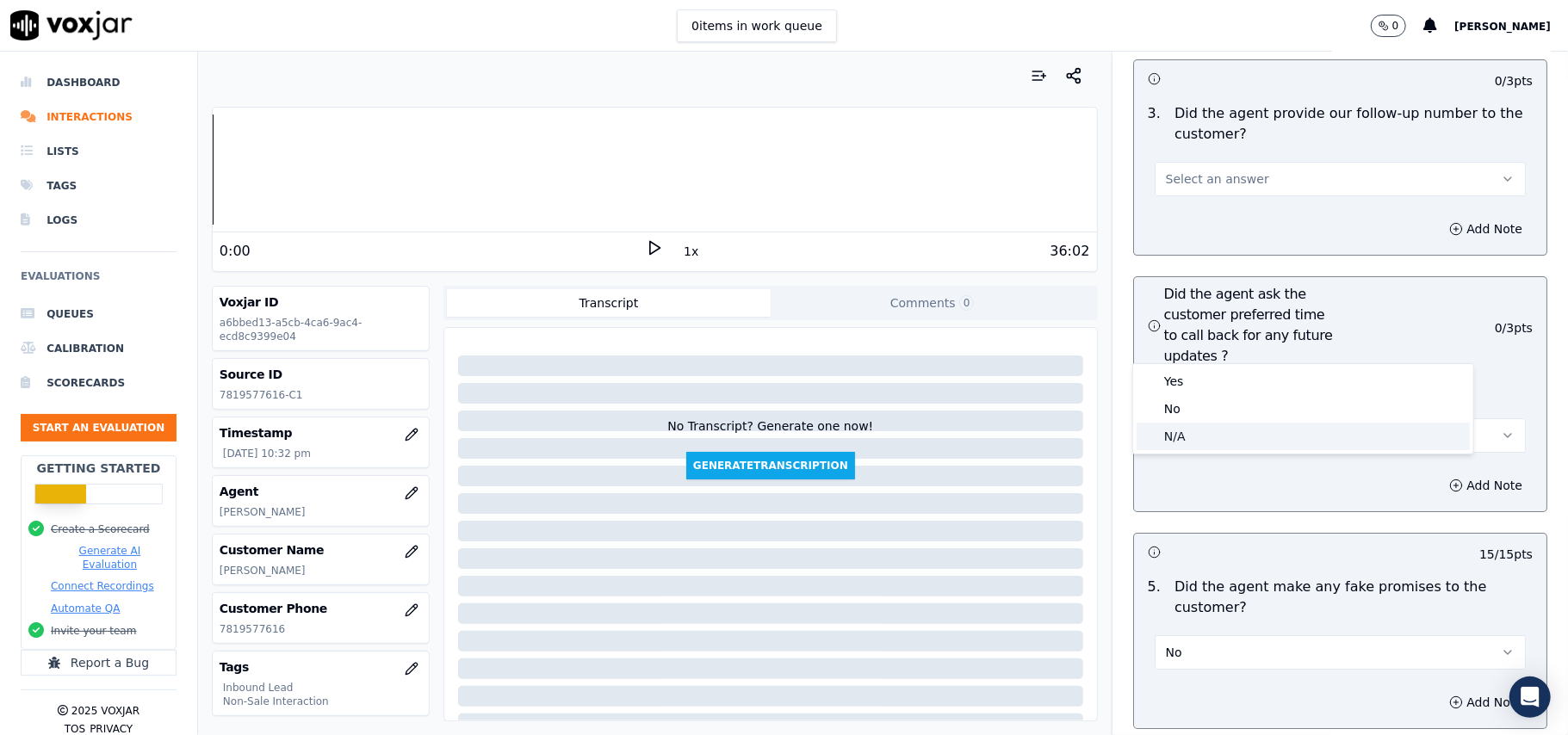
click at [1187, 425] on div "N/A" at bounding box center [1302, 436] width 333 height 28
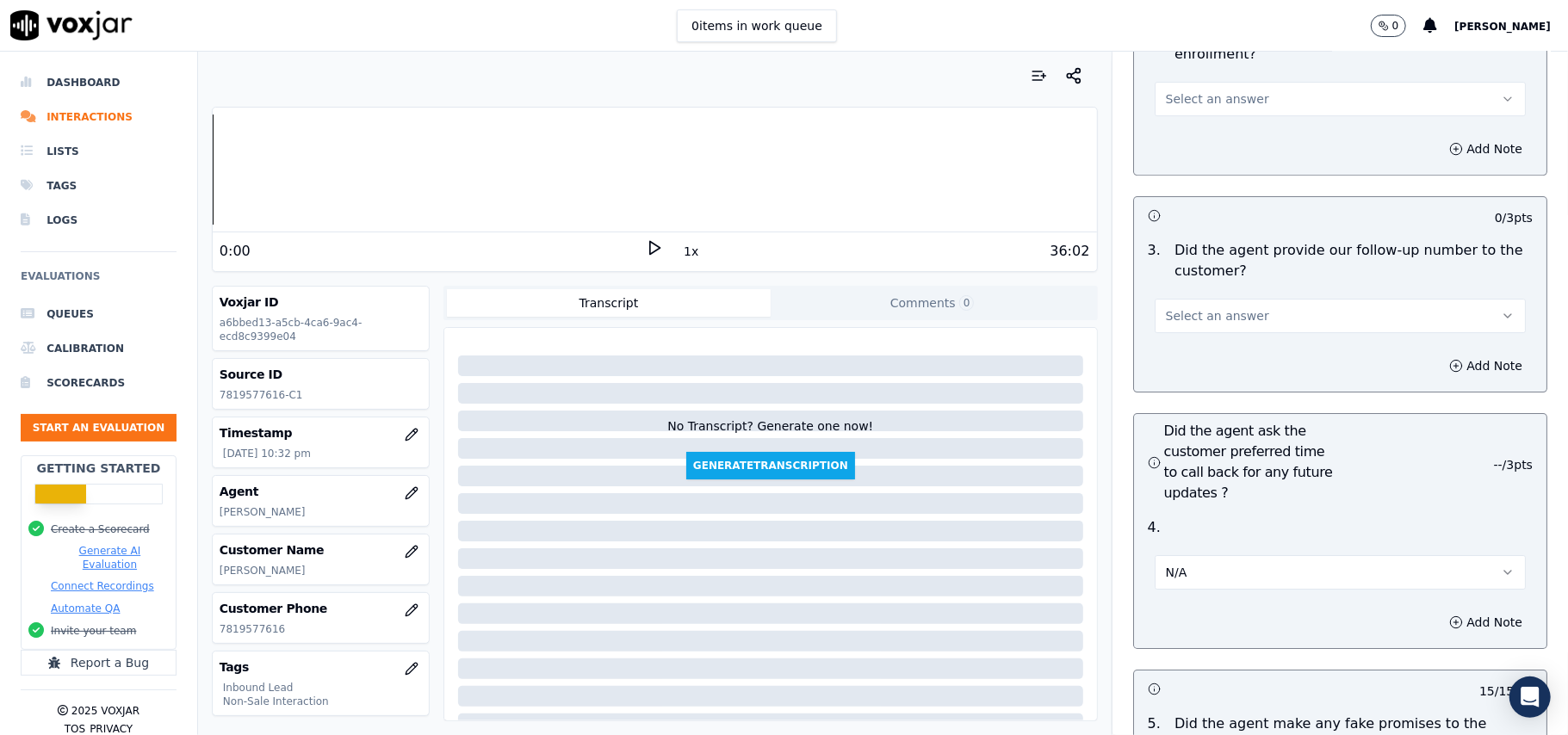
scroll to position [3899, 0]
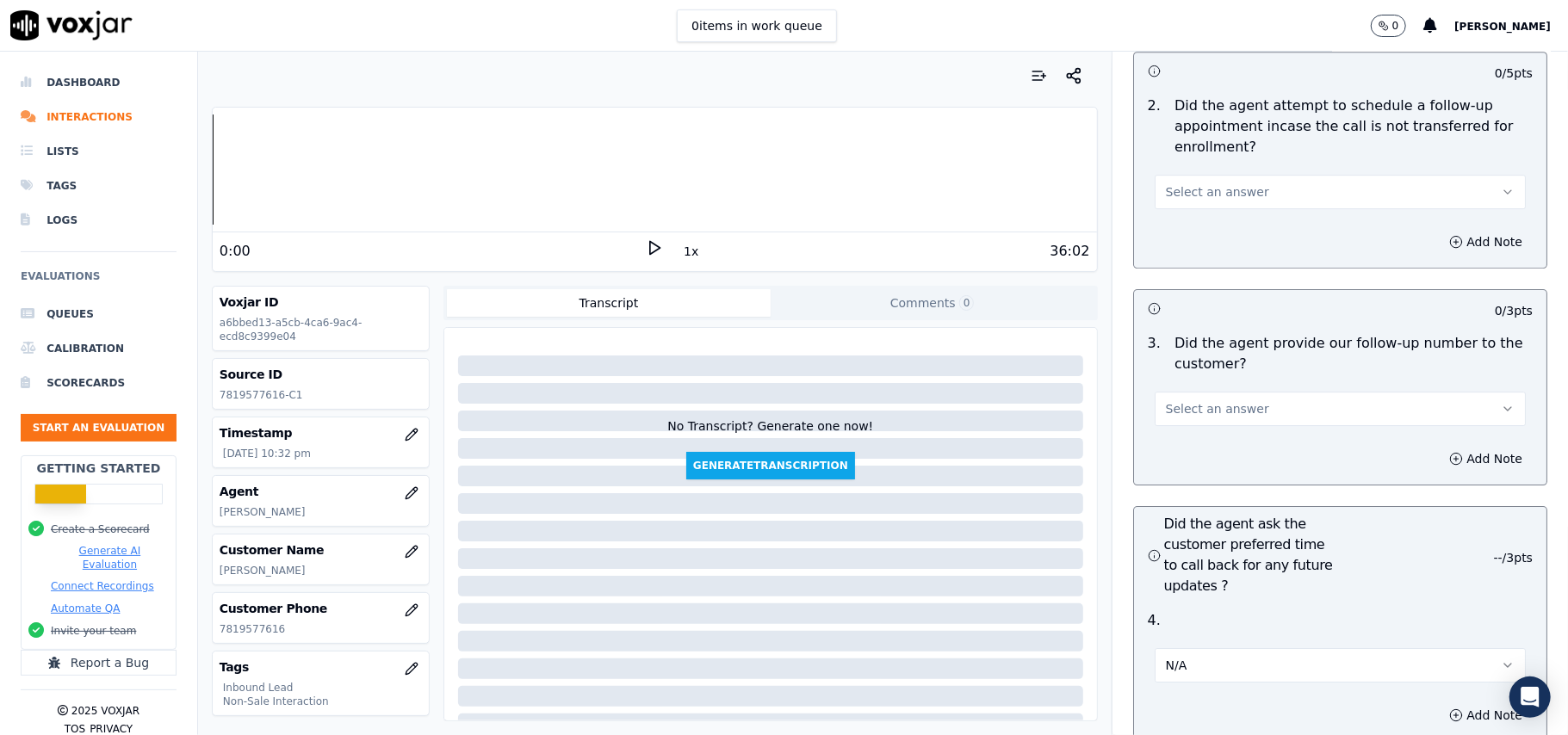
click at [1185, 400] on span "Select an answer" at bounding box center [1217, 408] width 103 height 17
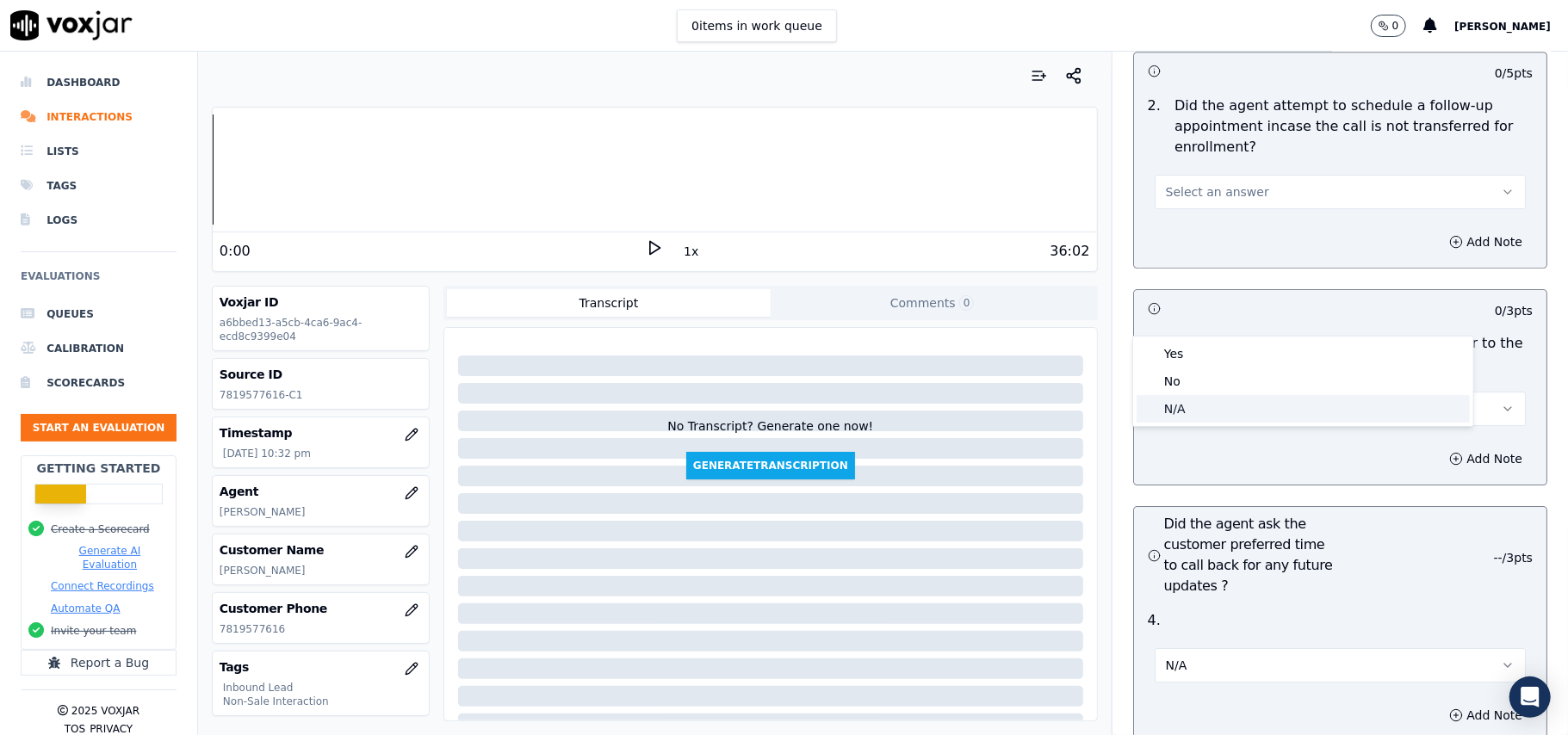
click at [1183, 411] on div "N/A" at bounding box center [1302, 408] width 333 height 28
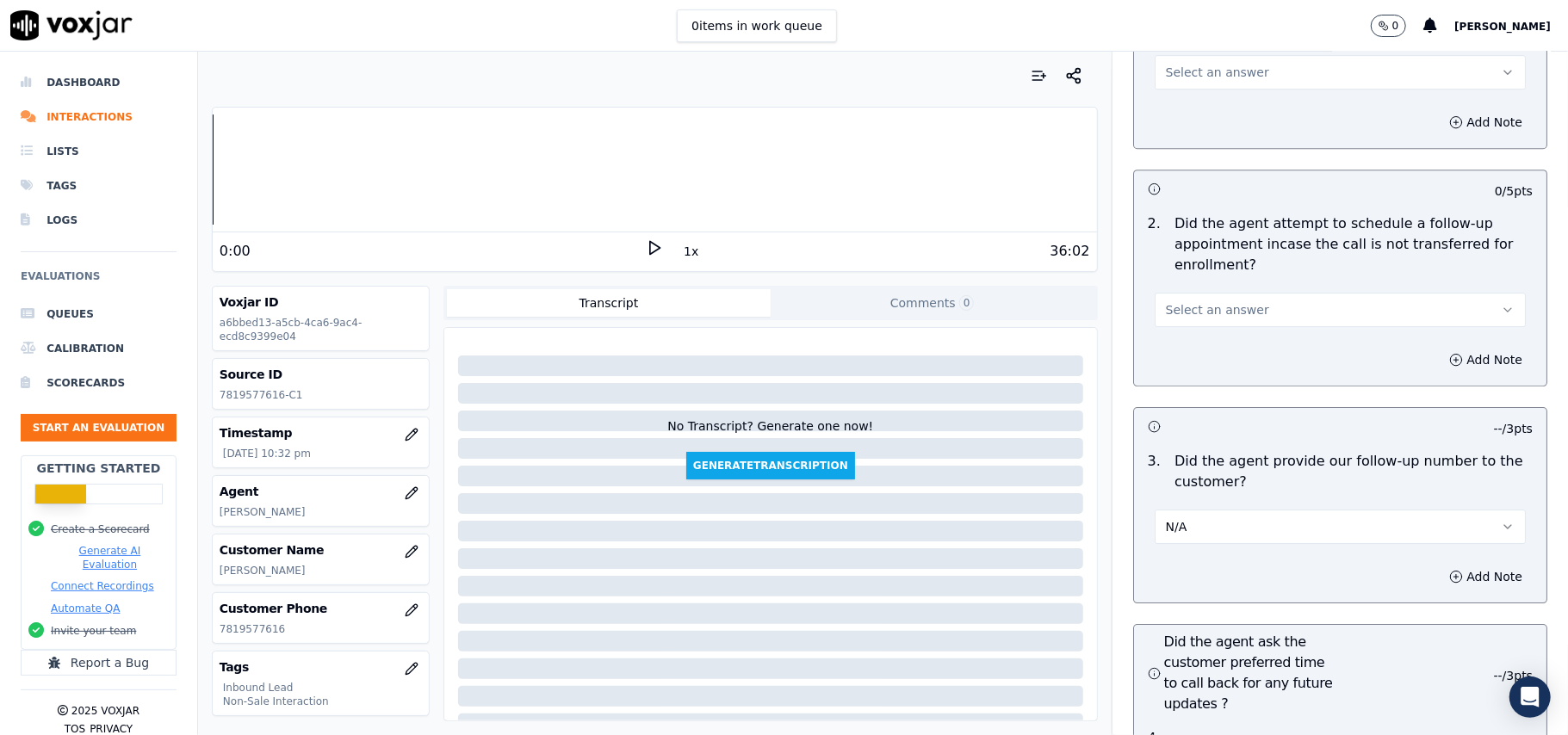
scroll to position [3671, 0]
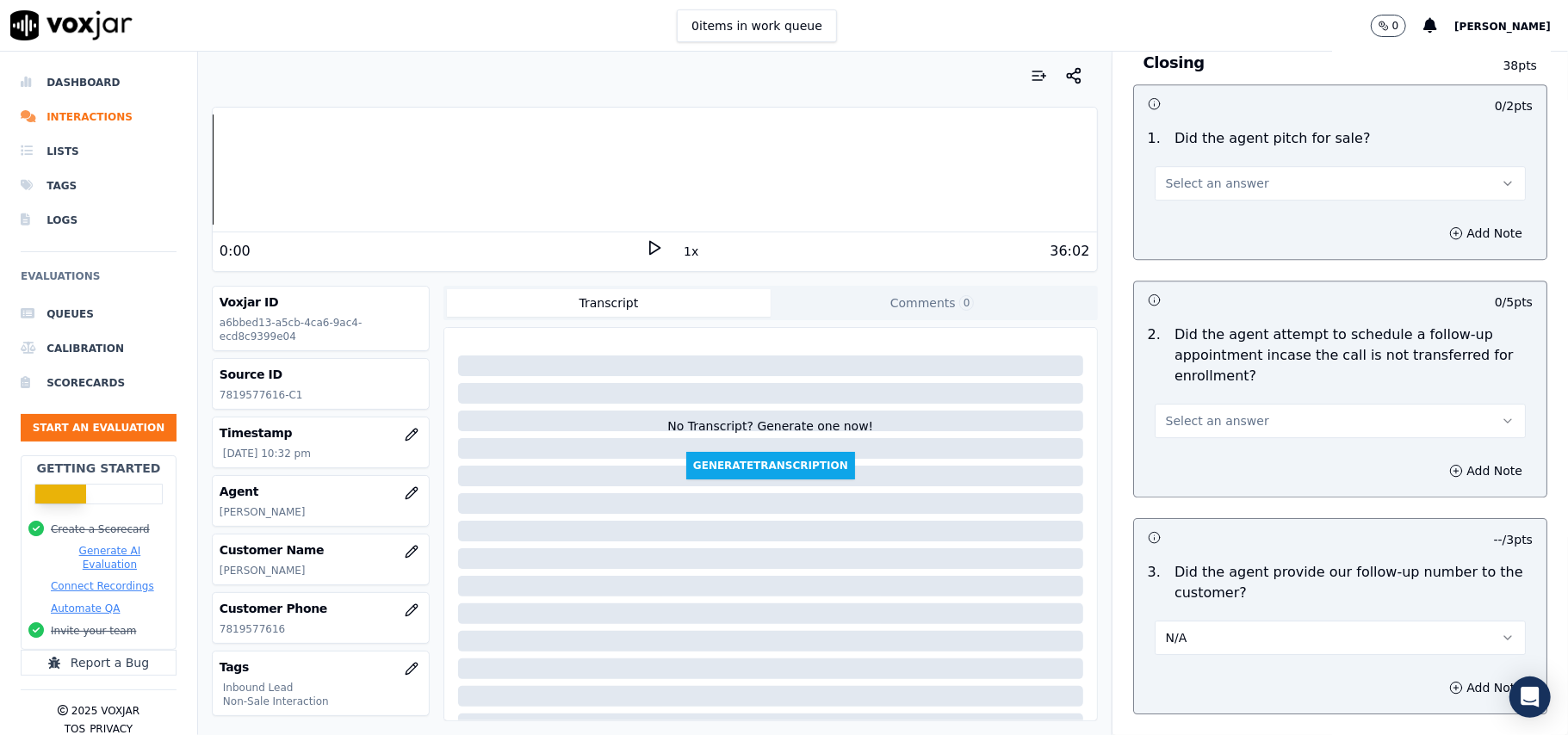
click at [1205, 412] on span "Select an answer" at bounding box center [1217, 420] width 103 height 17
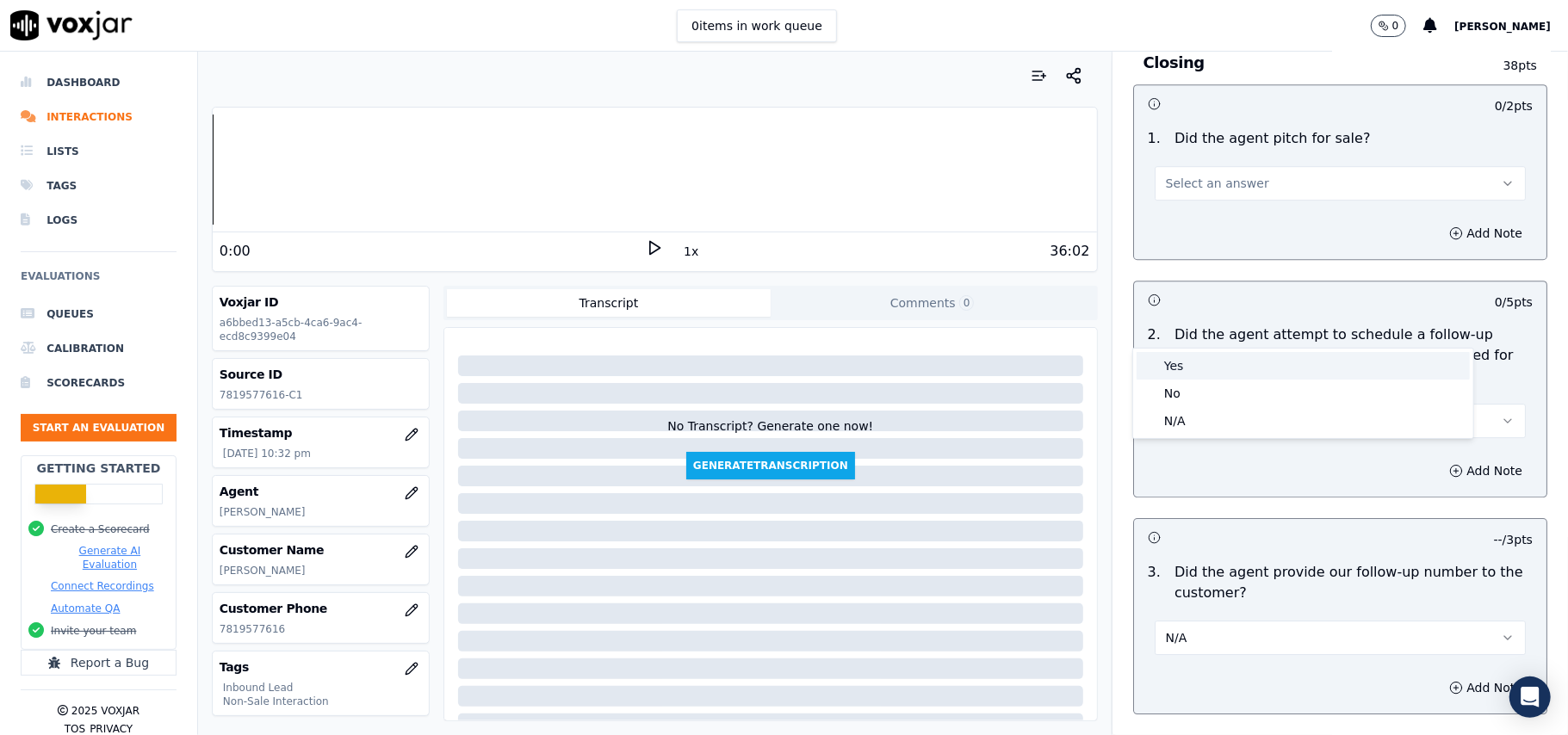
click at [1199, 354] on div "Yes" at bounding box center [1302, 365] width 333 height 28
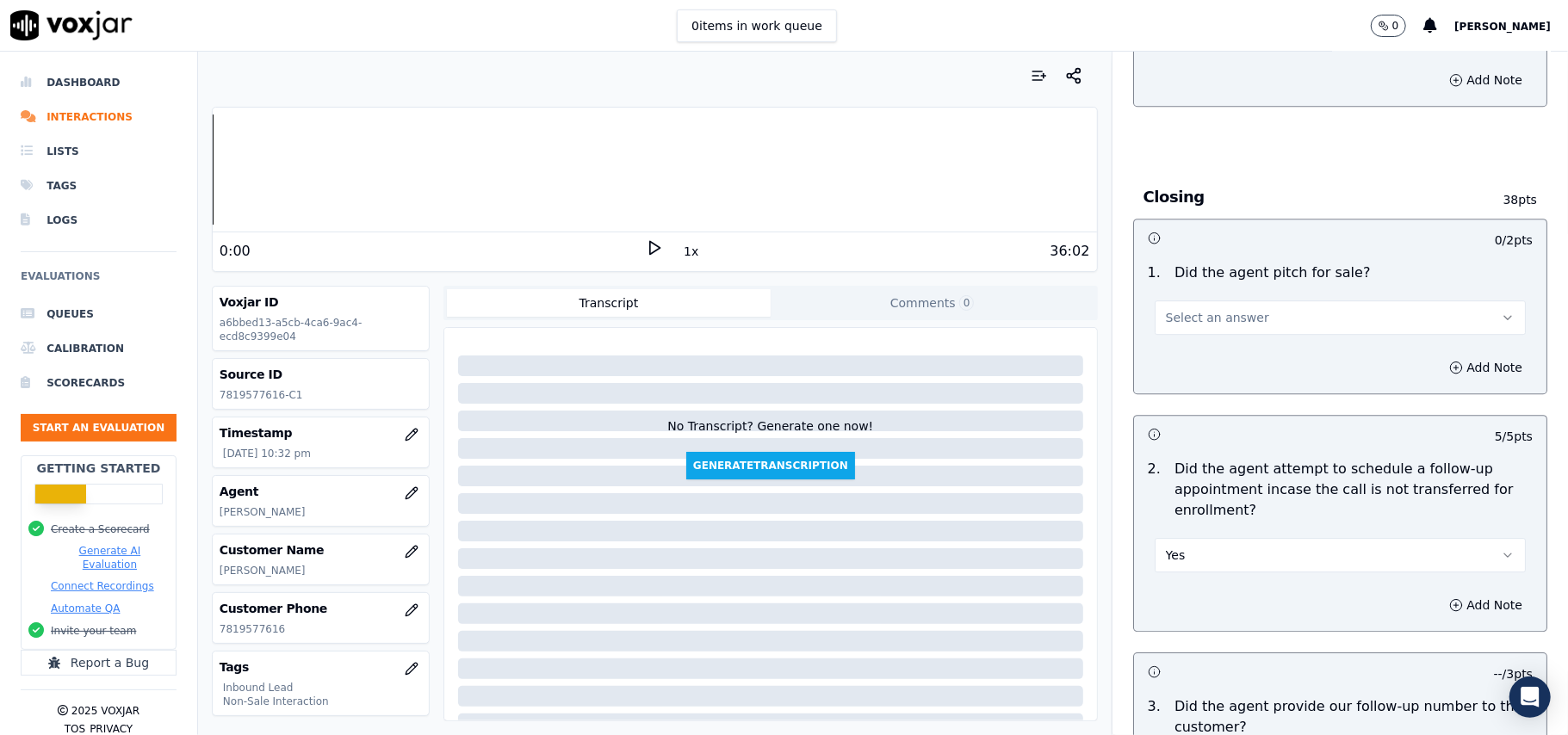
scroll to position [3326, 0]
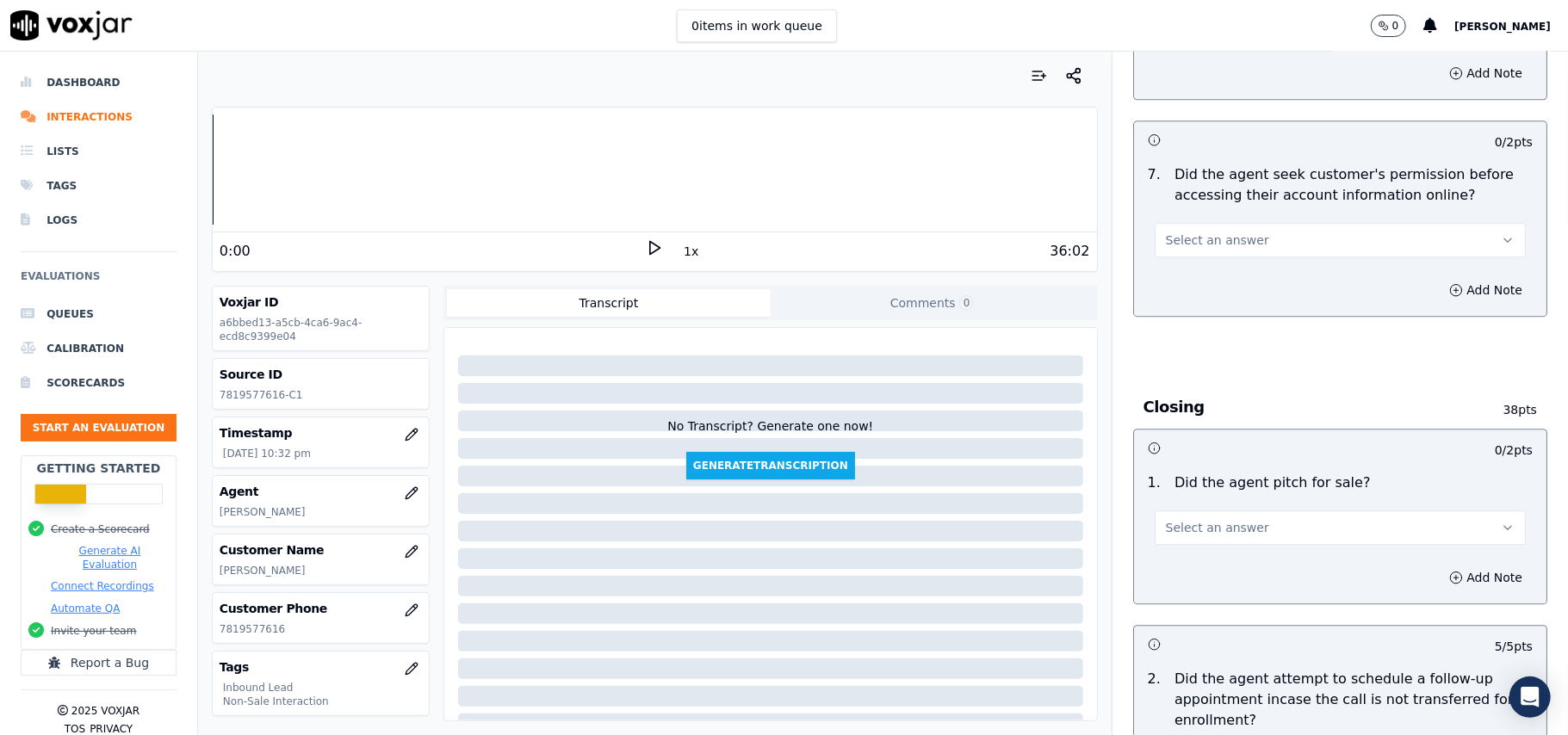
click at [1179, 519] on span "Select an answer" at bounding box center [1217, 527] width 103 height 17
click at [1178, 465] on div "Yes" at bounding box center [1302, 472] width 333 height 28
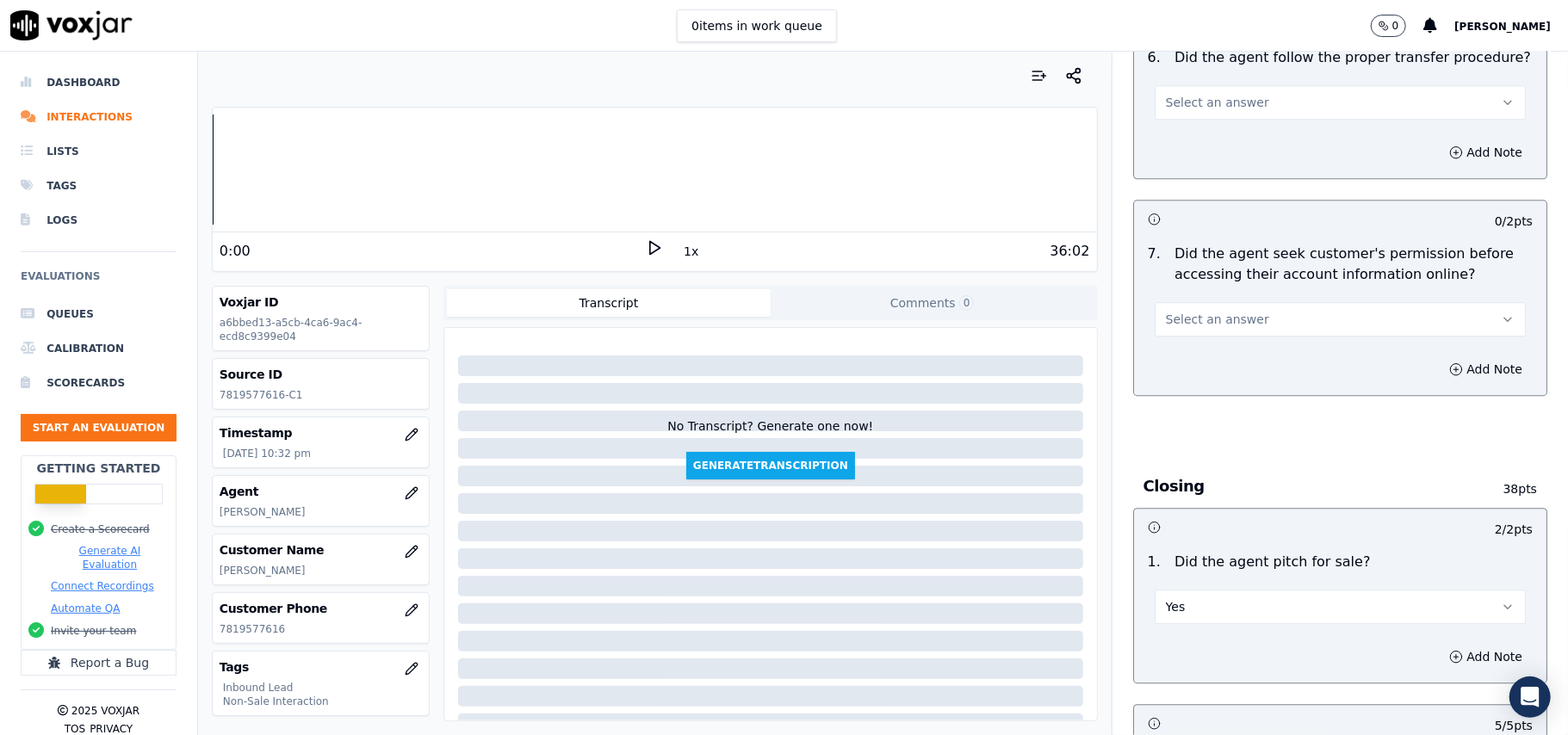
scroll to position [3096, 0]
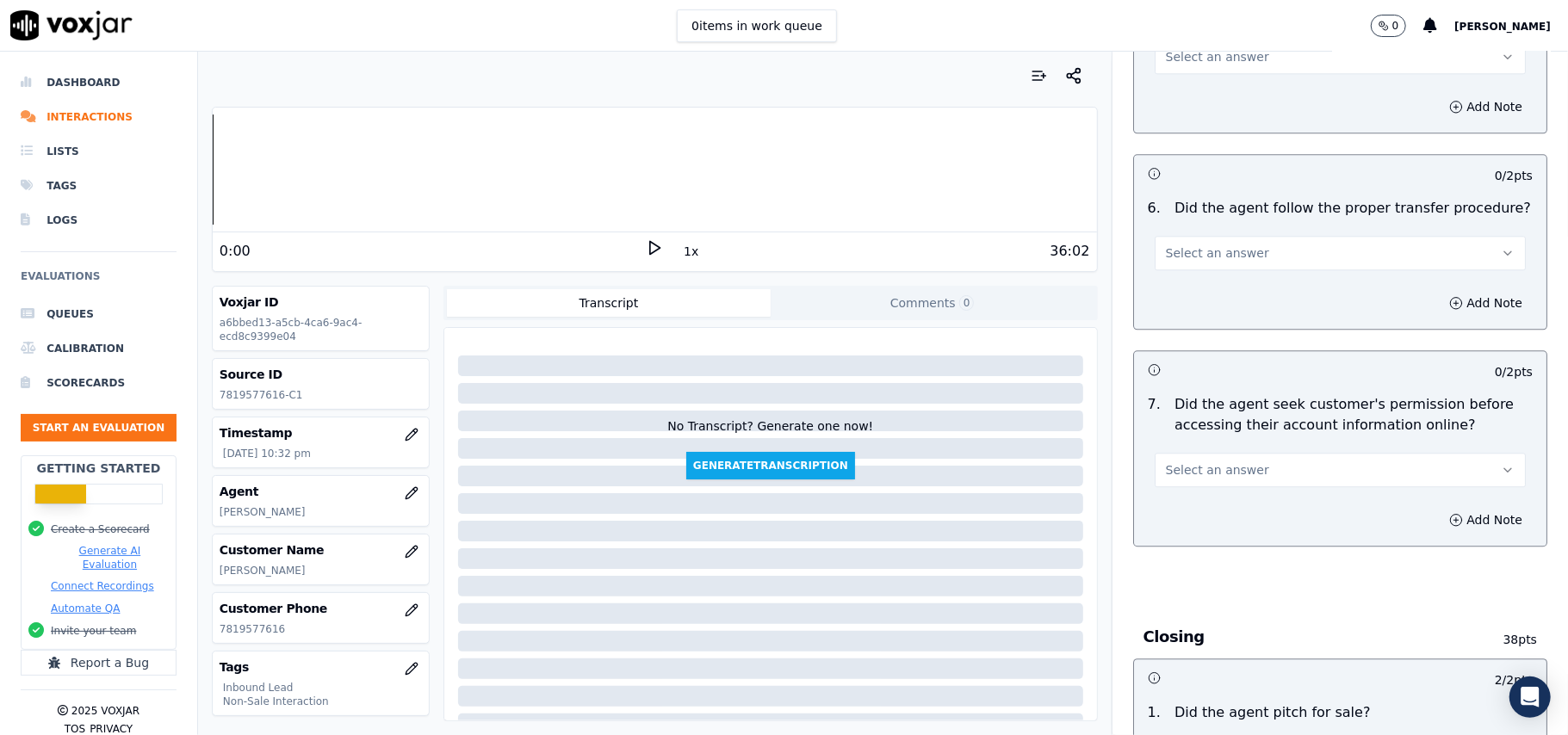
drag, startPoint x: 1213, startPoint y: 376, endPoint x: 1215, endPoint y: 388, distance: 12.2
click at [1215, 461] on span "Select an answer" at bounding box center [1217, 469] width 103 height 17
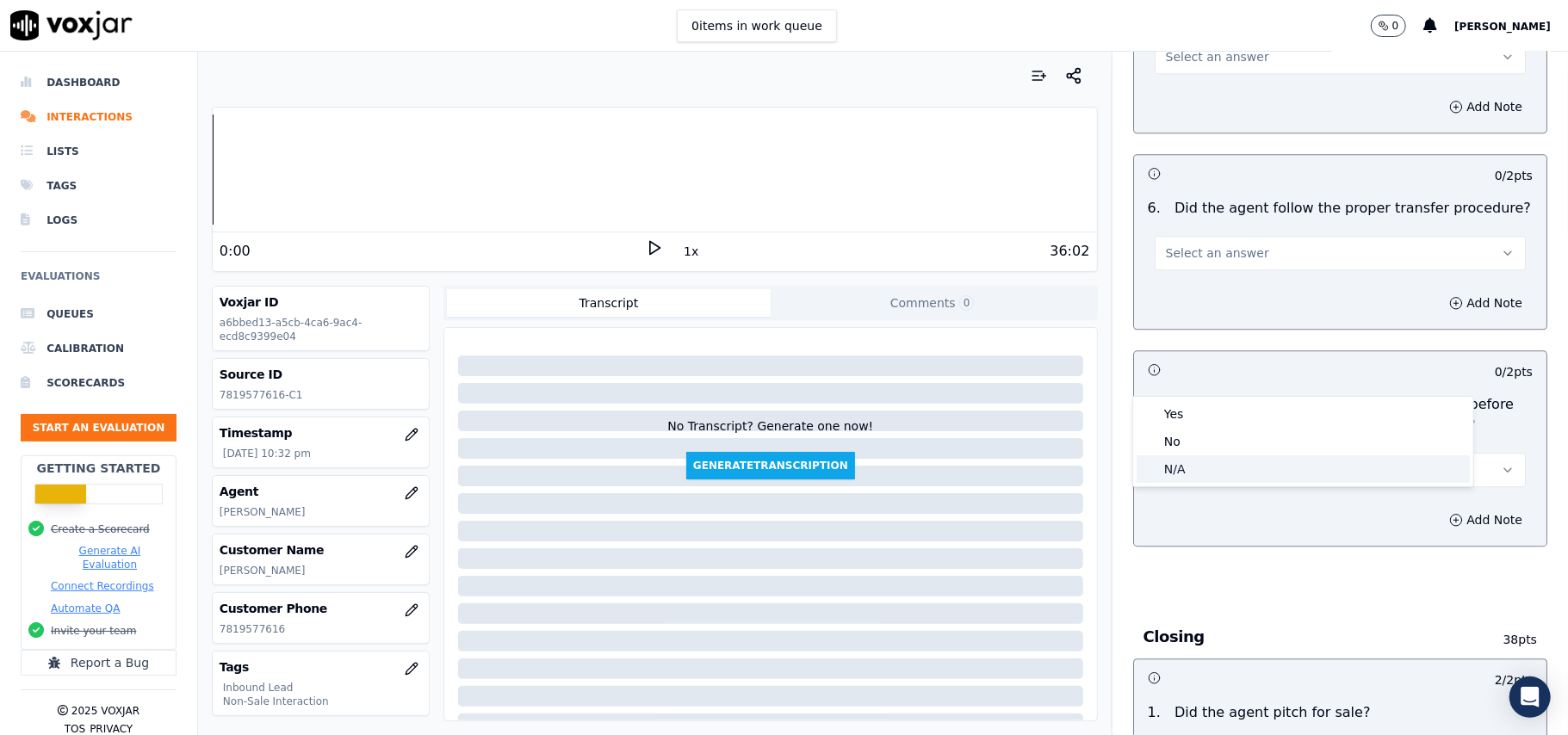
click at [1205, 456] on div "N/A" at bounding box center [1302, 468] width 333 height 28
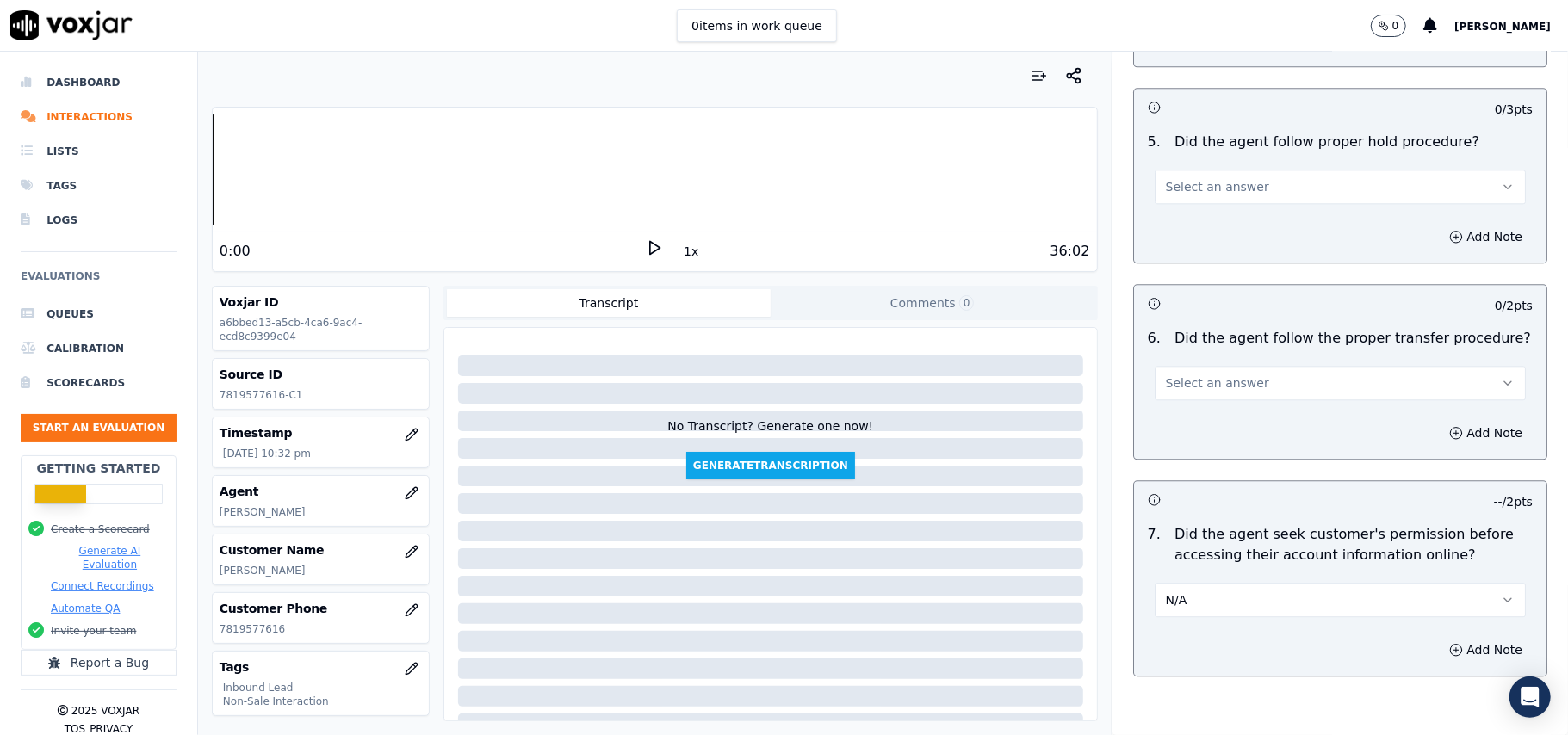
scroll to position [2752, 0]
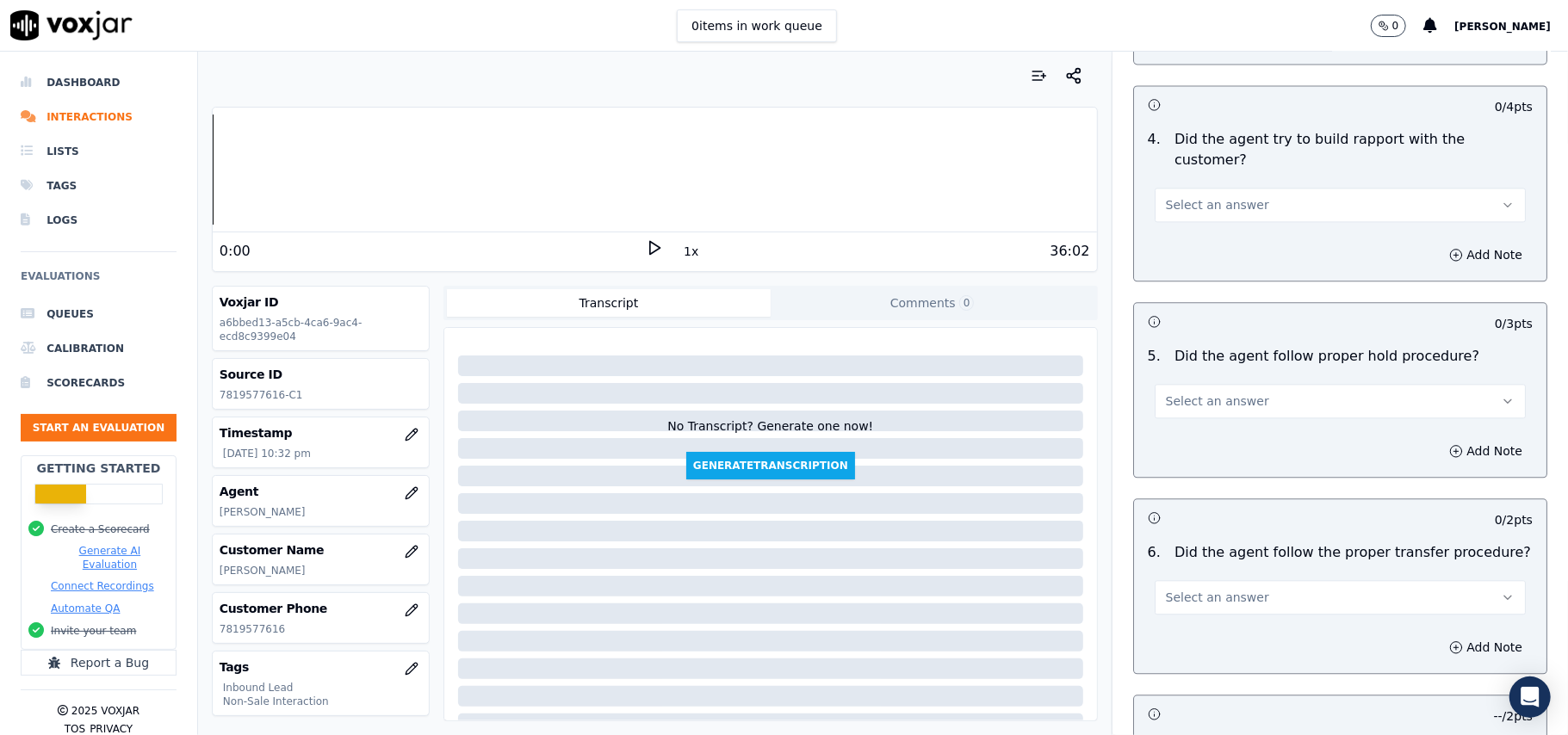
click at [1192, 589] on span "Select an answer" at bounding box center [1217, 597] width 103 height 17
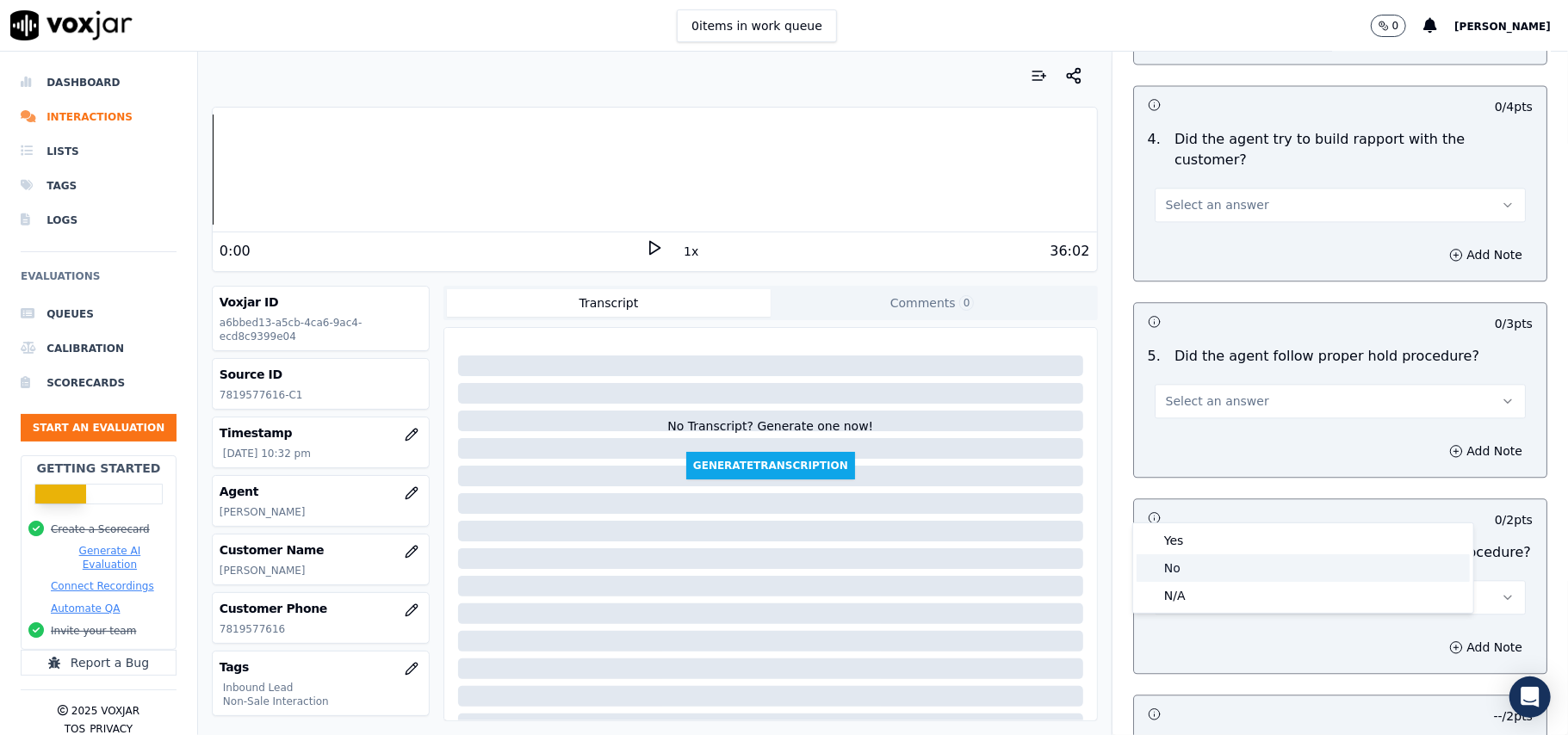
click at [1189, 556] on div "No" at bounding box center [1302, 568] width 333 height 28
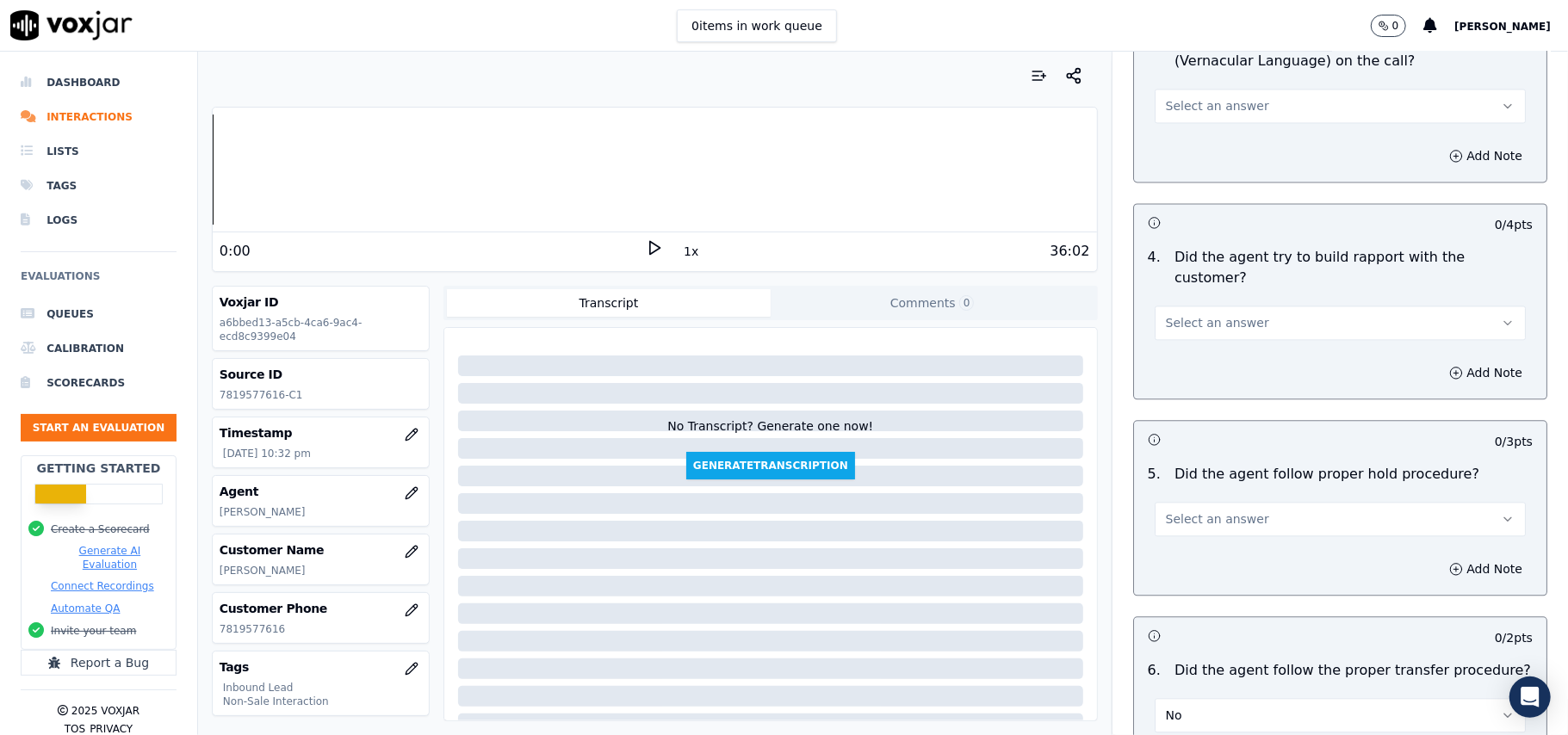
scroll to position [2522, 0]
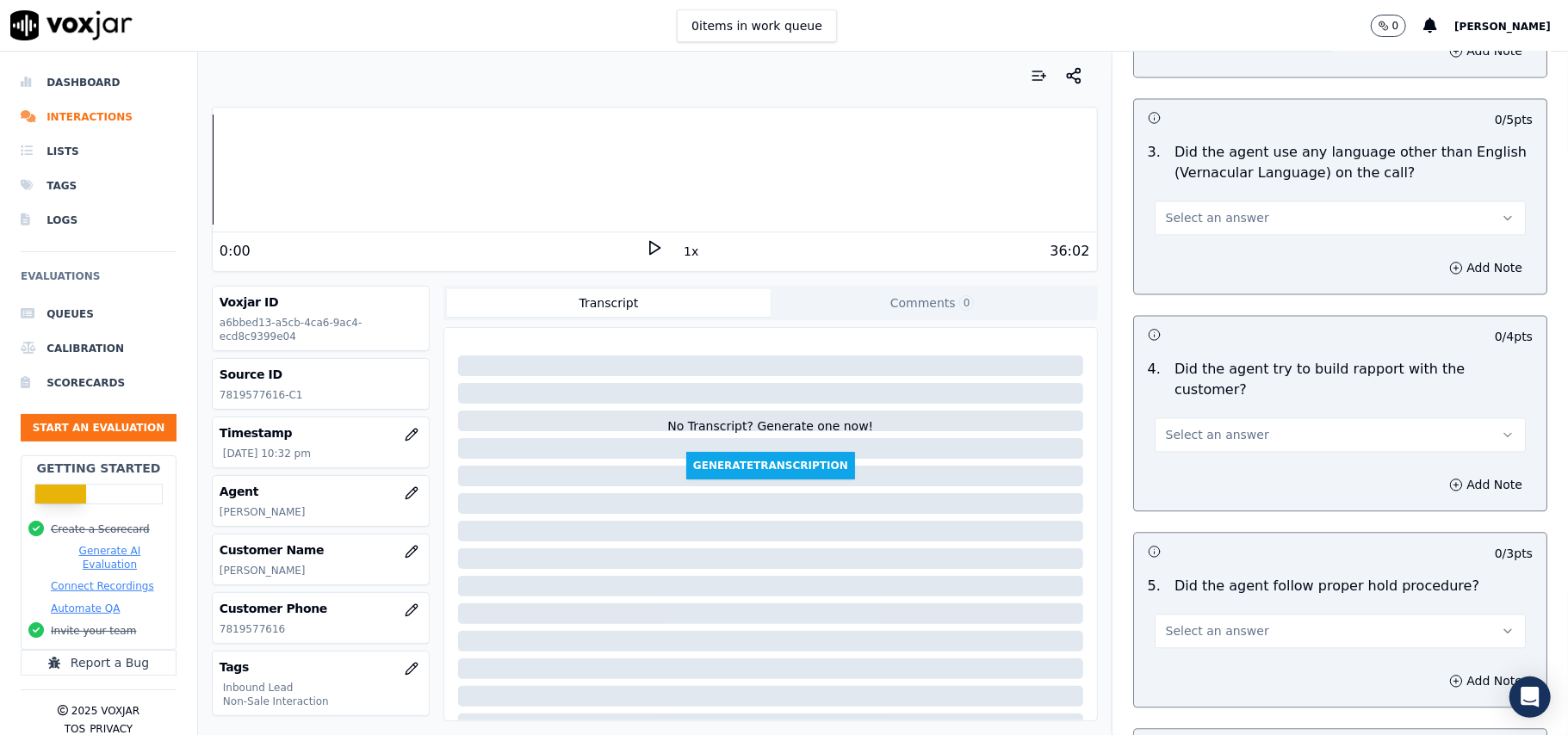
click at [1213, 622] on span "Select an answer" at bounding box center [1217, 630] width 103 height 17
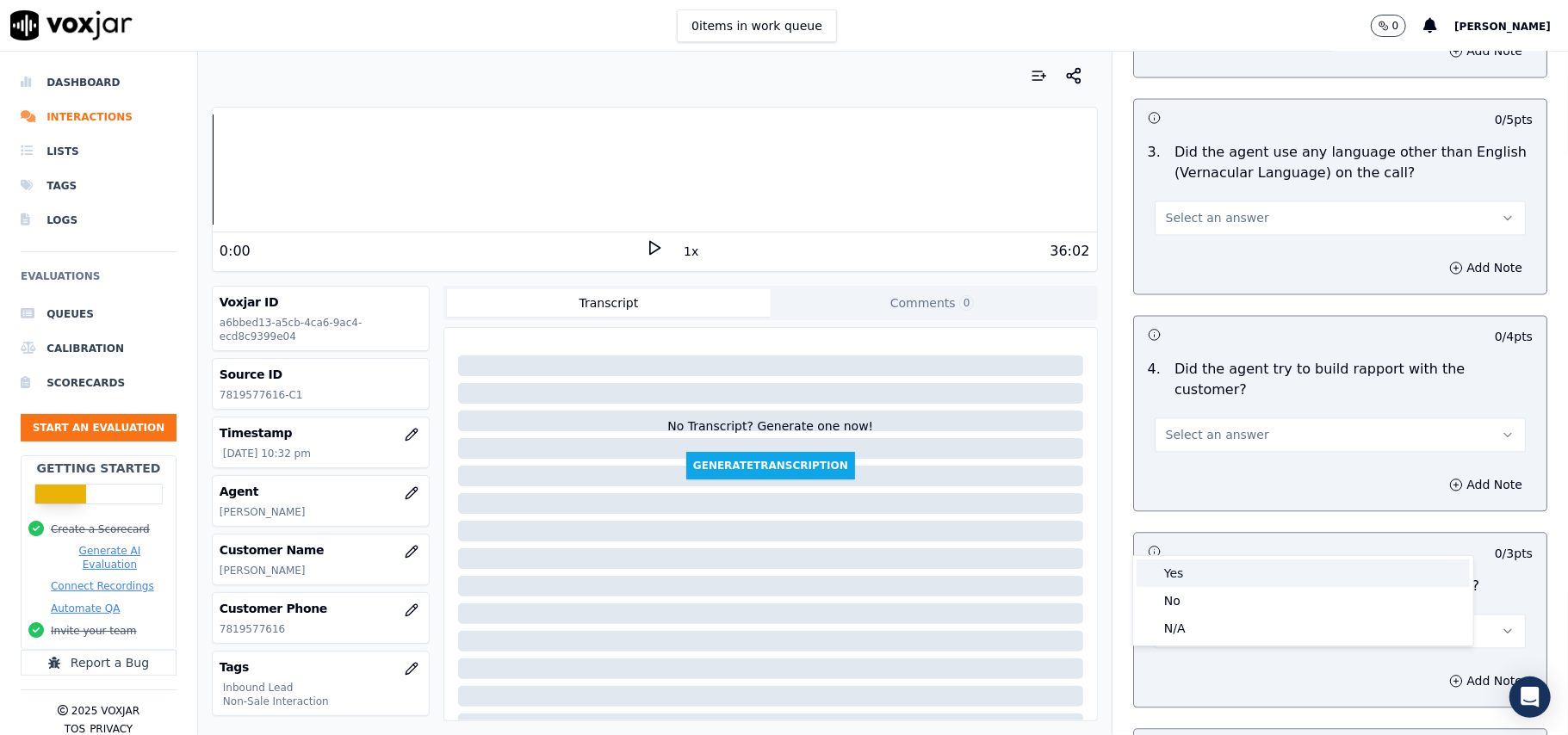
click at [1196, 573] on div "Yes" at bounding box center [1302, 573] width 333 height 28
click at [1185, 426] on span "Select an answer" at bounding box center [1217, 434] width 103 height 17
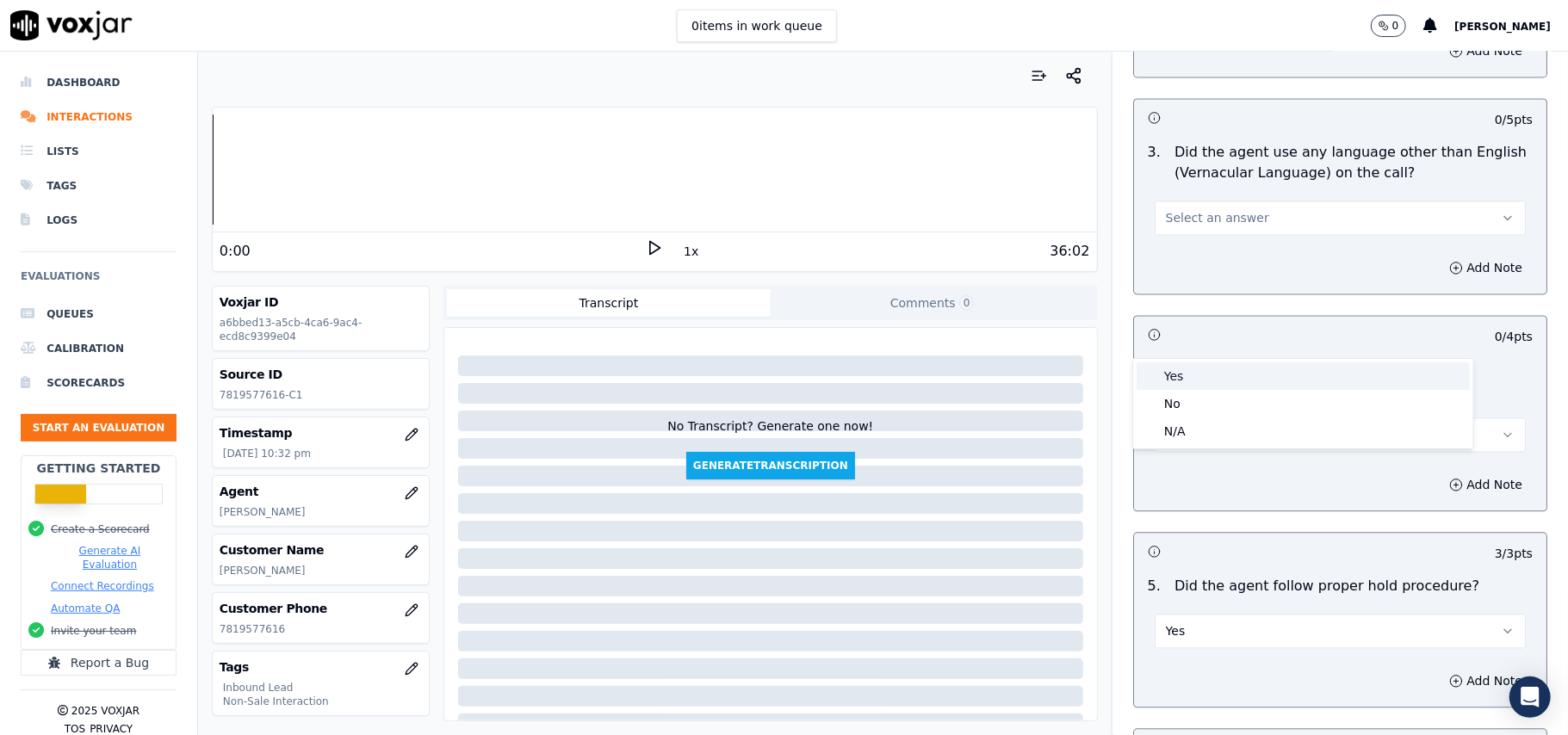
click at [1185, 376] on div "Yes" at bounding box center [1302, 376] width 333 height 28
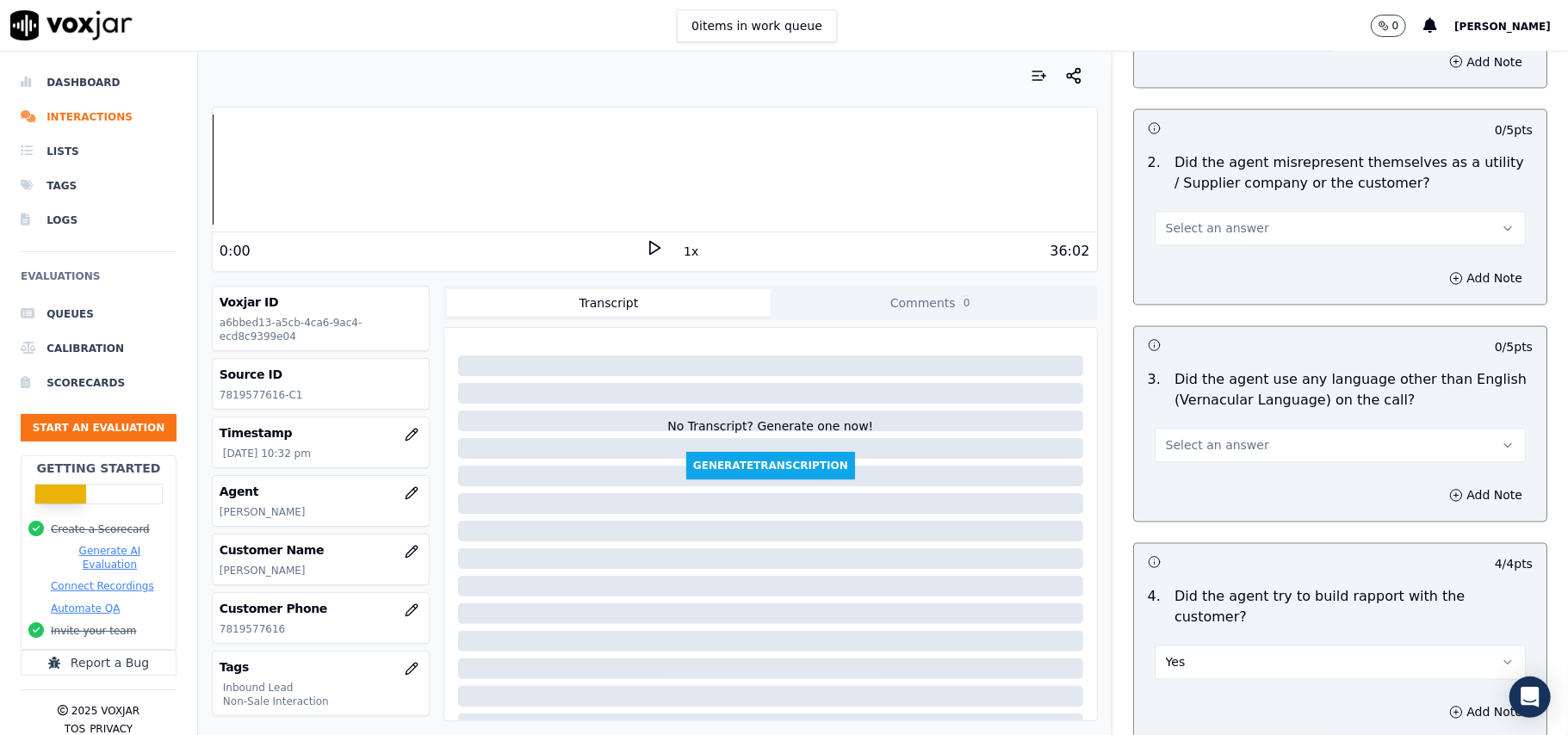
scroll to position [2293, 0]
click at [1219, 438] on span "Select an answer" at bounding box center [1217, 446] width 103 height 17
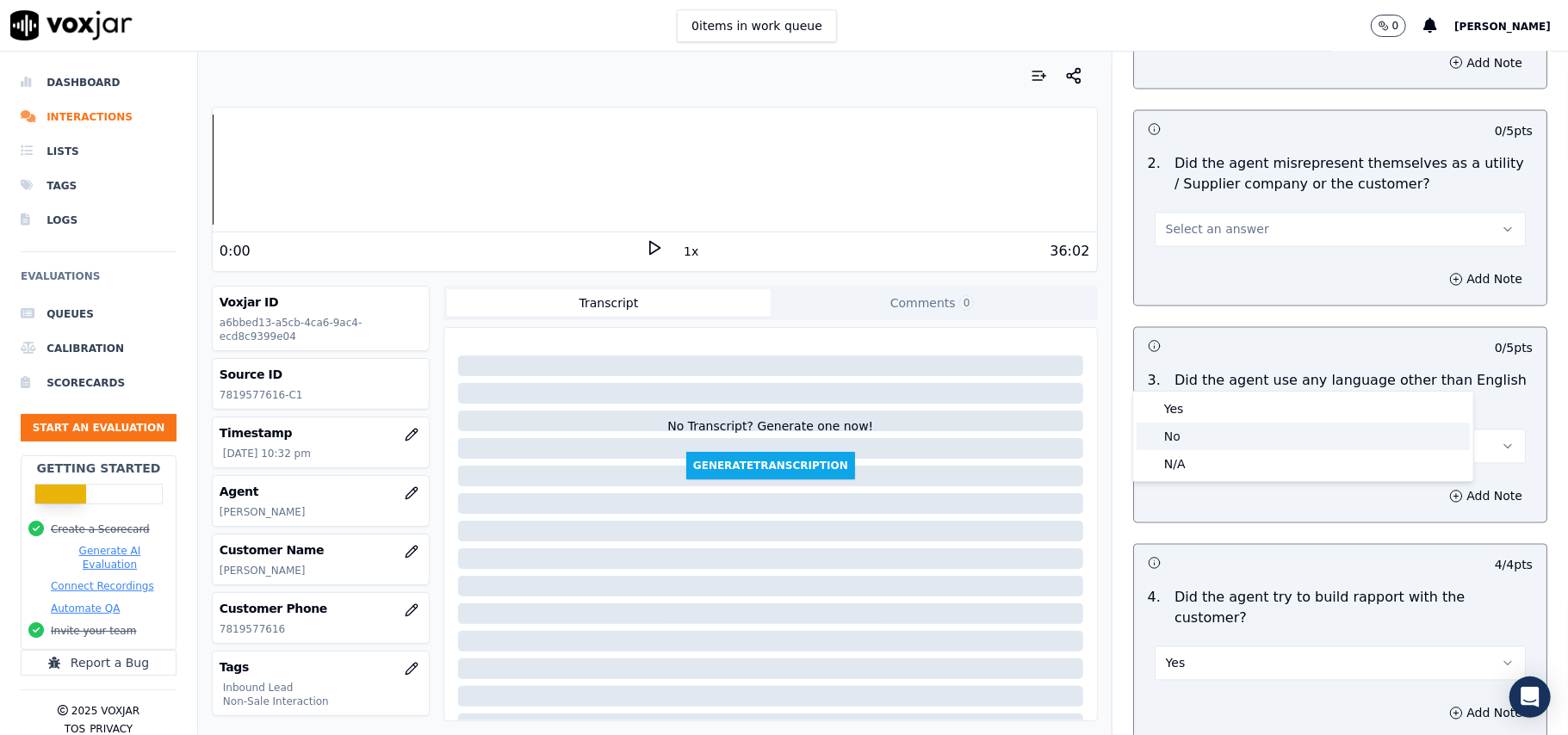
click at [1193, 446] on div "No" at bounding box center [1302, 436] width 333 height 28
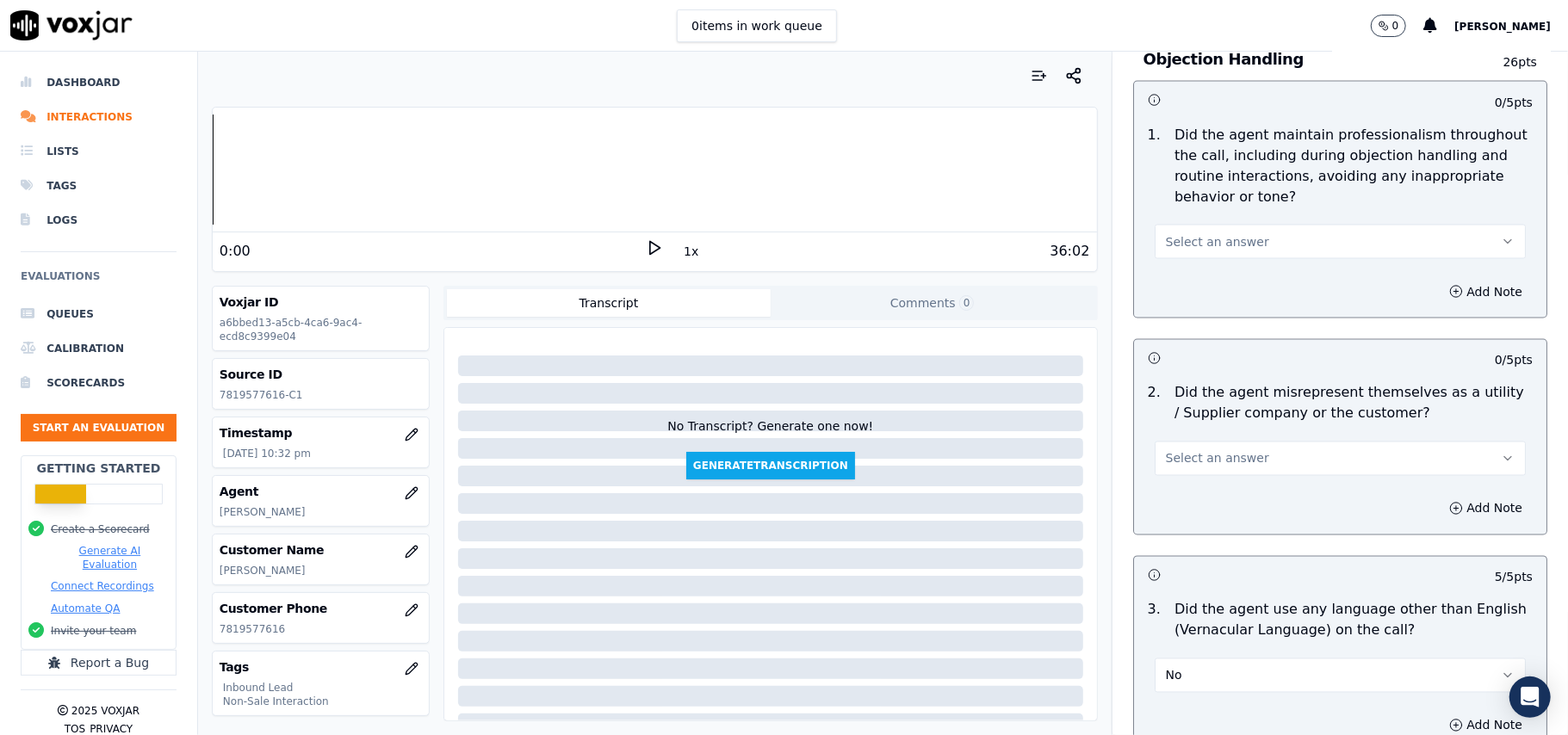
scroll to position [2063, 0]
click at [1213, 439] on div "Select an answer" at bounding box center [1339, 458] width 371 height 38
click at [1213, 451] on span "Select an answer" at bounding box center [1217, 459] width 103 height 17
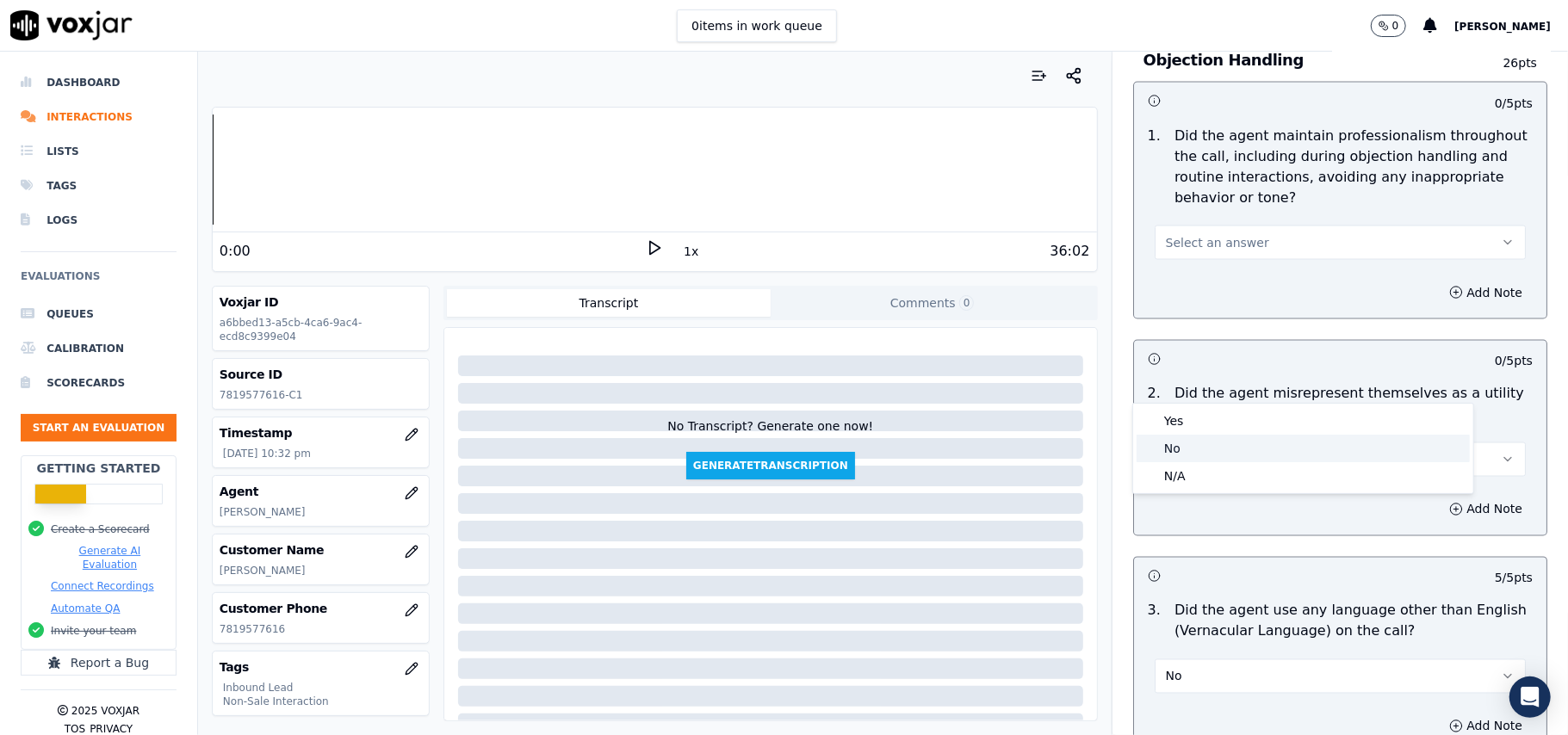
click at [1182, 441] on div "No" at bounding box center [1302, 448] width 333 height 28
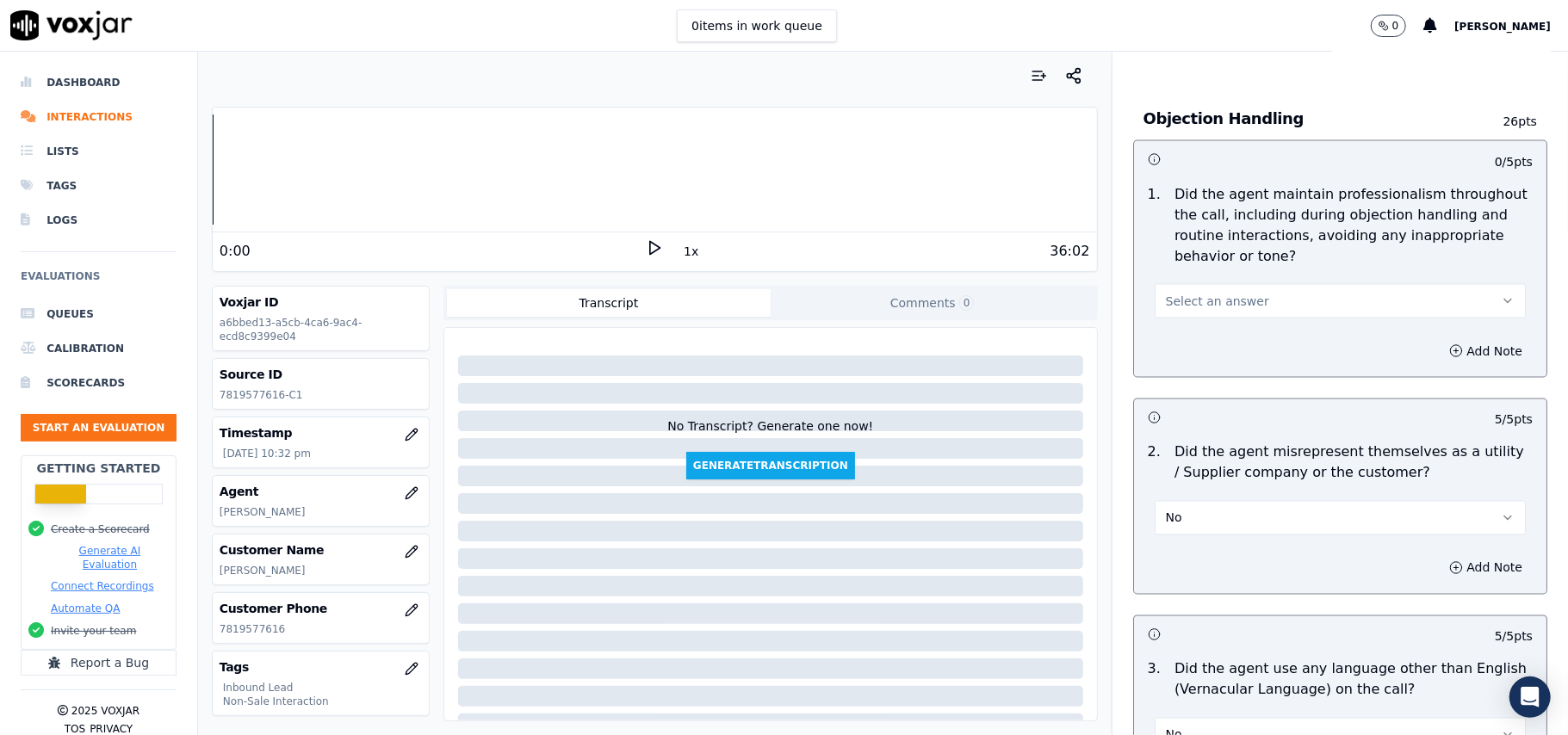
scroll to position [1949, 0]
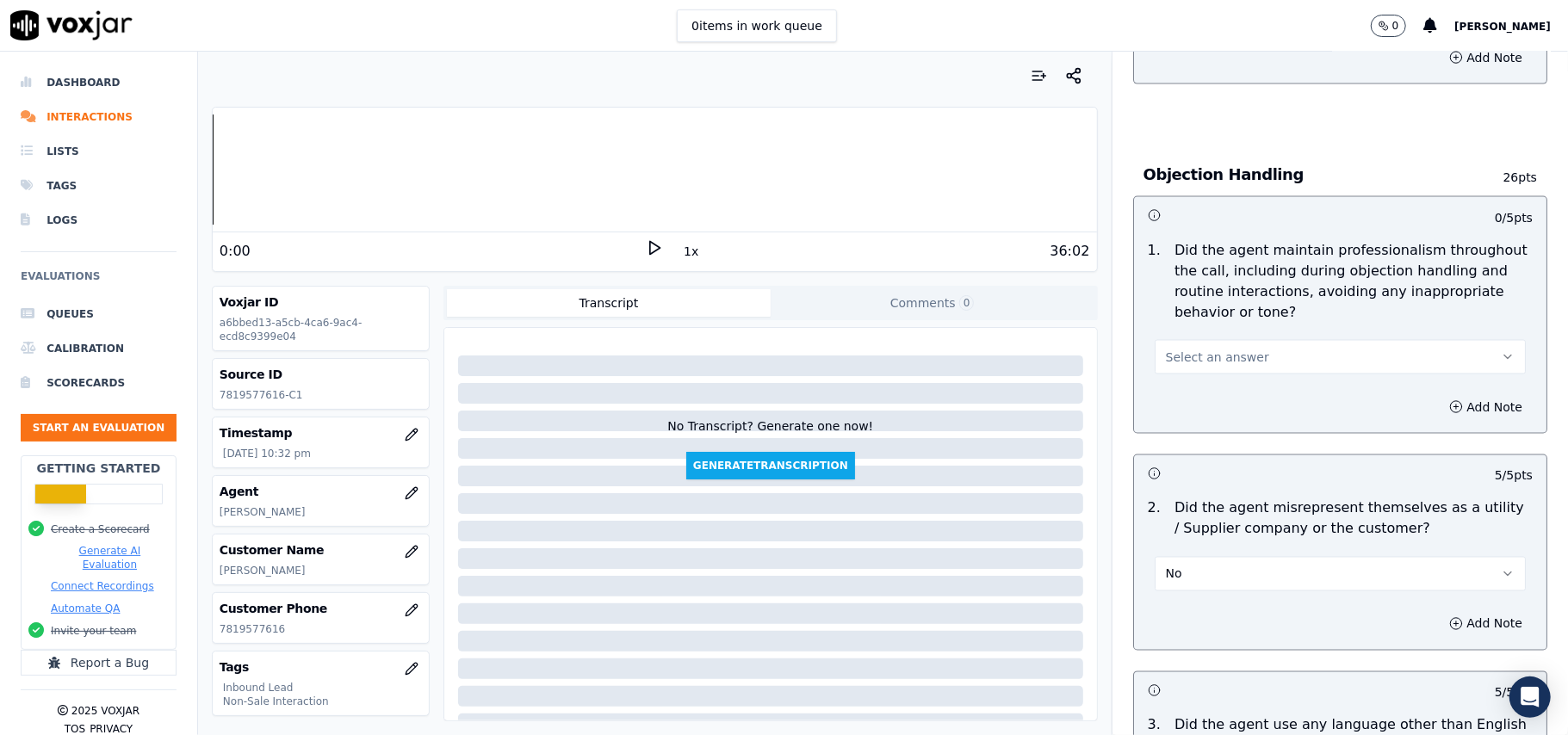
click at [1220, 348] on span "Select an answer" at bounding box center [1217, 356] width 103 height 17
click at [1205, 320] on div "Yes" at bounding box center [1302, 319] width 333 height 28
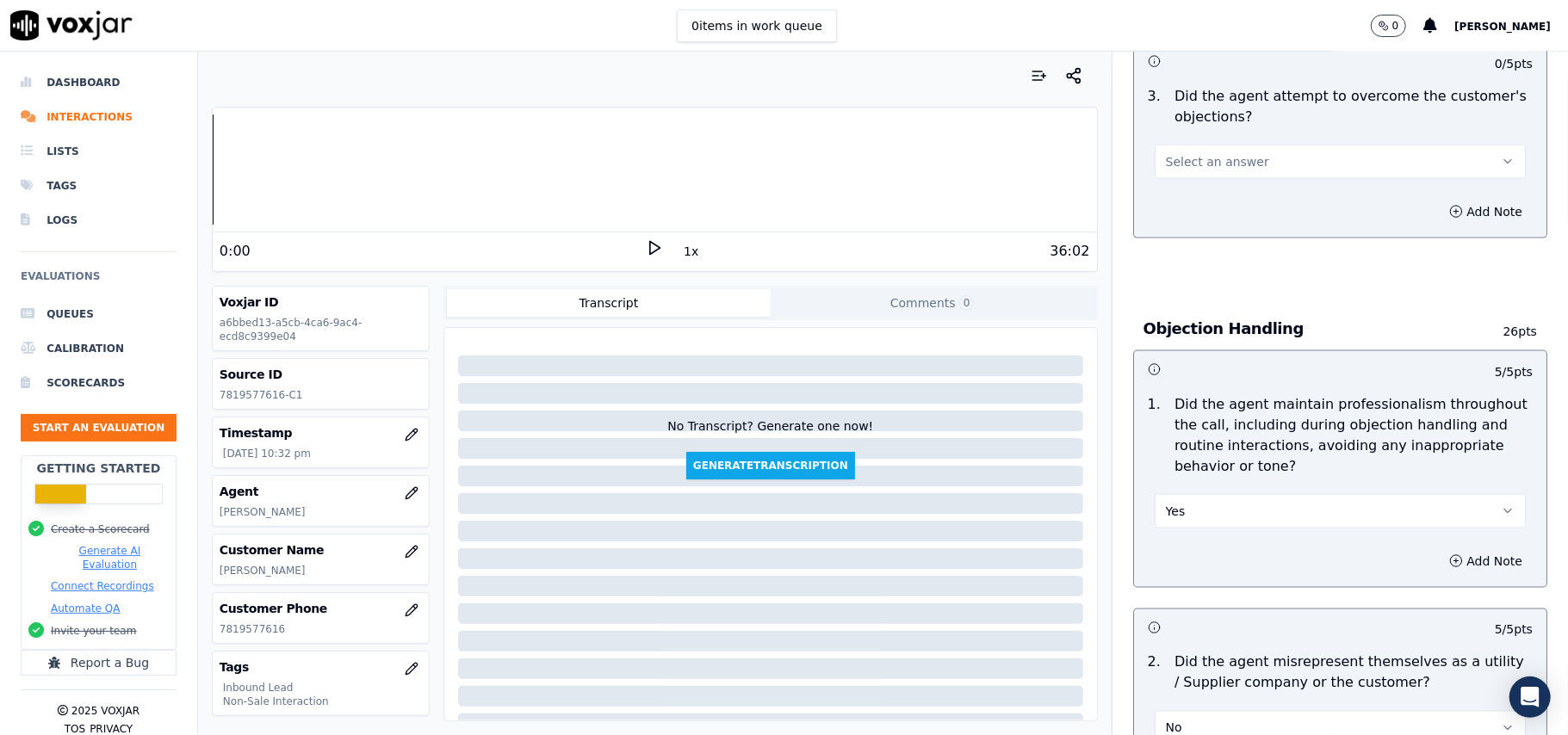
scroll to position [1605, 0]
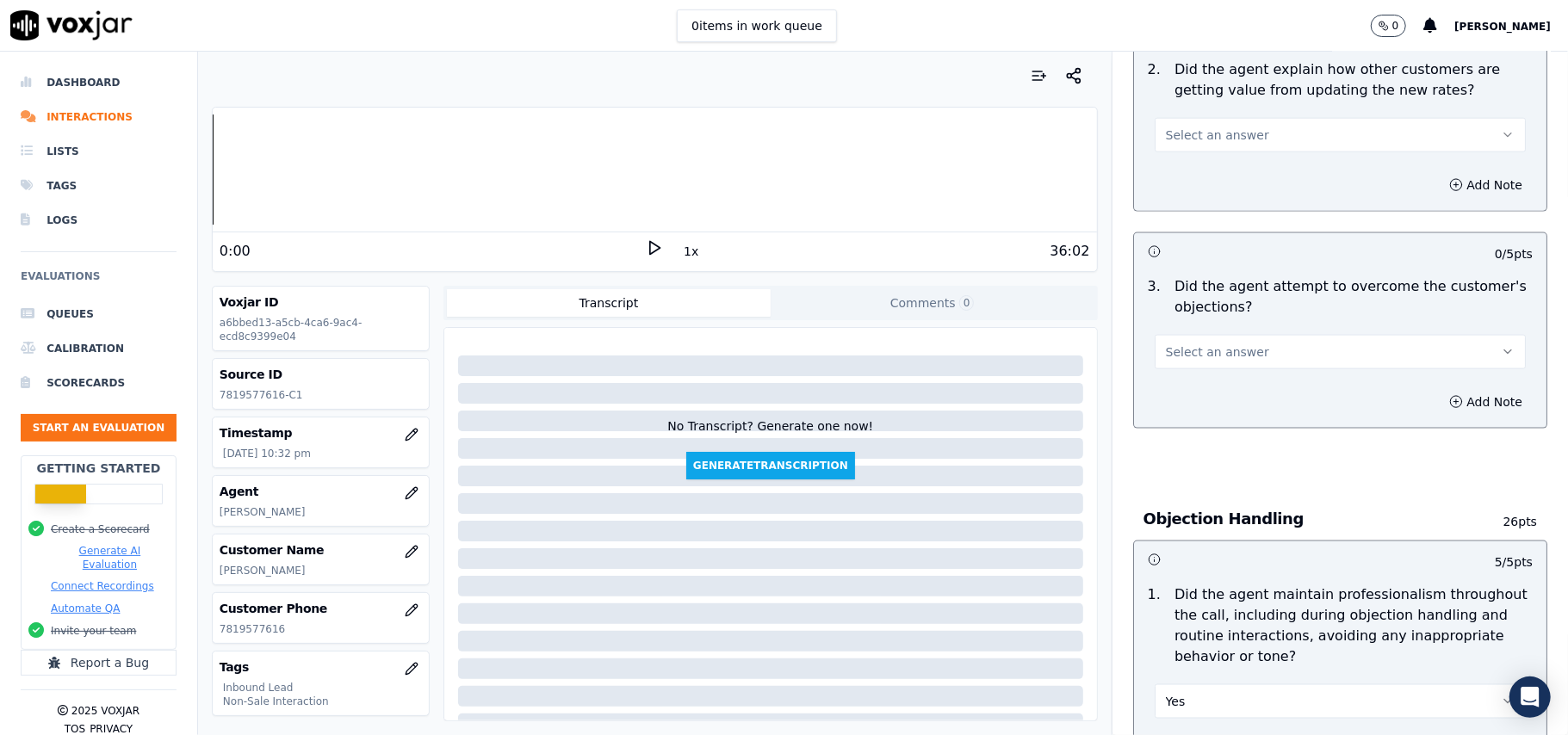
click at [1200, 296] on div "3 . Did the agent attempt to overcome the customer's objections? Select an answ…" at bounding box center [1339, 322] width 412 height 107
click at [1205, 335] on button "Select an answer" at bounding box center [1339, 352] width 371 height 34
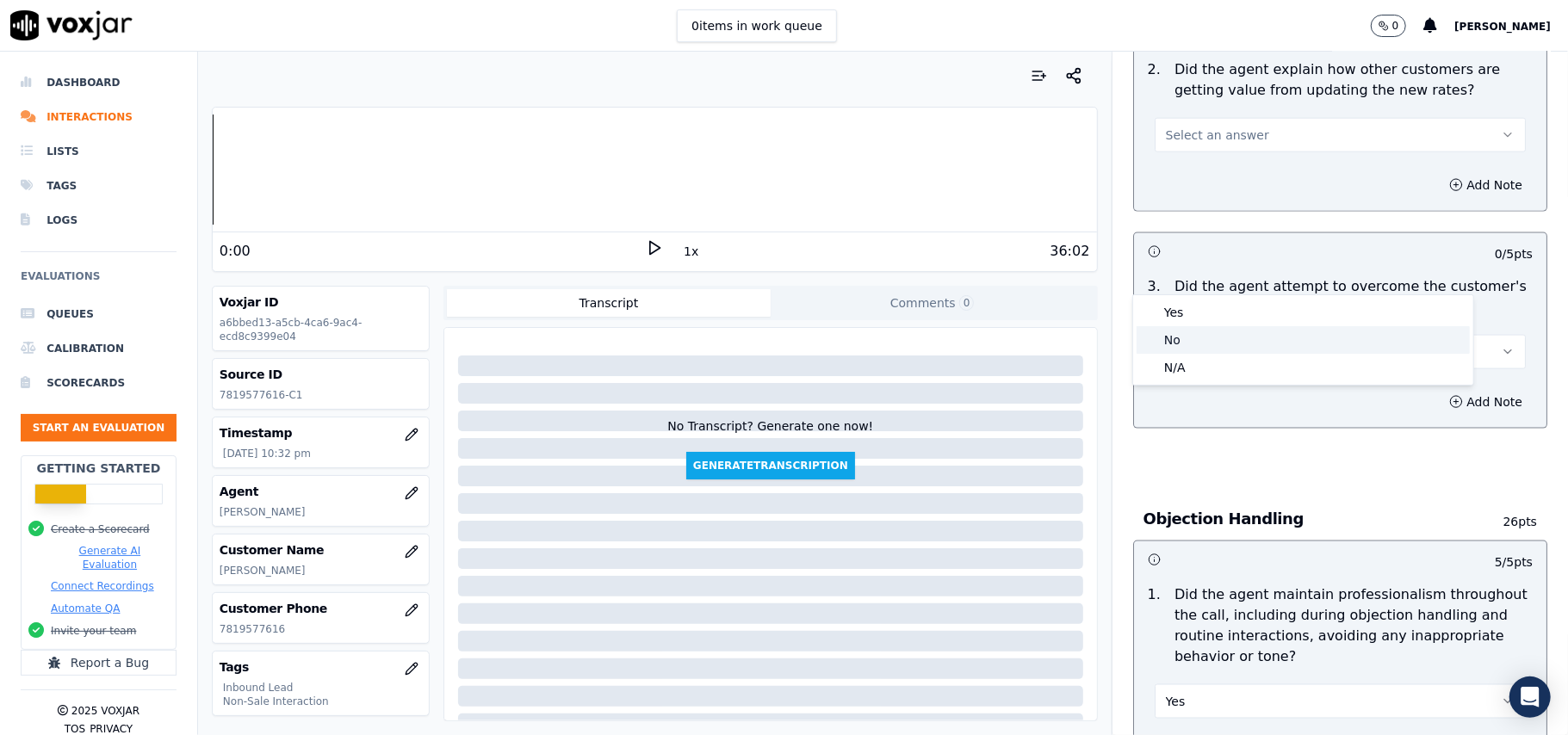
click at [1199, 337] on div "No" at bounding box center [1302, 340] width 333 height 28
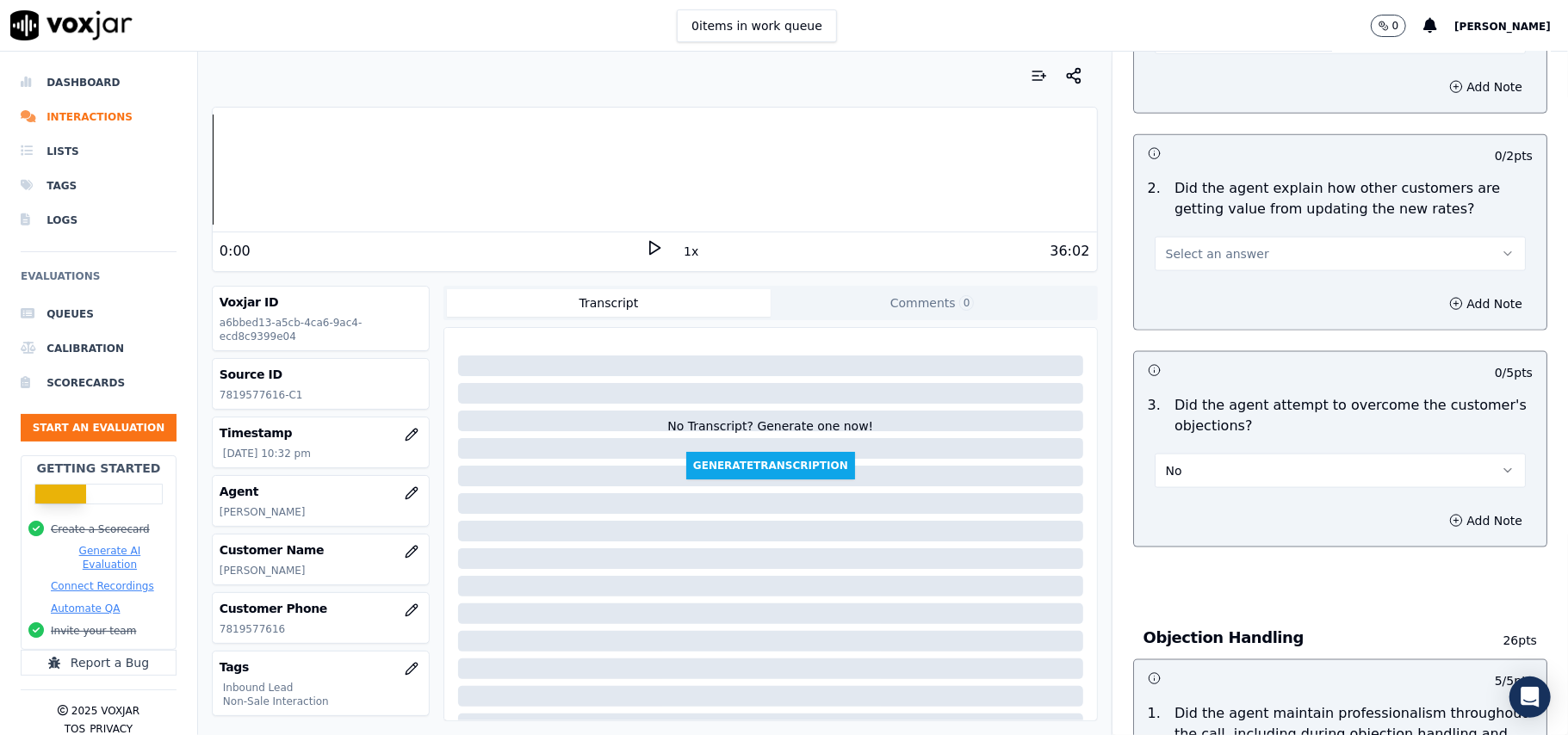
scroll to position [1375, 0]
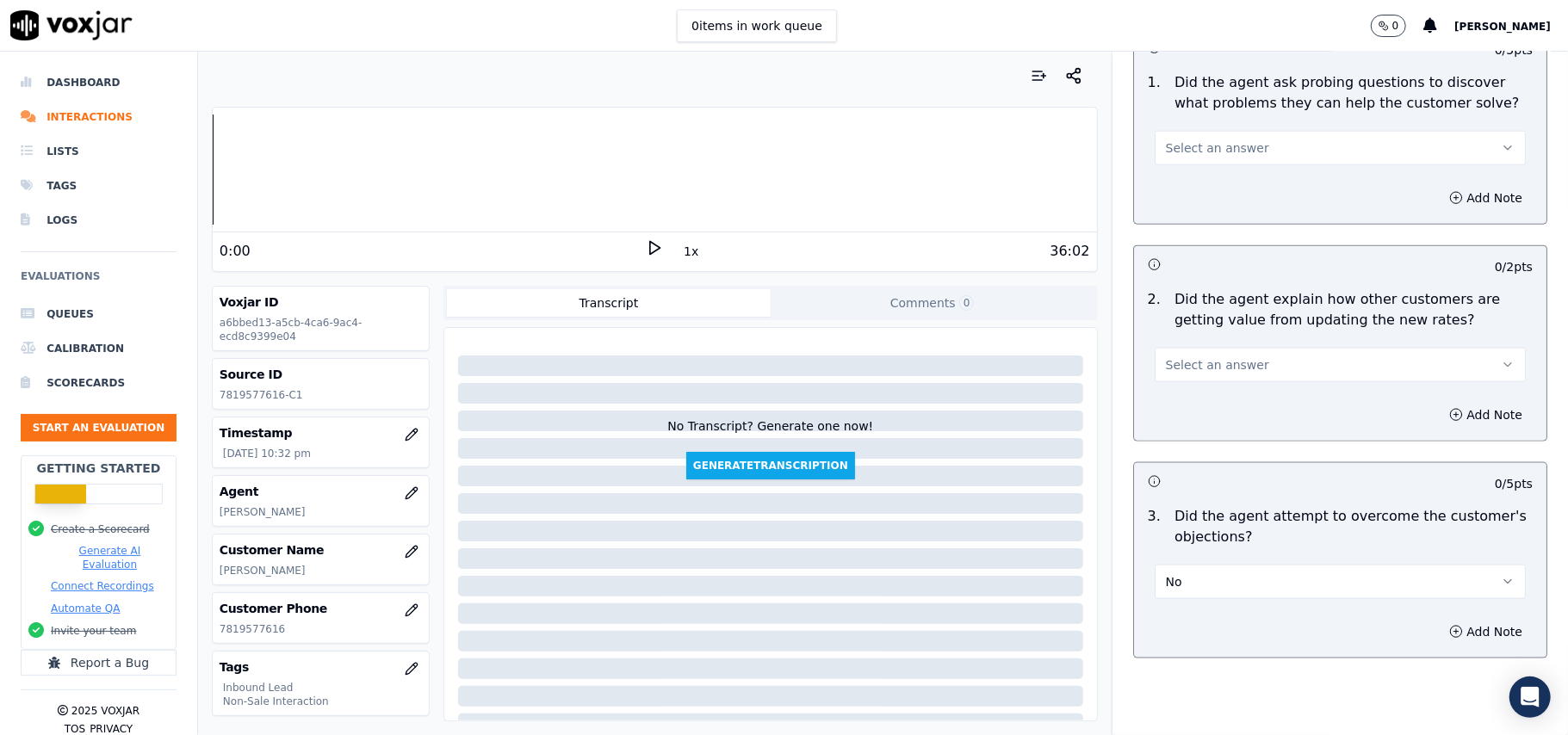
click at [1199, 564] on button "No" at bounding box center [1339, 582] width 371 height 34
click at [1192, 534] on div "Yes" at bounding box center [1302, 542] width 333 height 28
click at [1216, 356] on span "Select an answer" at bounding box center [1217, 364] width 103 height 17
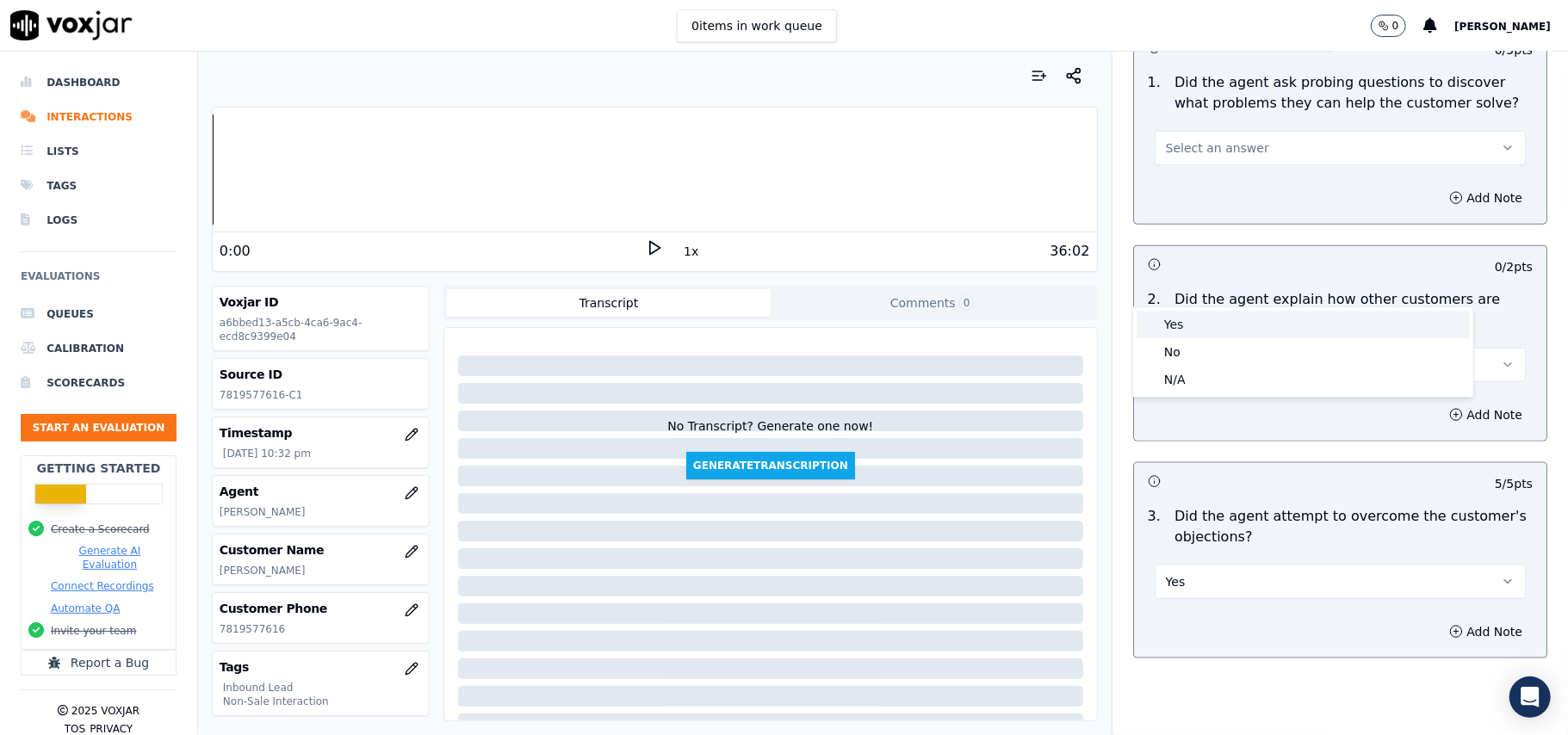
click at [1196, 328] on div "Yes" at bounding box center [1302, 324] width 333 height 28
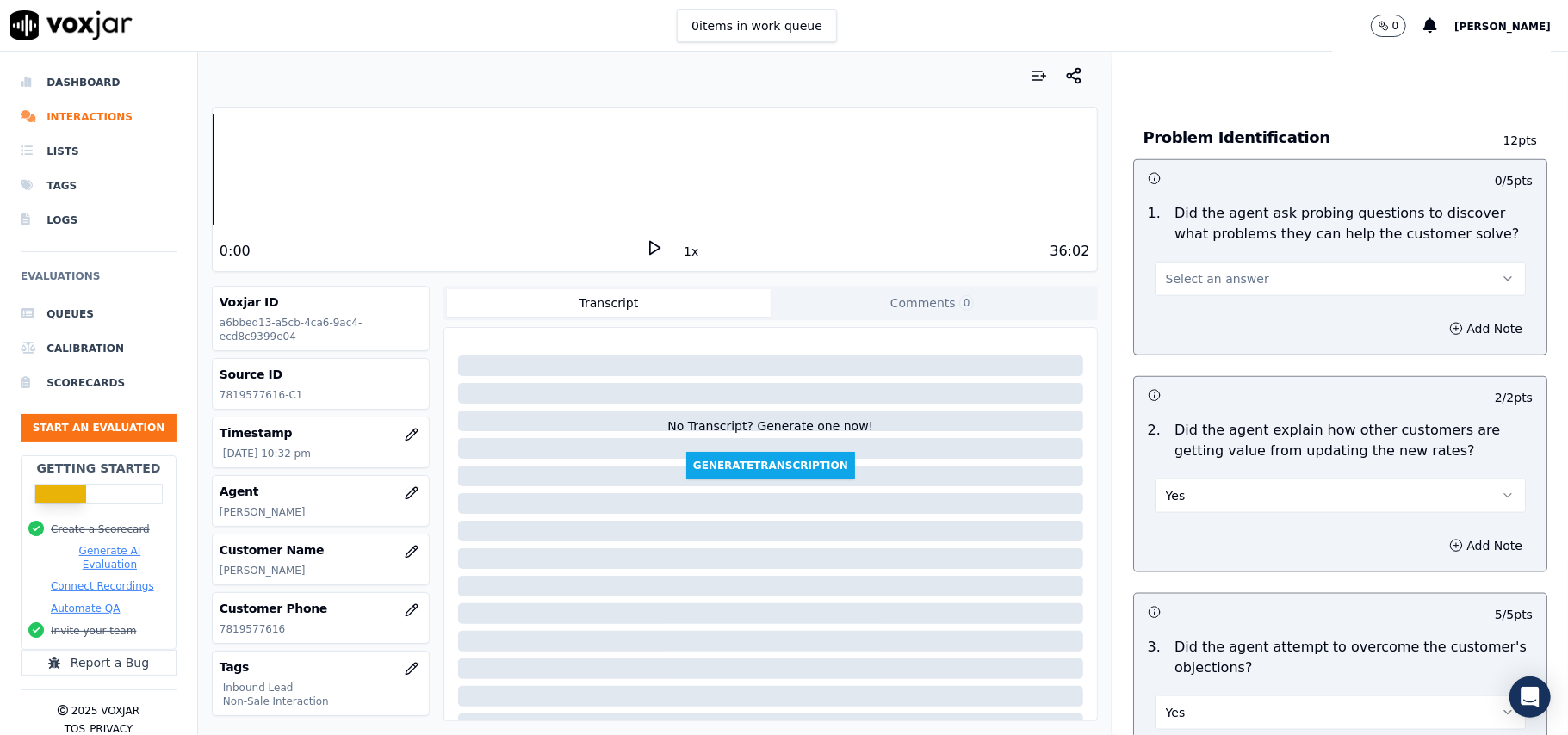
scroll to position [1145, 0]
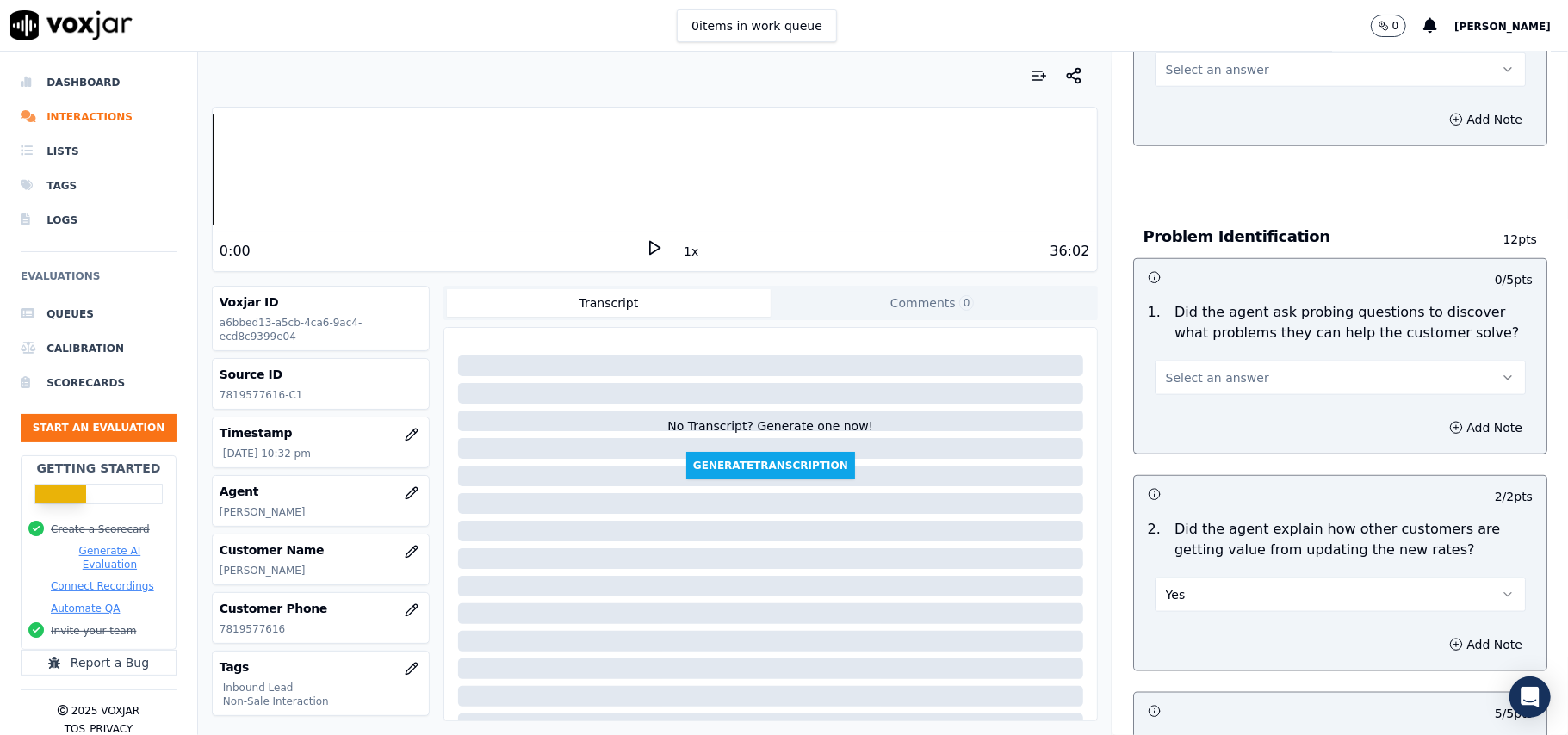
click at [1213, 369] on span "Select an answer" at bounding box center [1217, 377] width 103 height 17
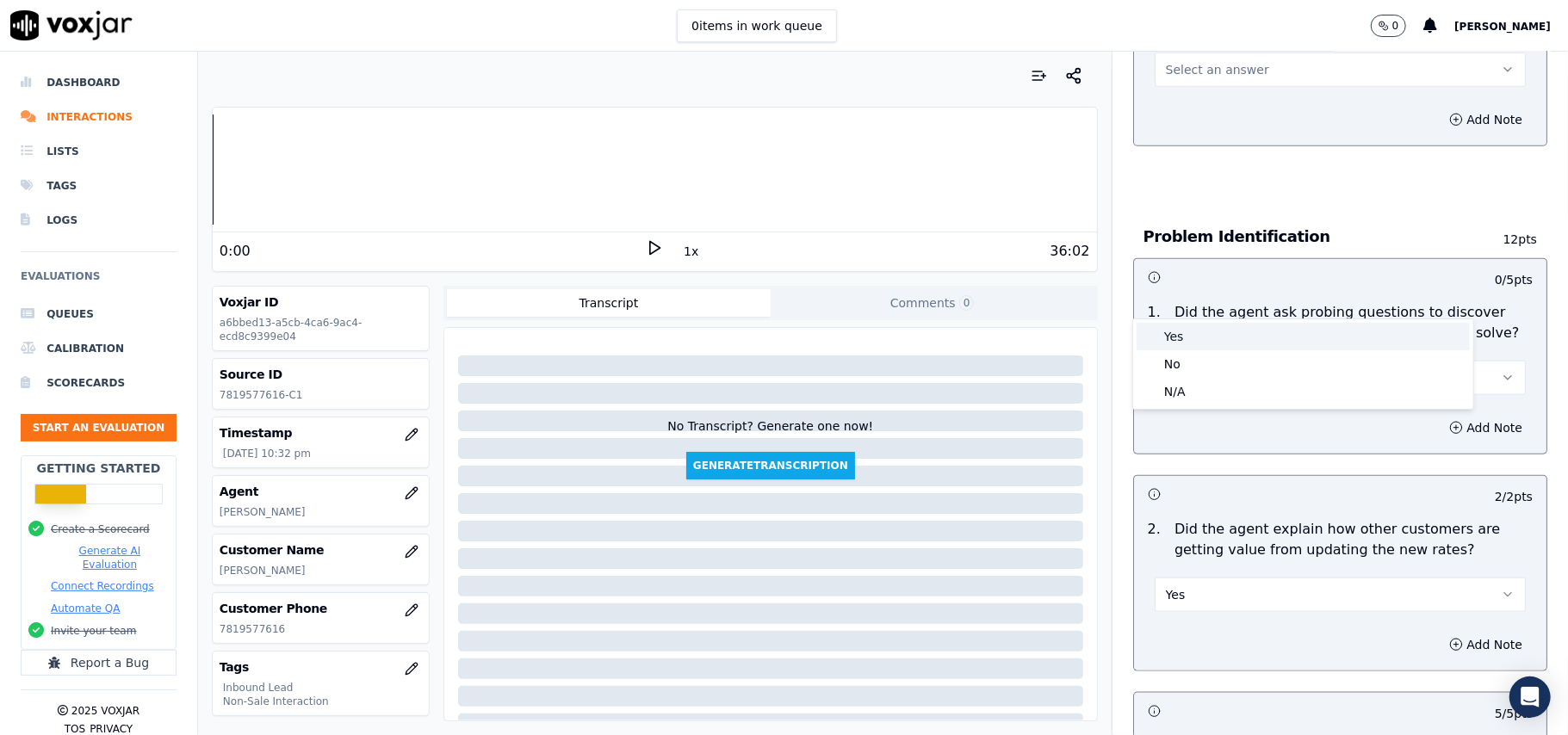
click at [1195, 342] on div "Yes" at bounding box center [1302, 337] width 333 height 28
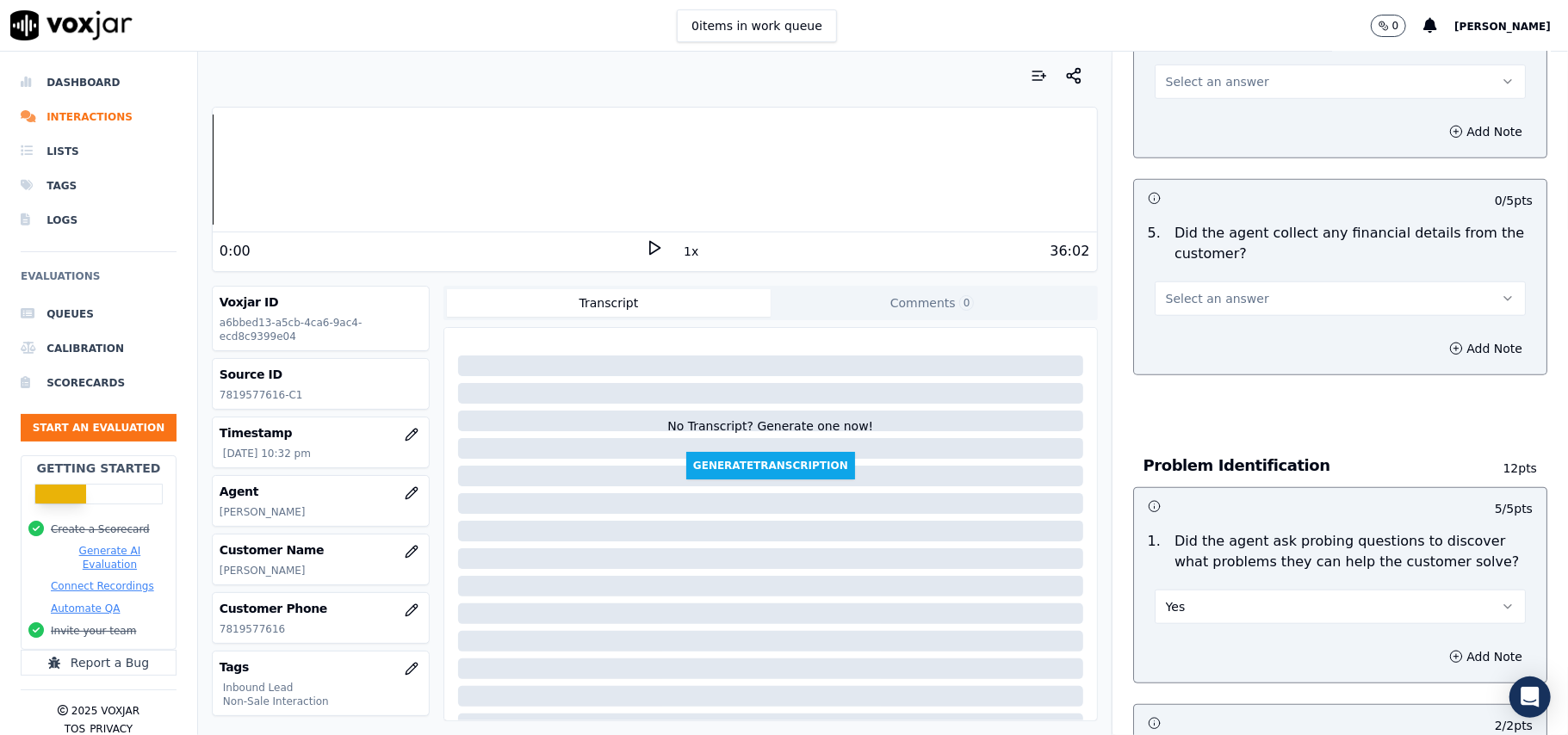
click at [1203, 290] on span "Select an answer" at bounding box center [1217, 298] width 103 height 17
click at [1188, 293] on div "No" at bounding box center [1302, 284] width 333 height 28
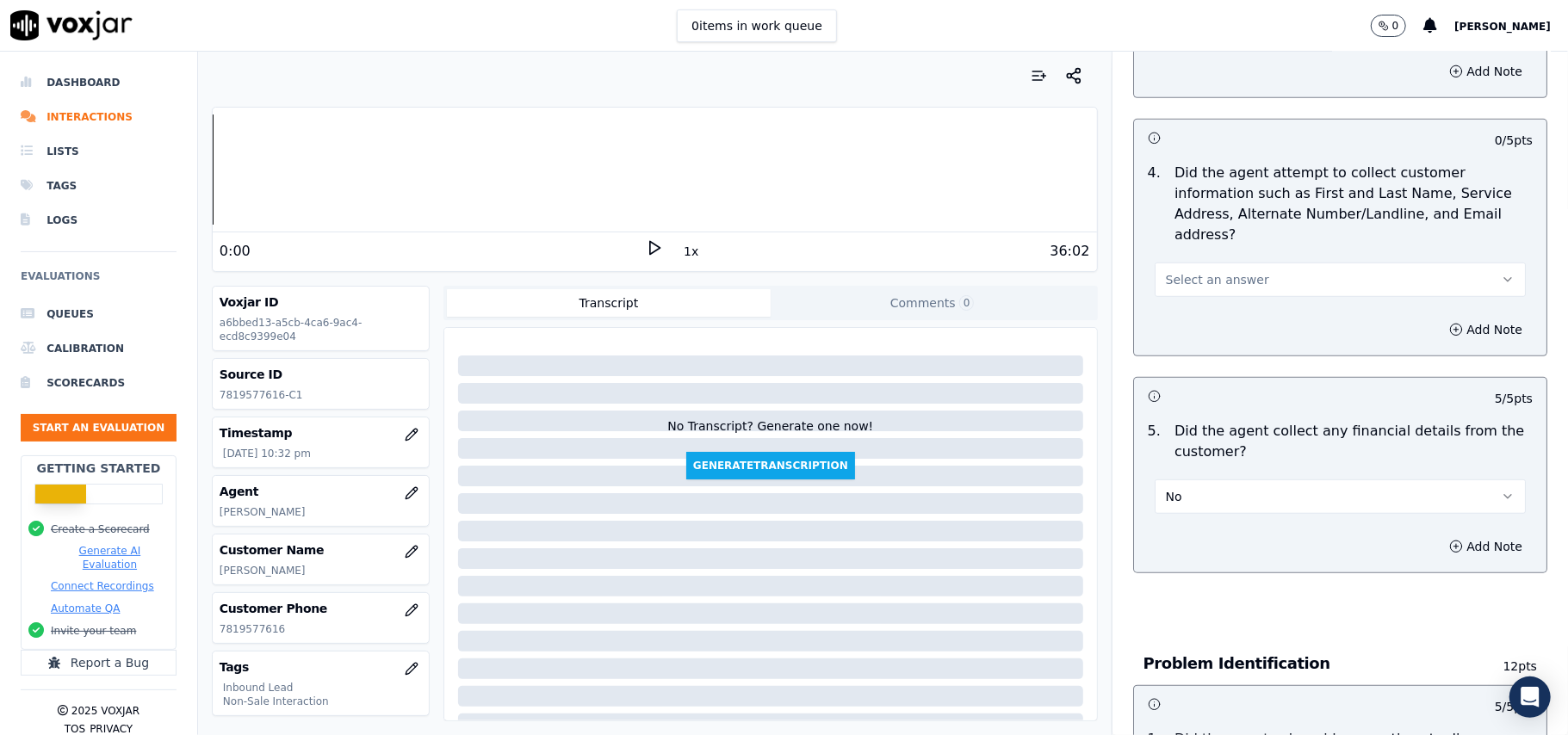
scroll to position [572, 0]
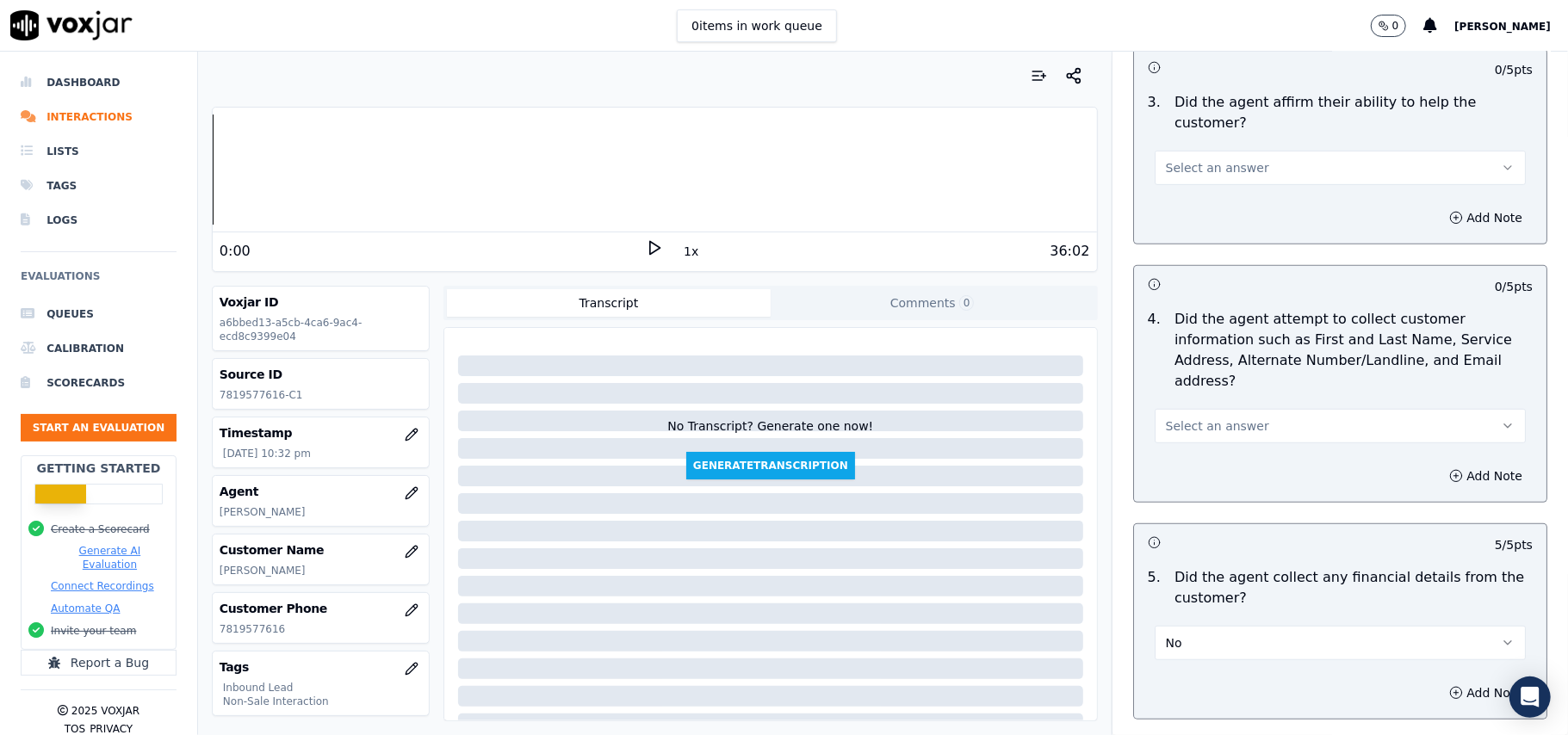
click at [1196, 409] on button "Select an answer" at bounding box center [1339, 426] width 371 height 34
click at [1183, 386] on div "Yes" at bounding box center [1302, 384] width 333 height 28
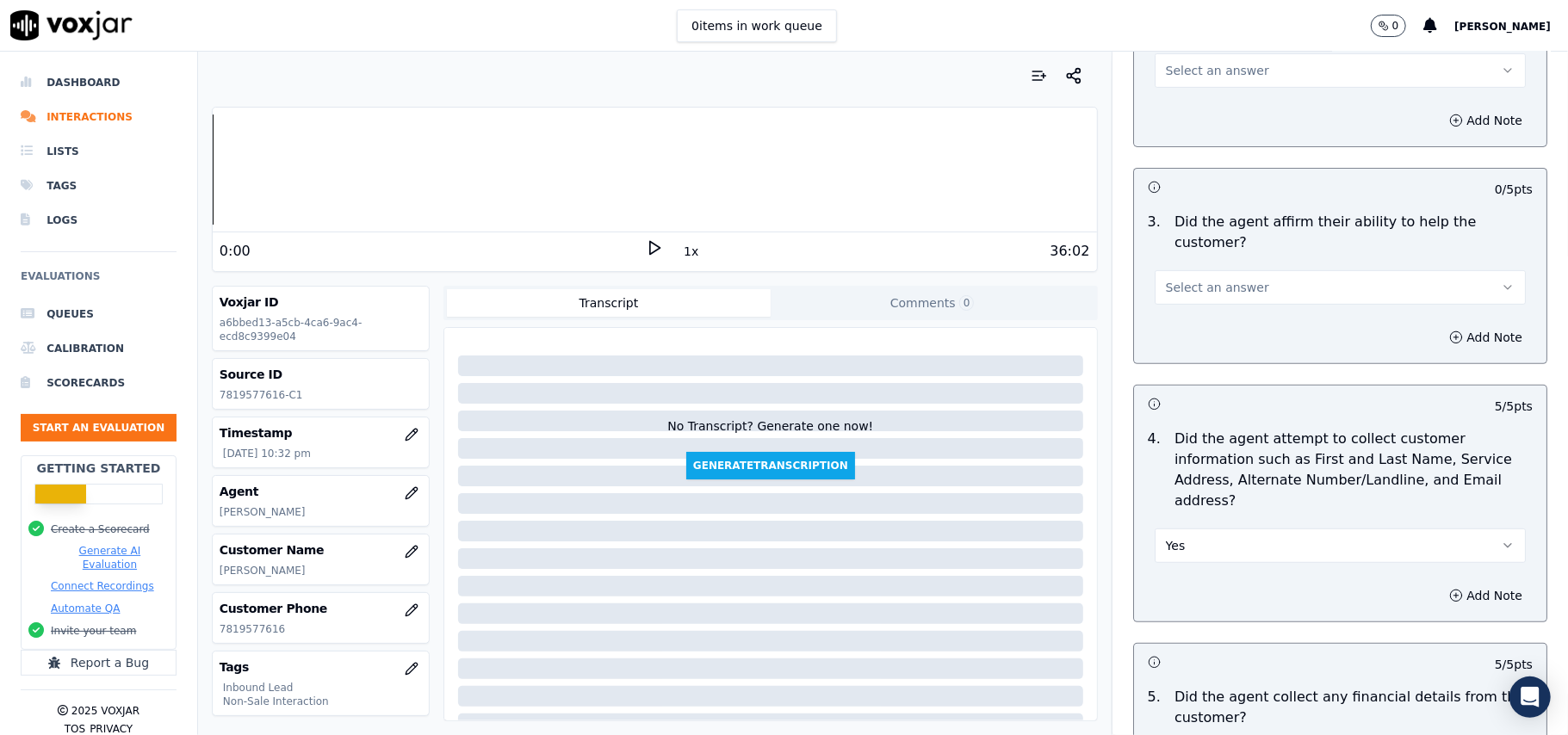
scroll to position [342, 0]
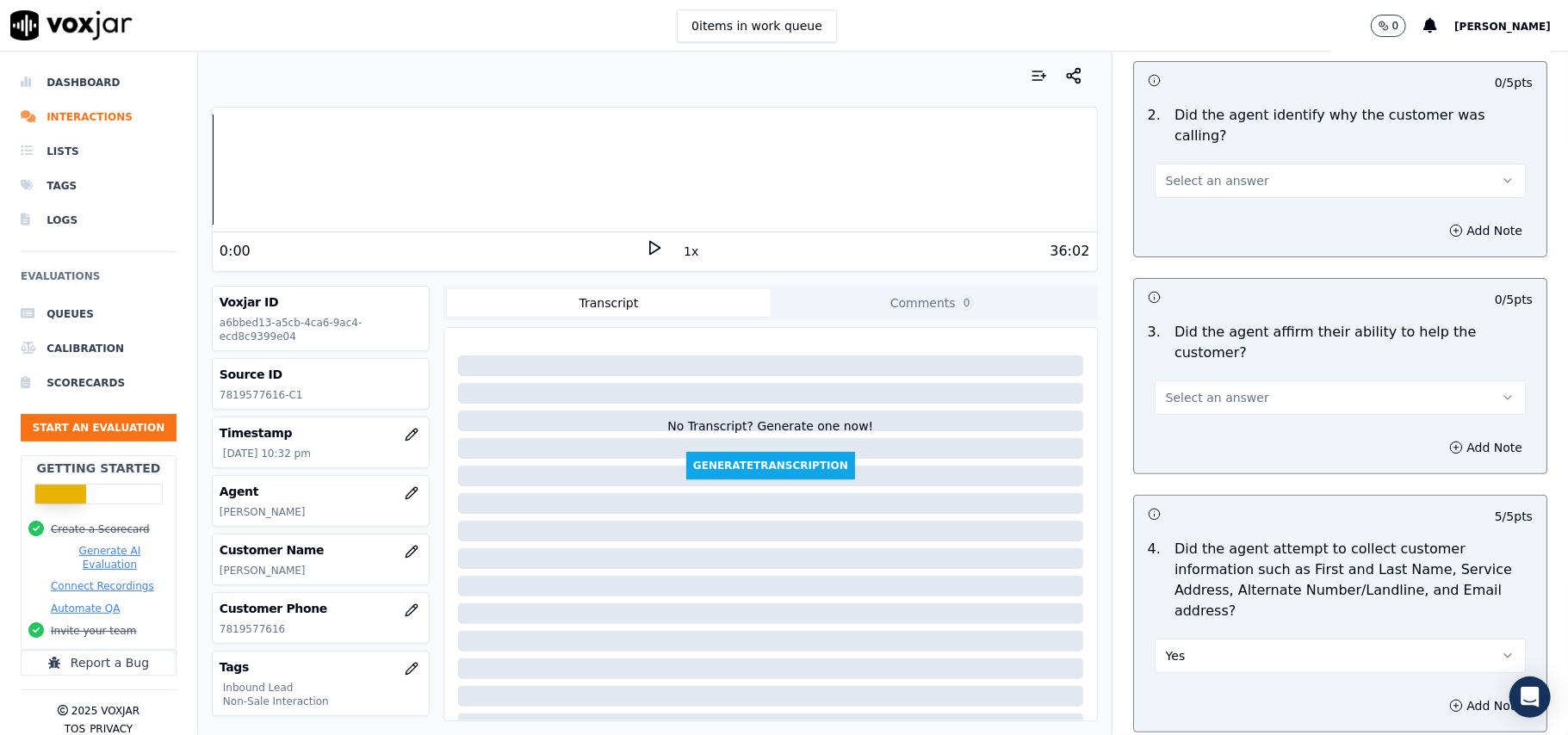
click at [1187, 389] on span "Select an answer" at bounding box center [1217, 398] width 103 height 17
click at [1185, 376] on div "Yes" at bounding box center [1302, 376] width 333 height 28
click at [1196, 172] on span "Select an answer" at bounding box center [1217, 180] width 103 height 17
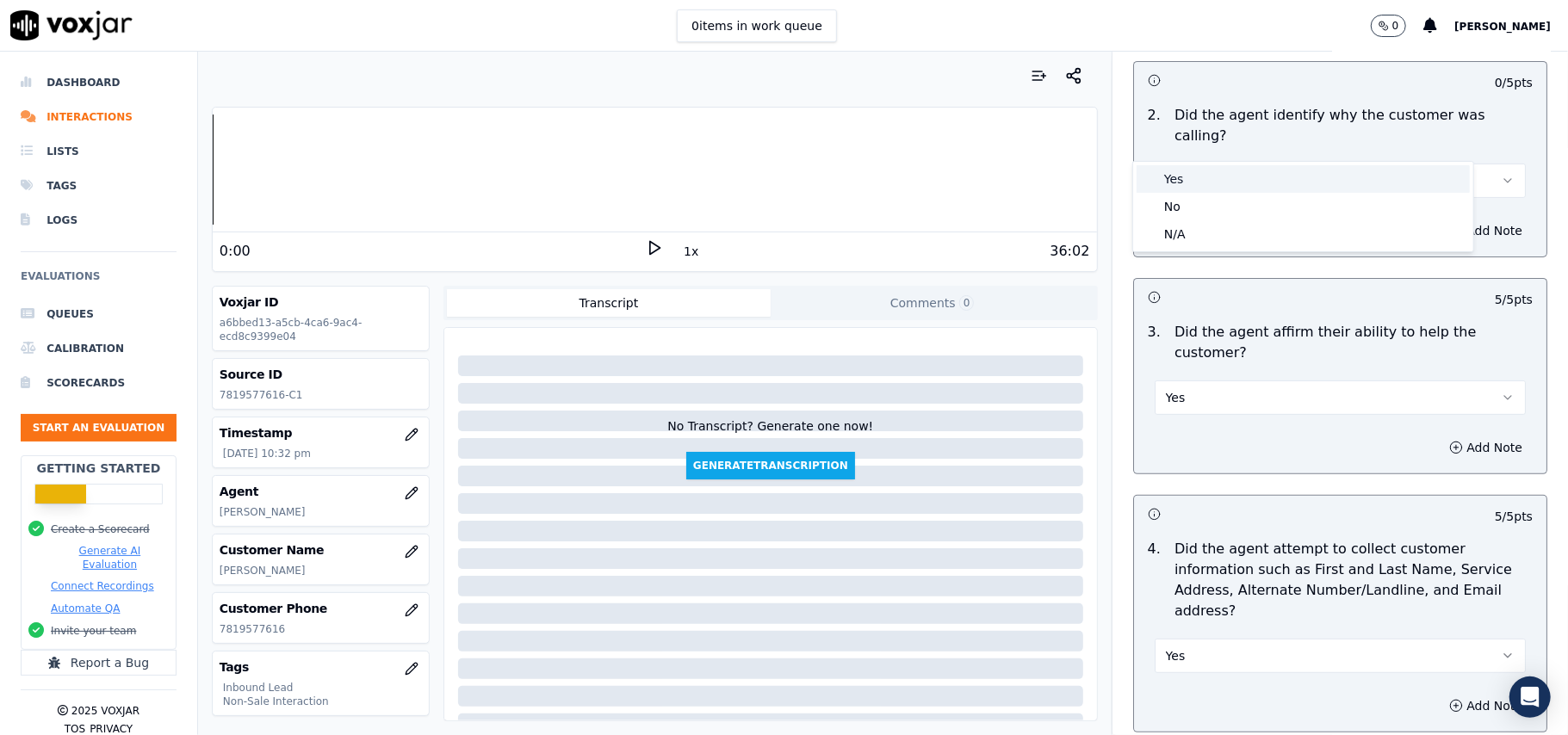
click at [1192, 171] on div "Yes" at bounding box center [1302, 179] width 333 height 28
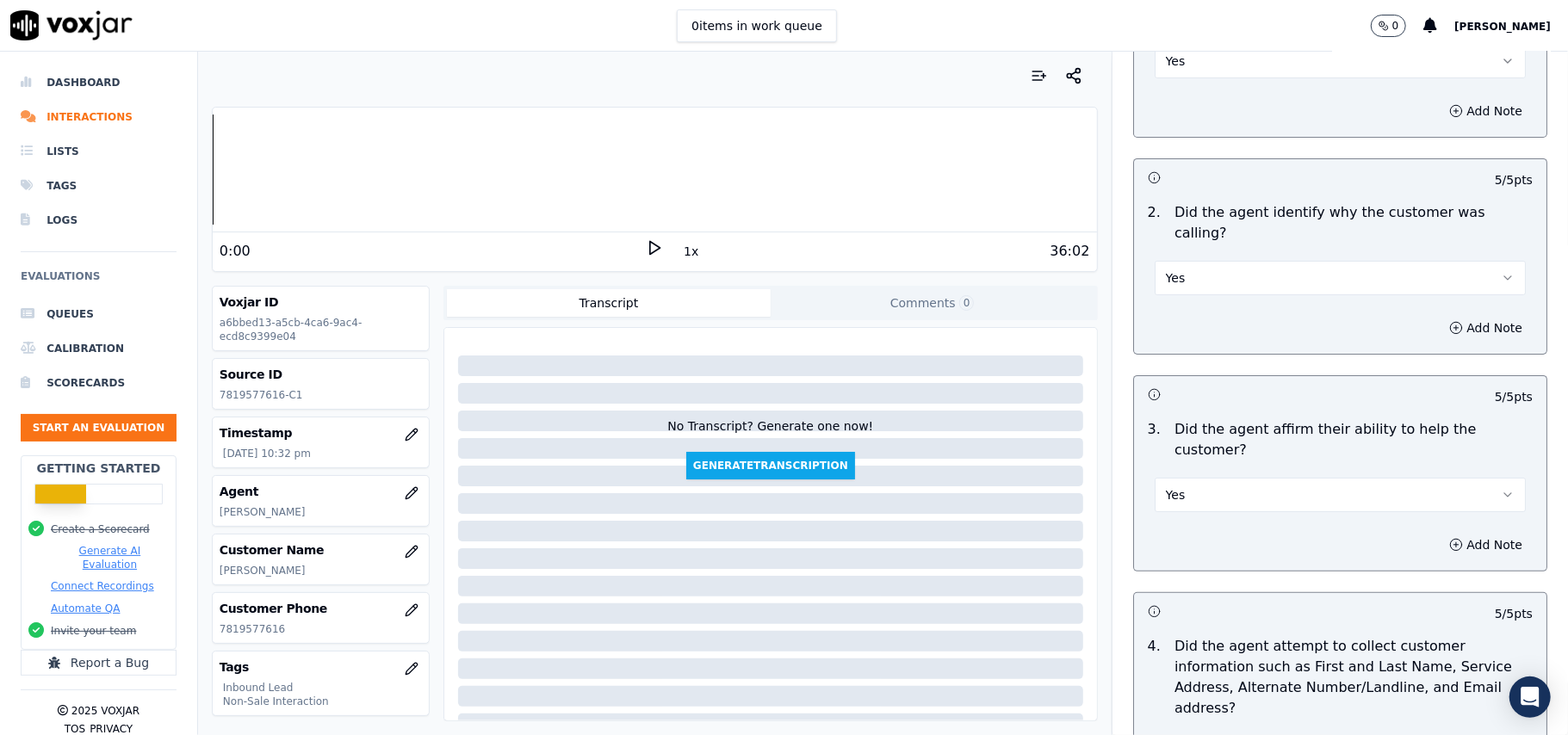
scroll to position [0, 0]
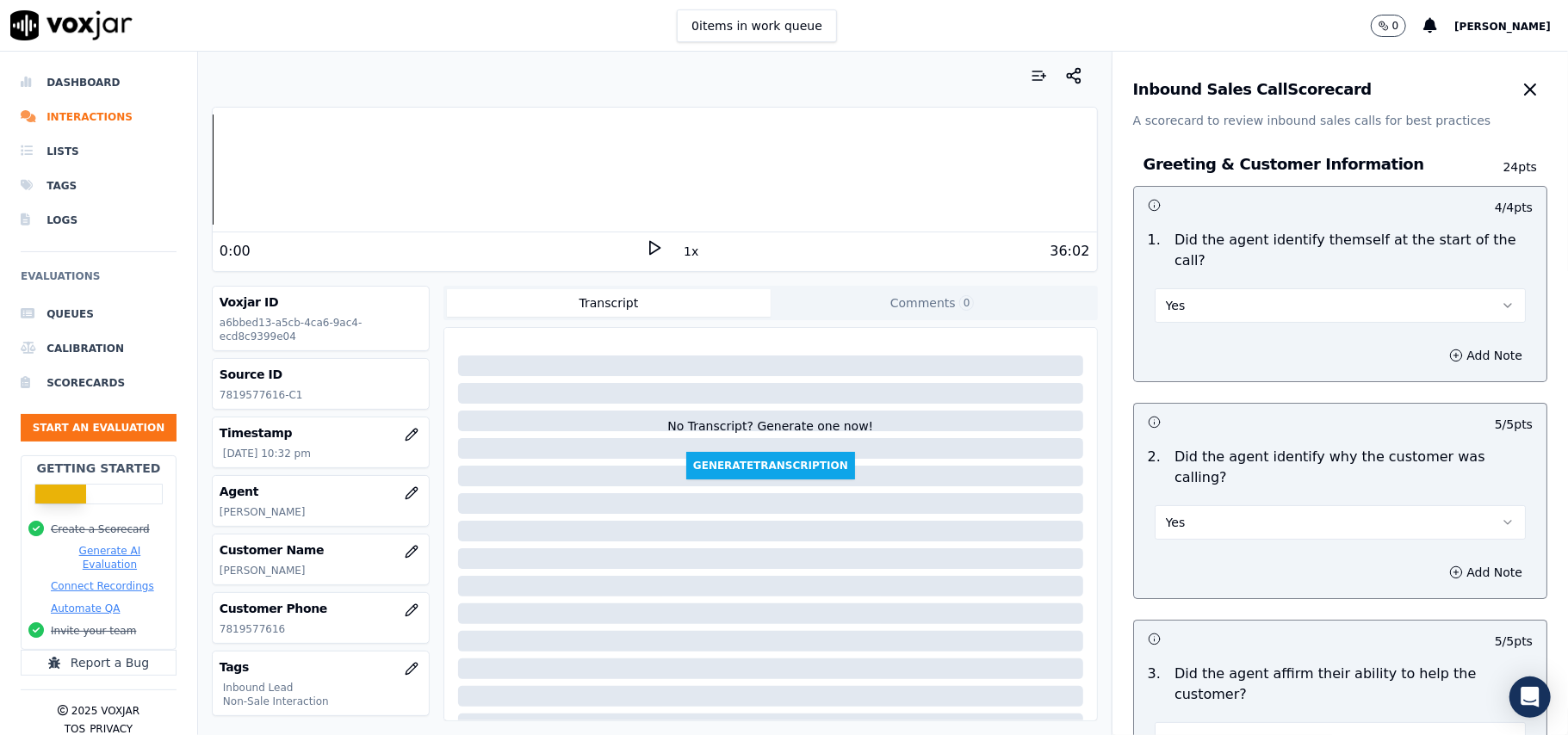
click at [1171, 288] on button "Yes" at bounding box center [1339, 305] width 371 height 34
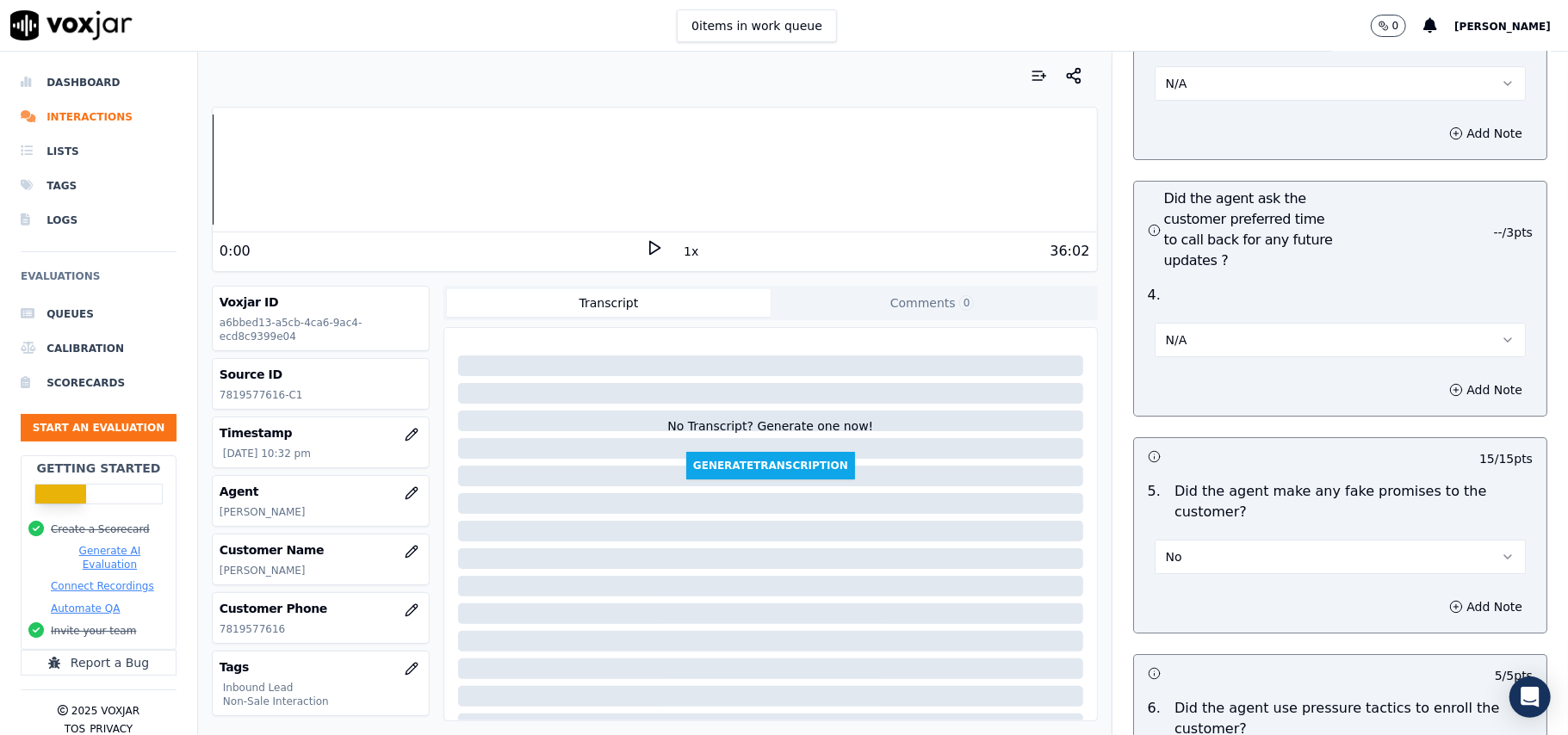
scroll to position [4818, 0]
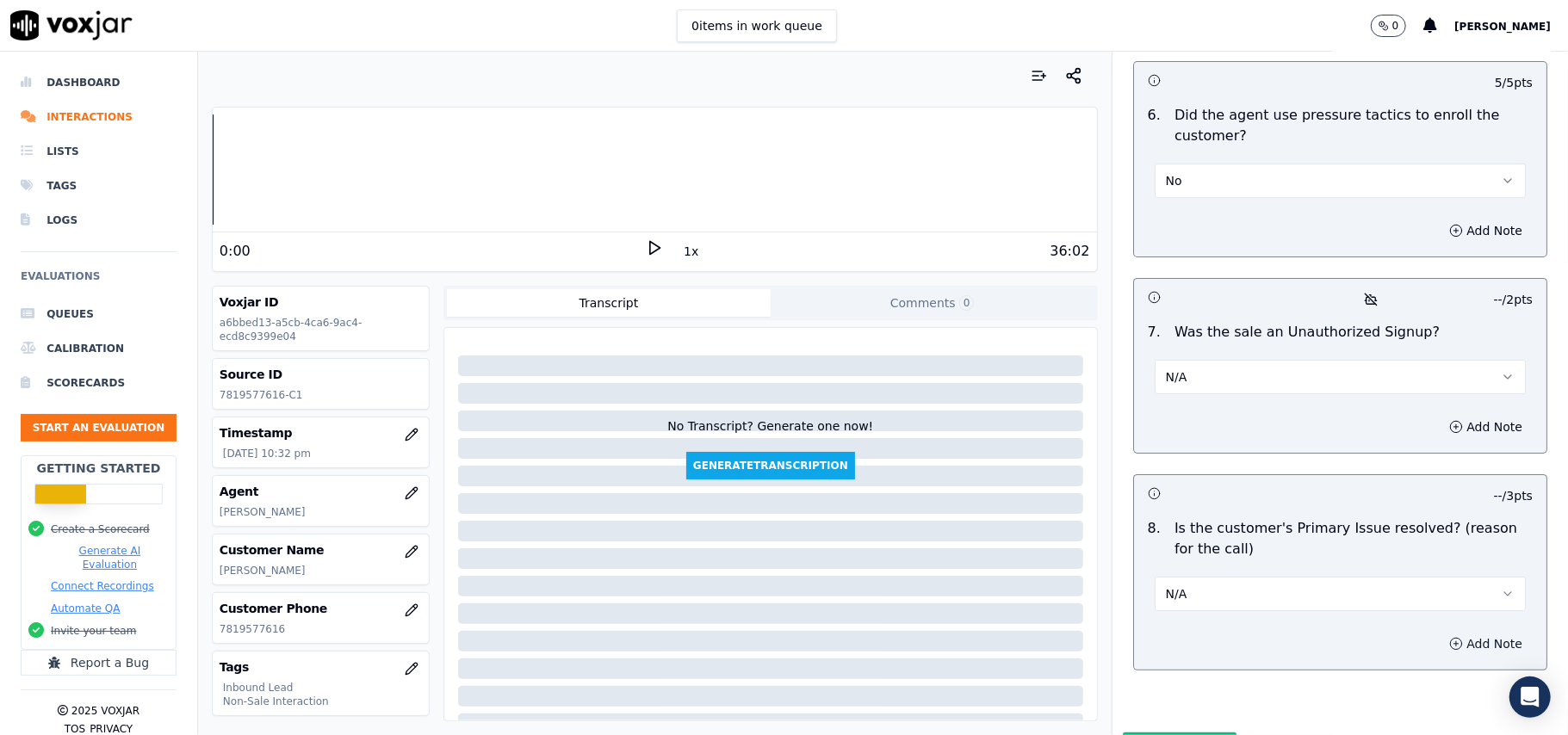
click at [1439, 632] on button "Add Note" at bounding box center [1485, 643] width 94 height 24
click at [1152, 663] on textarea at bounding box center [1340, 705] width 385 height 84
click at [1169, 663] on textarea at bounding box center [1340, 705] width 385 height 84
paste textarea ""Call ID: 140435 Call got transferred to [PERSON_NAME], who reconfirmed the cus…"
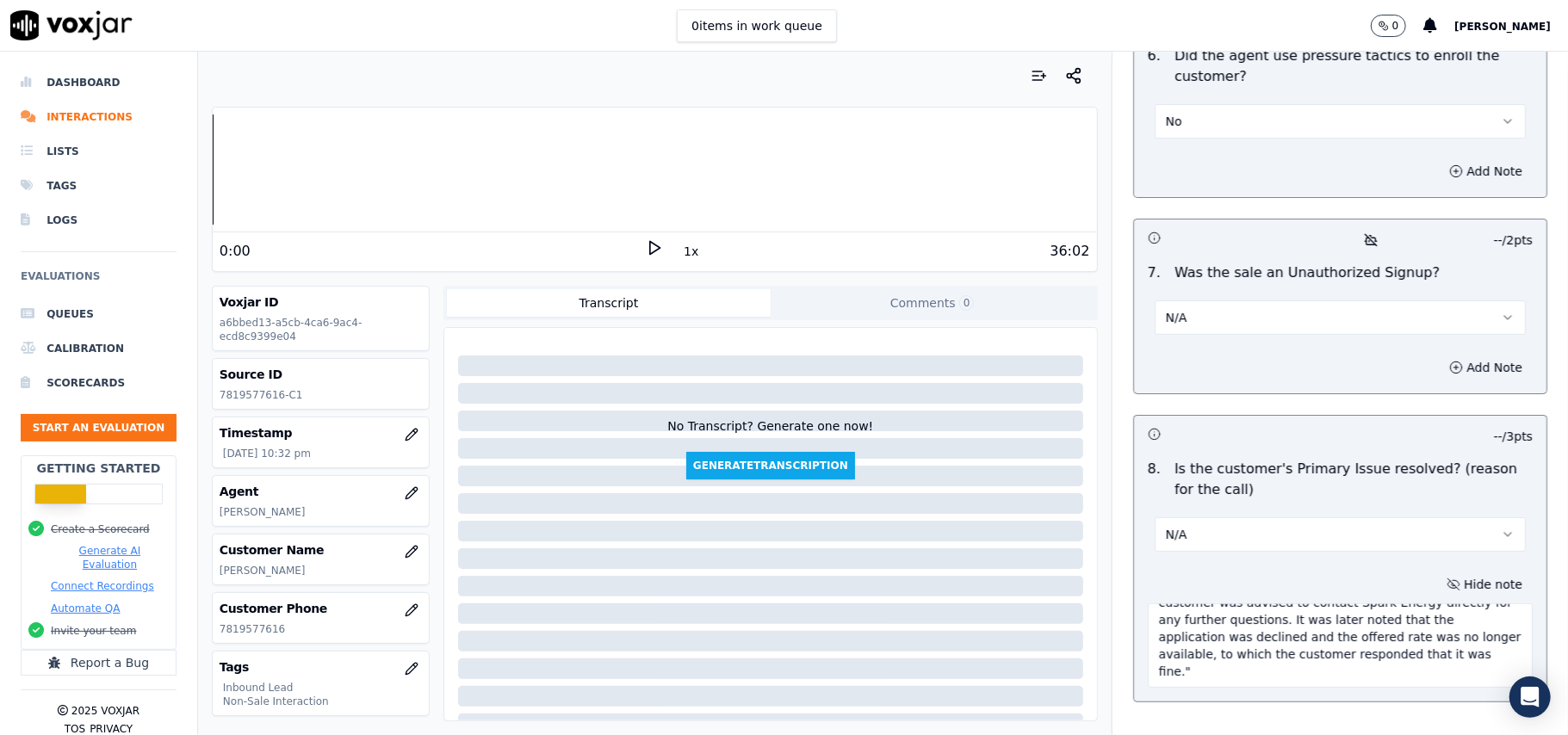
scroll to position [4910, 0]
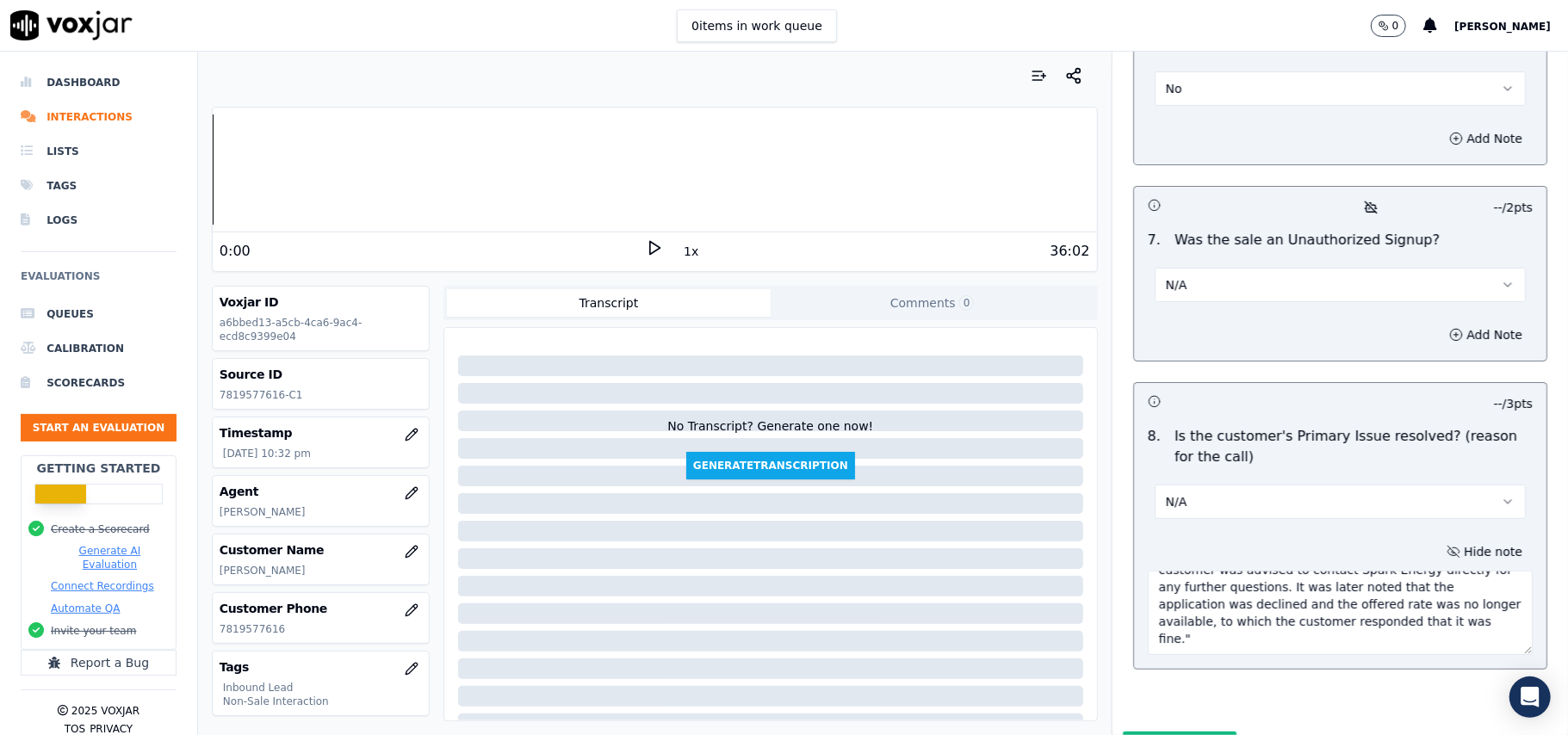
type textarea ""Call ID: 140435 Call got transferred to [PERSON_NAME], who reconfirmed the cus…"
click at [1230, 485] on button "N/A" at bounding box center [1339, 502] width 371 height 34
click at [1185, 472] on div "No" at bounding box center [1302, 477] width 333 height 28
click at [1142, 731] on button "Submit Scores" at bounding box center [1180, 747] width 115 height 31
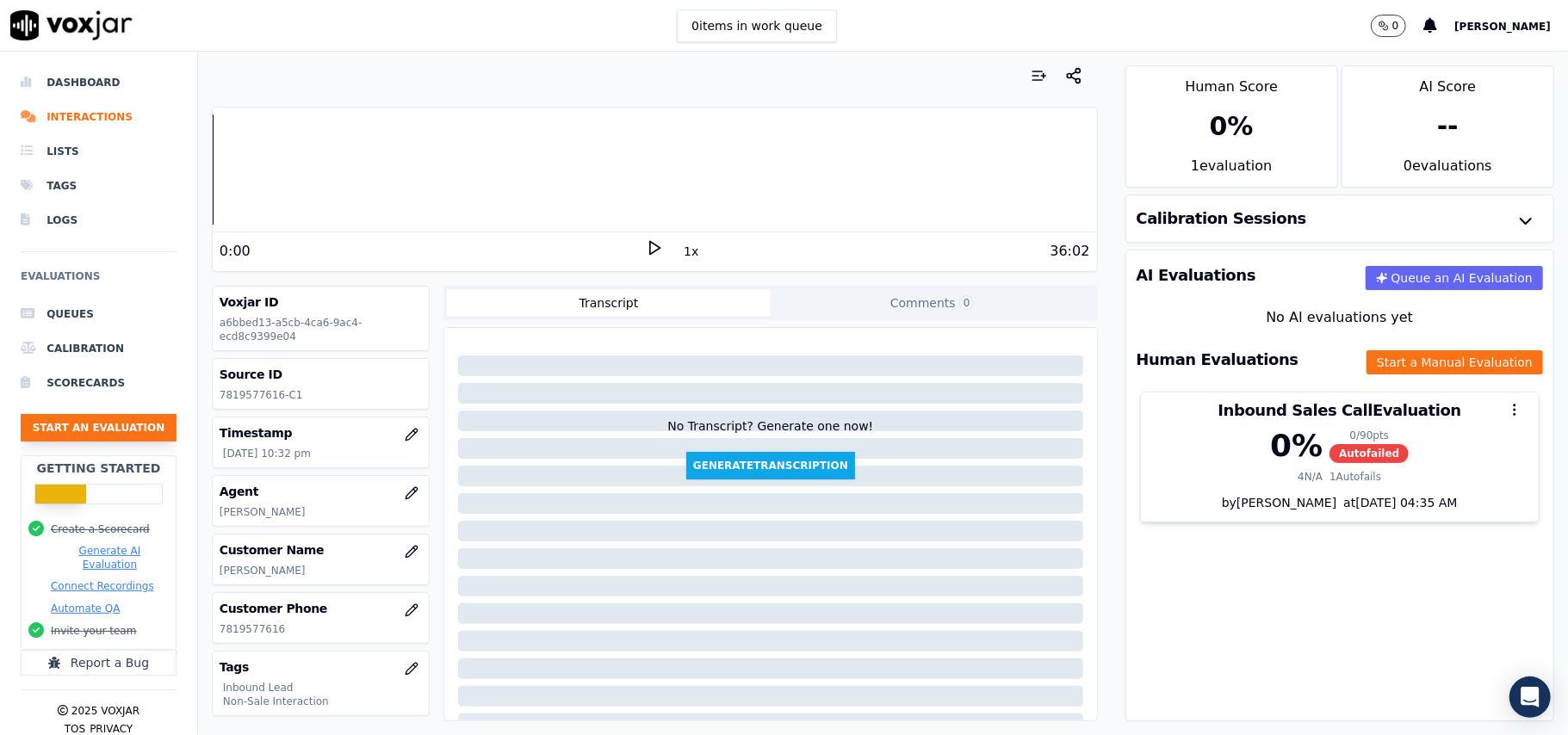
click at [111, 427] on button "Start an Evaluation" at bounding box center [99, 427] width 156 height 28
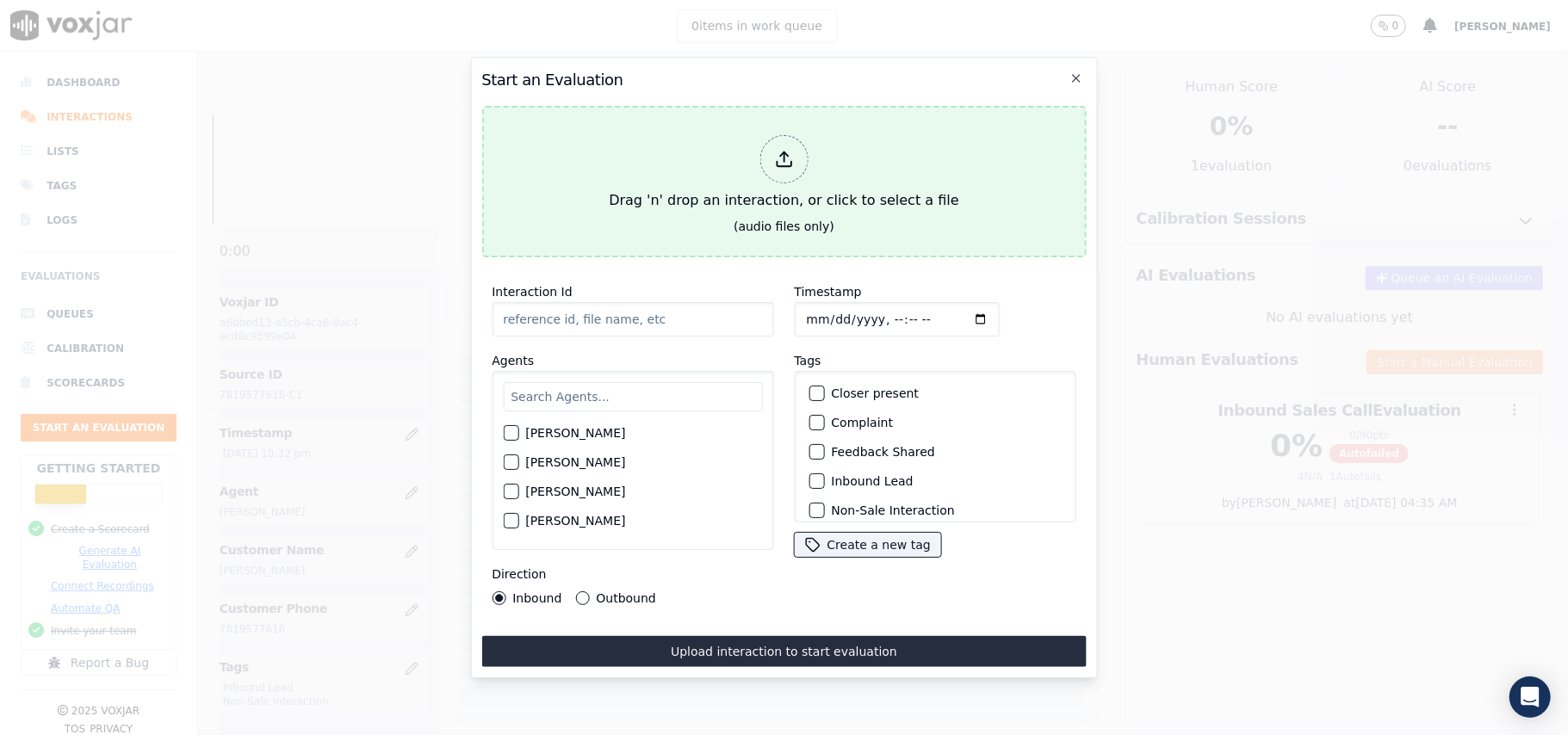
click at [771, 162] on div at bounding box center [784, 160] width 48 height 48
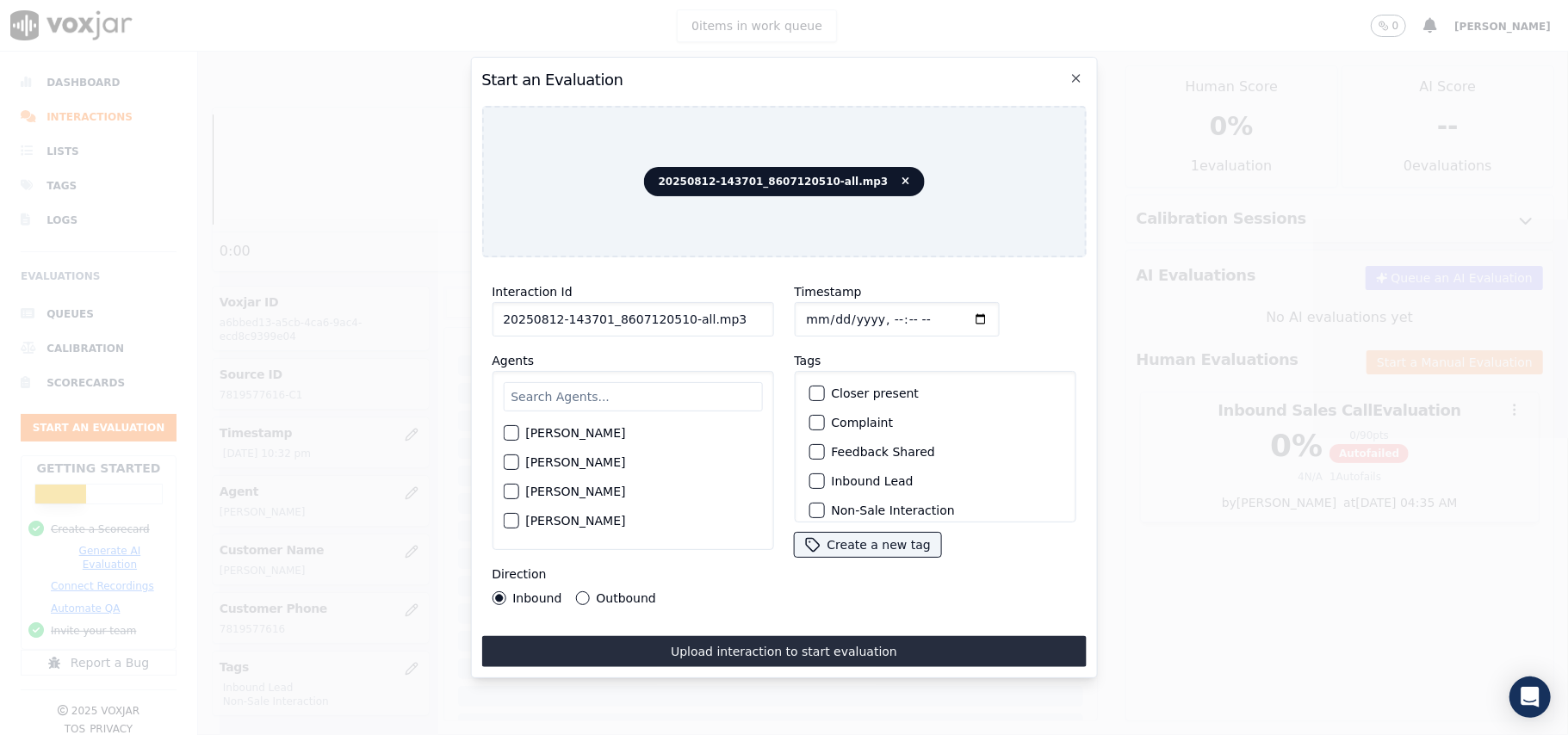
drag, startPoint x: 734, startPoint y: 314, endPoint x: 673, endPoint y: 314, distance: 61.0
click at [673, 314] on input "20250812-143701_8607120510-all.mp3" at bounding box center [633, 319] width 282 height 34
type input "20250812-143701_8607120510-C1"
click at [823, 314] on input "Timestamp" at bounding box center [896, 319] width 205 height 34
type input "[DATE]T23:13"
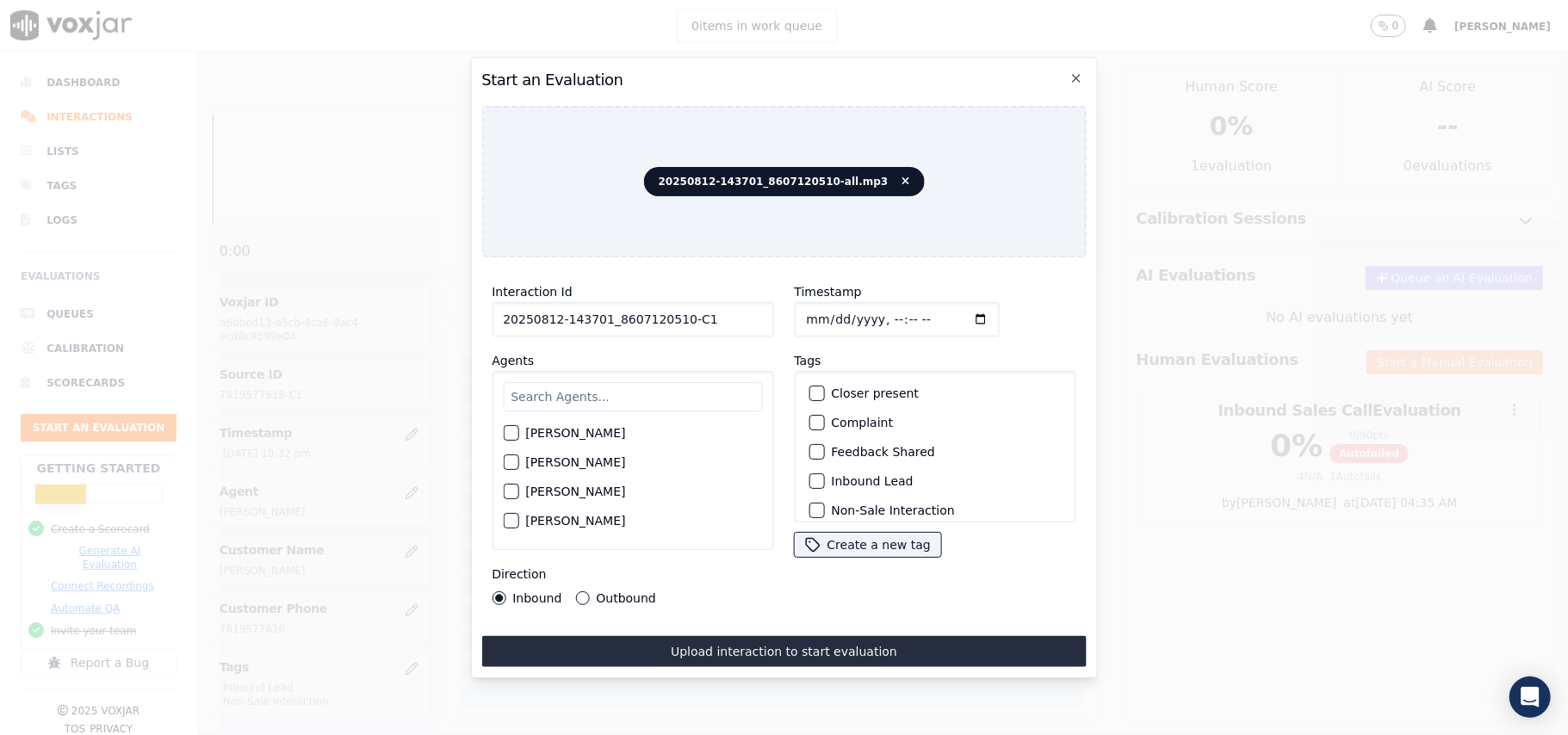
click at [635, 390] on input "text" at bounding box center [632, 397] width 259 height 30
type input "ed"
click at [504, 433] on div "button" at bounding box center [509, 438] width 12 height 12
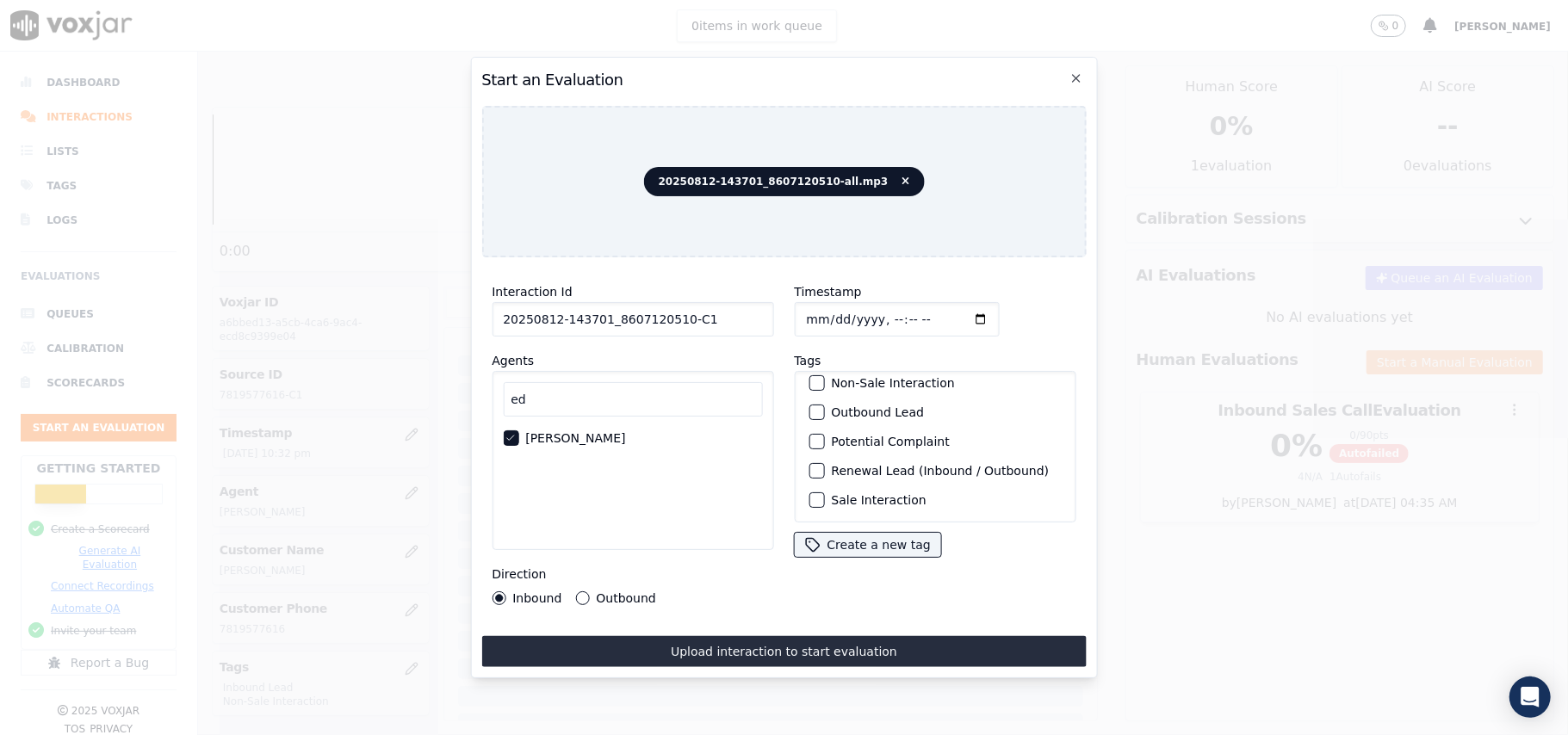
click at [811, 407] on div "button" at bounding box center [815, 412] width 12 height 12
click at [810, 472] on div "button" at bounding box center [815, 475] width 12 height 12
click at [589, 591] on div "Outbound" at bounding box center [615, 598] width 80 height 13
click at [582, 591] on button "Outbound" at bounding box center [582, 598] width 13 height 13
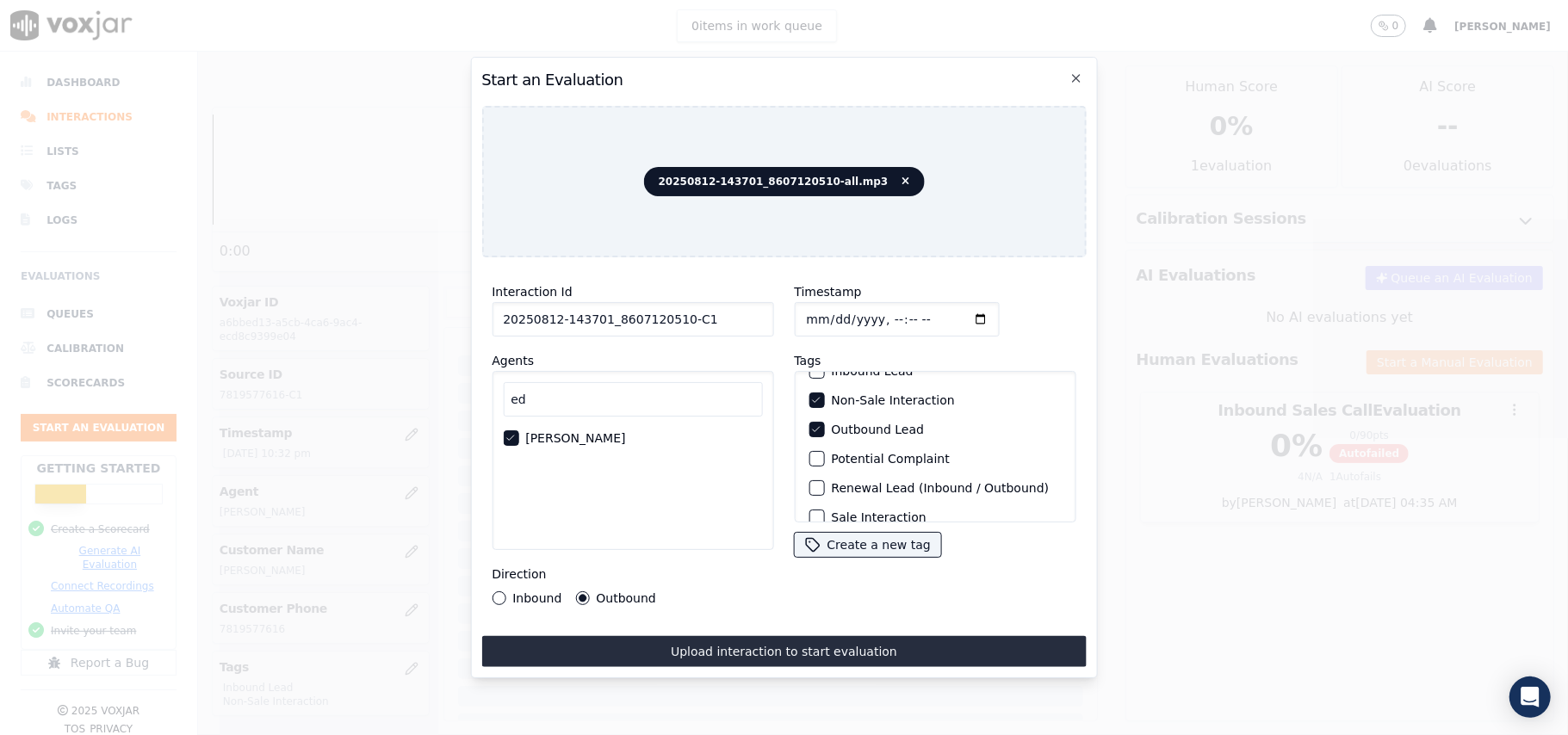
scroll to position [150, 0]
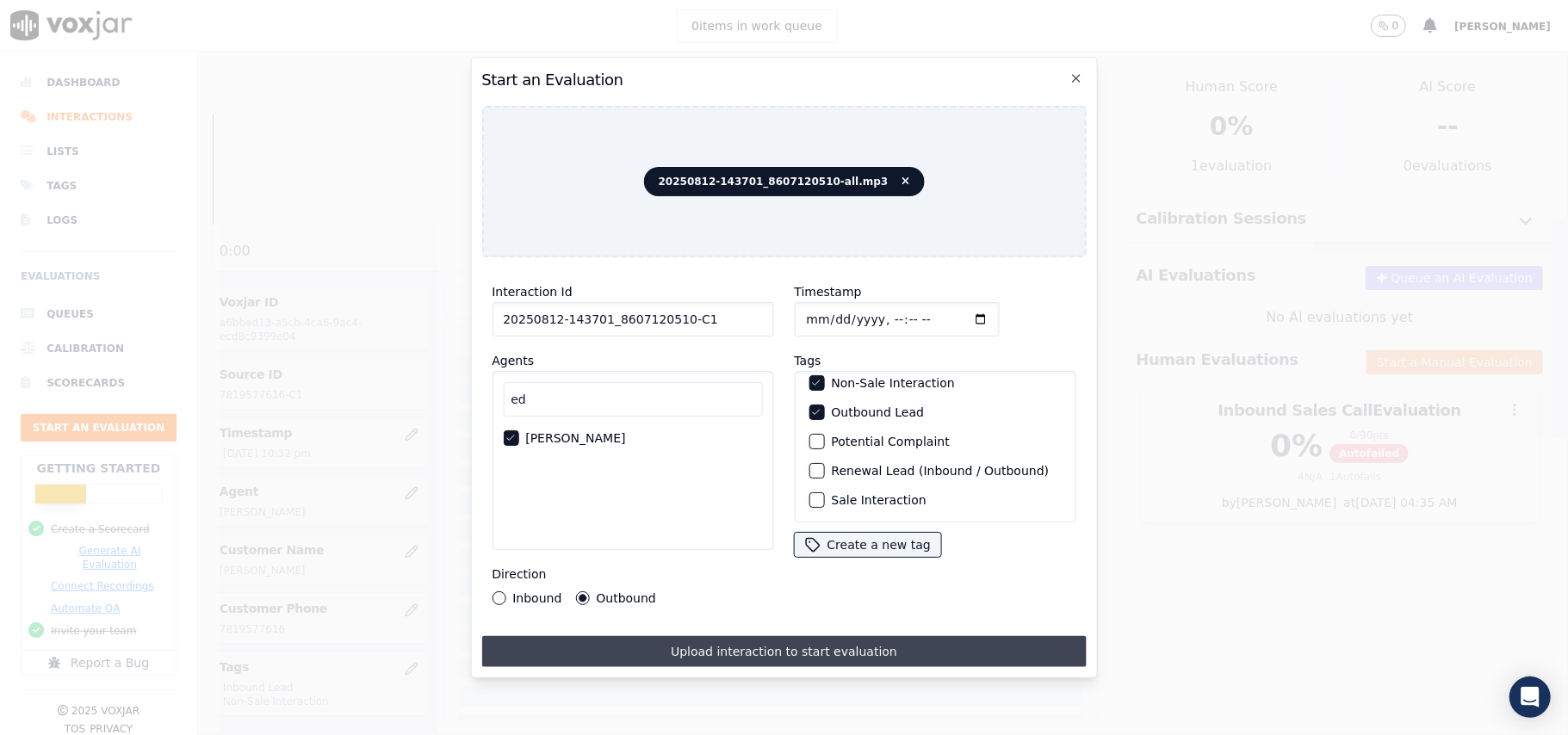
click at [773, 636] on button "Upload interaction to start evaluation" at bounding box center [783, 652] width 604 height 31
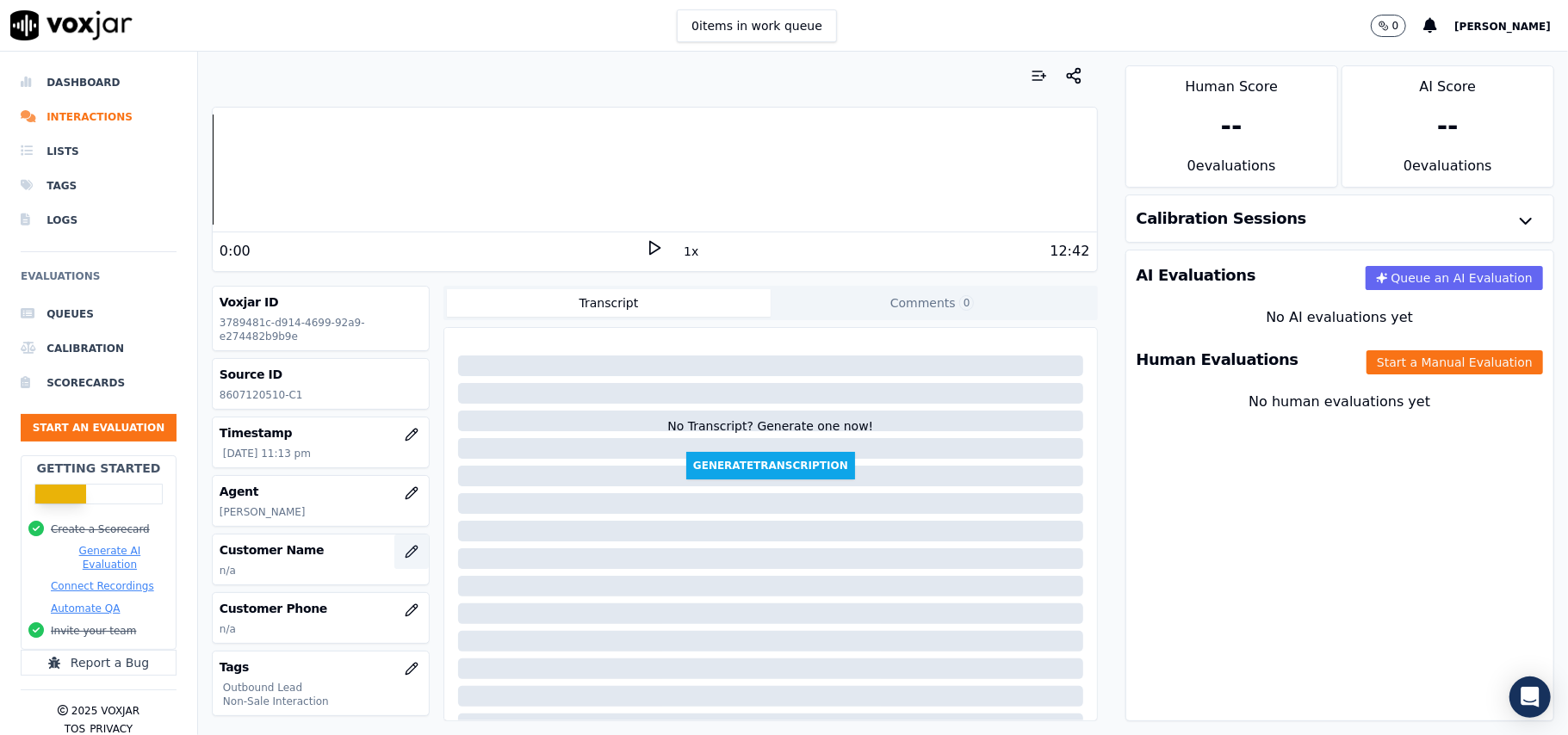
click at [394, 546] on button "button" at bounding box center [411, 552] width 34 height 34
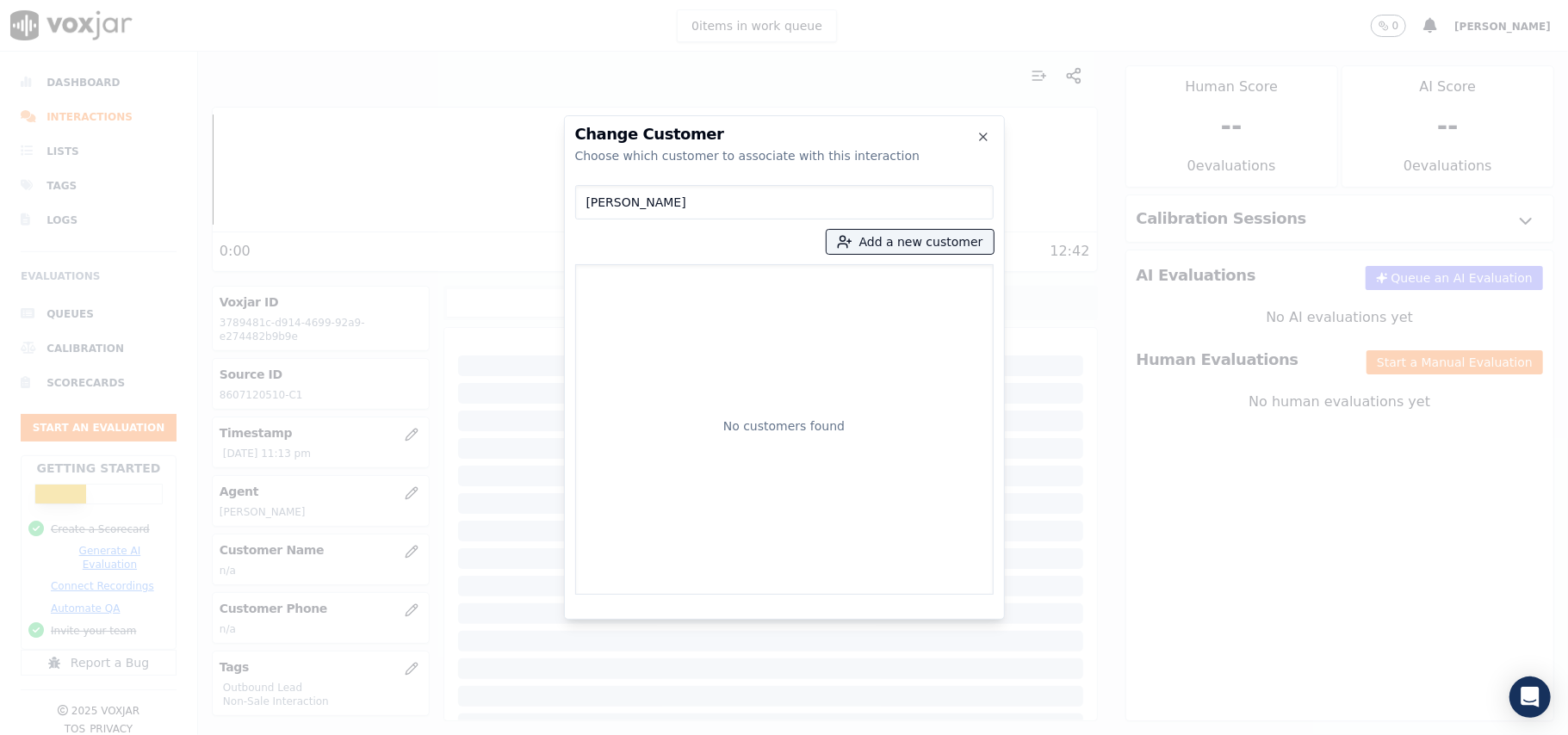
click at [586, 207] on input "[PERSON_NAME]" at bounding box center [784, 202] width 418 height 34
type input "[PERSON_NAME]"
click at [853, 248] on icon "button" at bounding box center [844, 241] width 15 height 15
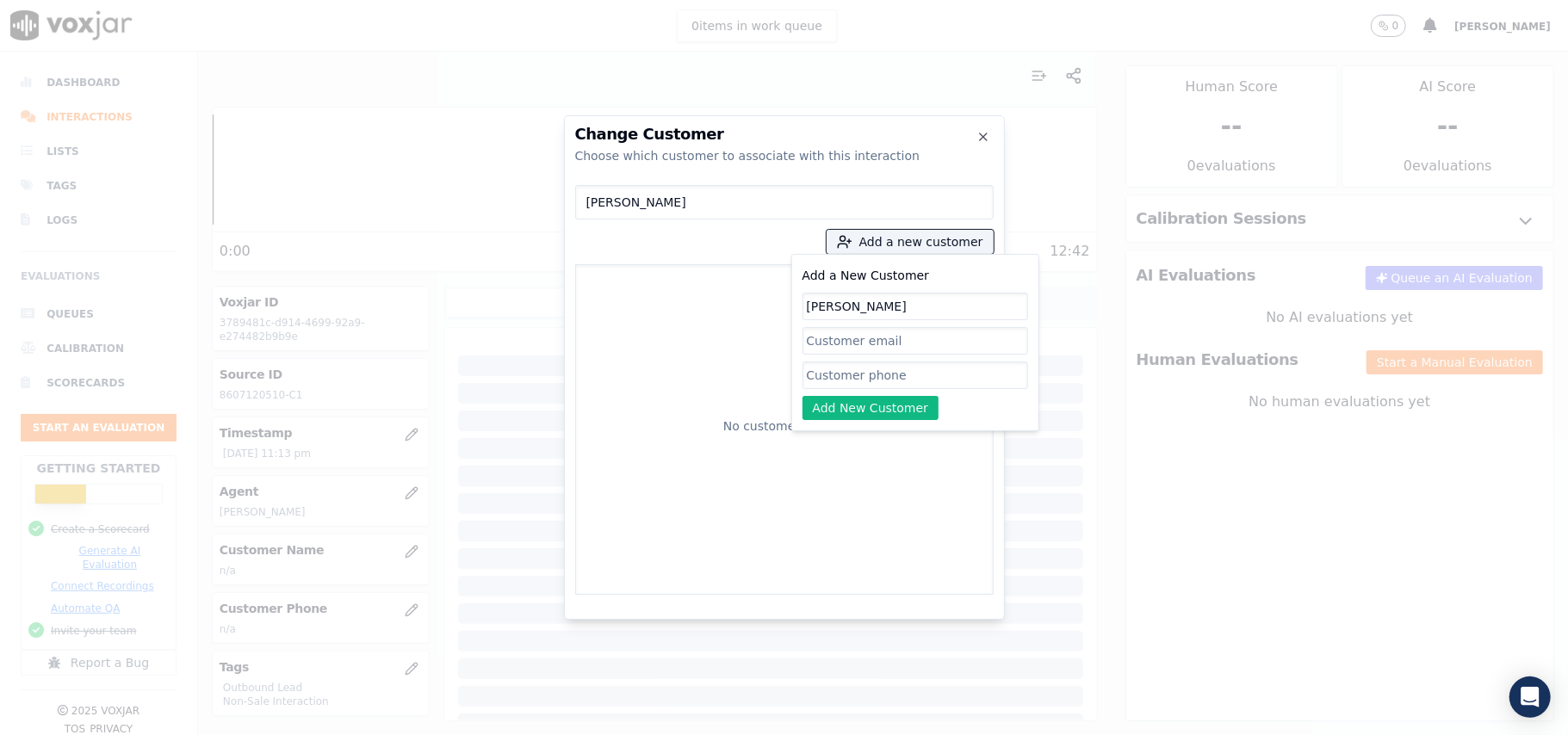
type input "[PERSON_NAME]"
click at [838, 375] on input "Add a New Customer" at bounding box center [915, 375] width 225 height 28
paste input "8607120510"
type input "8607120510"
click at [845, 399] on div "Add a New Customer [PERSON_NAME] 8607120510 Add New Customer" at bounding box center [915, 342] width 225 height 155
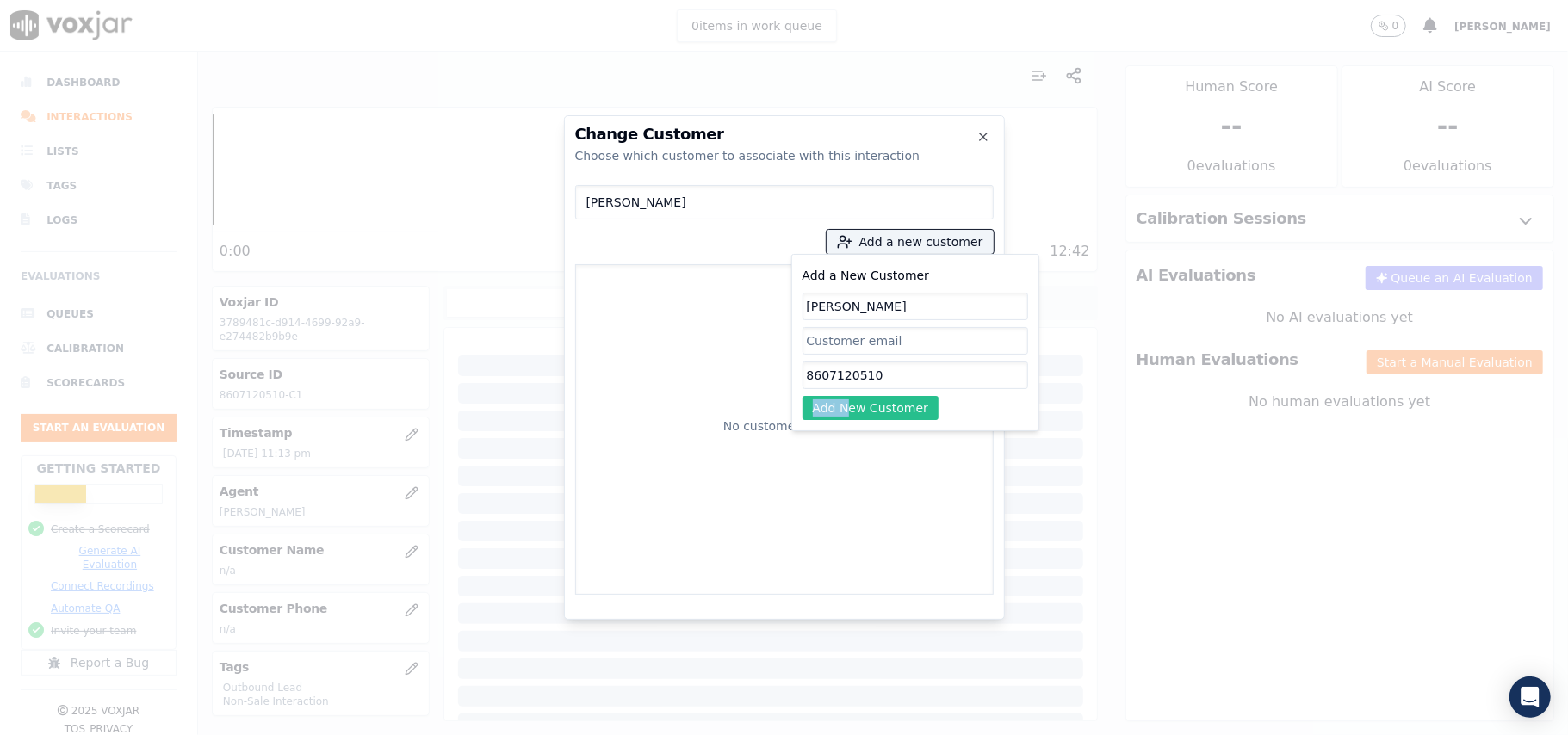
click at [872, 400] on button "Add New Customer" at bounding box center [871, 407] width 137 height 24
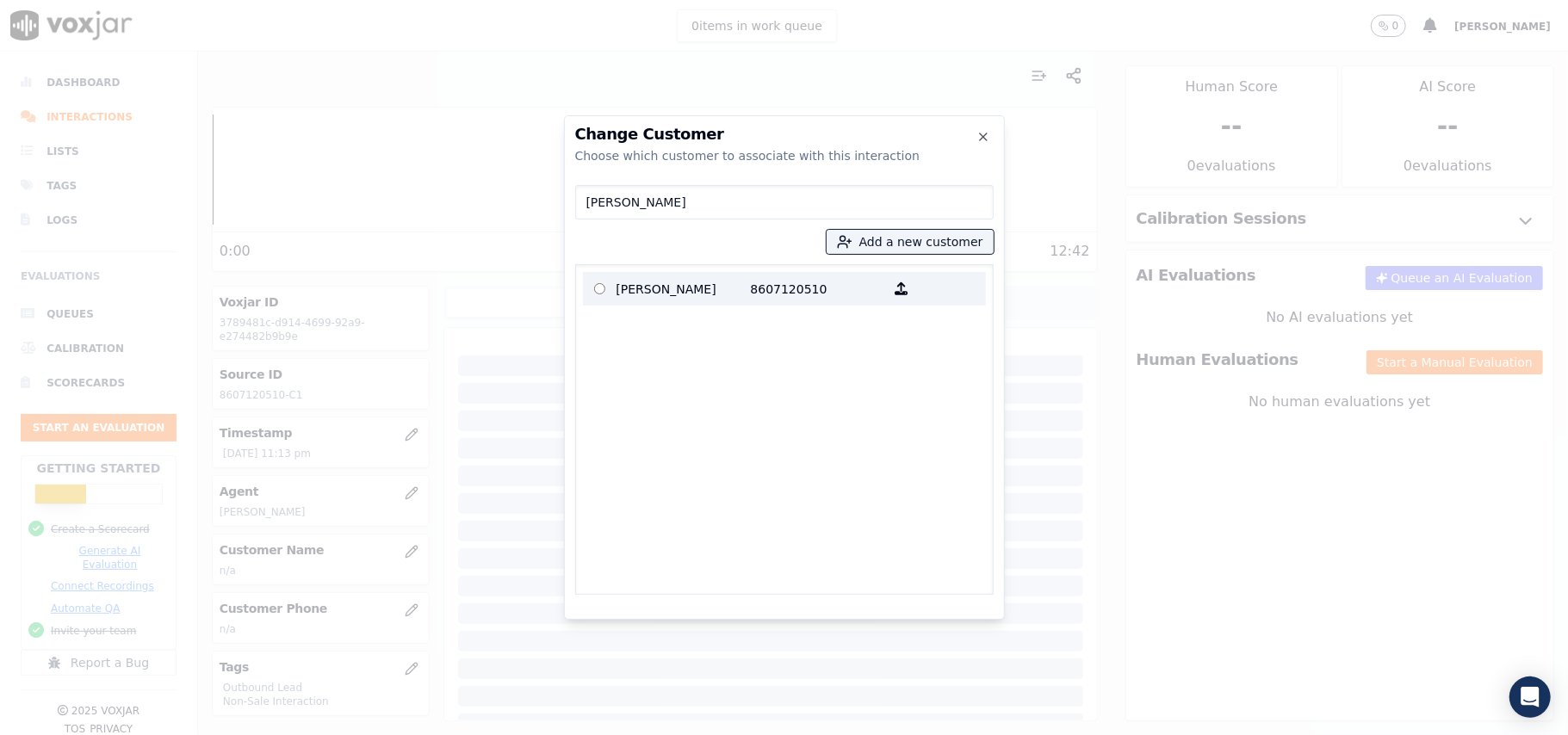
drag, startPoint x: 668, startPoint y: 281, endPoint x: 916, endPoint y: 553, distance: 368.1
click at [668, 284] on p "[PERSON_NAME]" at bounding box center [684, 289] width 135 height 27
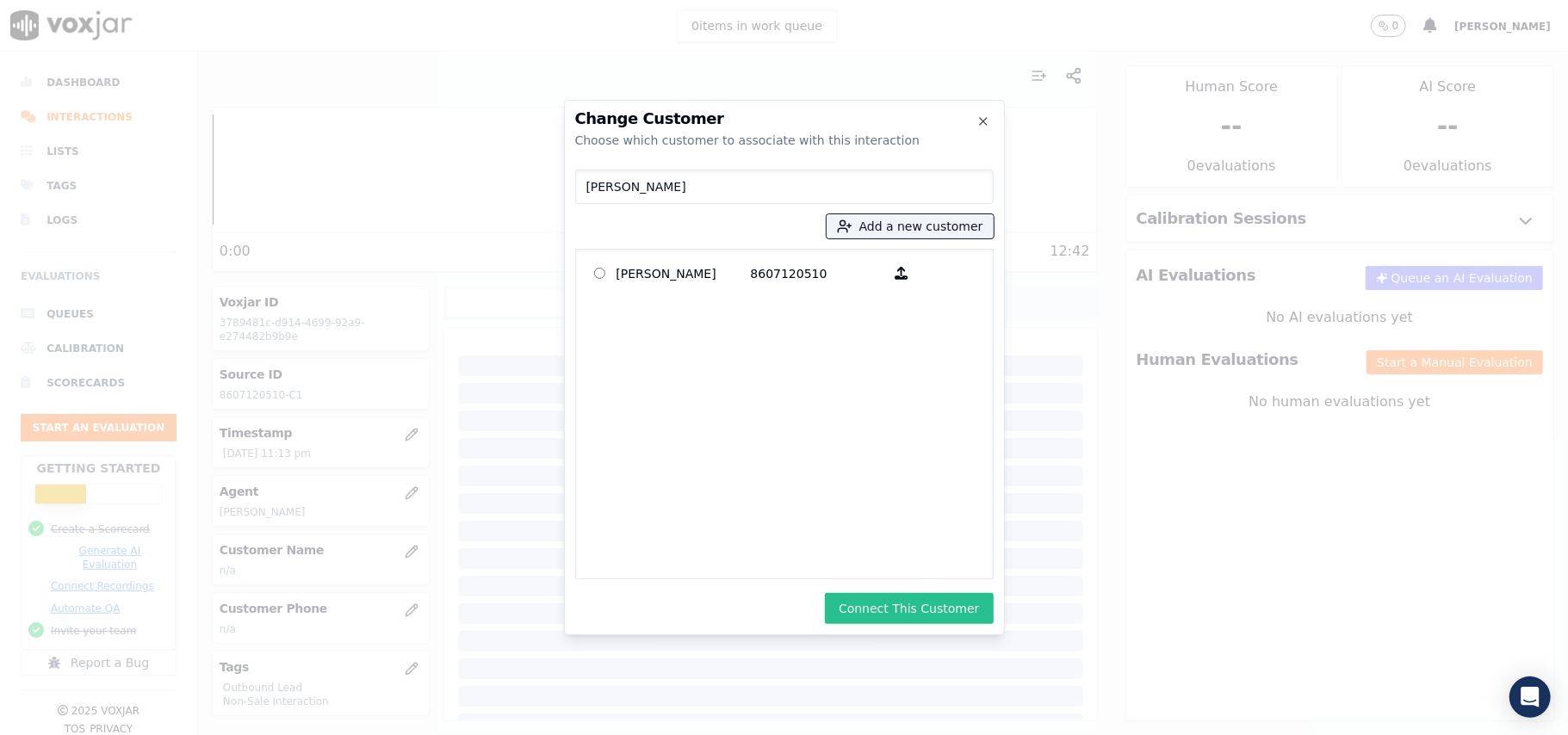
click at [920, 611] on button "Connect This Customer" at bounding box center [908, 608] width 168 height 31
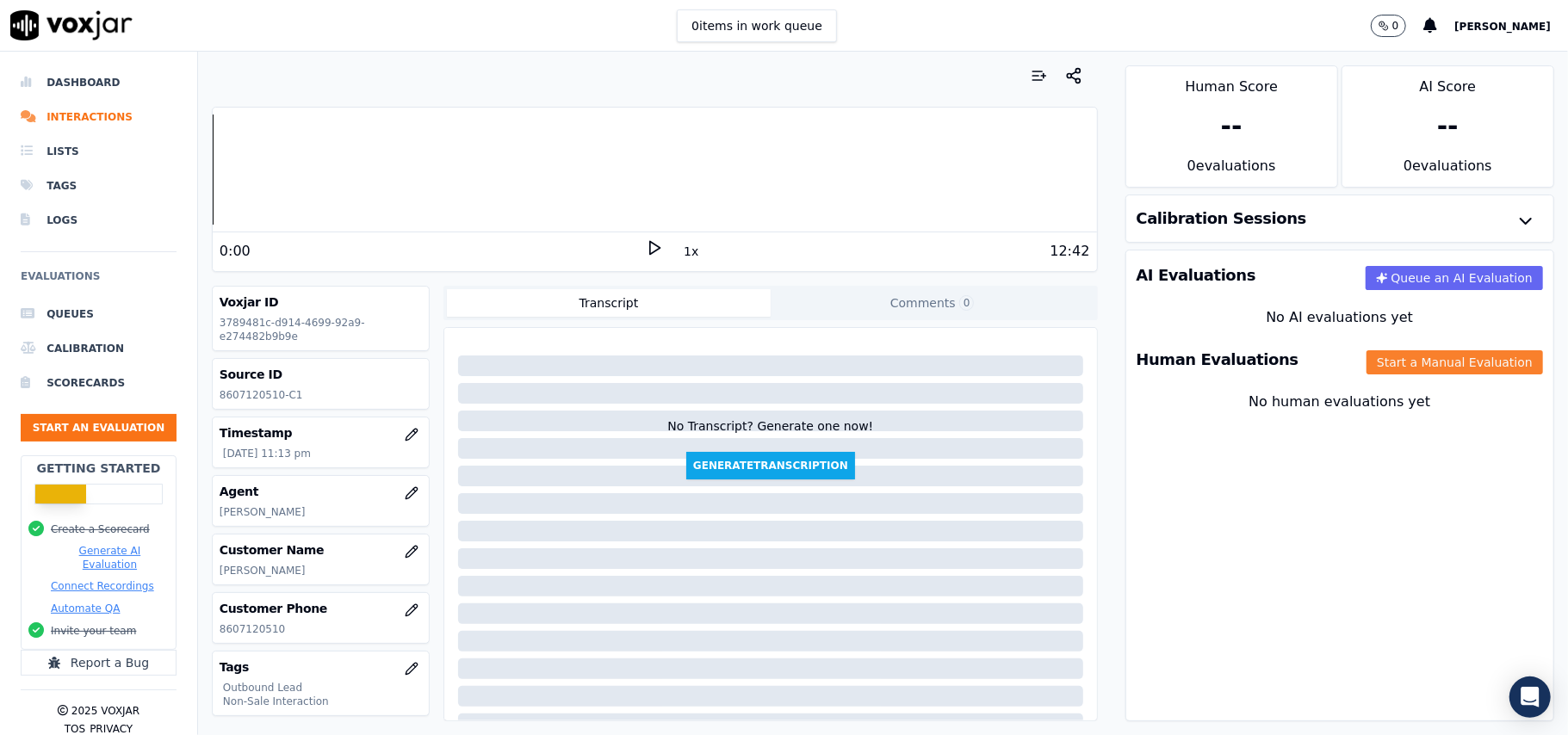
click at [1372, 367] on button "Start a Manual Evaluation" at bounding box center [1454, 362] width 177 height 24
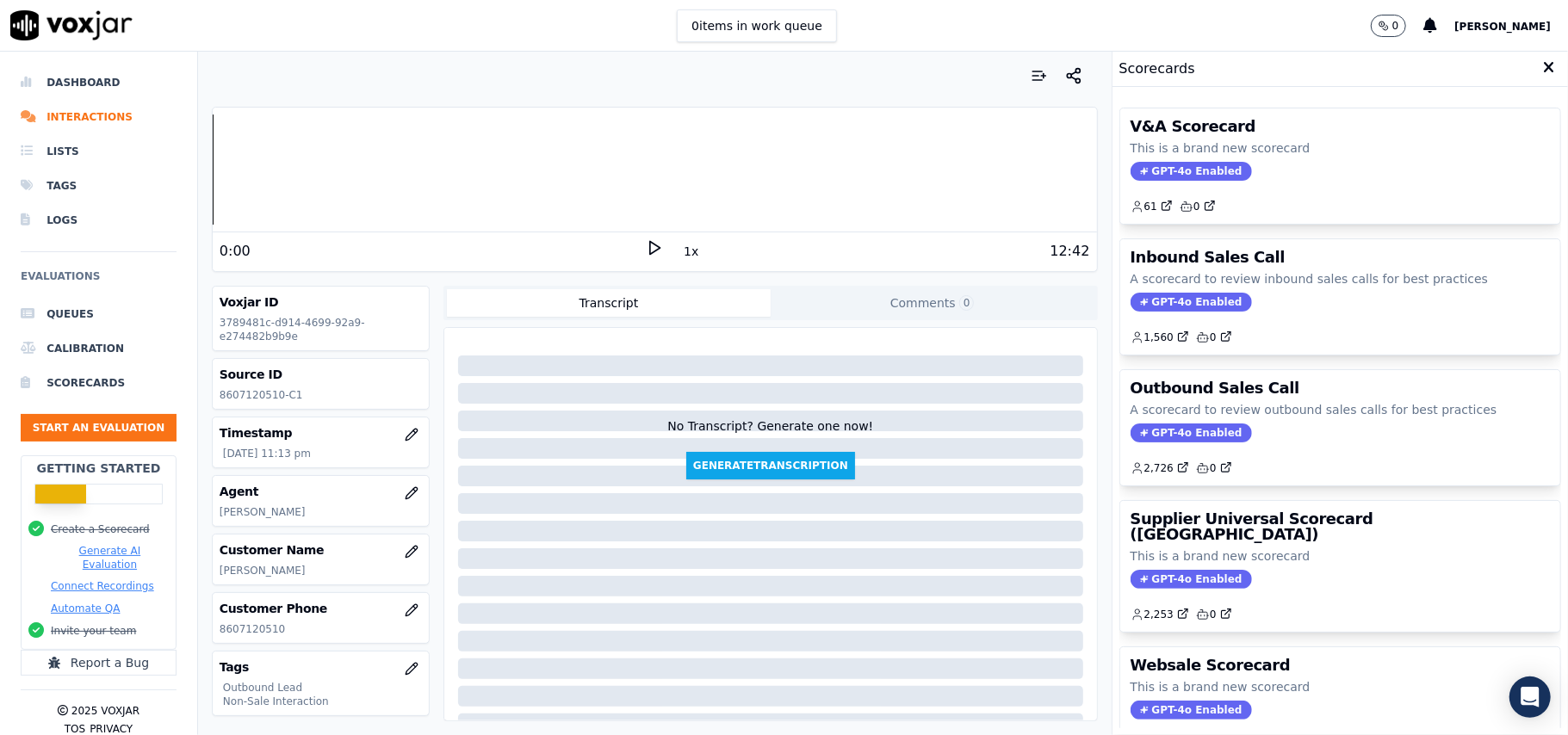
click at [1153, 432] on span "GPT-4o Enabled" at bounding box center [1190, 433] width 121 height 19
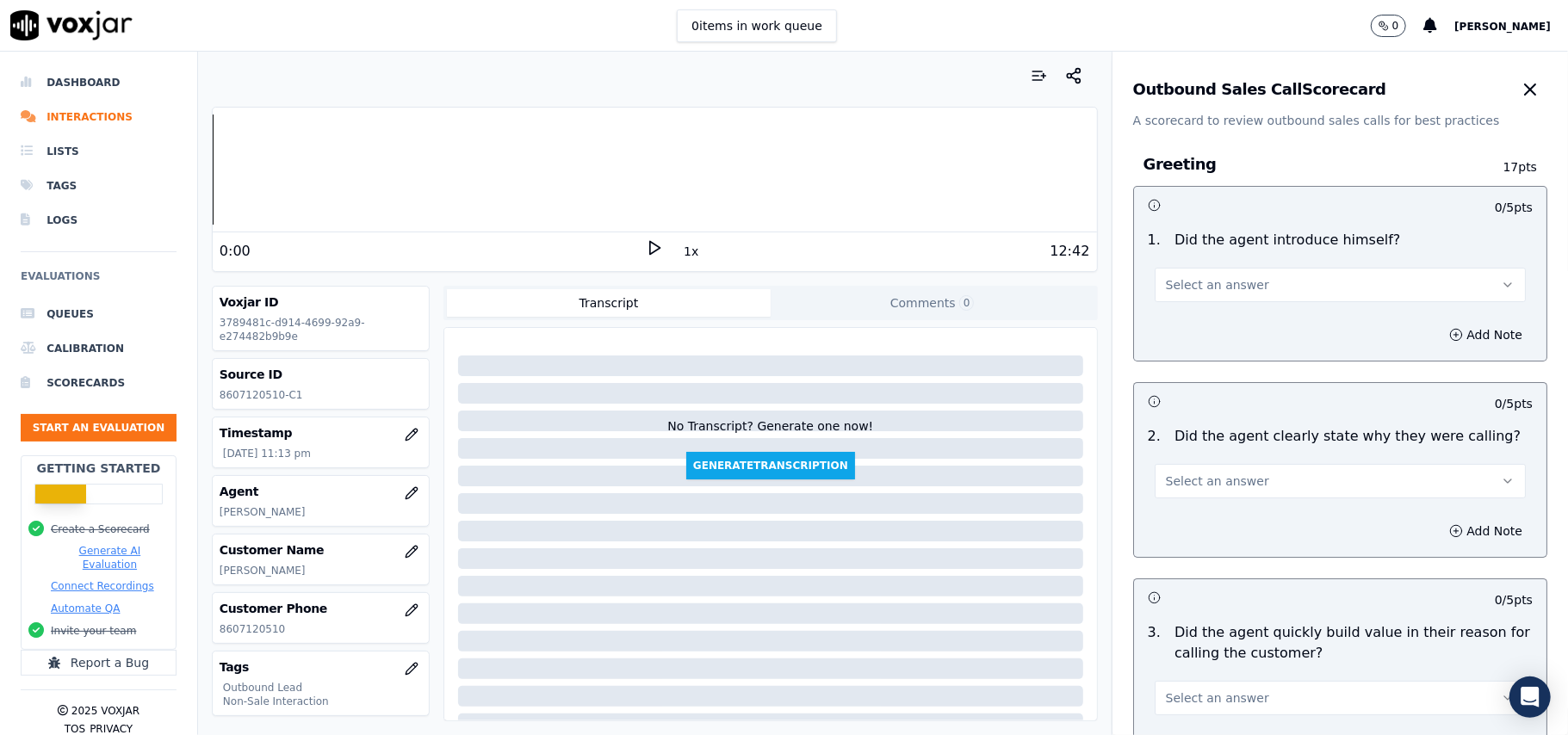
click at [1217, 298] on button "Select an answer" at bounding box center [1339, 284] width 371 height 34
click at [1205, 338] on div "No" at bounding box center [1302, 352] width 333 height 28
click at [1188, 284] on button "No" at bounding box center [1339, 284] width 371 height 34
click at [1186, 313] on div "Yes" at bounding box center [1302, 324] width 333 height 28
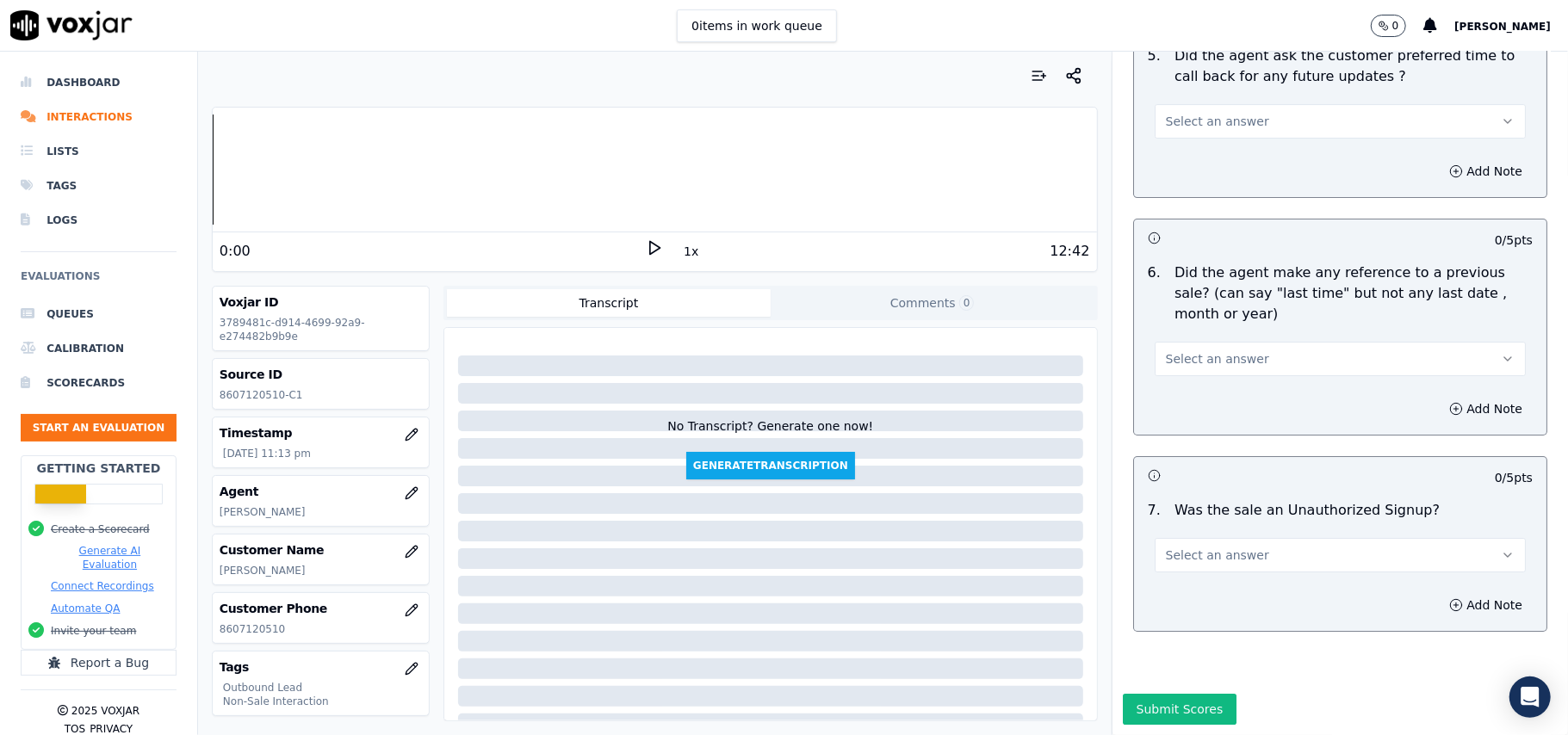
scroll to position [1228, 0]
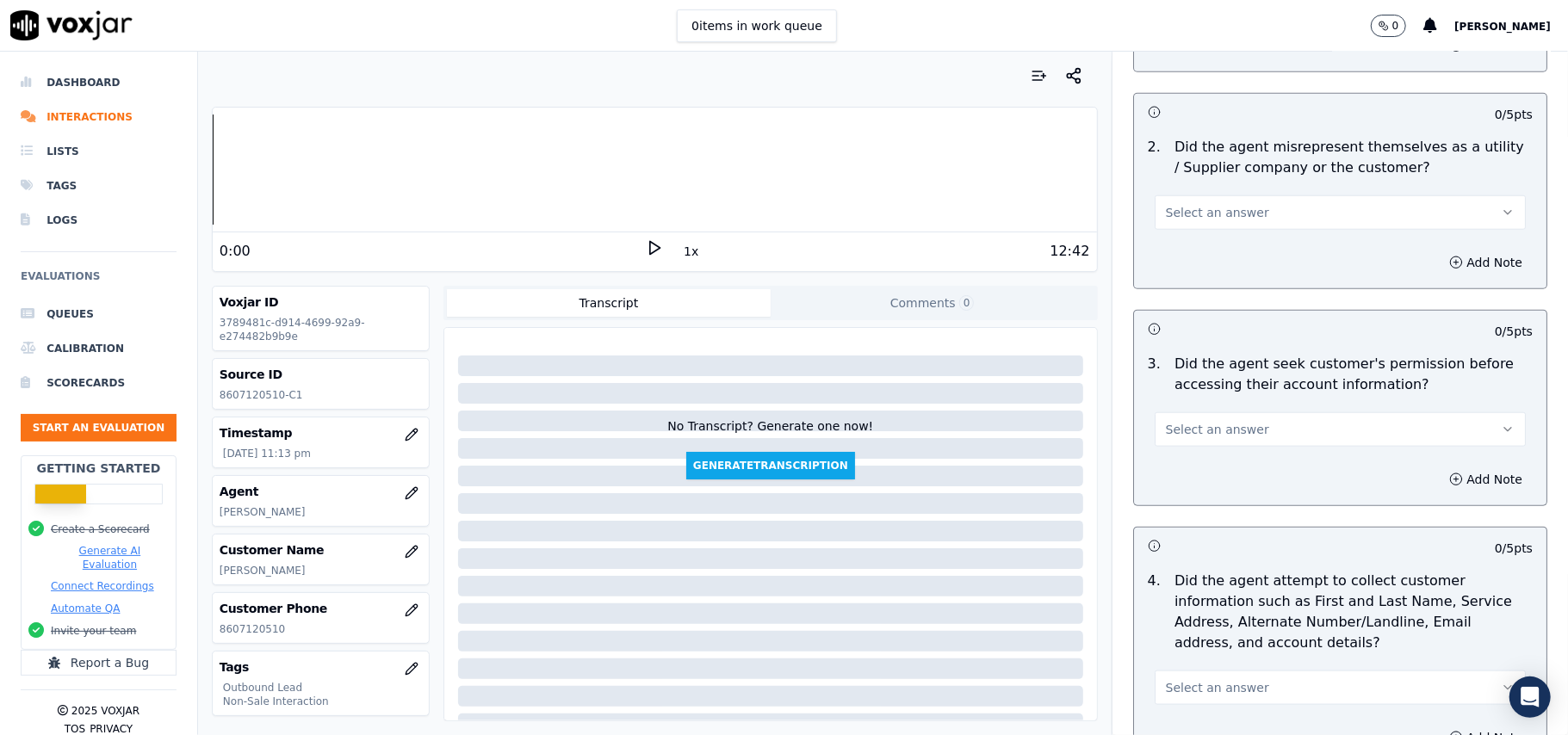
click at [1222, 429] on span "Select an answer" at bounding box center [1217, 429] width 103 height 17
click at [1188, 499] on div "No" at bounding box center [1302, 499] width 333 height 28
click at [1439, 482] on button "Add Note" at bounding box center [1485, 479] width 94 height 24
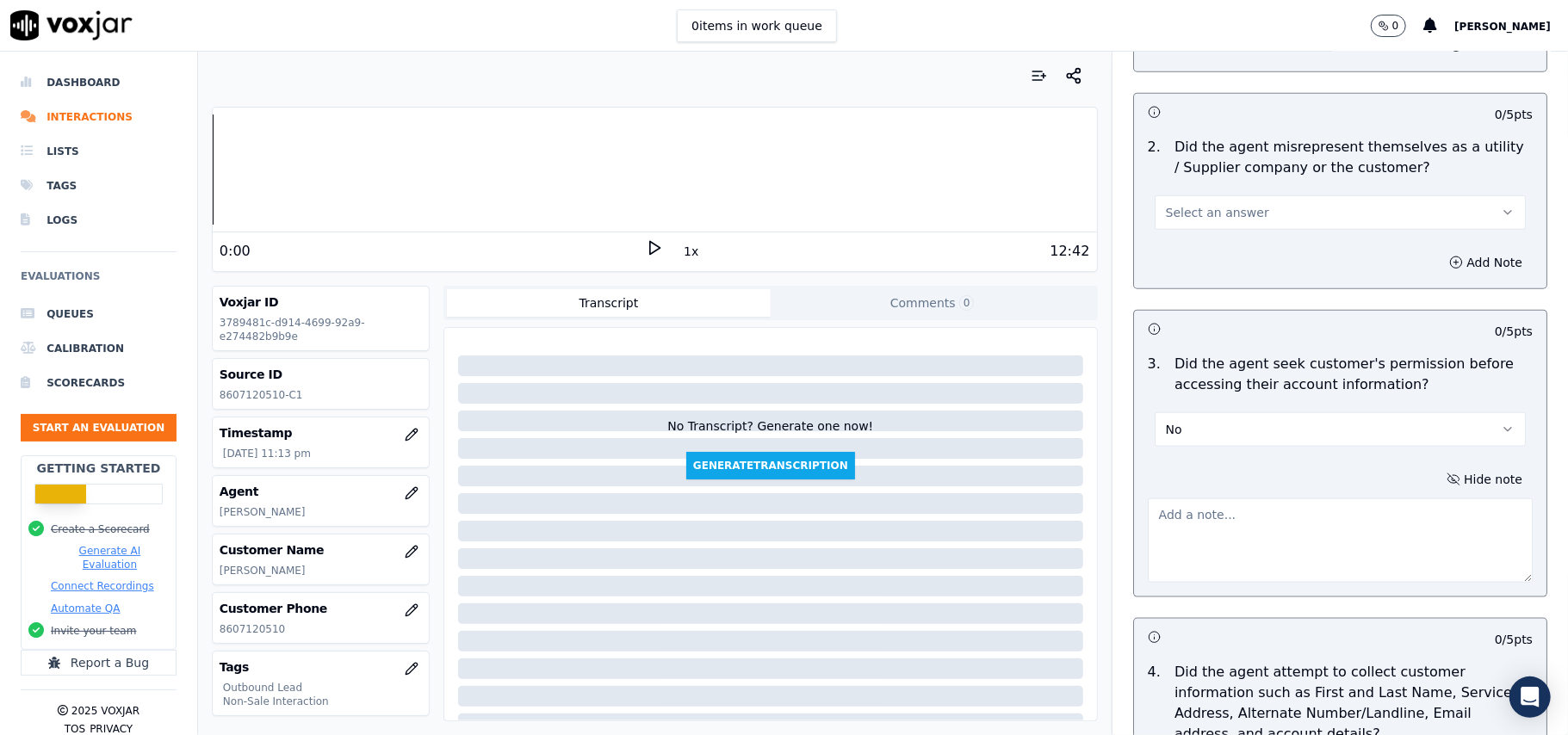
click at [1213, 531] on textarea at bounding box center [1340, 540] width 385 height 84
paste textarea "@02:08 – Did not take the permission before accessing the customer’s account."
click at [1148, 514] on textarea "@02:08 – Did not take the permission before accessing the customer’s account." at bounding box center [1340, 540] width 385 height 84
click at [1148, 512] on textarea "@02:08 – Did not take the permission before accessing the customer’s account." at bounding box center [1340, 540] width 385 height 84
paste textarea "Call ID: 143701"
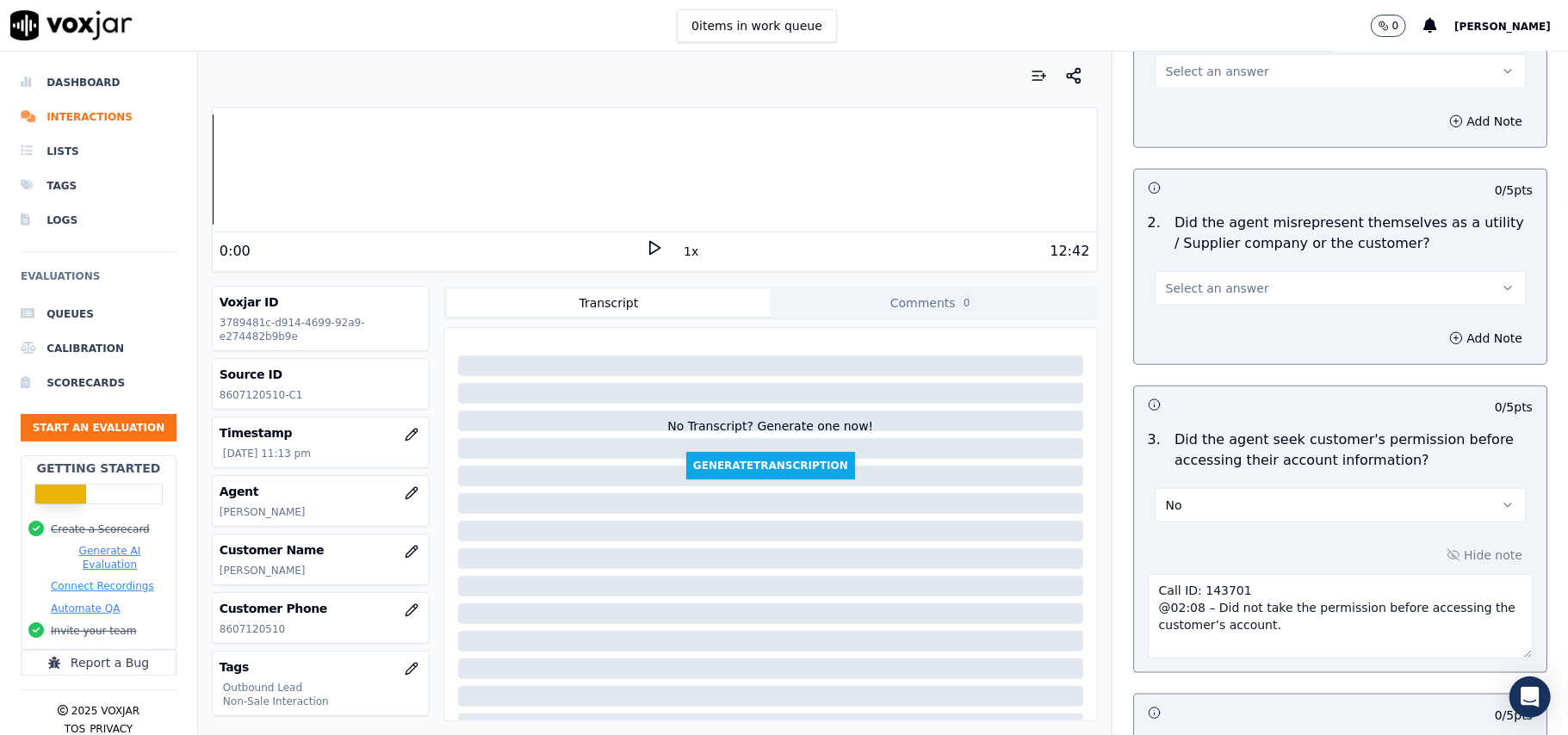
scroll to position [1113, 0]
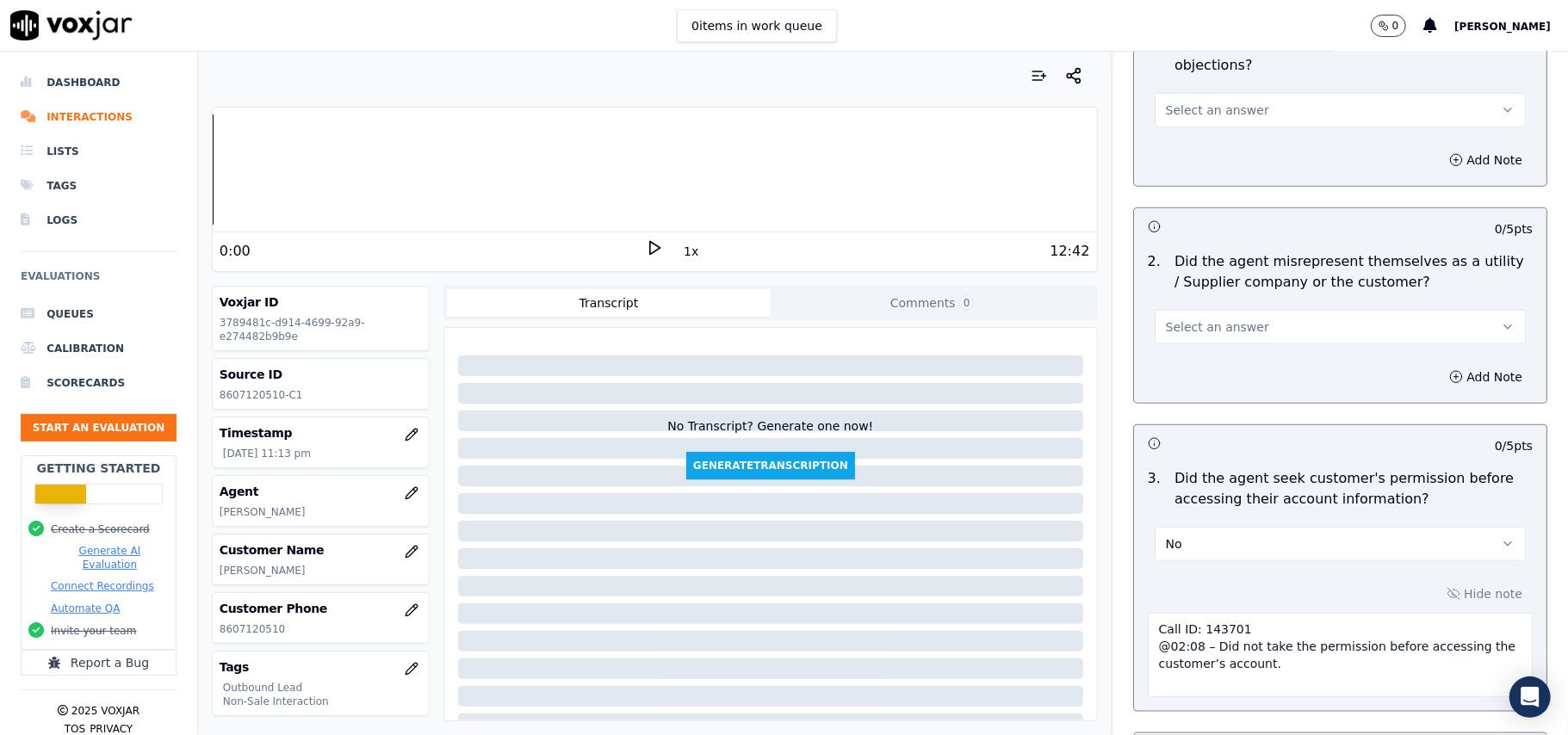
type textarea "Call ID: 143701 @02:08 – Did not take the permission before accessing the custo…"
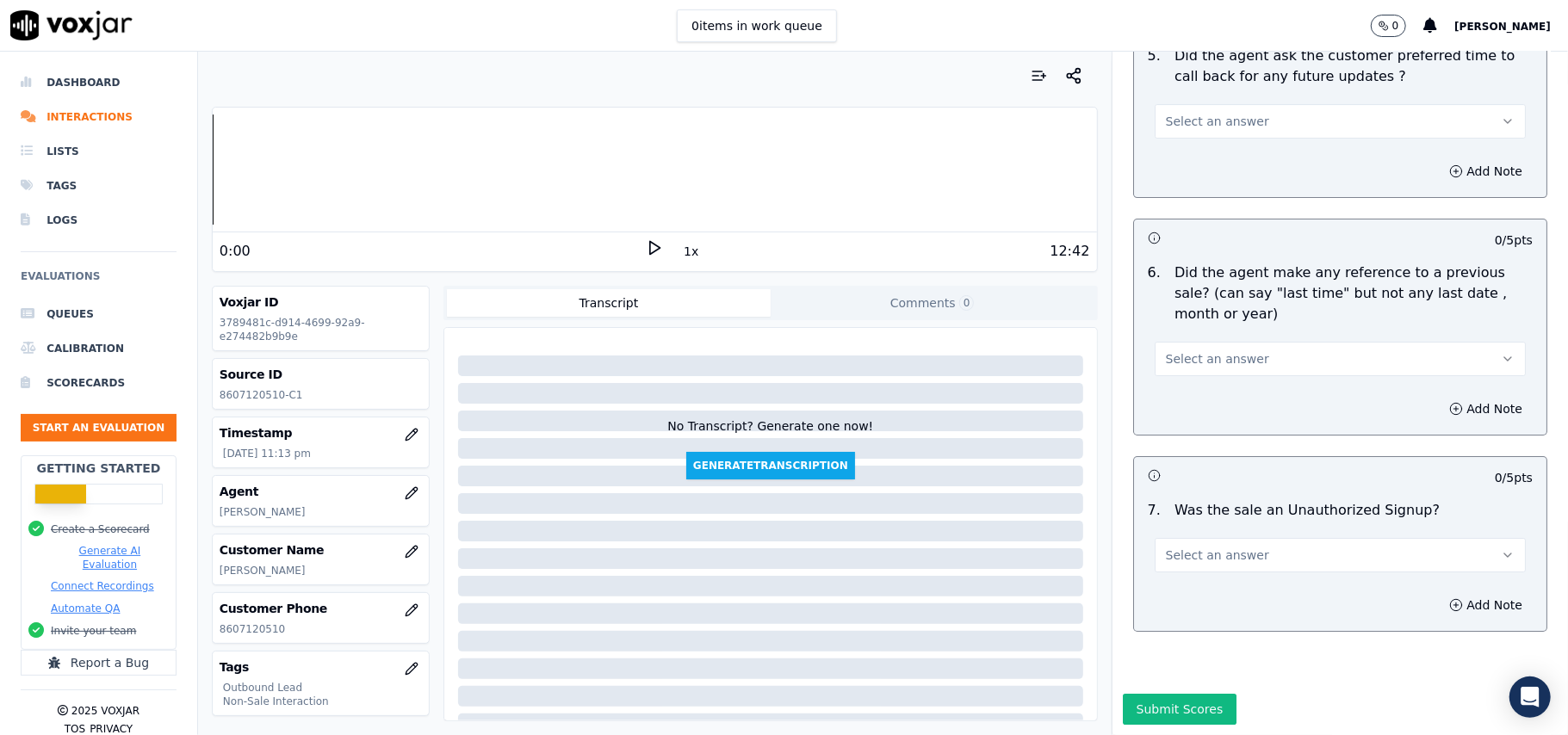
click at [1265, 538] on button "Select an answer" at bounding box center [1339, 555] width 371 height 34
click at [1210, 594] on div "N/A" at bounding box center [1302, 597] width 333 height 28
click at [1217, 350] on span "Select an answer" at bounding box center [1217, 358] width 103 height 17
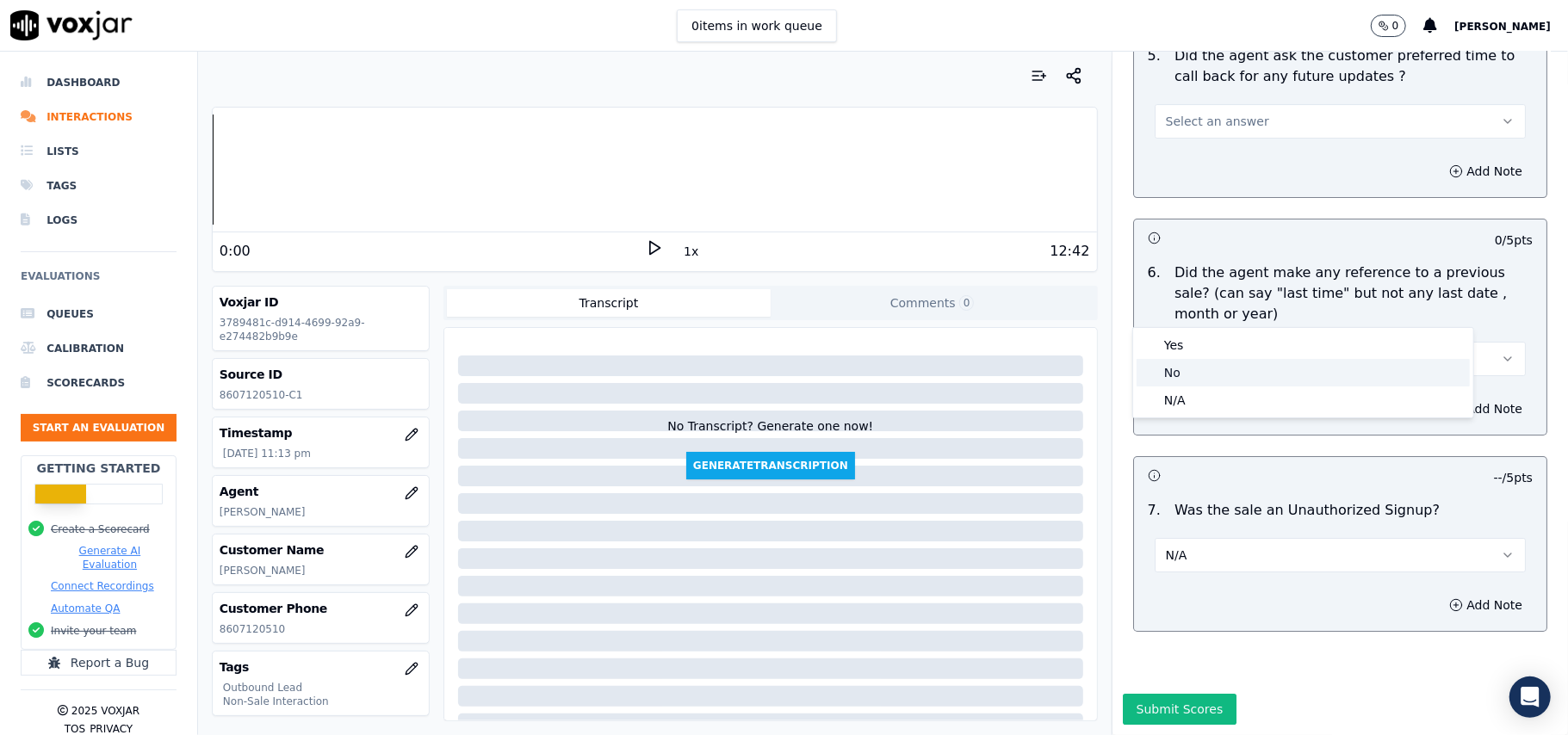
click at [1200, 375] on div "No" at bounding box center [1302, 372] width 333 height 28
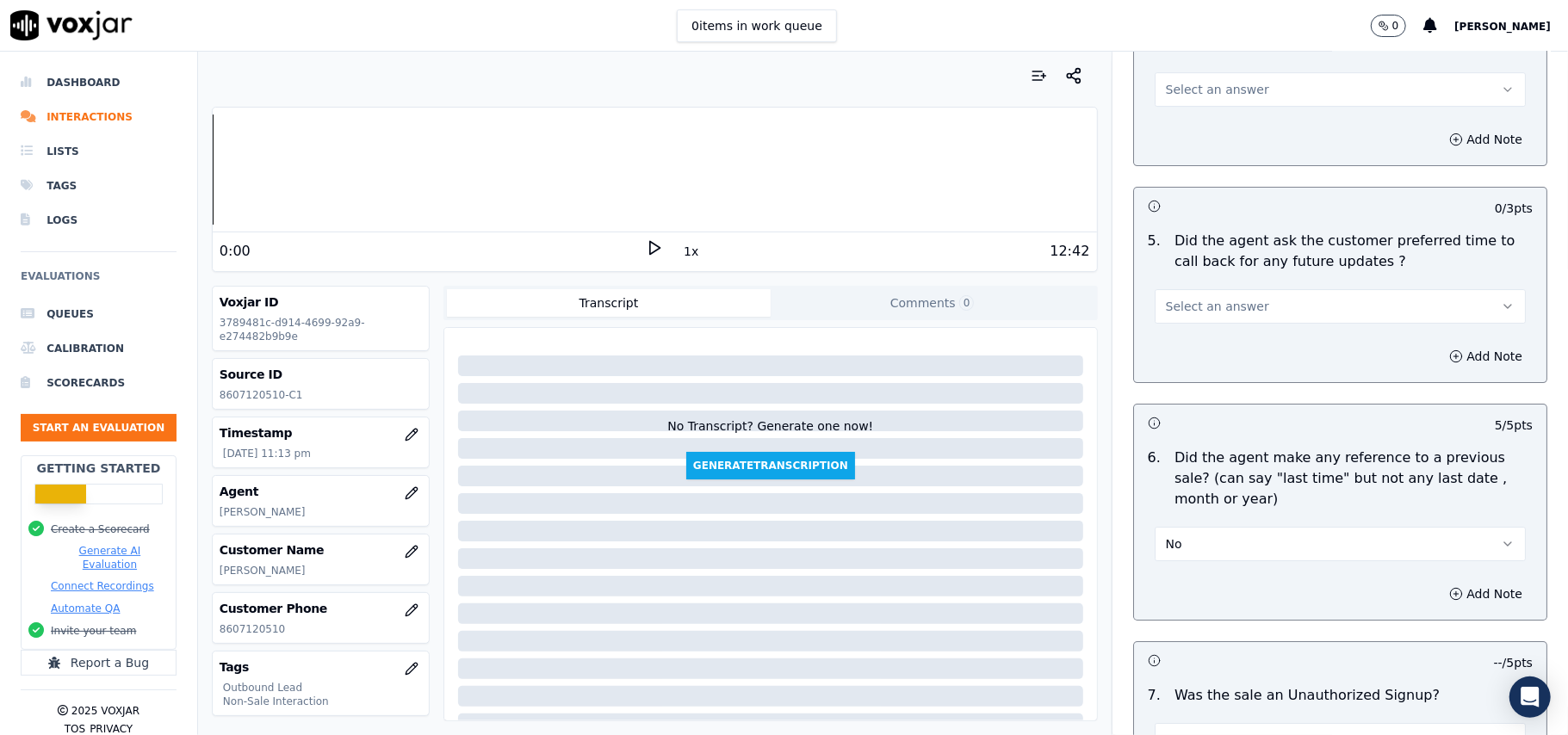
scroll to position [4156, 0]
click at [1215, 299] on span "Select an answer" at bounding box center [1217, 307] width 103 height 17
click at [1206, 346] on div "Yes" at bounding box center [1302, 337] width 333 height 28
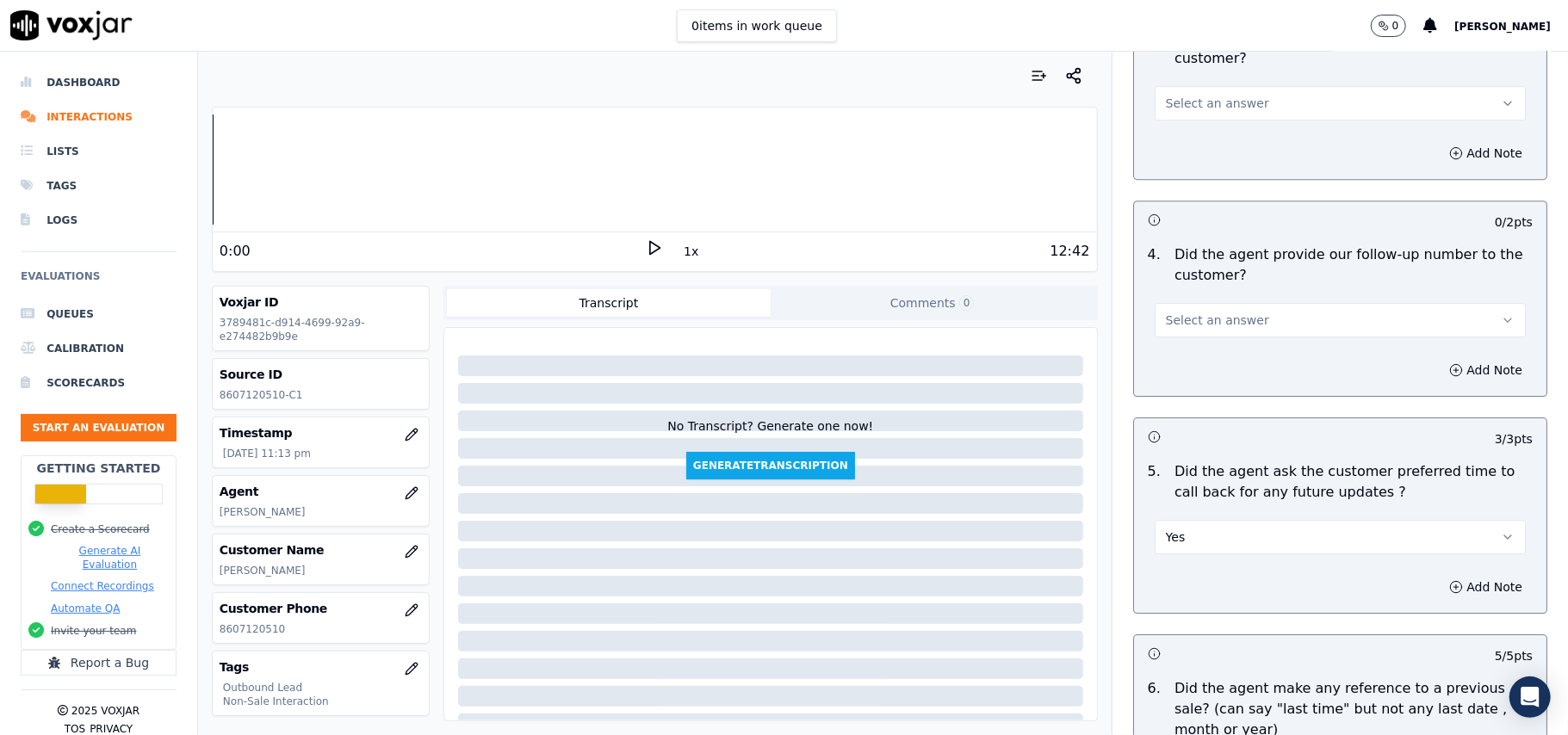
click at [1205, 311] on span "Select an answer" at bounding box center [1217, 319] width 103 height 17
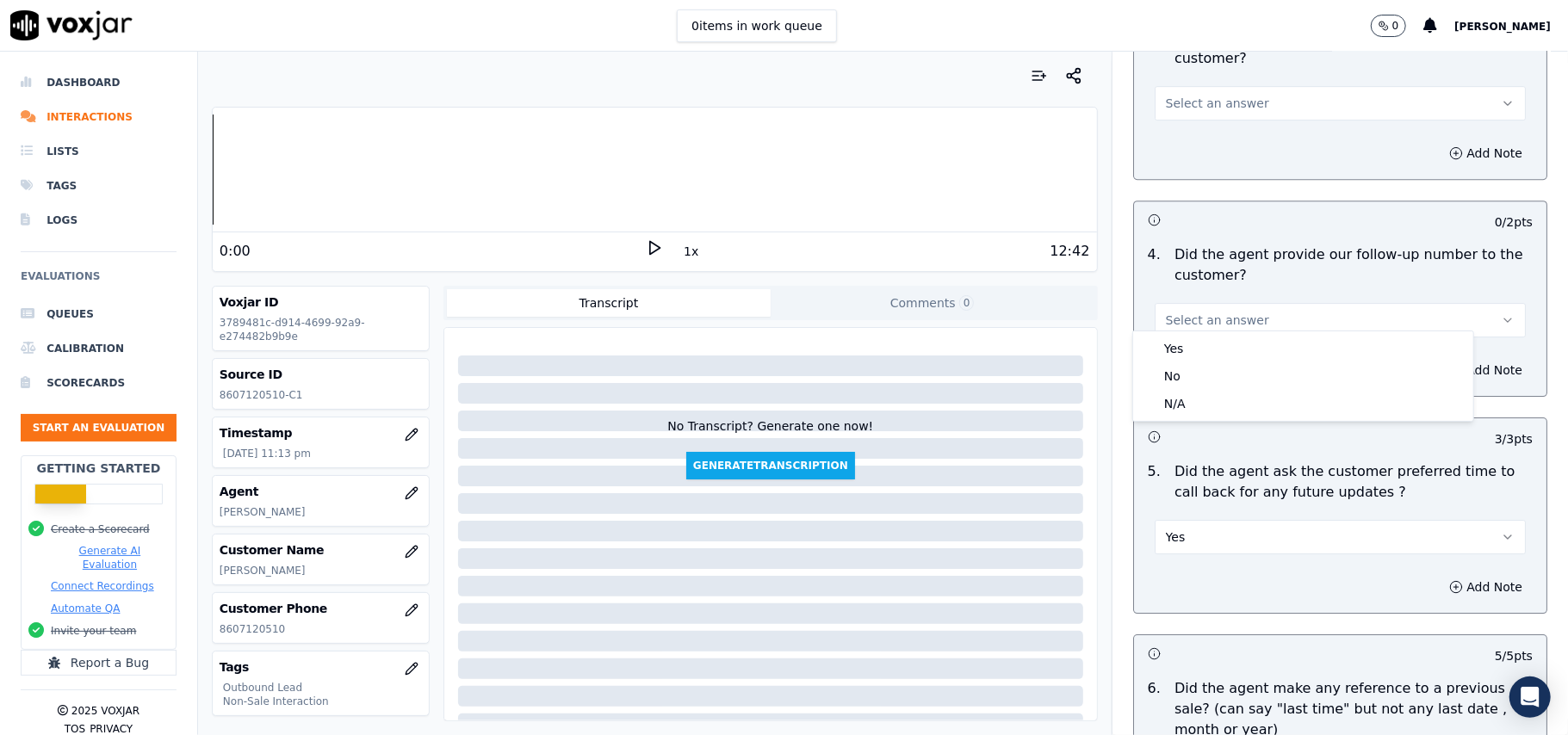
click at [1182, 328] on div "4 . Did the agent provide our follow-up number to the customer? Select an answer" at bounding box center [1339, 291] width 412 height 107
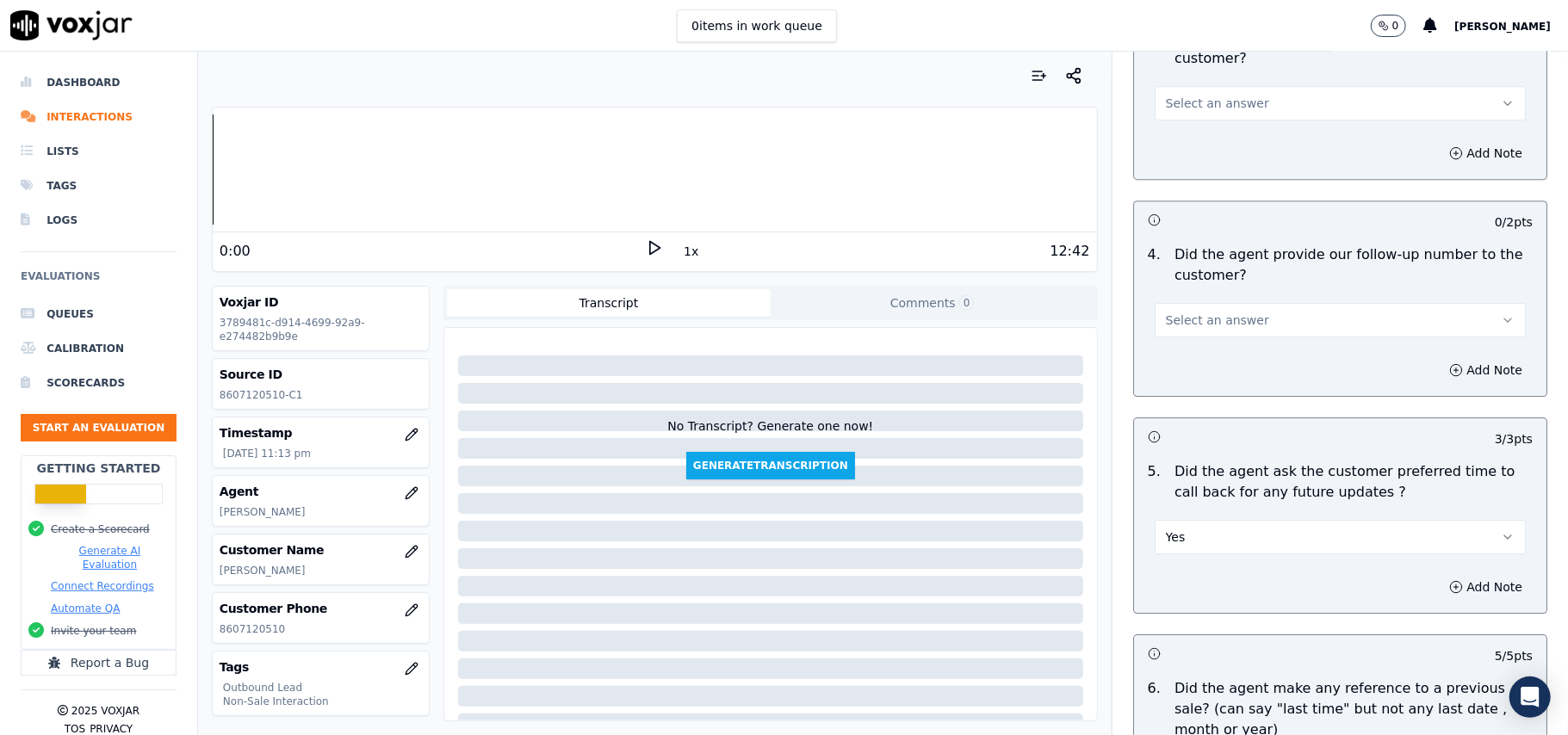
click at [1190, 320] on button "Select an answer" at bounding box center [1339, 320] width 371 height 34
click at [1190, 352] on div "Yes" at bounding box center [1302, 348] width 333 height 28
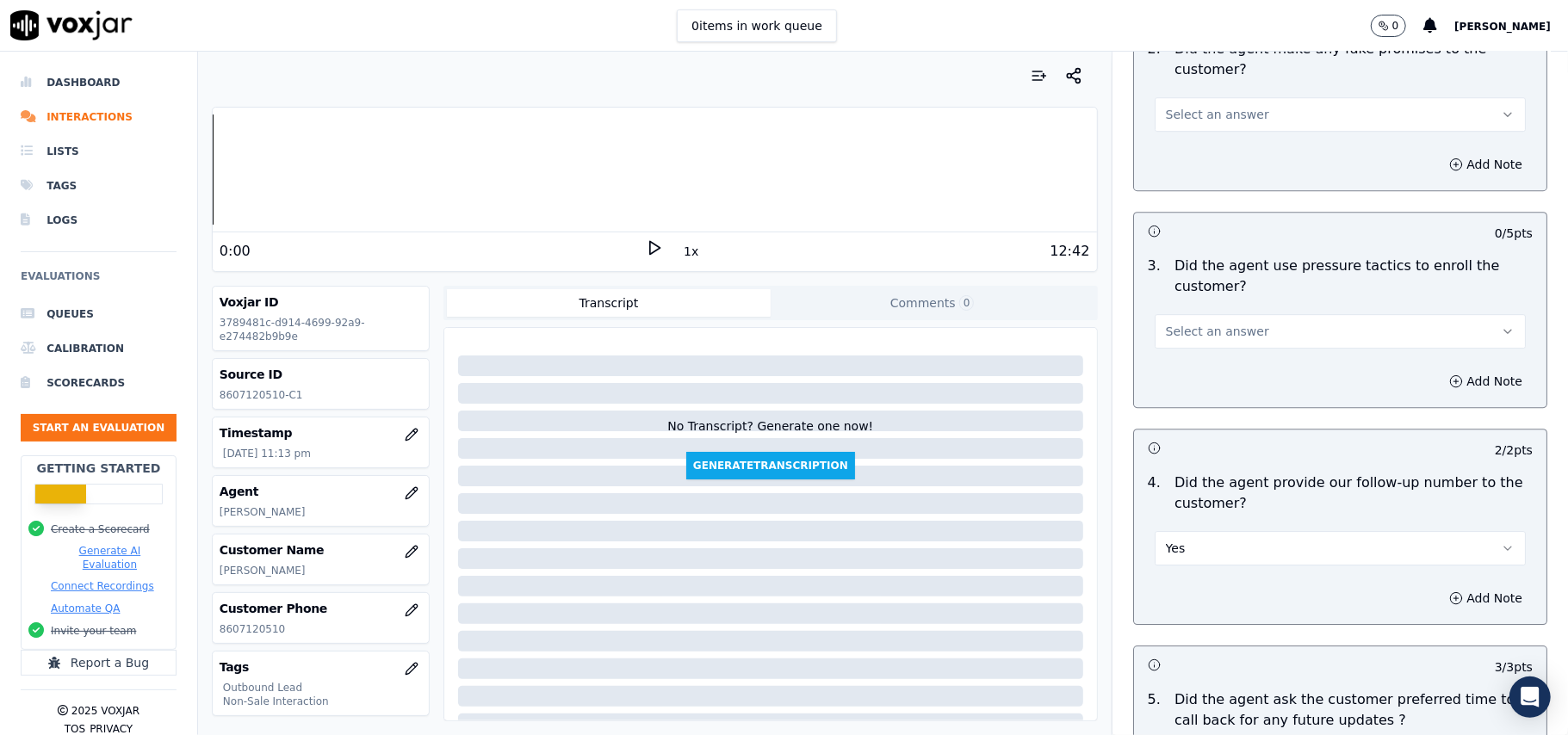
scroll to position [3697, 0]
click at [1195, 325] on span "Select an answer" at bounding box center [1217, 333] width 103 height 17
click at [1189, 353] on div "Yes" at bounding box center [1302, 361] width 333 height 28
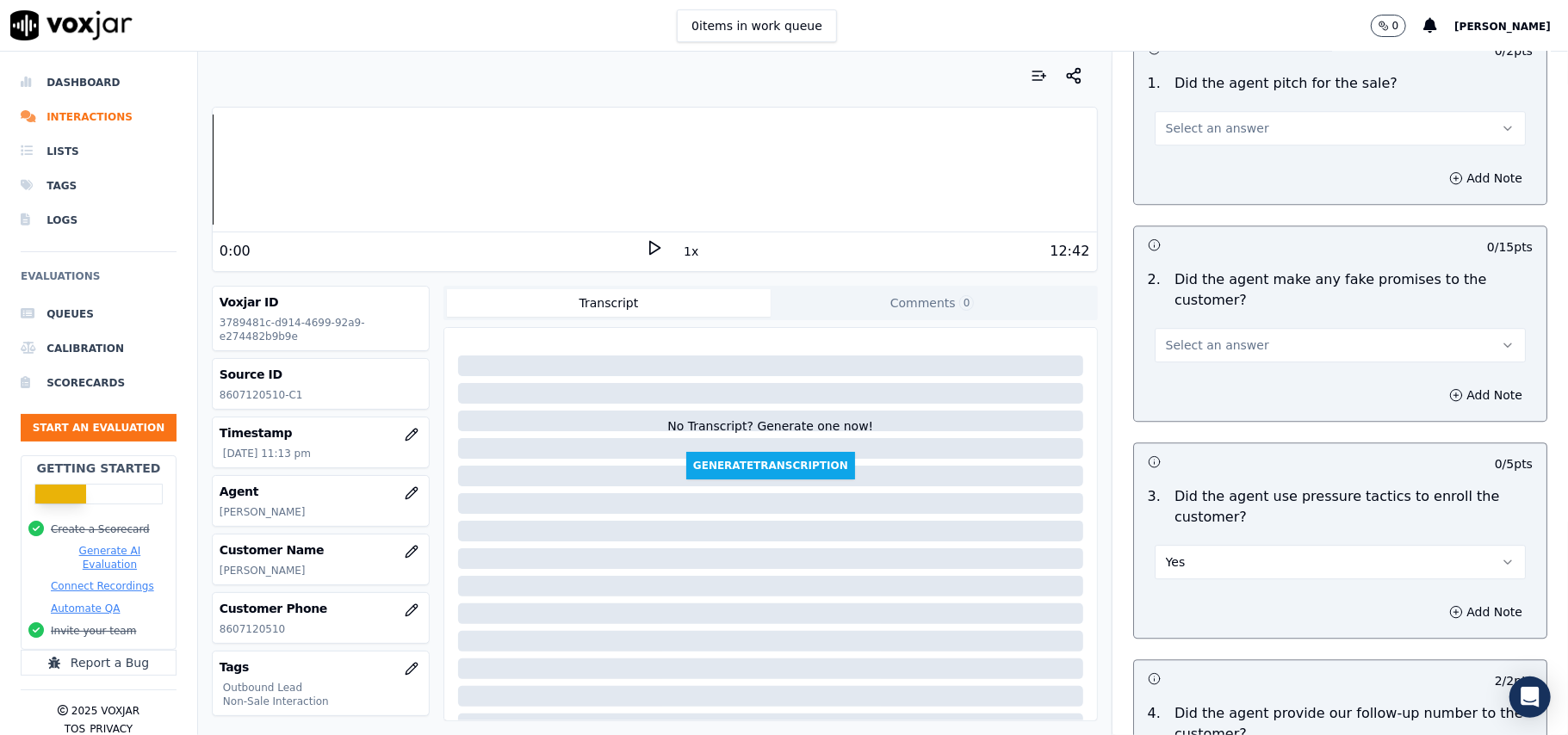
click at [1251, 336] on button "Select an answer" at bounding box center [1339, 345] width 371 height 34
click at [1174, 393] on div "No" at bounding box center [1302, 400] width 333 height 28
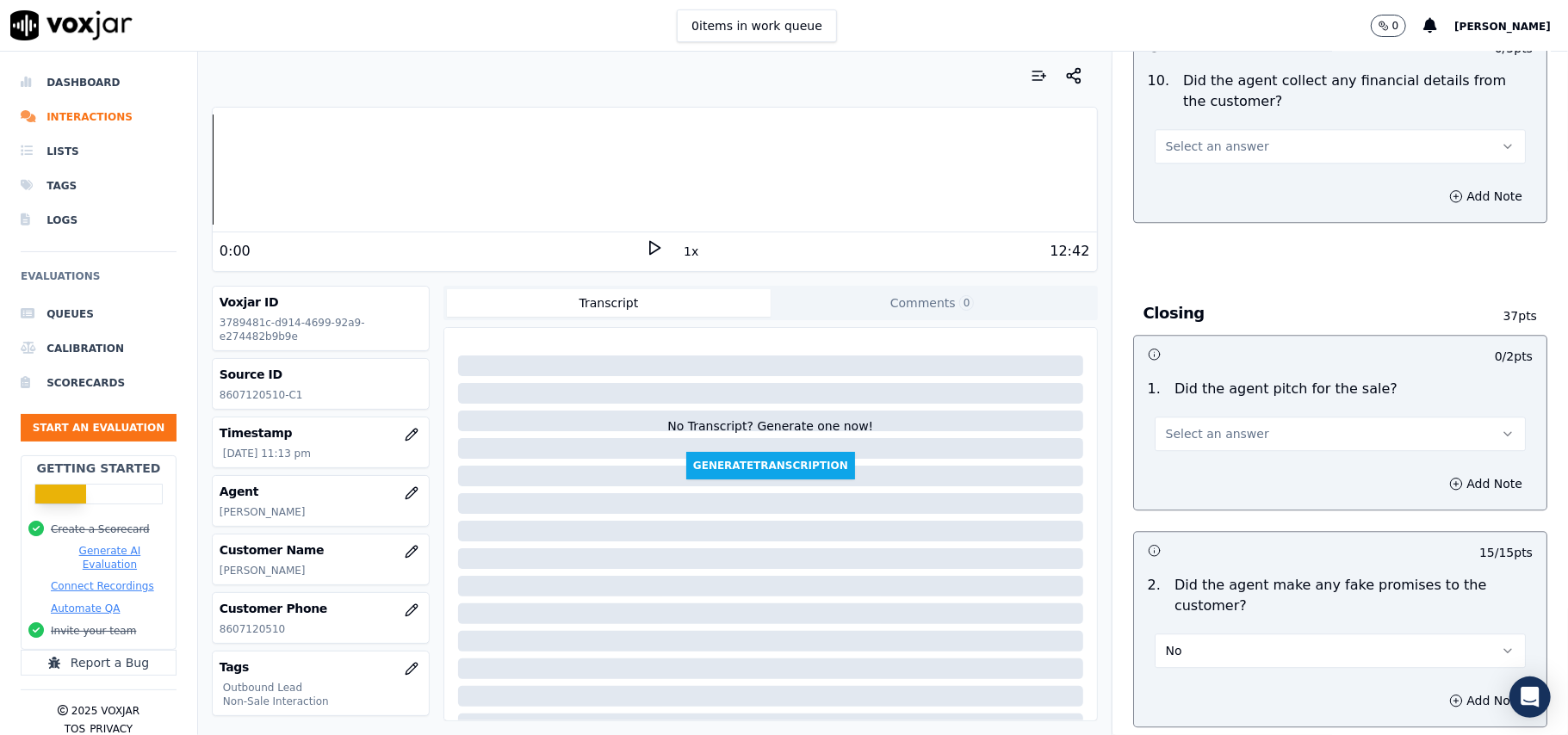
scroll to position [3123, 0]
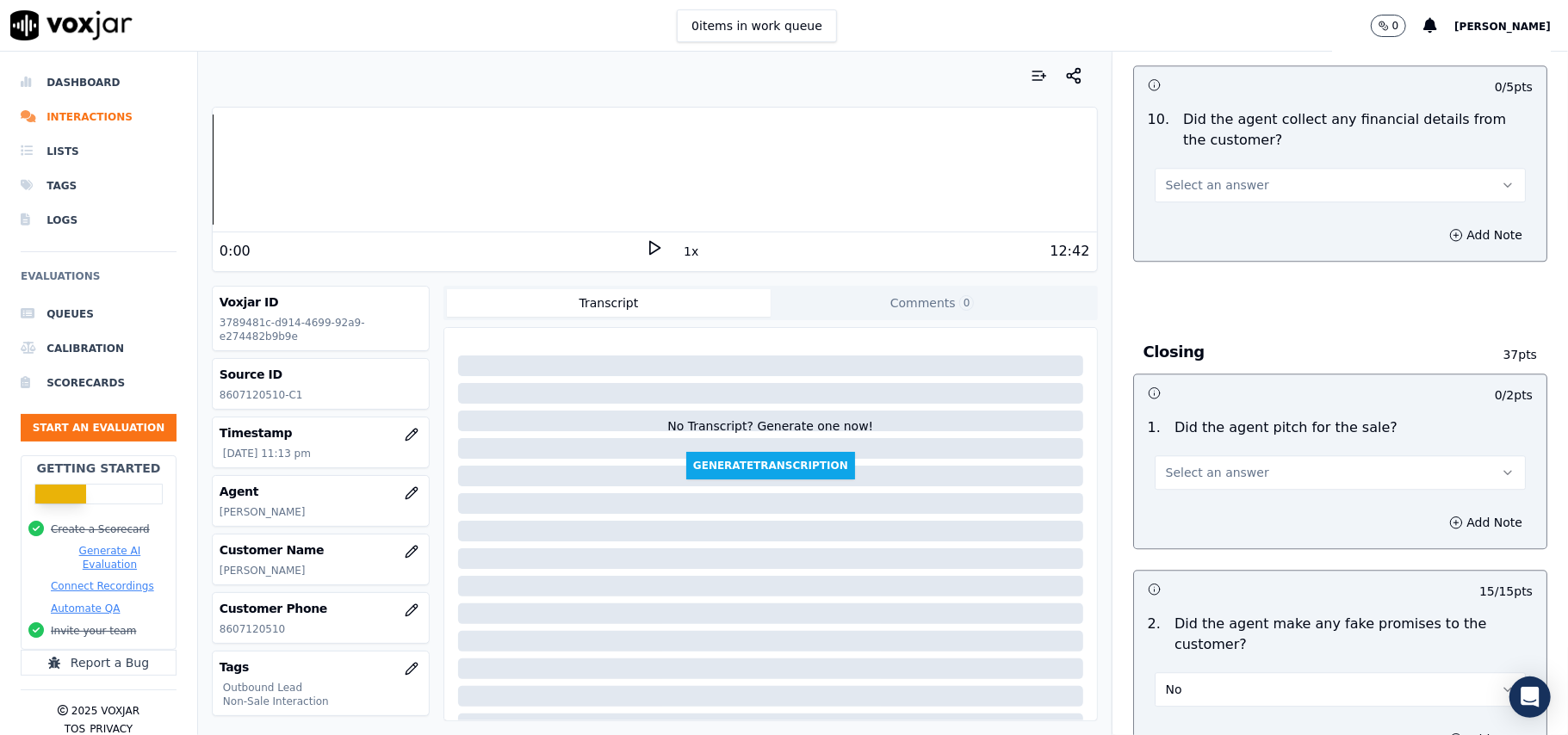
click at [1210, 464] on span "Select an answer" at bounding box center [1217, 472] width 103 height 17
click at [1186, 499] on div "Yes" at bounding box center [1302, 500] width 333 height 28
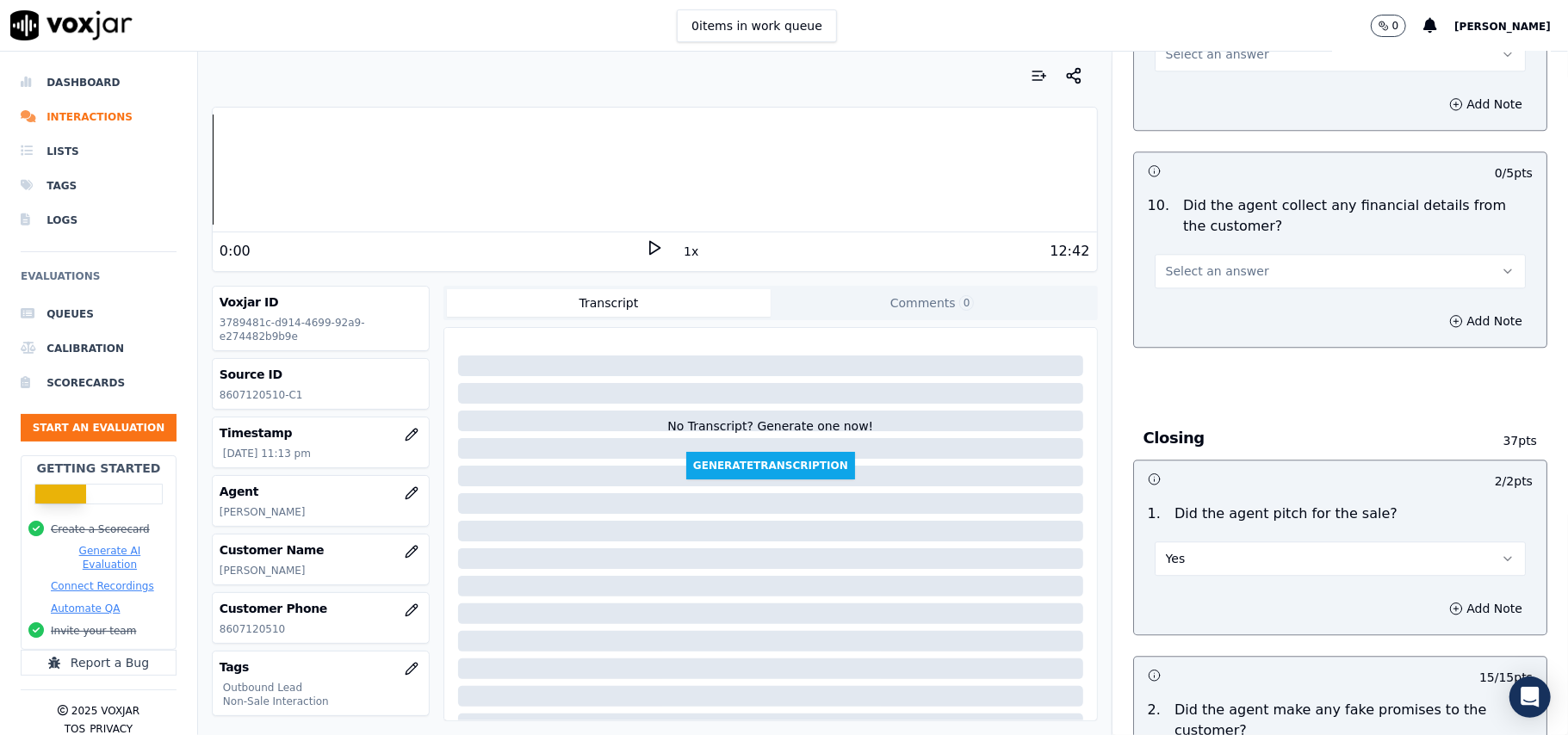
scroll to position [2893, 0]
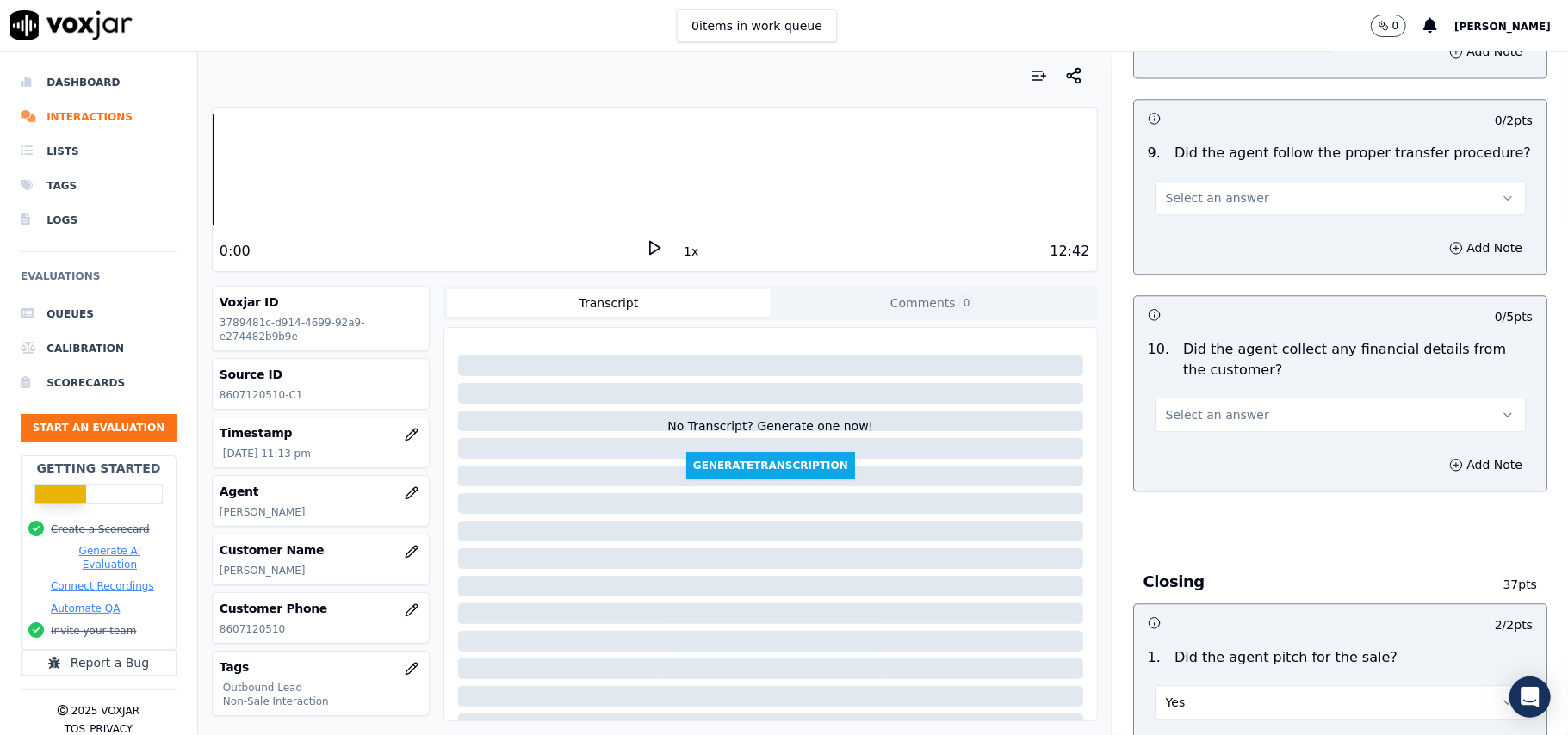
click at [1243, 398] on button "Select an answer" at bounding box center [1339, 415] width 371 height 34
click at [1192, 463] on div "No" at bounding box center [1302, 468] width 333 height 28
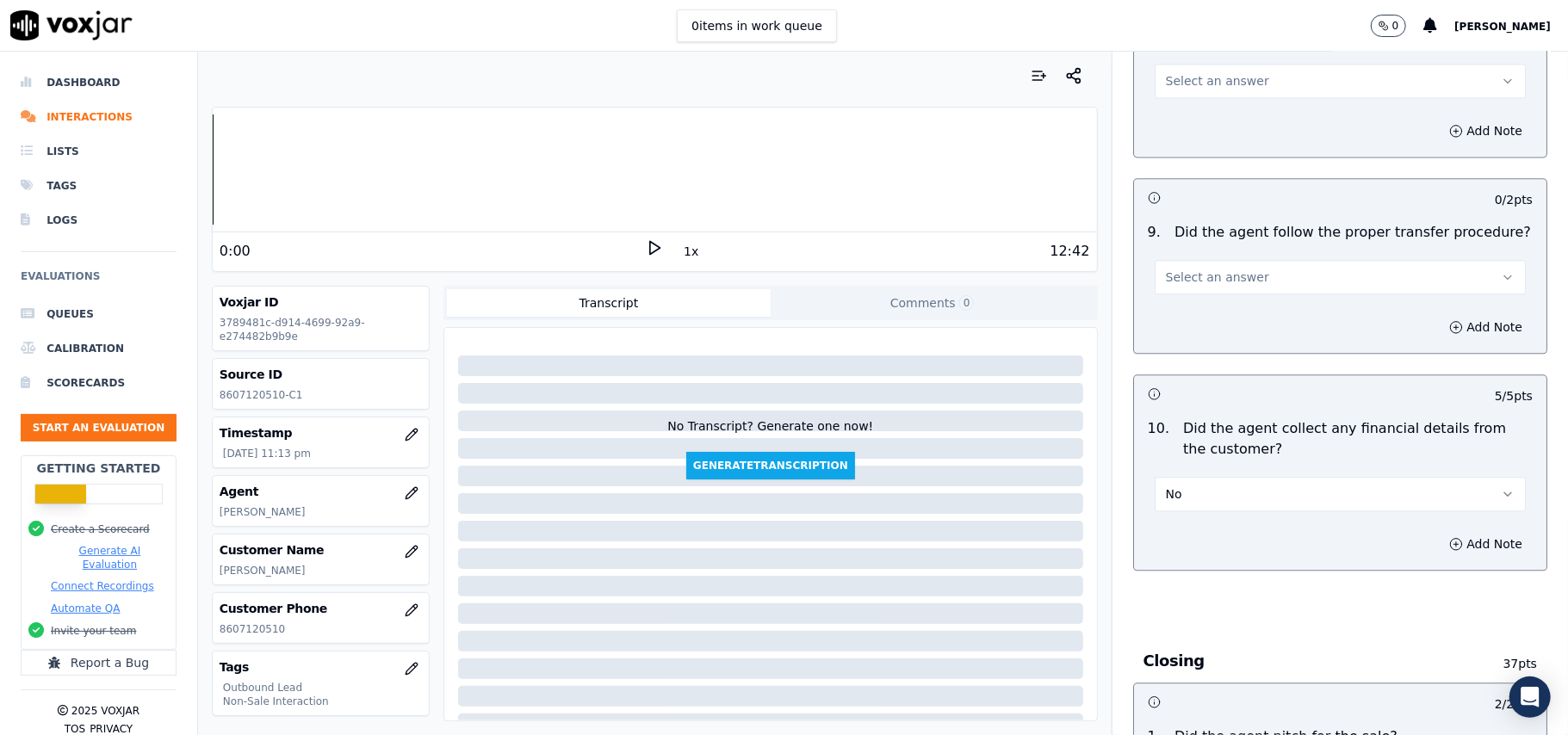
scroll to position [2778, 0]
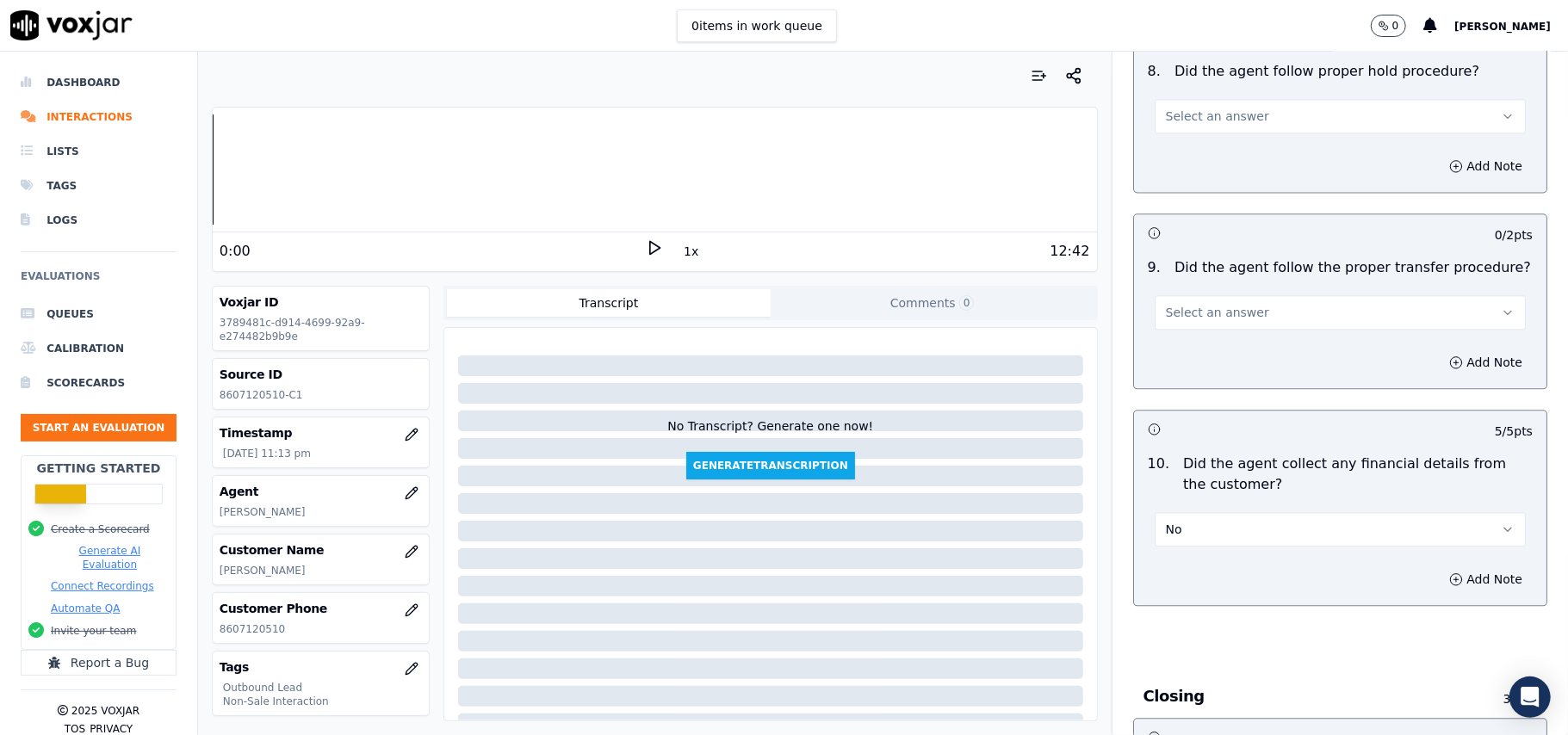
click at [1243, 308] on button "Select an answer" at bounding box center [1339, 312] width 371 height 34
click at [1190, 394] on div "N/A" at bounding box center [1302, 393] width 333 height 28
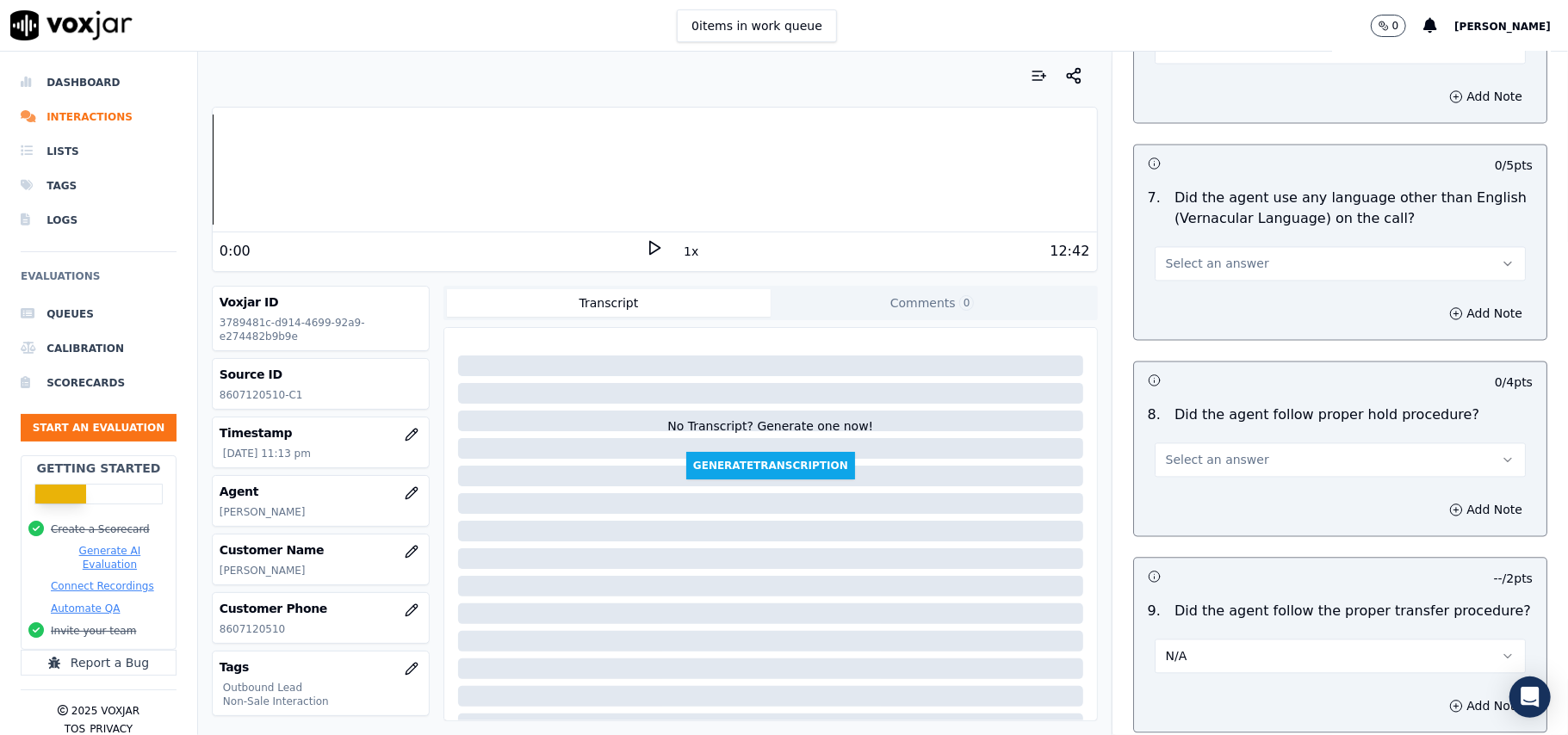
scroll to position [2435, 0]
click at [1196, 452] on span "Select an answer" at bounding box center [1217, 460] width 103 height 17
click at [1192, 472] on div "Yes No N/A" at bounding box center [1302, 514] width 340 height 90
click at [1178, 473] on div "Yes" at bounding box center [1302, 486] width 333 height 28
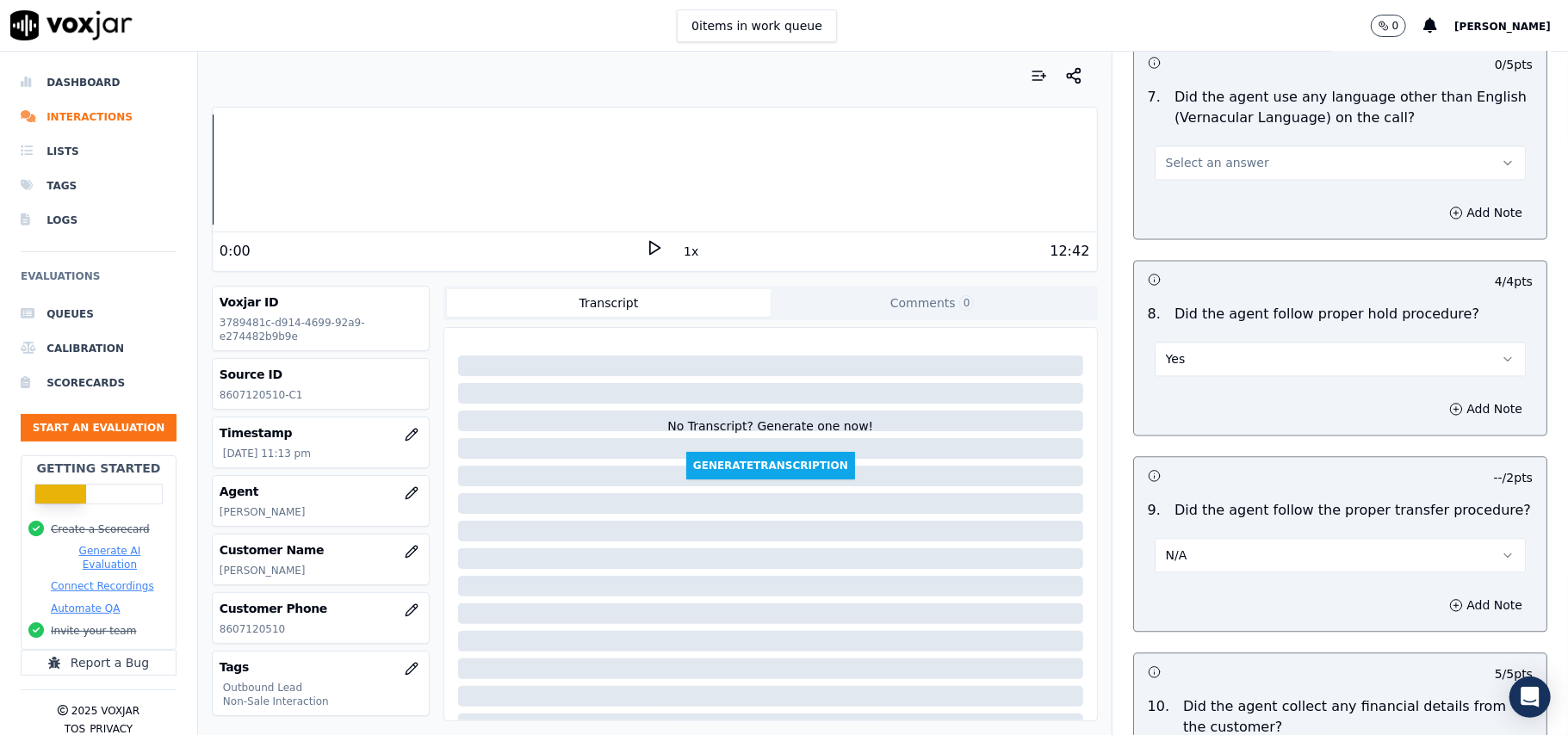
scroll to position [2664, 0]
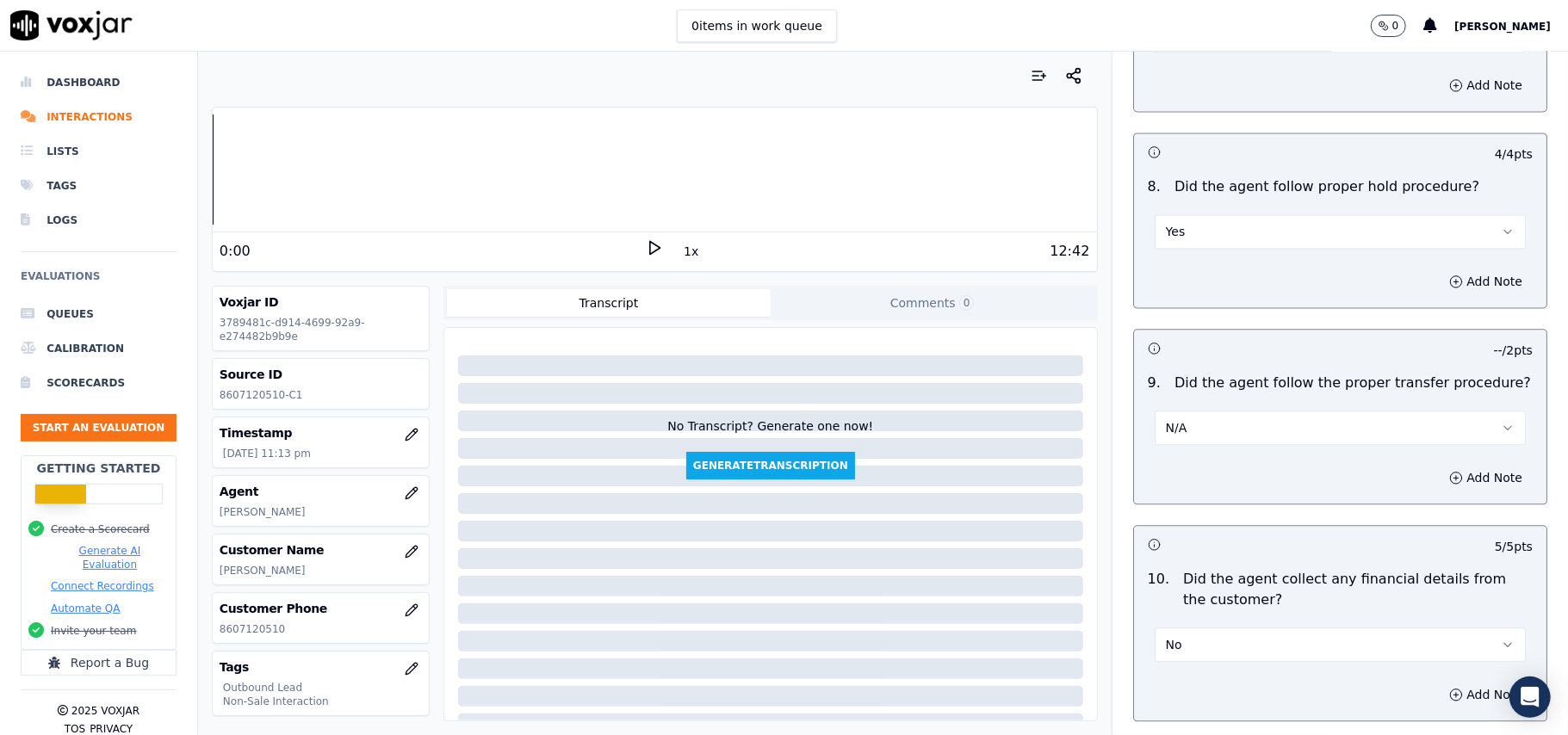
click at [1261, 422] on button "N/A" at bounding box center [1339, 428] width 371 height 34
click at [1230, 444] on div "Yes" at bounding box center [1302, 453] width 333 height 28
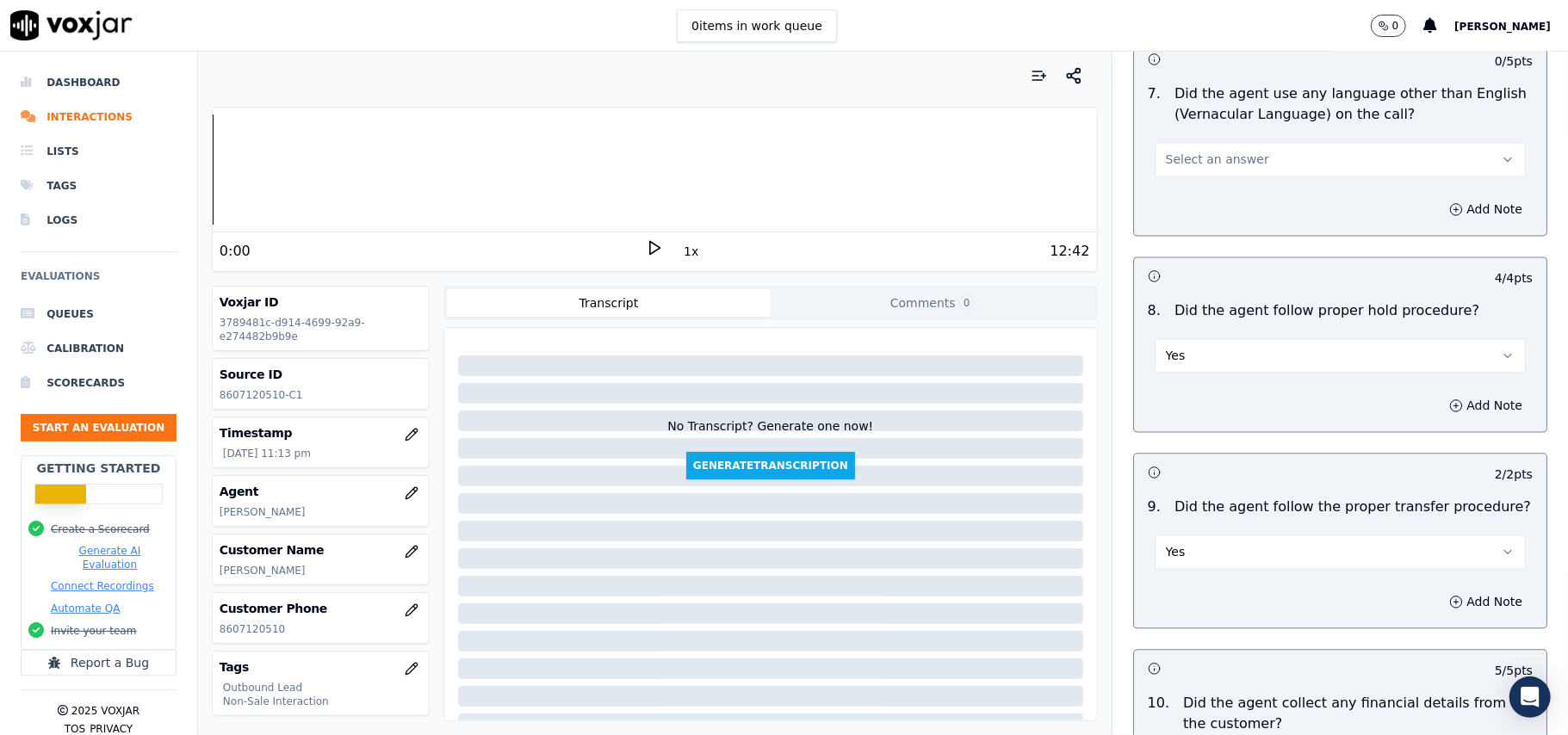
scroll to position [2435, 0]
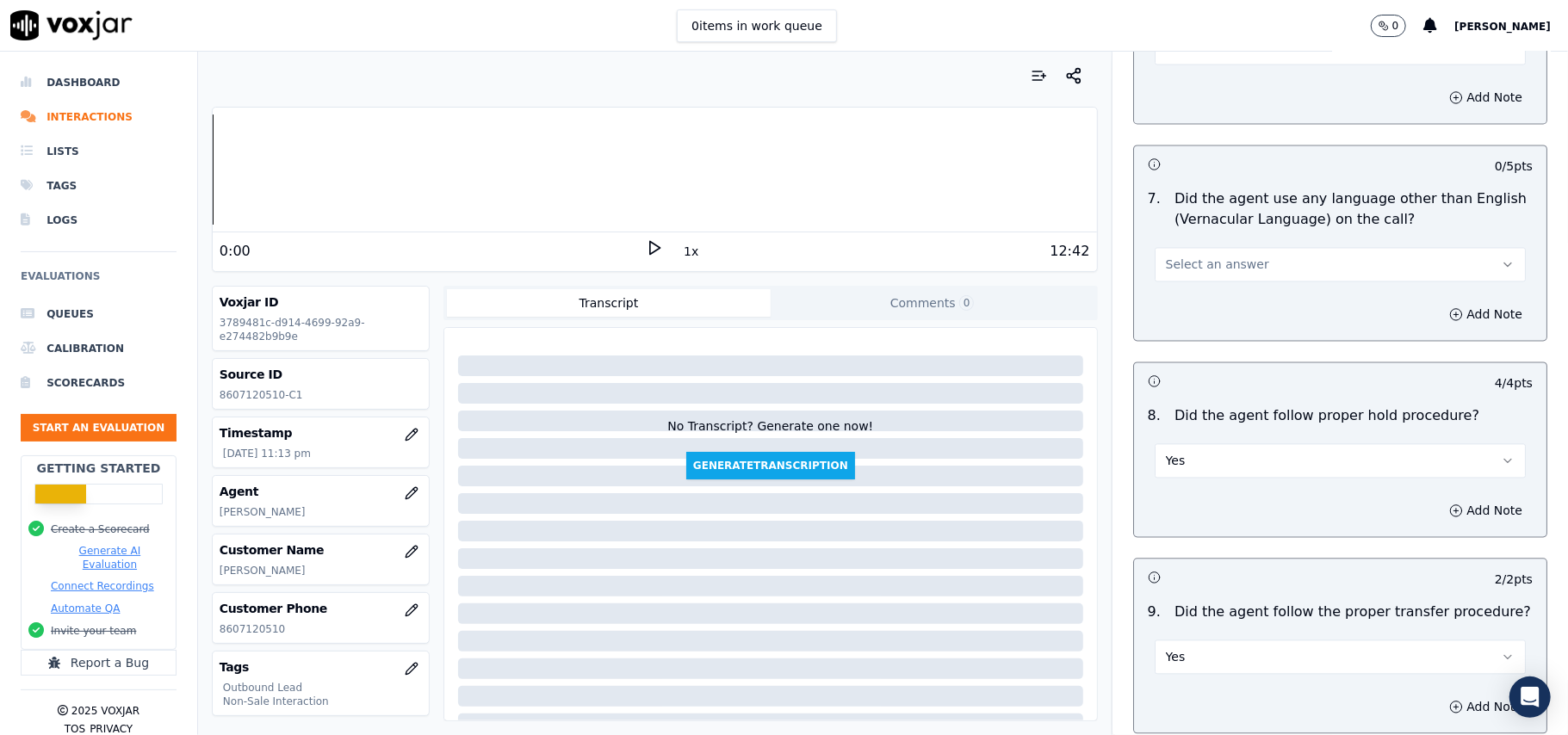
click at [1231, 256] on span "Select an answer" at bounding box center [1217, 264] width 103 height 17
click at [1223, 311] on div "No" at bounding box center [1302, 317] width 333 height 28
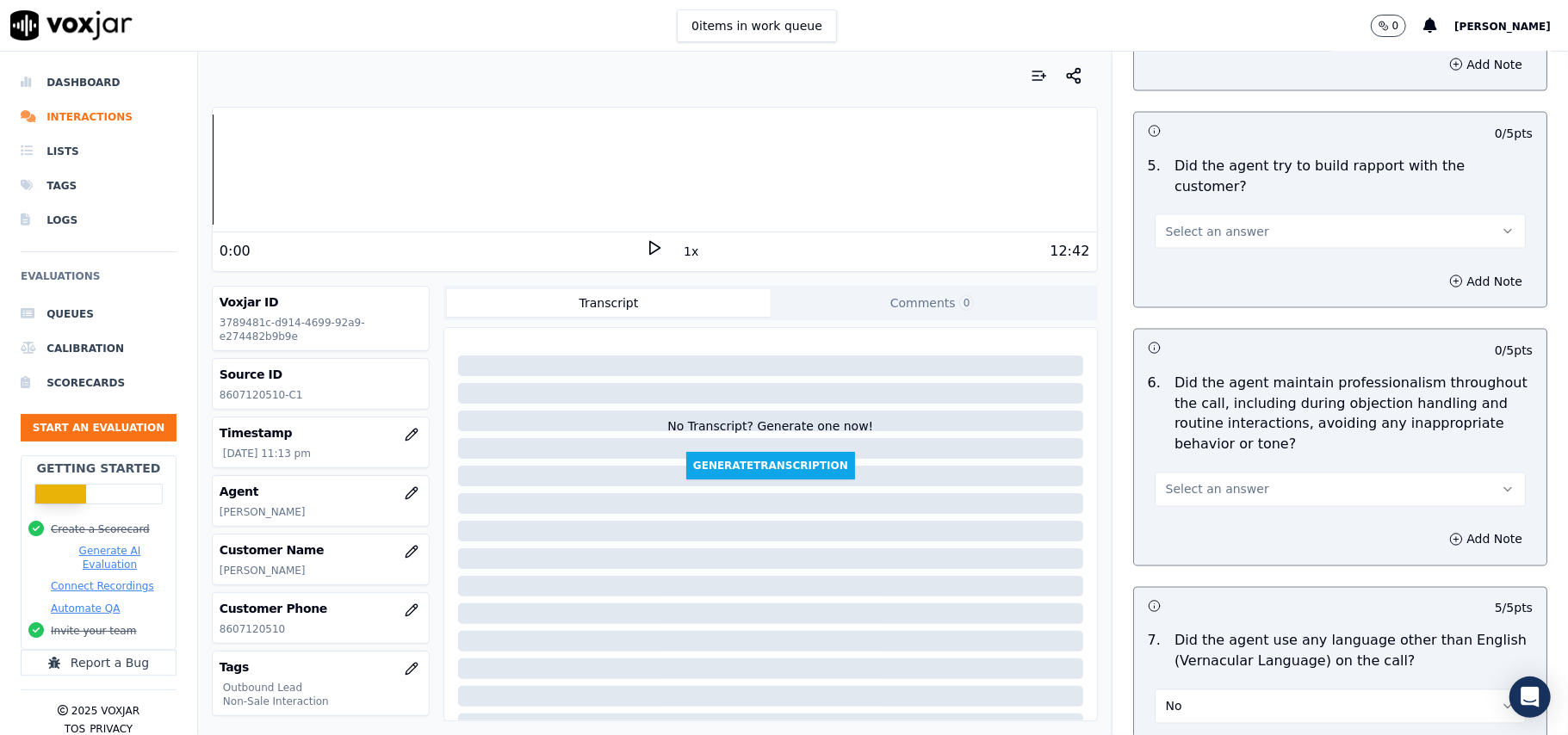
scroll to position [1974, 0]
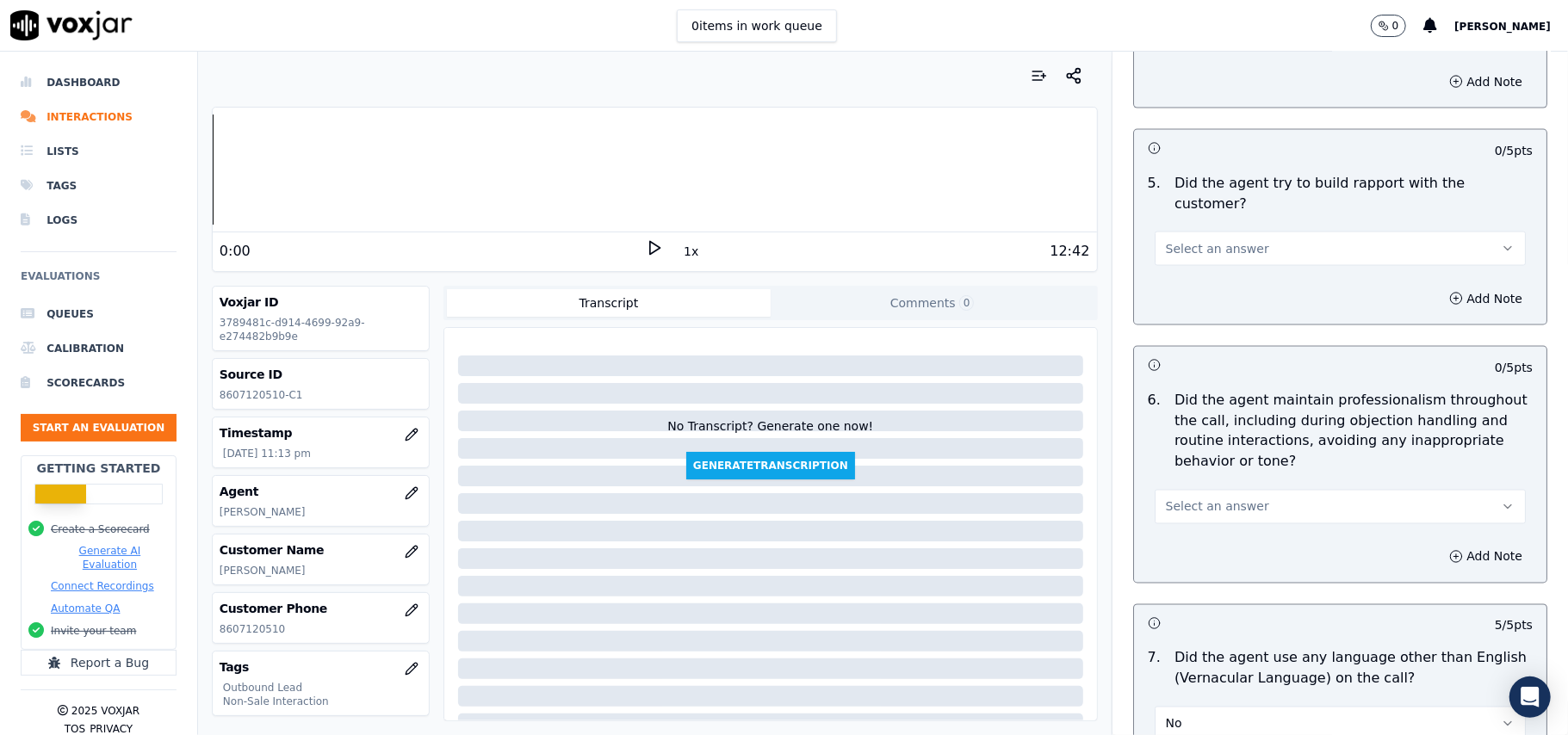
click at [1223, 498] on span "Select an answer" at bounding box center [1217, 506] width 103 height 17
click at [1217, 525] on div "Yes" at bounding box center [1302, 530] width 333 height 28
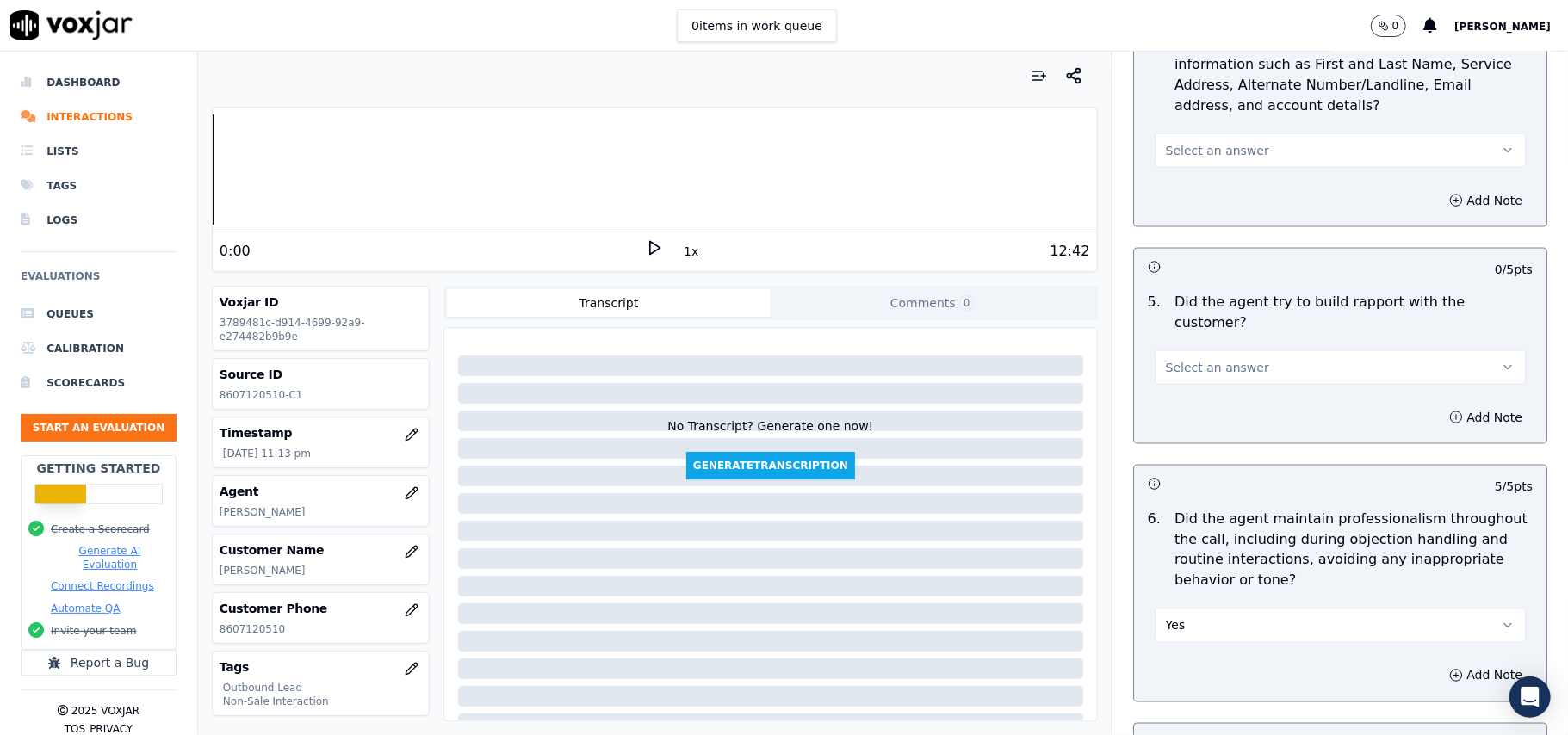
scroll to position [1746, 0]
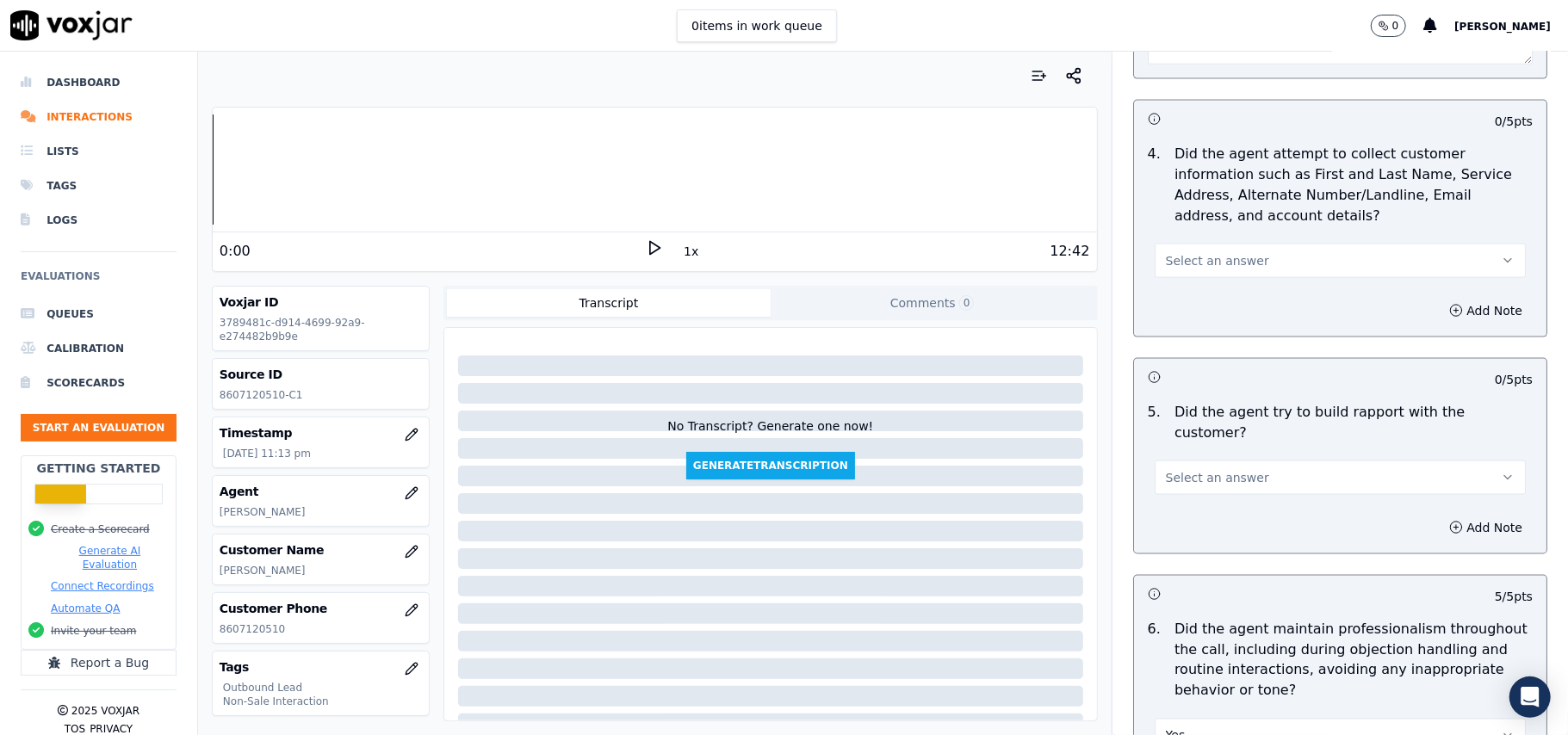
click at [1213, 469] on span "Select an answer" at bounding box center [1217, 477] width 103 height 17
click at [1213, 503] on div "Yes" at bounding box center [1302, 502] width 333 height 28
click at [1243, 258] on button "Select an answer" at bounding box center [1339, 260] width 371 height 34
click at [1215, 317] on div "Yes" at bounding box center [1302, 304] width 333 height 28
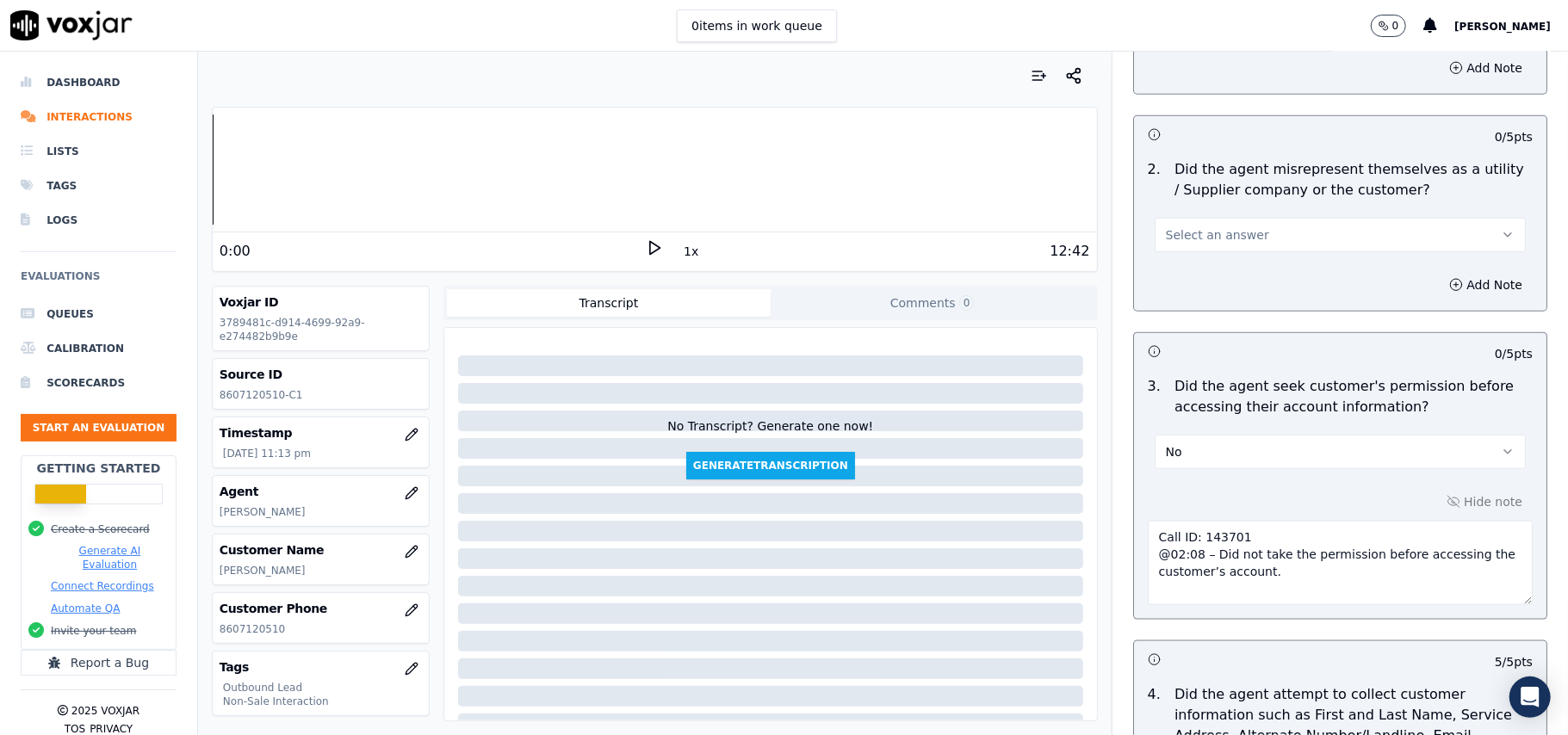
scroll to position [1171, 0]
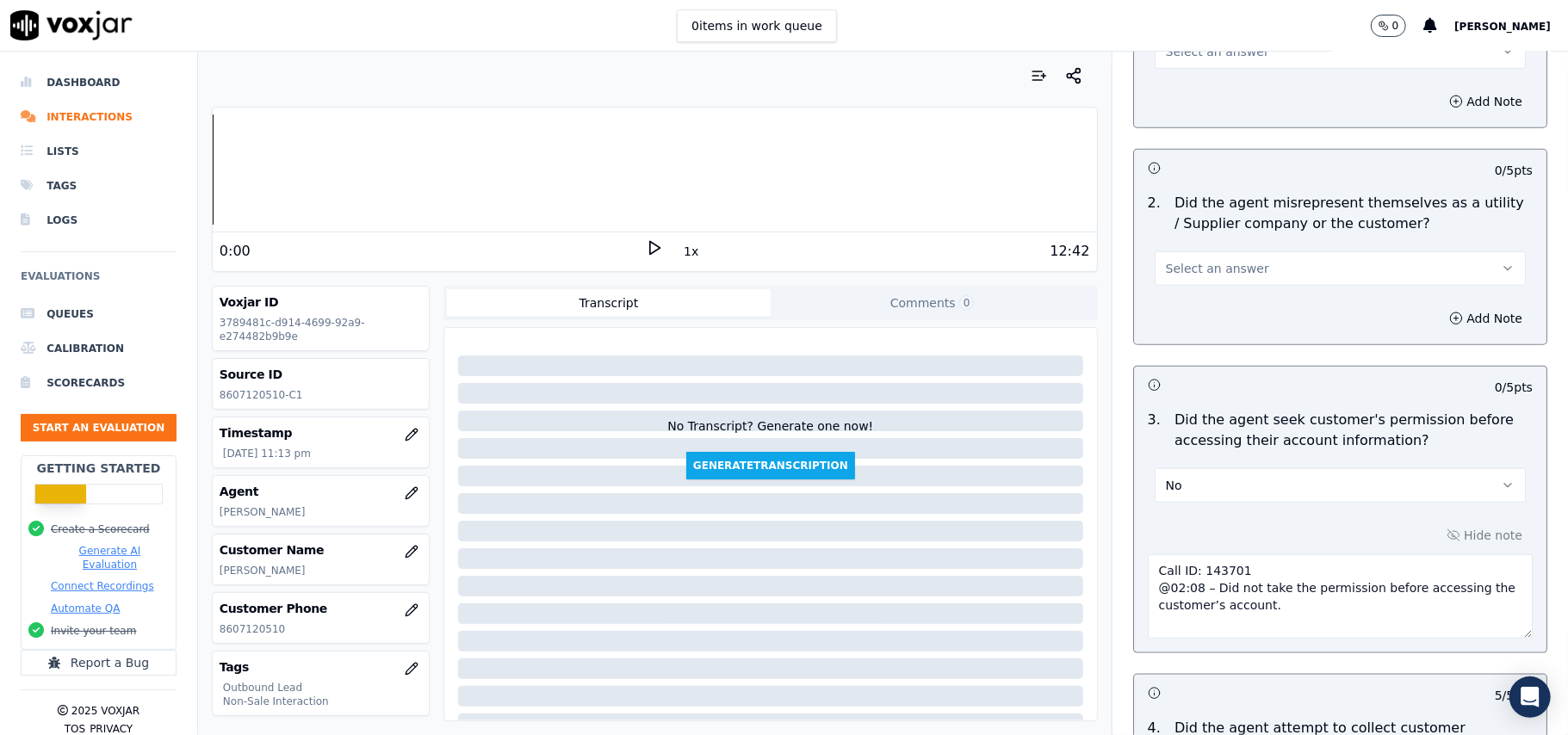
click at [1250, 270] on button "Select an answer" at bounding box center [1339, 268] width 371 height 34
click at [1240, 328] on div "No" at bounding box center [1302, 338] width 333 height 28
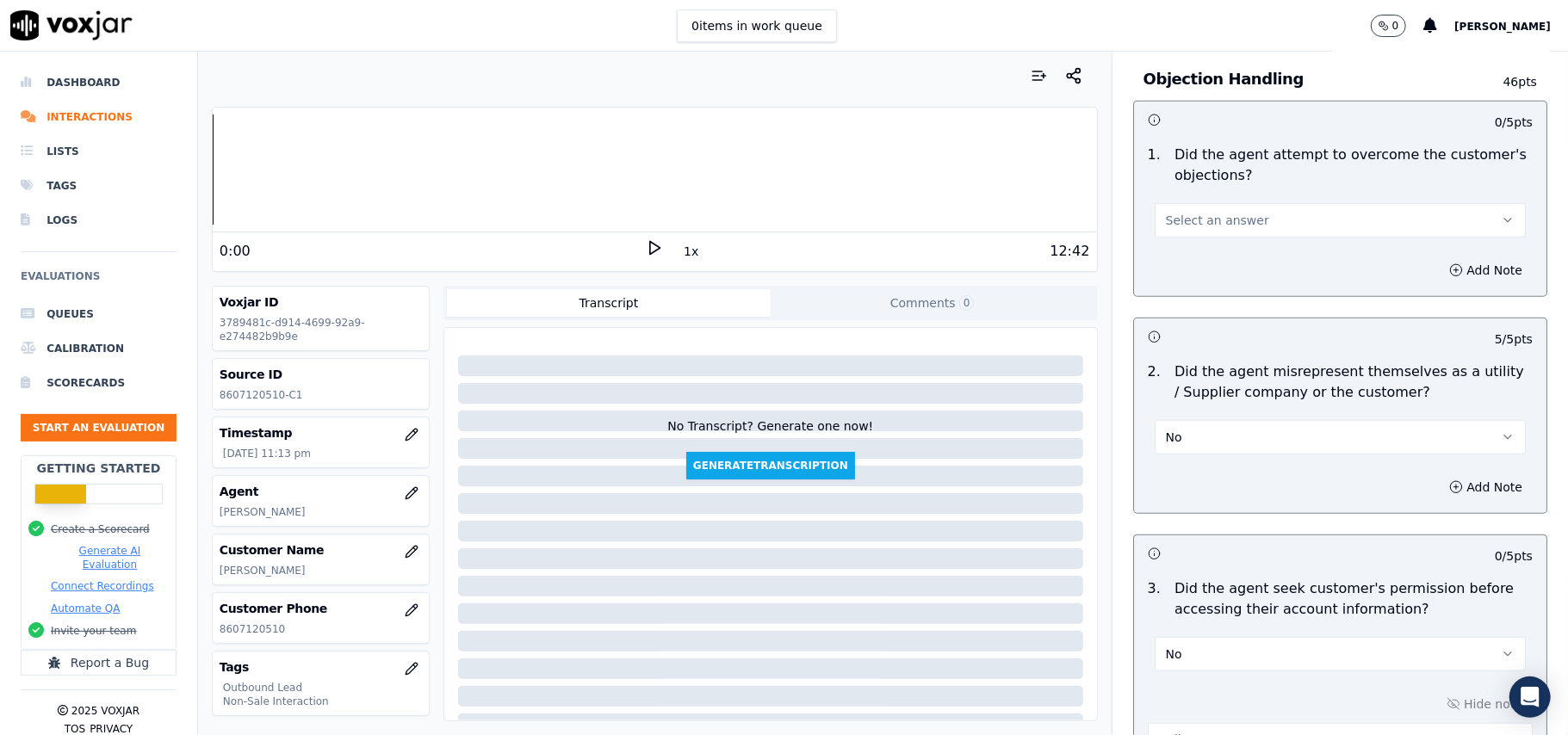
scroll to position [827, 0]
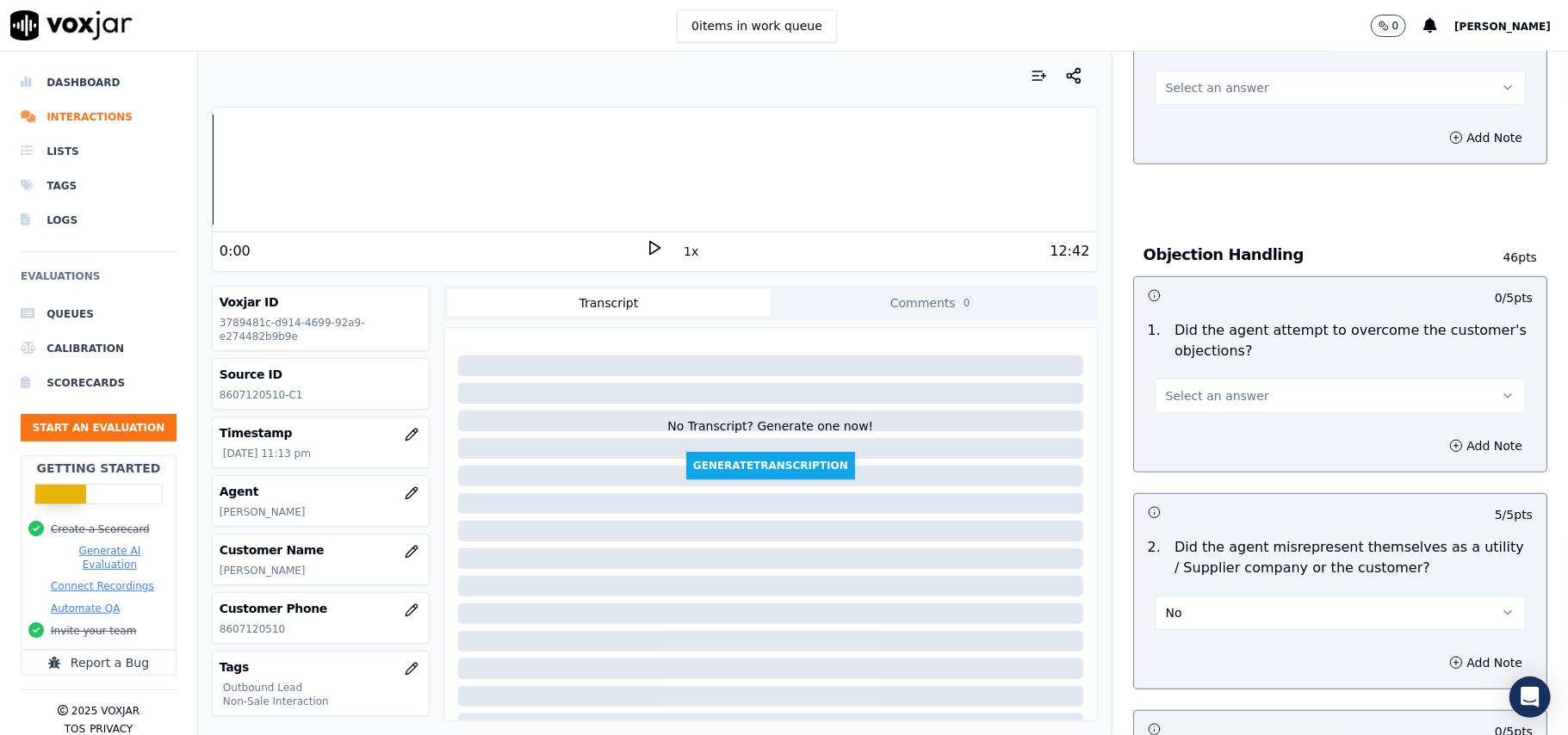
click at [1213, 386] on button "Select an answer" at bounding box center [1339, 396] width 371 height 34
click at [1213, 428] on div "Yes" at bounding box center [1302, 437] width 333 height 28
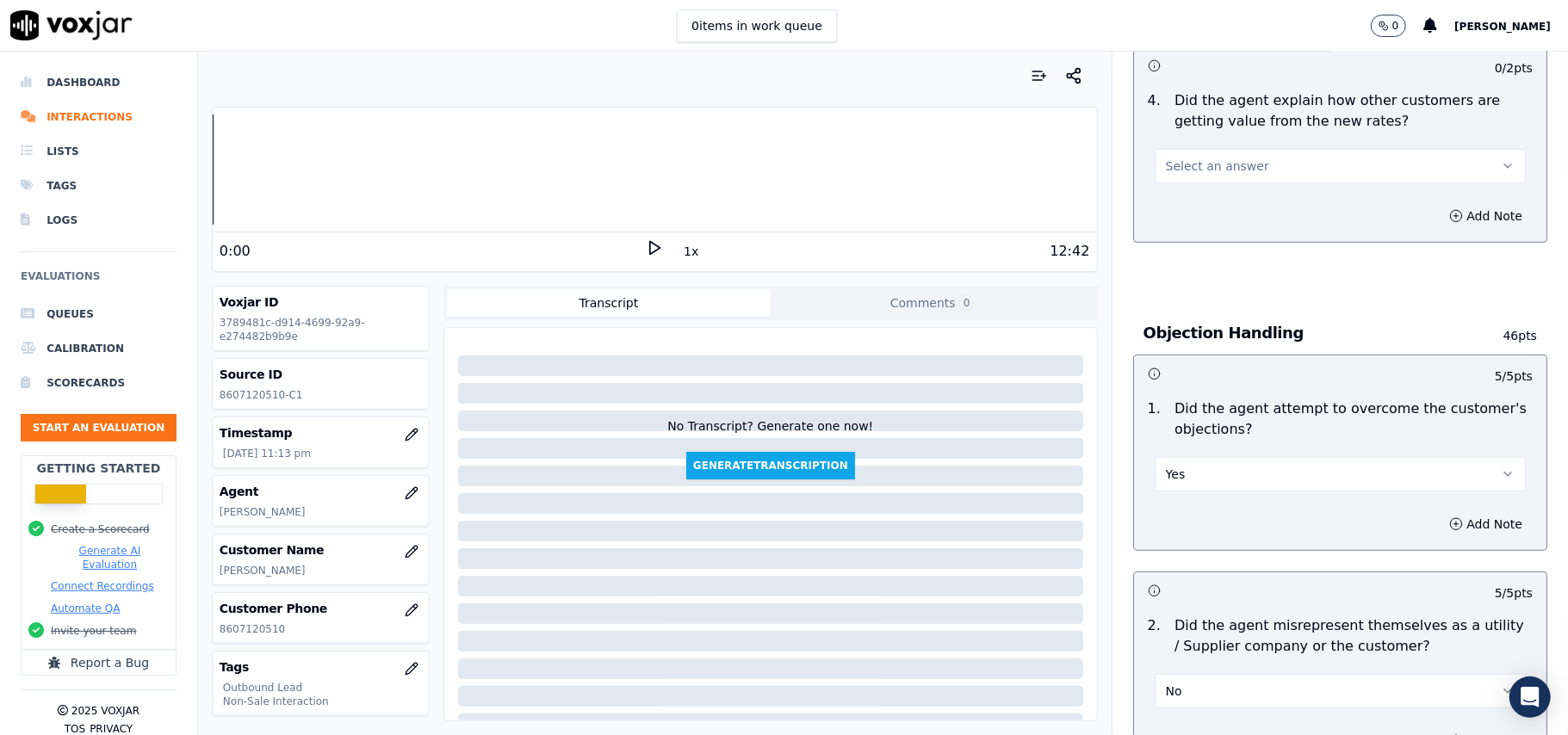
scroll to position [598, 0]
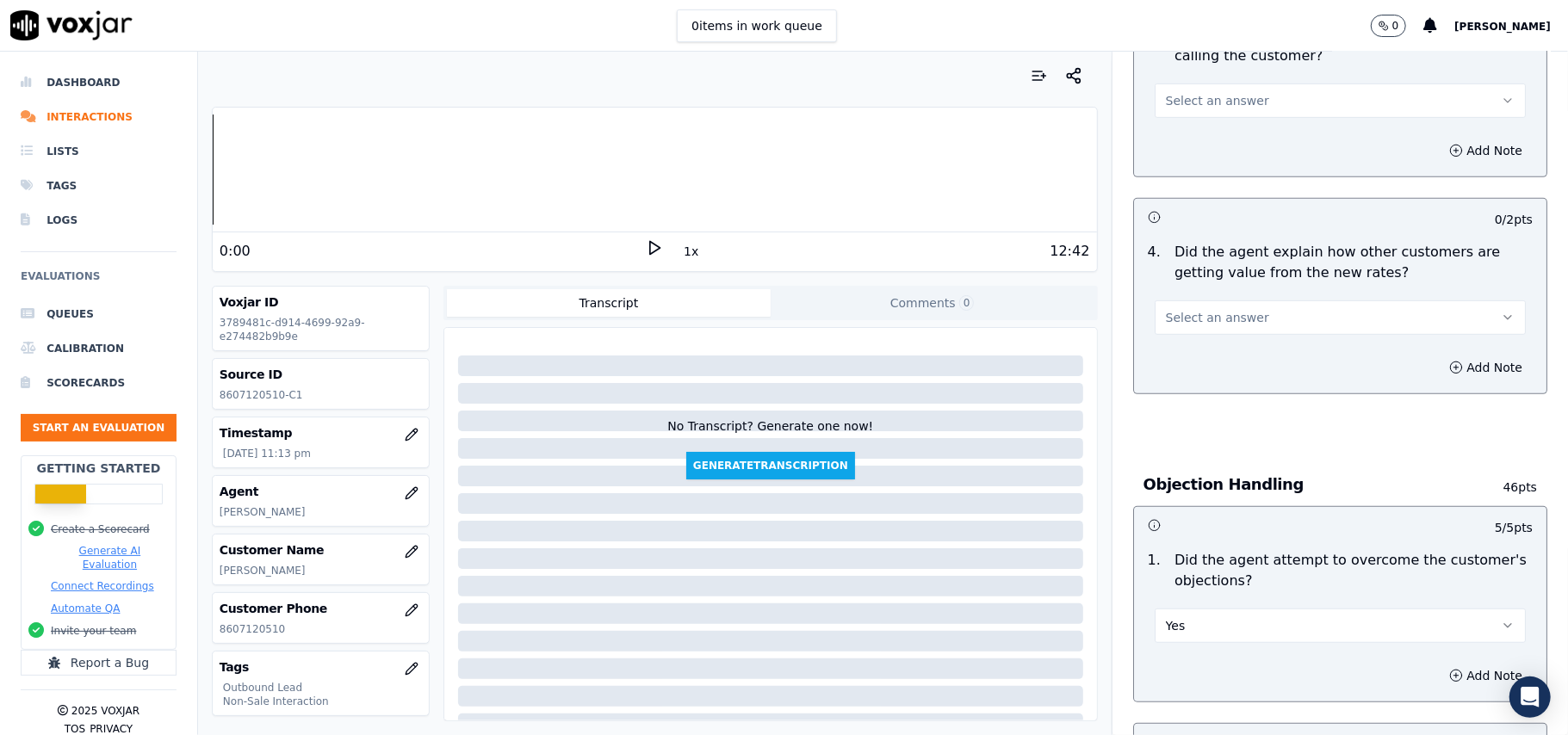
click at [1221, 314] on span "Select an answer" at bounding box center [1217, 317] width 103 height 17
click at [1221, 356] on div "Yes" at bounding box center [1302, 358] width 333 height 28
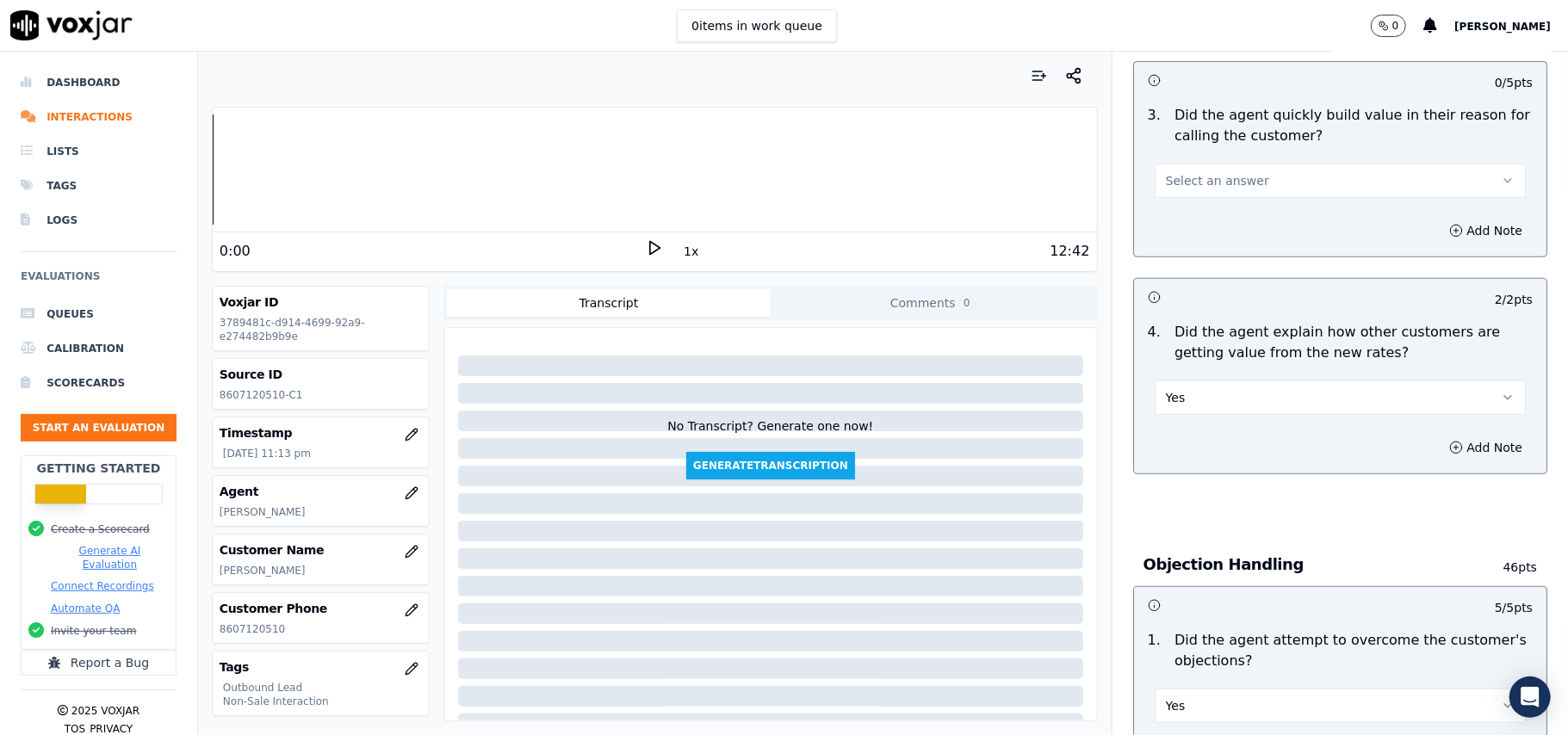
scroll to position [369, 0]
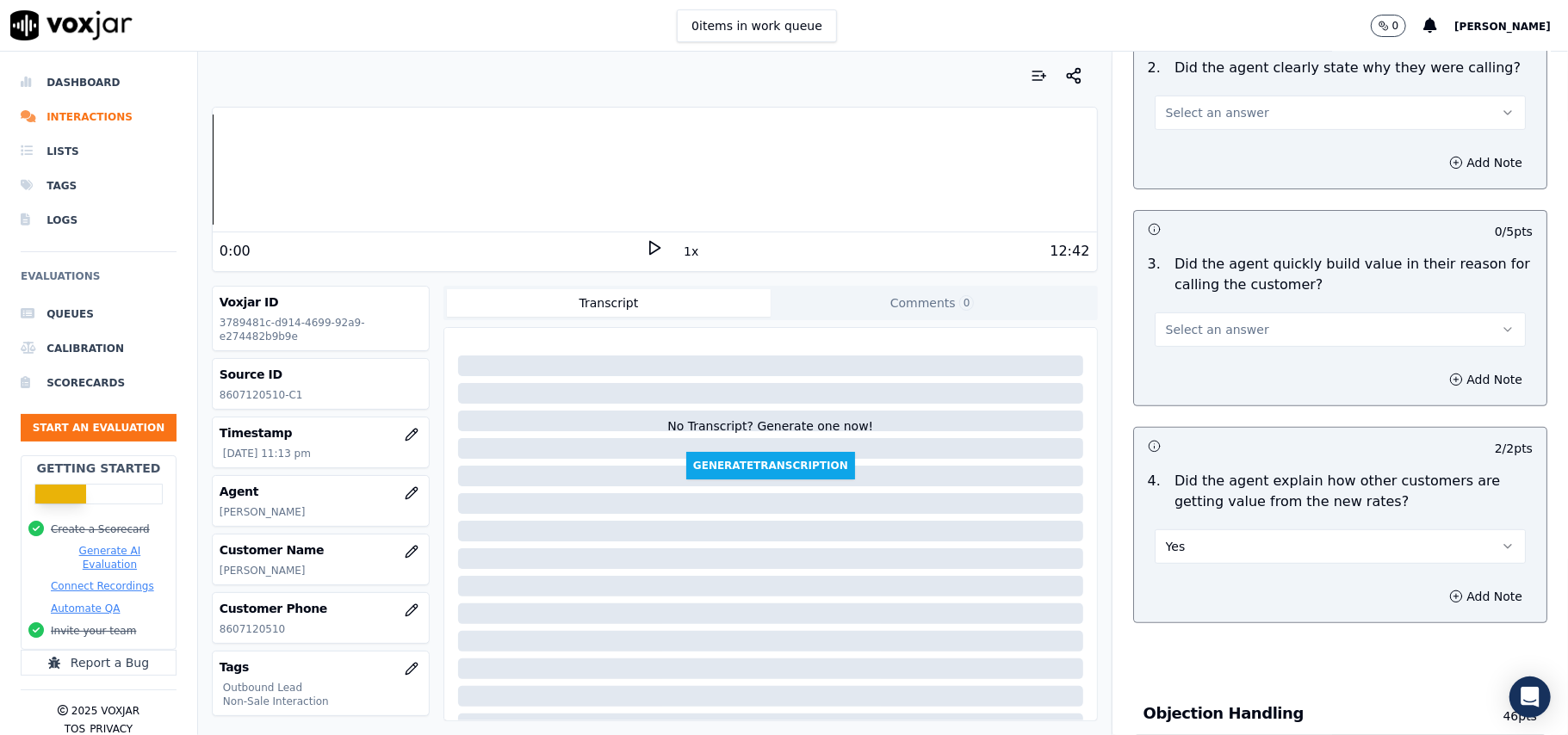
click at [1223, 311] on div "Select an answer" at bounding box center [1339, 328] width 371 height 38
click at [1220, 327] on span "Select an answer" at bounding box center [1217, 329] width 103 height 17
click at [1220, 372] on div "Yes" at bounding box center [1302, 370] width 333 height 28
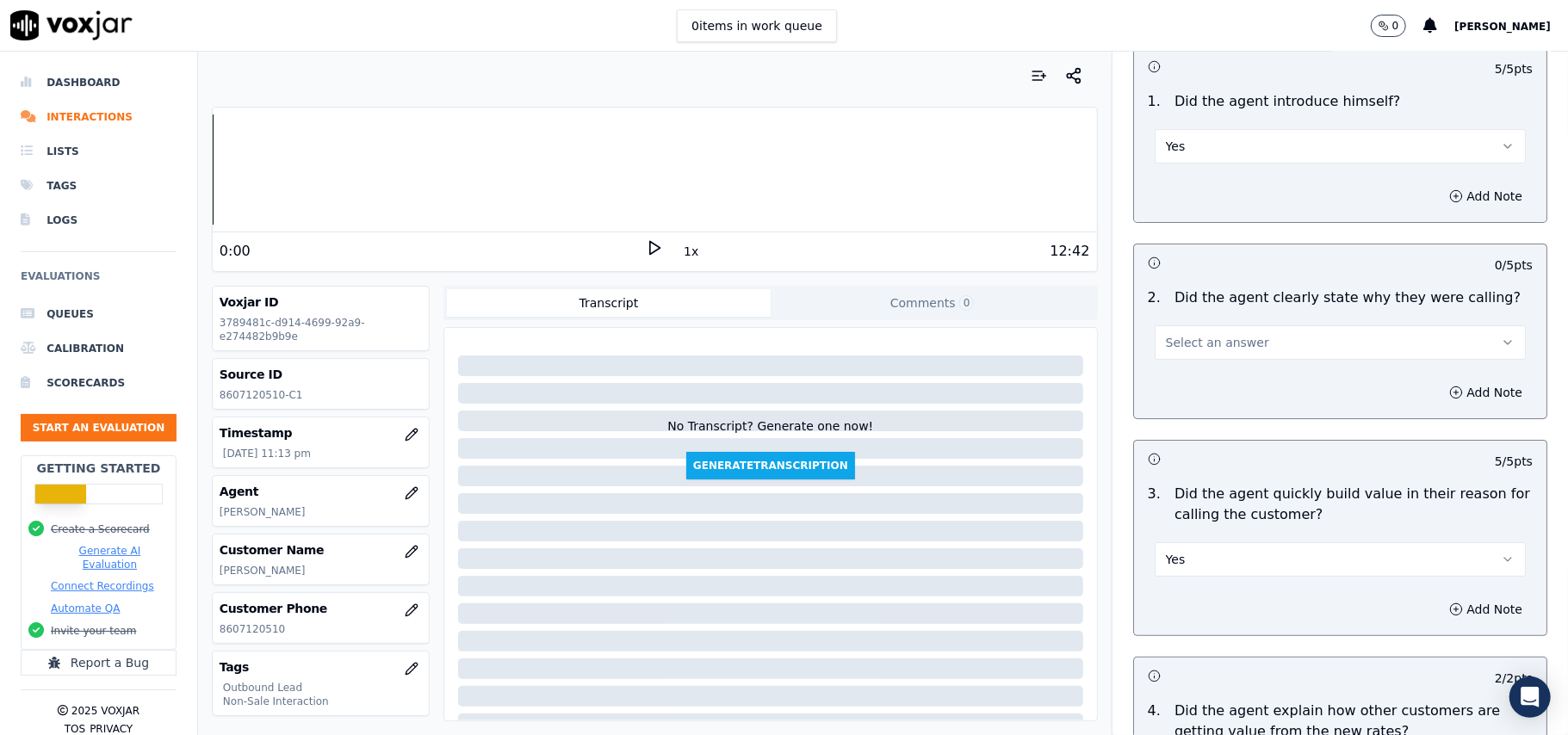
click at [1226, 327] on button "Select an answer" at bounding box center [1339, 343] width 371 height 34
click at [1215, 370] on div "Yes" at bounding box center [1302, 382] width 333 height 28
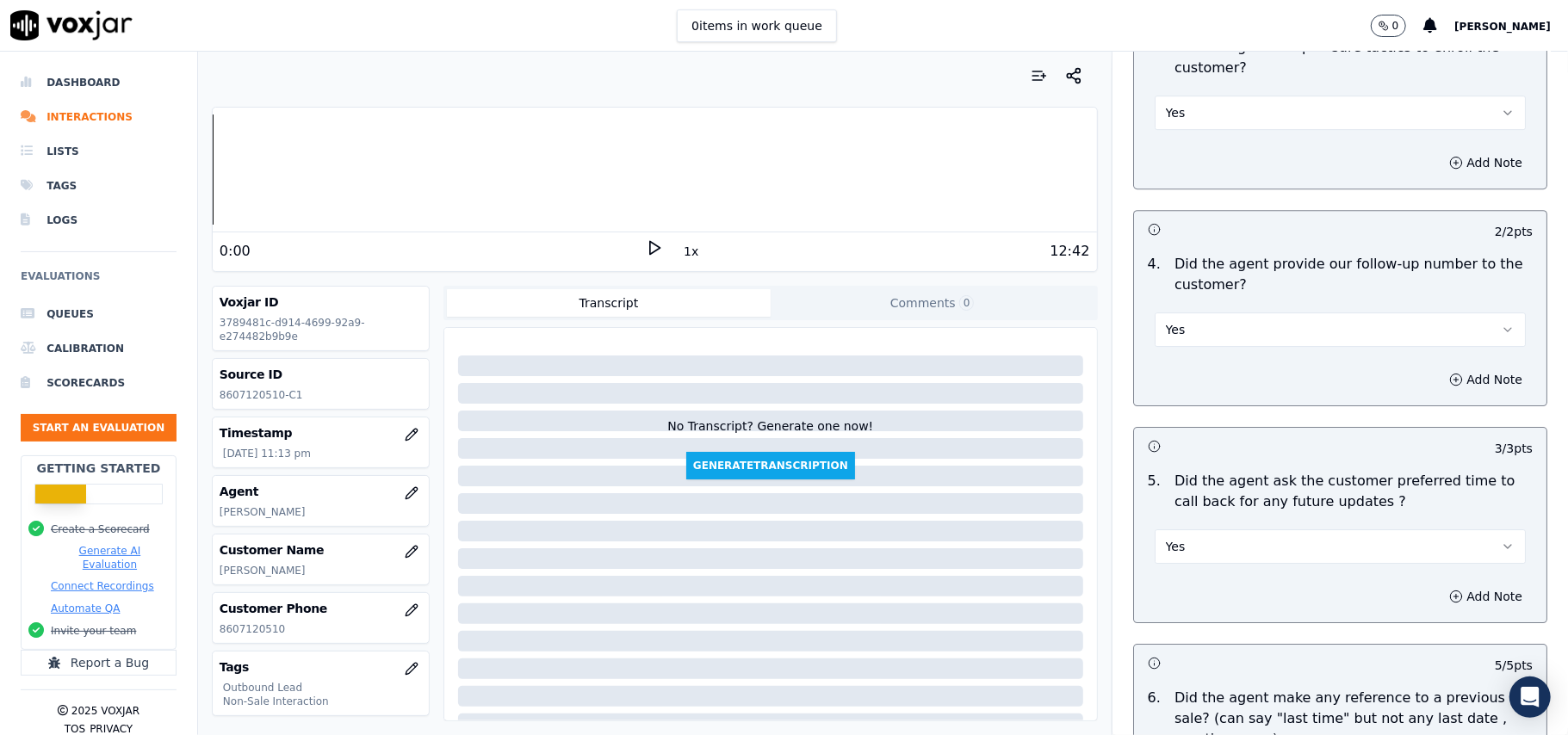
scroll to position [4385, 0]
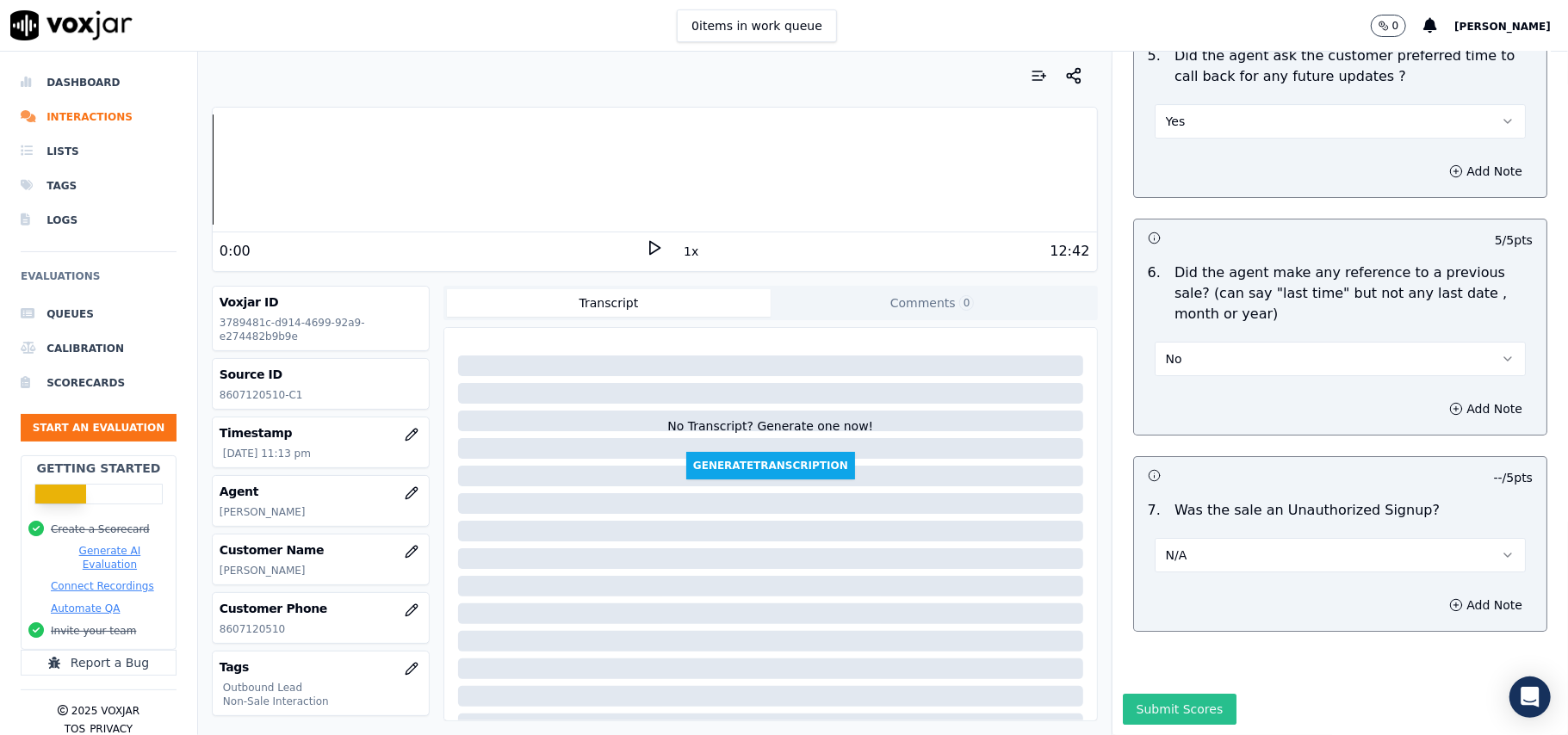
click at [1124, 694] on button "Submit Scores" at bounding box center [1180, 709] width 115 height 31
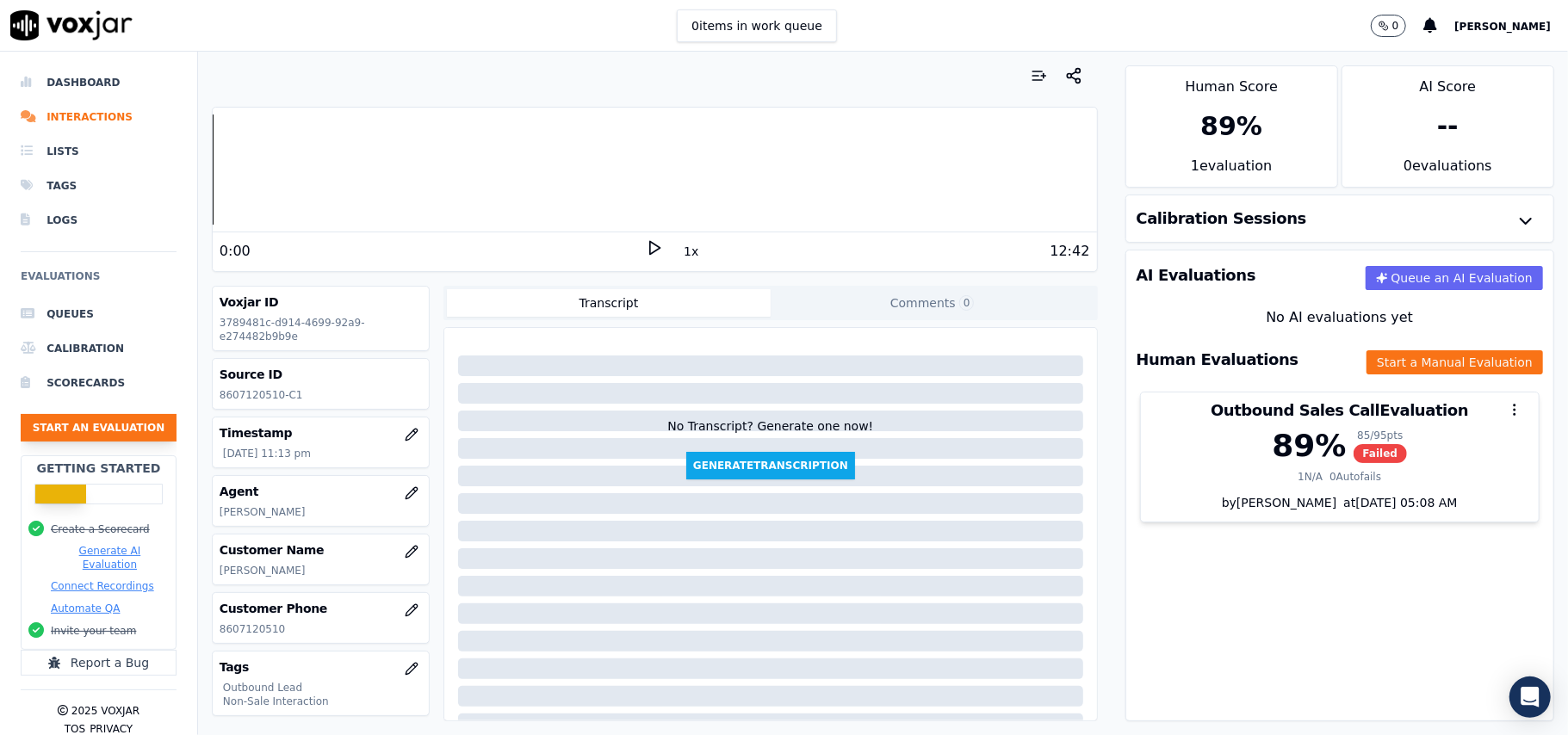
click at [127, 418] on button "Start an Evaluation" at bounding box center [99, 427] width 156 height 28
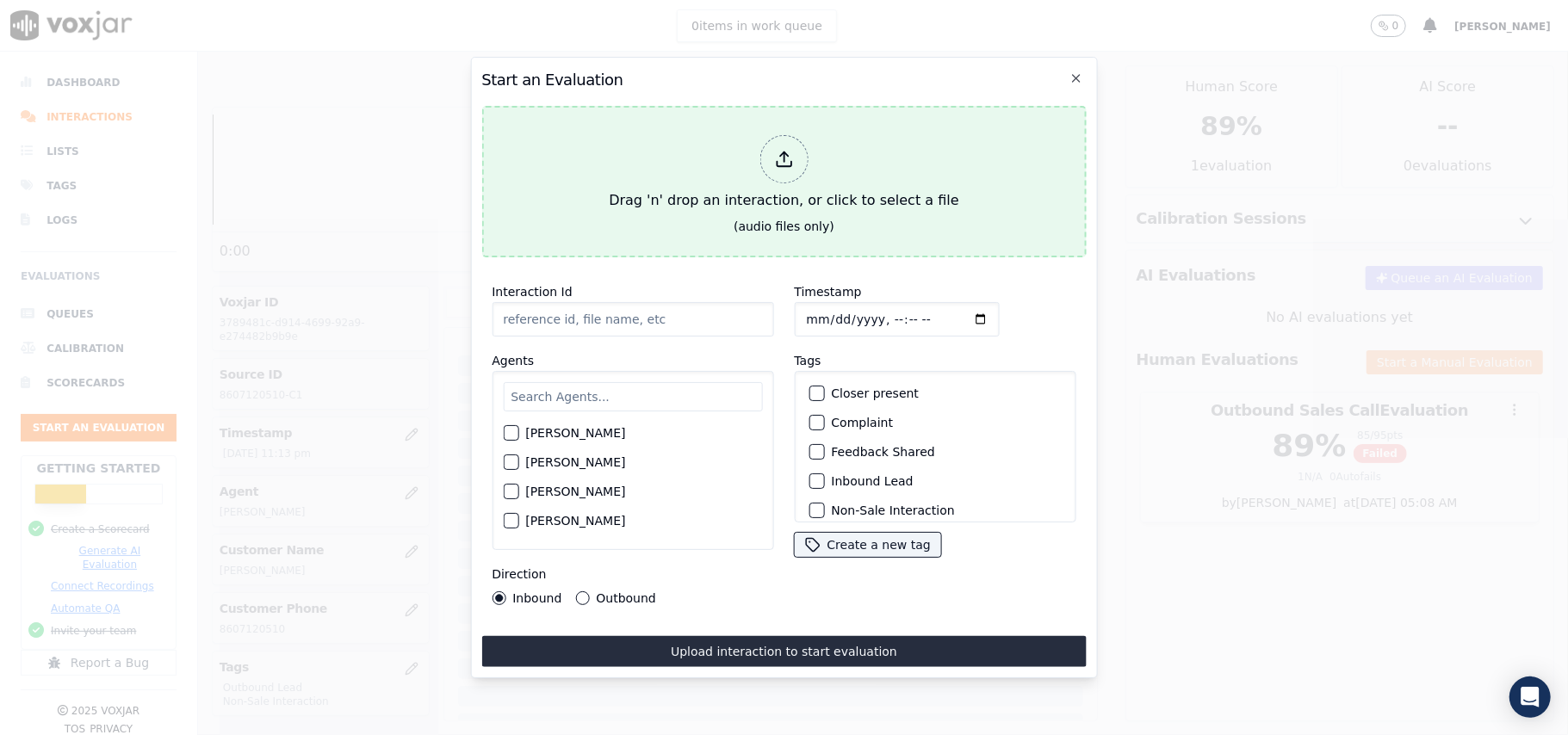
click at [778, 150] on icon at bounding box center [783, 159] width 19 height 19
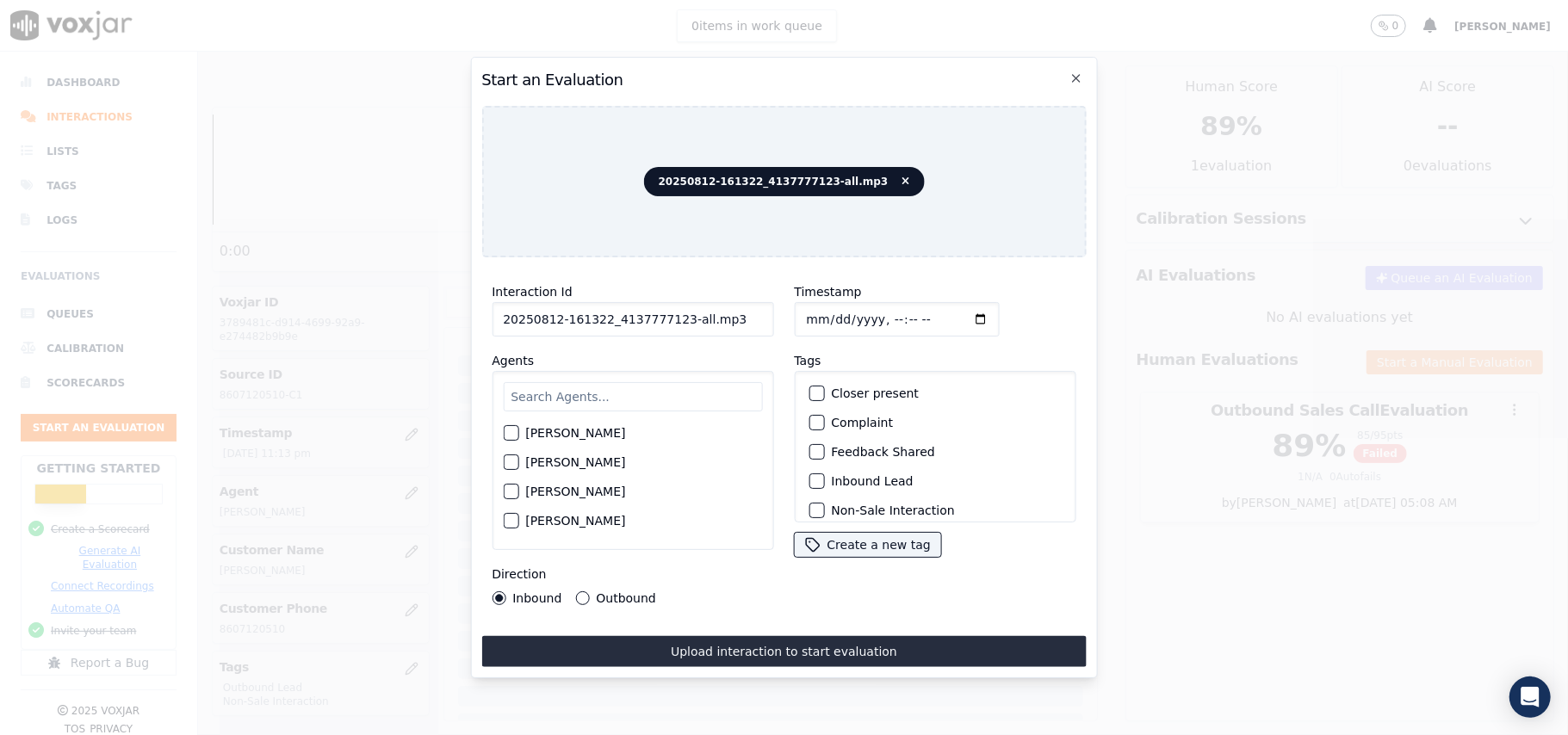
drag, startPoint x: 673, startPoint y: 311, endPoint x: 730, endPoint y: 310, distance: 57.0
click at [730, 310] on input "20250812-161322_4137777123-all.mp3" at bounding box center [633, 319] width 282 height 34
type input "20250812-161322_4137777123-C1"
click at [823, 314] on input "Timestamp" at bounding box center [896, 319] width 205 height 34
type input "[DATE]T23:38"
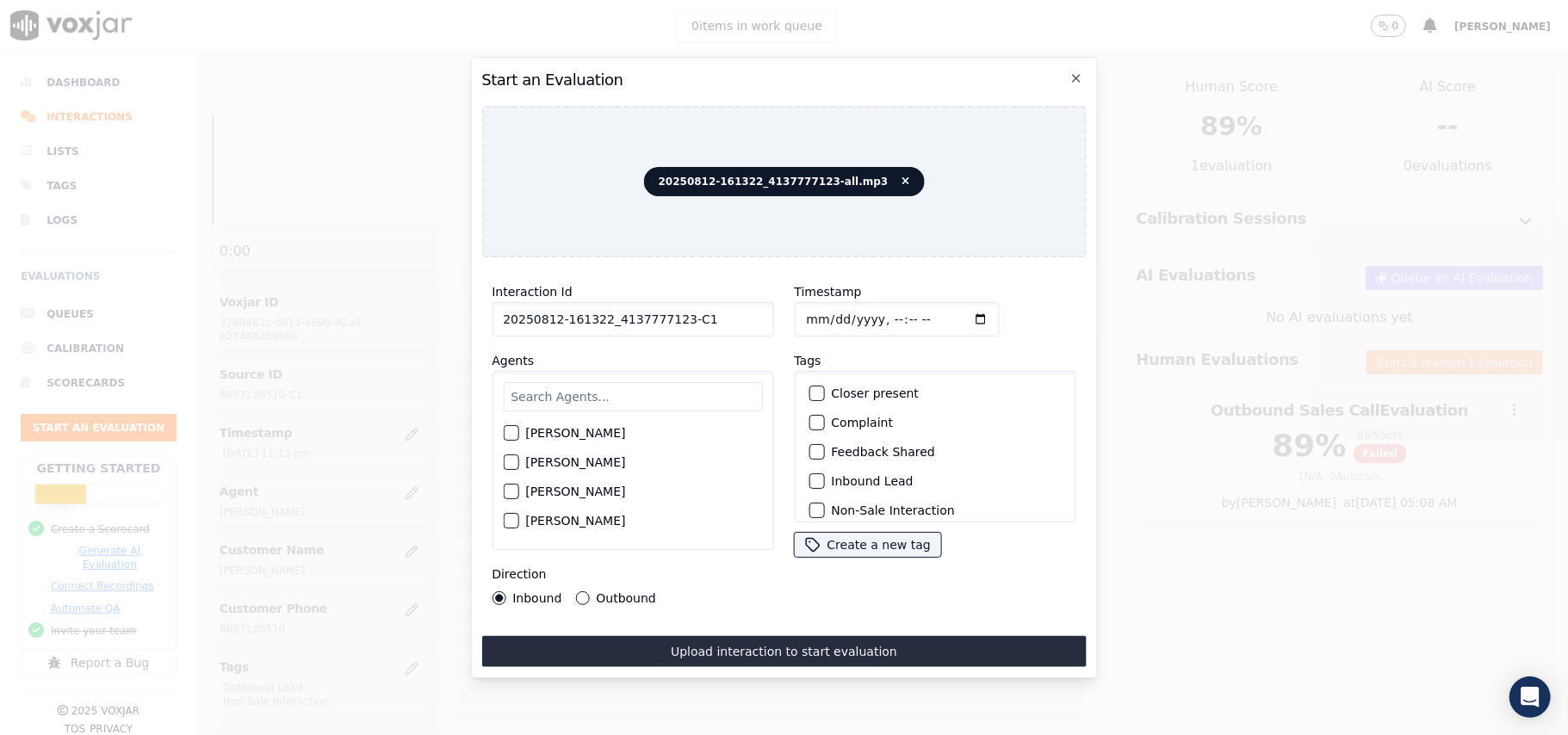
click at [690, 390] on input "text" at bounding box center [632, 397] width 259 height 30
type input "All"
click at [549, 433] on label "[PERSON_NAME]" at bounding box center [574, 438] width 100 height 12
click at [518, 432] on button "[PERSON_NAME]" at bounding box center [510, 438] width 15 height 15
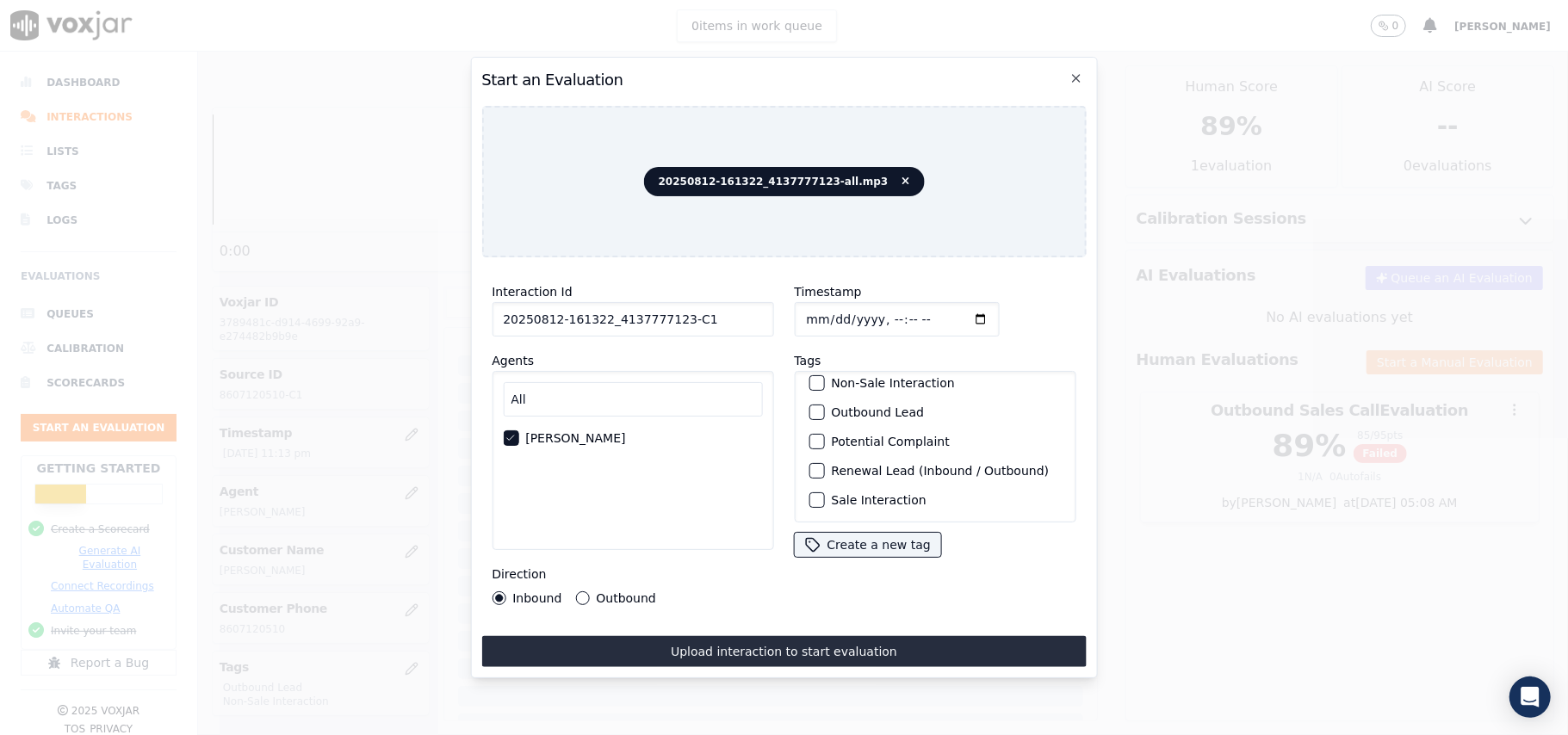
click at [812, 494] on div "button" at bounding box center [815, 500] width 12 height 12
click at [812, 495] on icon "button" at bounding box center [816, 501] width 11 height 11
click at [814, 405] on button "Outbound Lead" at bounding box center [816, 412] width 15 height 15
click at [811, 472] on div "button" at bounding box center [815, 475] width 12 height 12
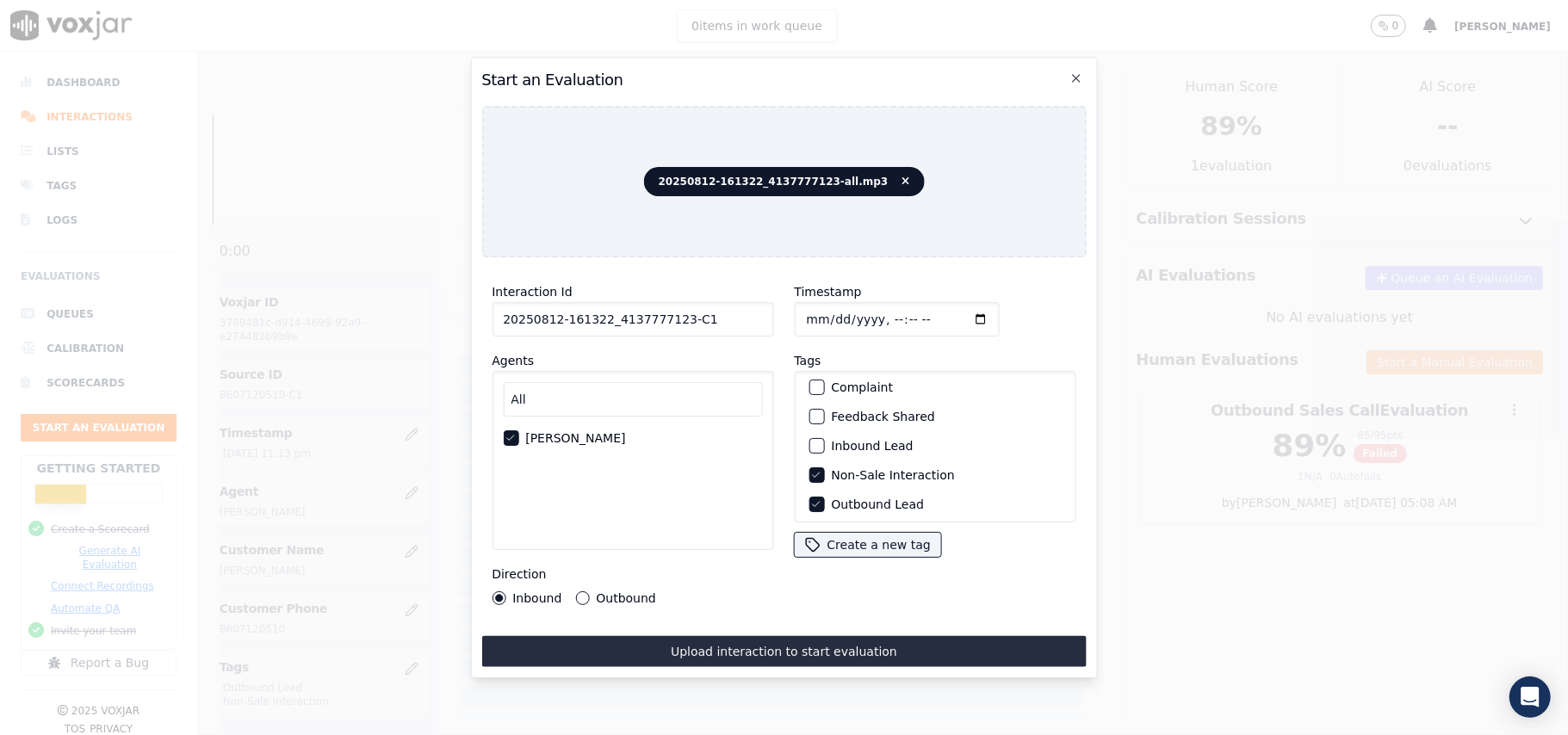
click at [582, 592] on button "Outbound" at bounding box center [582, 598] width 13 height 13
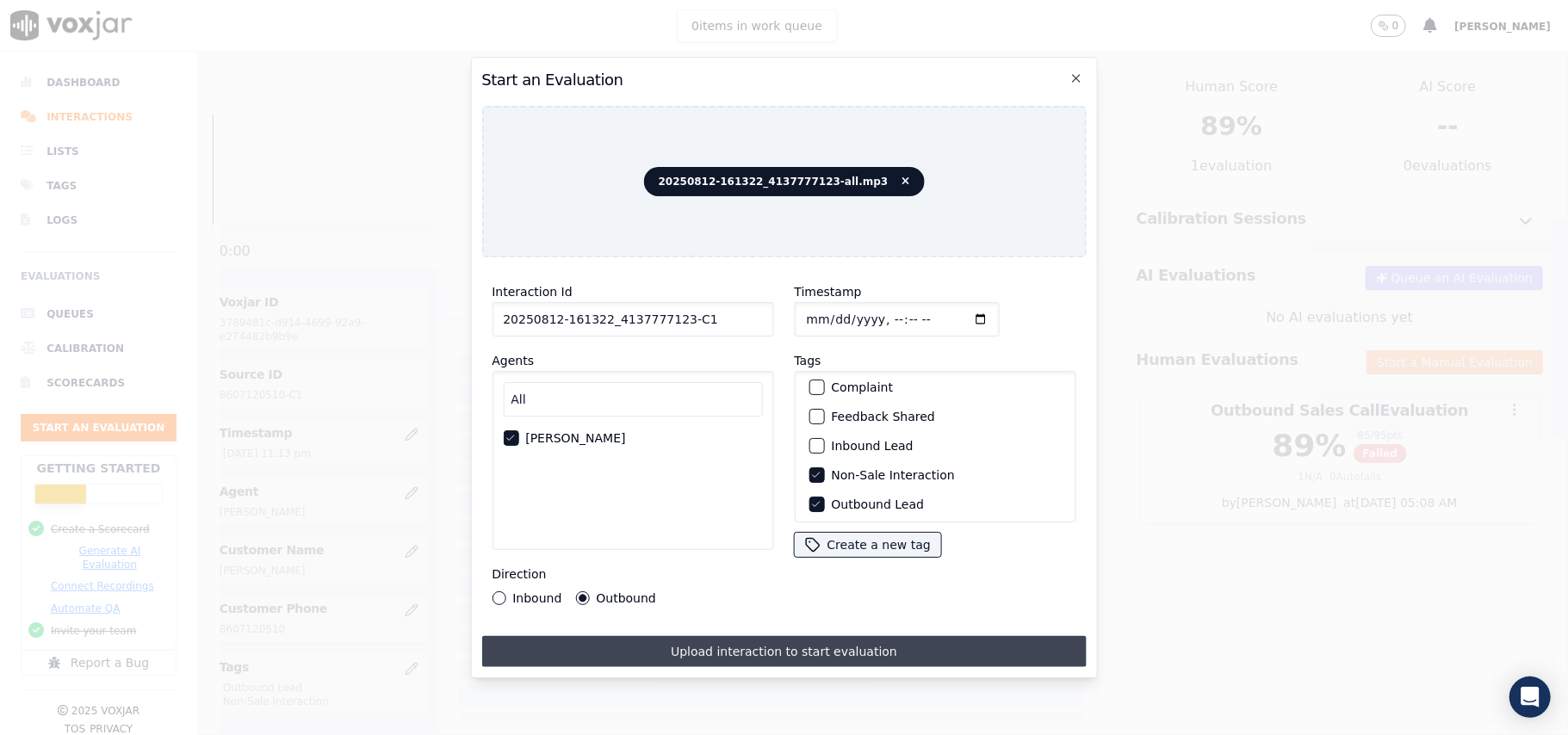
click at [686, 647] on button "Upload interaction to start evaluation" at bounding box center [783, 652] width 604 height 31
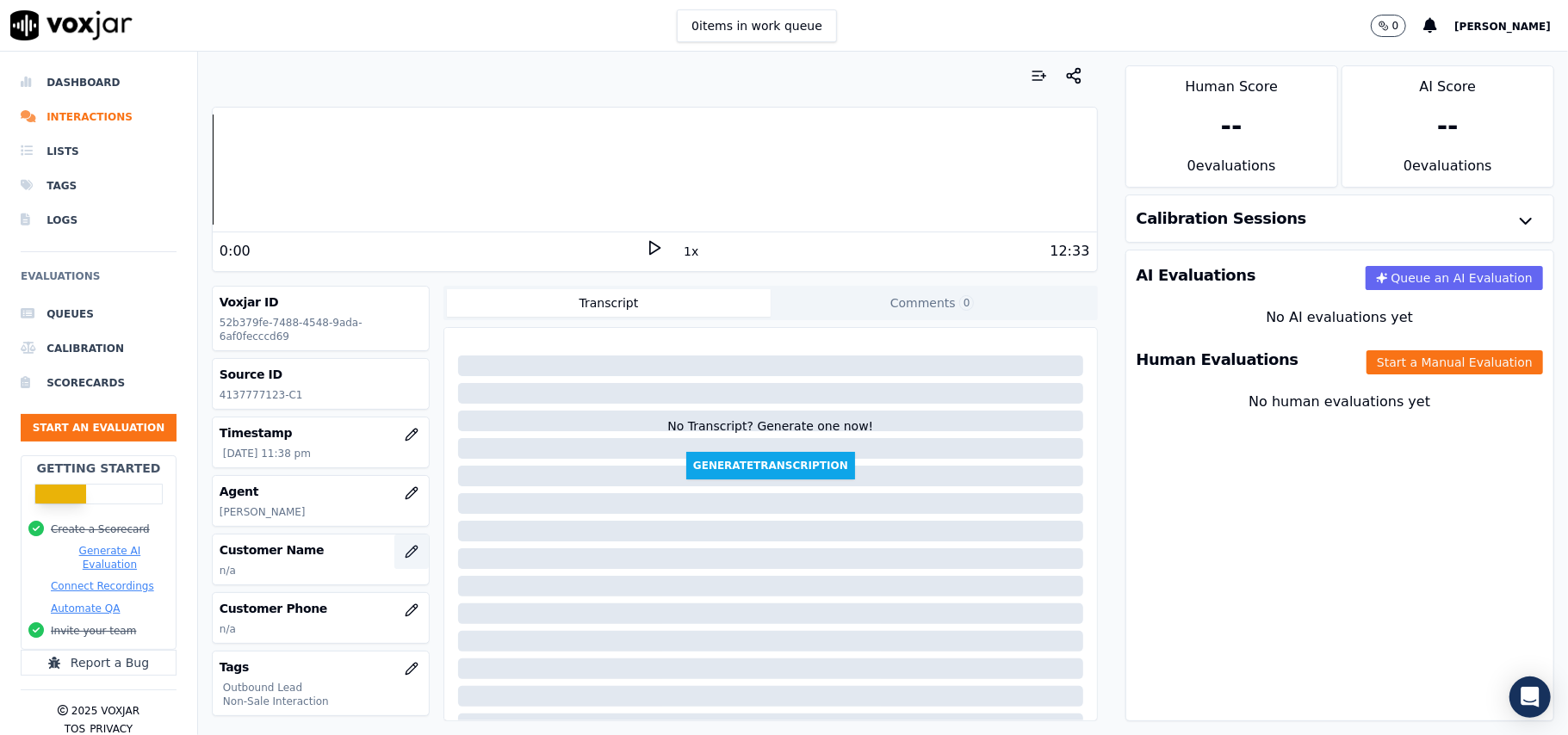
click at [405, 559] on icon "button" at bounding box center [411, 551] width 13 height 13
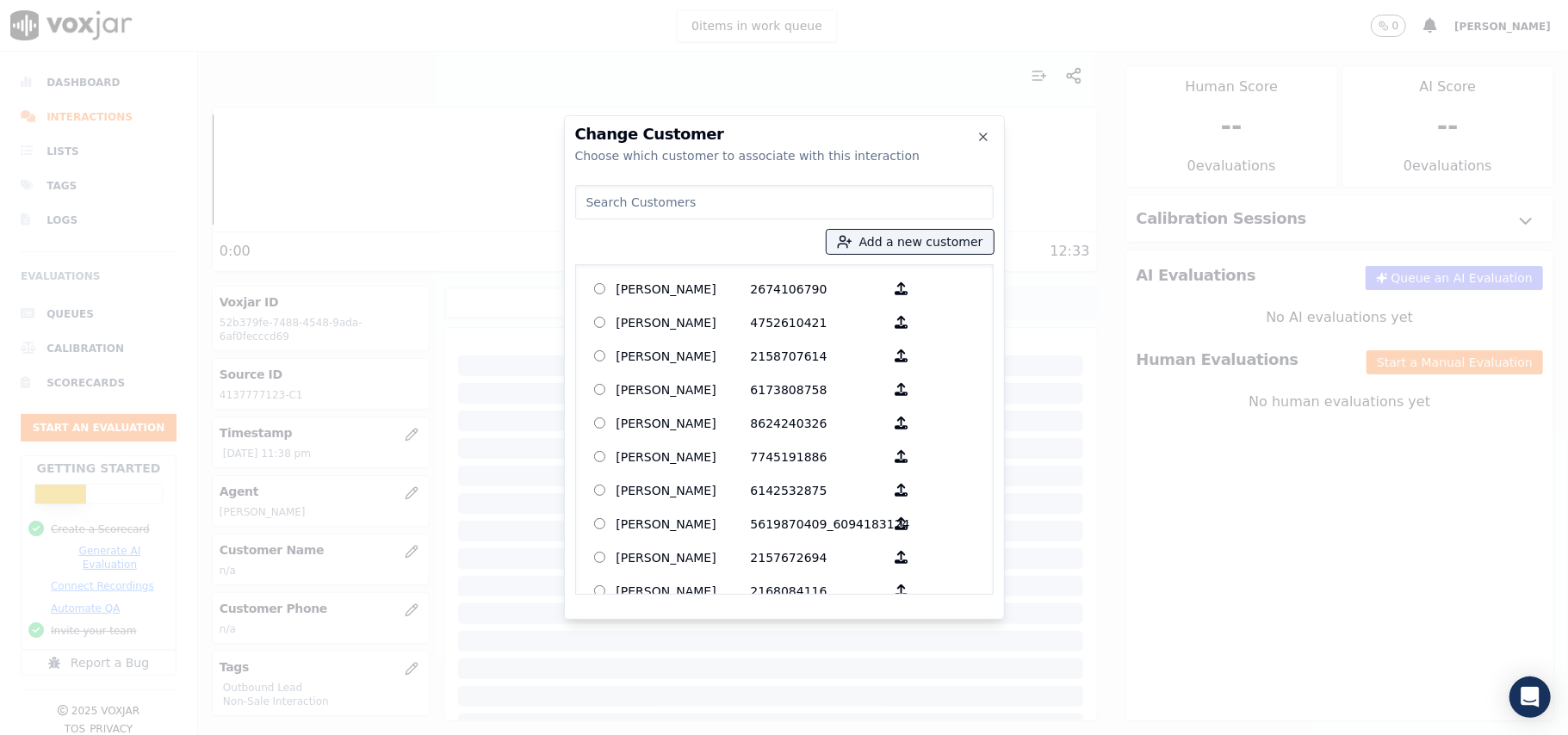
paste input "[PERSON_NAME]"
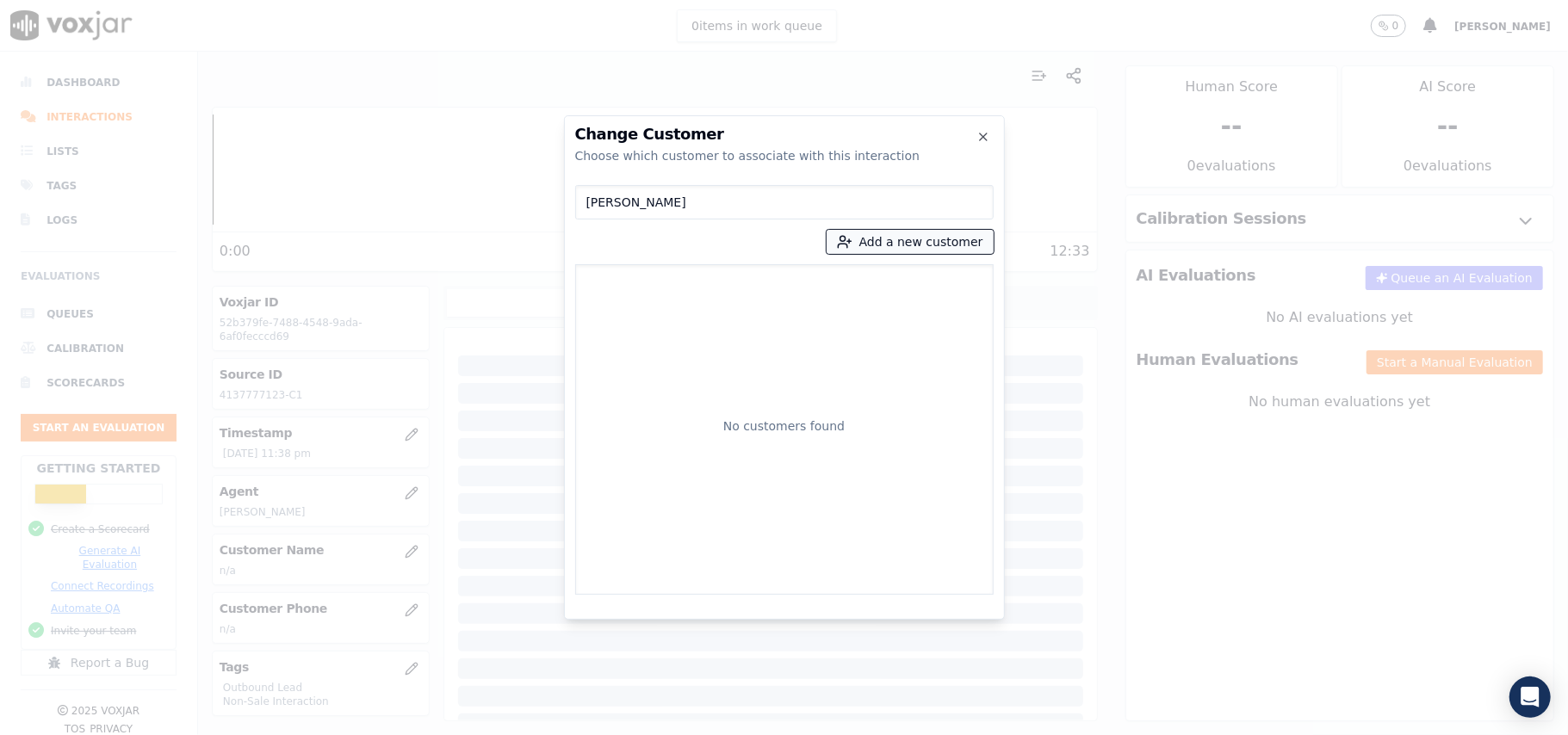
type input "[PERSON_NAME]"
click at [881, 246] on button "Add a new customer" at bounding box center [910, 241] width 167 height 24
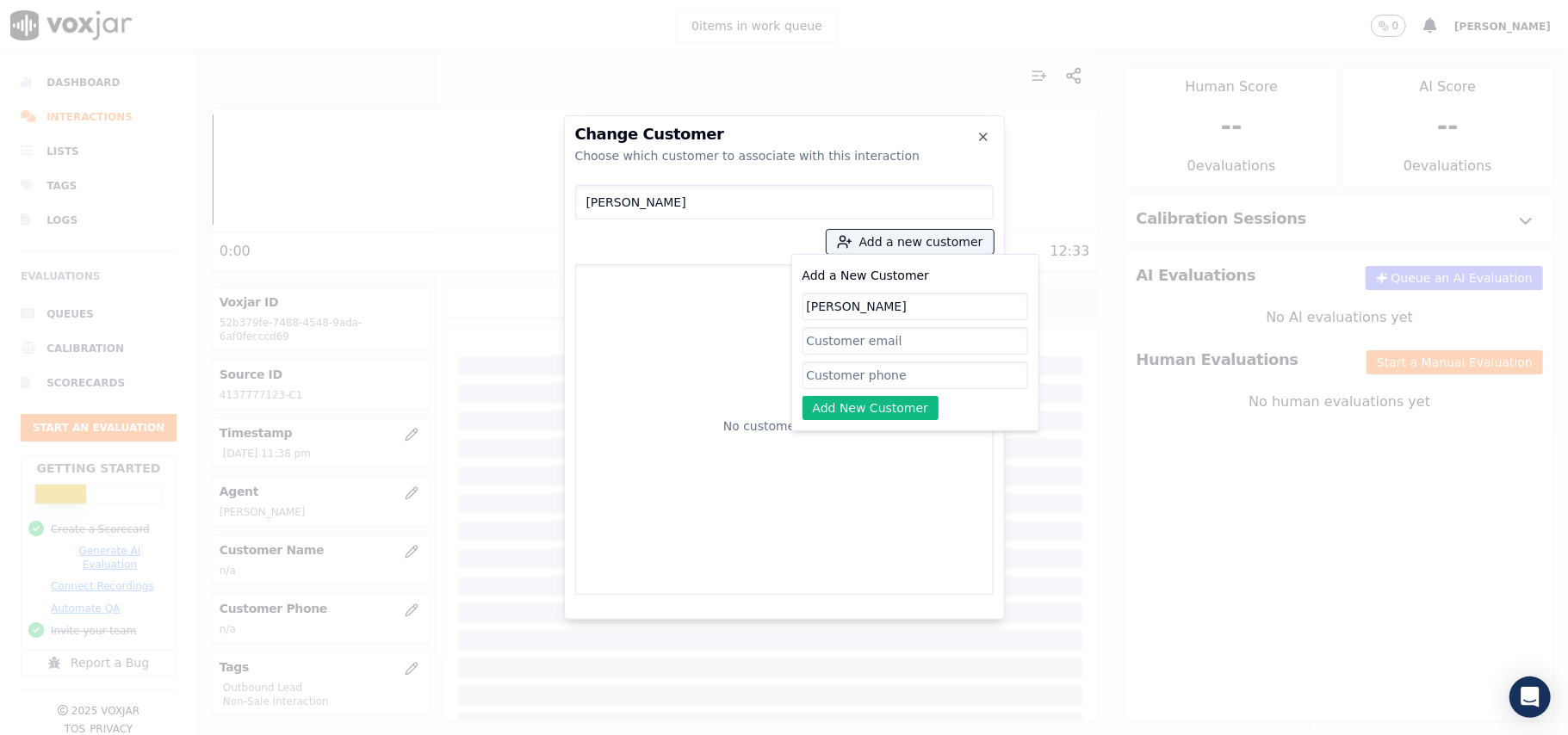
type input "[PERSON_NAME]"
click at [837, 380] on input "Add a New Customer" at bounding box center [915, 375] width 225 height 28
paste input "4137777123"
type input "4137777123"
click at [837, 411] on button "Add New Customer" at bounding box center [871, 407] width 137 height 24
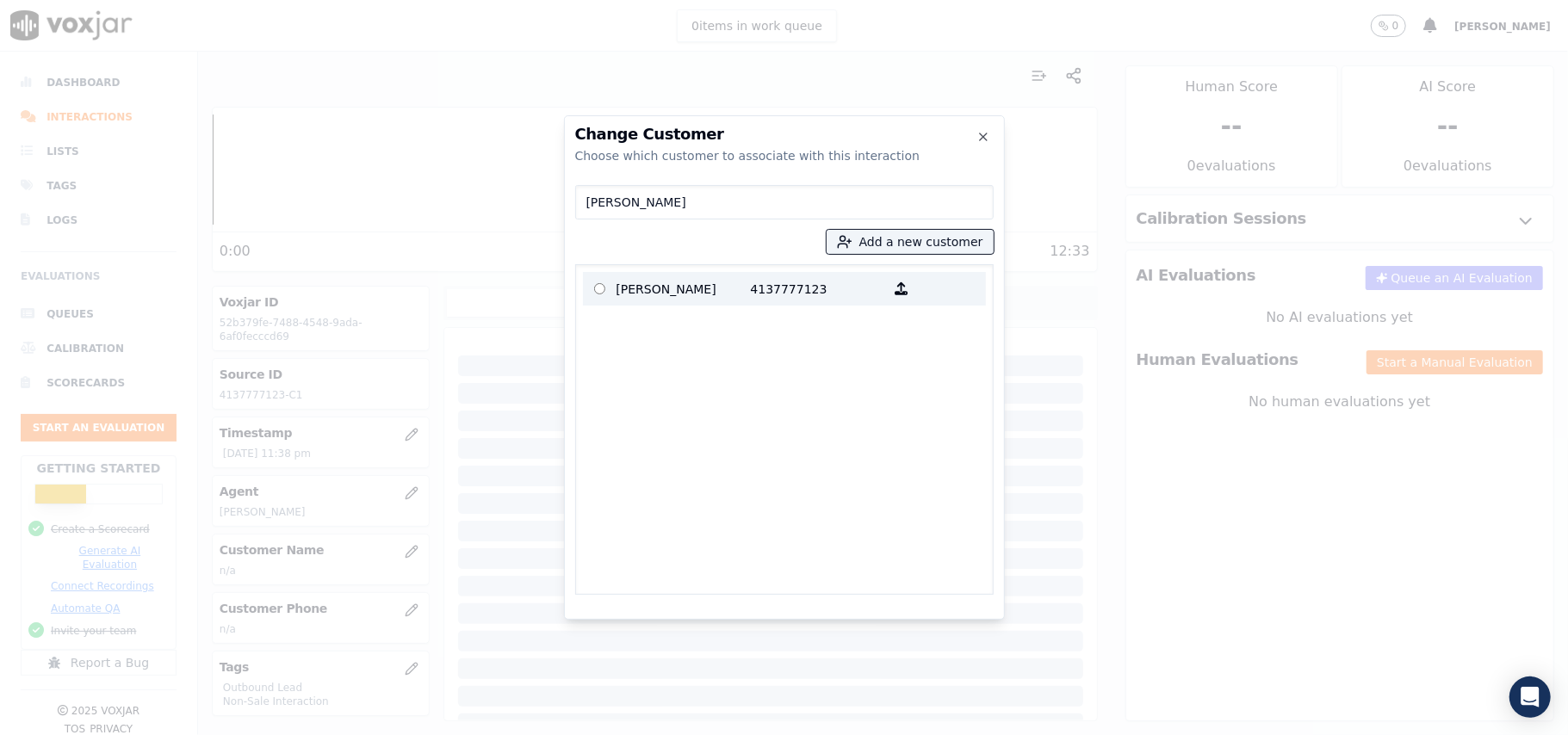
click at [763, 286] on p "4137777123" at bounding box center [818, 289] width 135 height 27
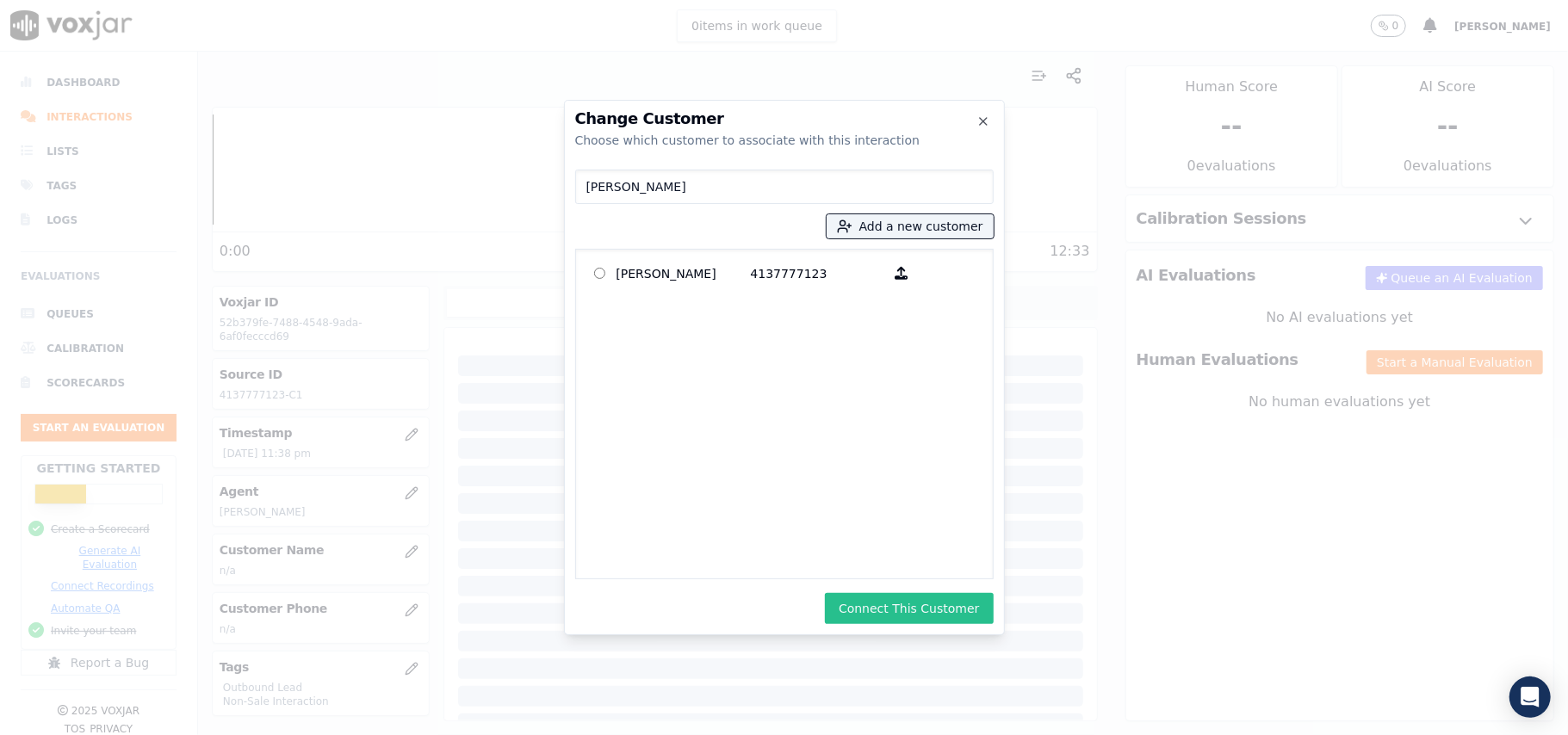
click at [930, 598] on button "Connect This Customer" at bounding box center [908, 608] width 168 height 31
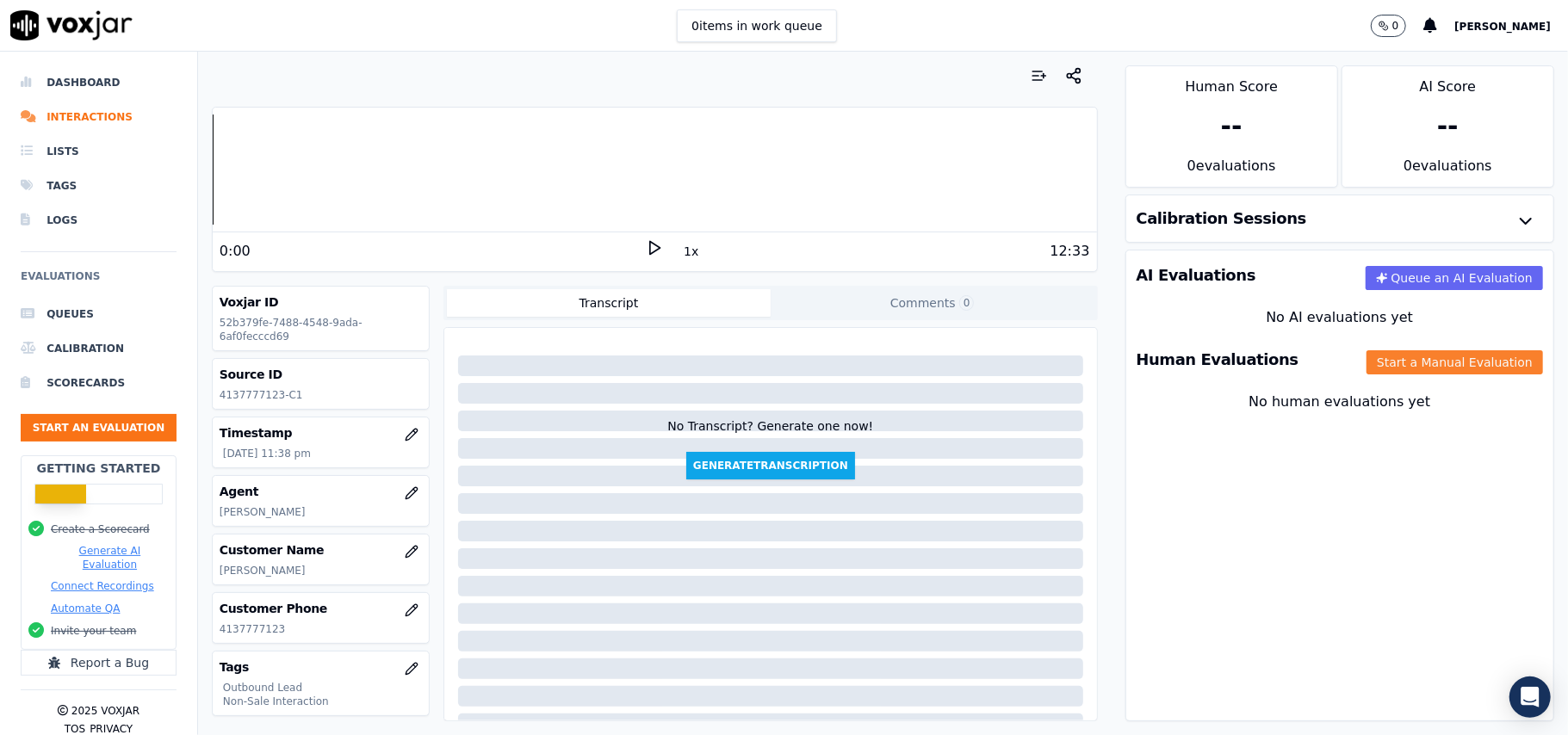
click at [1371, 362] on button "Start a Manual Evaluation" at bounding box center [1454, 362] width 177 height 24
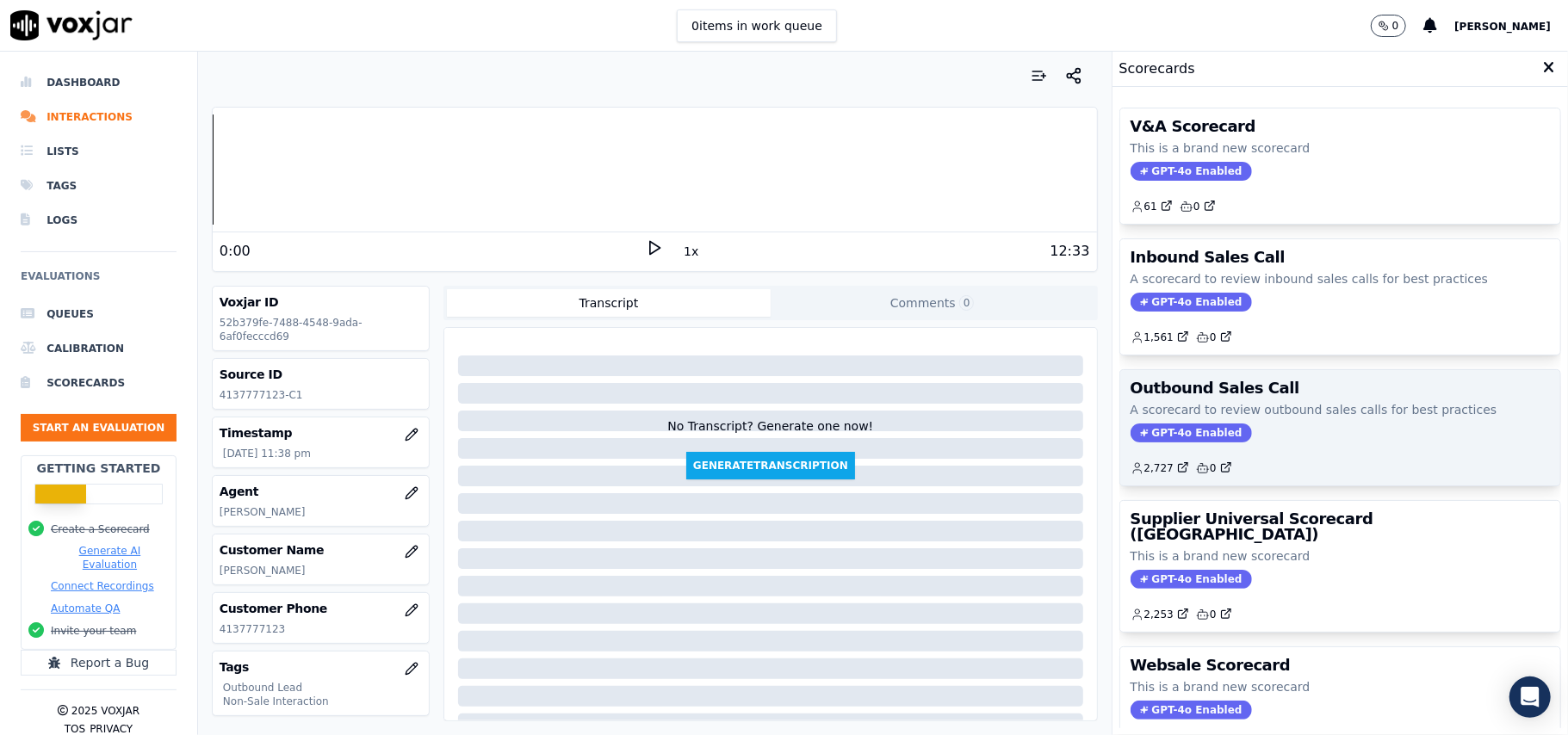
click at [1159, 424] on div "Outbound Sales Call A scorecard to review outbound sales calls for best practic…" at bounding box center [1340, 427] width 440 height 116
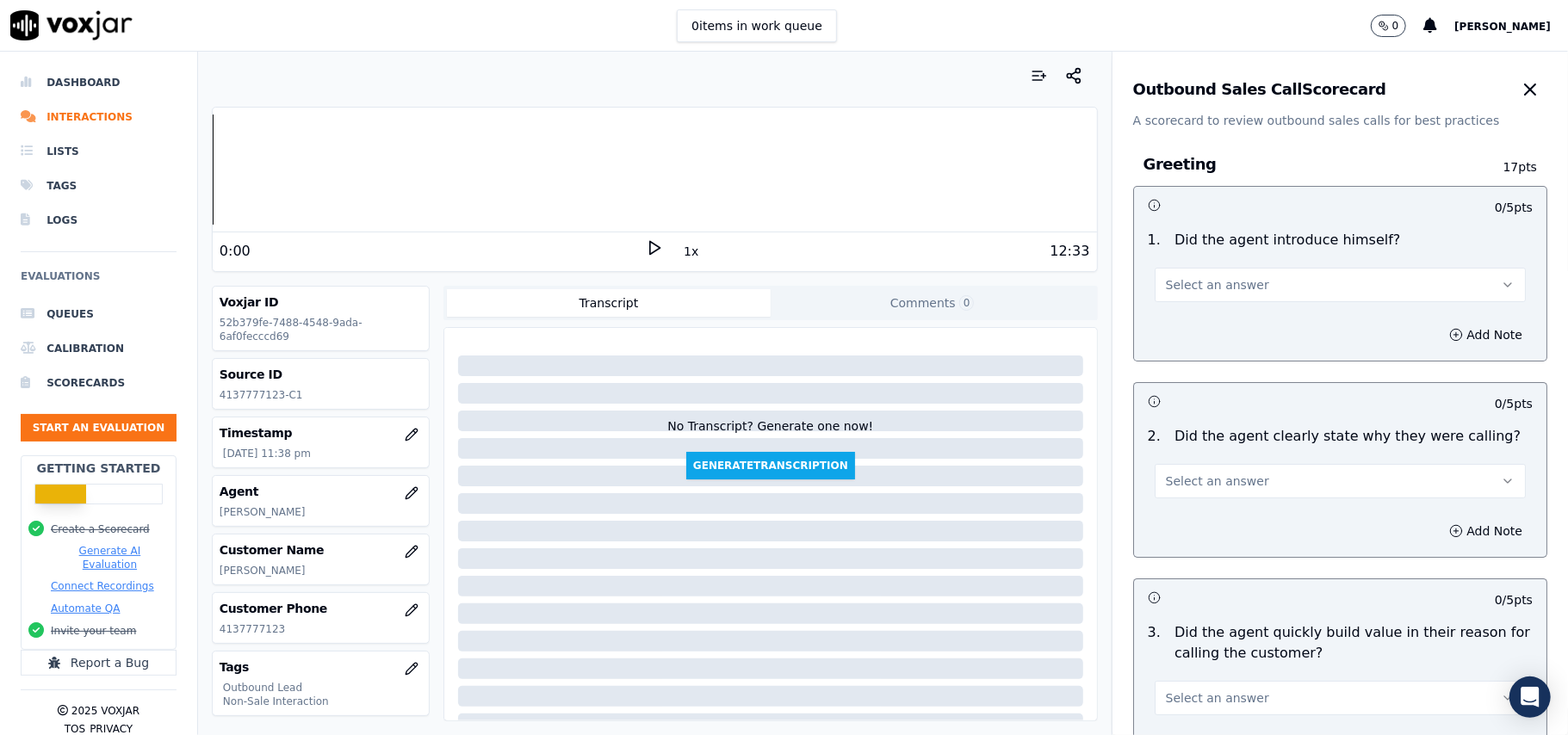
click at [1198, 289] on span "Select an answer" at bounding box center [1217, 284] width 103 height 17
click at [1186, 330] on div "Yes" at bounding box center [1302, 324] width 333 height 28
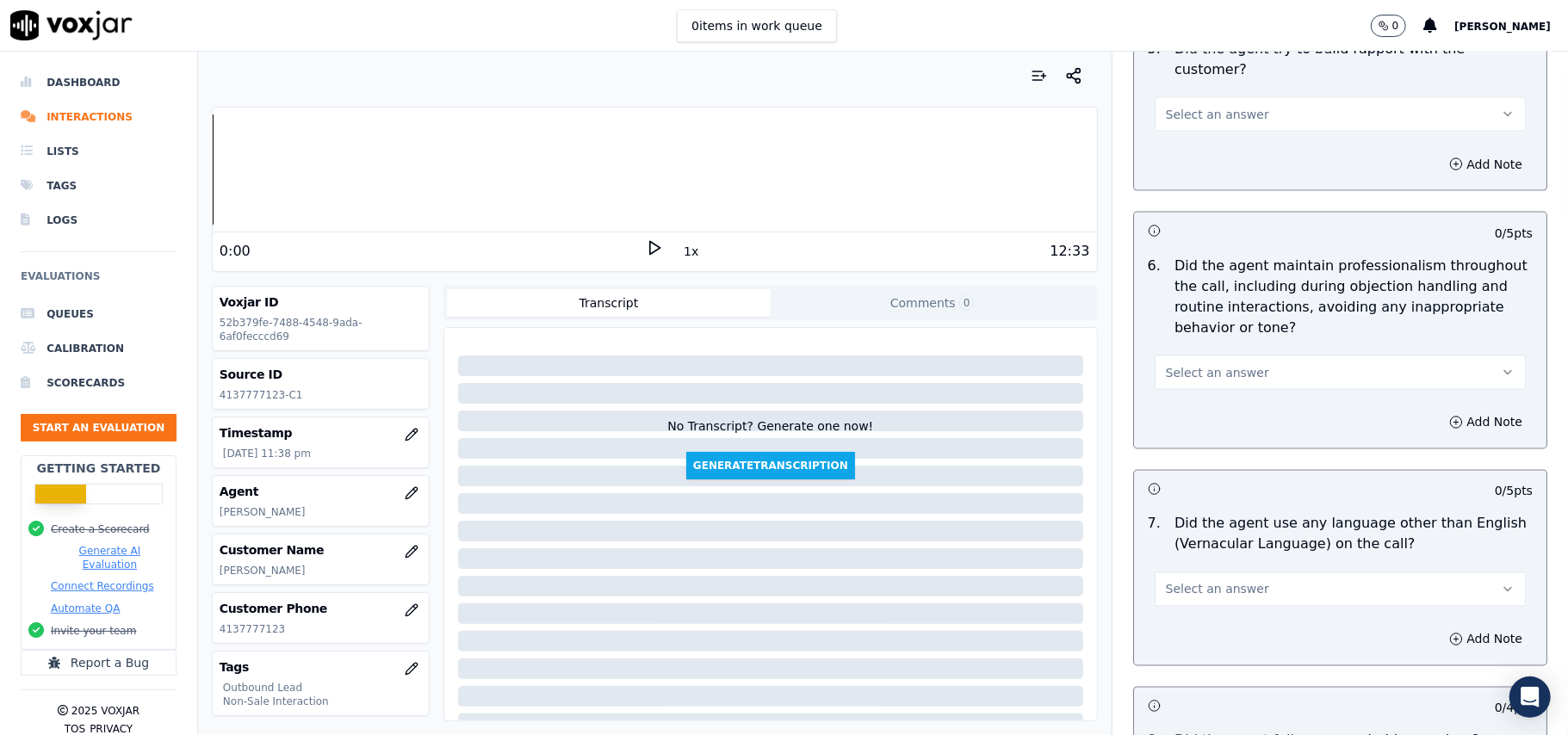
scroll to position [4293, 0]
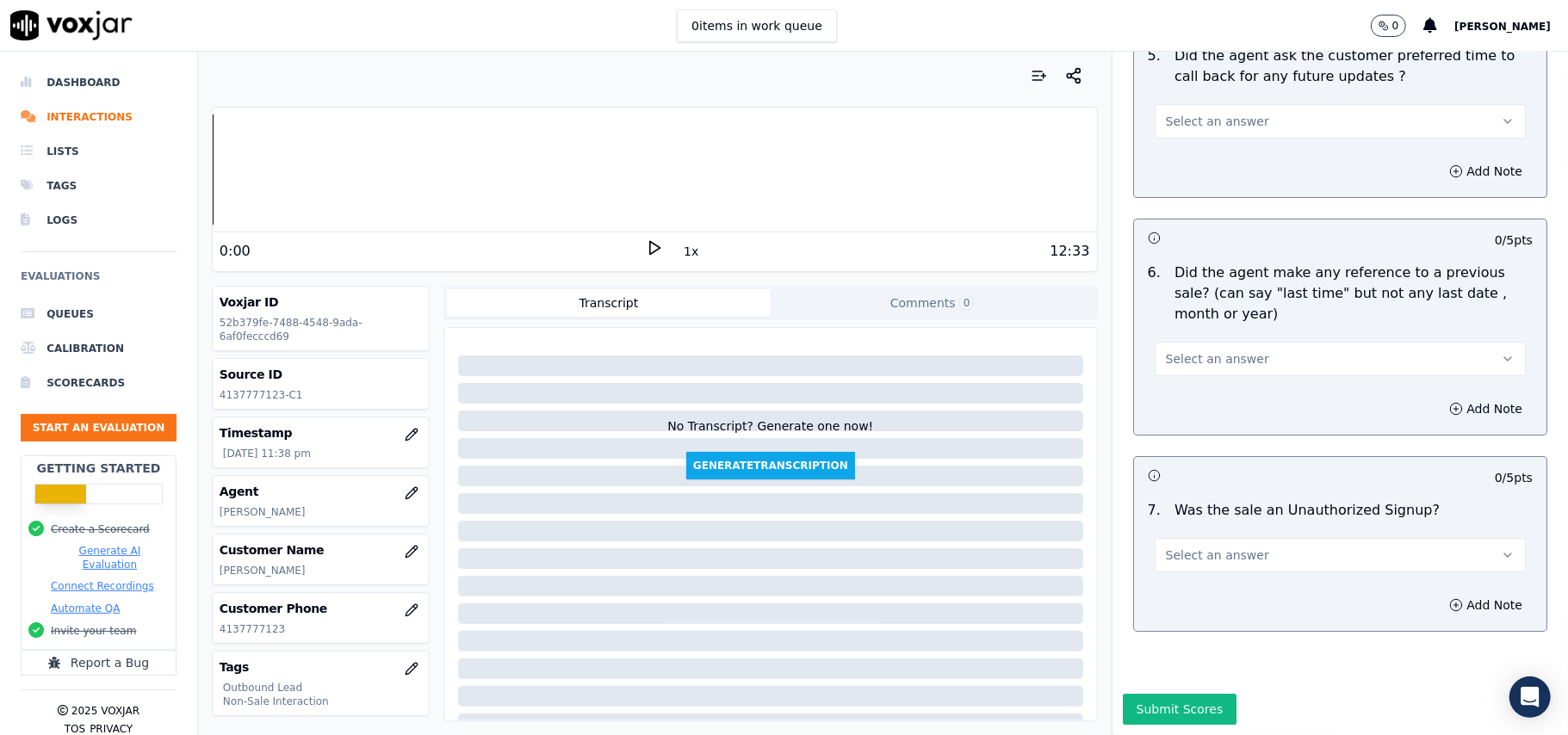
click at [1240, 538] on button "Select an answer" at bounding box center [1339, 555] width 371 height 34
click at [1192, 592] on div "N/A" at bounding box center [1302, 597] width 333 height 28
click at [1171, 350] on span "Select an answer" at bounding box center [1217, 358] width 103 height 17
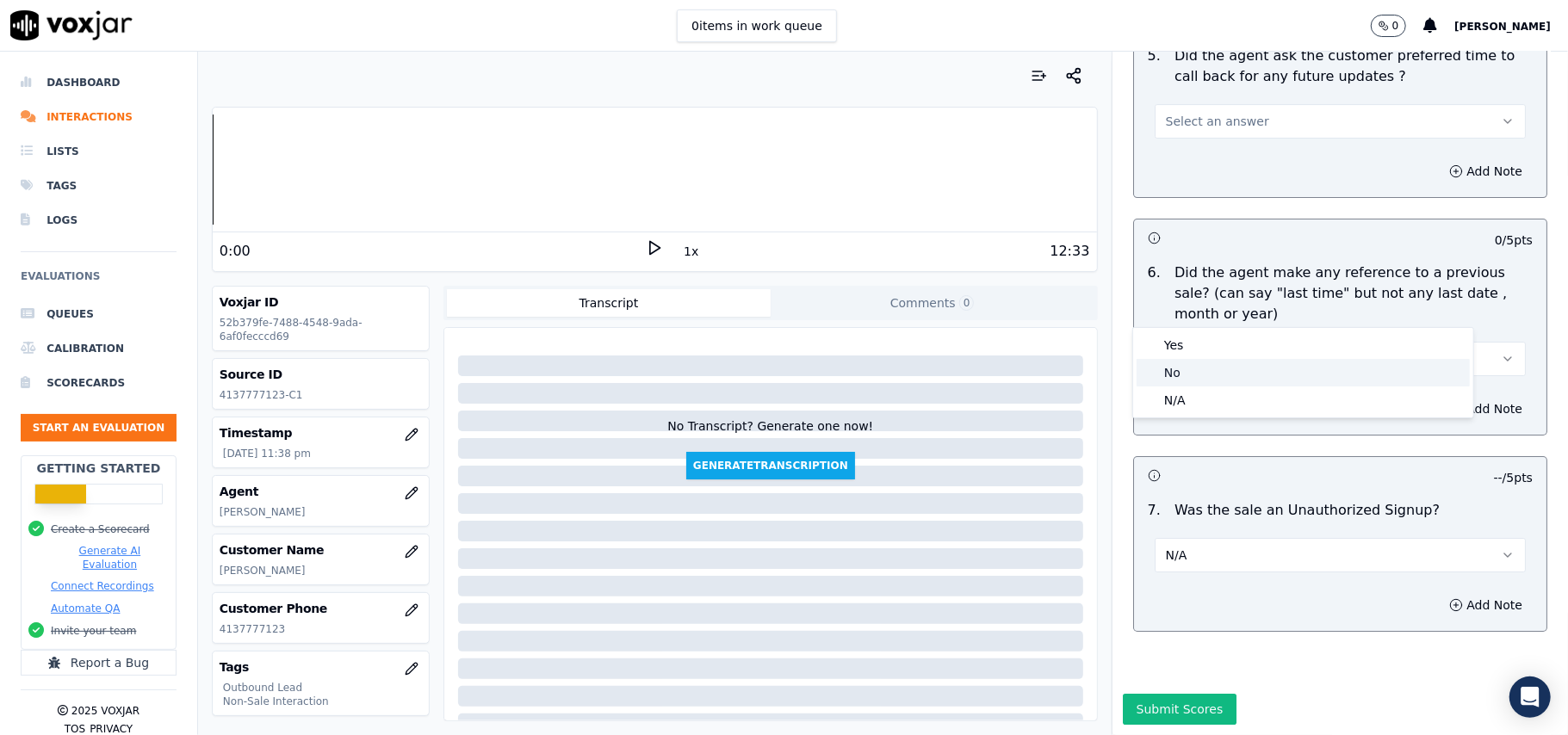
click at [1169, 373] on div "No" at bounding box center [1302, 372] width 333 height 28
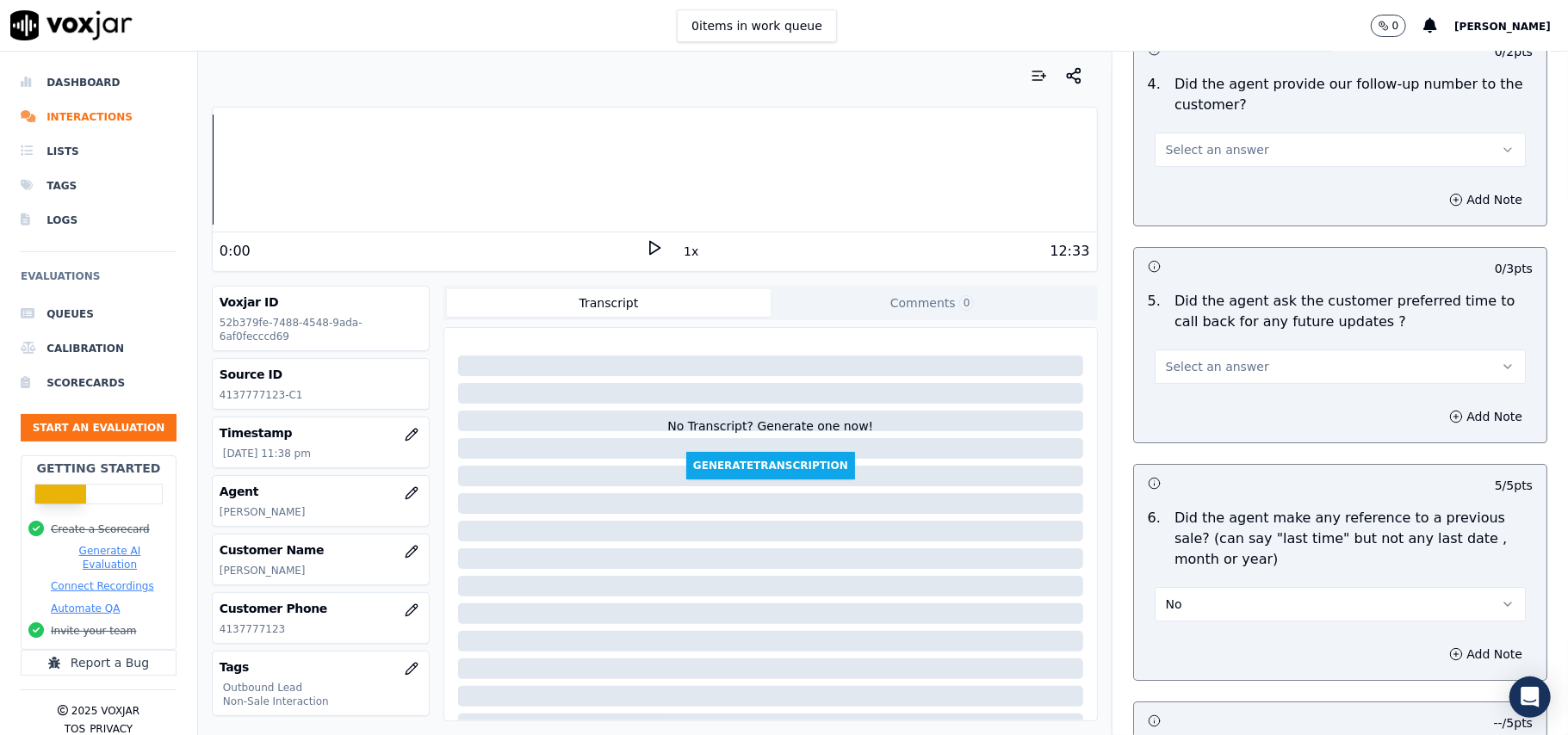
scroll to position [3950, 0]
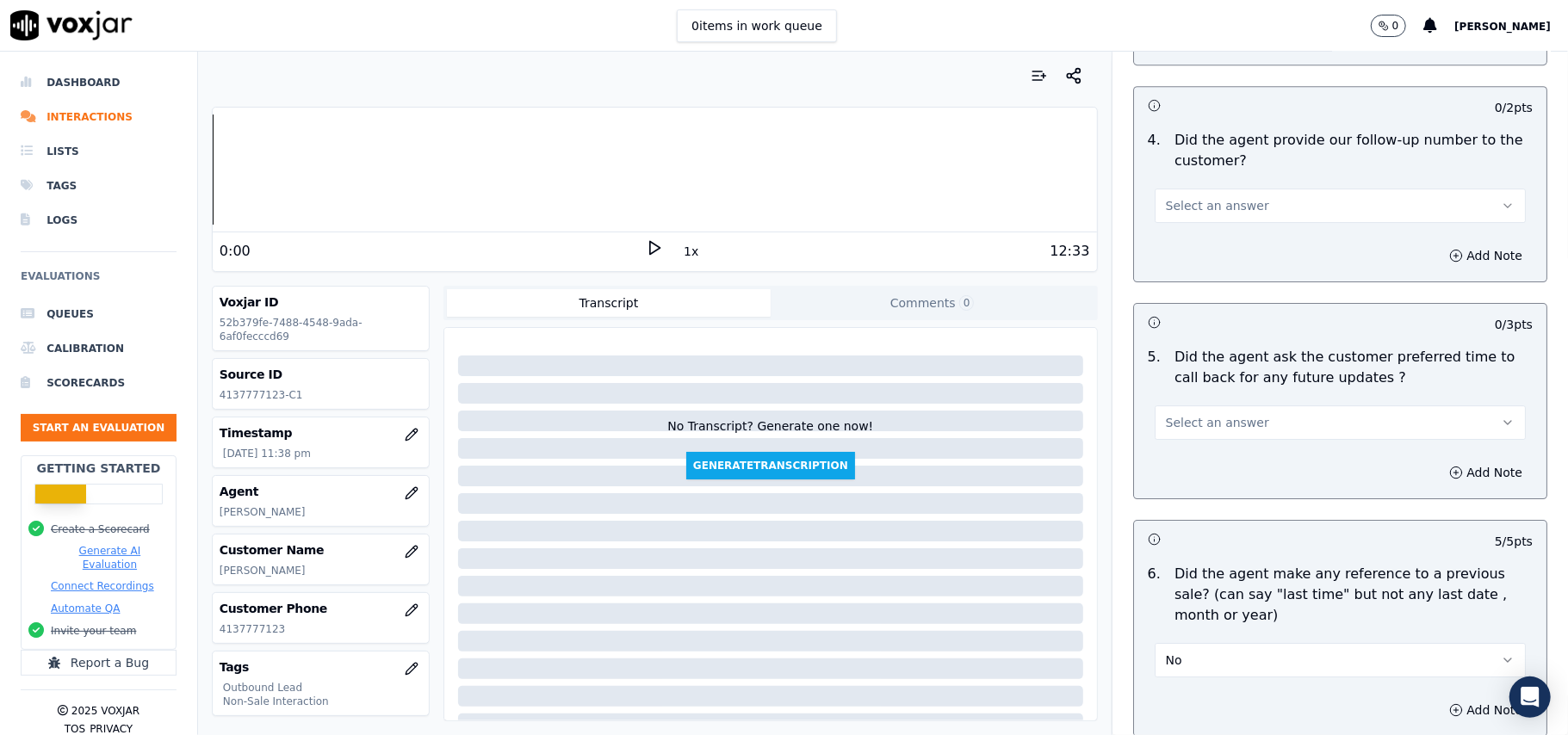
click at [1176, 414] on span "Select an answer" at bounding box center [1217, 422] width 103 height 17
drag, startPoint x: 1175, startPoint y: 499, endPoint x: 1200, endPoint y: 425, distance: 78.1
click at [1178, 499] on div "N/A" at bounding box center [1302, 507] width 333 height 28
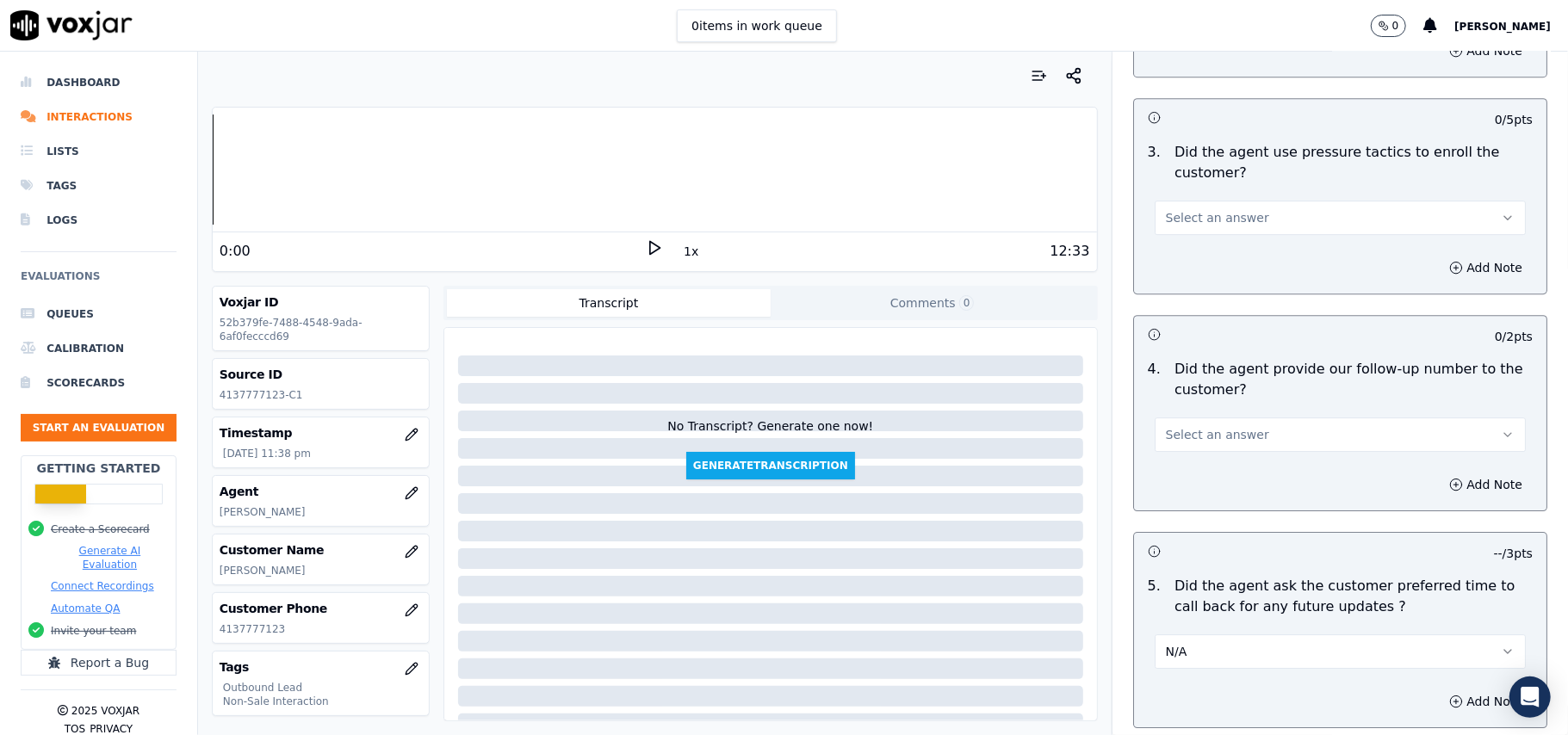
scroll to position [3720, 0]
click at [1198, 427] on span "Select an answer" at bounding box center [1217, 435] width 103 height 17
click at [1172, 517] on div "N/A" at bounding box center [1302, 519] width 333 height 28
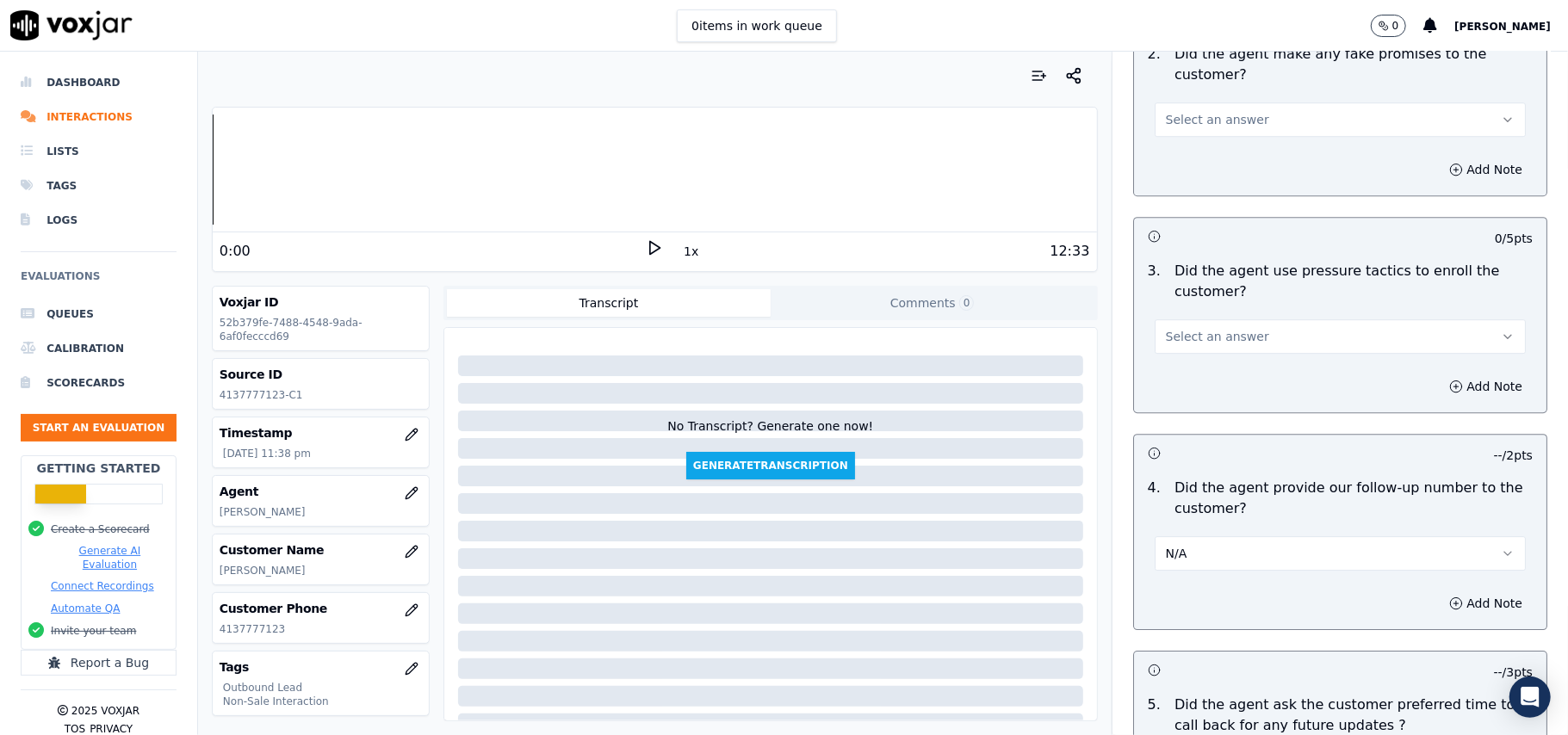
scroll to position [3490, 0]
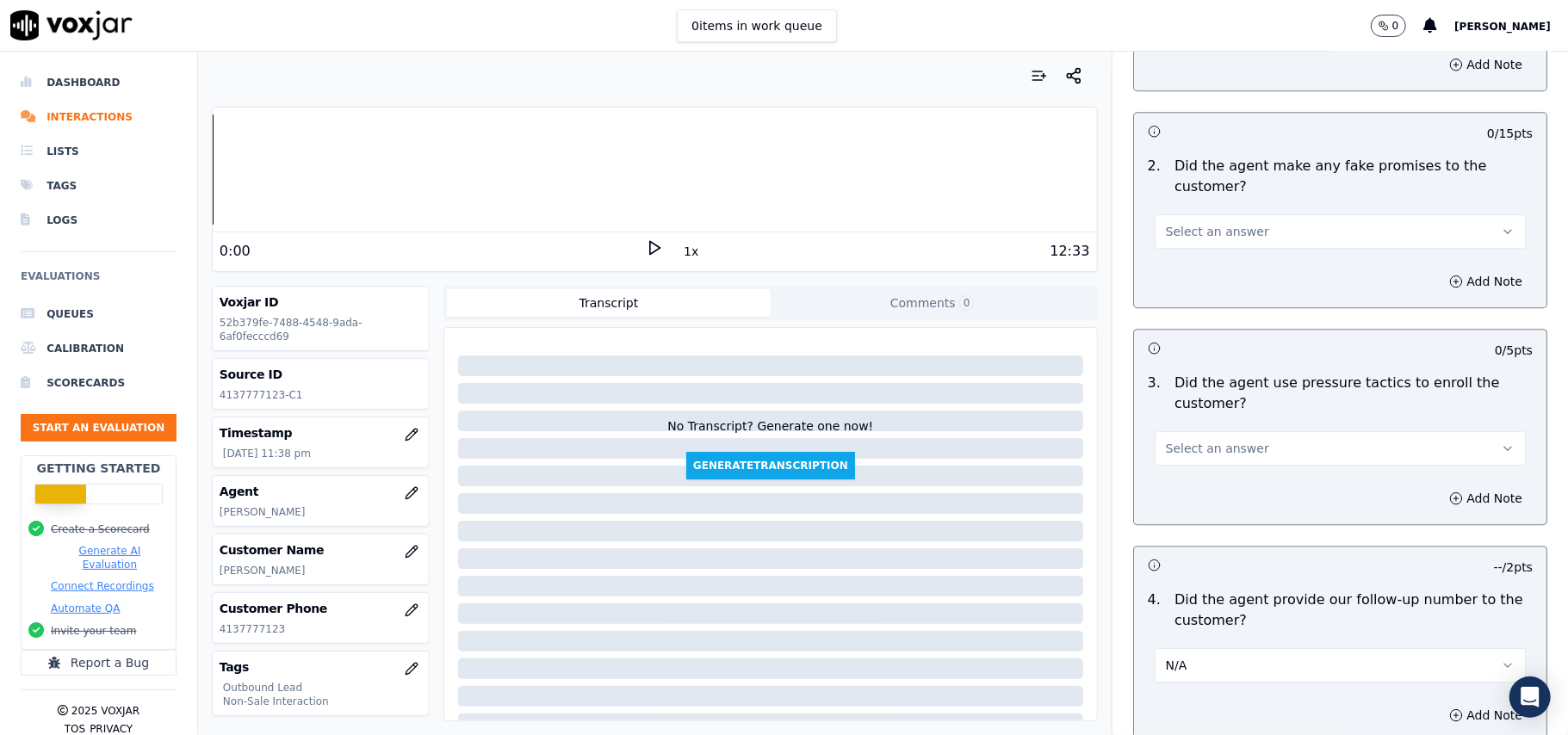
click at [1204, 440] on span "Select an answer" at bounding box center [1217, 448] width 103 height 17
click at [1188, 495] on div "No" at bounding box center [1302, 503] width 333 height 28
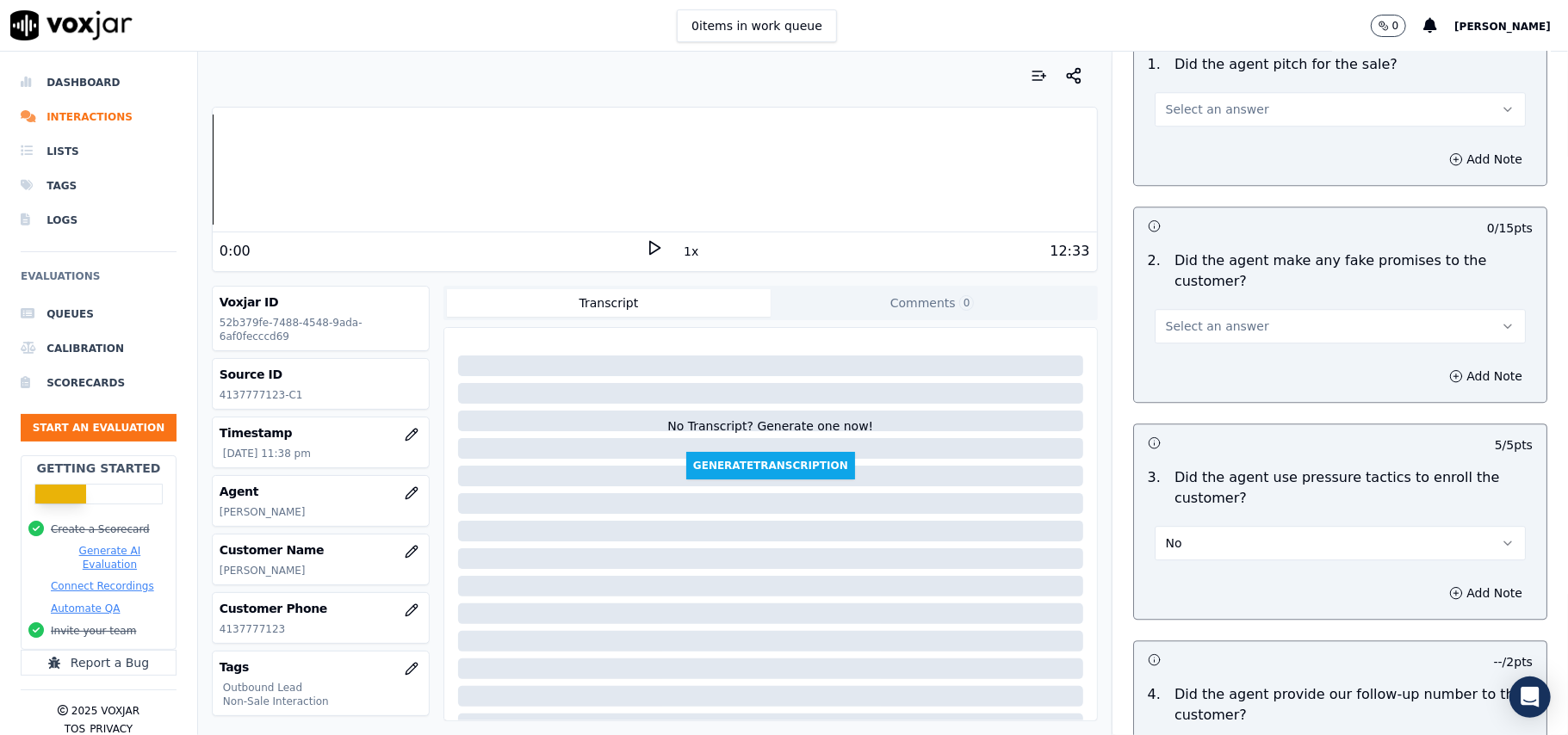
scroll to position [3260, 0]
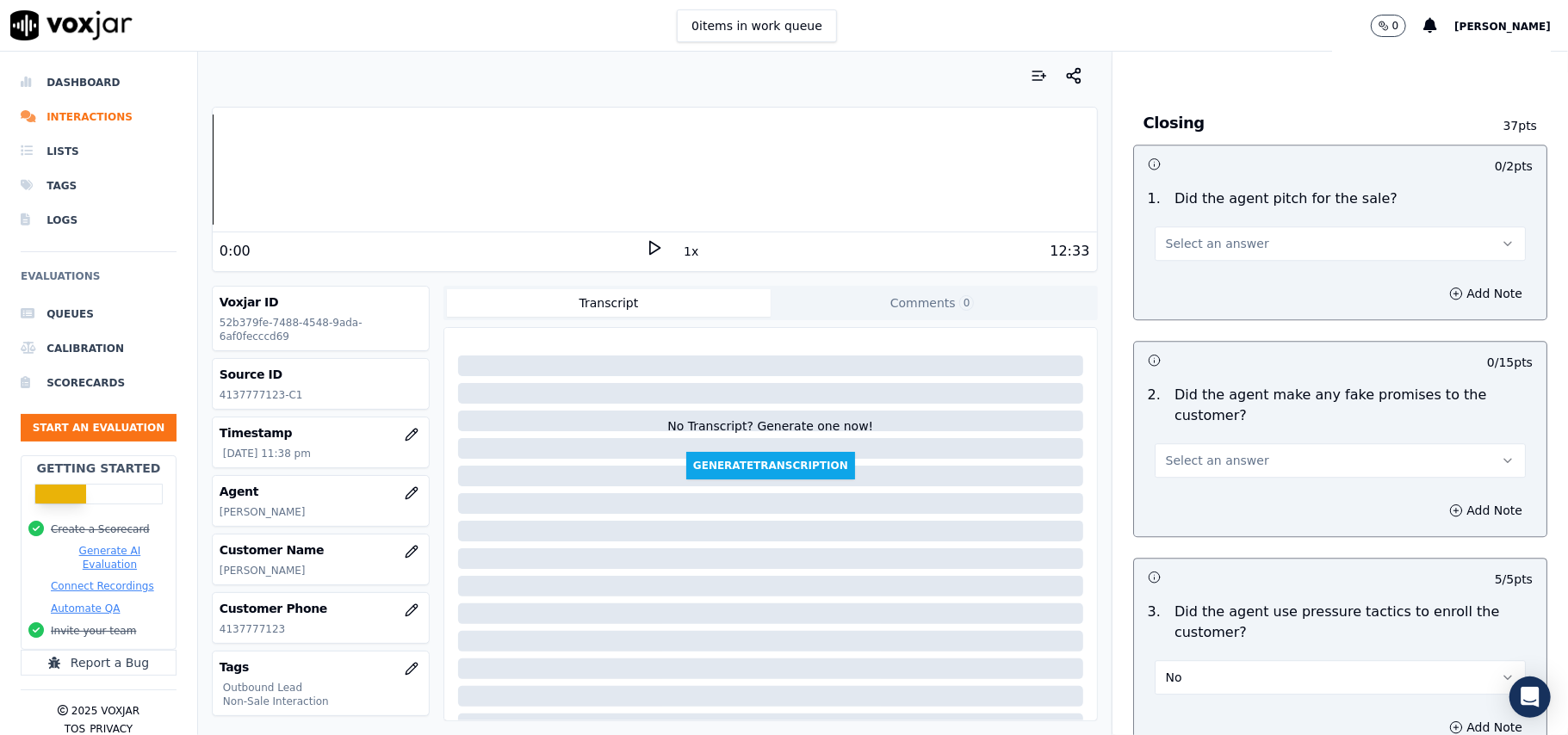
click at [1190, 462] on button "Select an answer" at bounding box center [1339, 460] width 371 height 34
click at [1182, 510] on div "No" at bounding box center [1302, 515] width 333 height 28
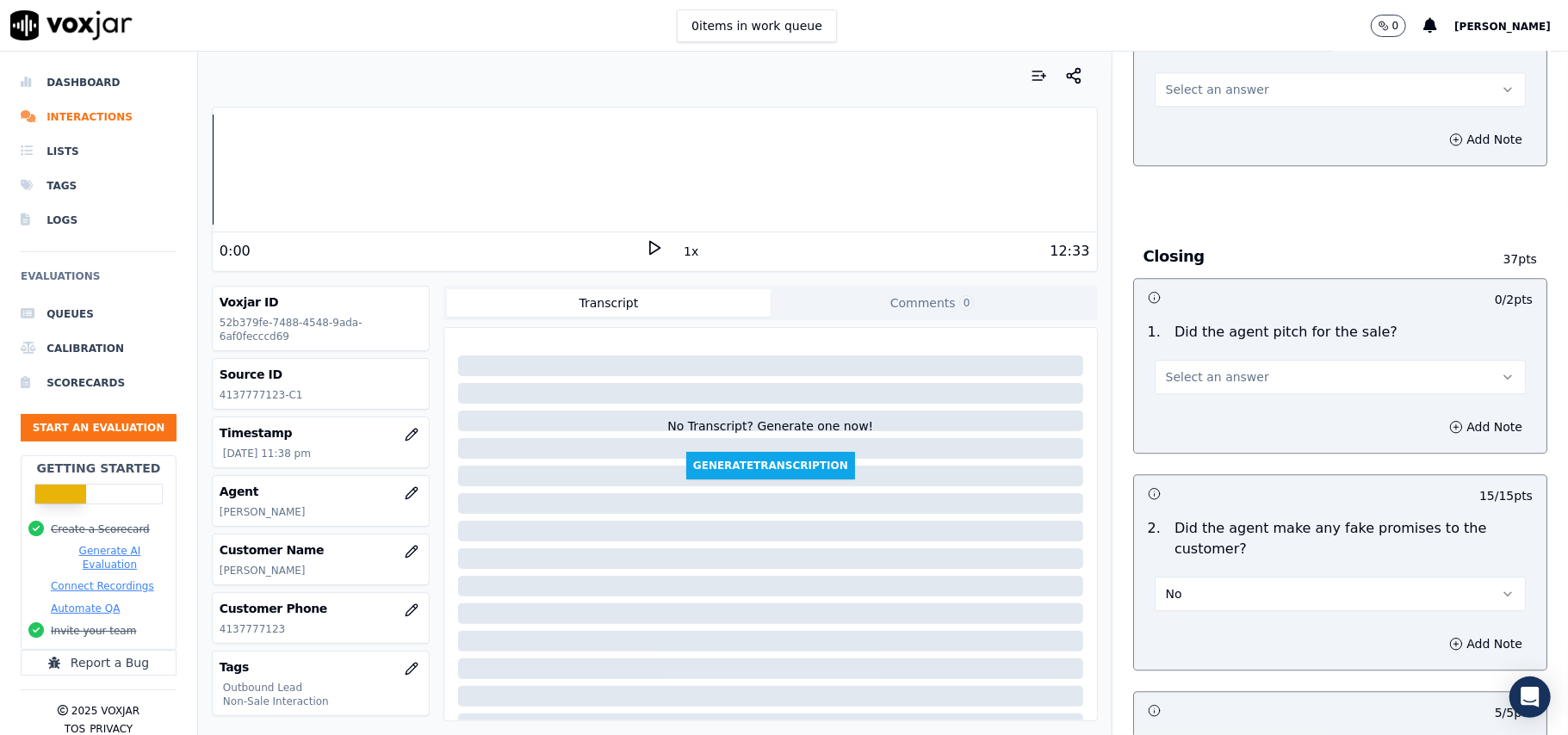
scroll to position [3031, 0]
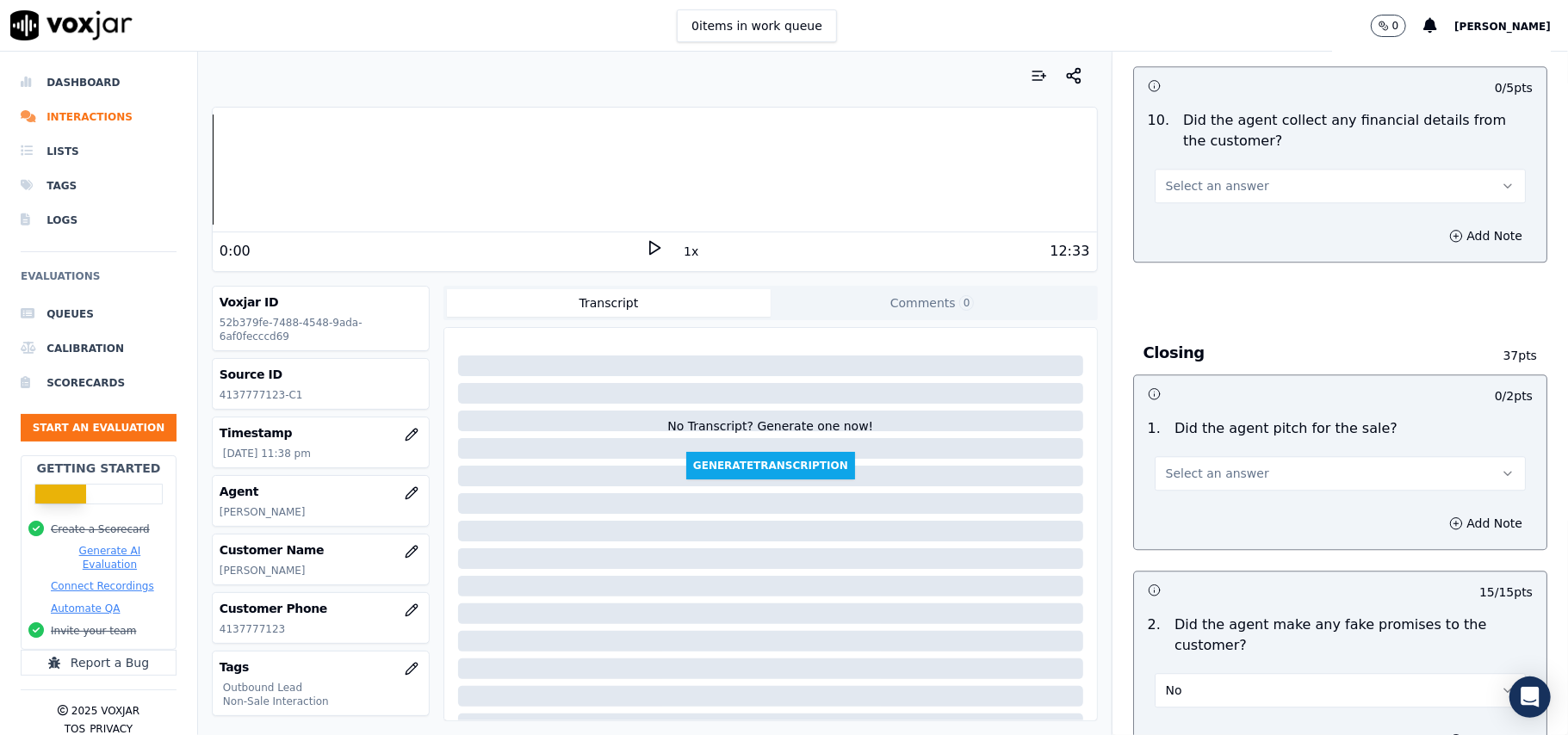
click at [1203, 465] on span "Select an answer" at bounding box center [1217, 473] width 103 height 17
click at [1203, 499] on div "Yes" at bounding box center [1302, 500] width 333 height 28
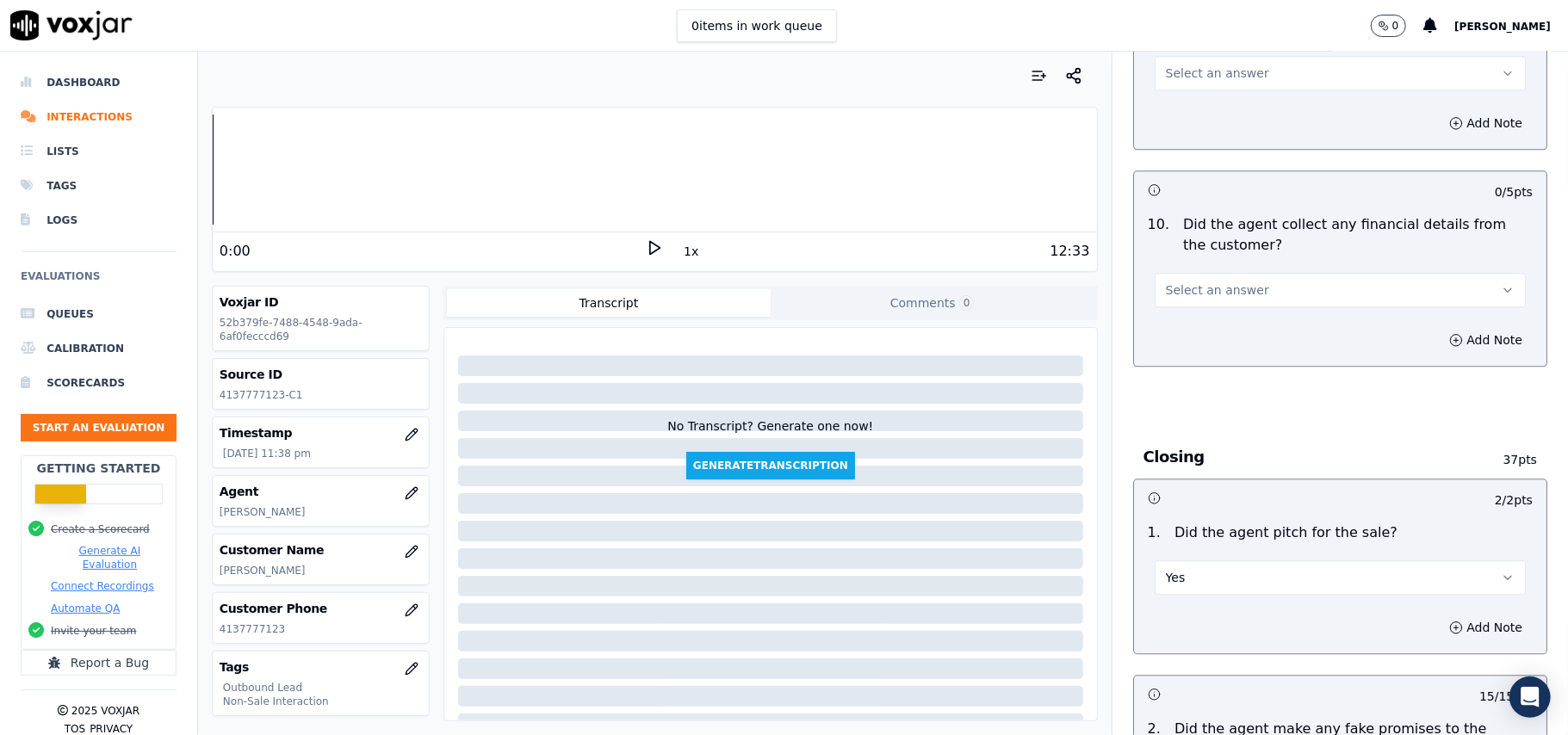
scroll to position [2801, 0]
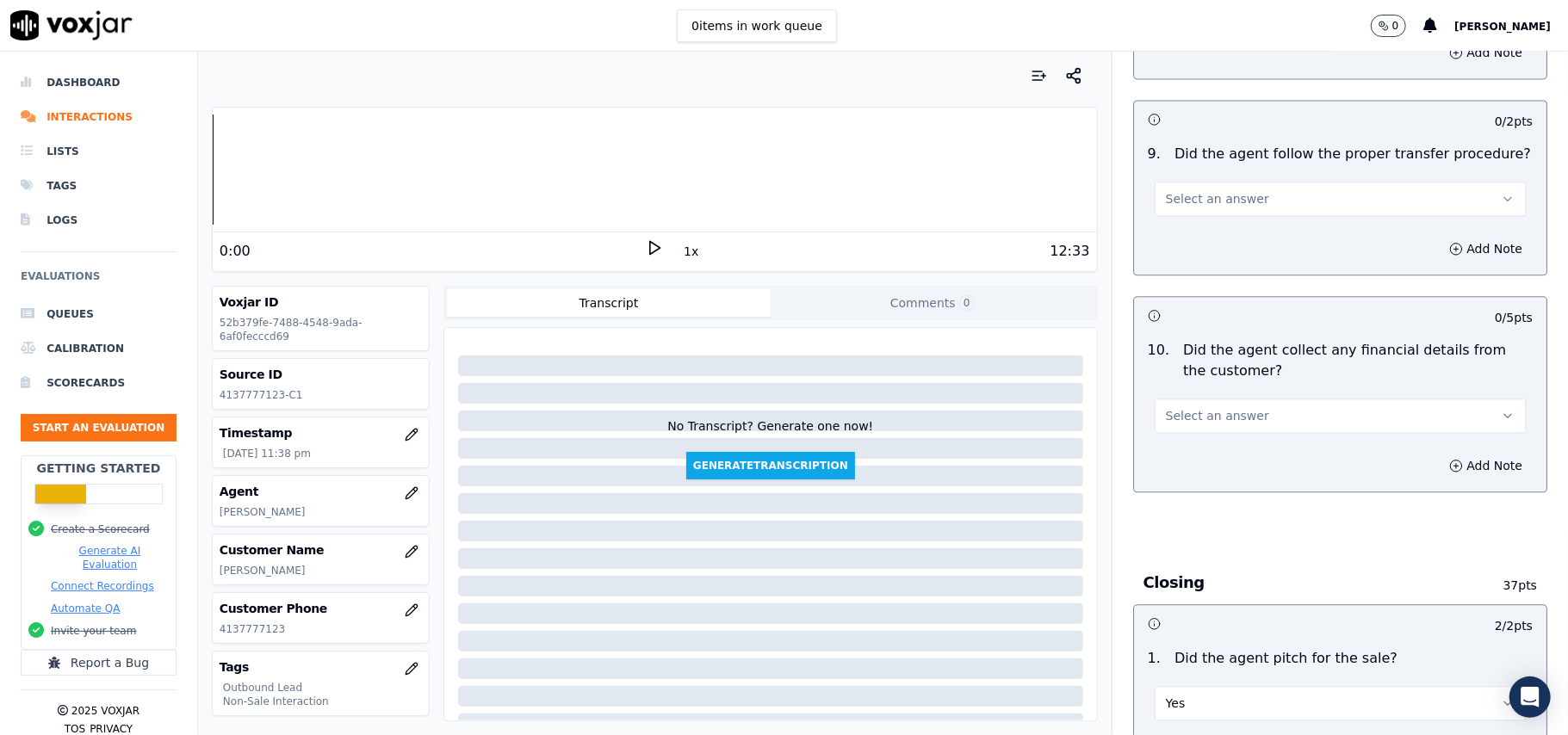
click at [1188, 416] on button "Select an answer" at bounding box center [1339, 416] width 371 height 34
click at [1189, 476] on div "No" at bounding box center [1302, 468] width 333 height 28
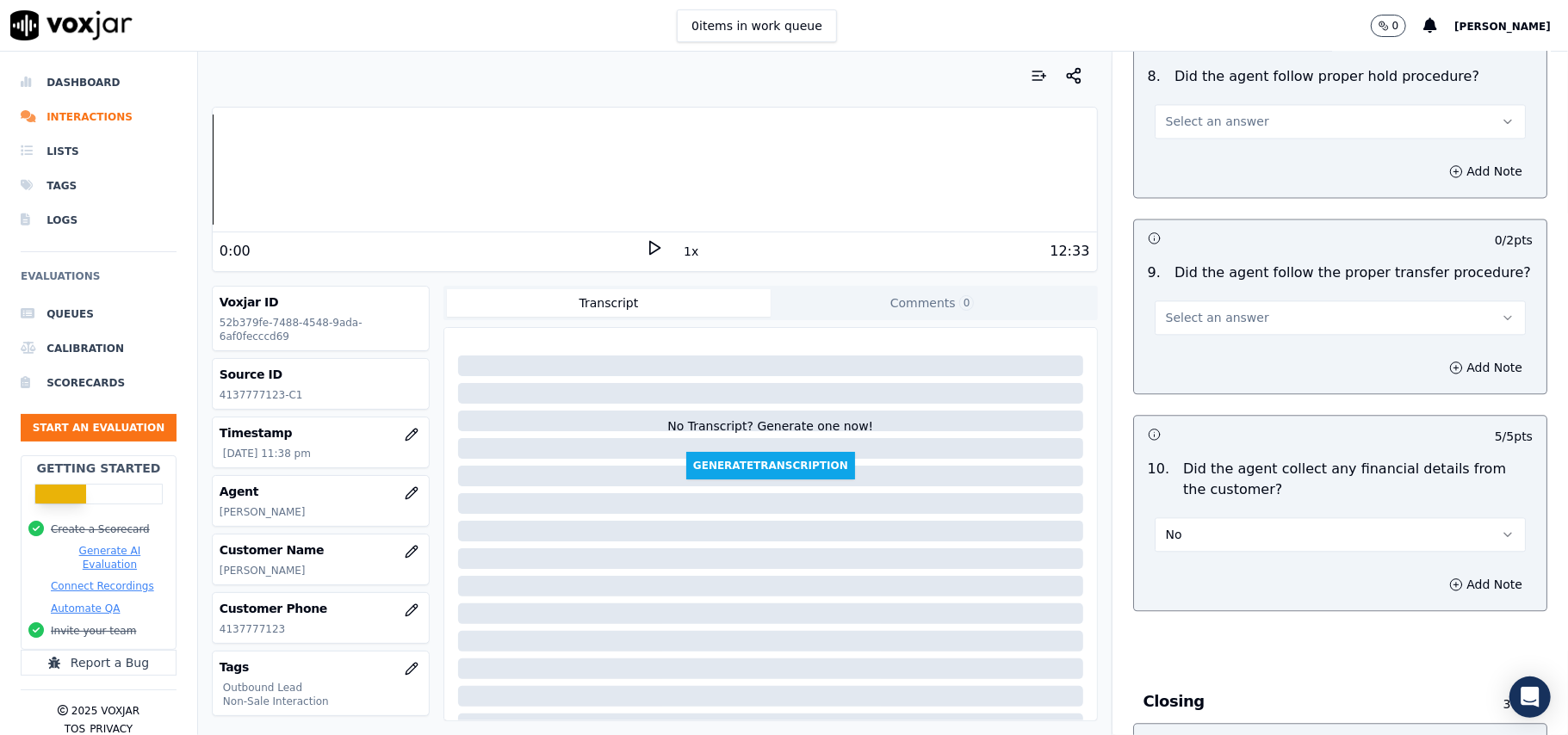
scroll to position [2572, 0]
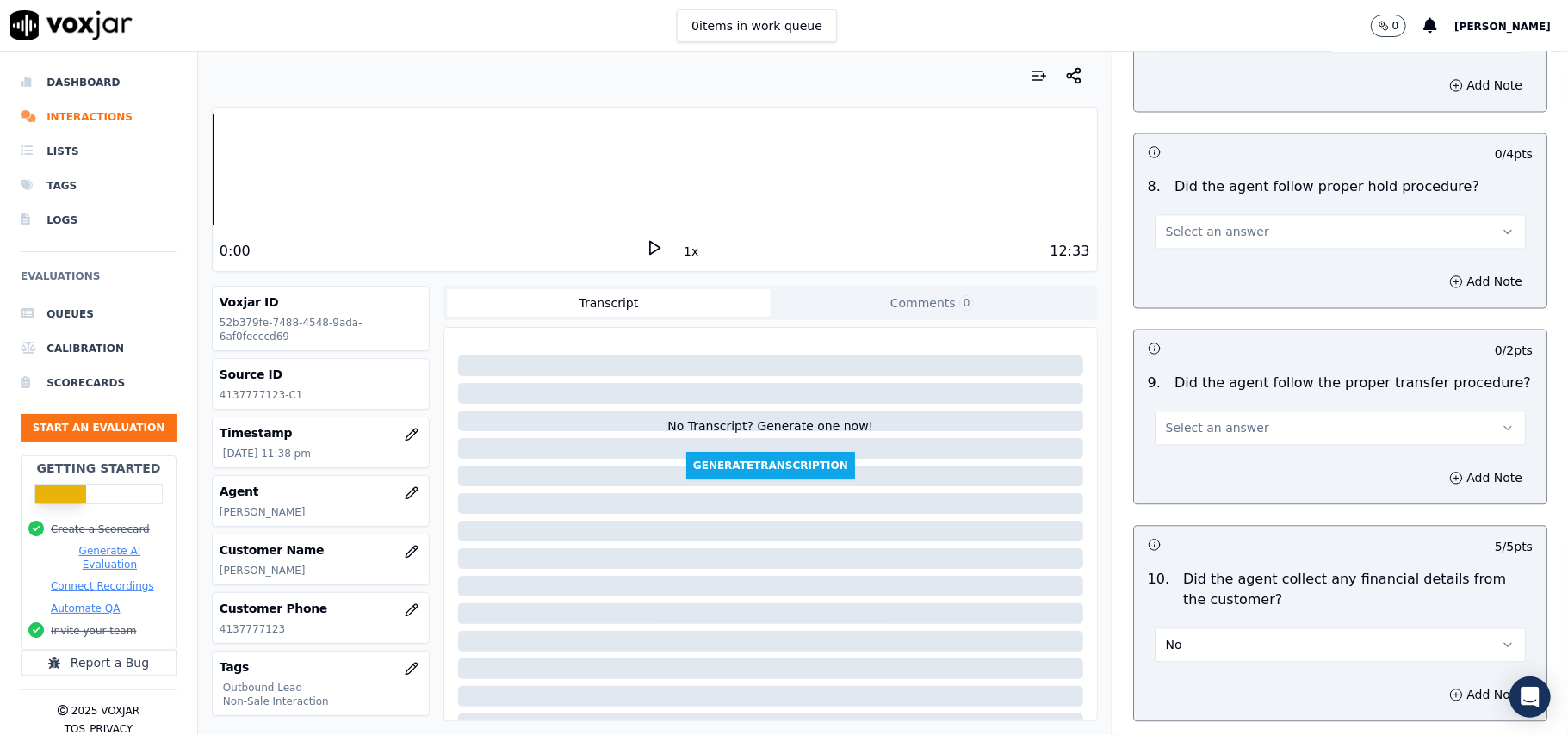
click at [1198, 419] on span "Select an answer" at bounding box center [1217, 427] width 103 height 17
click at [1196, 454] on div "Yes" at bounding box center [1302, 453] width 333 height 28
click at [1213, 223] on span "Select an answer" at bounding box center [1217, 231] width 103 height 17
click at [1206, 263] on div "Yes" at bounding box center [1302, 256] width 333 height 28
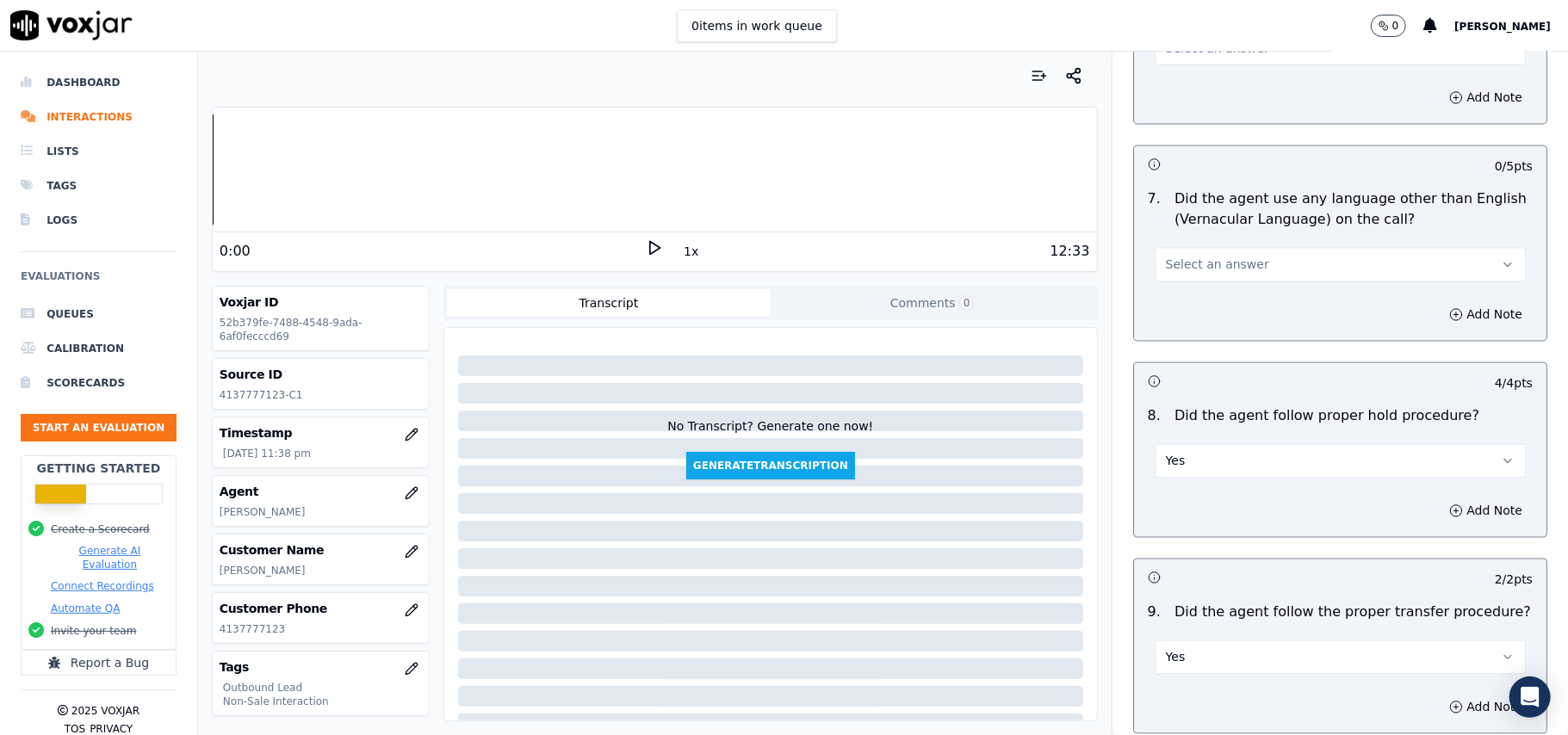
click at [1203, 260] on button "Select an answer" at bounding box center [1339, 265] width 371 height 34
click at [1190, 322] on div "No" at bounding box center [1302, 317] width 333 height 28
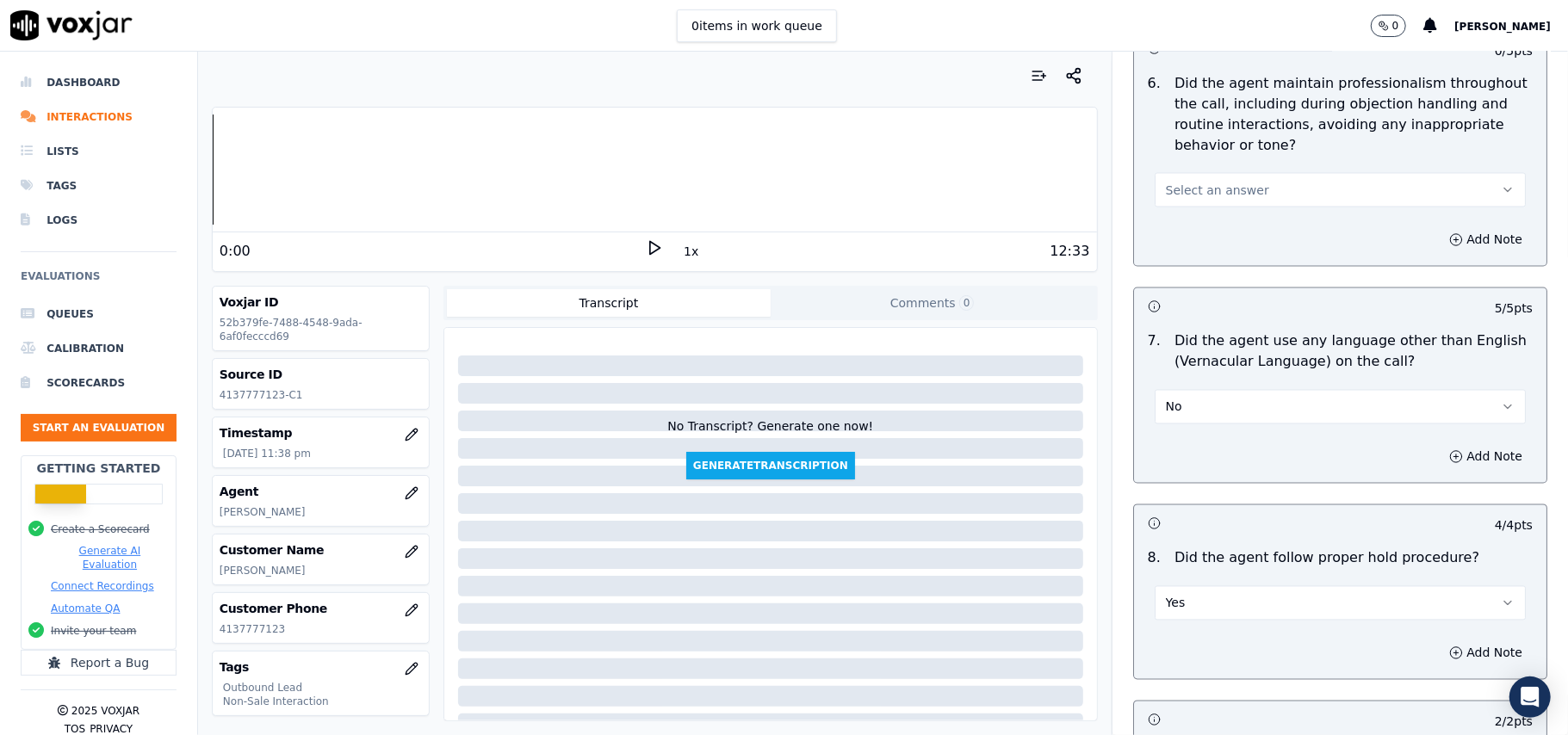
scroll to position [1998, 0]
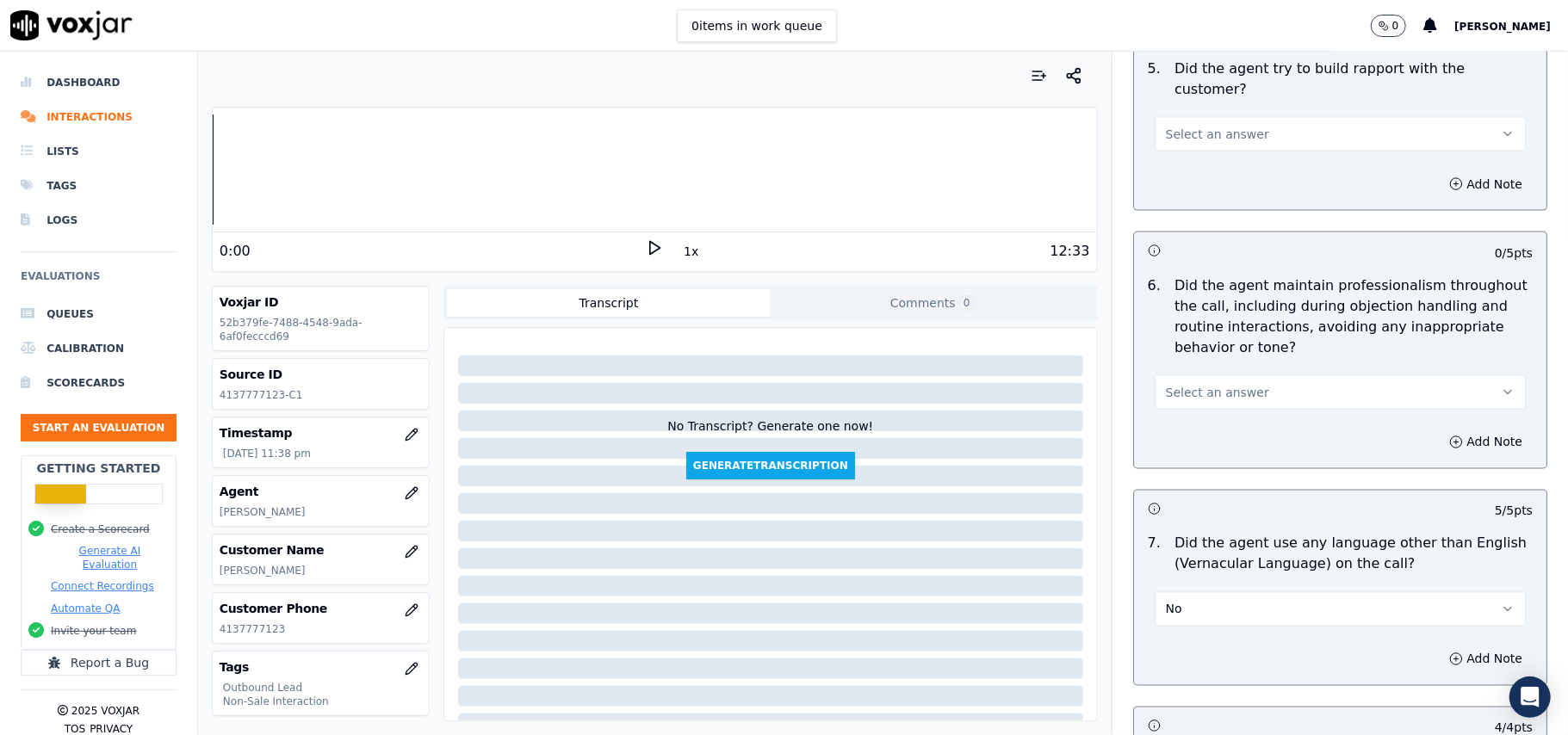
click at [1240, 375] on button "Select an answer" at bounding box center [1339, 392] width 371 height 34
click at [1216, 414] on div "Yes" at bounding box center [1302, 416] width 333 height 28
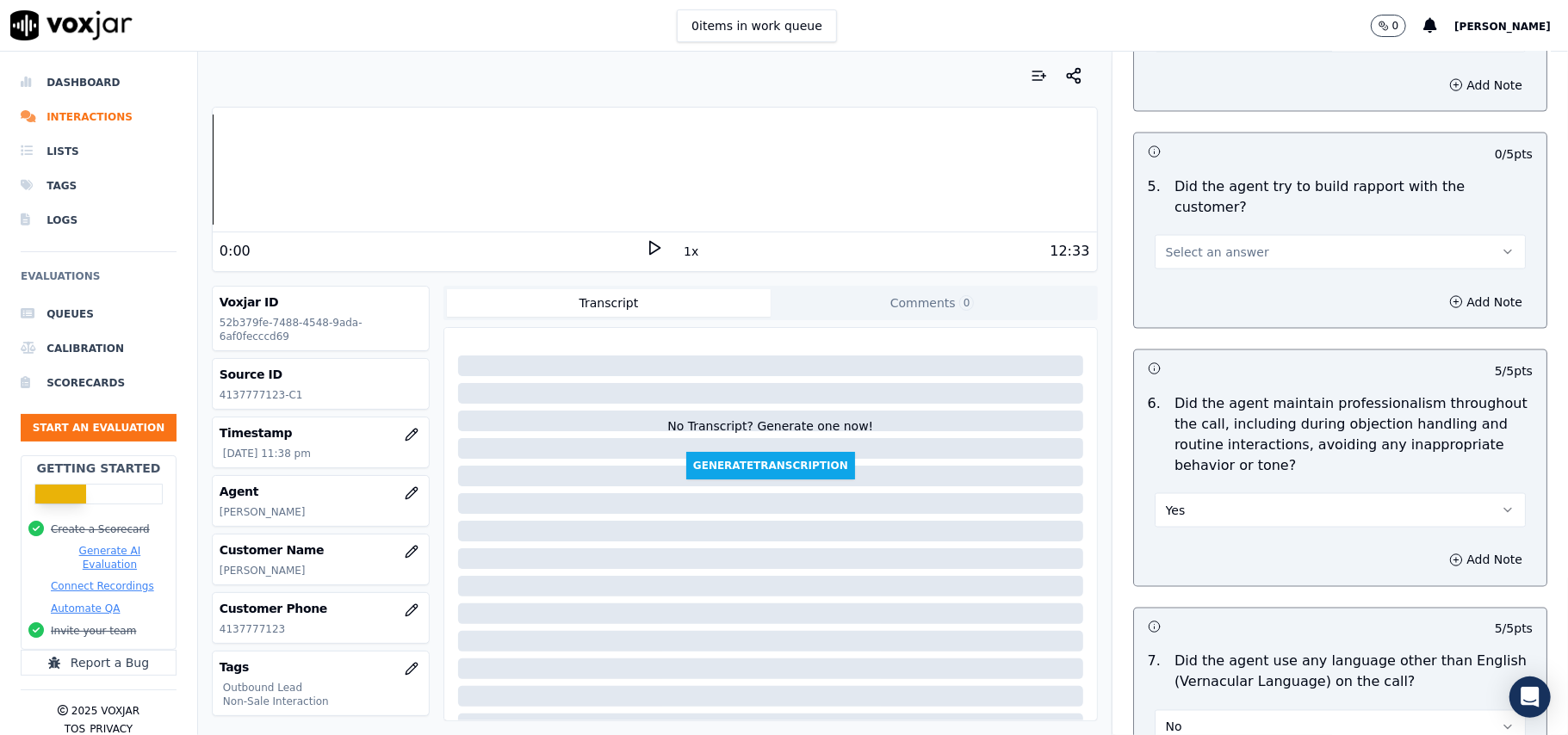
scroll to position [1768, 0]
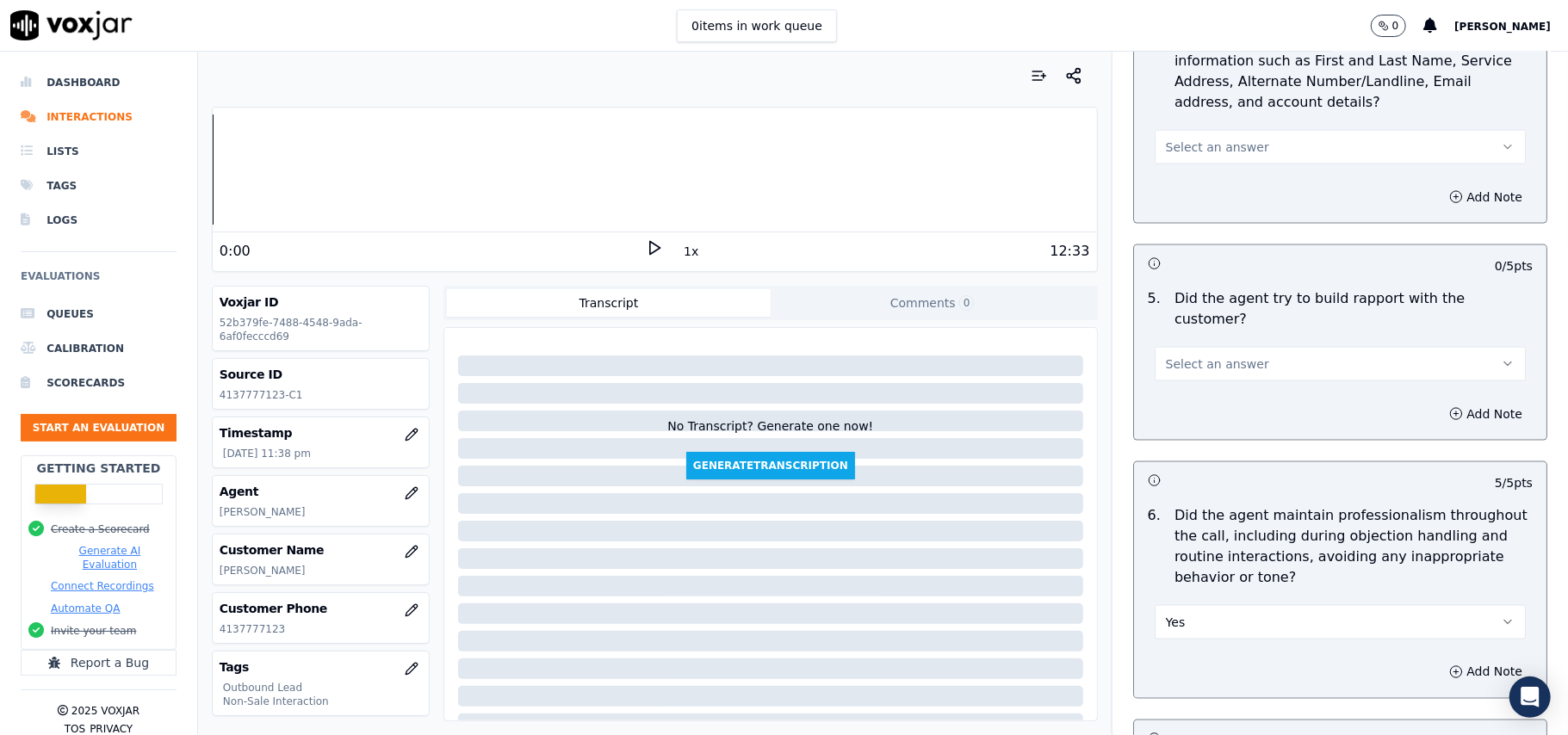
click at [1210, 355] on span "Select an answer" at bounding box center [1217, 363] width 103 height 17
click at [1210, 380] on div "Yes" at bounding box center [1302, 386] width 333 height 28
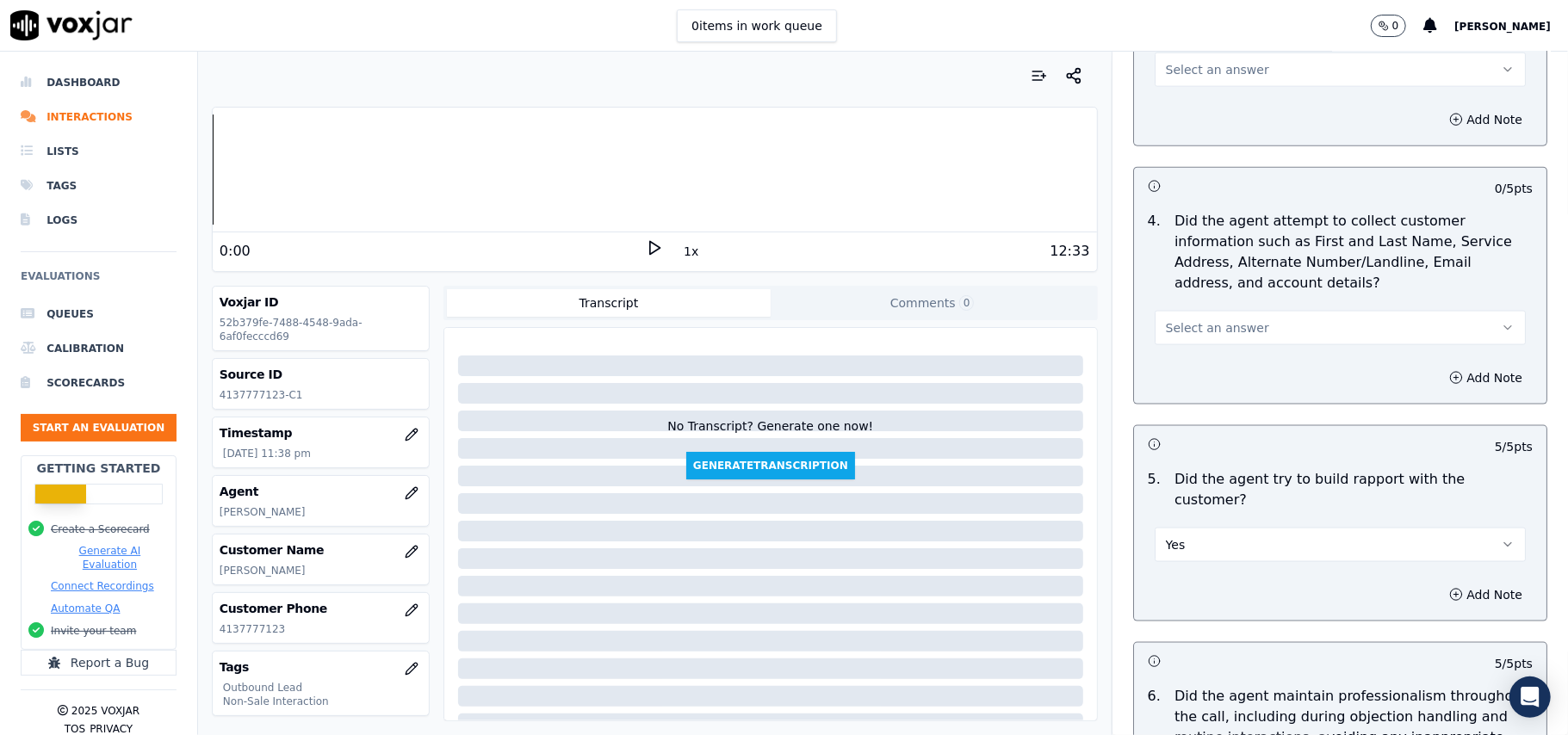
scroll to position [1423, 0]
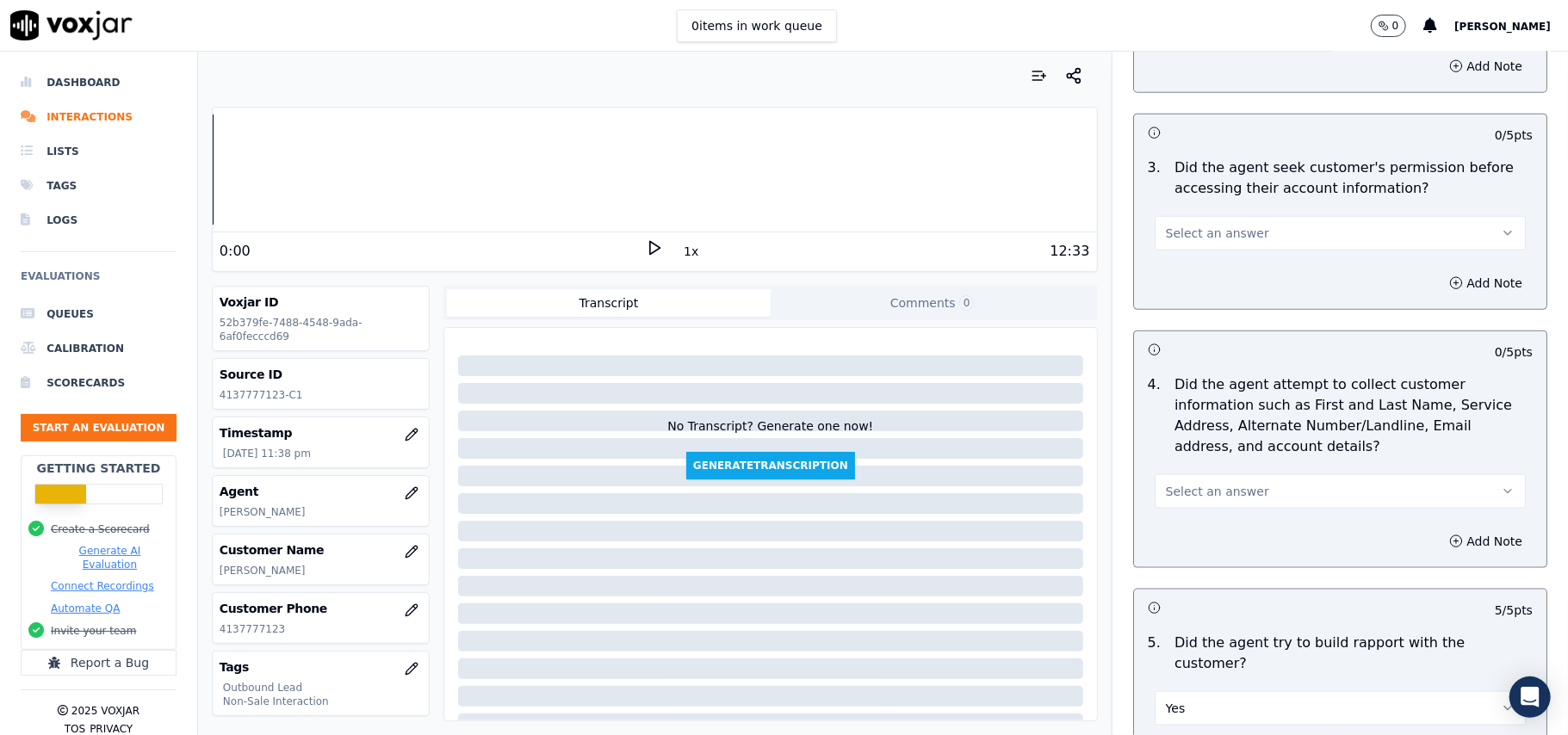
click at [1192, 491] on span "Select an answer" at bounding box center [1217, 491] width 103 height 17
click at [1185, 583] on div "N/A" at bounding box center [1302, 590] width 333 height 28
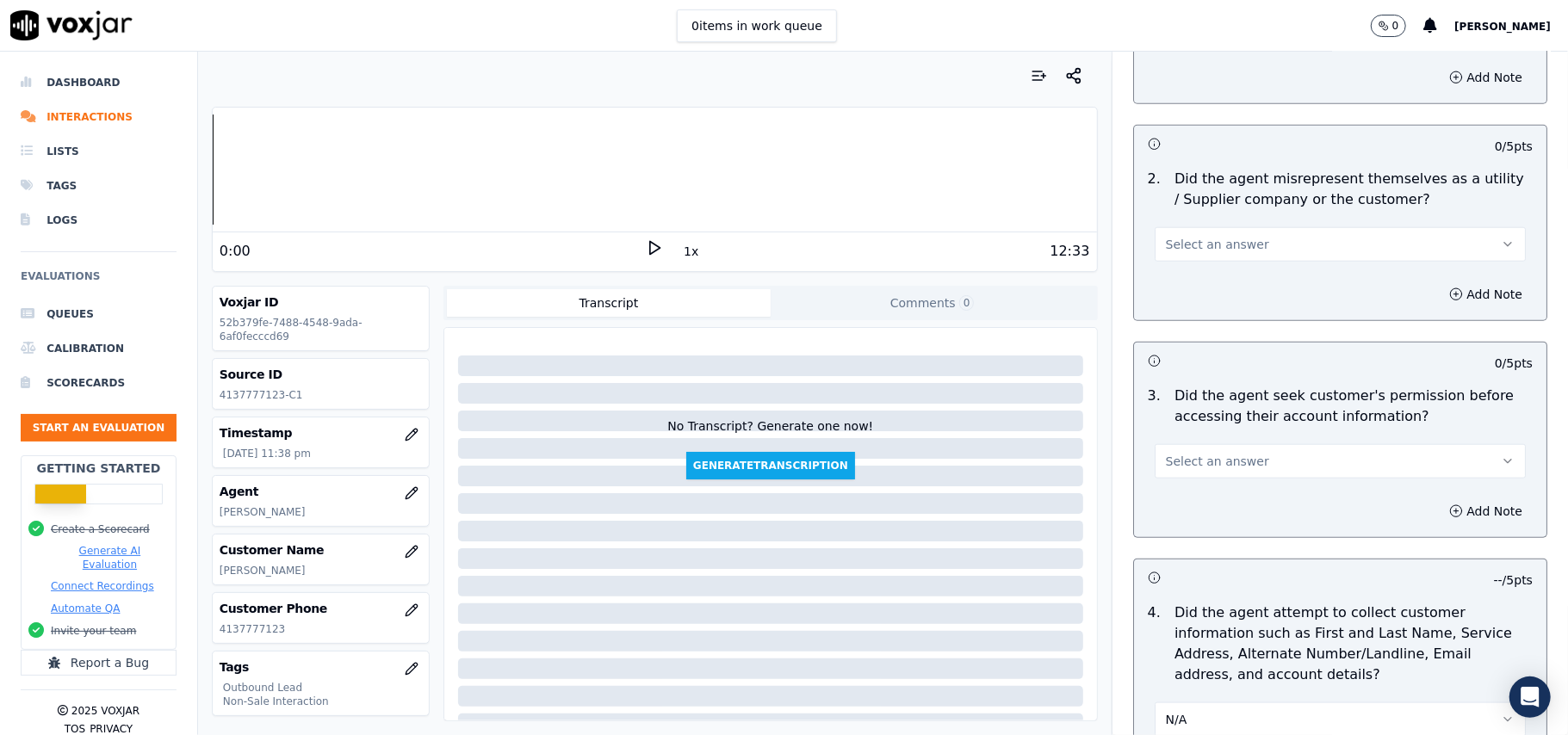
scroll to position [1194, 0]
click at [1213, 459] on span "Select an answer" at bounding box center [1217, 461] width 103 height 17
click at [1205, 511] on div "Yes" at bounding box center [1302, 505] width 333 height 28
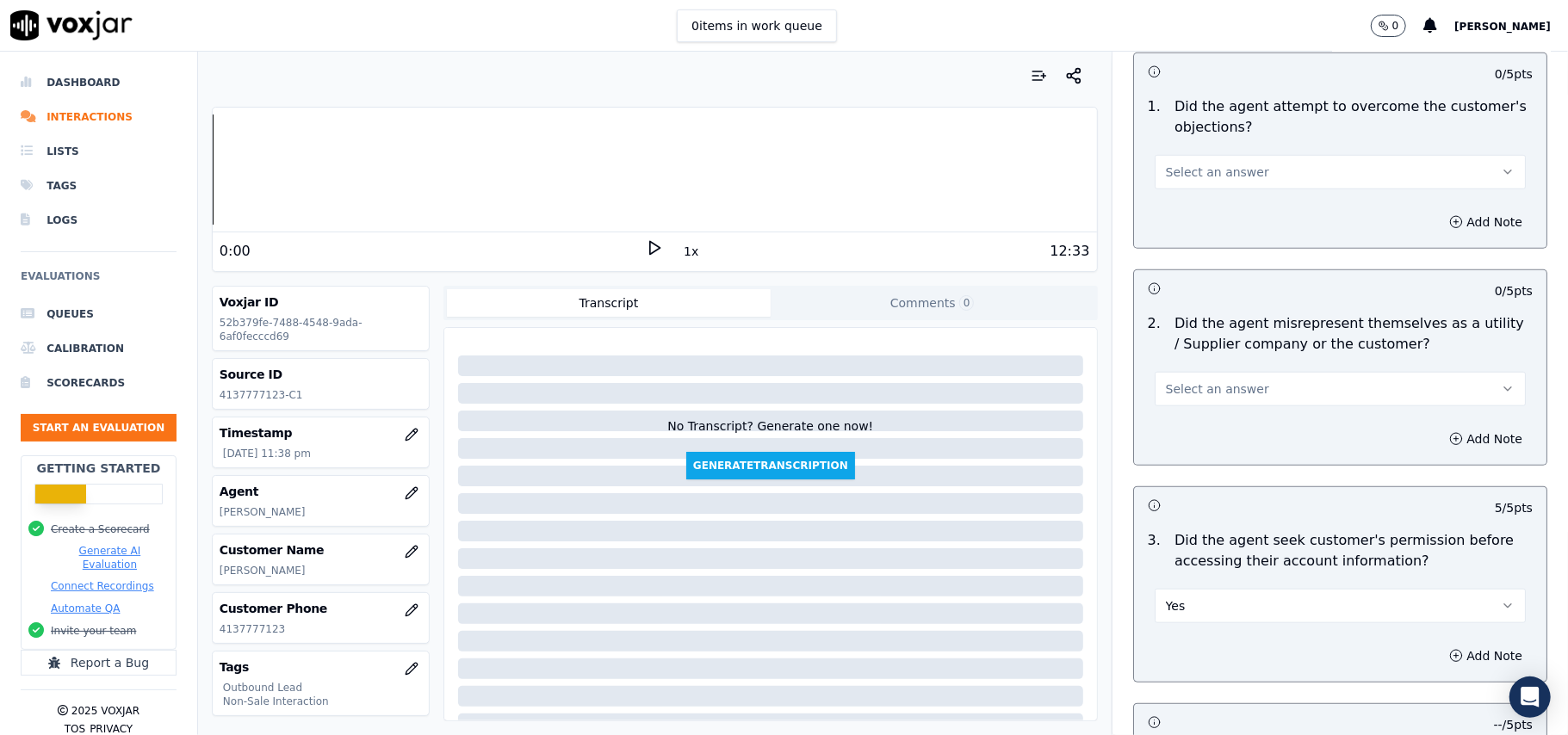
scroll to position [851, 0]
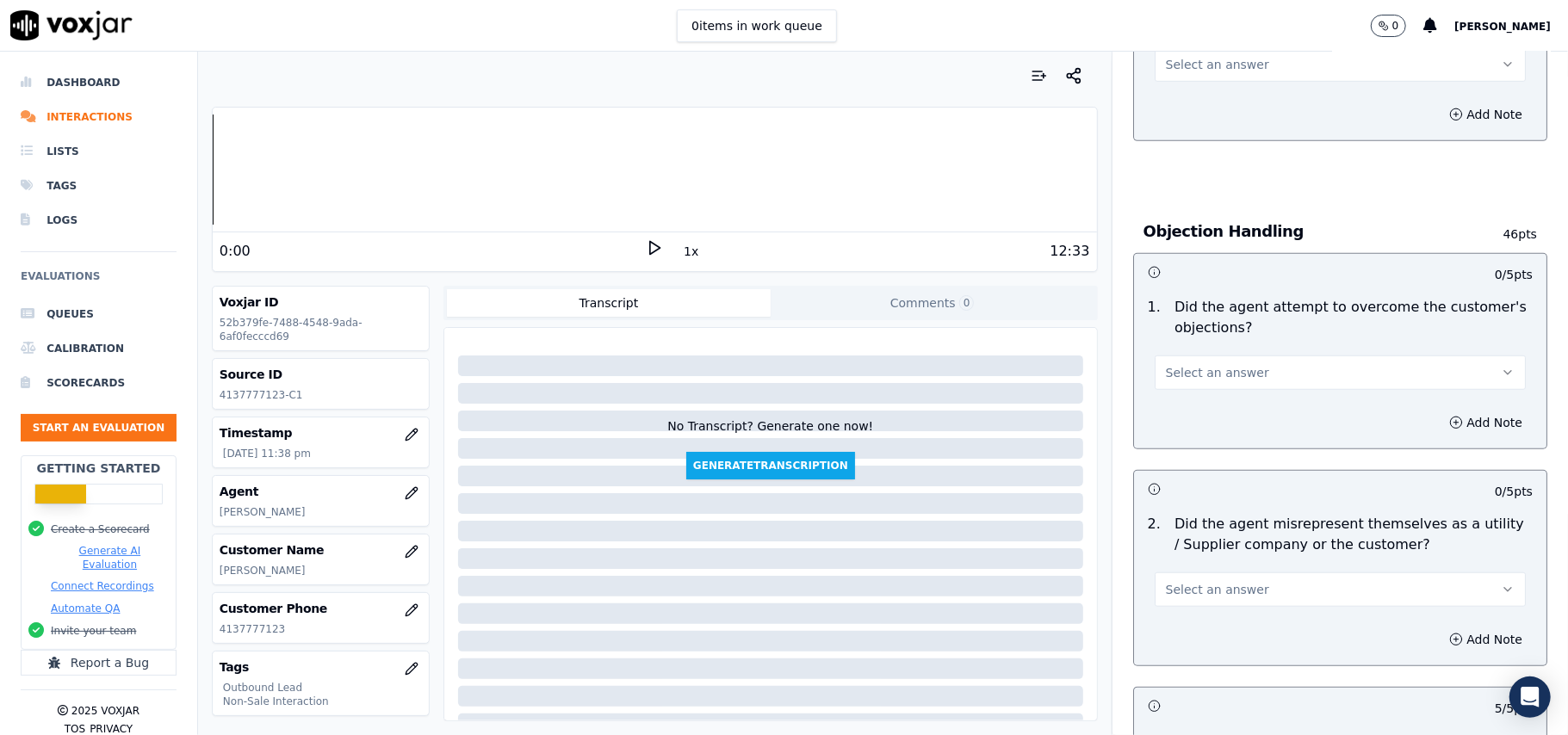
click at [1200, 583] on span "Select an answer" at bounding box center [1217, 589] width 103 height 17
click at [1170, 662] on div "No" at bounding box center [1302, 659] width 333 height 28
click at [1178, 353] on div "Select an answer" at bounding box center [1340, 364] width 399 height 52
click at [1178, 381] on span "Select an answer" at bounding box center [1217, 372] width 103 height 17
click at [1166, 407] on div "Yes" at bounding box center [1302, 414] width 333 height 28
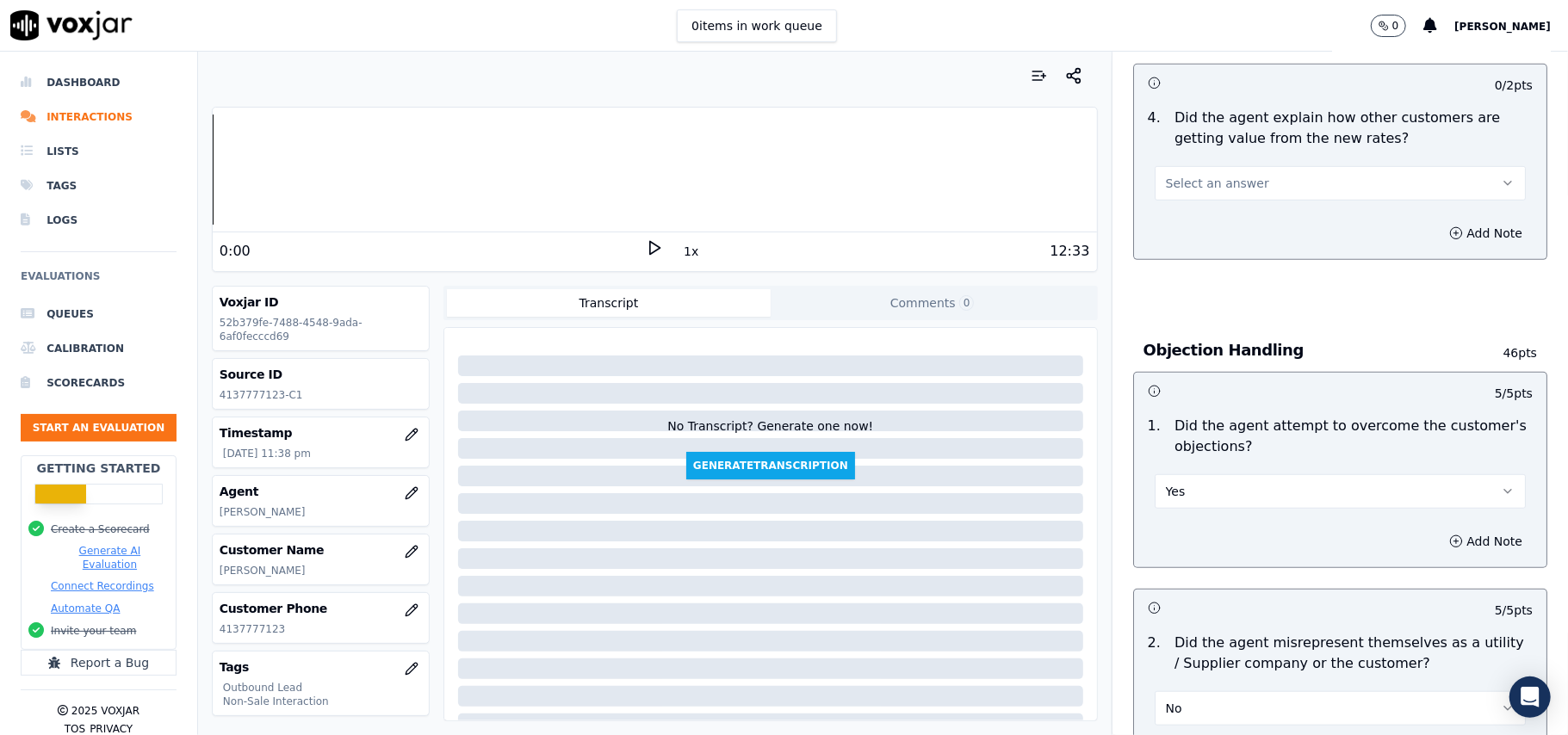
scroll to position [621, 0]
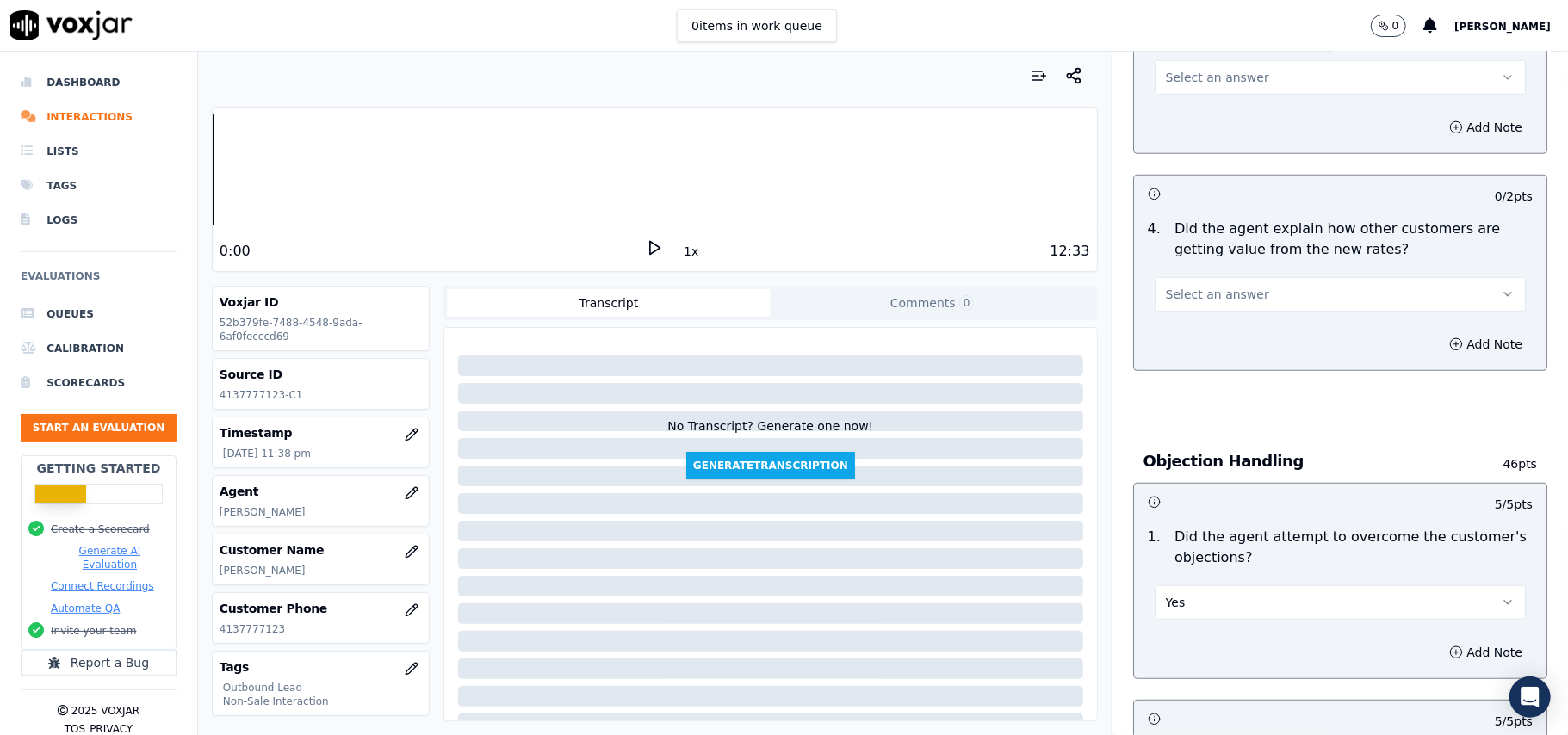
click at [1215, 290] on span "Select an answer" at bounding box center [1217, 293] width 103 height 17
click at [1215, 331] on div "Yes" at bounding box center [1302, 335] width 333 height 28
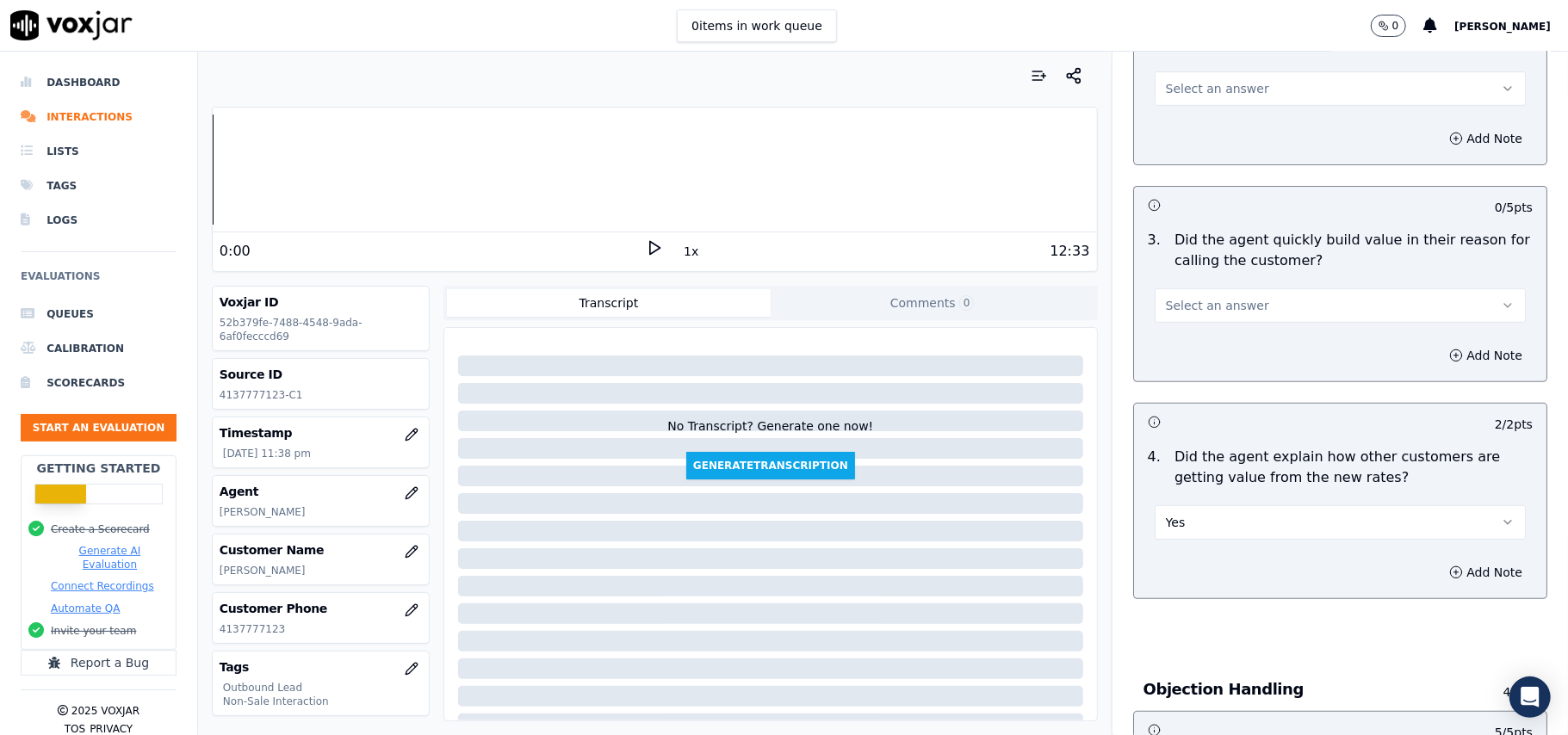
scroll to position [390, 0]
click at [1196, 296] on button "Select an answer" at bounding box center [1339, 307] width 371 height 34
click at [1196, 351] on div "Yes" at bounding box center [1302, 346] width 333 height 28
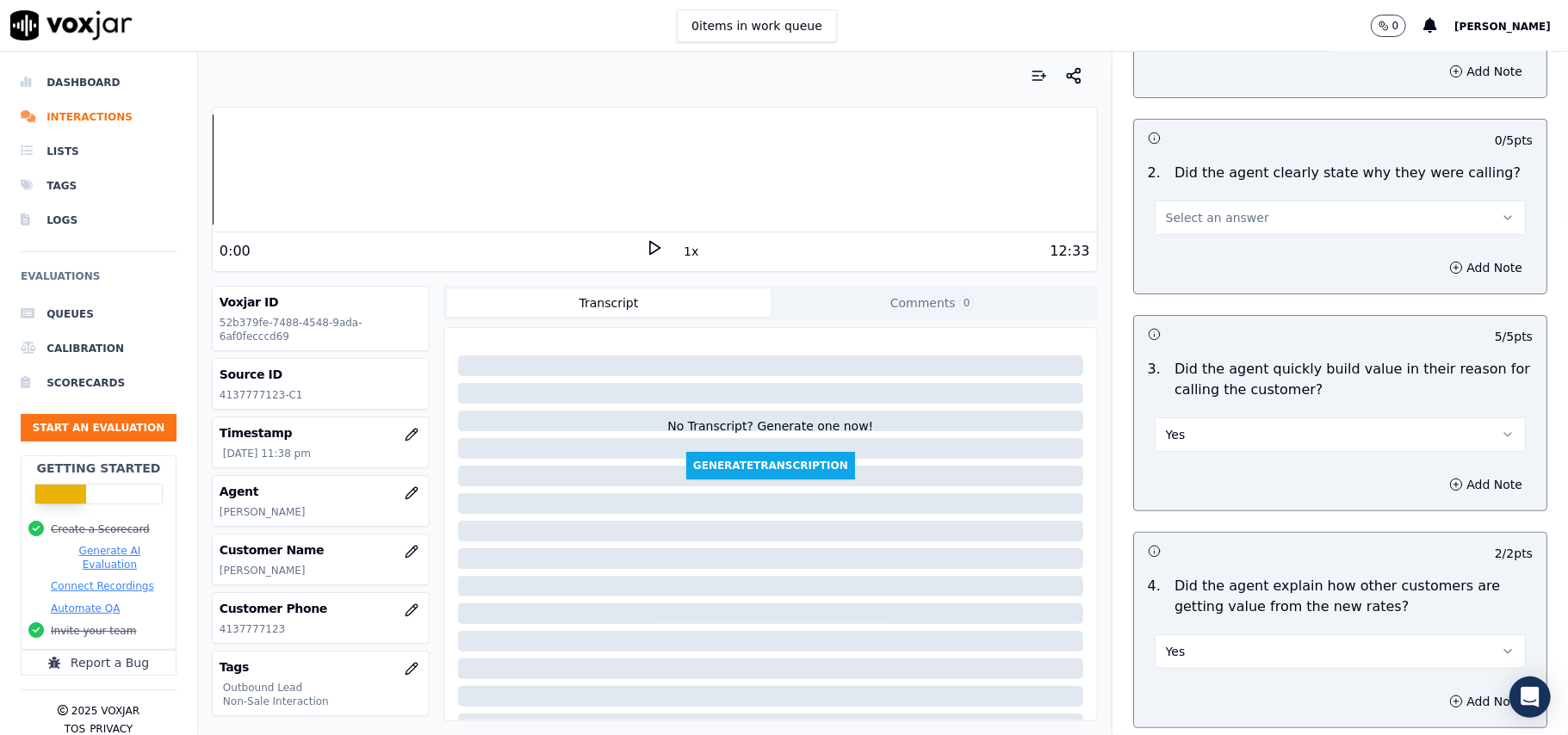
scroll to position [162, 0]
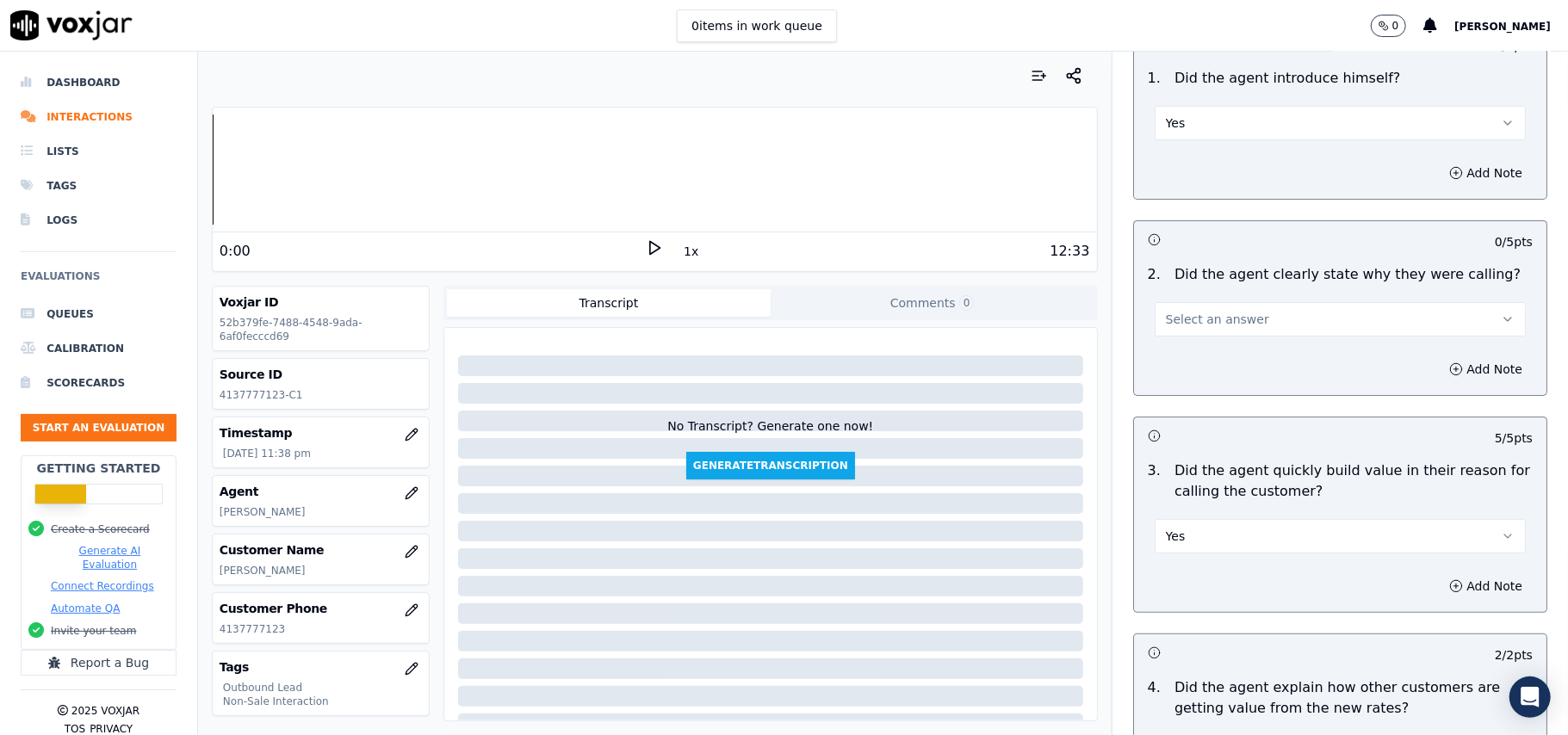
drag, startPoint x: 1199, startPoint y: 286, endPoint x: 1199, endPoint y: 307, distance: 21.0
click at [1199, 294] on div "Select an answer" at bounding box center [1340, 311] width 399 height 52
click at [1199, 308] on button "Select an answer" at bounding box center [1339, 319] width 371 height 34
click at [1199, 363] on div "Yes" at bounding box center [1302, 359] width 333 height 28
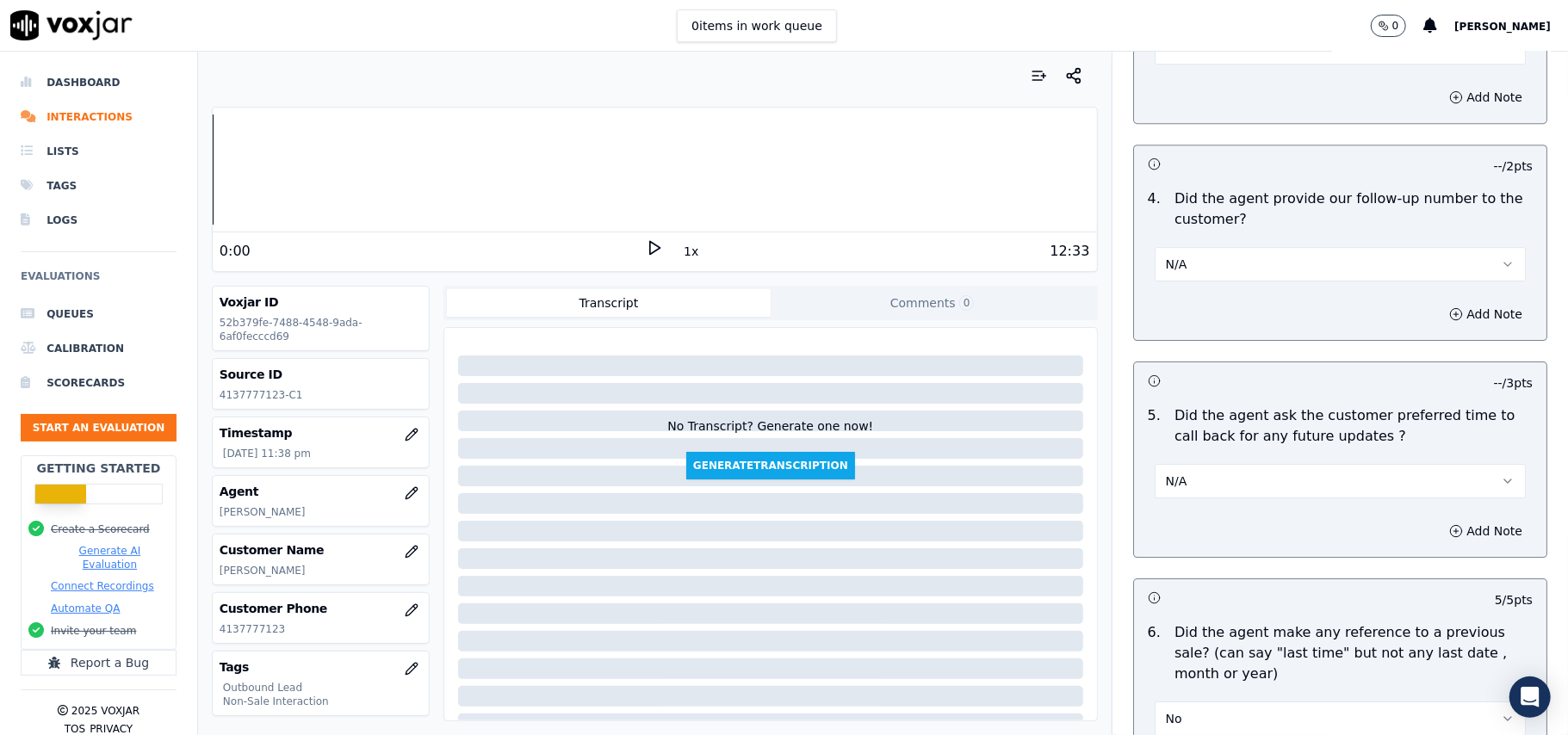
scroll to position [4293, 0]
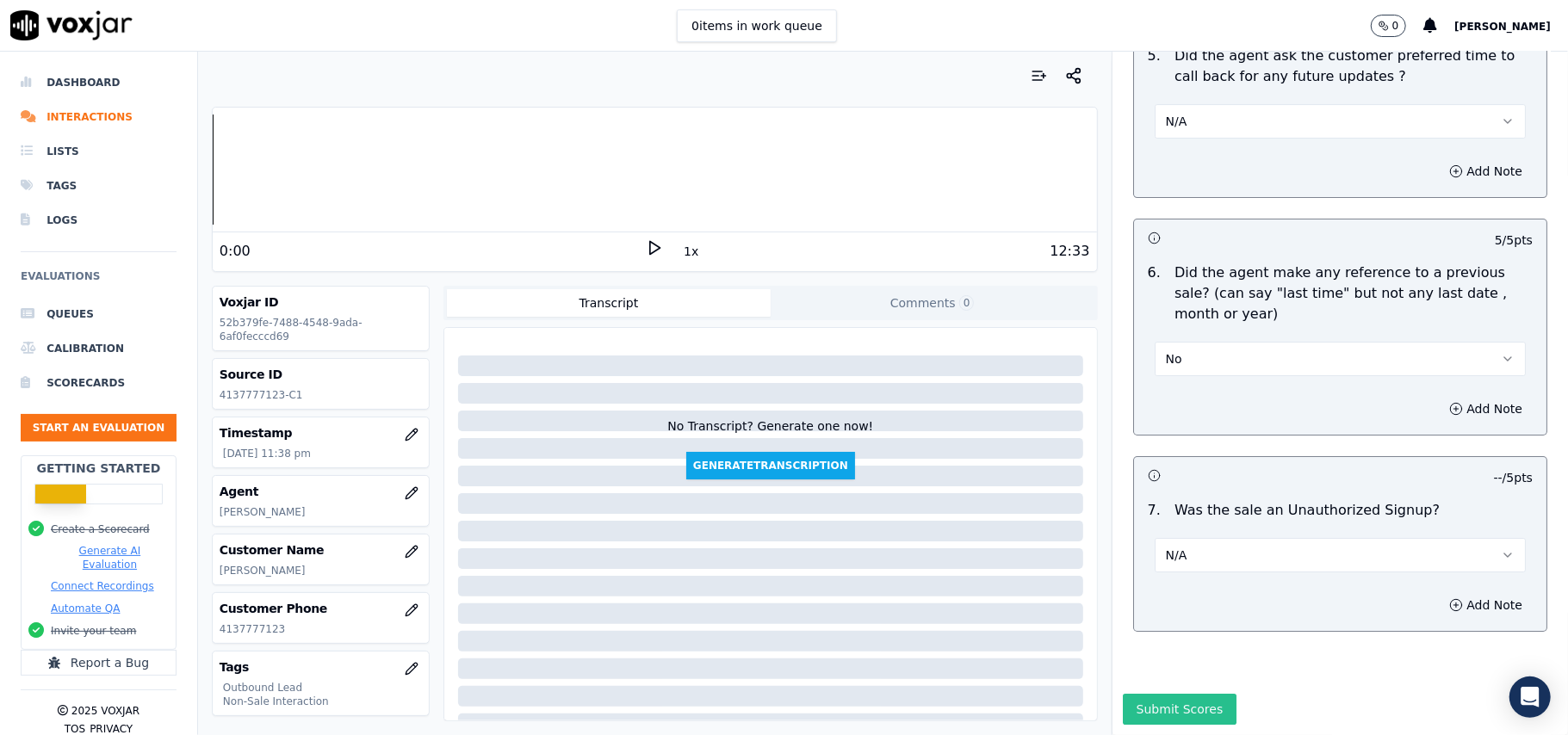
click at [1136, 694] on button "Submit Scores" at bounding box center [1180, 709] width 115 height 31
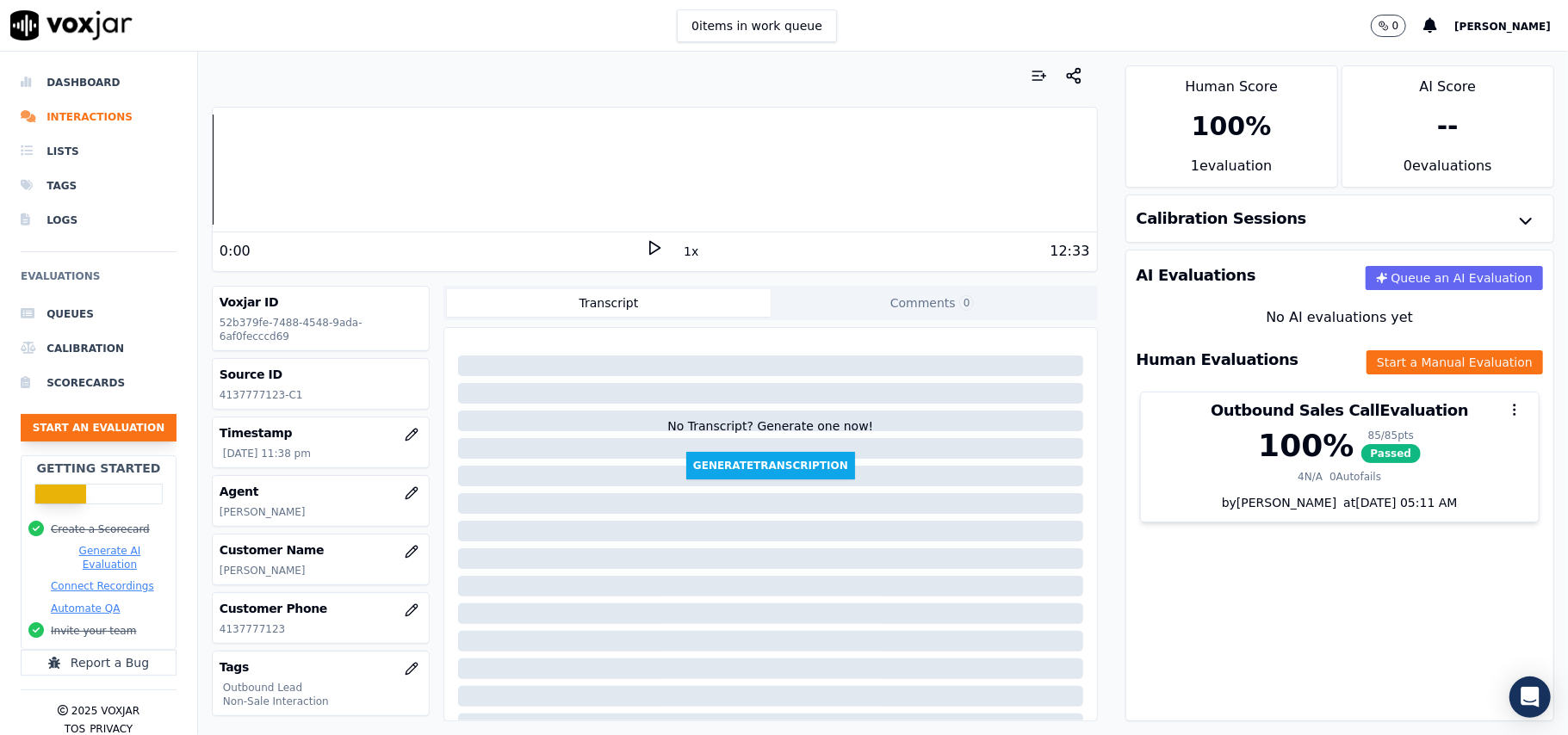
click at [116, 429] on button "Start an Evaluation" at bounding box center [99, 427] width 156 height 28
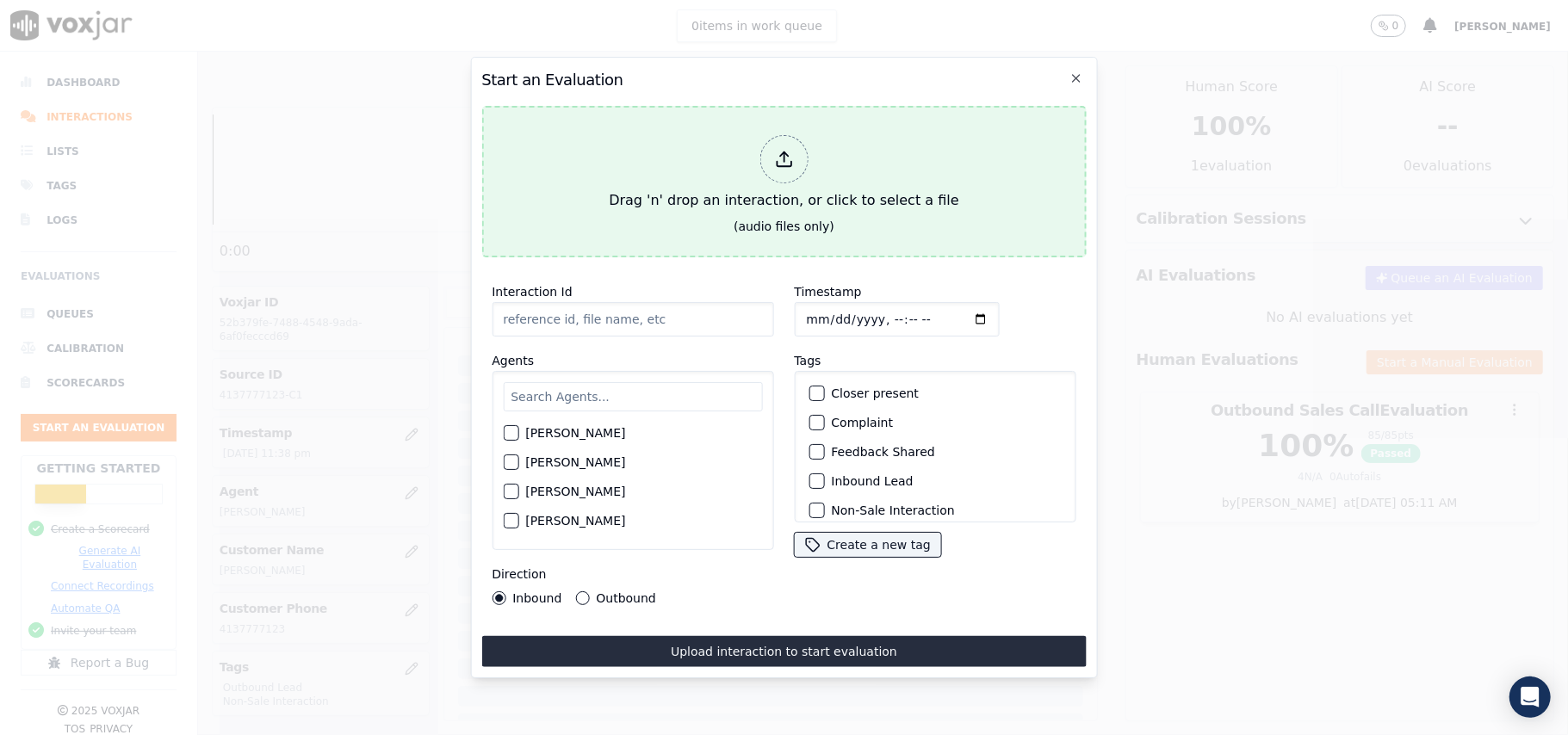
click at [791, 159] on icon at bounding box center [783, 159] width 19 height 19
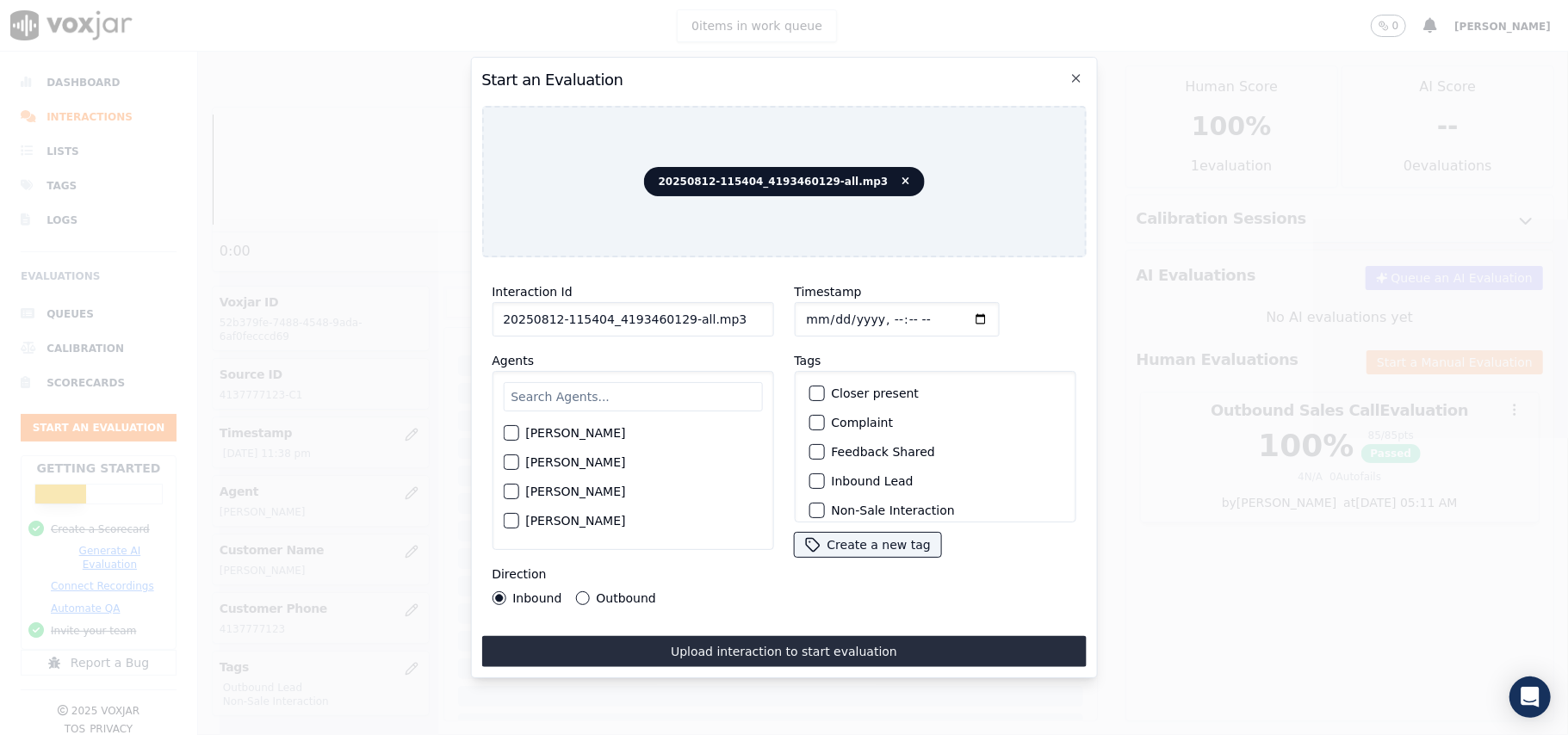
drag, startPoint x: 721, startPoint y: 313, endPoint x: 677, endPoint y: 306, distance: 44.6
click at [677, 306] on input "20250812-115404_4193460129-all.mp3" at bounding box center [633, 319] width 282 height 34
type input "20250812-115404_4193460129-C1"
click at [818, 311] on input "Timestamp" at bounding box center [896, 319] width 205 height 34
type input "[DATE]T23:42"
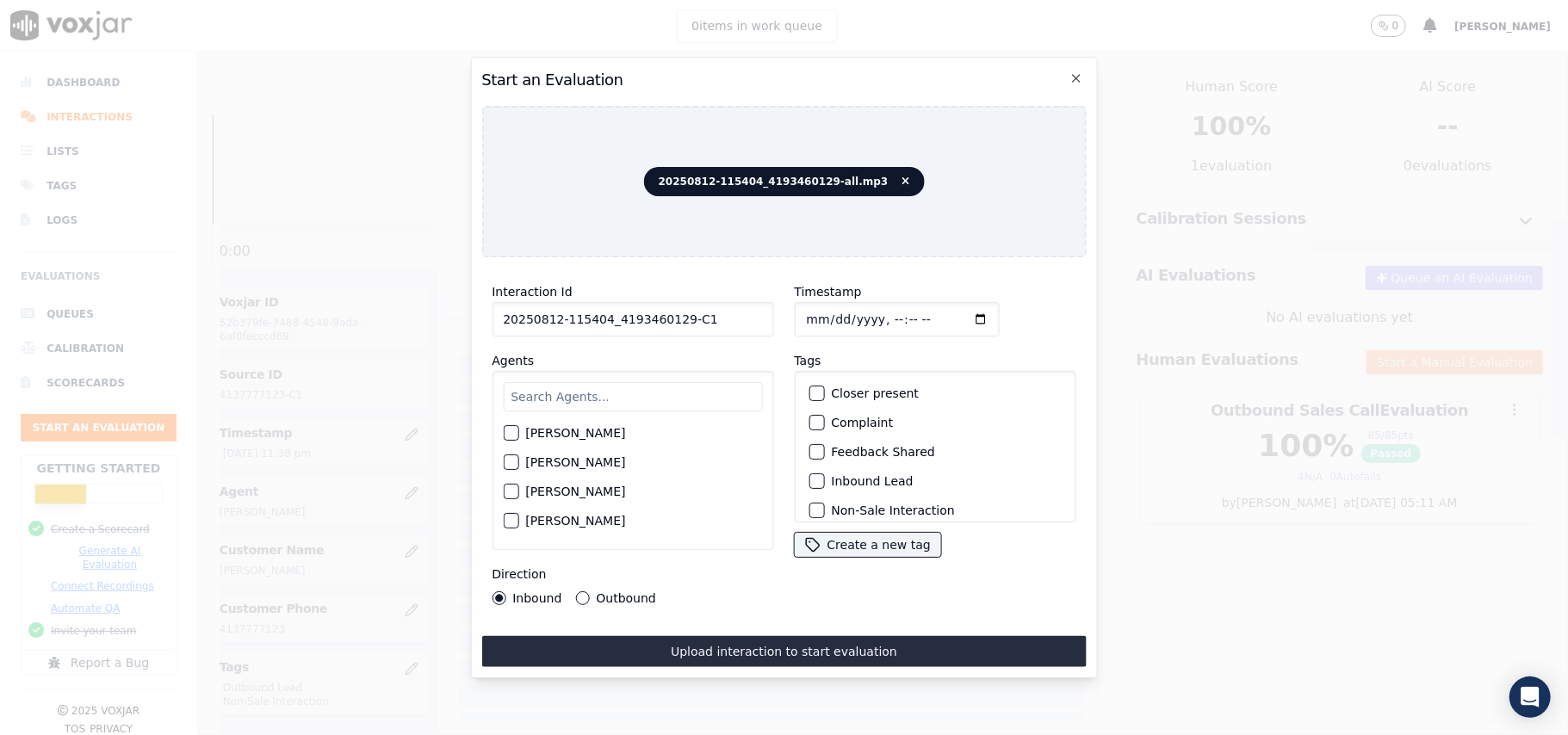
click at [701, 387] on input "text" at bounding box center [632, 397] width 259 height 30
type input "MArk"
click at [506, 433] on div "button" at bounding box center [509, 438] width 12 height 12
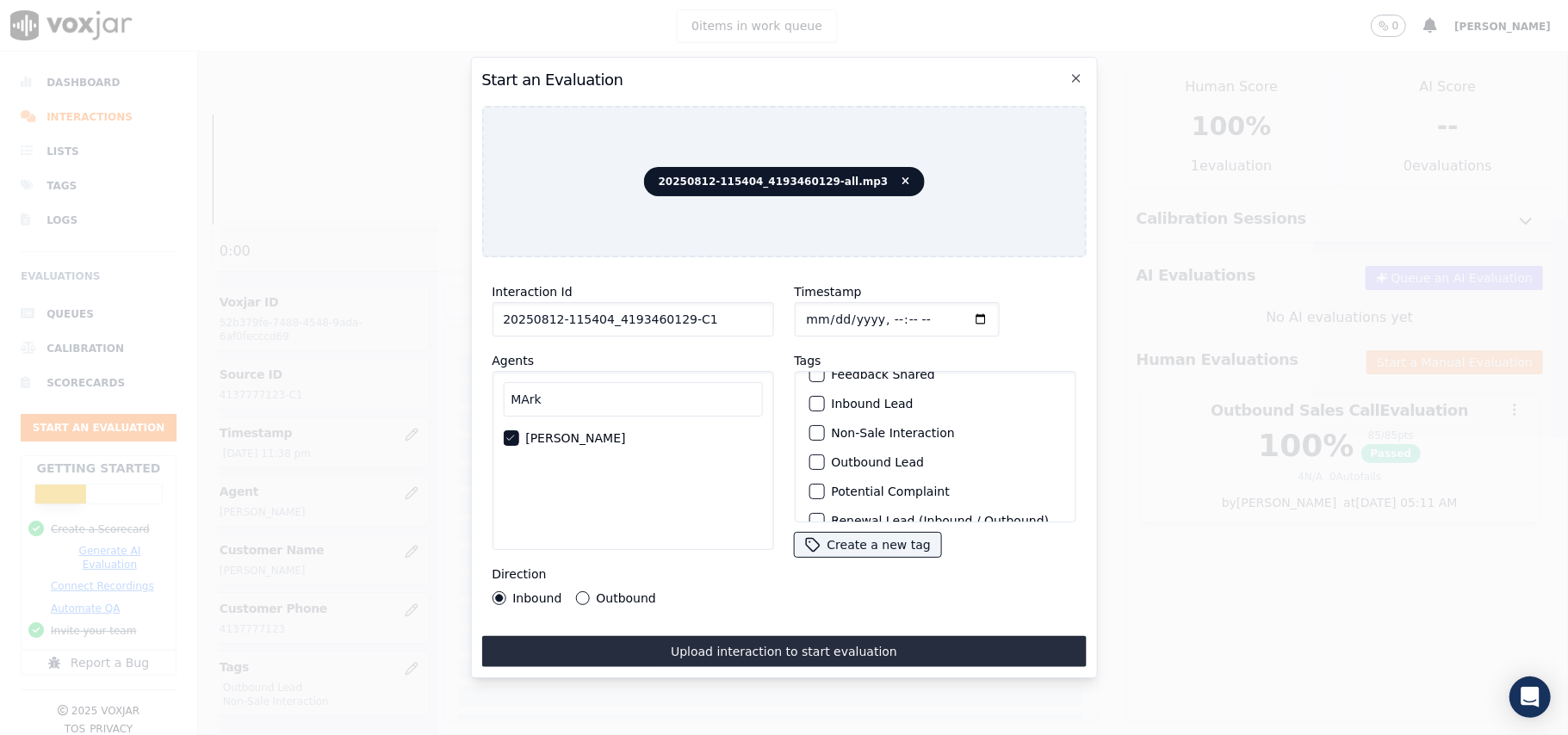
scroll to position [150, 0]
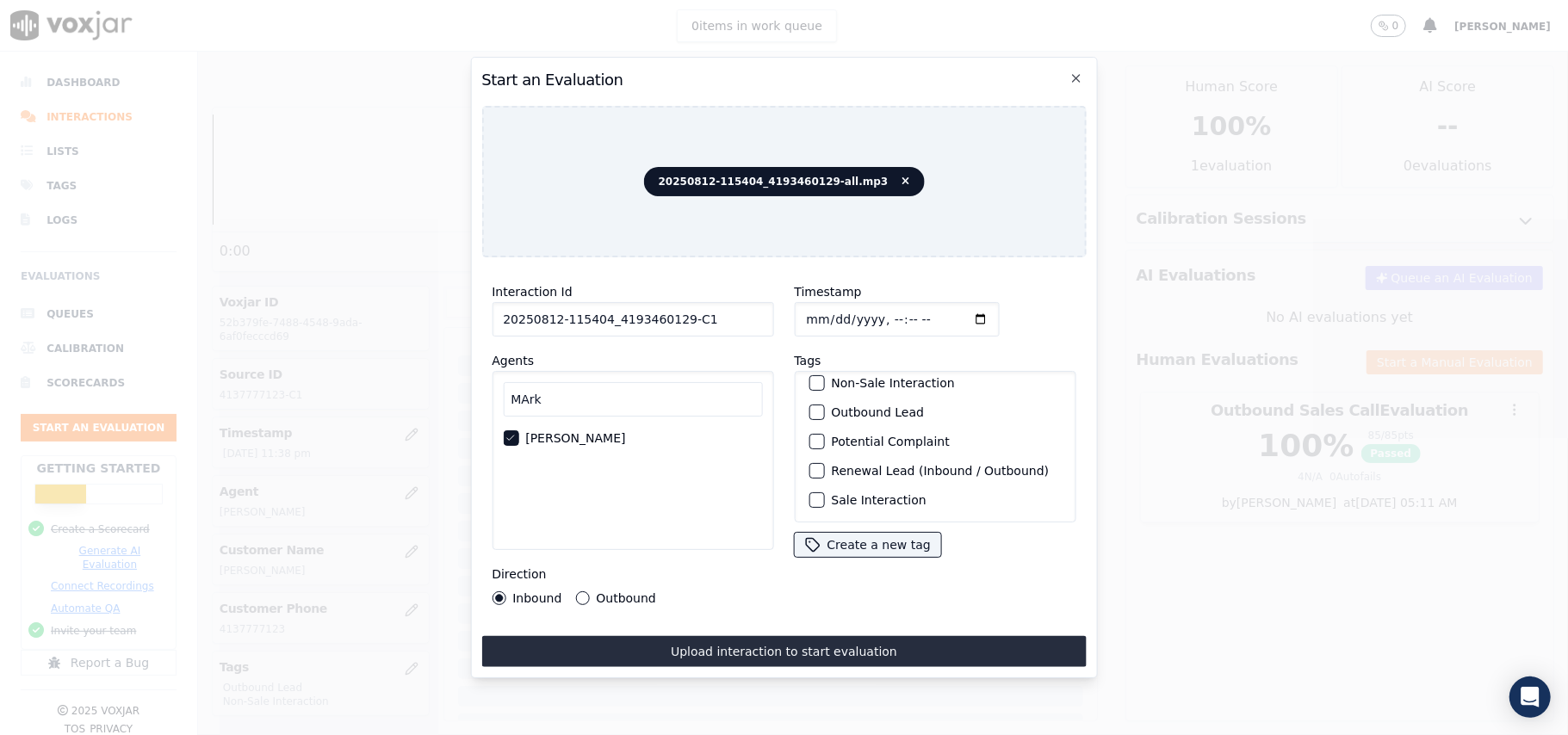
click at [810, 407] on div "button" at bounding box center [815, 412] width 12 height 12
click at [812, 469] on div "button" at bounding box center [815, 475] width 12 height 12
click at [580, 591] on button "Outbound" at bounding box center [582, 598] width 13 height 13
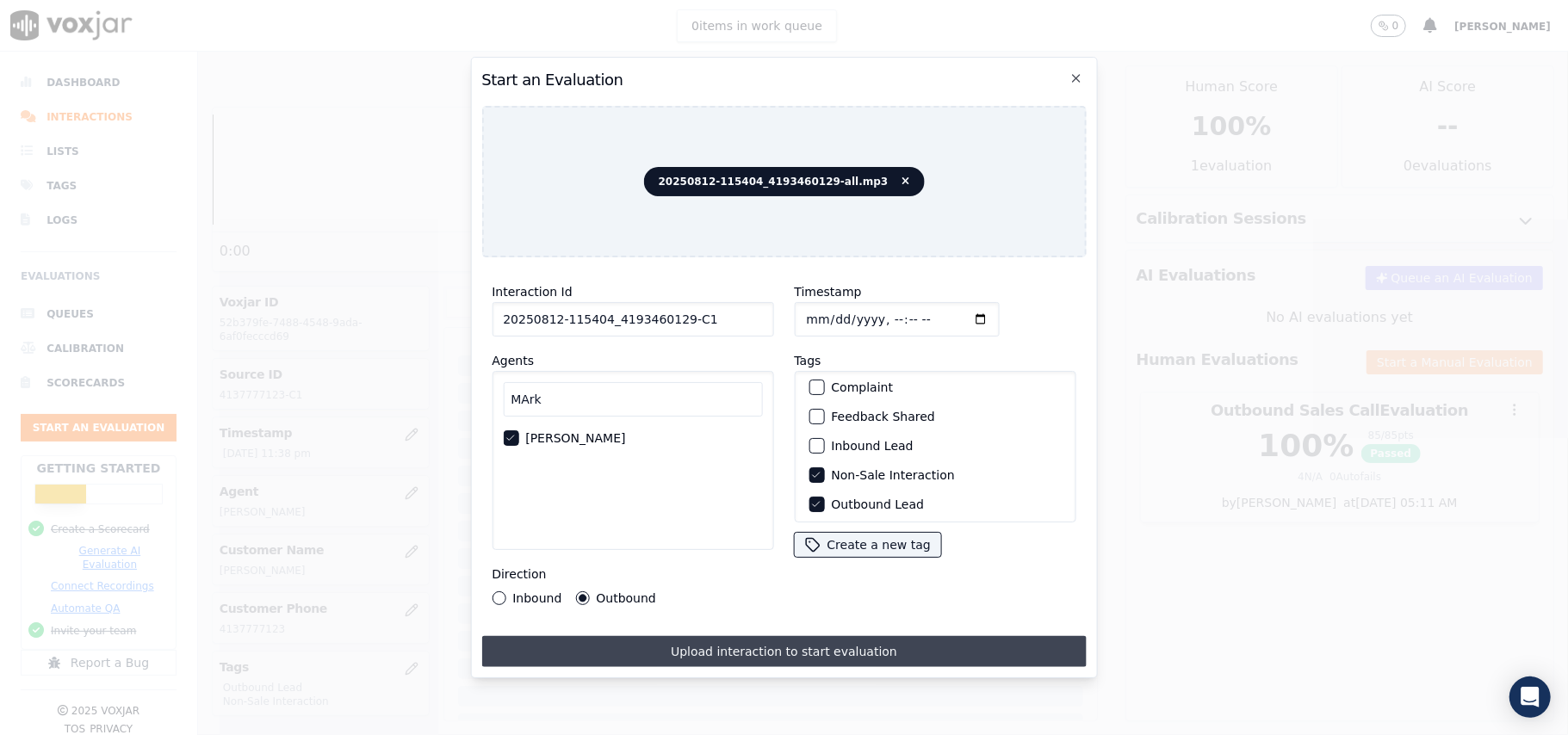
click at [750, 644] on button "Upload interaction to start evaluation" at bounding box center [783, 652] width 604 height 31
